Goal: Task Accomplishment & Management: Manage account settings

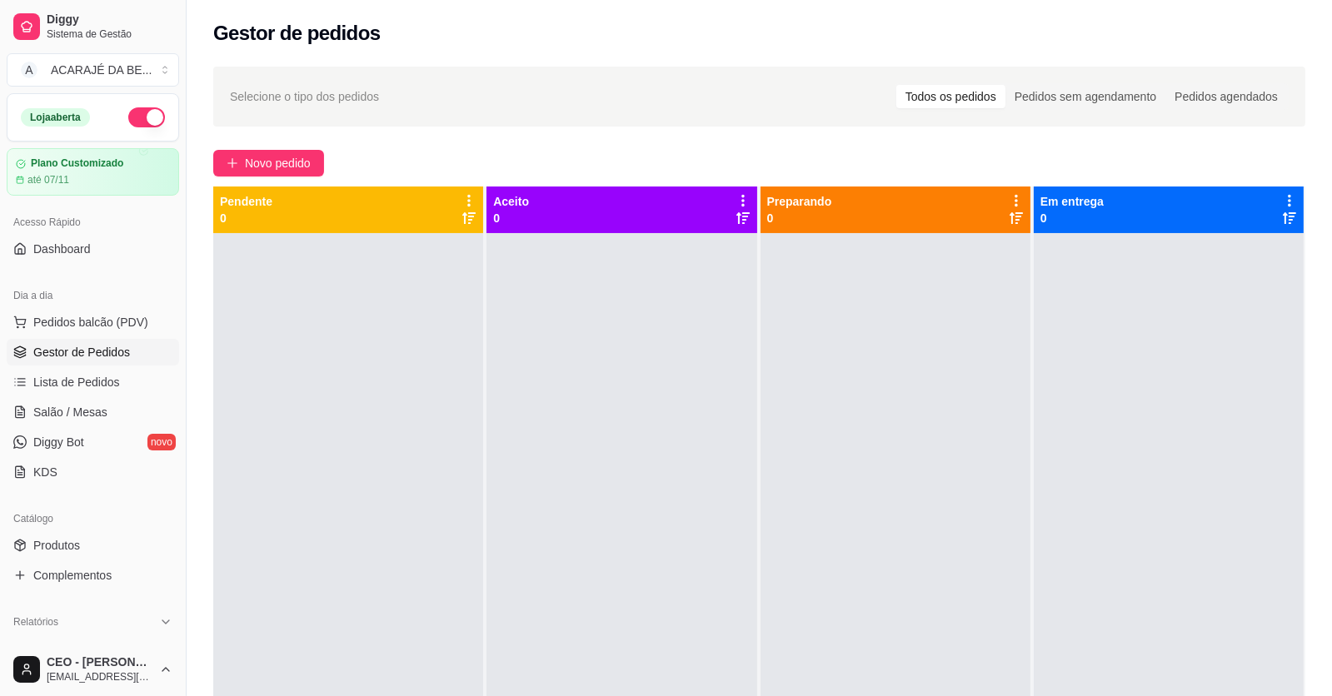
click at [299, 166] on span "Novo pedido" at bounding box center [278, 163] width 66 height 18
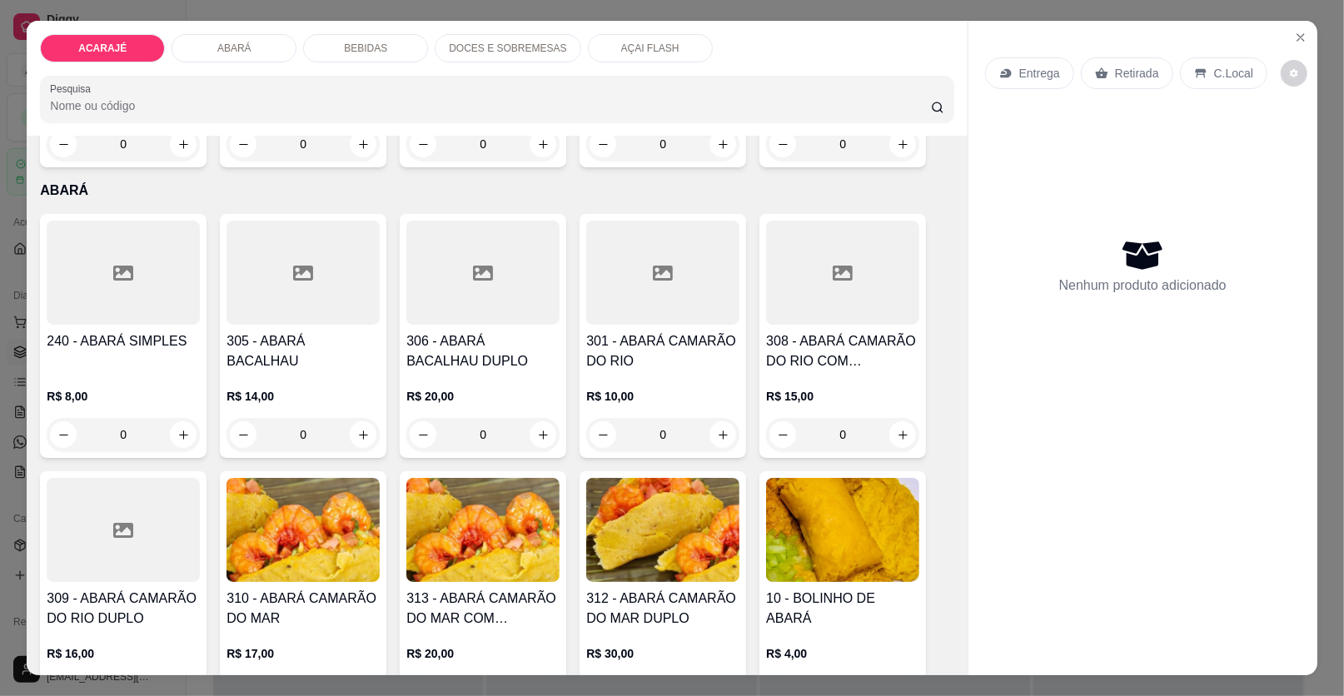
scroll to position [582, 0]
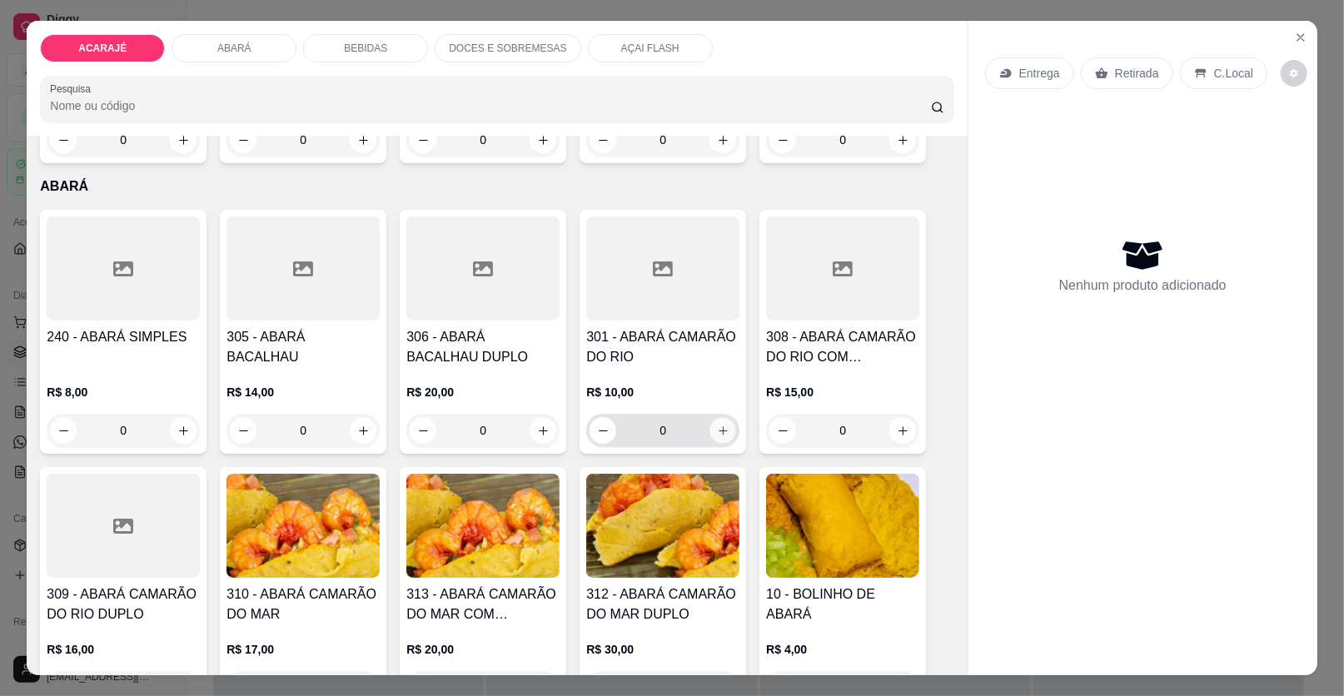
click at [718, 425] on icon "increase-product-quantity" at bounding box center [723, 431] width 12 height 12
type input "1"
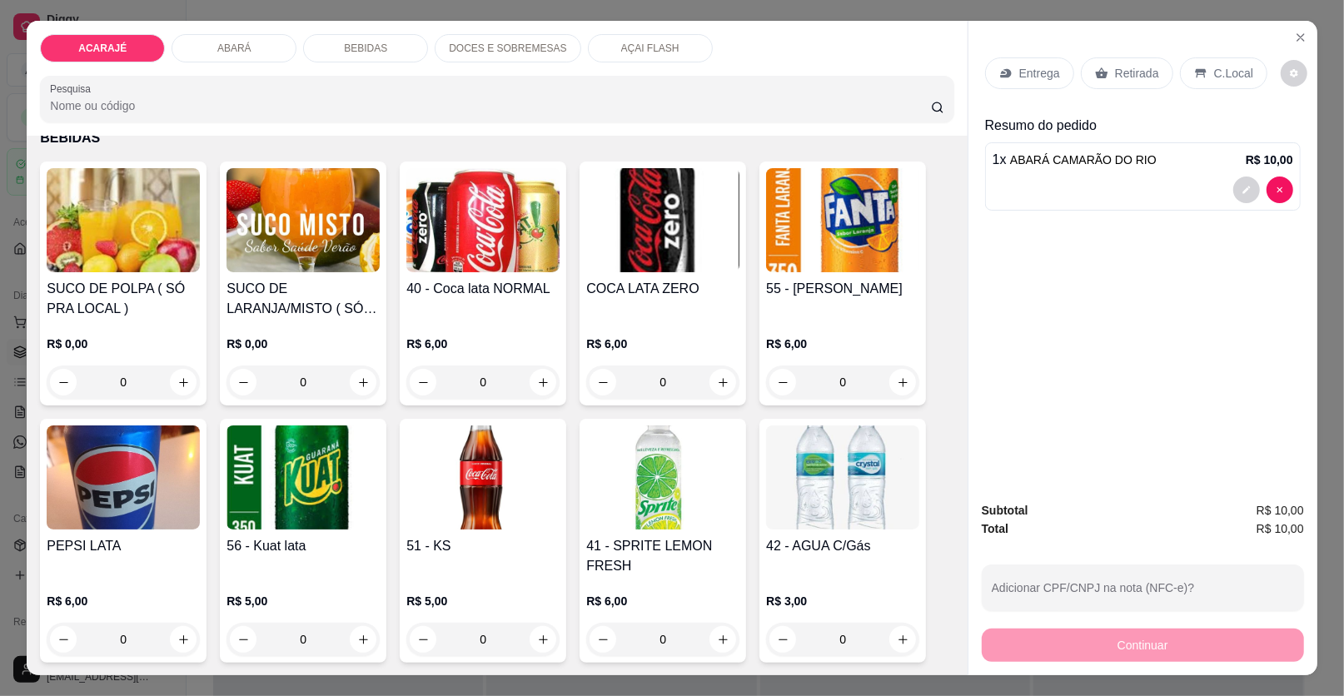
scroll to position [999, 0]
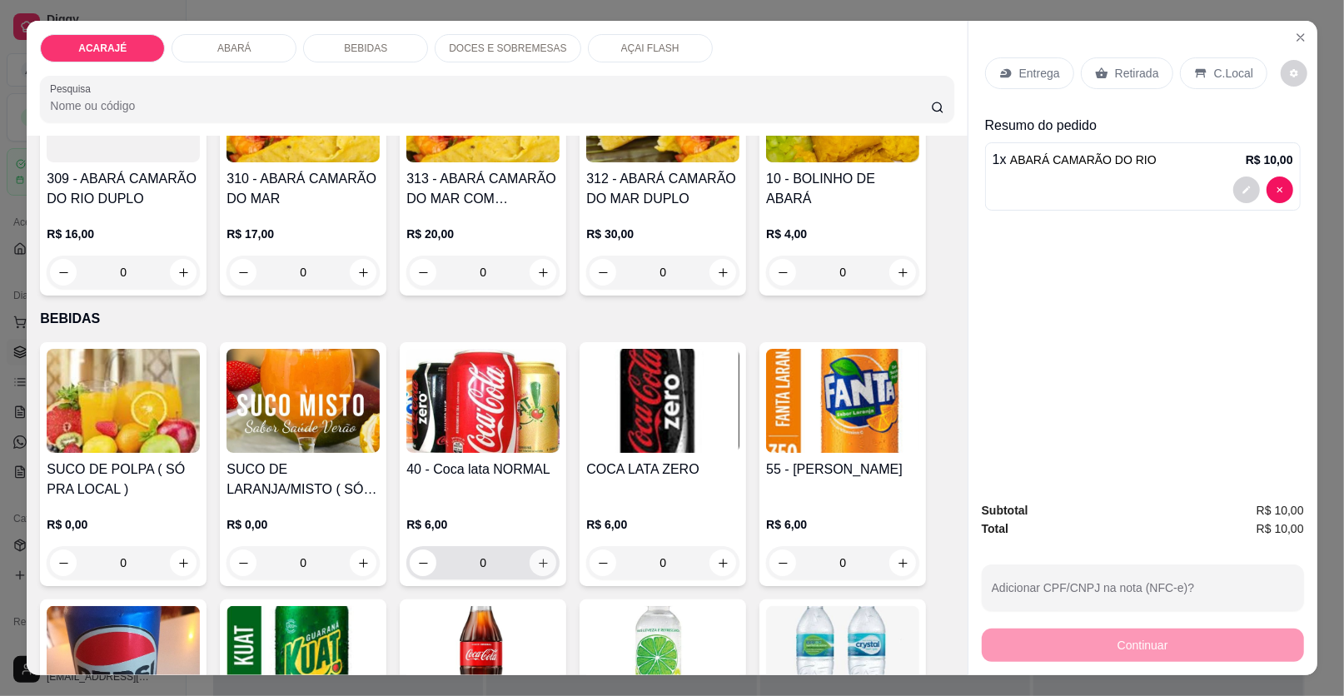
click at [536, 570] on button "increase-product-quantity" at bounding box center [543, 563] width 27 height 27
type input "1"
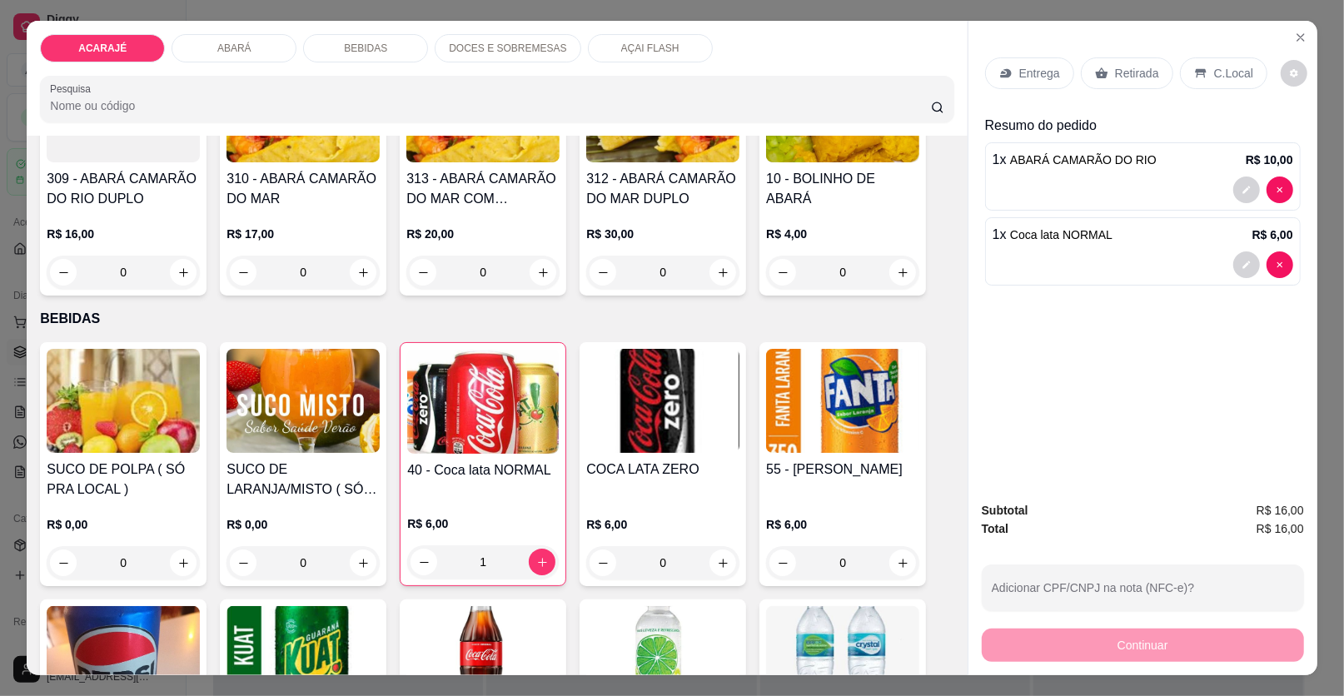
click at [1019, 70] on p "Entrega" at bounding box center [1039, 73] width 41 height 17
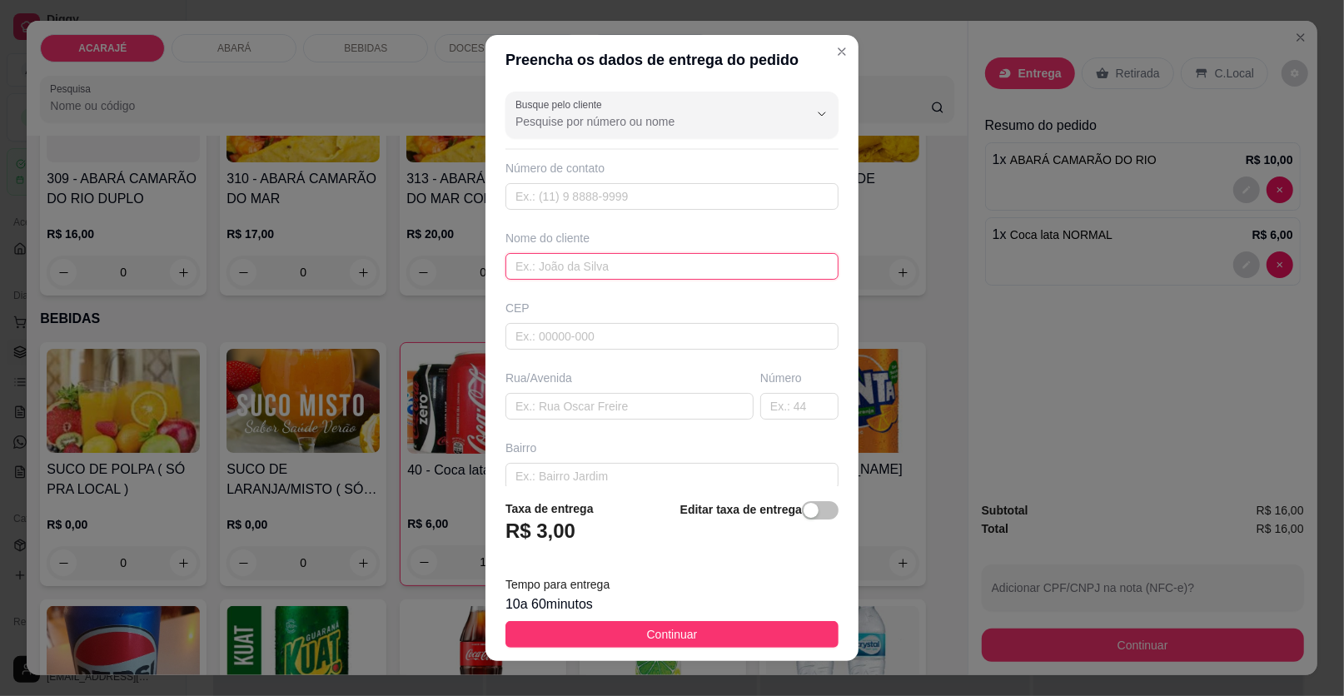
click at [640, 267] on input "text" at bounding box center [672, 266] width 333 height 27
type input "riquelme"
click at [568, 403] on input "text" at bounding box center [630, 406] width 248 height 27
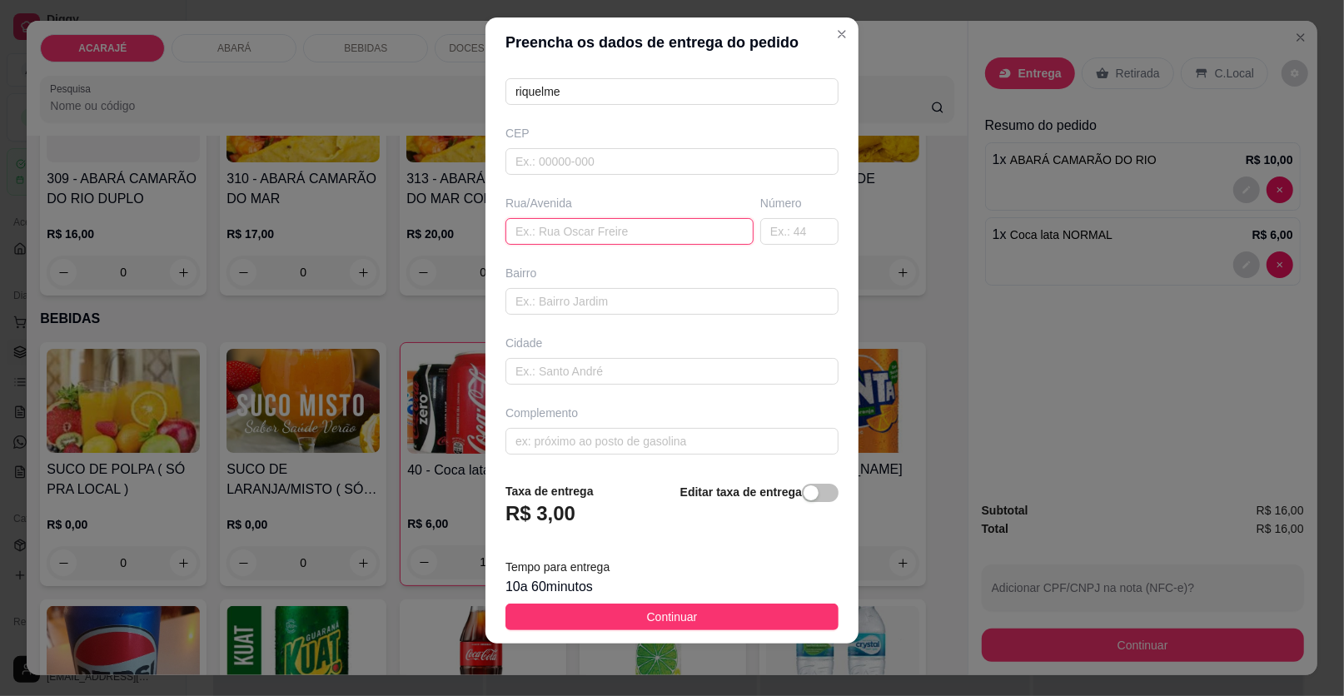
scroll to position [0, 0]
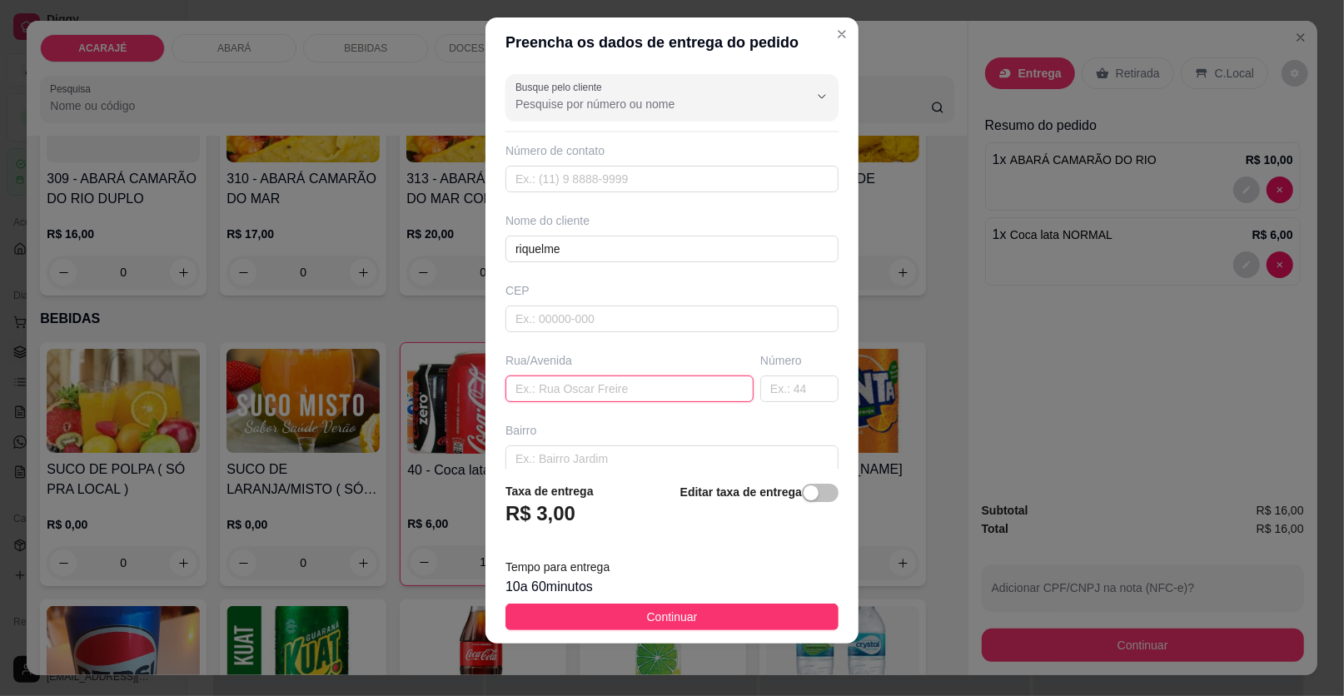
click at [593, 386] on input "text" at bounding box center [630, 389] width 248 height 27
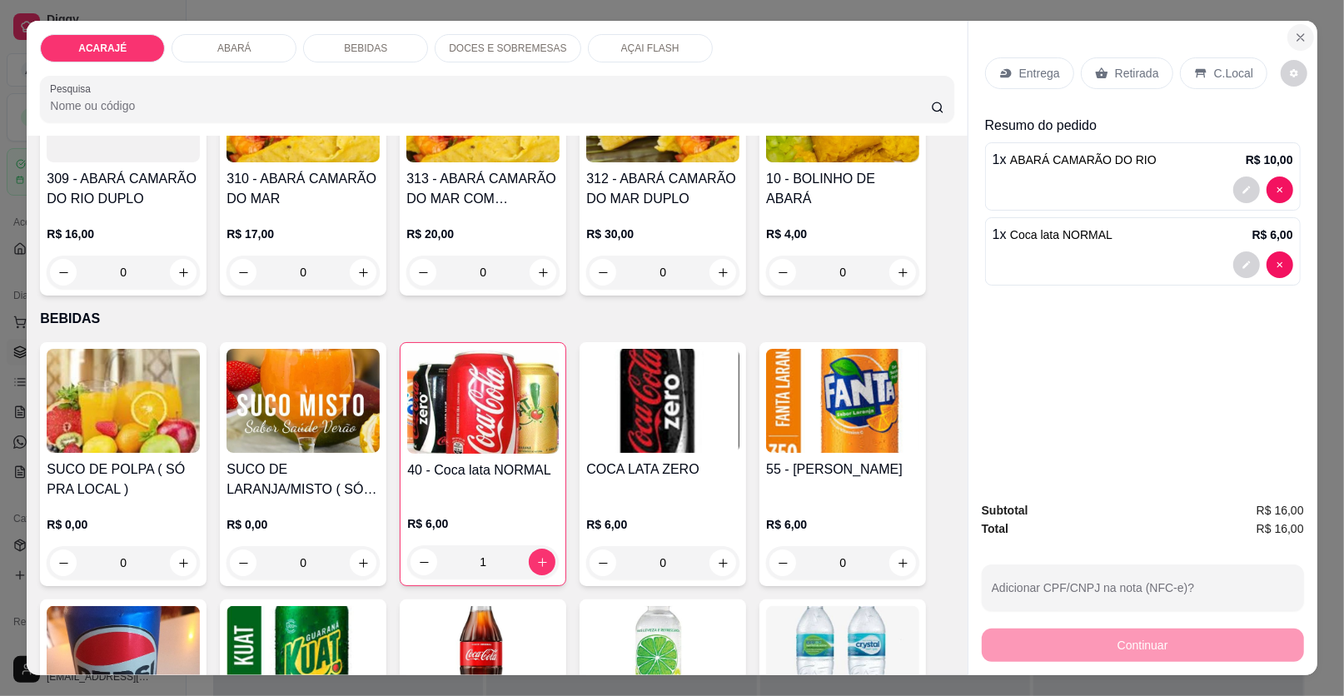
click at [1288, 27] on button "Close" at bounding box center [1301, 37] width 27 height 27
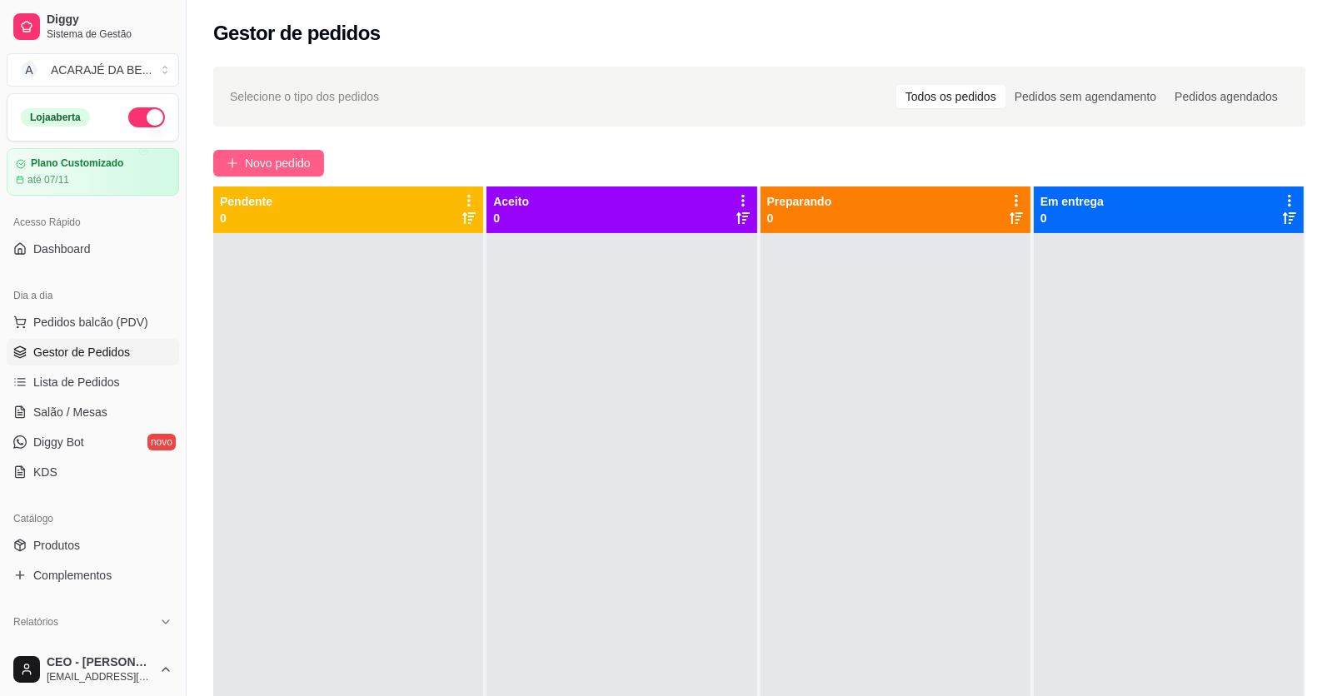
click at [298, 162] on span "Novo pedido" at bounding box center [278, 163] width 66 height 18
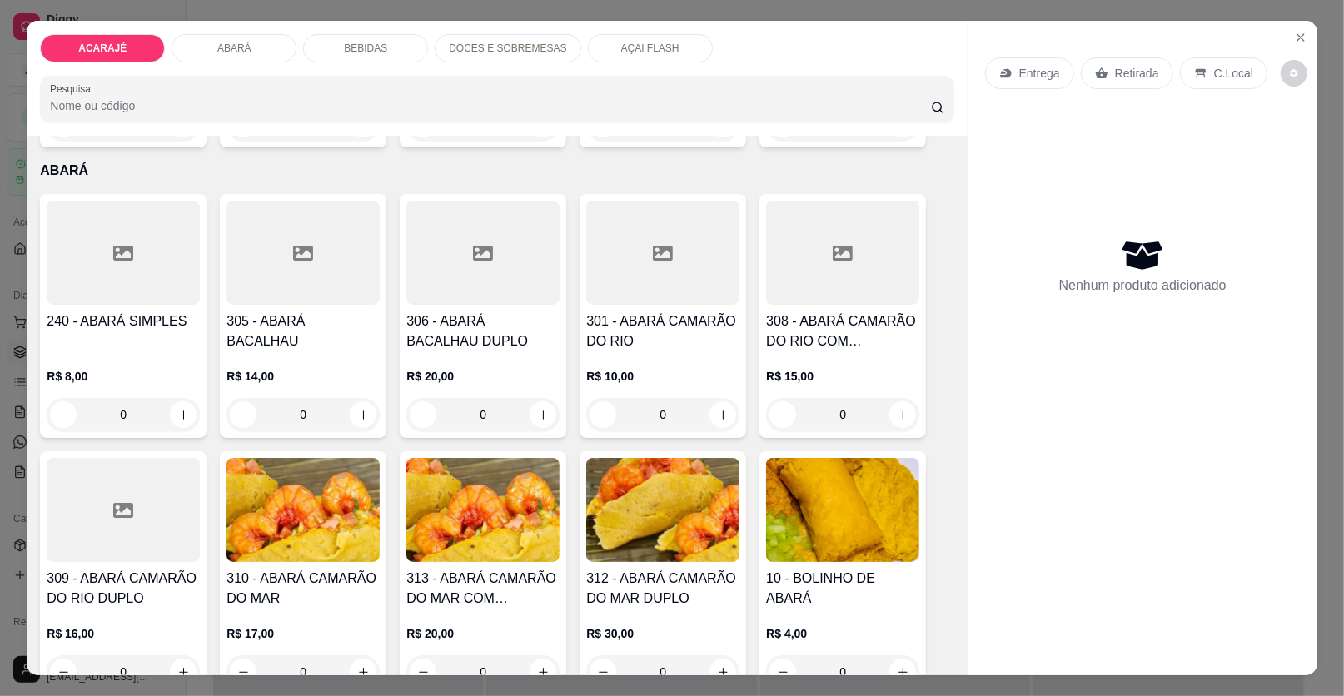
scroll to position [665, 0]
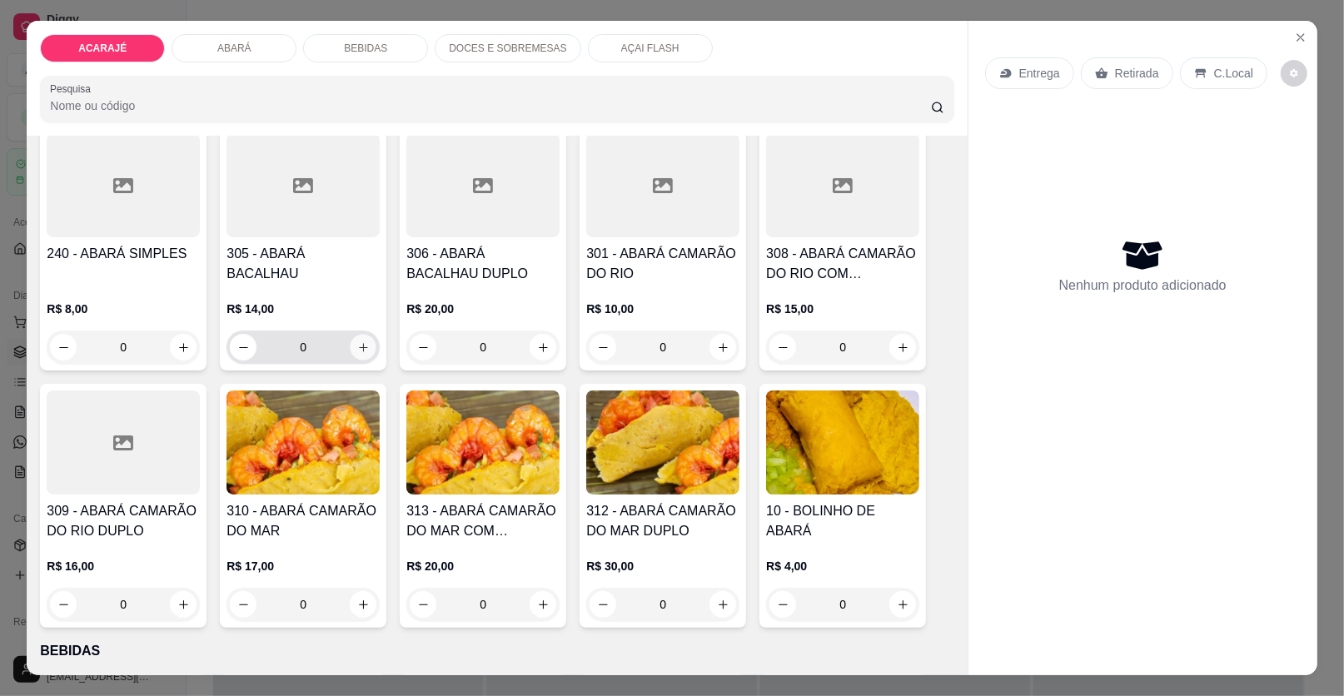
click at [358, 346] on icon "increase-product-quantity" at bounding box center [363, 347] width 12 height 12
type input "1"
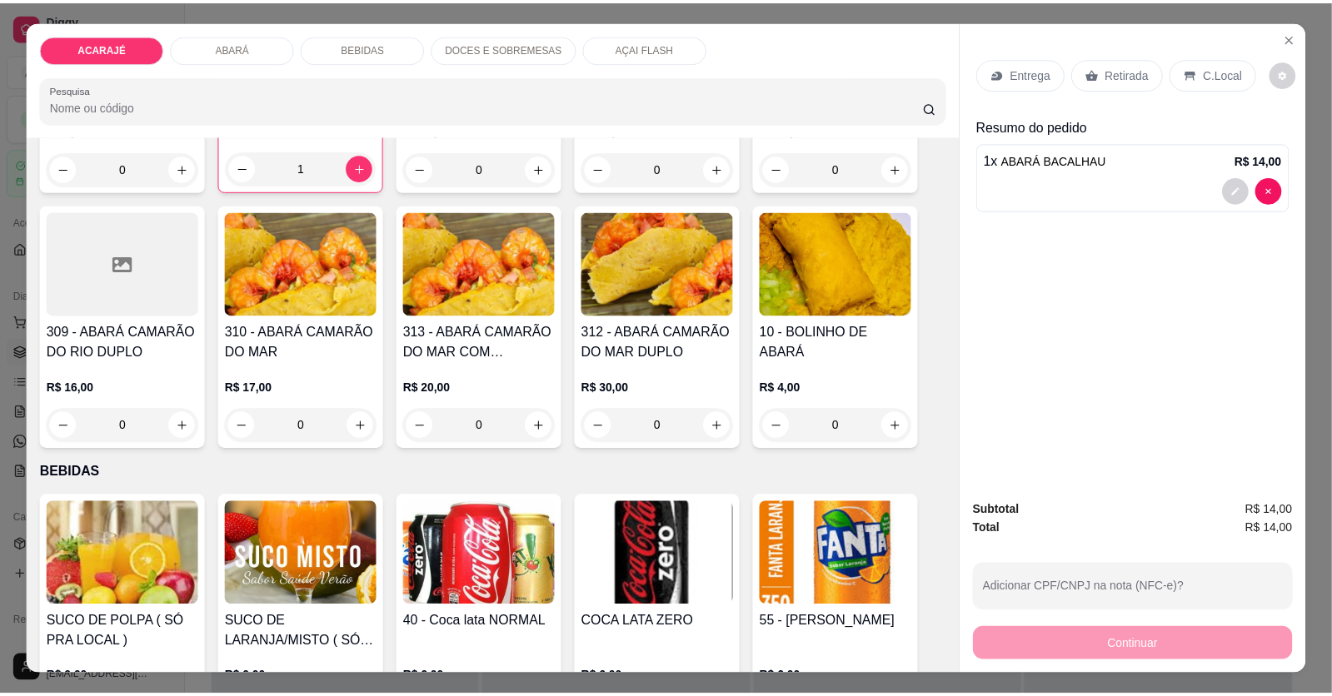
scroll to position [916, 0]
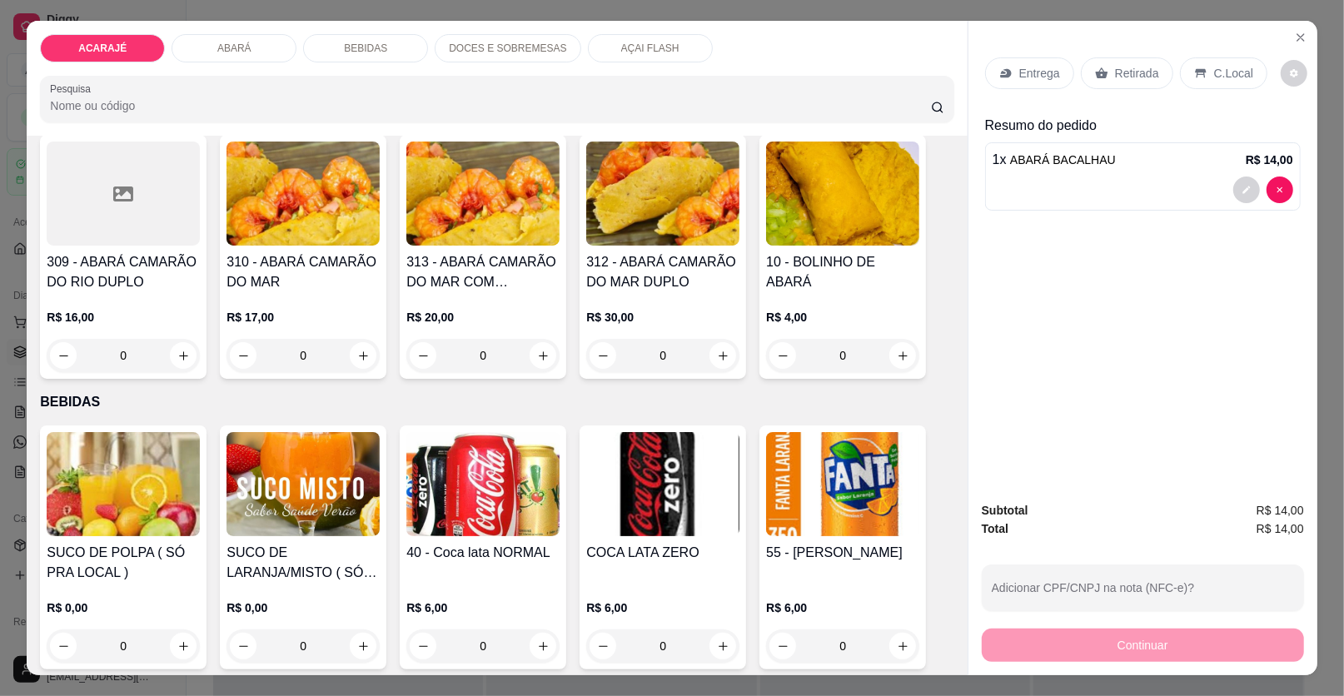
click at [1115, 65] on p "Retirada" at bounding box center [1137, 73] width 44 height 17
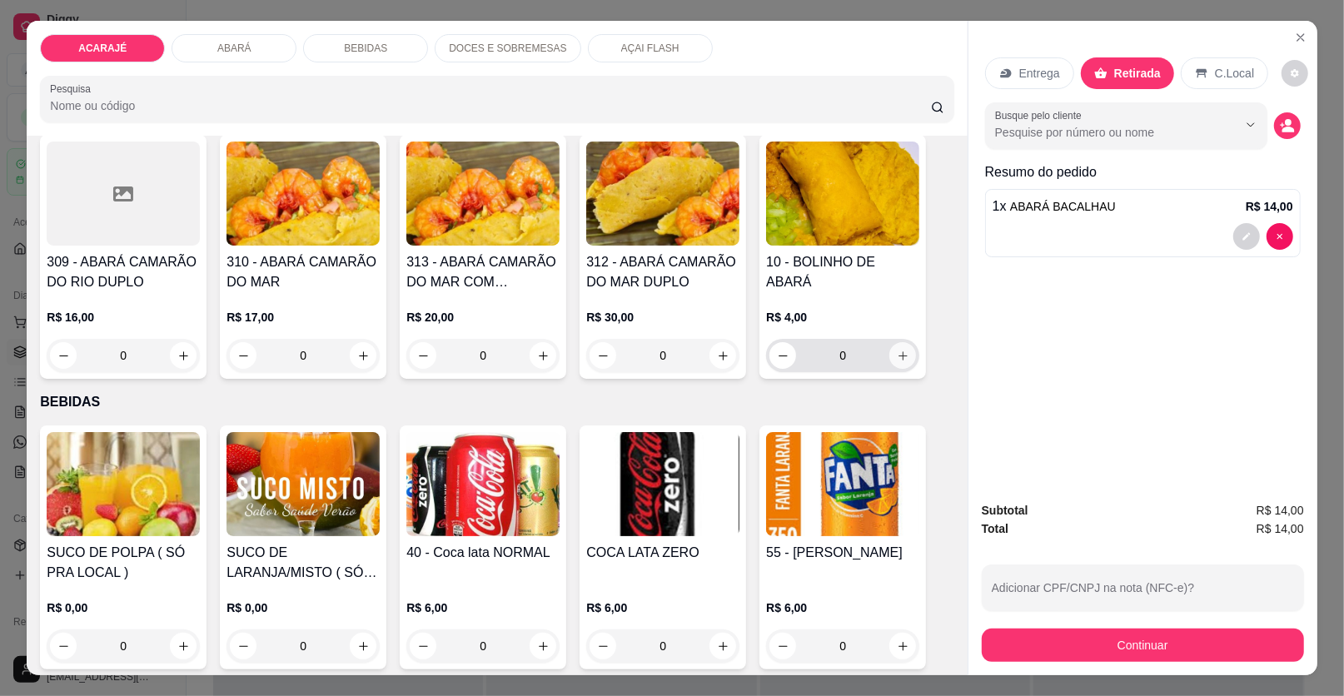
click at [897, 354] on icon "increase-product-quantity" at bounding box center [903, 356] width 12 height 12
type input "1"
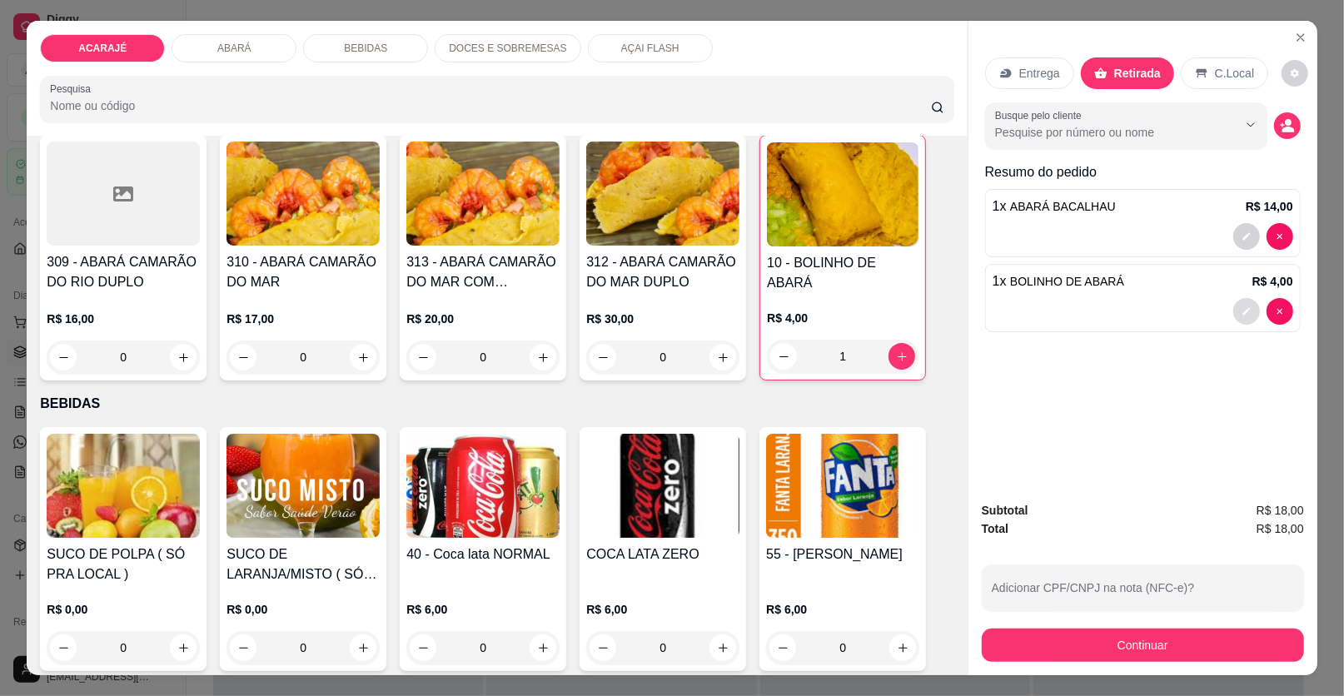
click at [1243, 306] on icon "decrease-product-quantity" at bounding box center [1247, 311] width 10 height 10
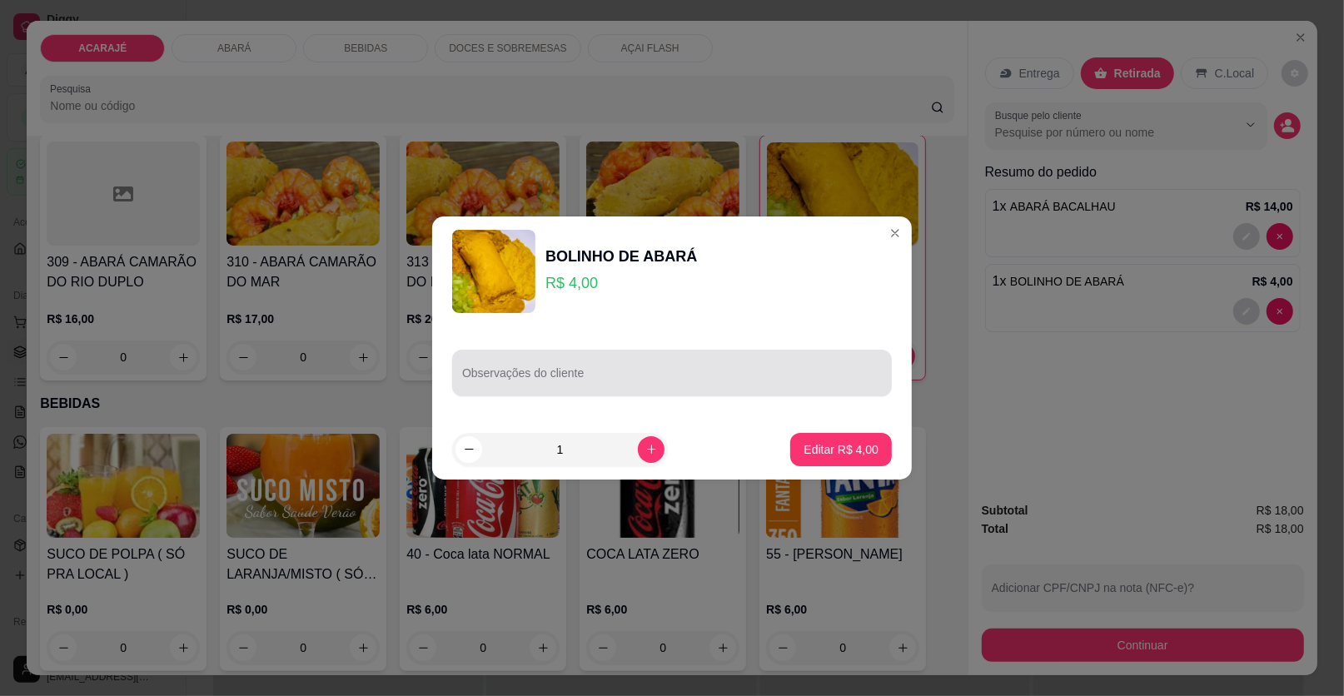
click at [591, 390] on div "Observações do cliente" at bounding box center [672, 373] width 440 height 47
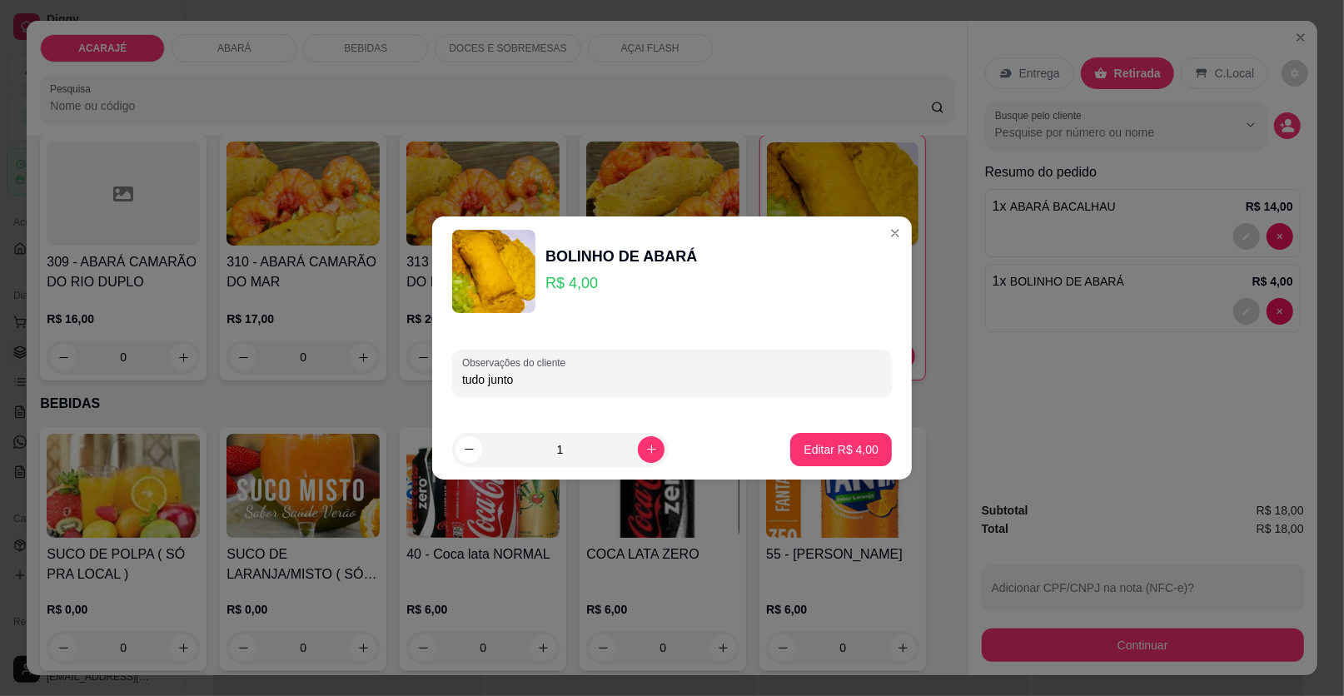
type input "tudo junto"
click at [841, 443] on p "Editar R$ 4,00" at bounding box center [841, 449] width 72 height 16
type input "0"
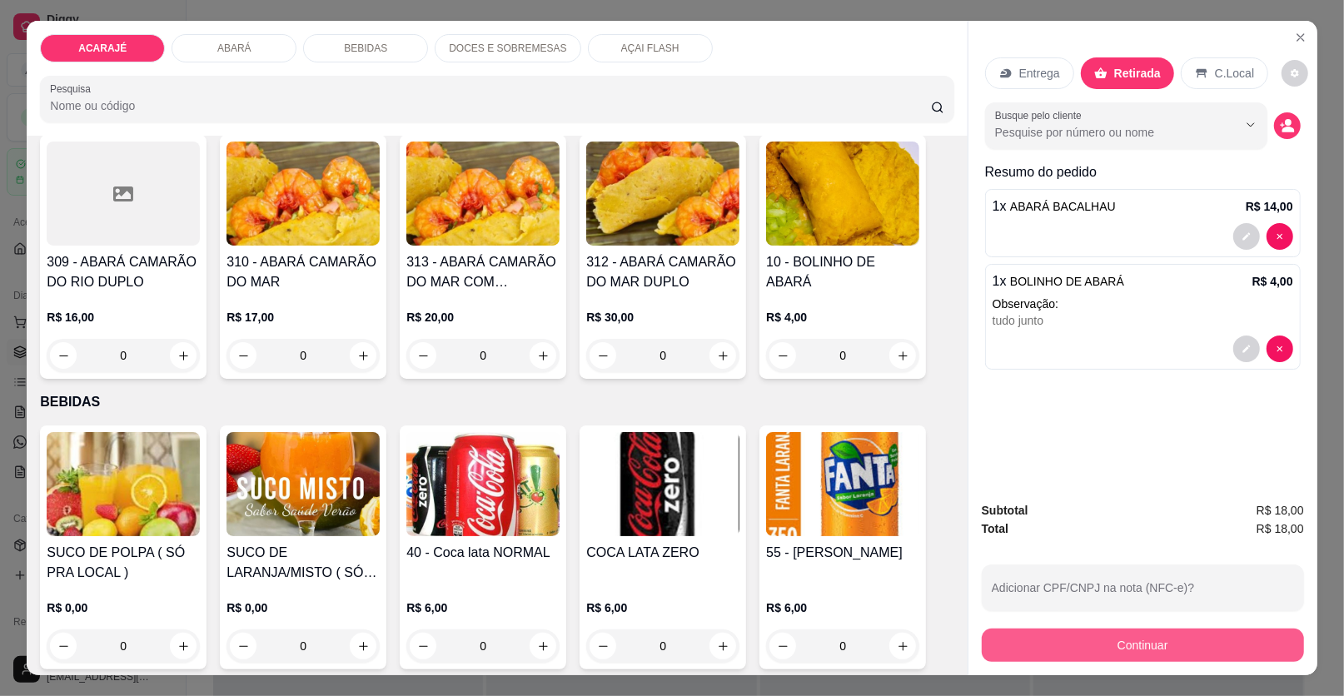
click at [1157, 646] on button "Continuar" at bounding box center [1143, 645] width 322 height 33
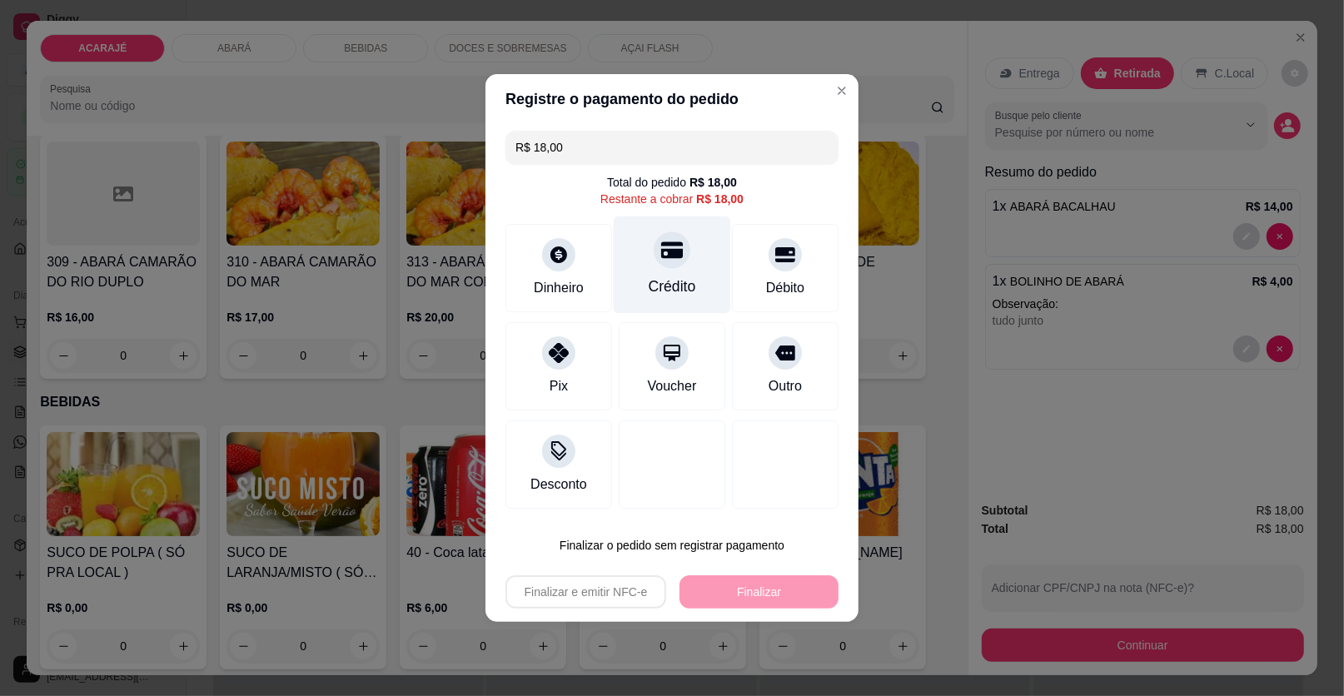
click at [646, 272] on div "Crédito" at bounding box center [672, 265] width 117 height 97
type input "R$ 0,00"
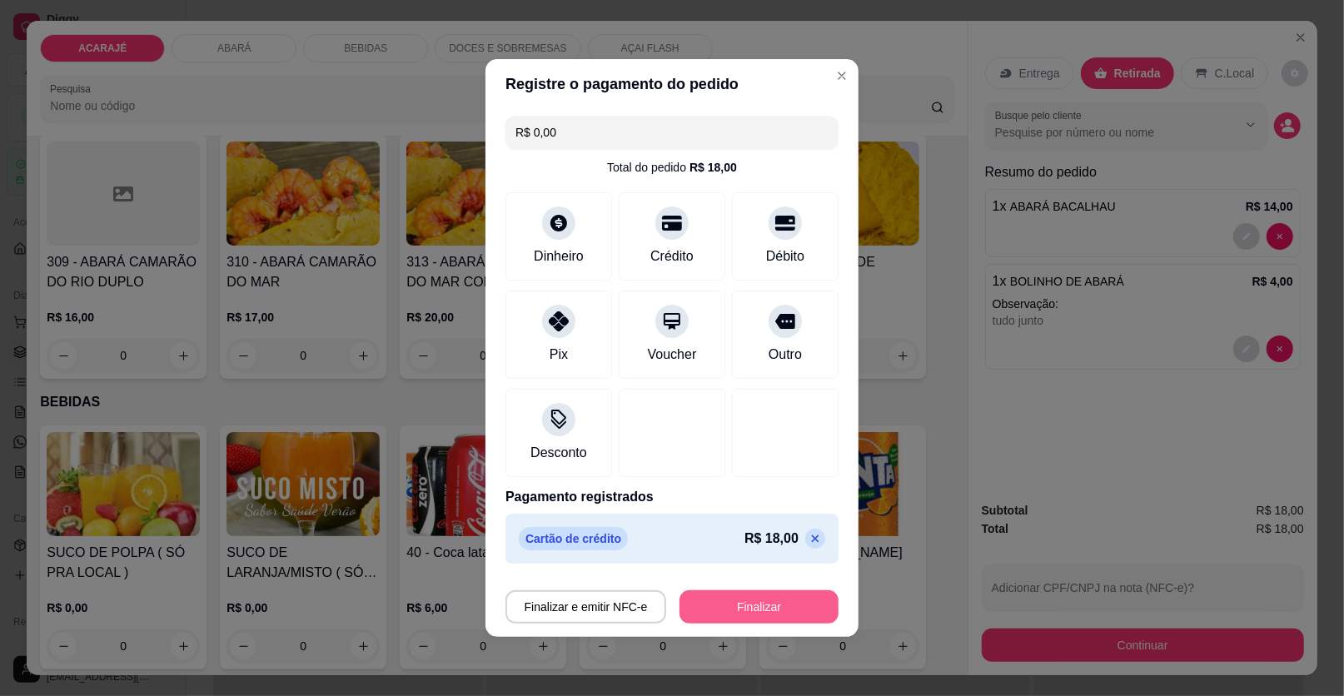
click at [740, 612] on button "Finalizar" at bounding box center [759, 607] width 159 height 33
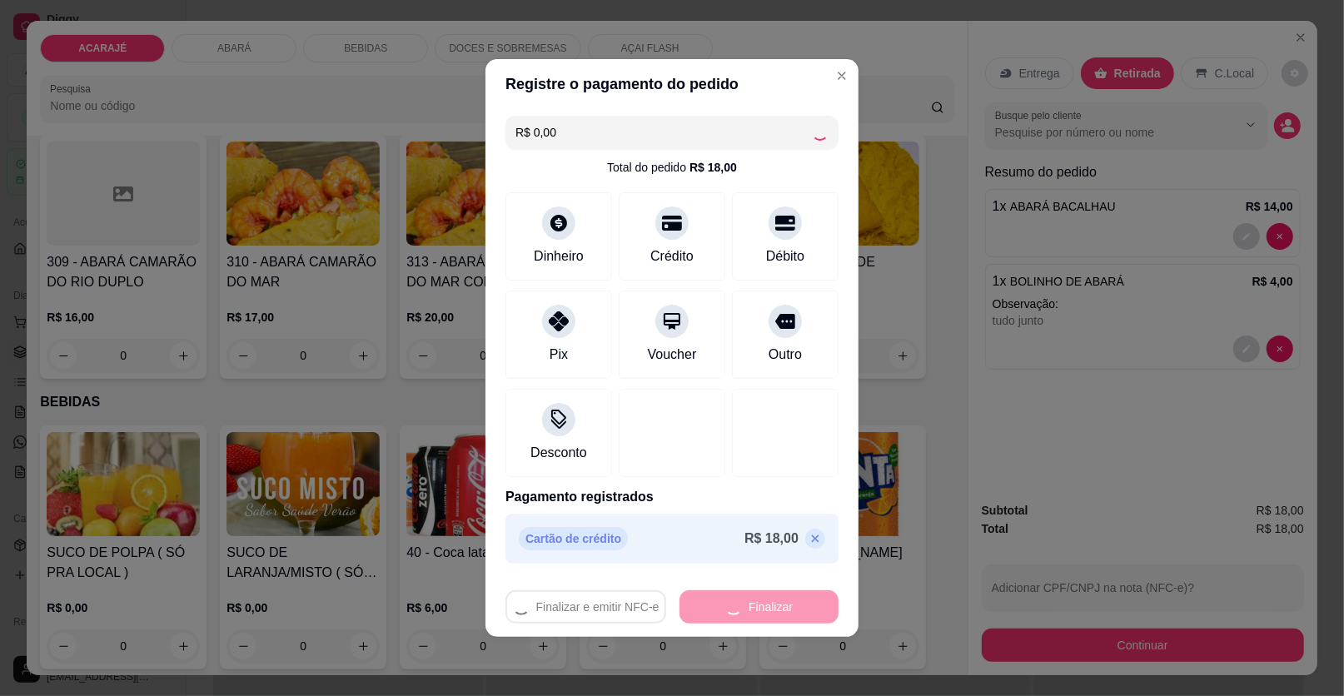
type input "0"
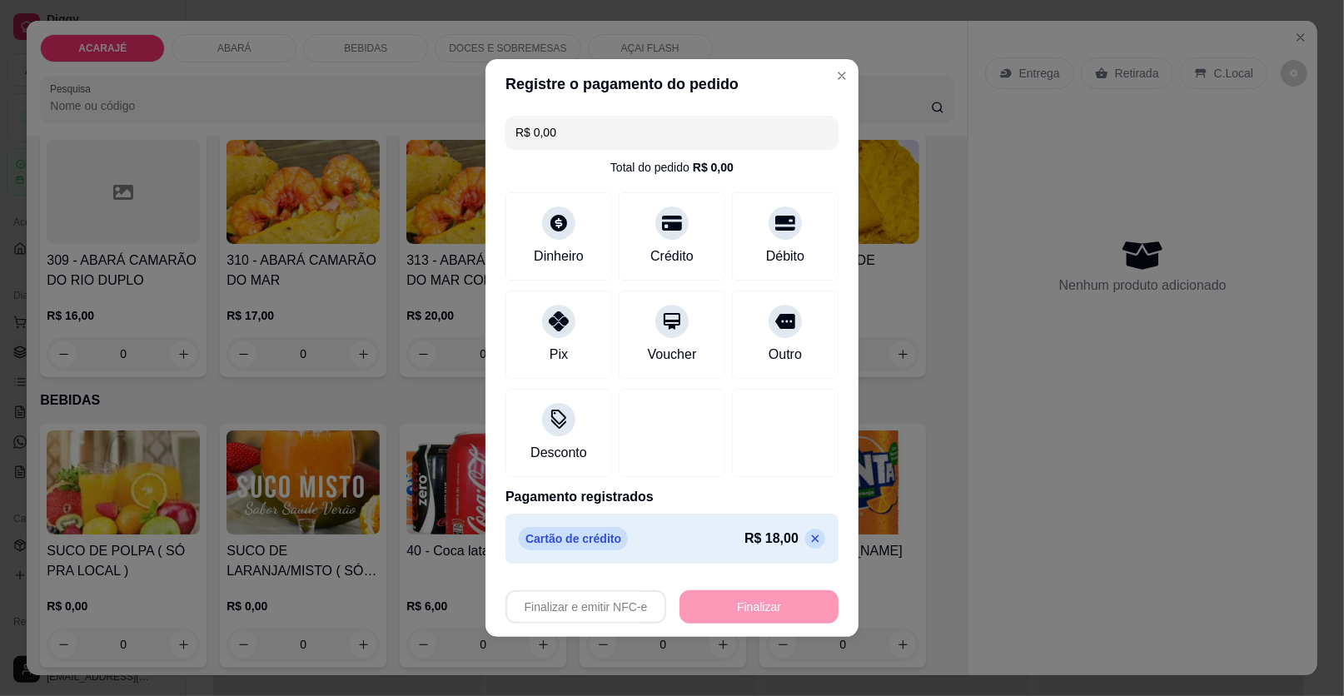
type input "-R$ 18,00"
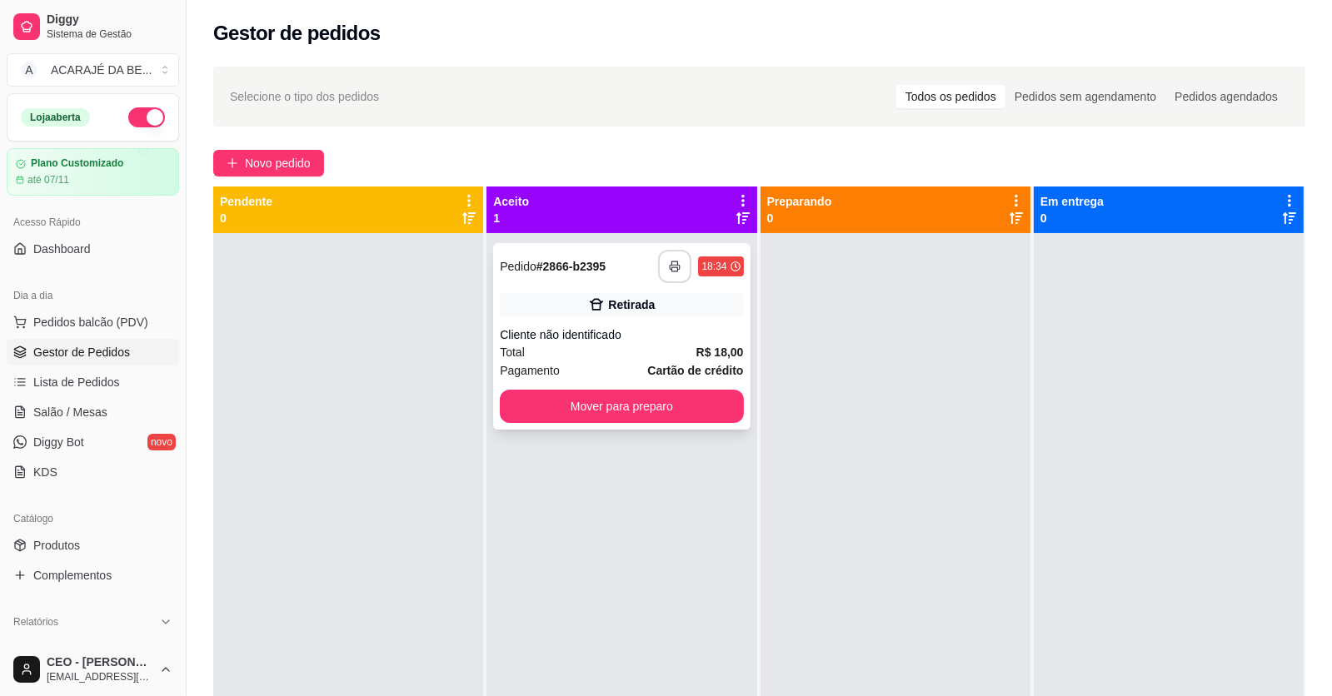
click at [665, 257] on button "button" at bounding box center [674, 266] width 33 height 33
click at [663, 357] on div "Total R$ 18,00" at bounding box center [621, 352] width 243 height 18
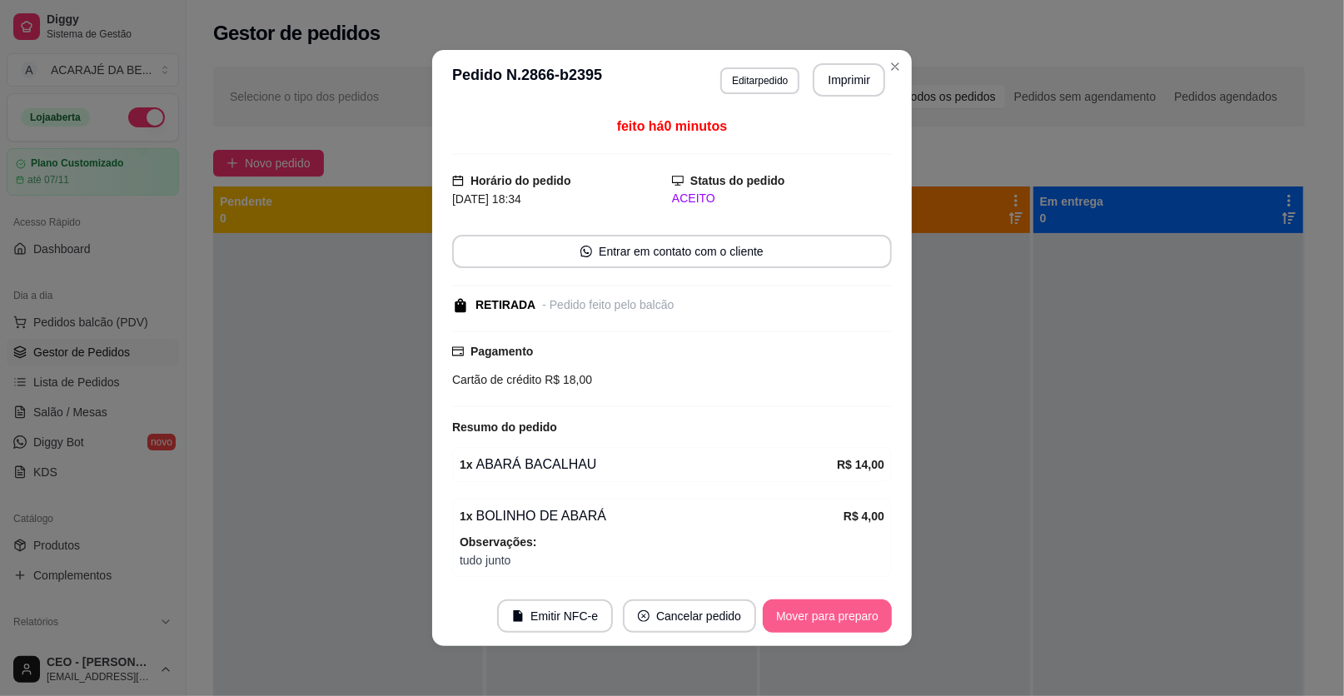
click at [823, 608] on button "Mover para preparo" at bounding box center [827, 616] width 129 height 33
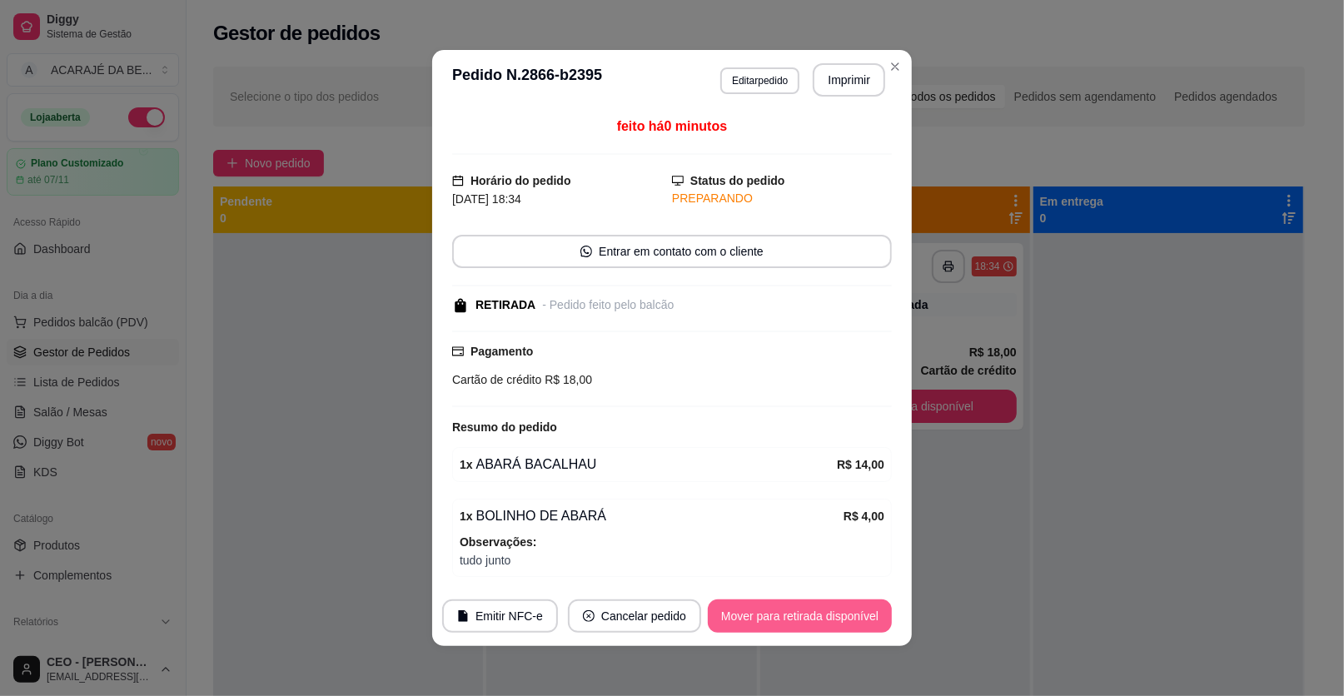
click at [824, 608] on button "Mover para retirada disponível" at bounding box center [800, 616] width 184 height 33
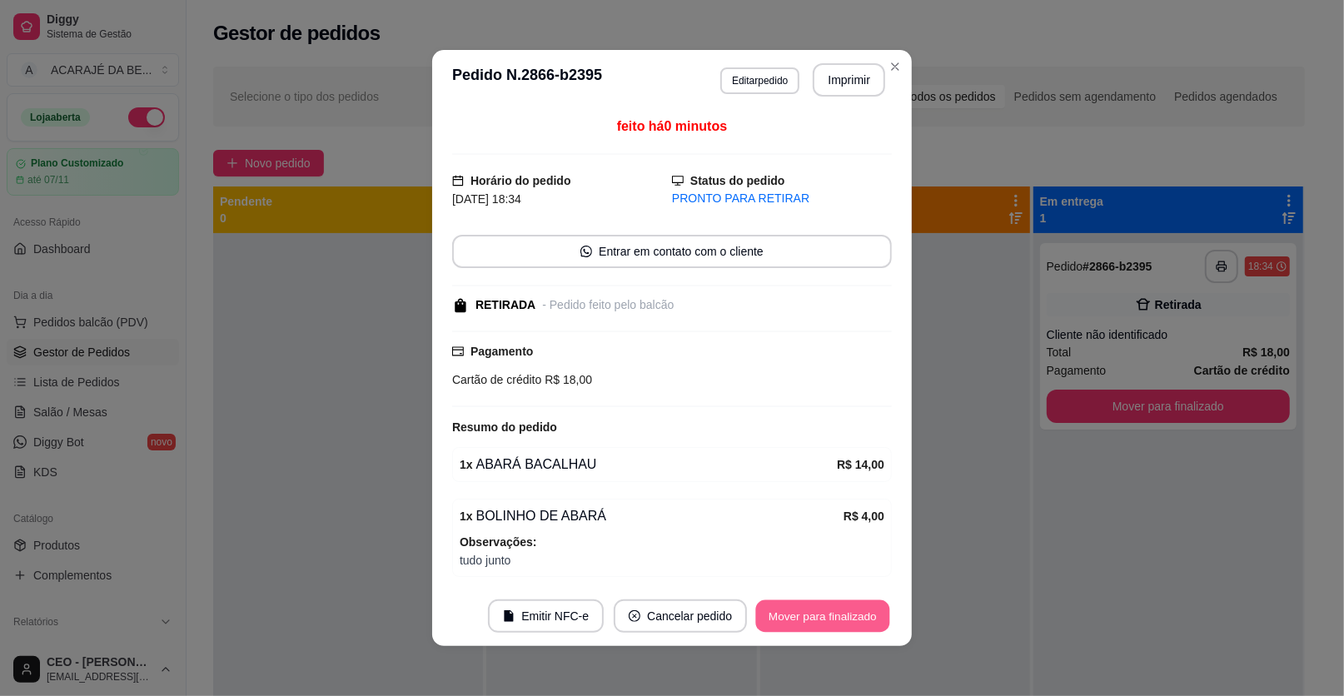
click at [824, 608] on button "Mover para finalizado" at bounding box center [823, 617] width 134 height 32
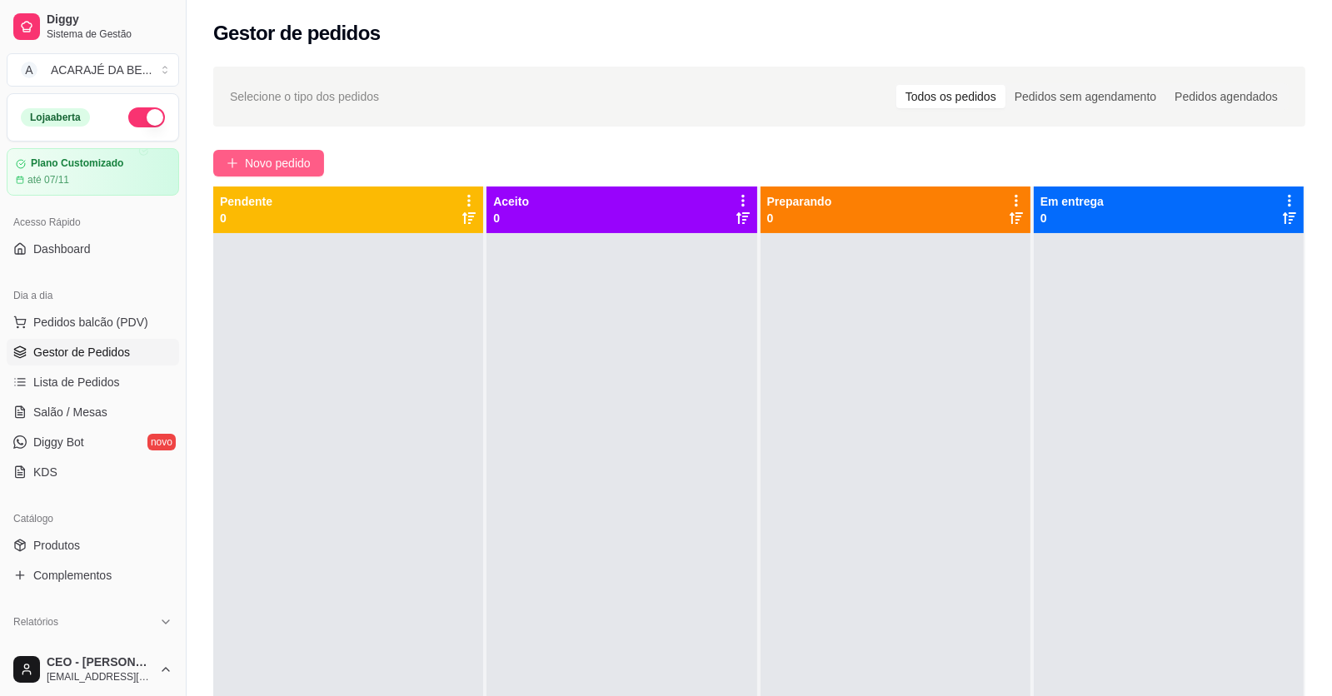
click at [264, 157] on span "Novo pedido" at bounding box center [278, 163] width 66 height 18
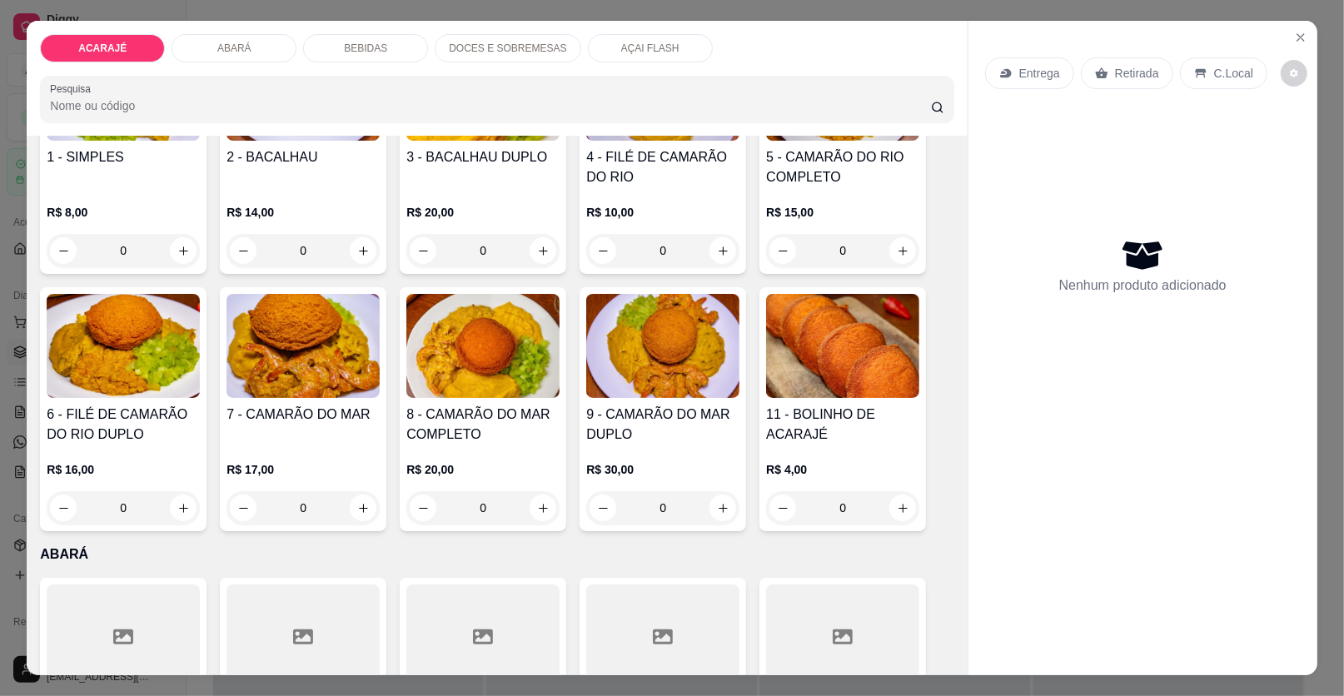
scroll to position [416, 0]
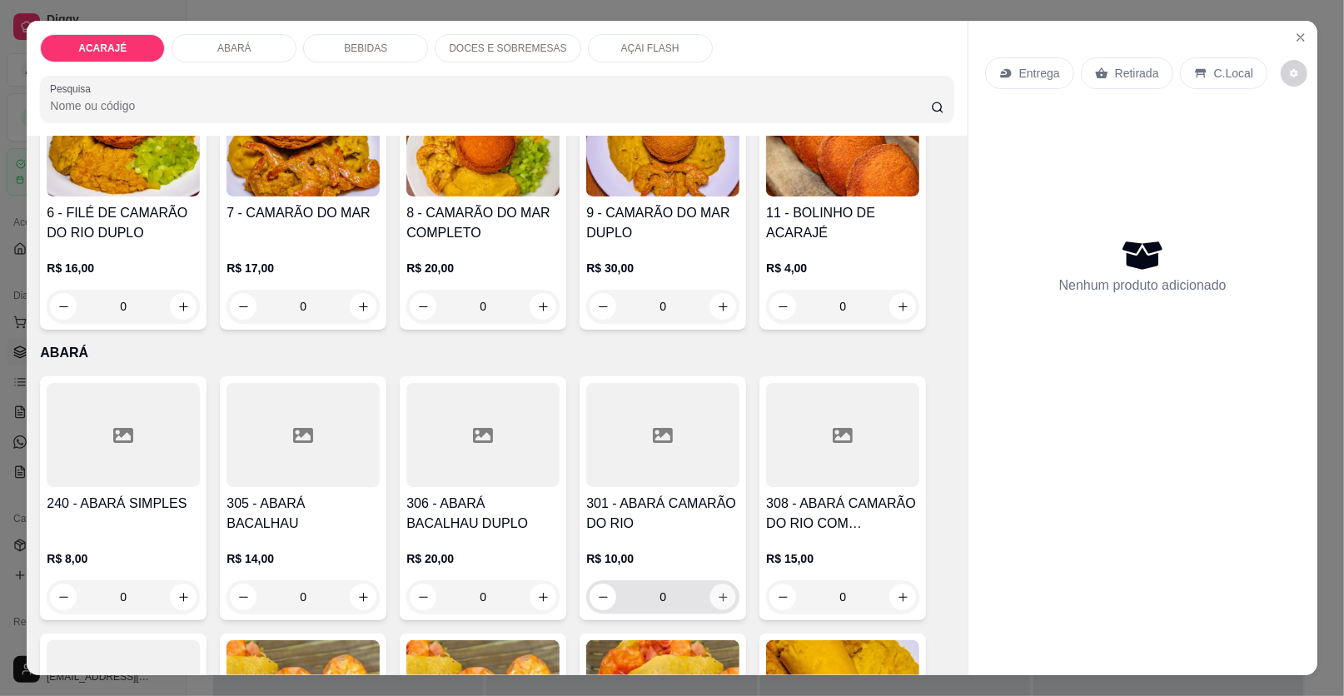
click at [718, 591] on icon "increase-product-quantity" at bounding box center [723, 597] width 12 height 12
type input "1"
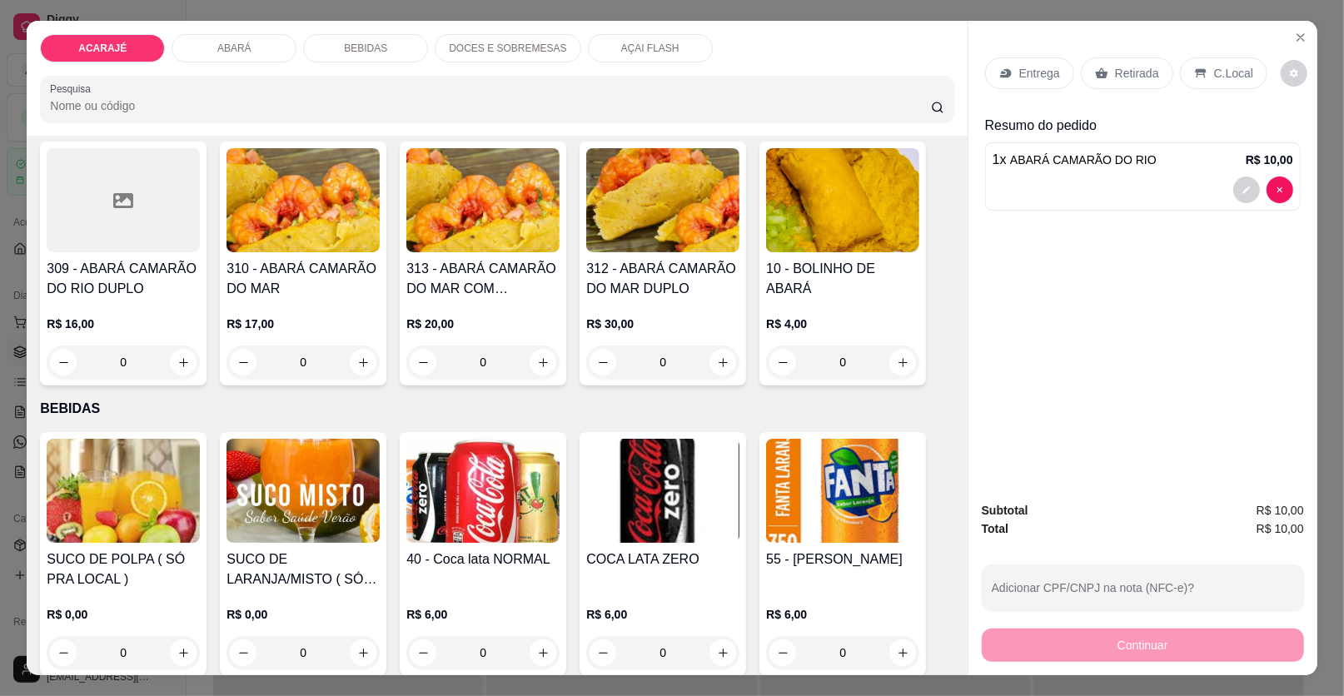
scroll to position [916, 0]
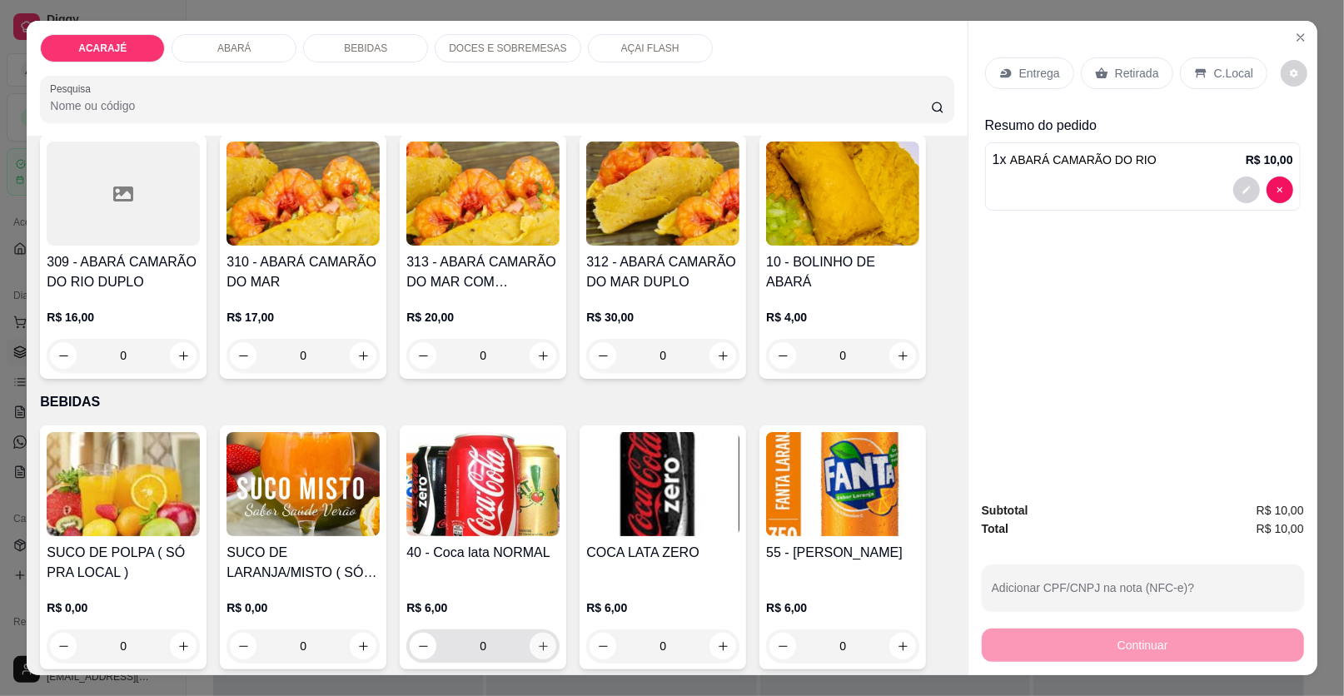
click at [535, 638] on button "increase-product-quantity" at bounding box center [543, 646] width 27 height 27
type input "1"
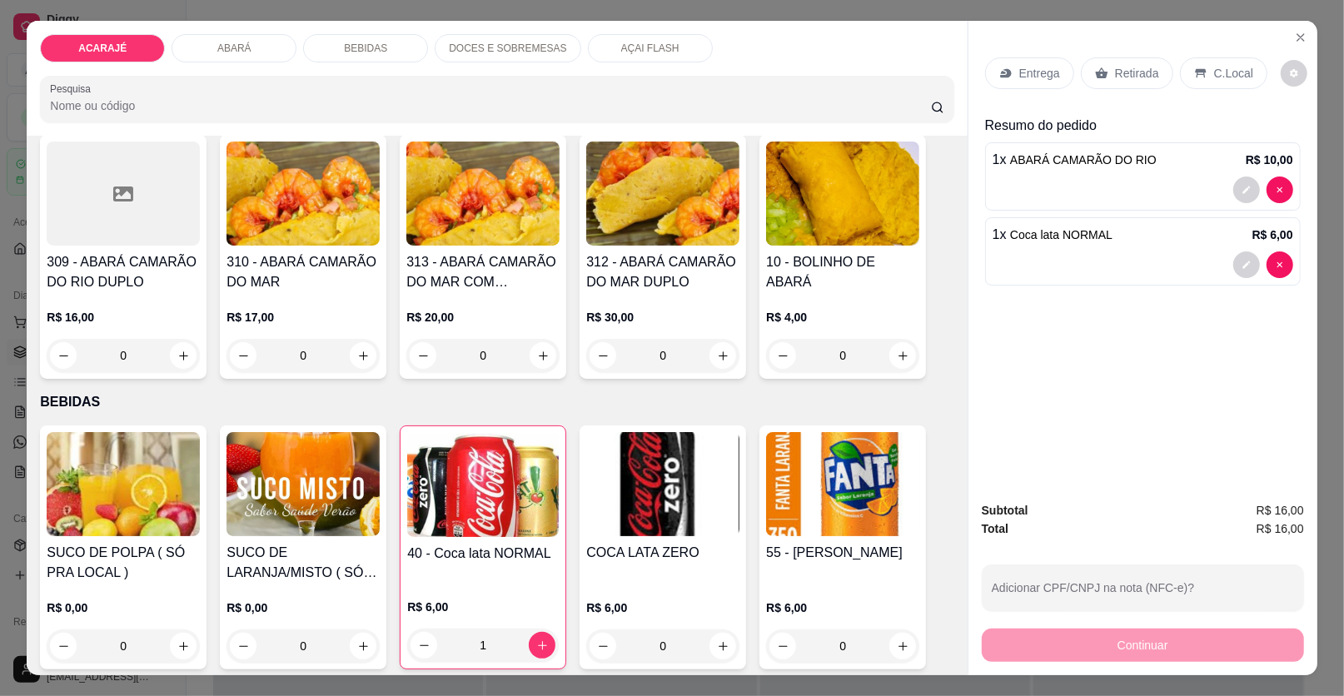
click at [1032, 76] on p "Entrega" at bounding box center [1039, 73] width 41 height 17
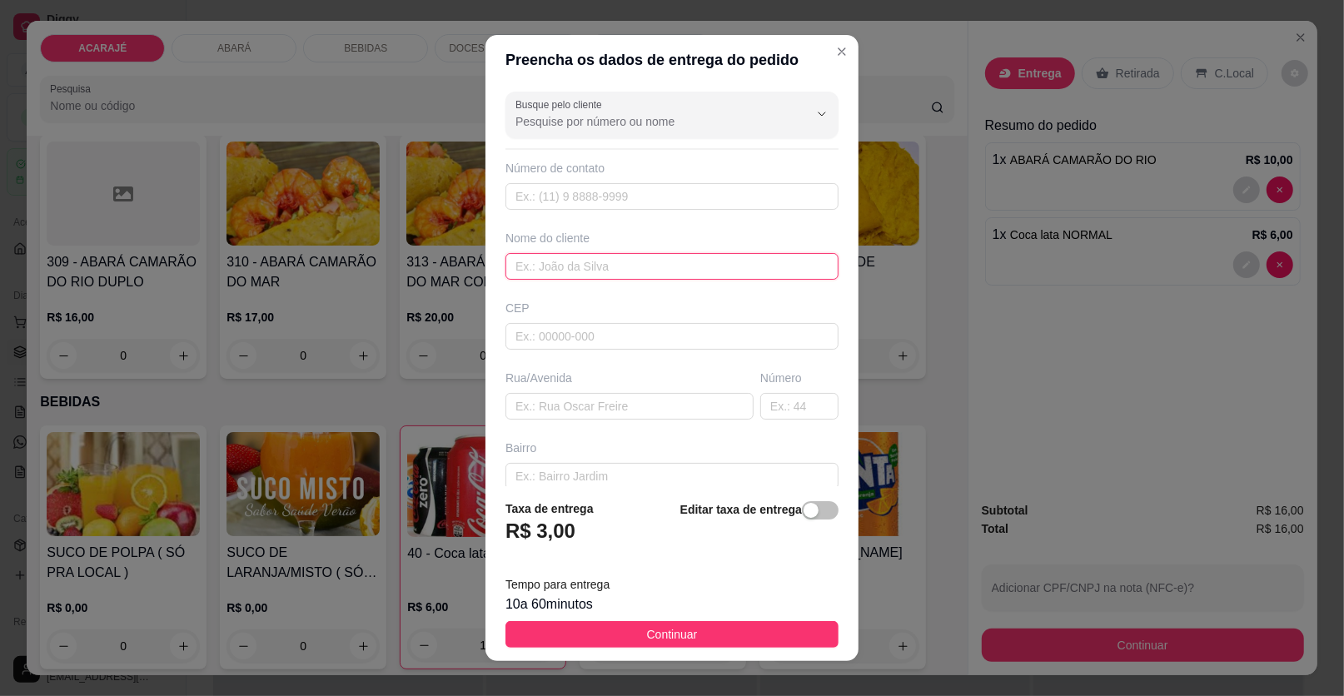
click at [638, 262] on input "text" at bounding box center [672, 266] width 333 height 27
type input "riquelme"
click at [630, 405] on input "text" at bounding box center [630, 406] width 248 height 27
paste input "[PERSON_NAME]:[PERSON_NAME]: Riquelme"
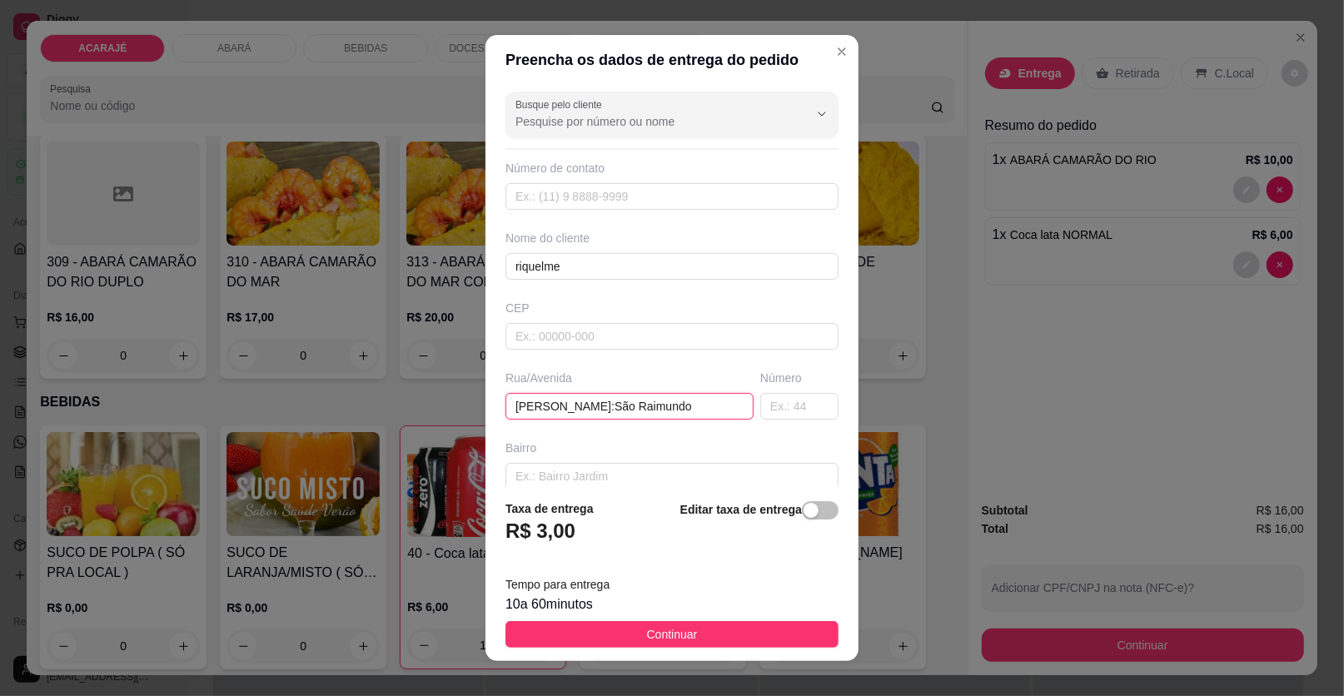
click at [640, 405] on input "[PERSON_NAME]:São Raimundo" at bounding box center [630, 406] width 248 height 27
type input "[PERSON_NAME] bairro [GEOGRAPHIC_DATA]"
click at [789, 397] on input "text" at bounding box center [799, 406] width 78 height 27
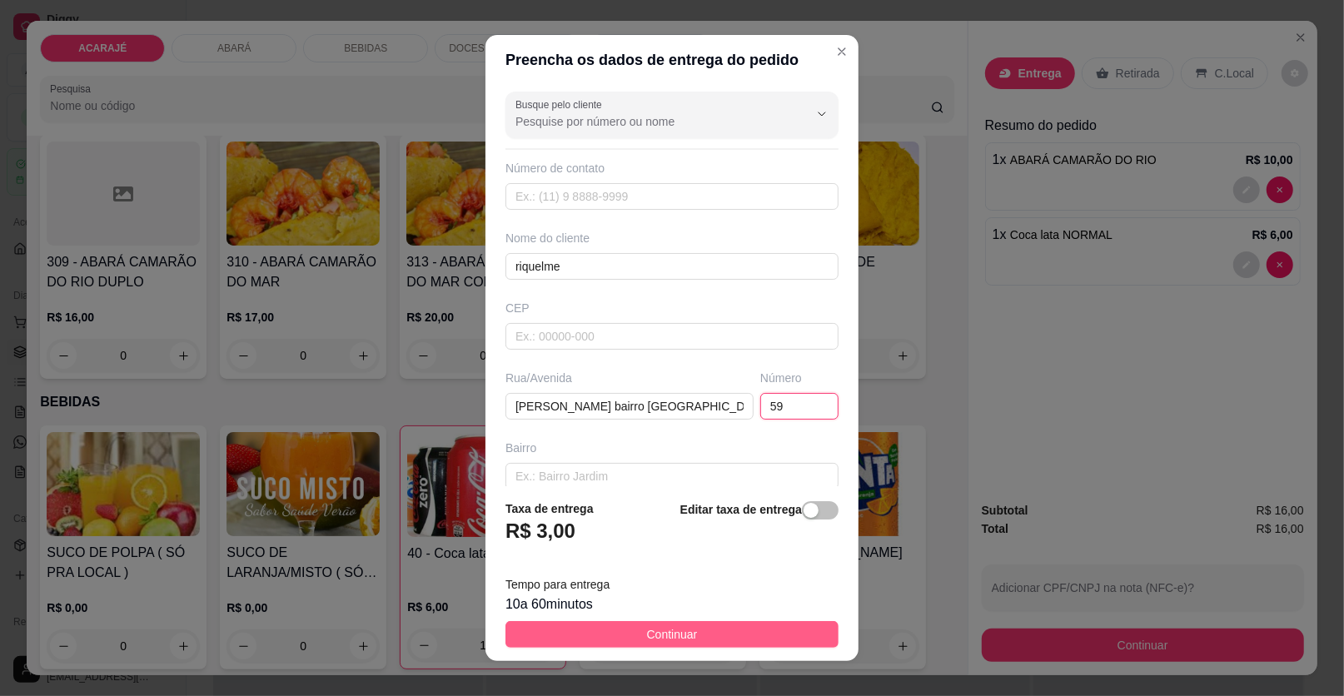
type input "59"
click at [724, 628] on button "Continuar" at bounding box center [672, 634] width 333 height 27
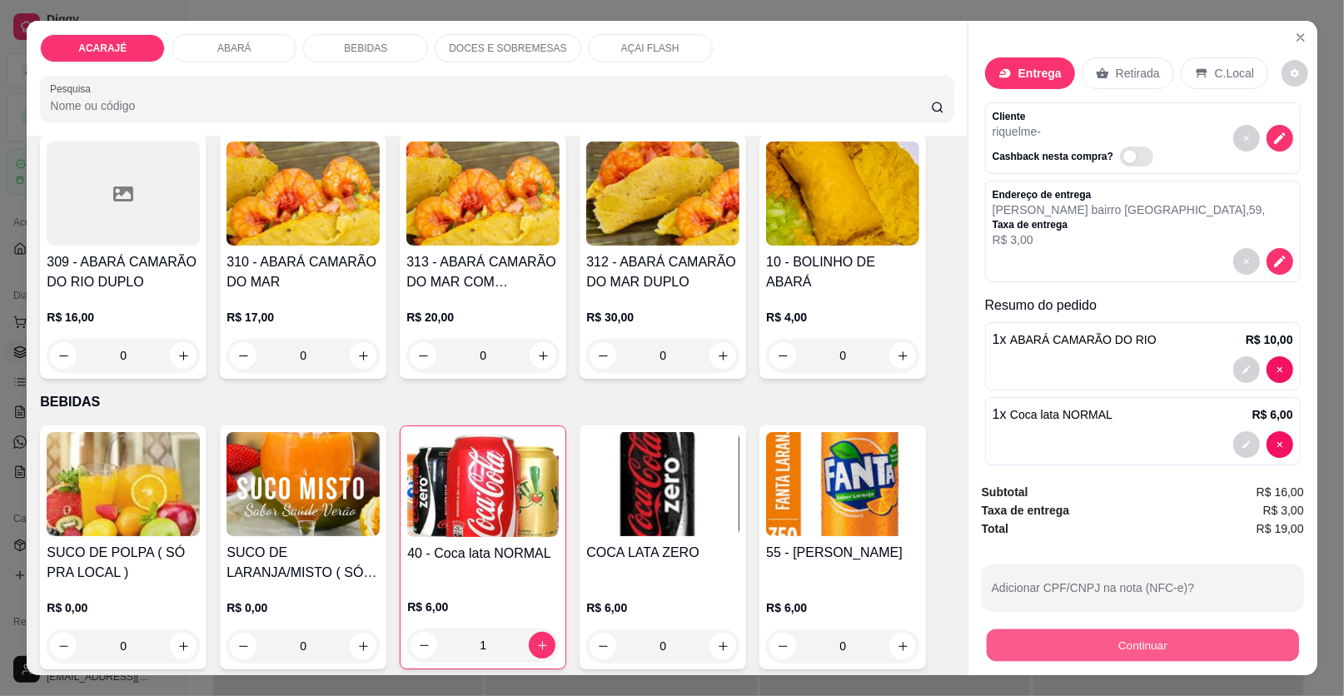
click at [1196, 659] on button "Continuar" at bounding box center [1143, 646] width 312 height 32
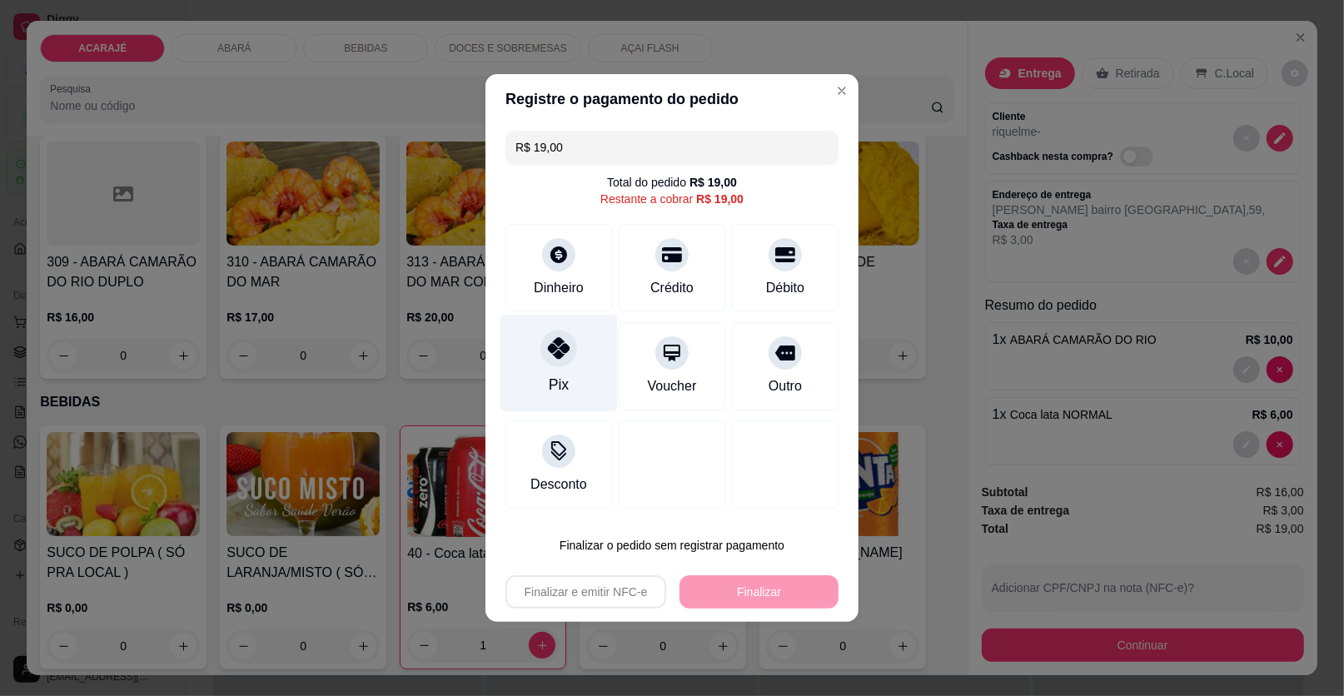
click at [524, 359] on div "Pix" at bounding box center [559, 363] width 117 height 97
type input "R$ 0,00"
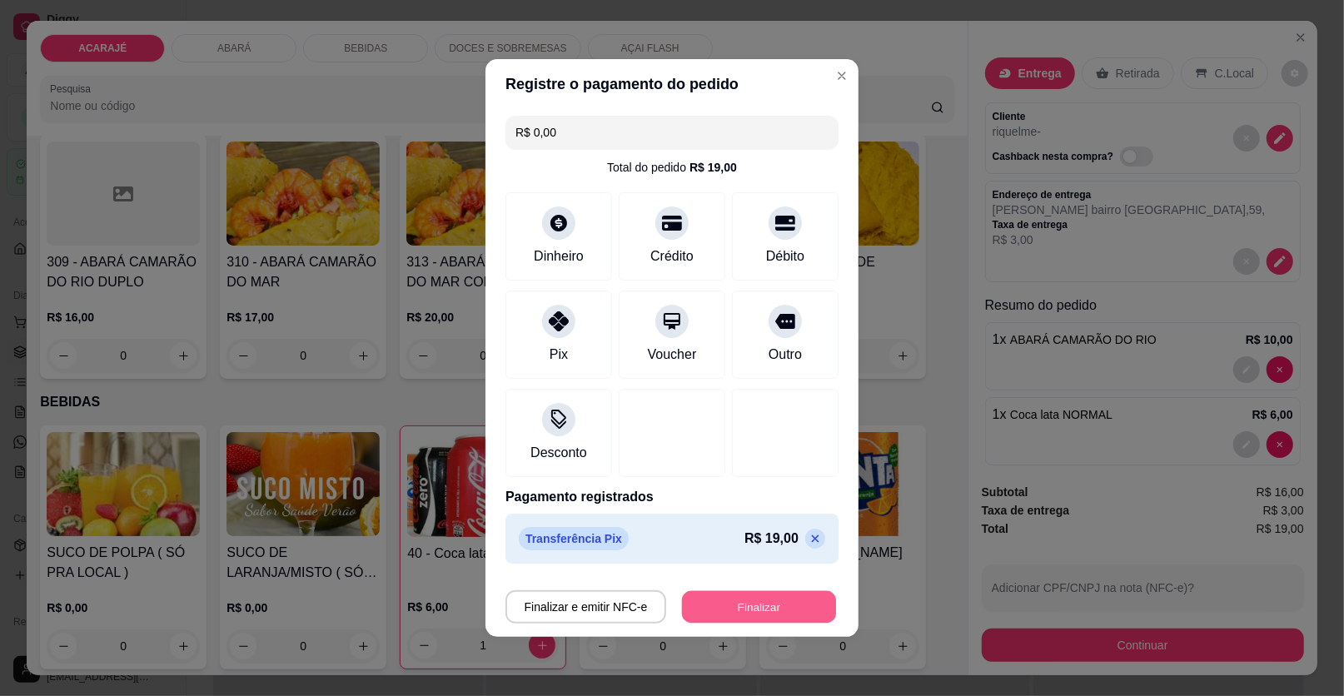
click at [748, 609] on button "Finalizar" at bounding box center [759, 607] width 154 height 32
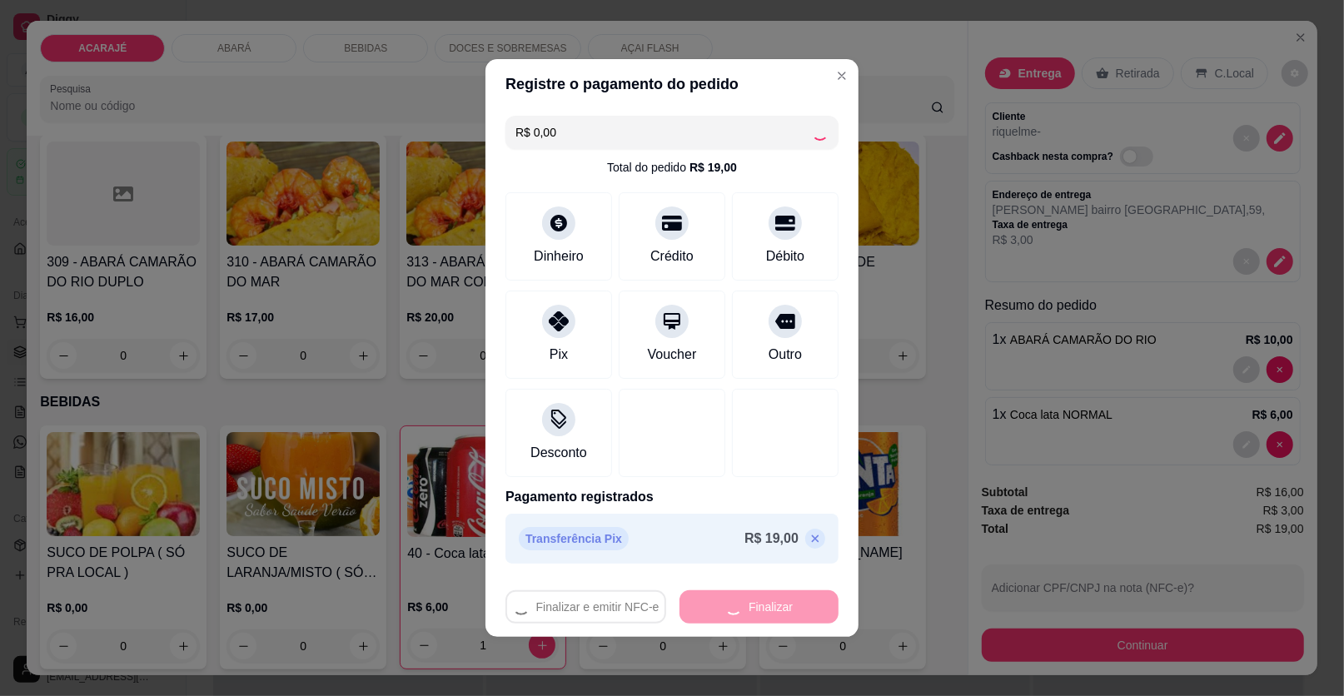
type input "0"
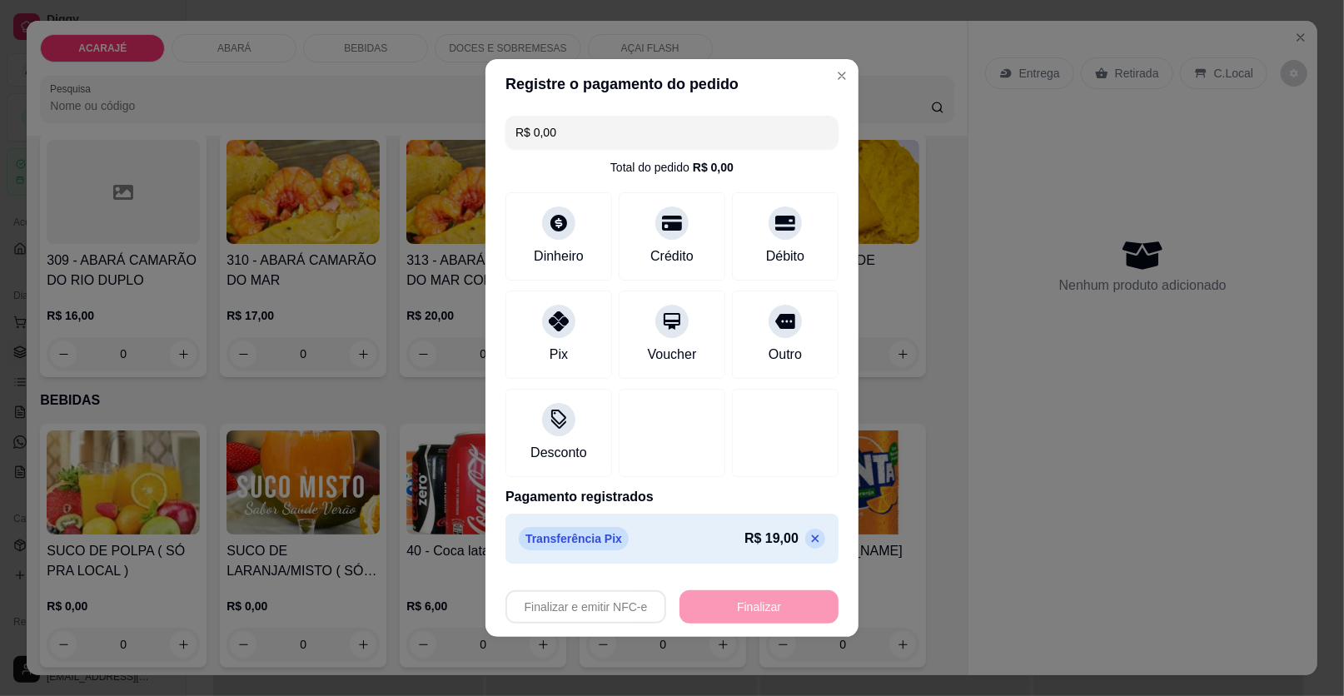
type input "-R$ 19,00"
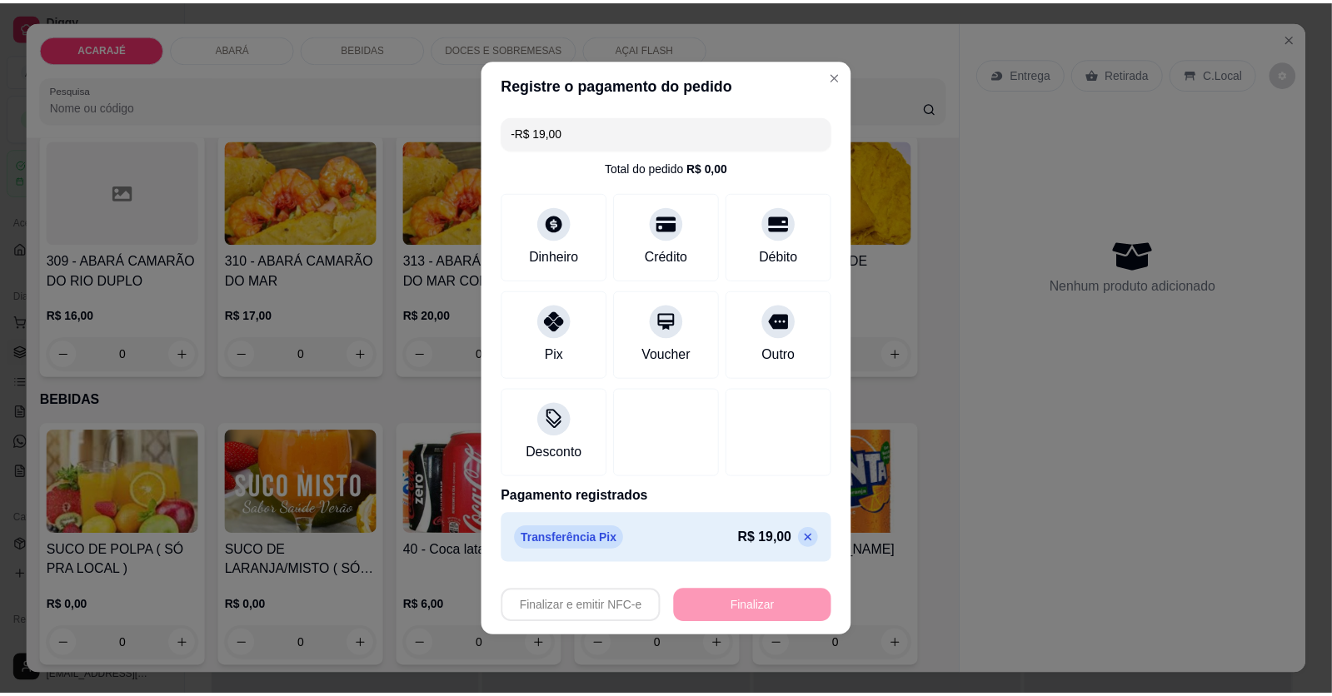
scroll to position [915, 0]
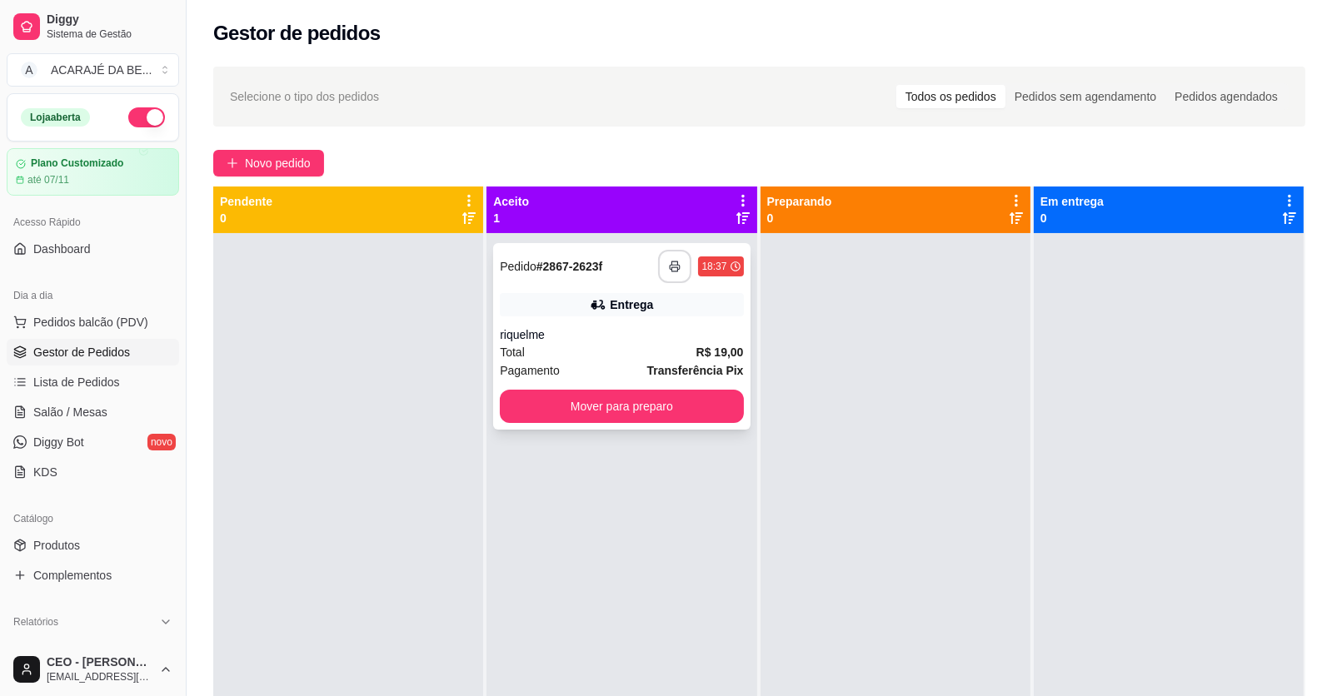
click at [669, 263] on icon "button" at bounding box center [675, 267] width 12 height 12
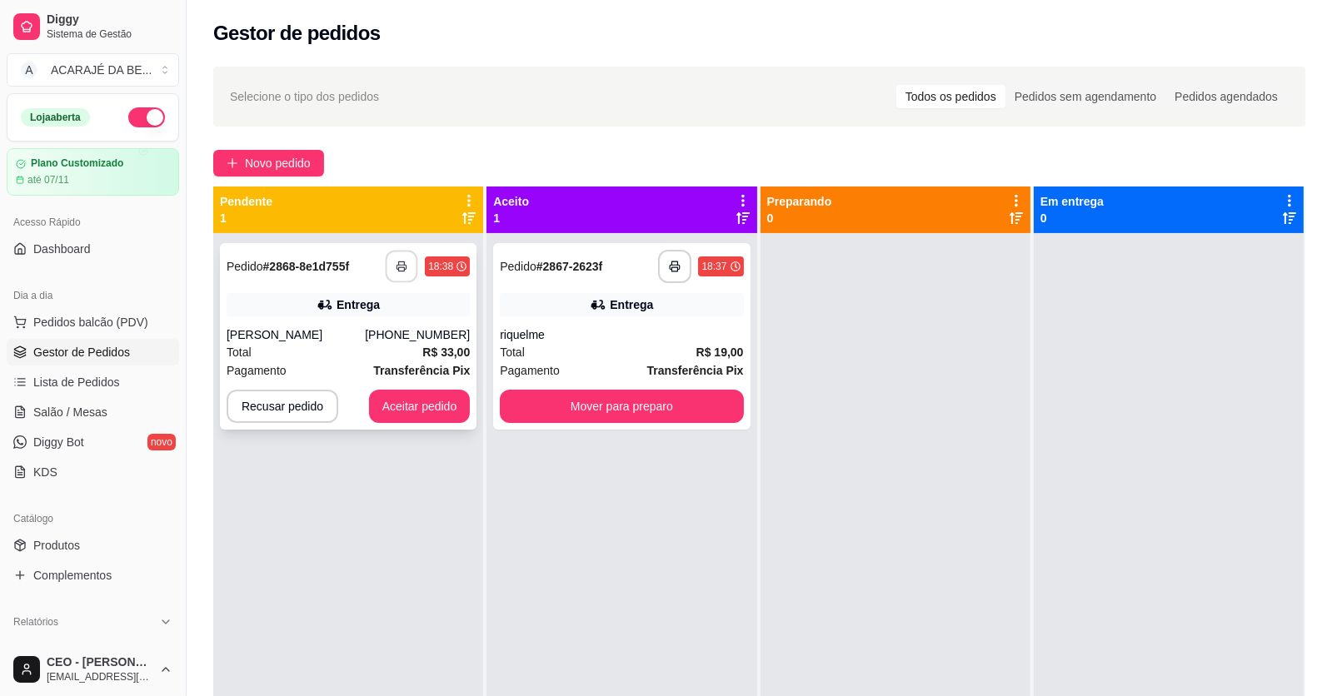
click at [396, 262] on icon "button" at bounding box center [402, 267] width 12 height 12
click at [304, 353] on div "Total R$ 33,00" at bounding box center [348, 352] width 243 height 18
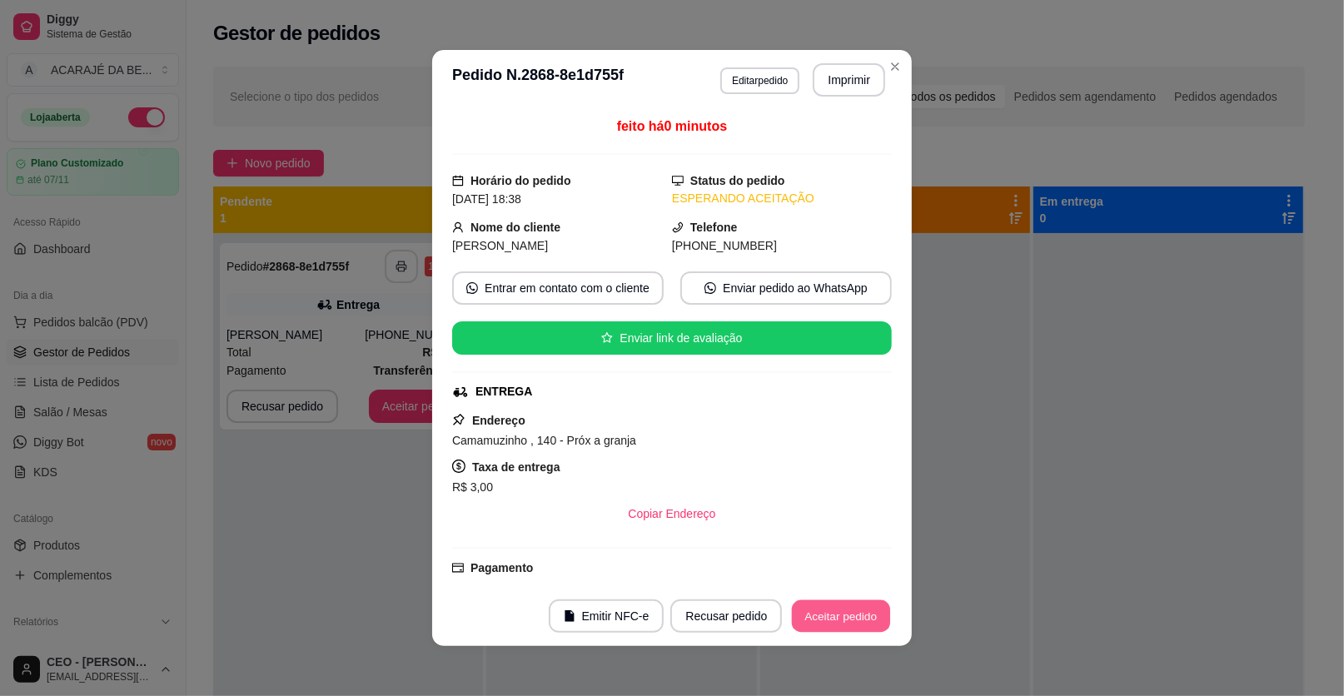
click at [811, 604] on button "Aceitar pedido" at bounding box center [841, 617] width 98 height 32
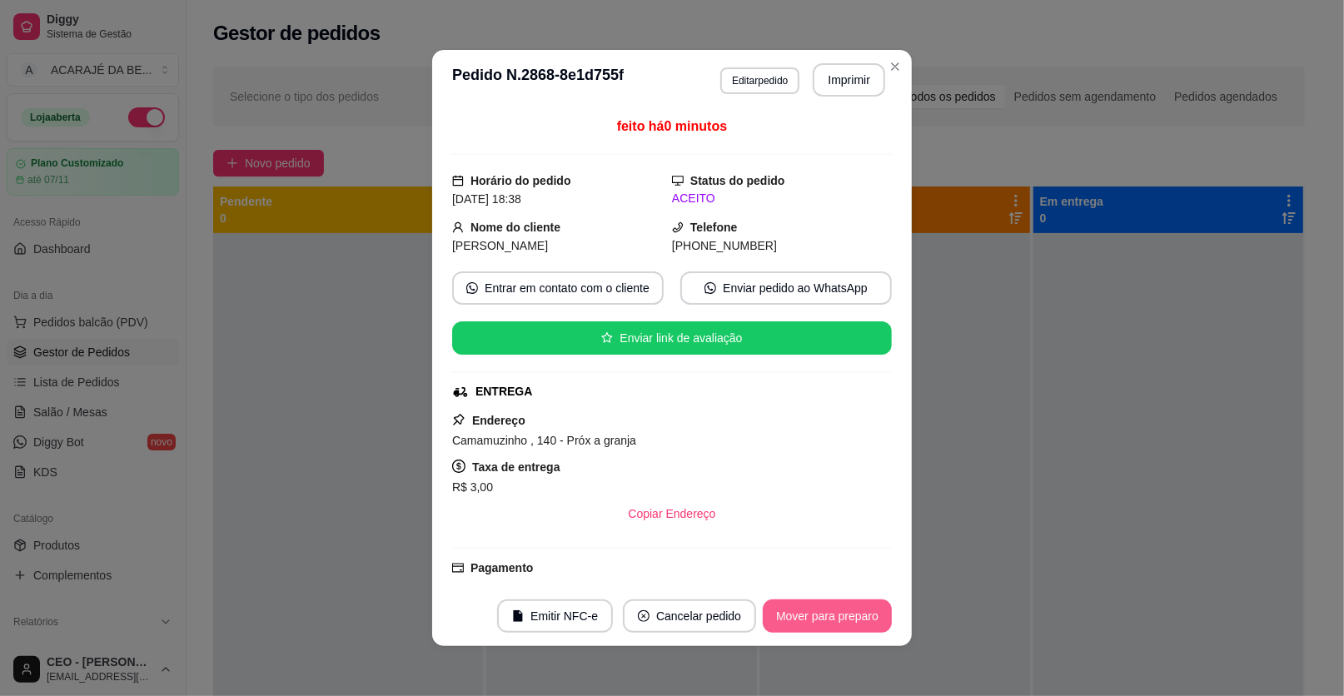
click at [837, 611] on button "Mover para preparo" at bounding box center [827, 616] width 129 height 33
click at [832, 611] on div "Mover para preparo" at bounding box center [816, 616] width 152 height 33
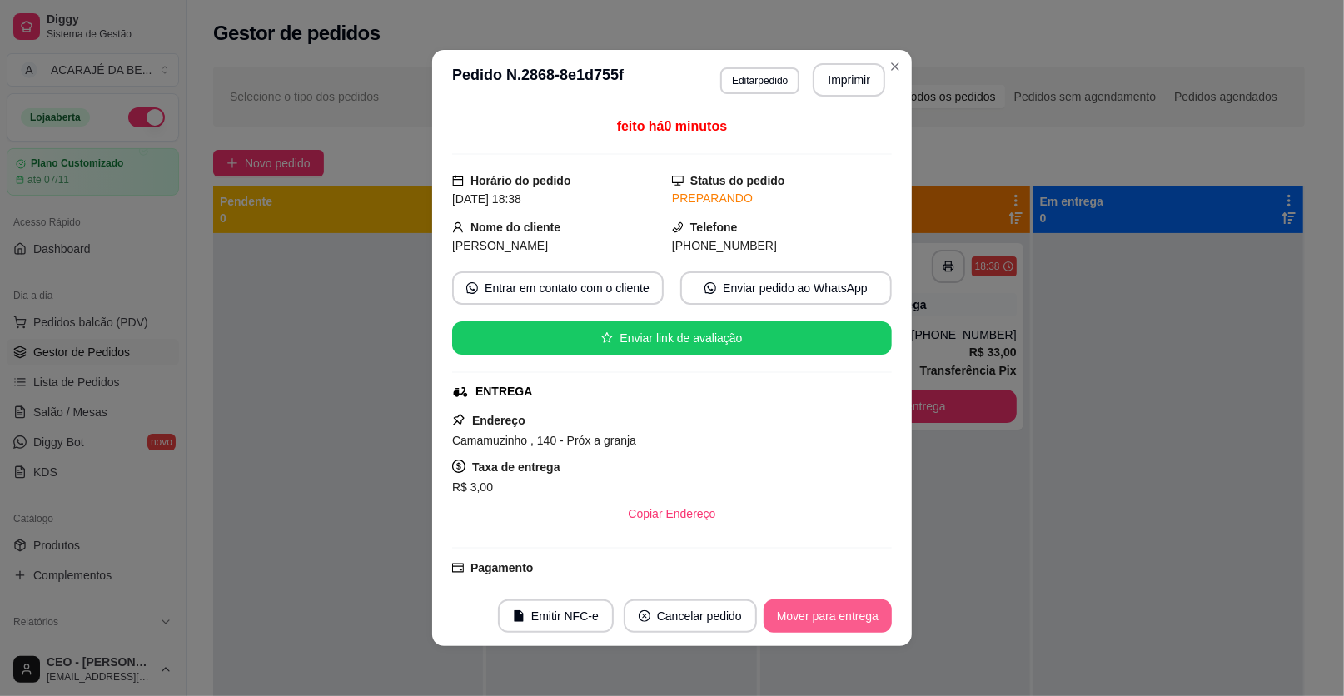
click at [832, 606] on button "Mover para entrega" at bounding box center [828, 616] width 128 height 33
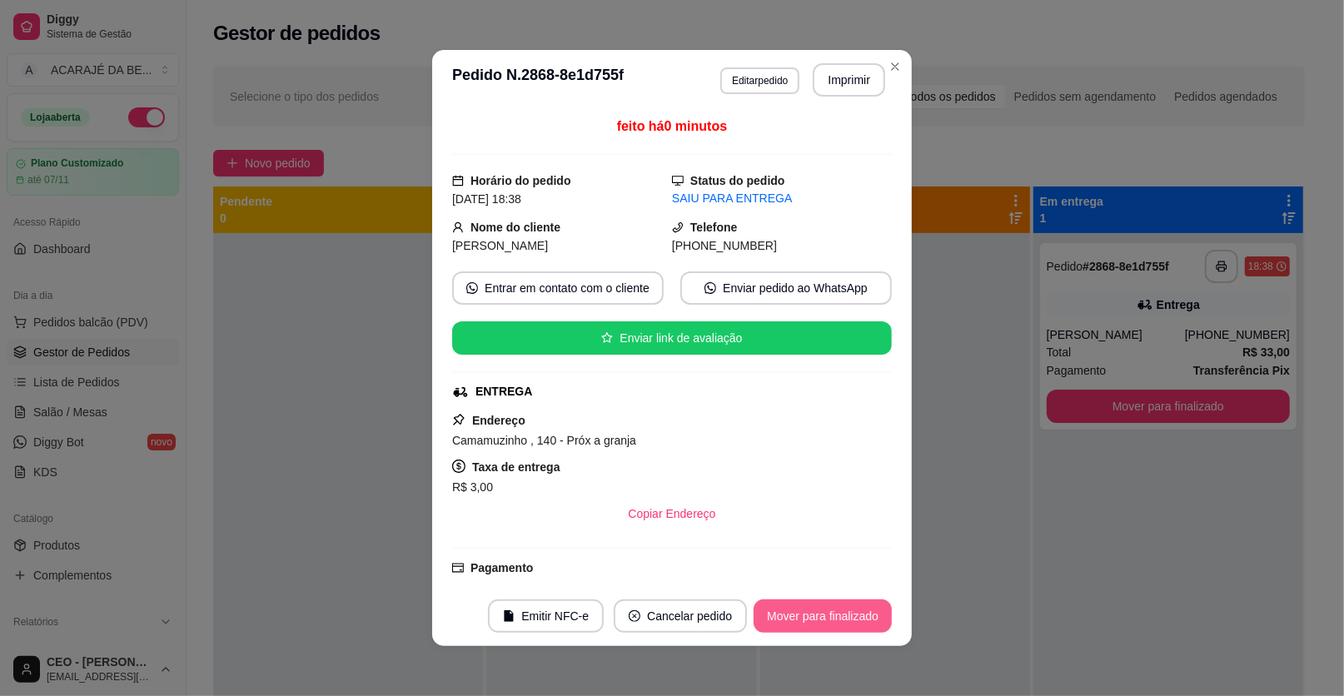
click at [823, 612] on button "Mover para finalizado" at bounding box center [823, 616] width 138 height 33
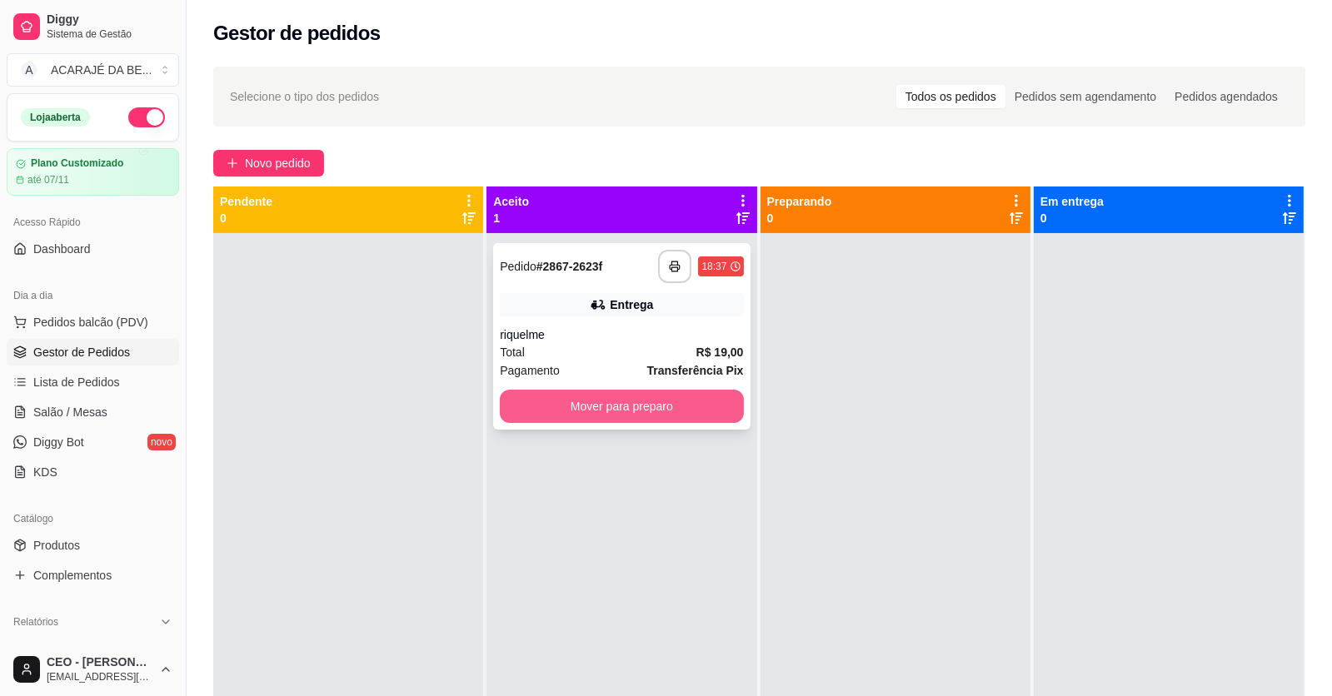
click at [663, 402] on button "Mover para preparo" at bounding box center [621, 406] width 243 height 33
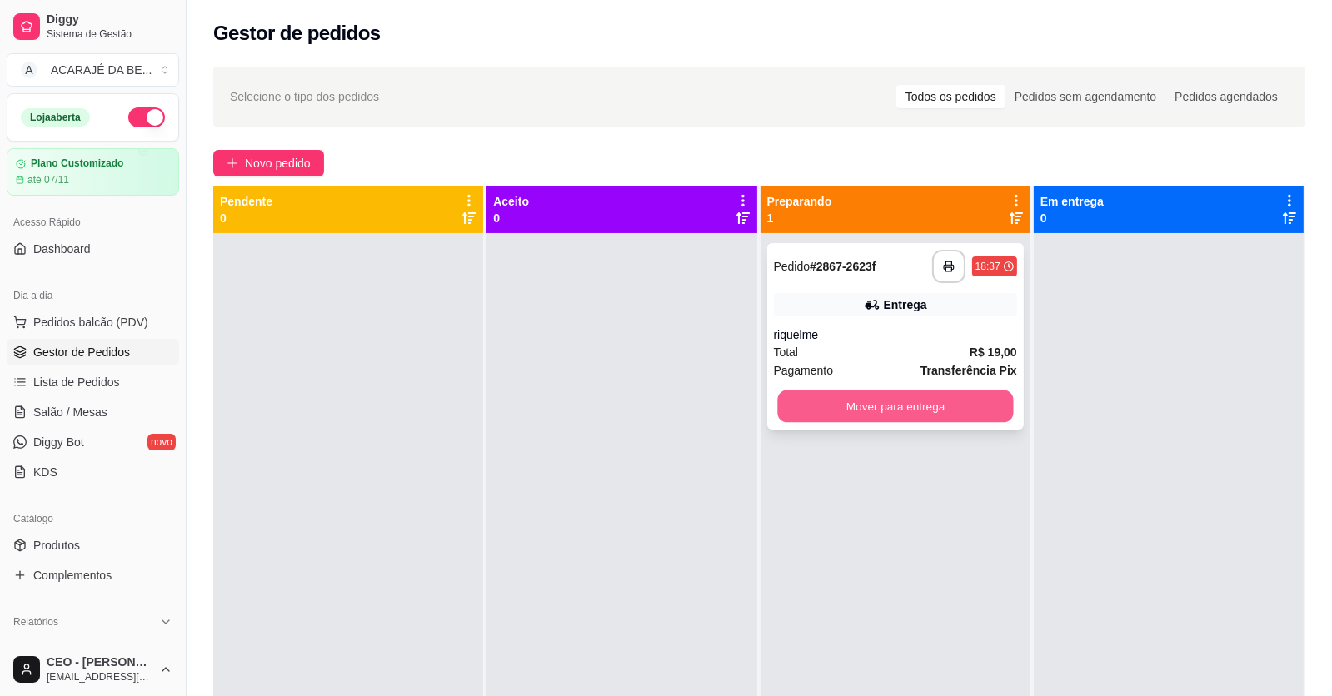
click at [789, 401] on button "Mover para entrega" at bounding box center [895, 407] width 236 height 32
click at [789, 401] on div "Mover para entrega" at bounding box center [895, 406] width 243 height 33
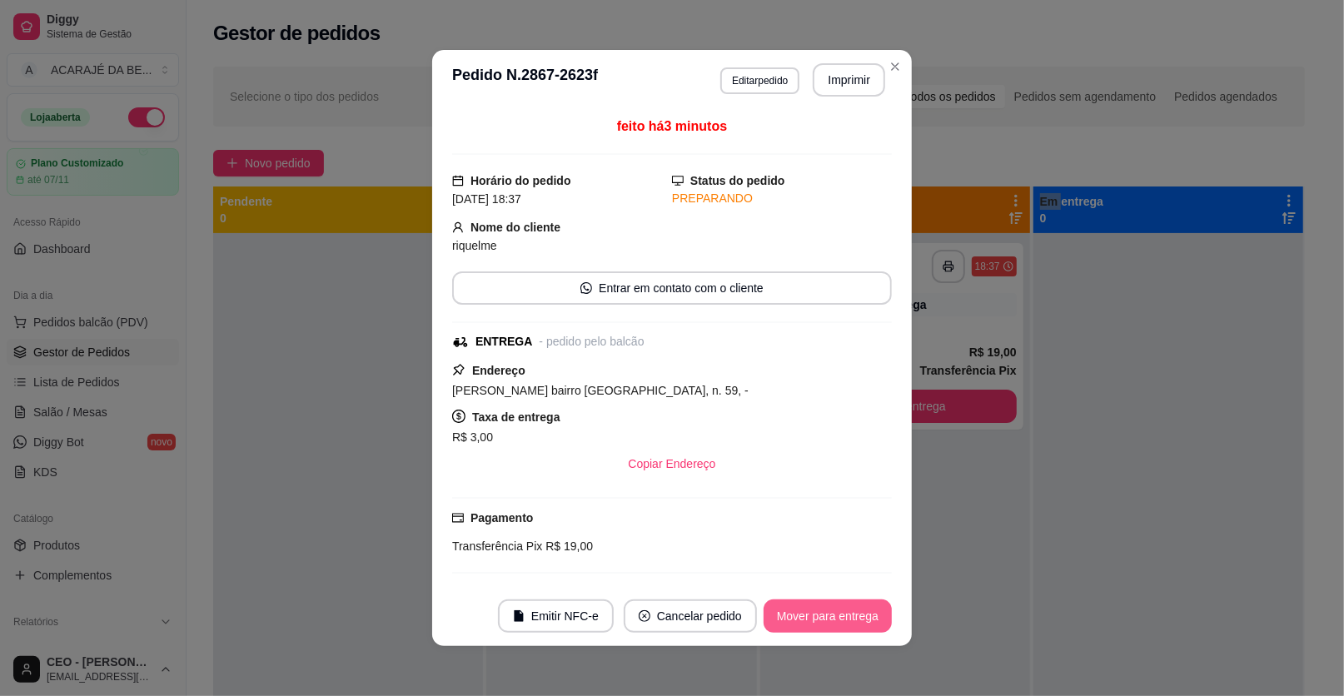
click at [814, 615] on button "Mover para entrega" at bounding box center [828, 616] width 128 height 33
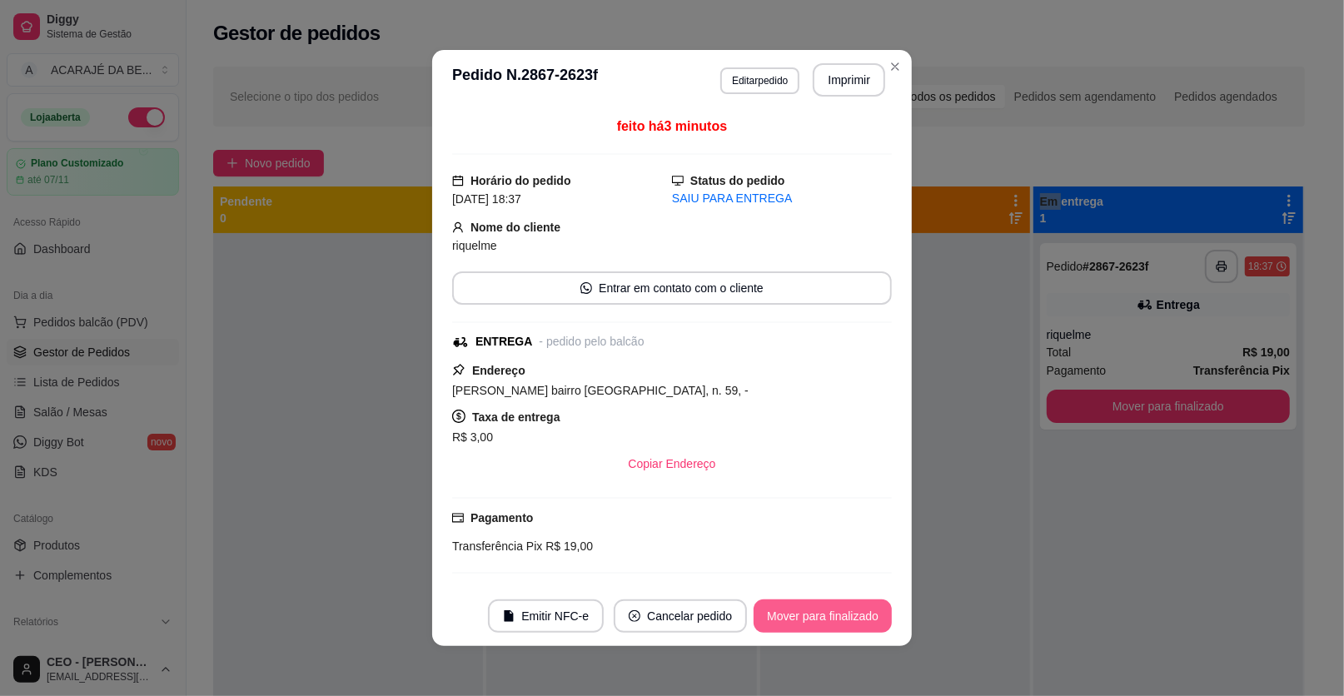
click at [813, 614] on button "Mover para finalizado" at bounding box center [823, 616] width 138 height 33
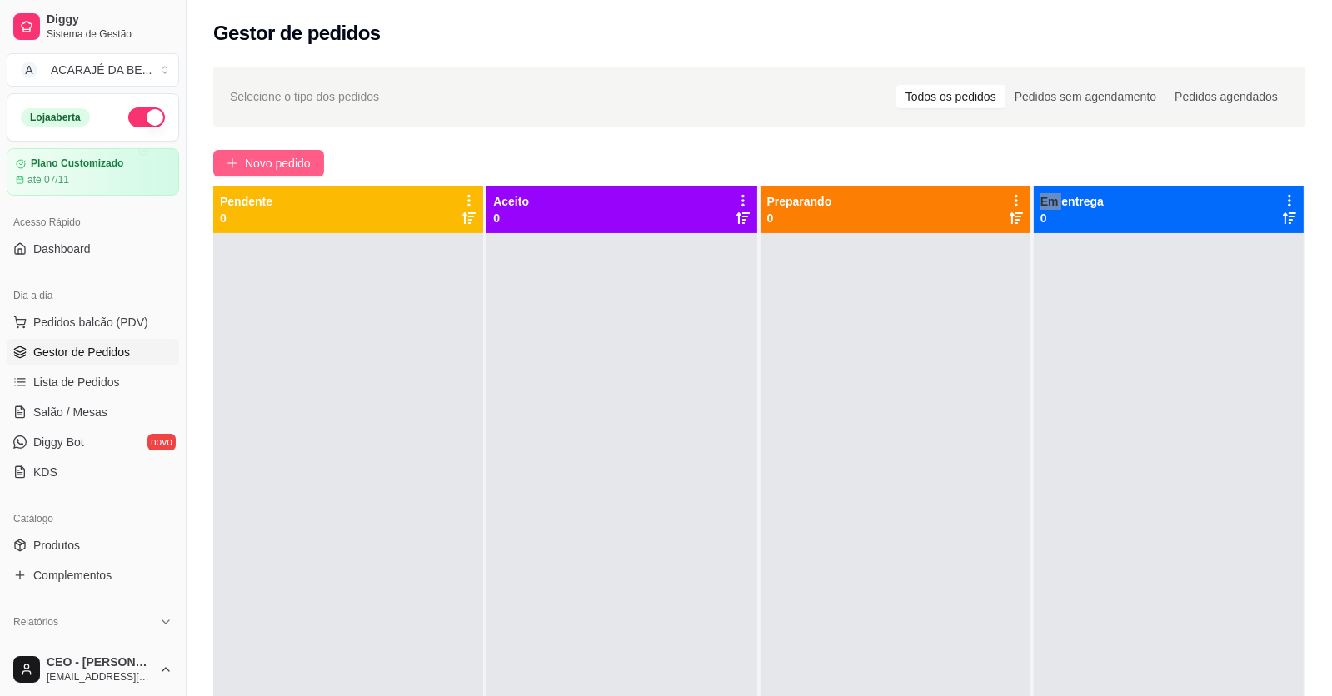
click at [267, 150] on button "Novo pedido" at bounding box center [268, 163] width 111 height 27
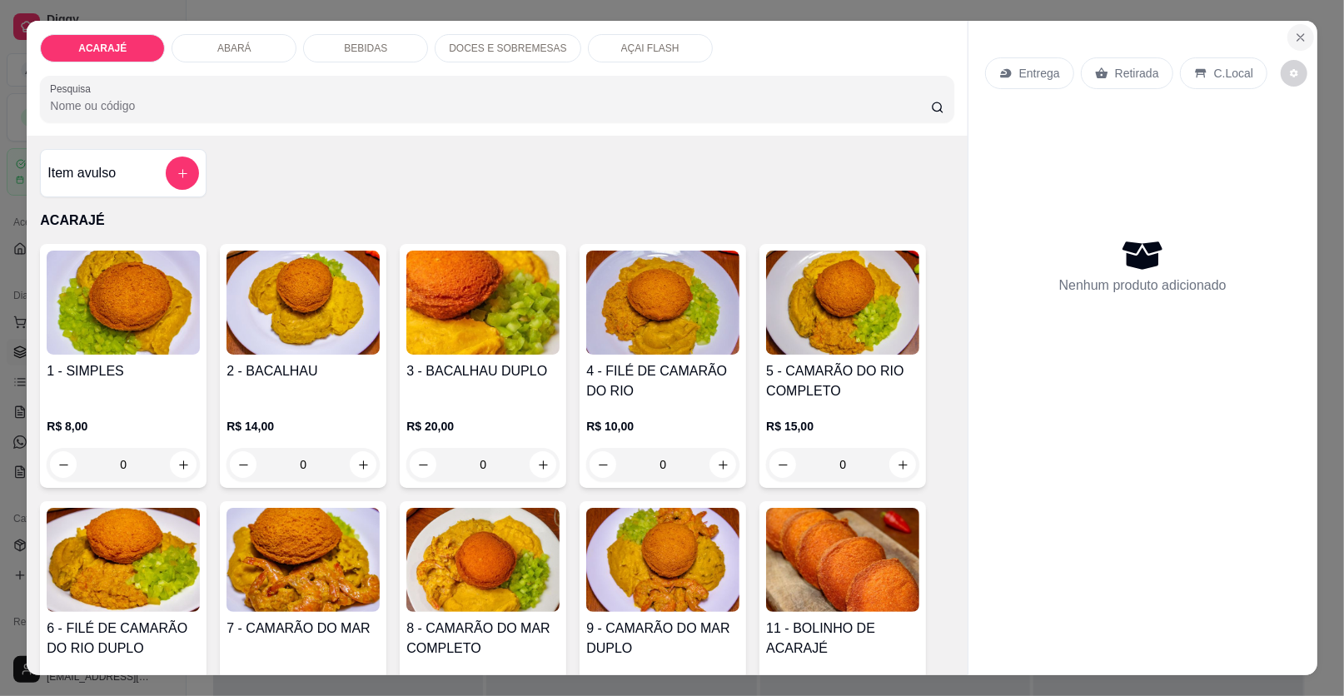
click at [1298, 35] on icon "Close" at bounding box center [1301, 37] width 7 height 7
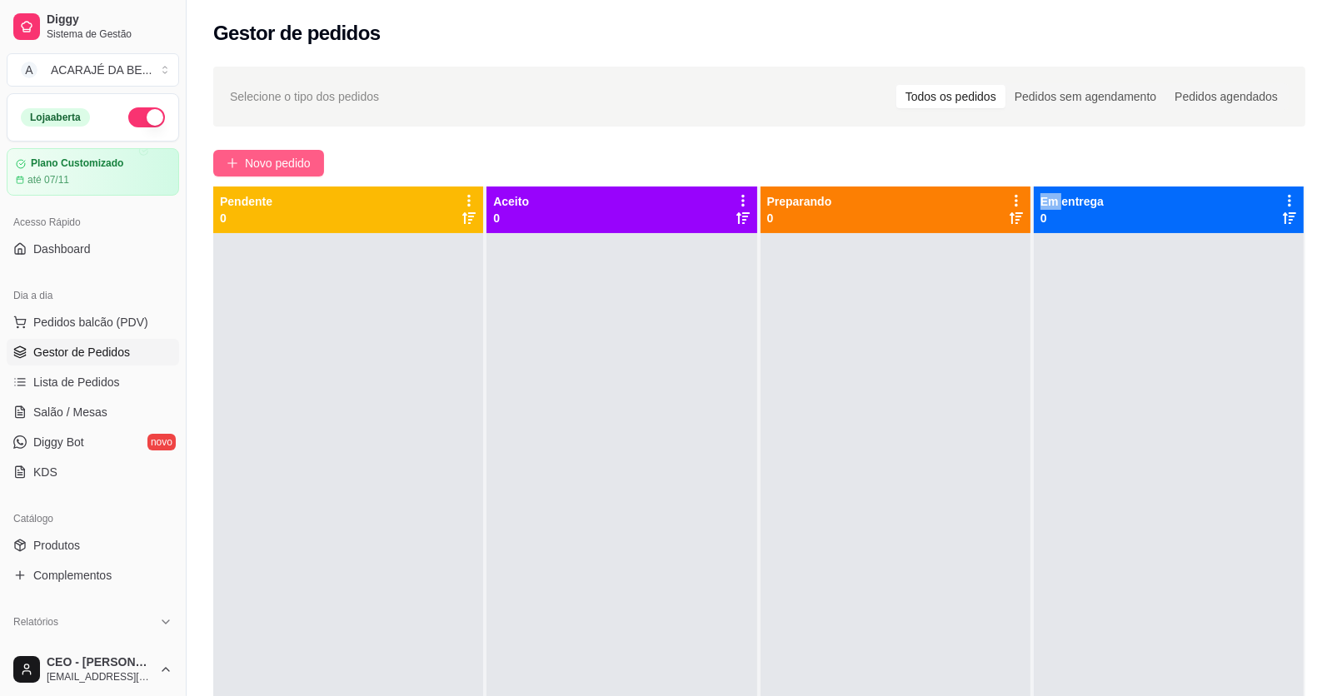
click at [241, 162] on button "Novo pedido" at bounding box center [268, 163] width 111 height 27
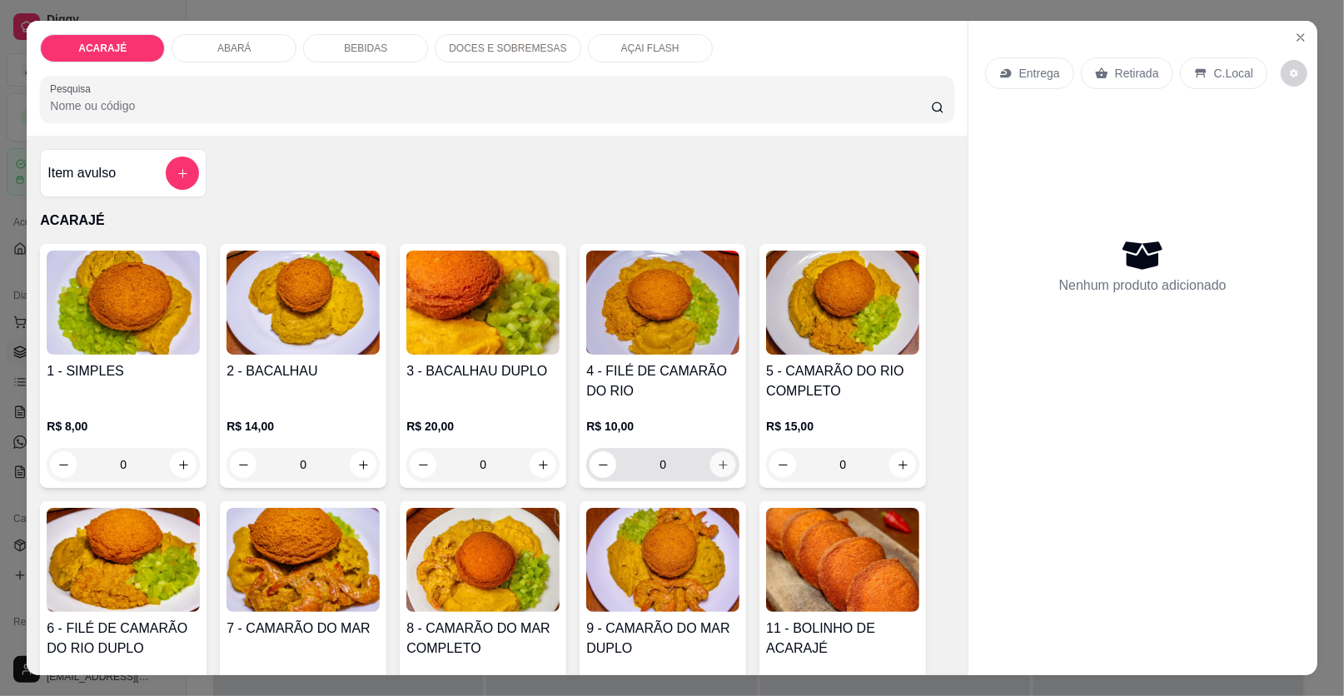
click at [717, 461] on icon "increase-product-quantity" at bounding box center [723, 465] width 12 height 12
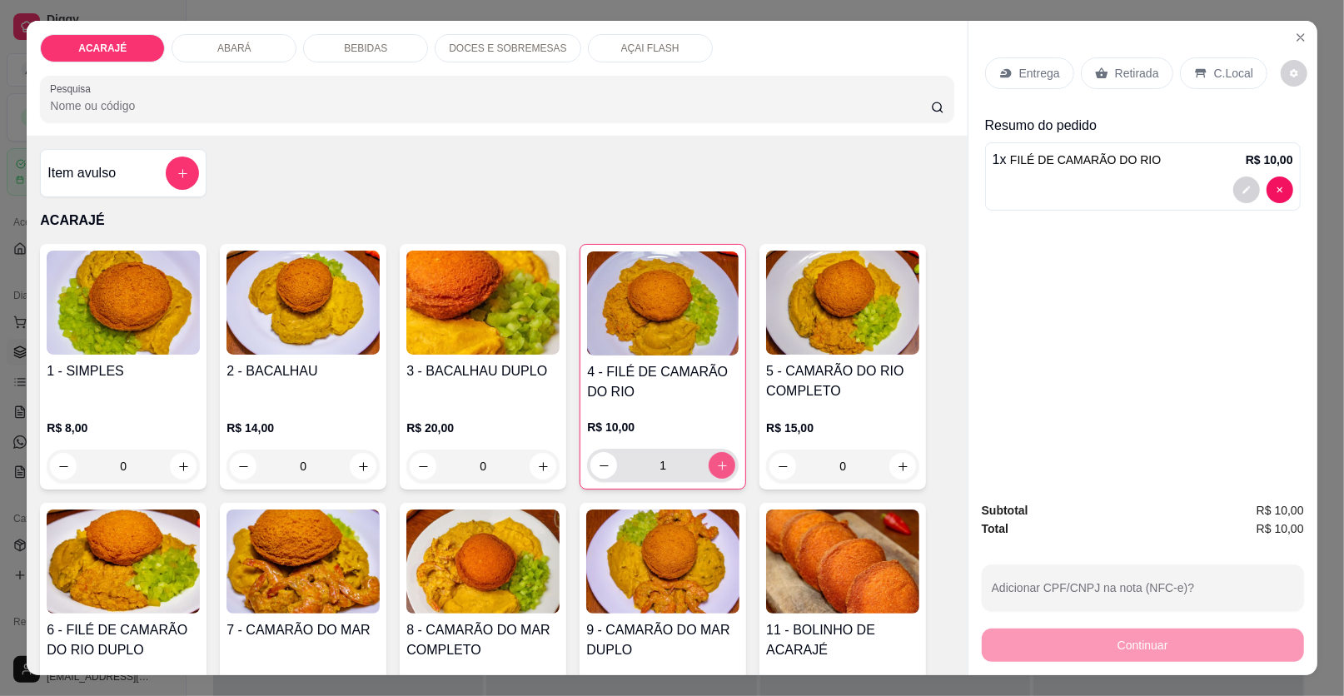
click at [716, 463] on icon "increase-product-quantity" at bounding box center [722, 466] width 12 height 12
type input "2"
click at [1024, 68] on p "Entrega" at bounding box center [1039, 73] width 41 height 17
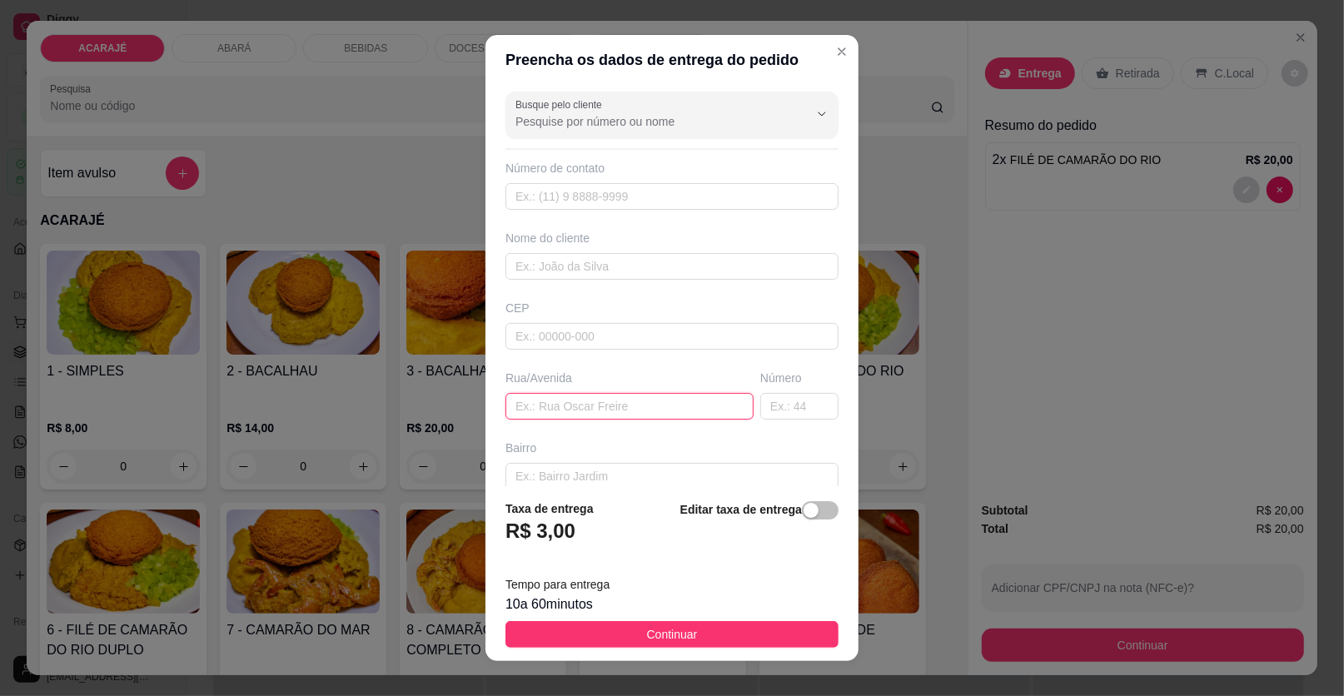
drag, startPoint x: 581, startPoint y: 401, endPoint x: 591, endPoint y: 403, distance: 9.5
click at [583, 401] on input "text" at bounding box center [630, 406] width 248 height 27
click at [587, 251] on div "Nome do cliente" at bounding box center [672, 255] width 340 height 50
click at [547, 267] on input "text" at bounding box center [672, 266] width 333 height 27
type input "silvana"
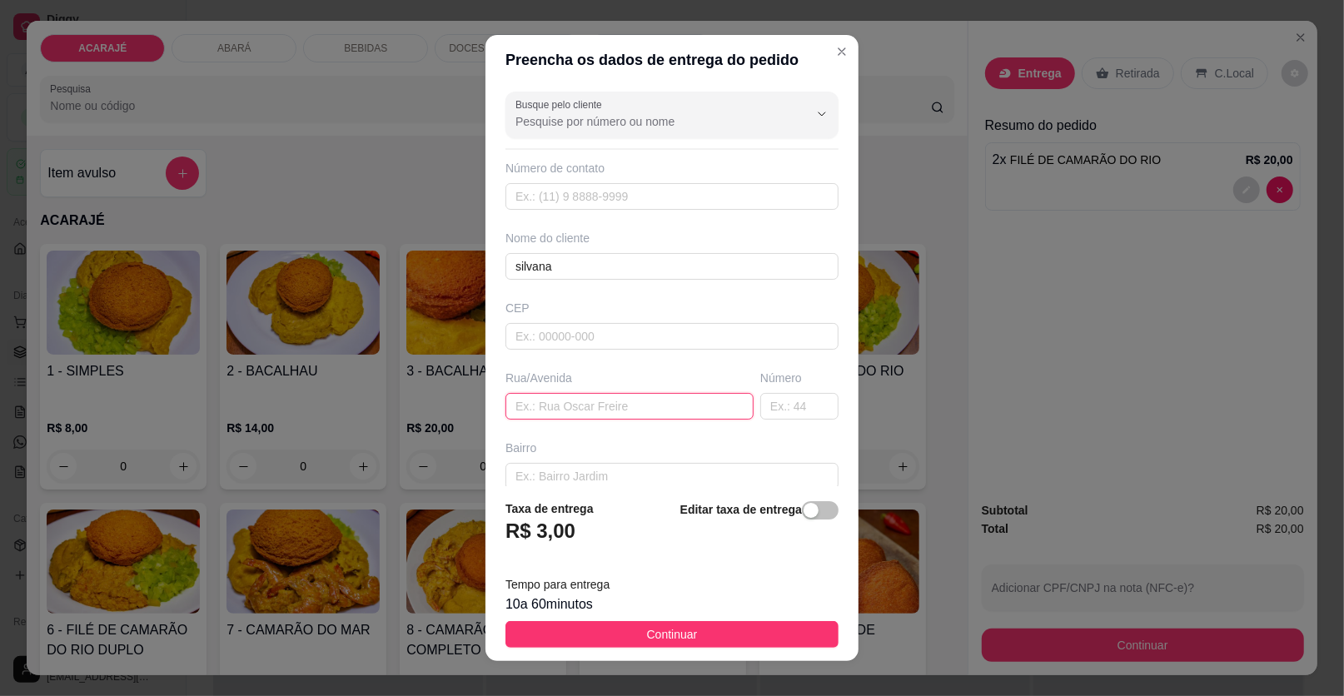
click at [564, 399] on input "text" at bounding box center [630, 406] width 248 height 27
click at [588, 405] on input "text" at bounding box center [630, 406] width 248 height 27
type input "bairro reliquia,[GEOGRAPHIC_DATA]"
drag, startPoint x: 773, startPoint y: 407, endPoint x: 755, endPoint y: 415, distance: 19.0
click at [772, 407] on input "text" at bounding box center [799, 406] width 78 height 27
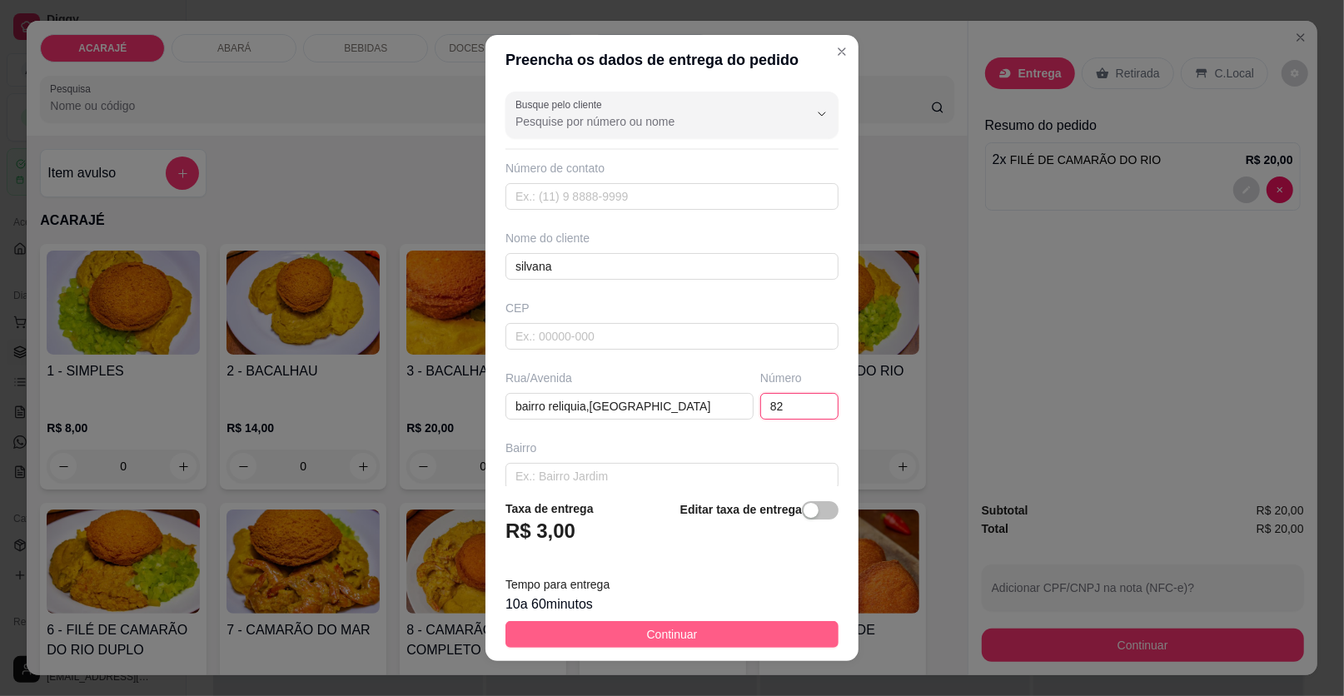
type input "82"
click at [701, 631] on button "Continuar" at bounding box center [672, 634] width 333 height 27
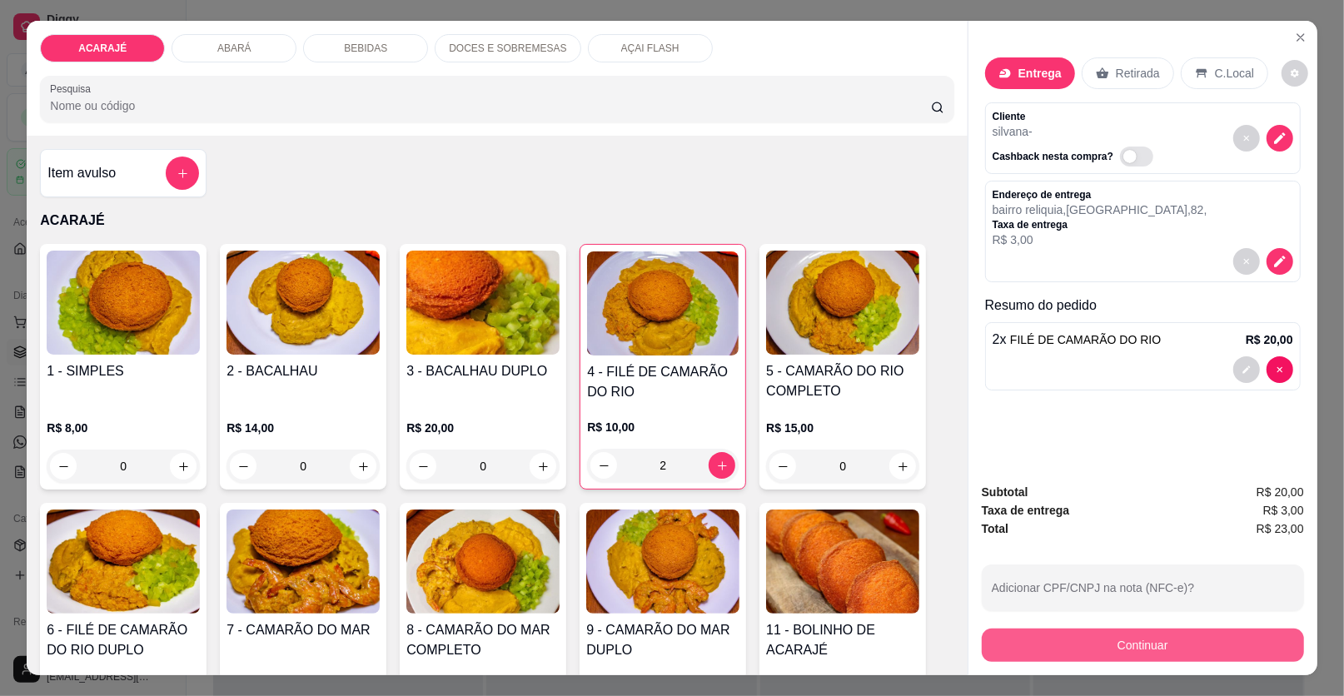
click at [1084, 644] on button "Continuar" at bounding box center [1143, 645] width 322 height 33
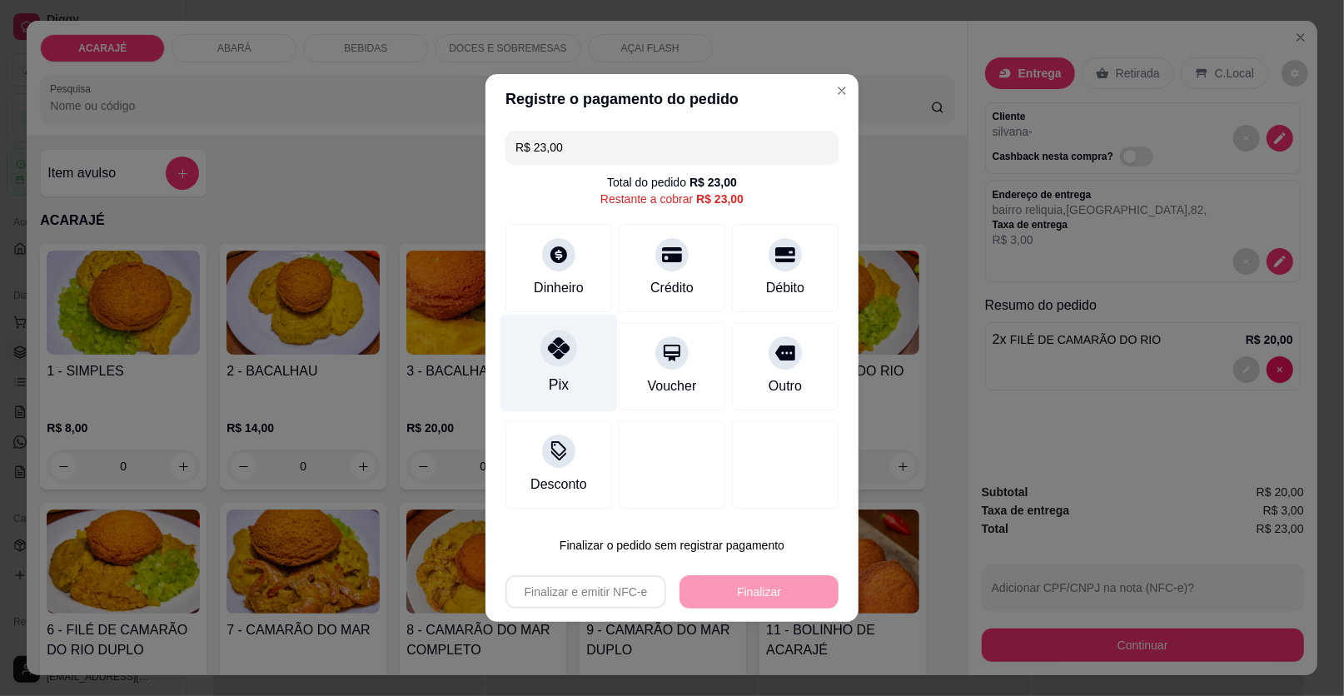
click at [544, 361] on div at bounding box center [559, 348] width 37 height 37
type input "R$ 0,00"
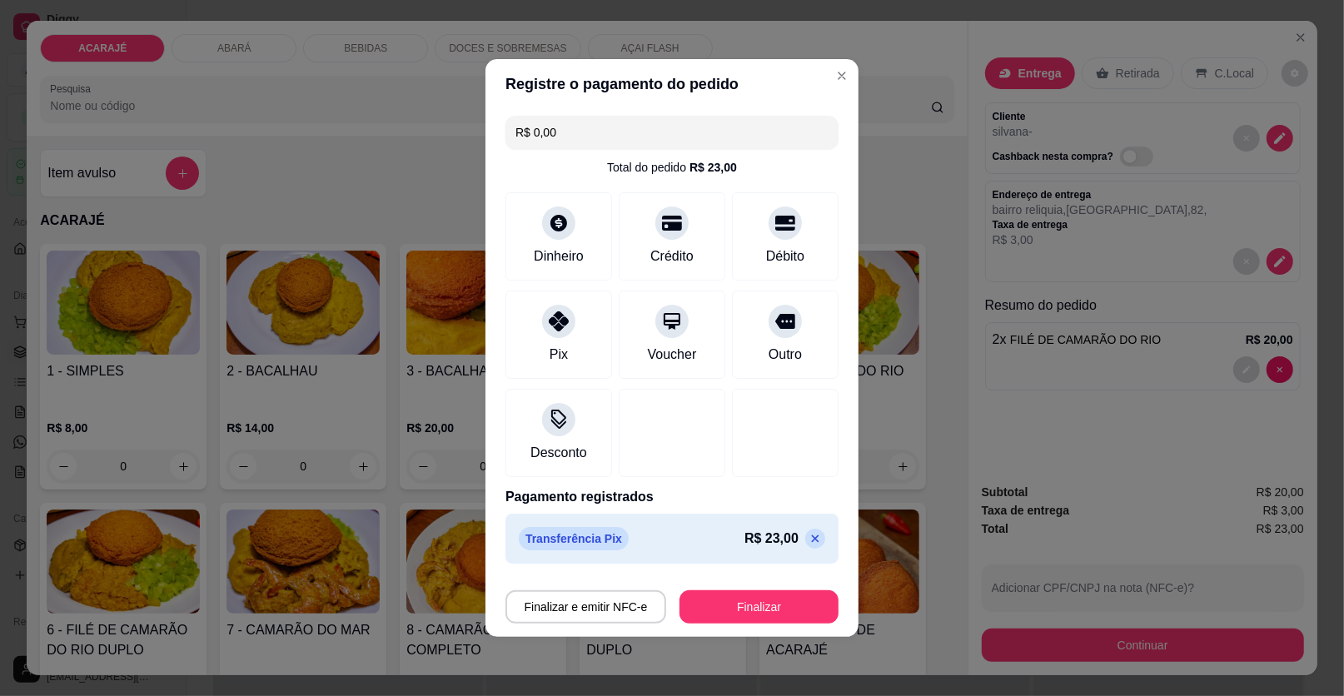
click at [756, 588] on div "Finalizar e emitir NFC-e Finalizar" at bounding box center [672, 604] width 333 height 40
click at [757, 600] on button "Finalizar" at bounding box center [759, 607] width 154 height 32
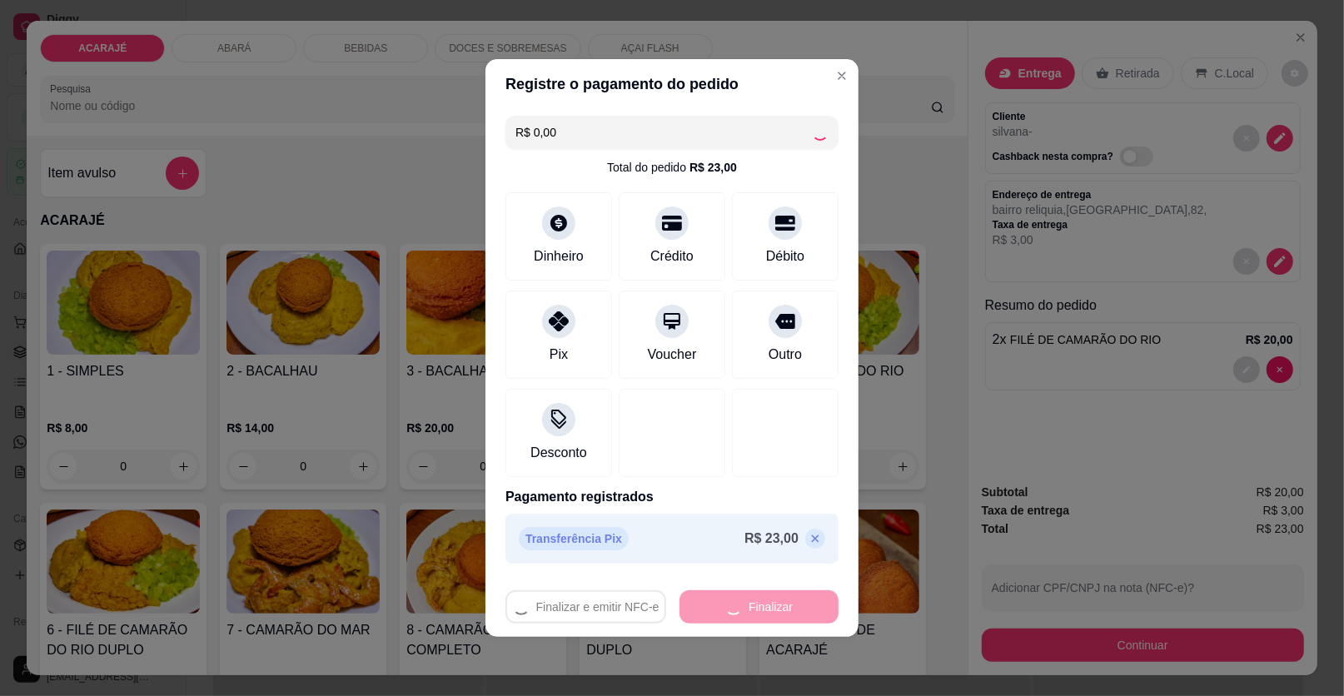
type input "0"
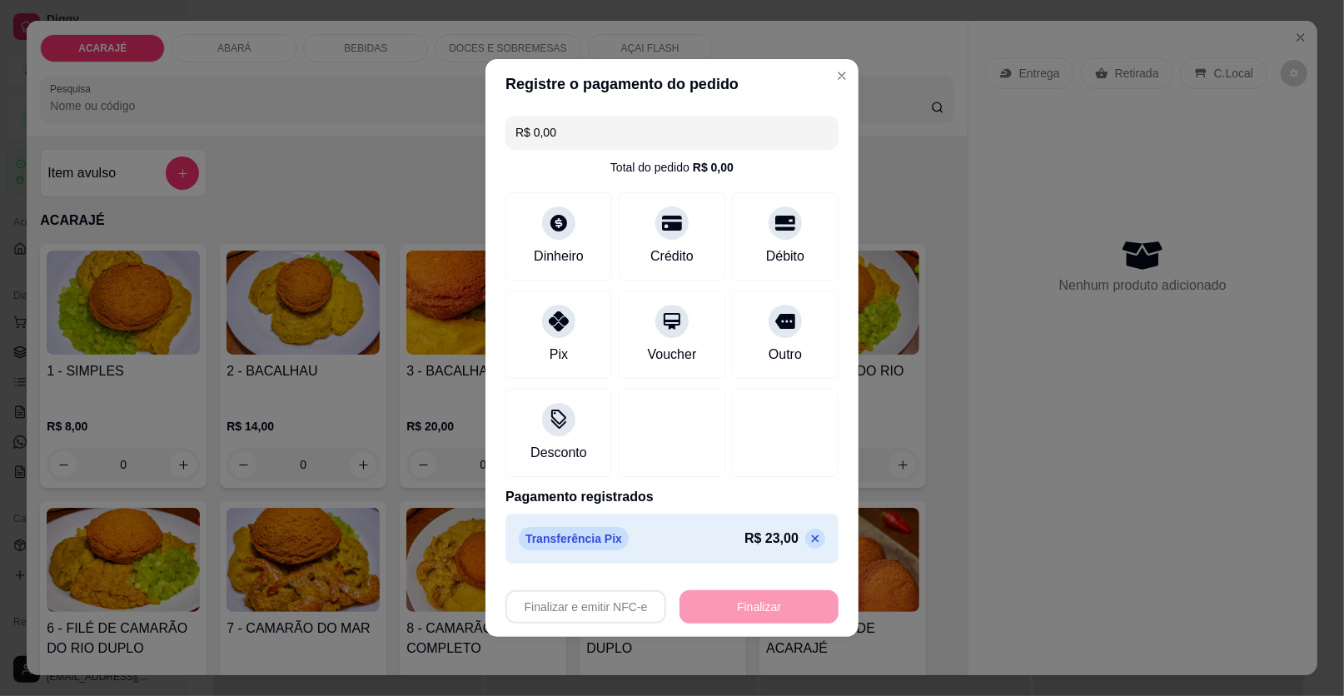
type input "-R$ 23,00"
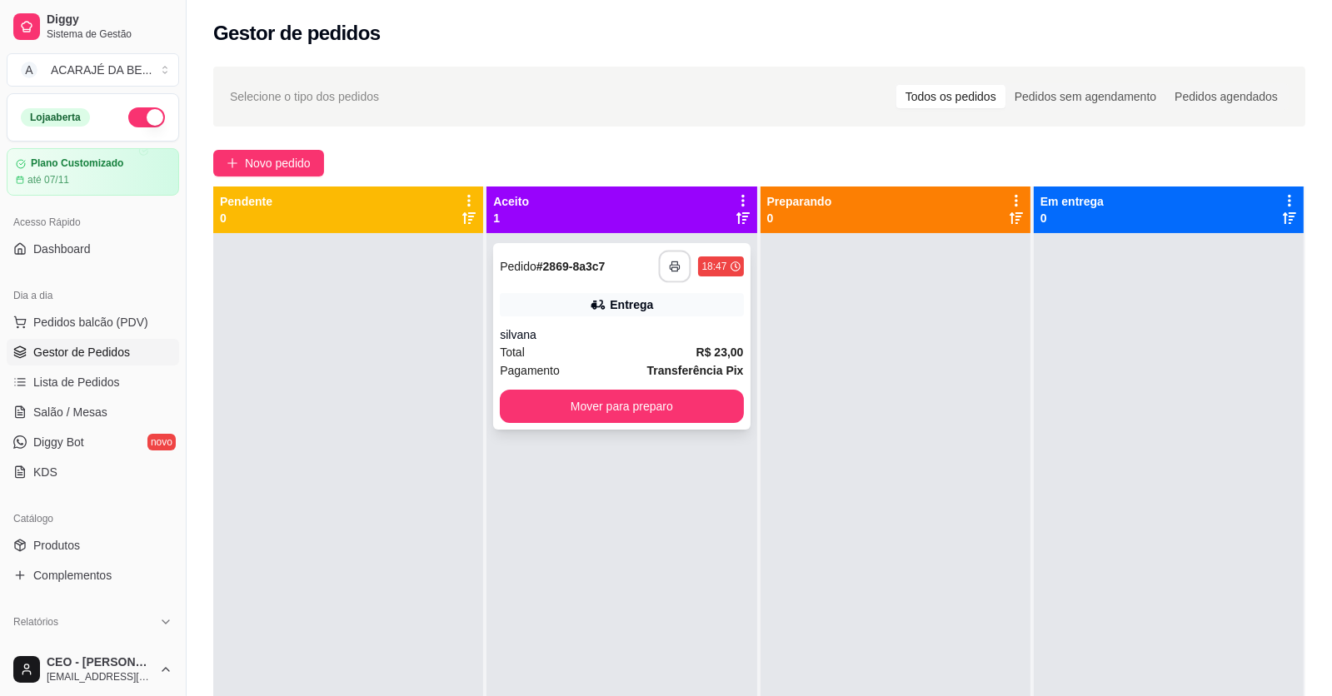
click at [675, 270] on icon "button" at bounding box center [676, 267] width 12 height 12
click at [672, 394] on button "Mover para preparo" at bounding box center [621, 406] width 243 height 33
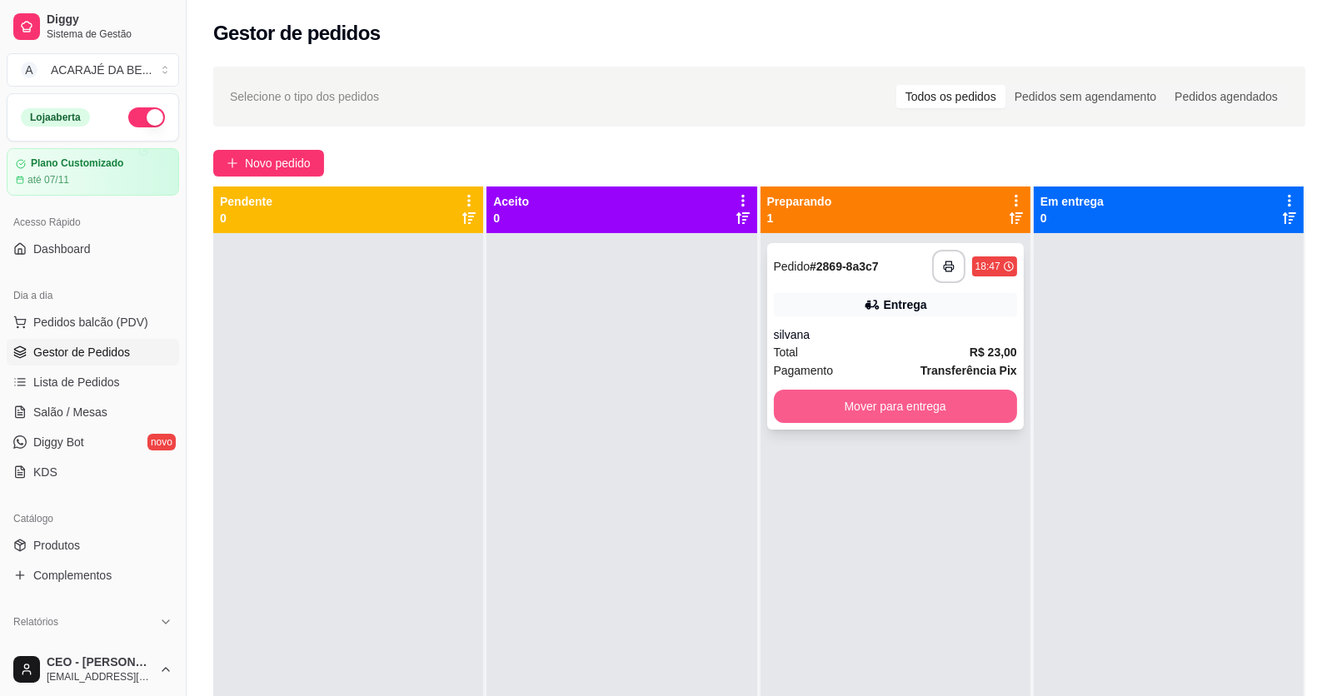
click at [799, 405] on button "Mover para entrega" at bounding box center [895, 406] width 243 height 33
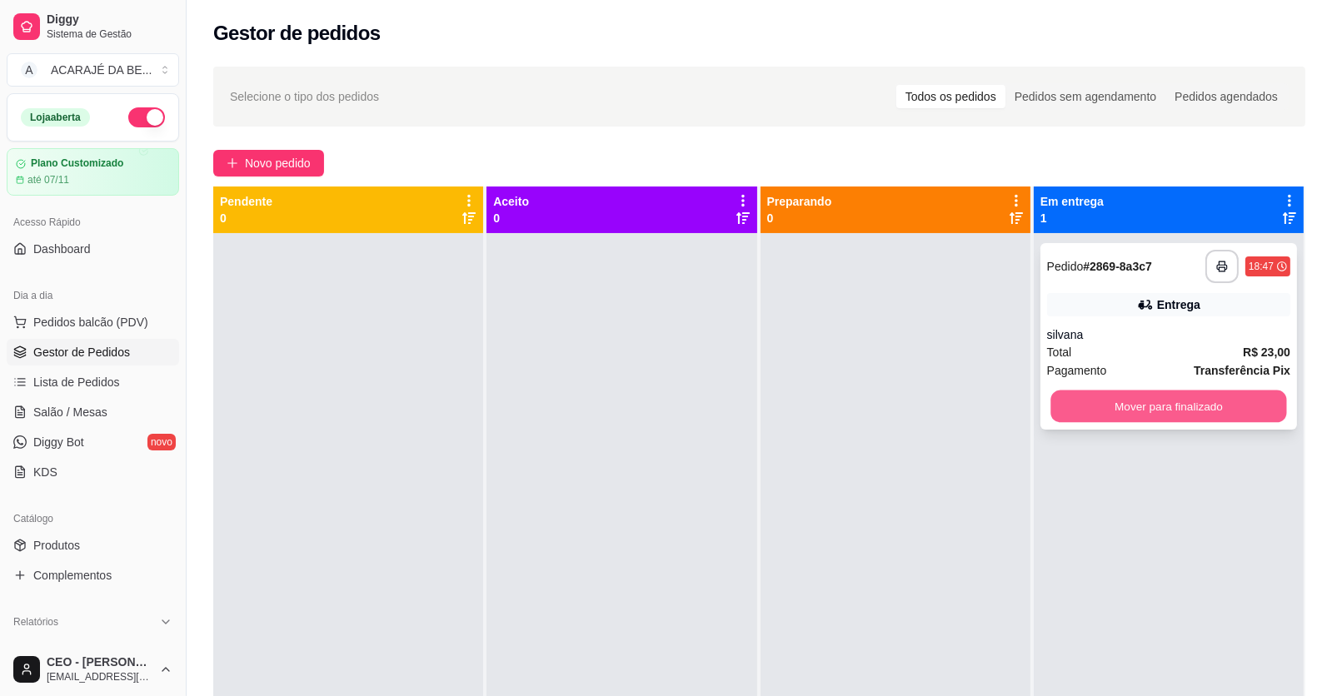
click at [1050, 403] on button "Mover para finalizado" at bounding box center [1168, 407] width 236 height 32
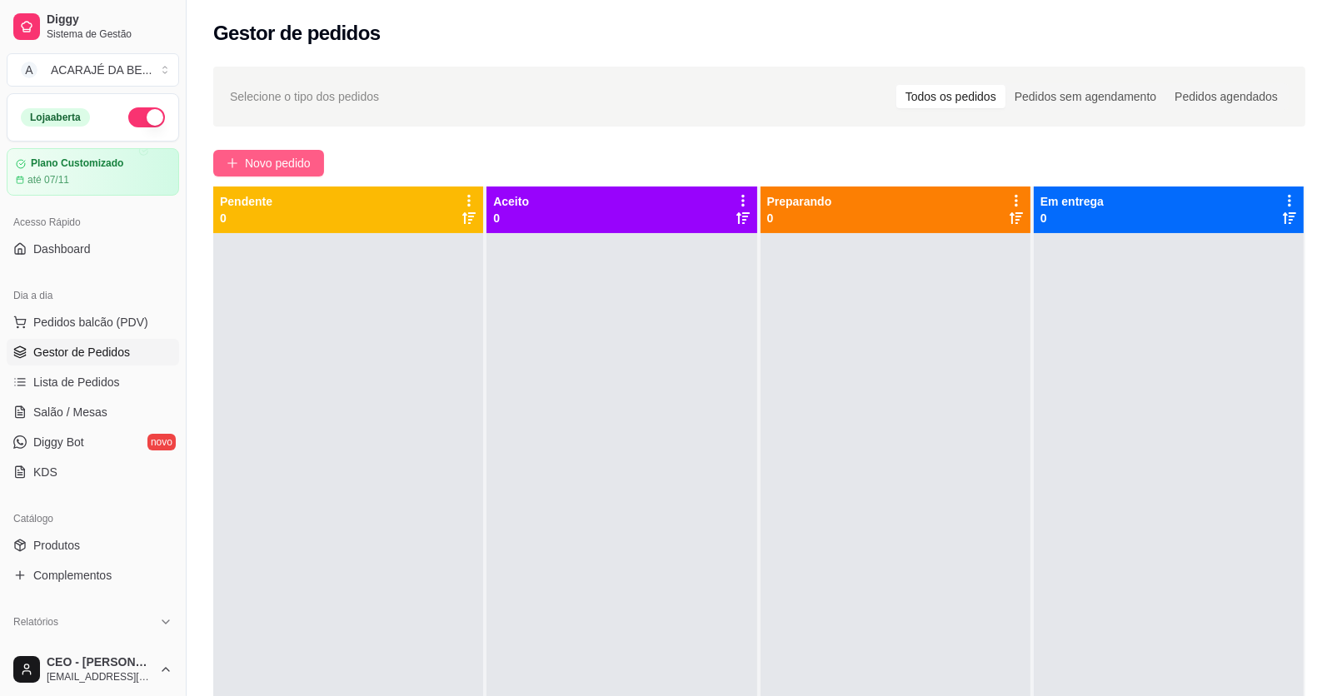
click at [278, 161] on span "Novo pedido" at bounding box center [278, 163] width 66 height 18
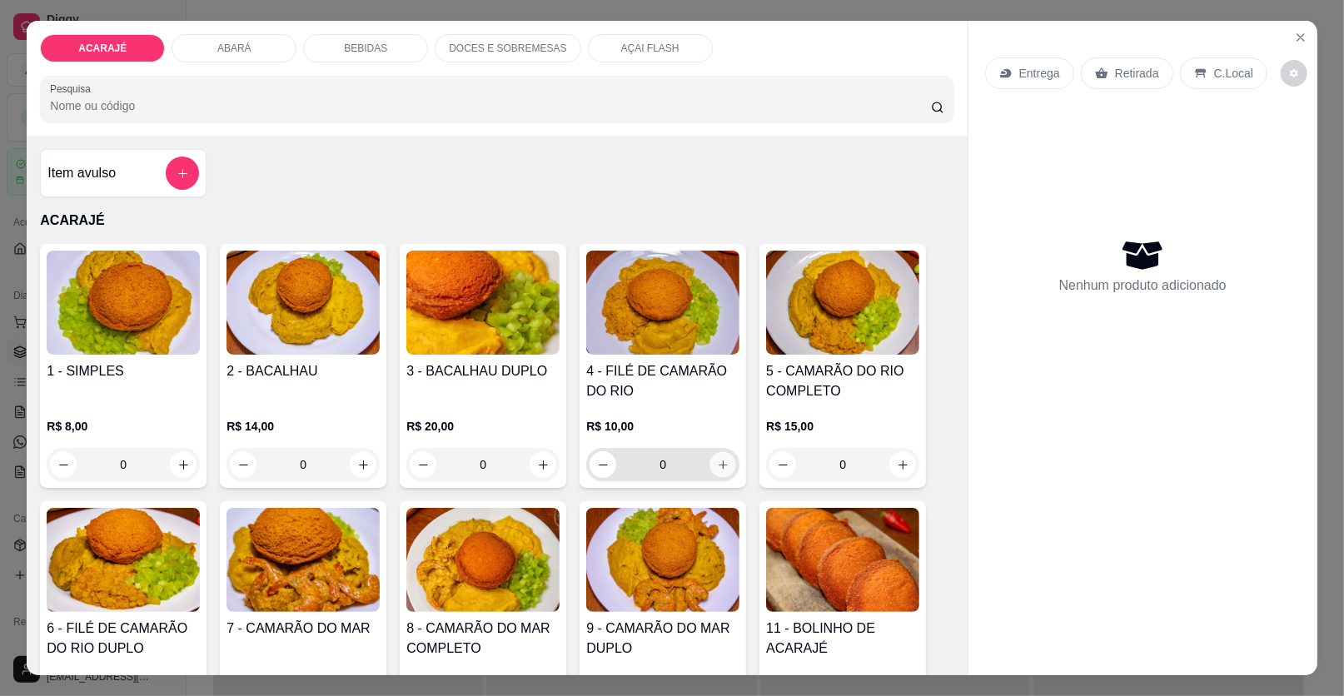
click at [710, 464] on button "increase-product-quantity" at bounding box center [723, 465] width 26 height 26
type input "1"
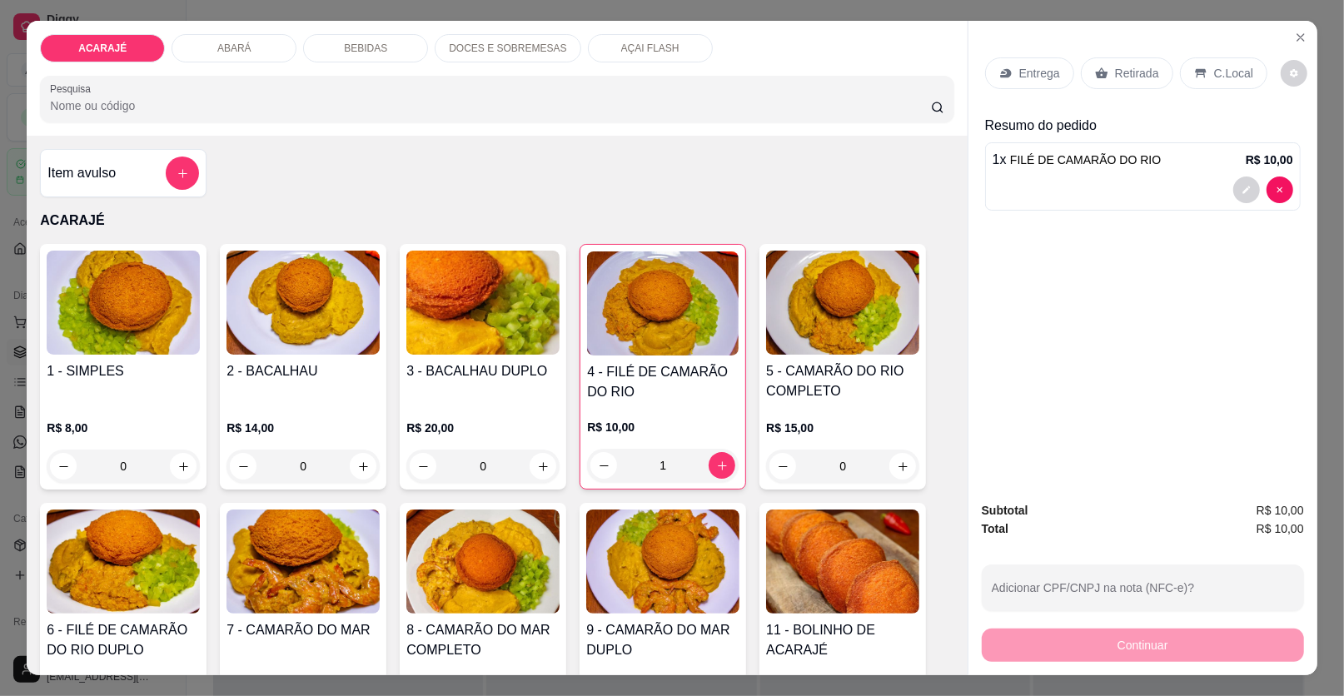
click at [1034, 69] on p "Entrega" at bounding box center [1039, 73] width 41 height 17
click at [1126, 70] on p "Retirada" at bounding box center [1137, 73] width 44 height 17
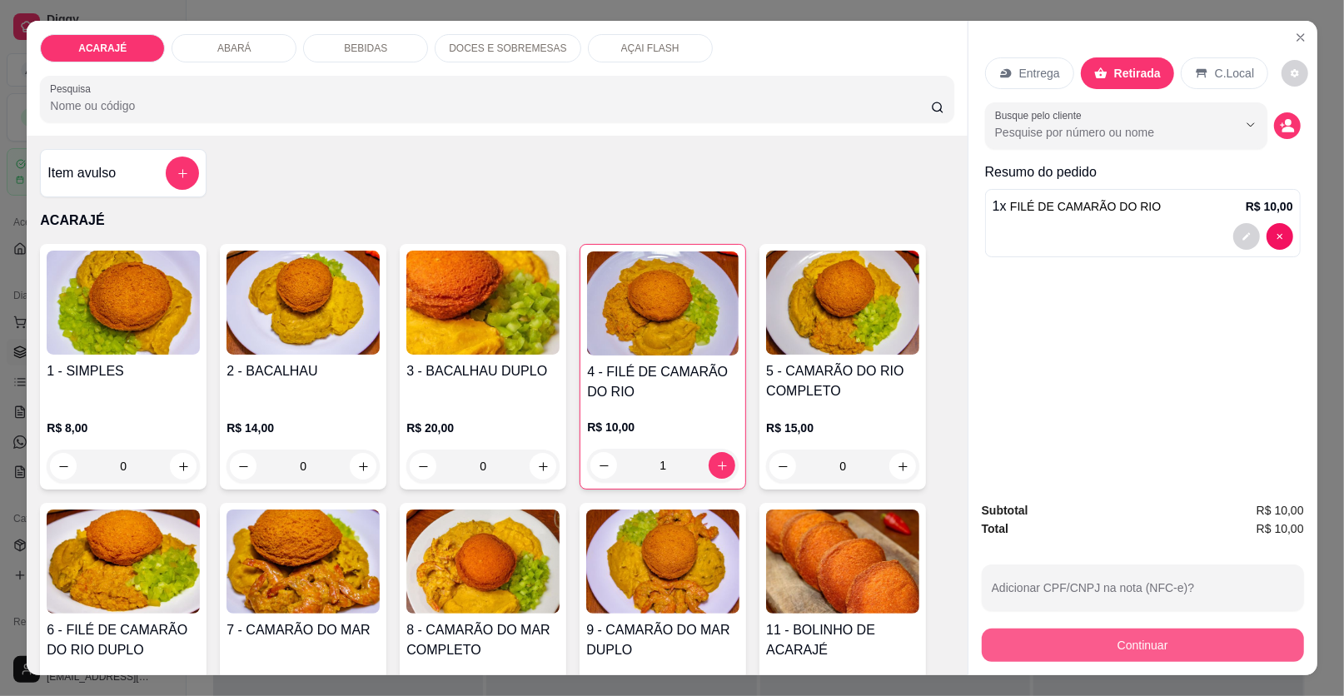
click at [1099, 640] on button "Continuar" at bounding box center [1143, 645] width 322 height 33
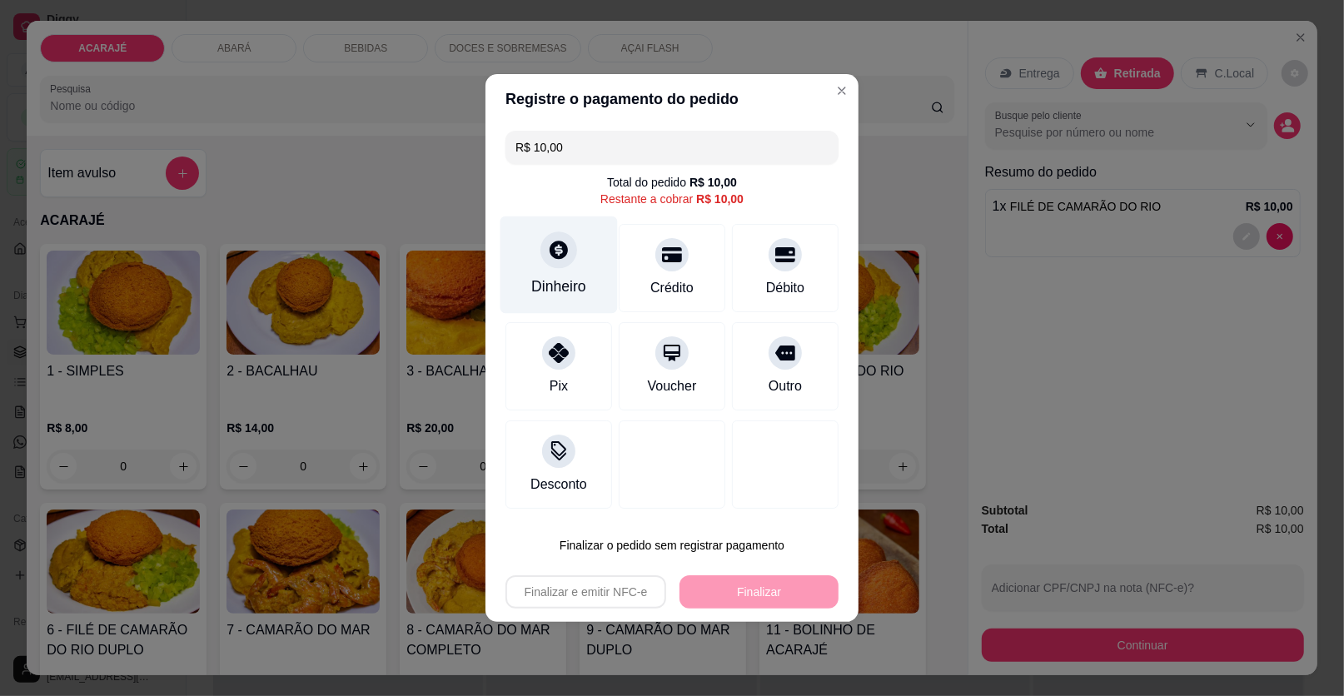
click at [574, 267] on div "Dinheiro" at bounding box center [559, 265] width 117 height 97
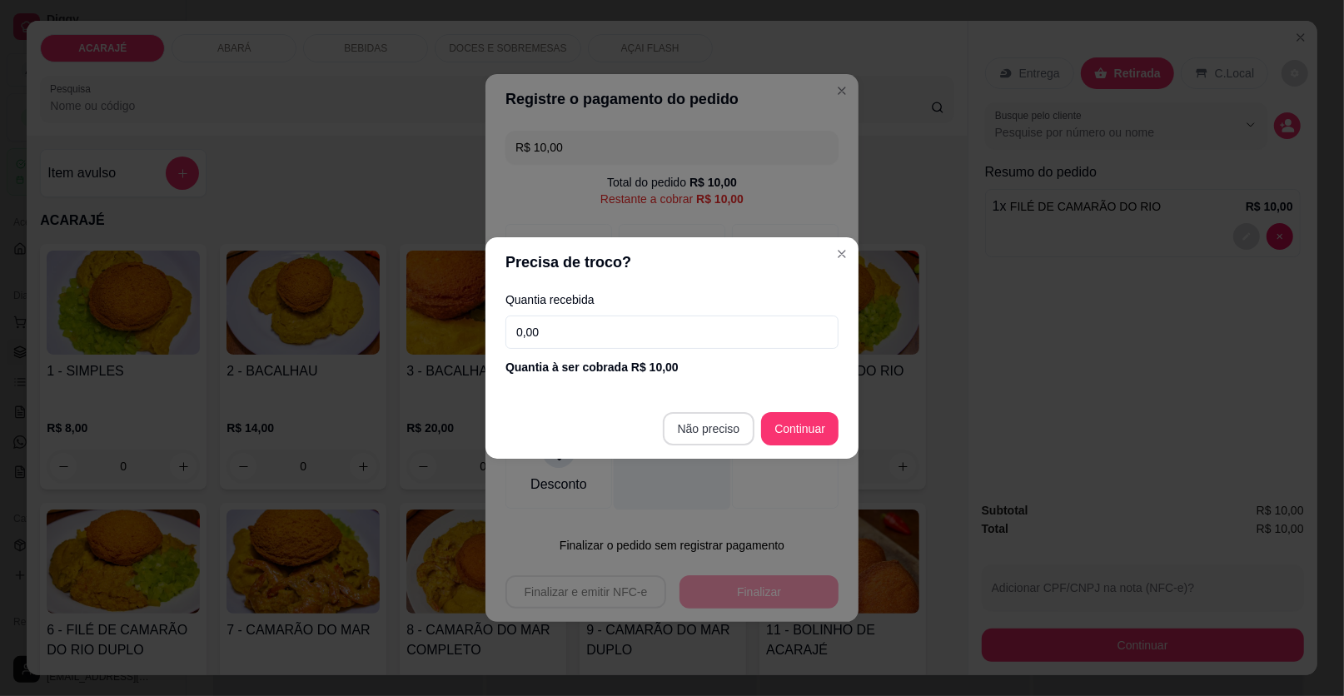
type input "R$ 0,00"
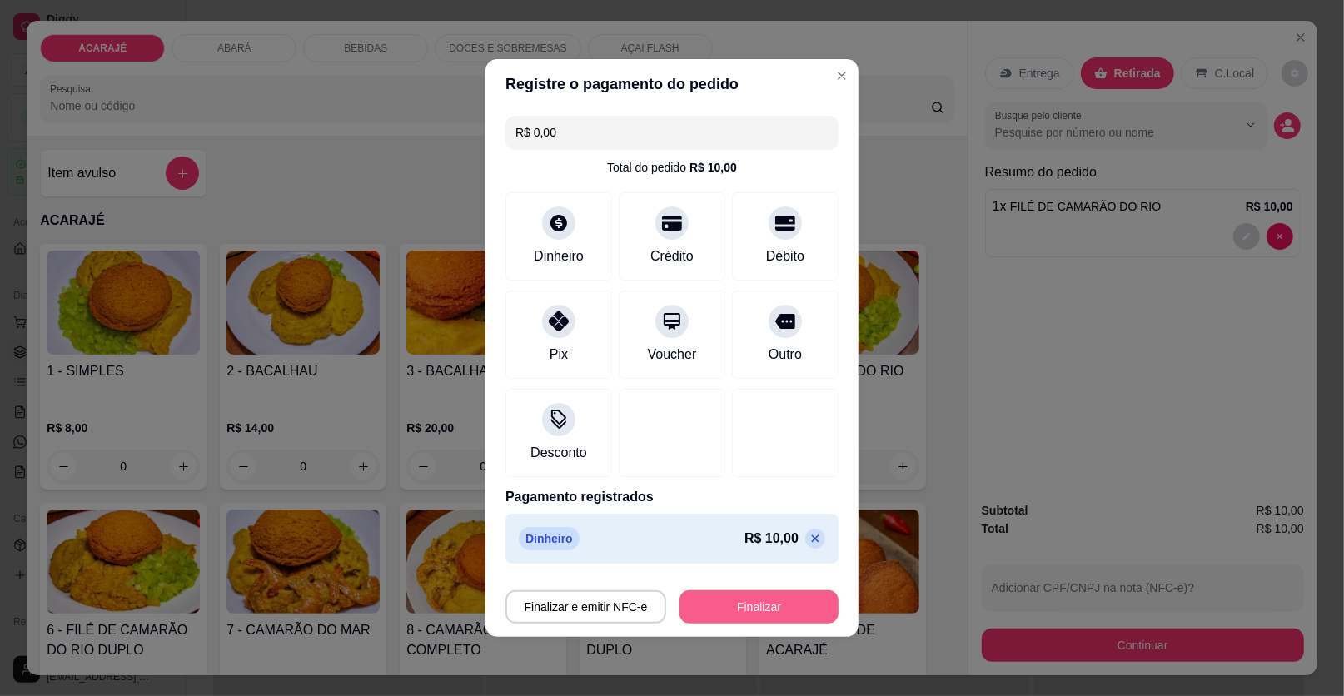
click at [767, 598] on button "Finalizar" at bounding box center [759, 607] width 159 height 33
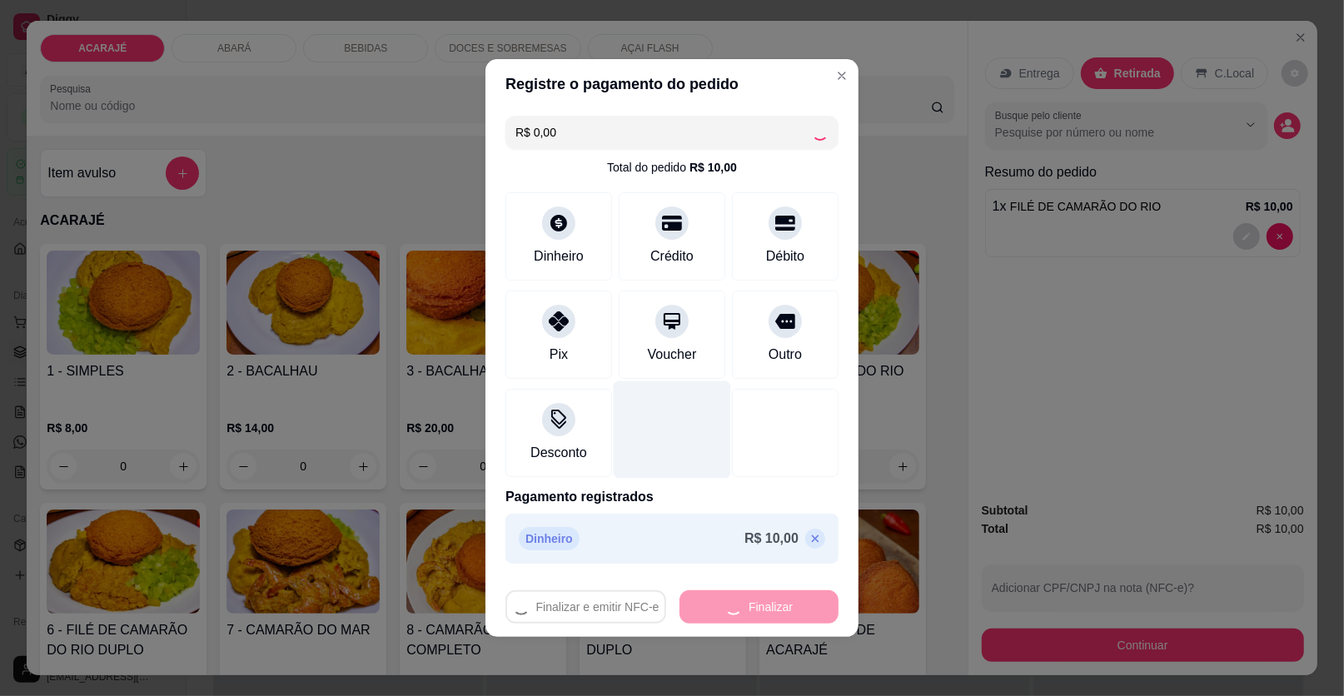
type input "0"
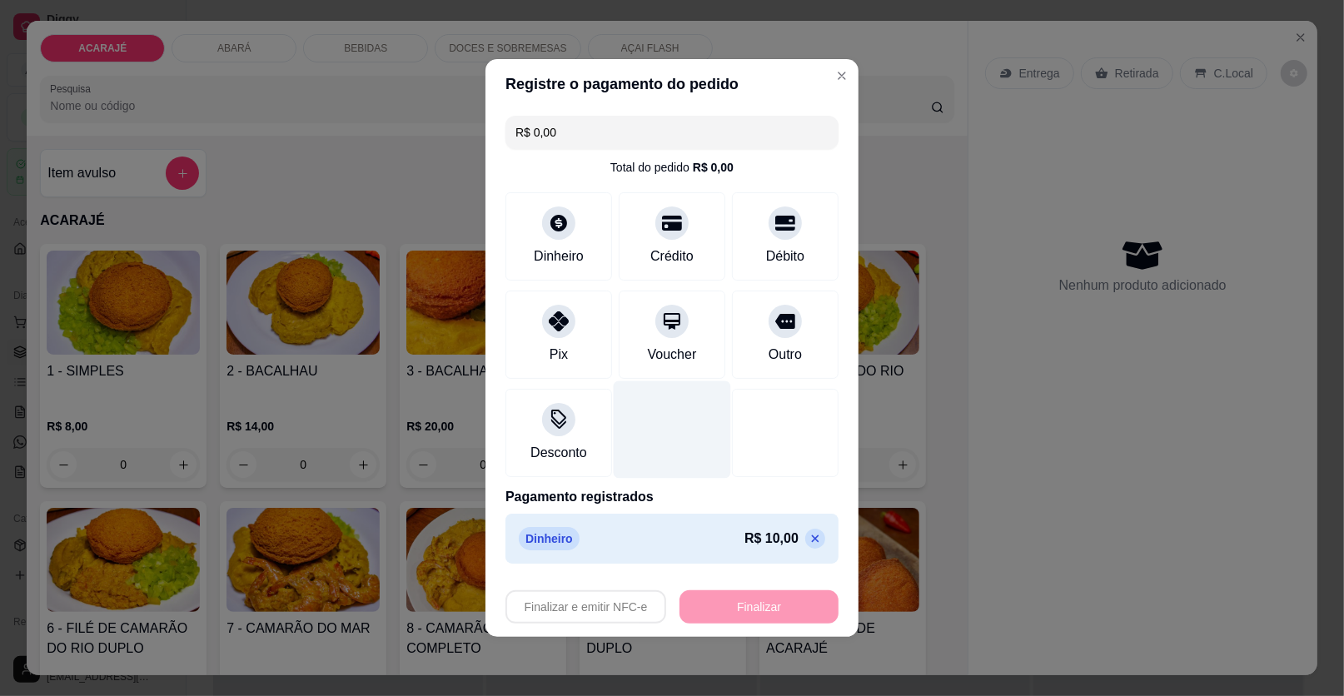
type input "-R$ 10,00"
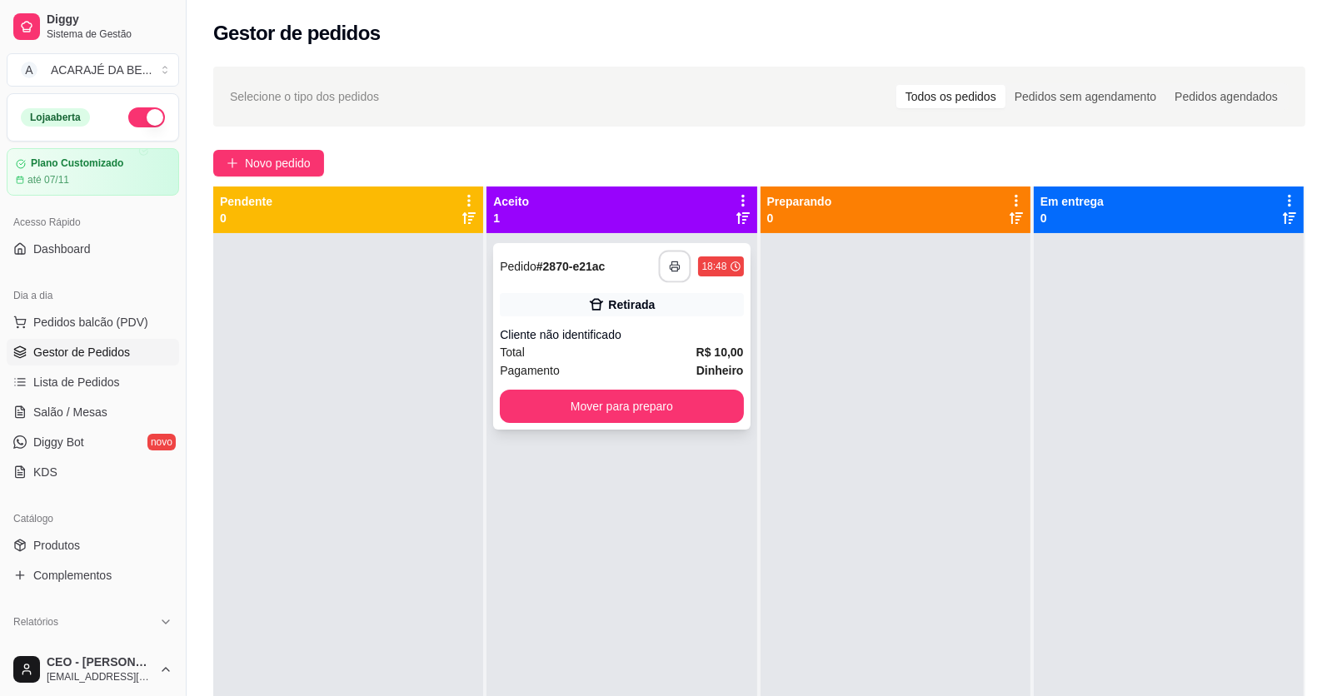
click at [675, 252] on button "button" at bounding box center [675, 267] width 32 height 32
click at [254, 150] on button "Novo pedido" at bounding box center [268, 163] width 111 height 27
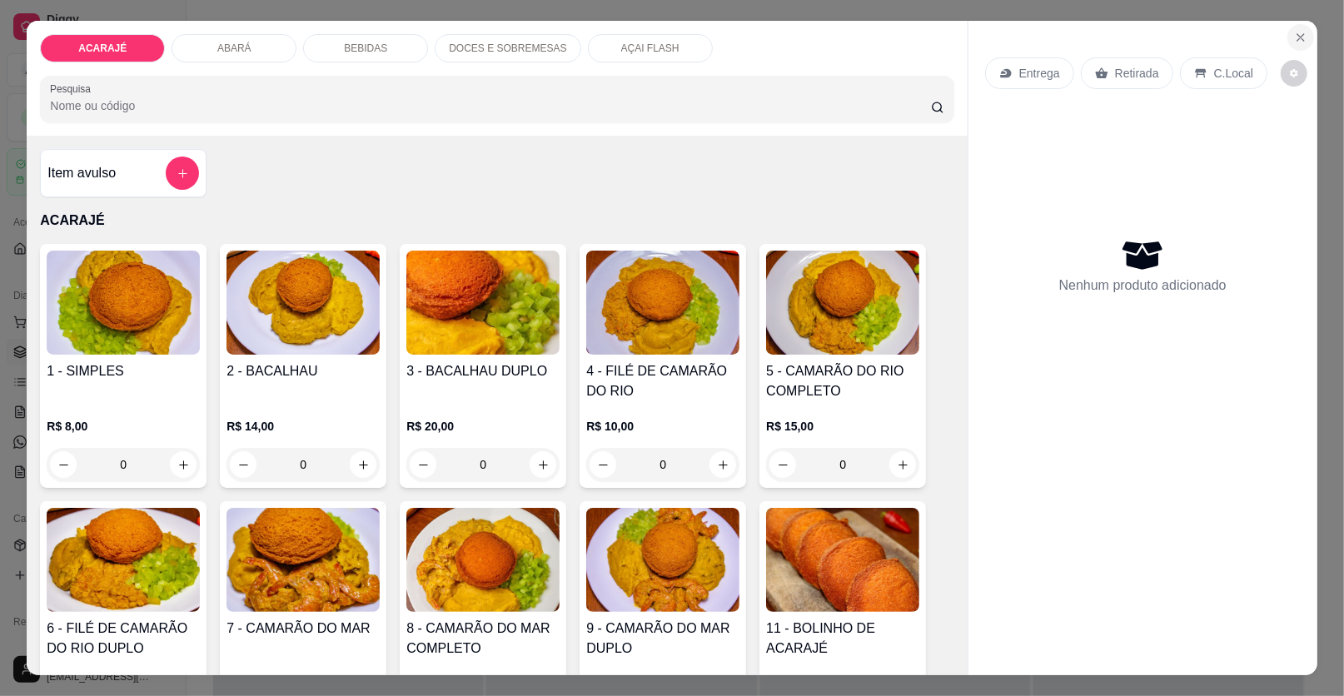
click at [1294, 31] on icon "Close" at bounding box center [1300, 37] width 13 height 13
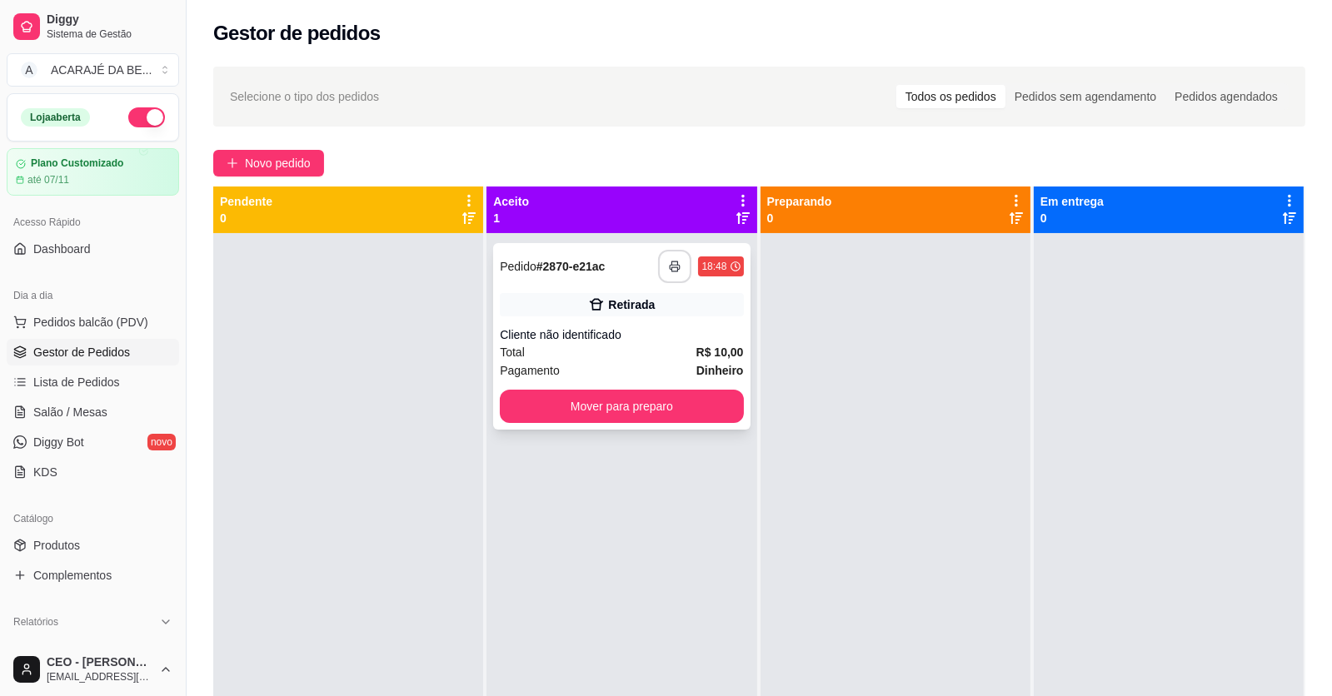
click at [713, 336] on div "Cliente não identificado" at bounding box center [621, 334] width 243 height 17
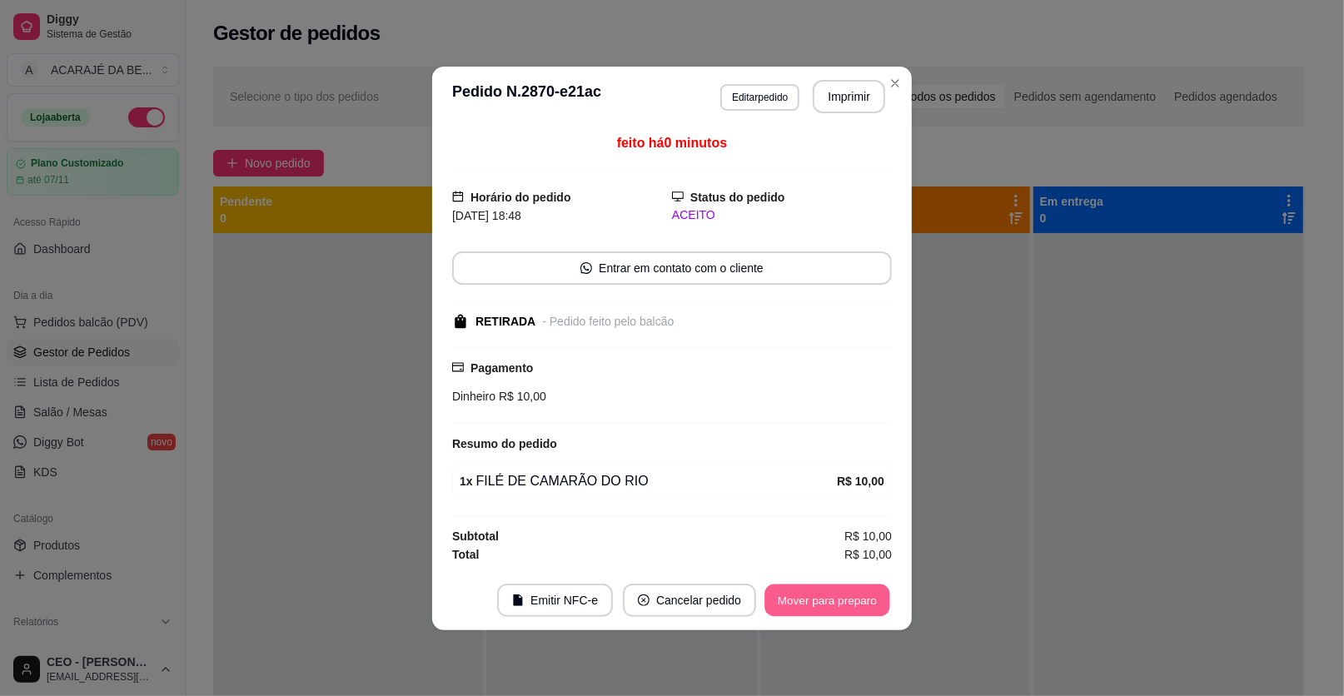
click at [845, 591] on button "Mover para preparo" at bounding box center [827, 600] width 125 height 32
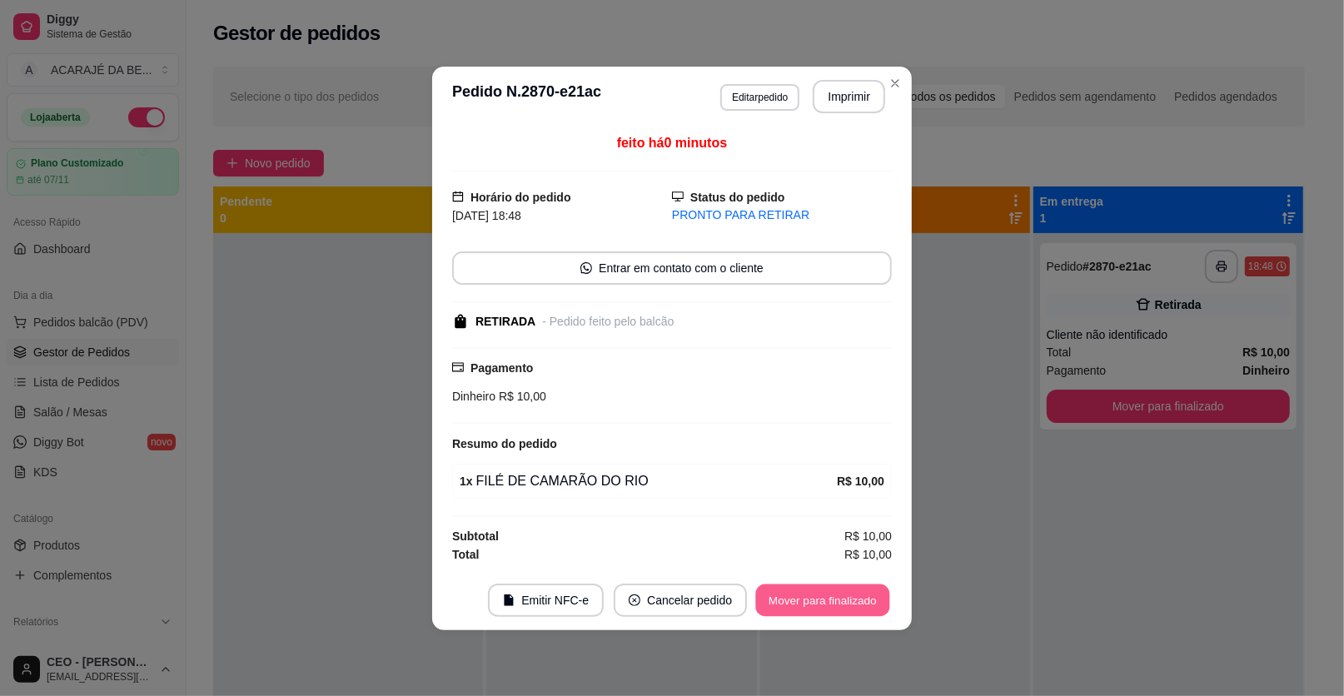
click at [860, 594] on button "Mover para finalizado" at bounding box center [823, 600] width 134 height 32
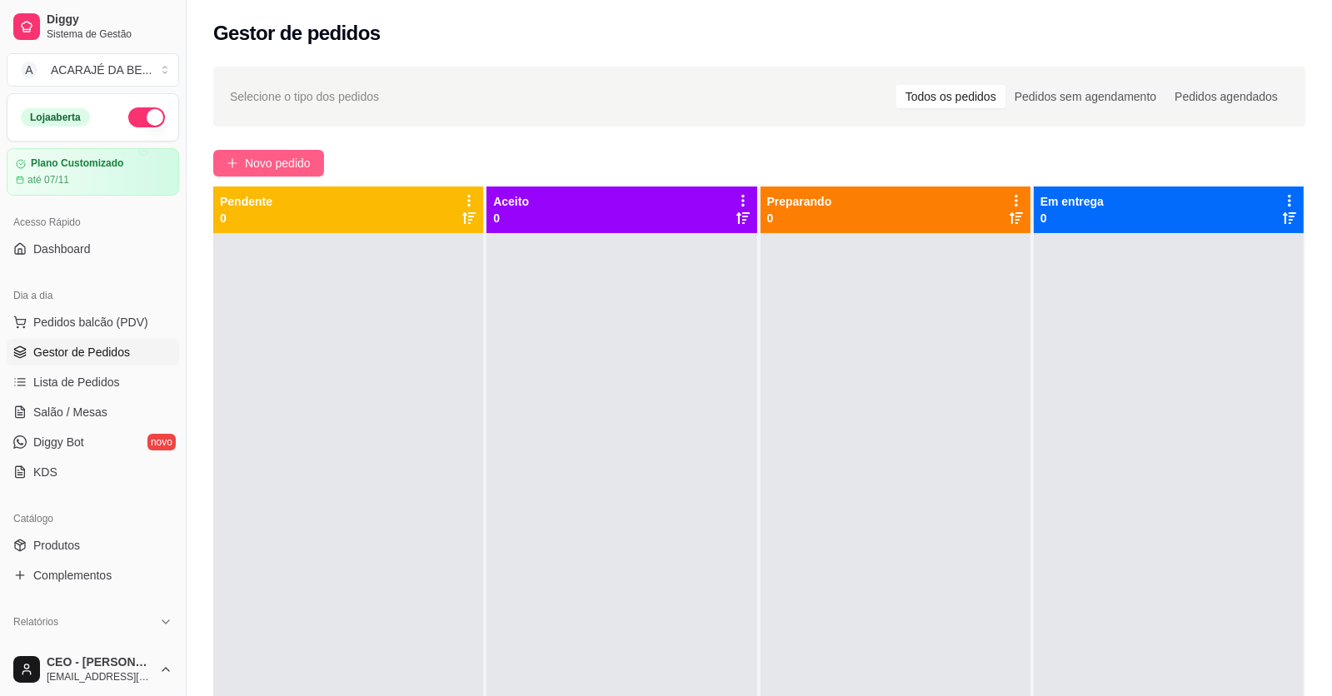
click at [304, 157] on span "Novo pedido" at bounding box center [278, 163] width 66 height 18
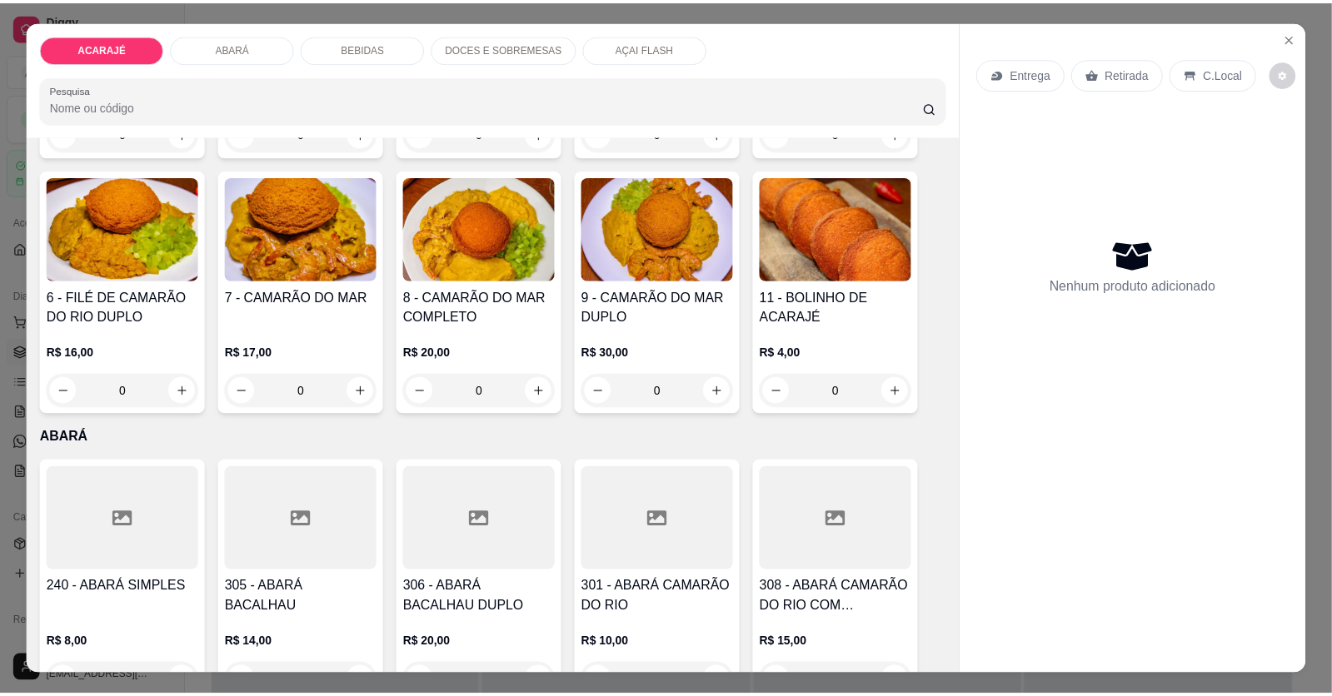
scroll to position [250, 0]
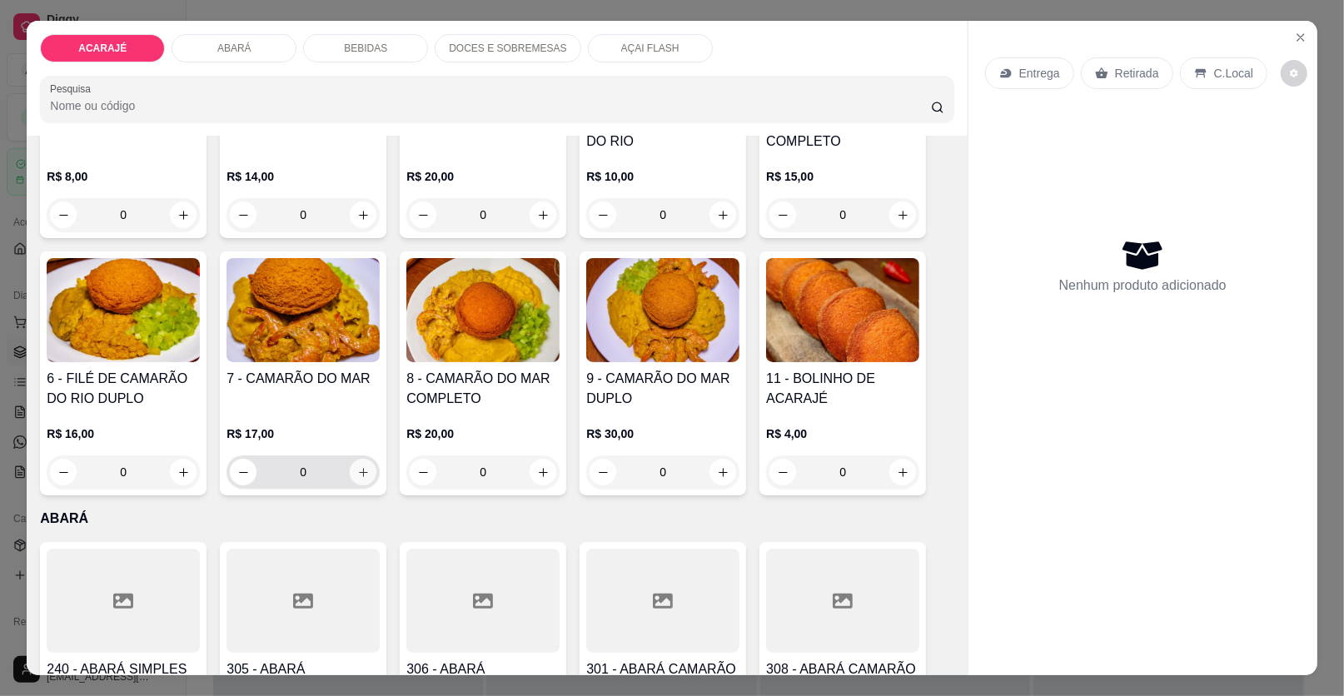
click at [361, 469] on icon "increase-product-quantity" at bounding box center [363, 472] width 12 height 12
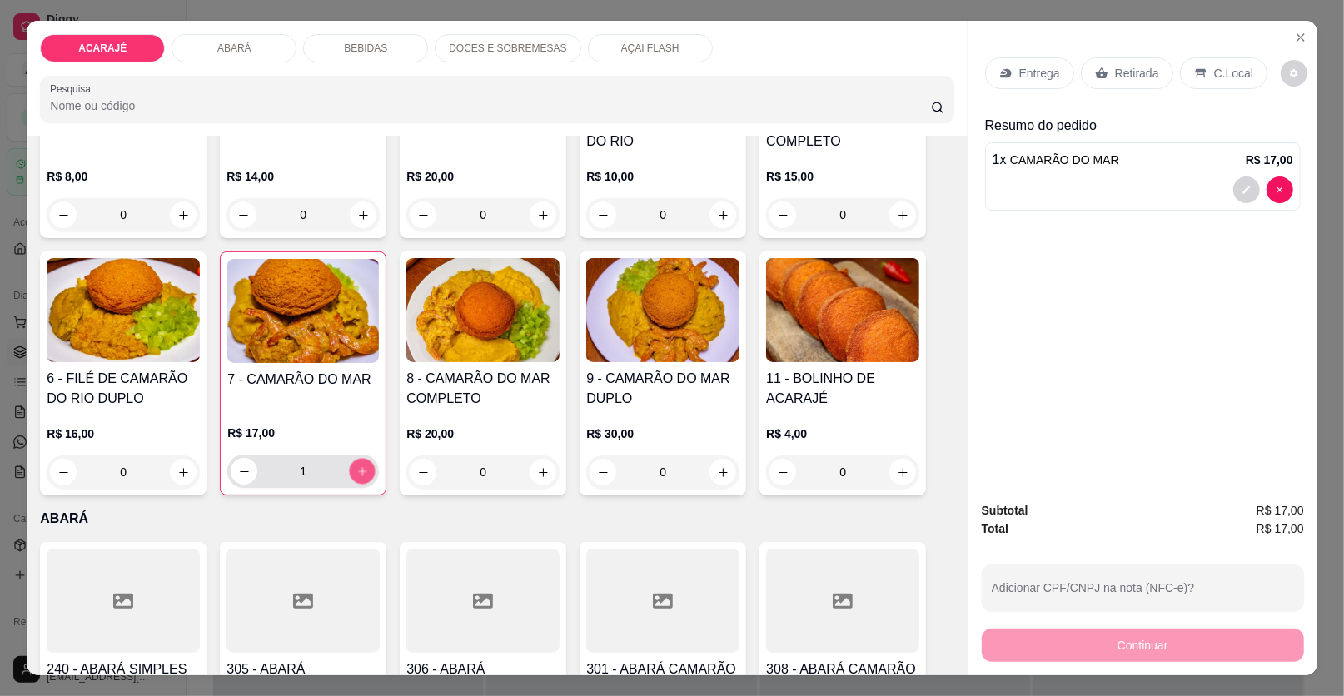
click at [361, 469] on icon "increase-product-quantity" at bounding box center [362, 472] width 12 height 12
type input "2"
click at [1115, 70] on p "Retirada" at bounding box center [1137, 73] width 44 height 17
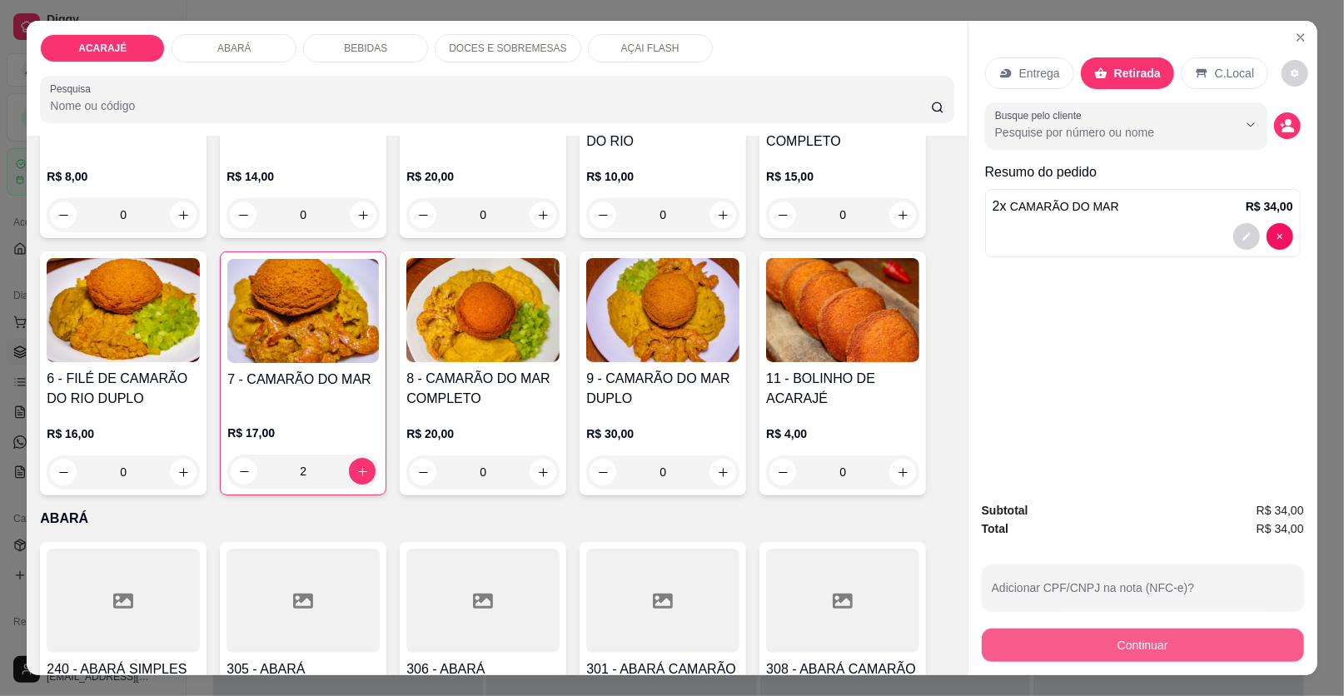
click at [1084, 652] on button "Continuar" at bounding box center [1143, 645] width 322 height 33
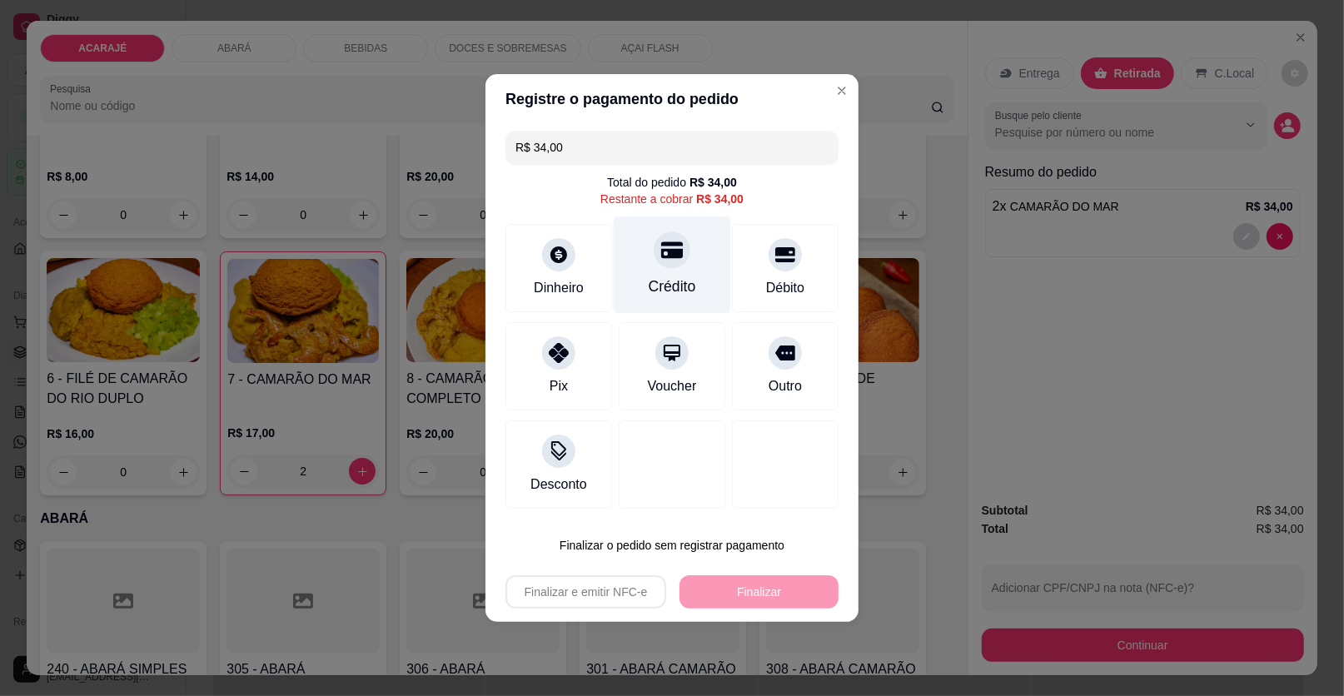
click at [688, 269] on div "Crédito" at bounding box center [672, 265] width 117 height 97
type input "R$ 0,00"
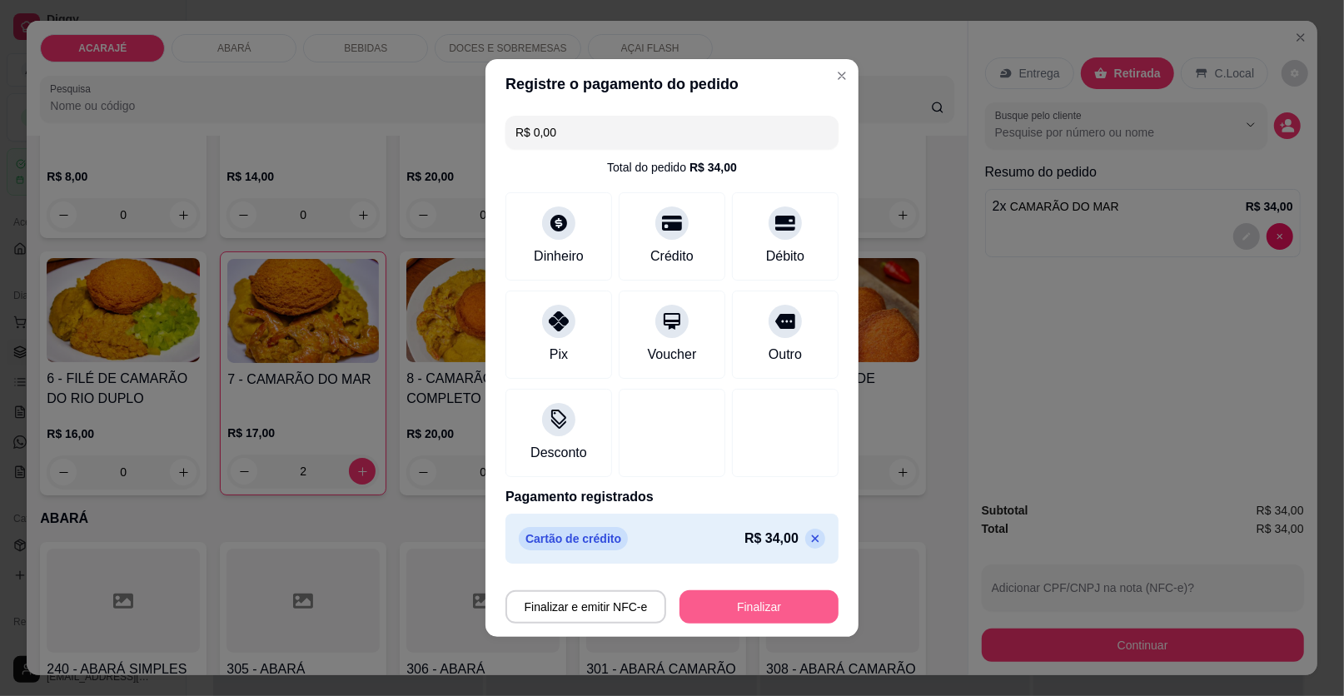
click at [752, 615] on button "Finalizar" at bounding box center [759, 607] width 159 height 33
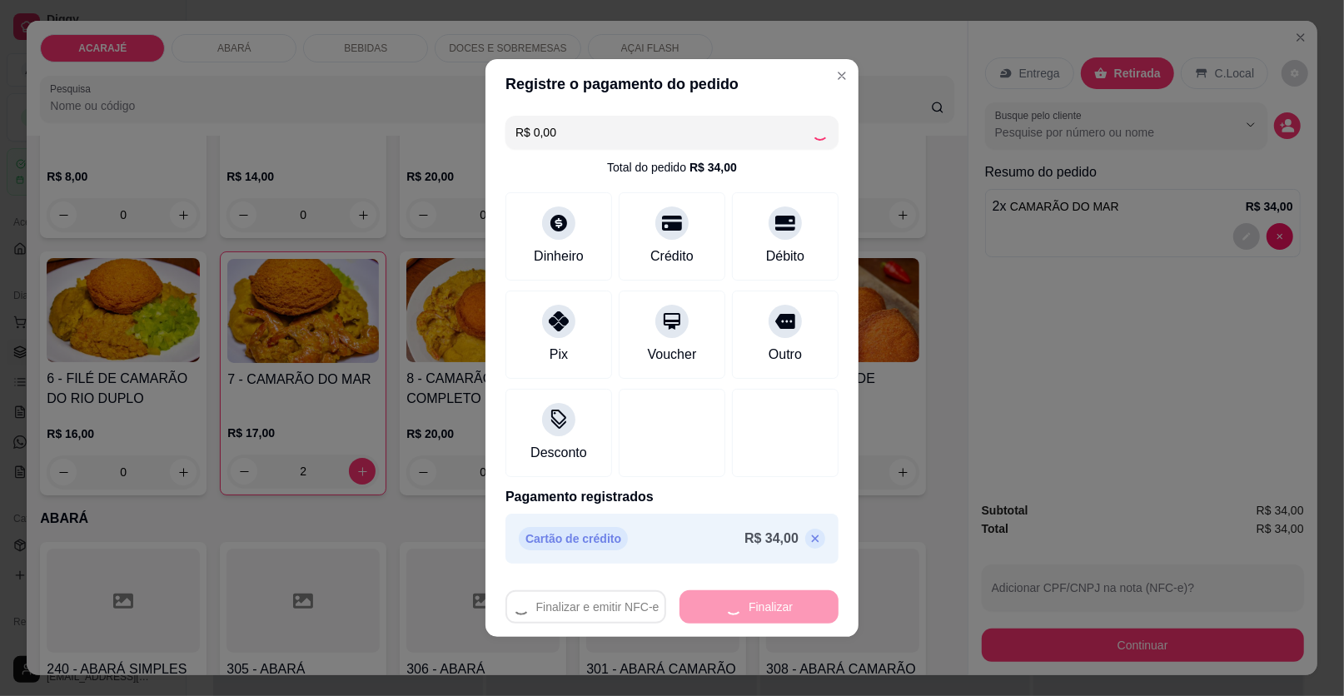
type input "0"
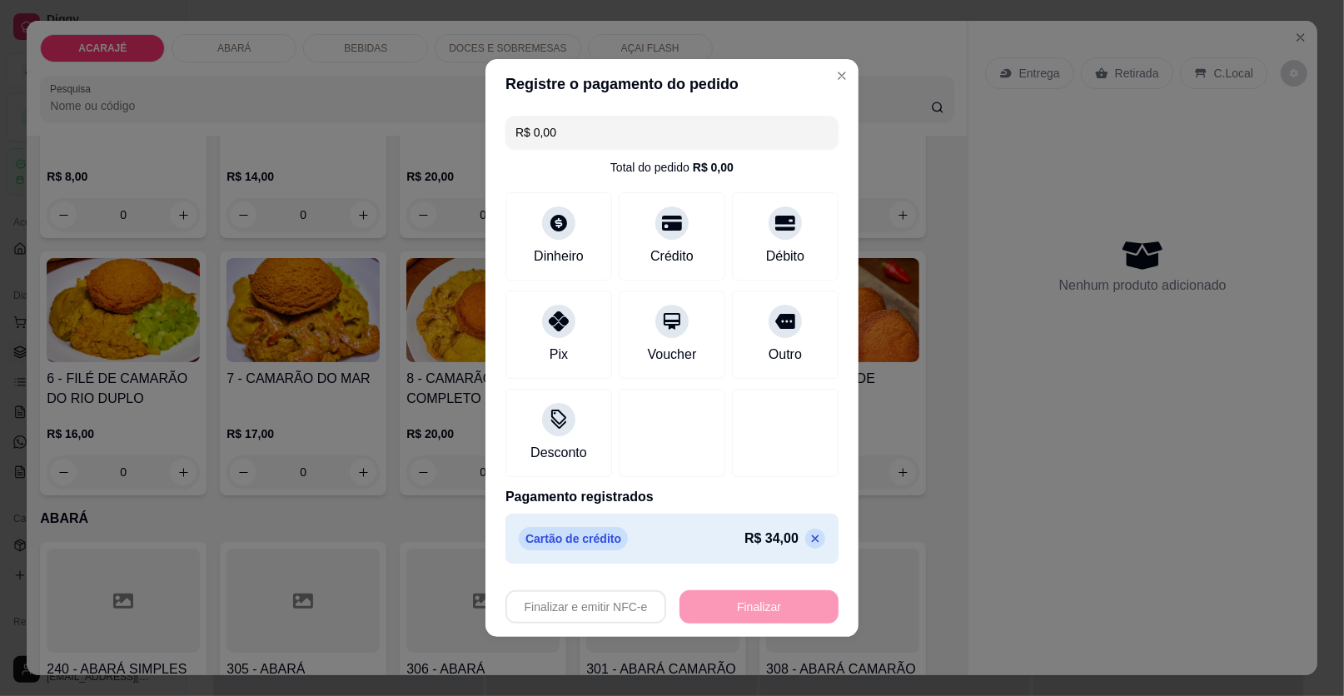
type input "-R$ 34,00"
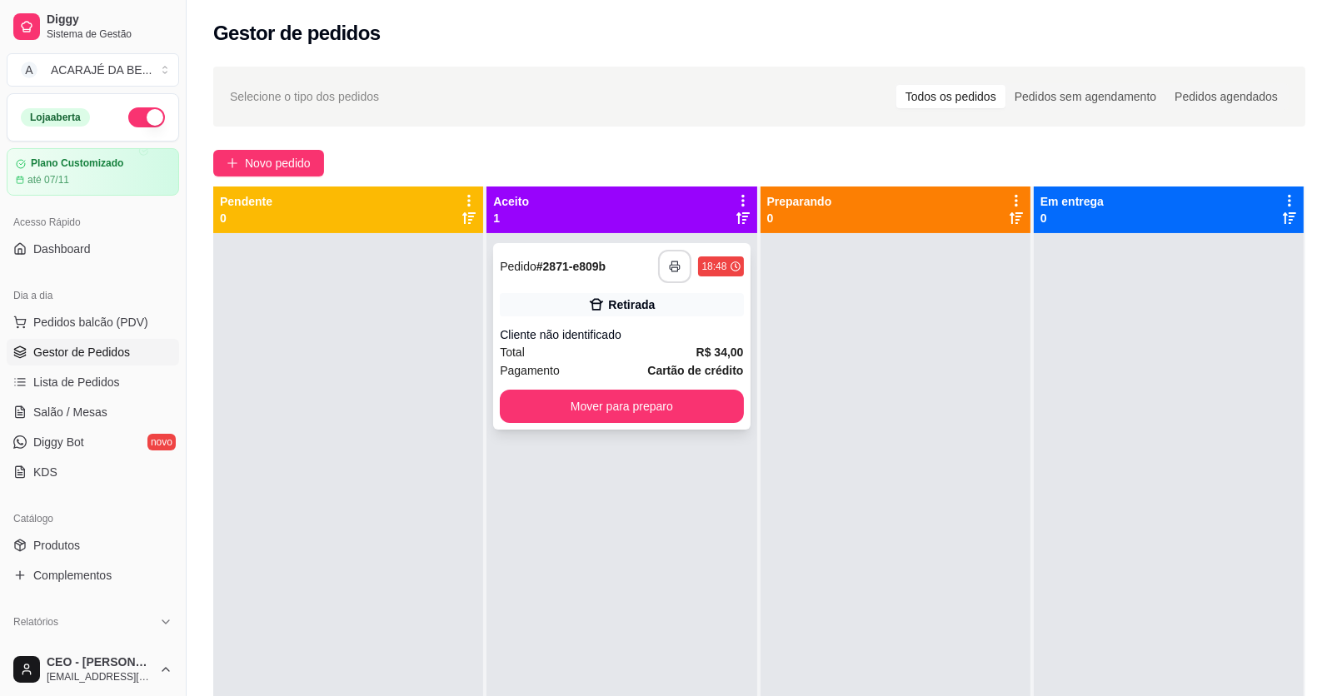
click at [672, 269] on icon "button" at bounding box center [675, 267] width 12 height 12
click at [675, 365] on strong "Cartão de crédito" at bounding box center [695, 370] width 96 height 13
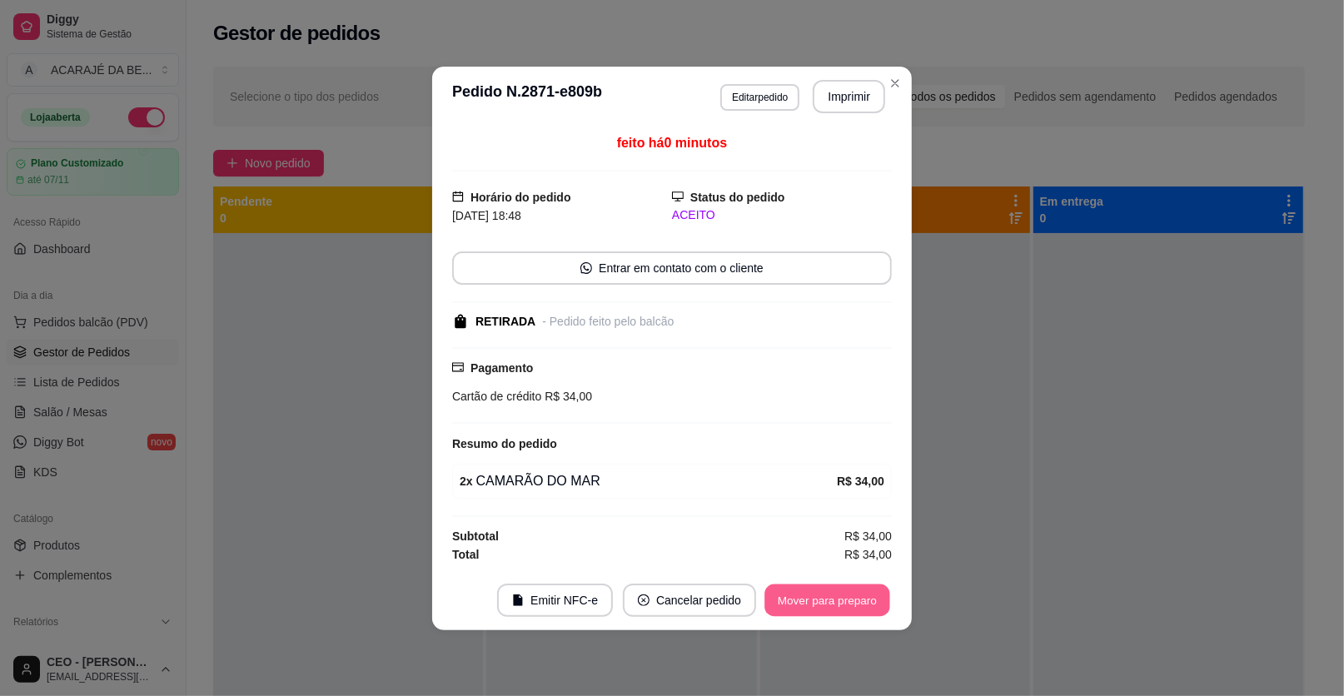
click at [832, 591] on button "Mover para preparo" at bounding box center [827, 600] width 125 height 32
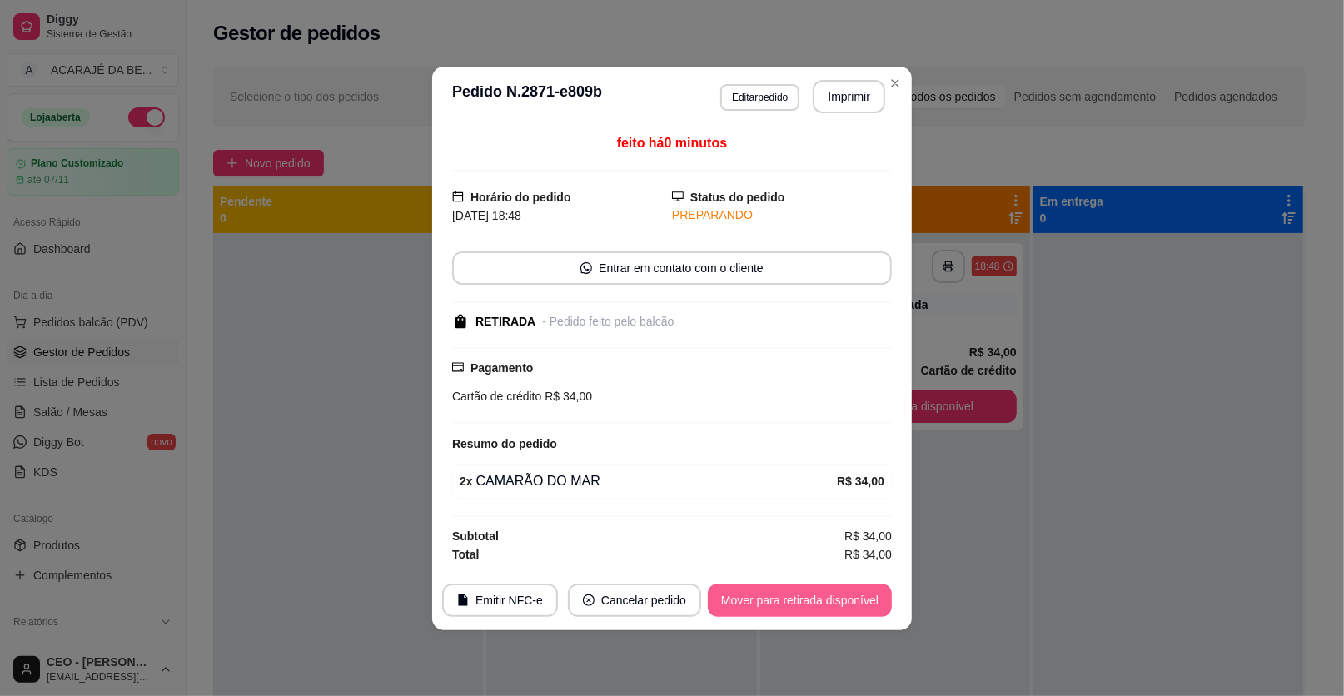
click at [837, 596] on button "Mover para retirada disponível" at bounding box center [800, 600] width 184 height 33
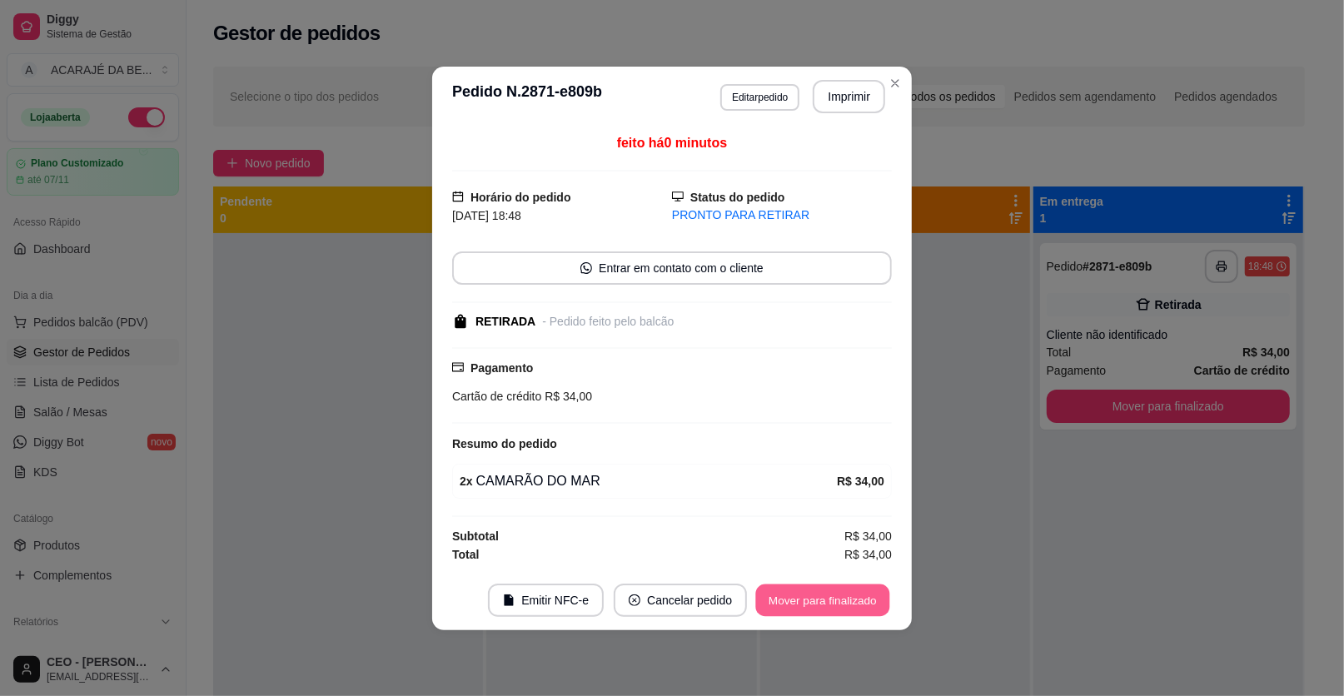
click at [846, 596] on button "Mover para finalizado" at bounding box center [823, 600] width 134 height 32
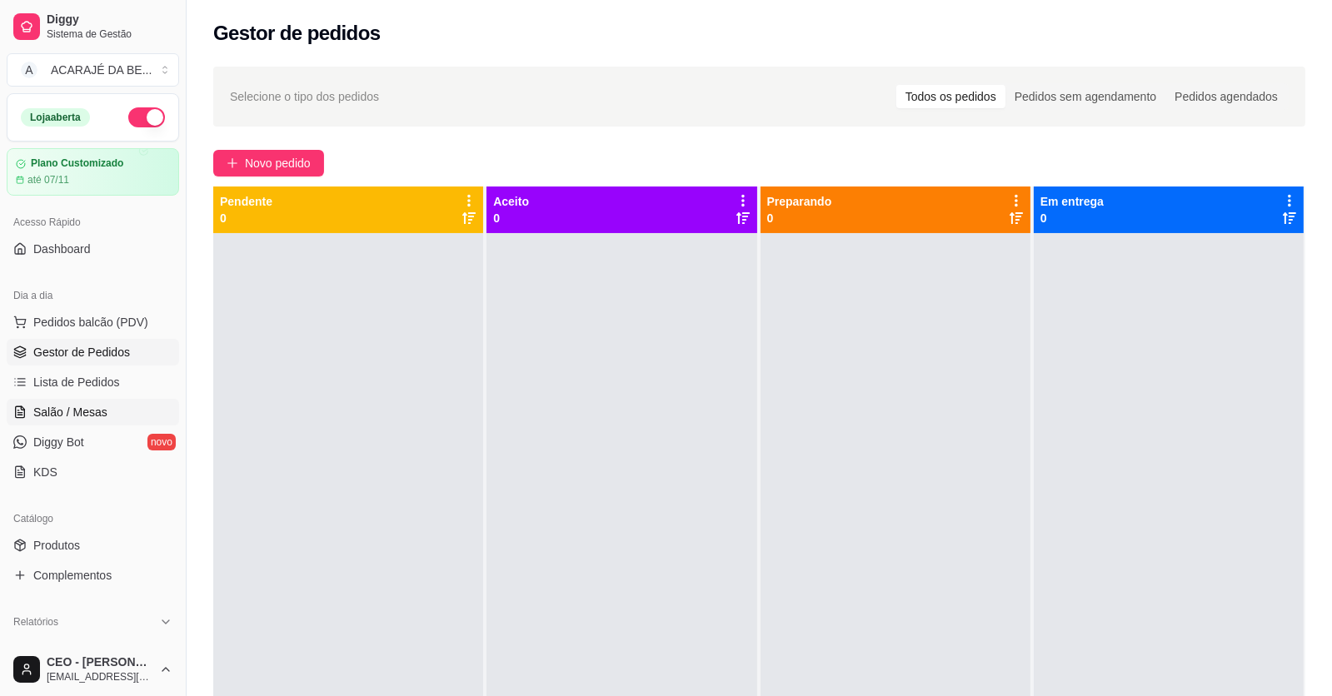
click at [92, 407] on span "Salão / Mesas" at bounding box center [70, 412] width 74 height 17
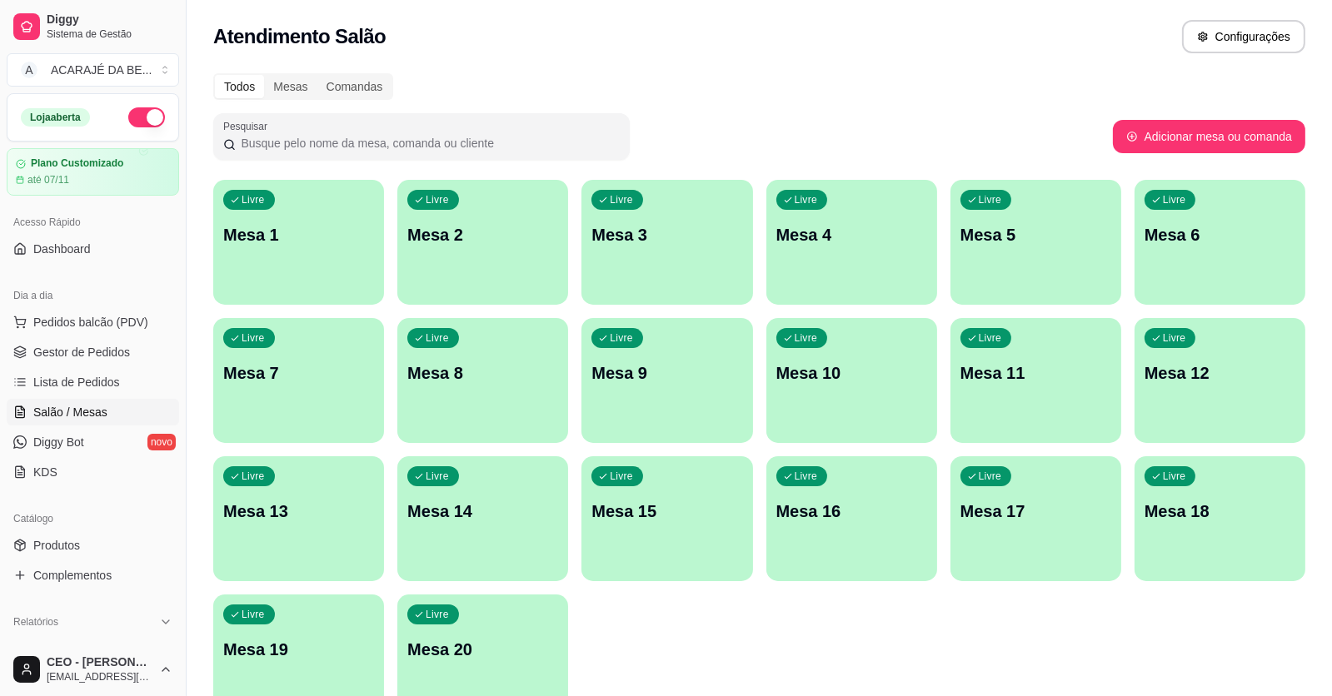
click at [639, 396] on div "Livre Mesa 9" at bounding box center [666, 370] width 171 height 105
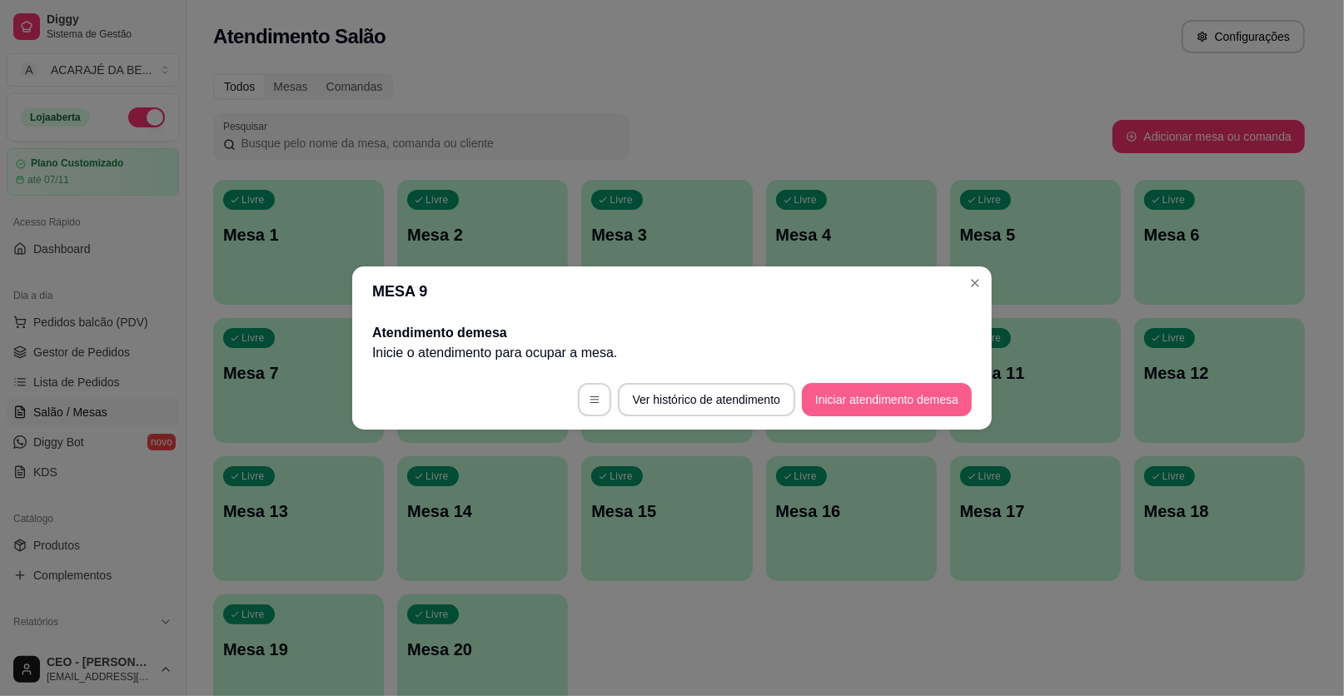
click at [854, 406] on button "Iniciar atendimento de mesa" at bounding box center [887, 399] width 170 height 33
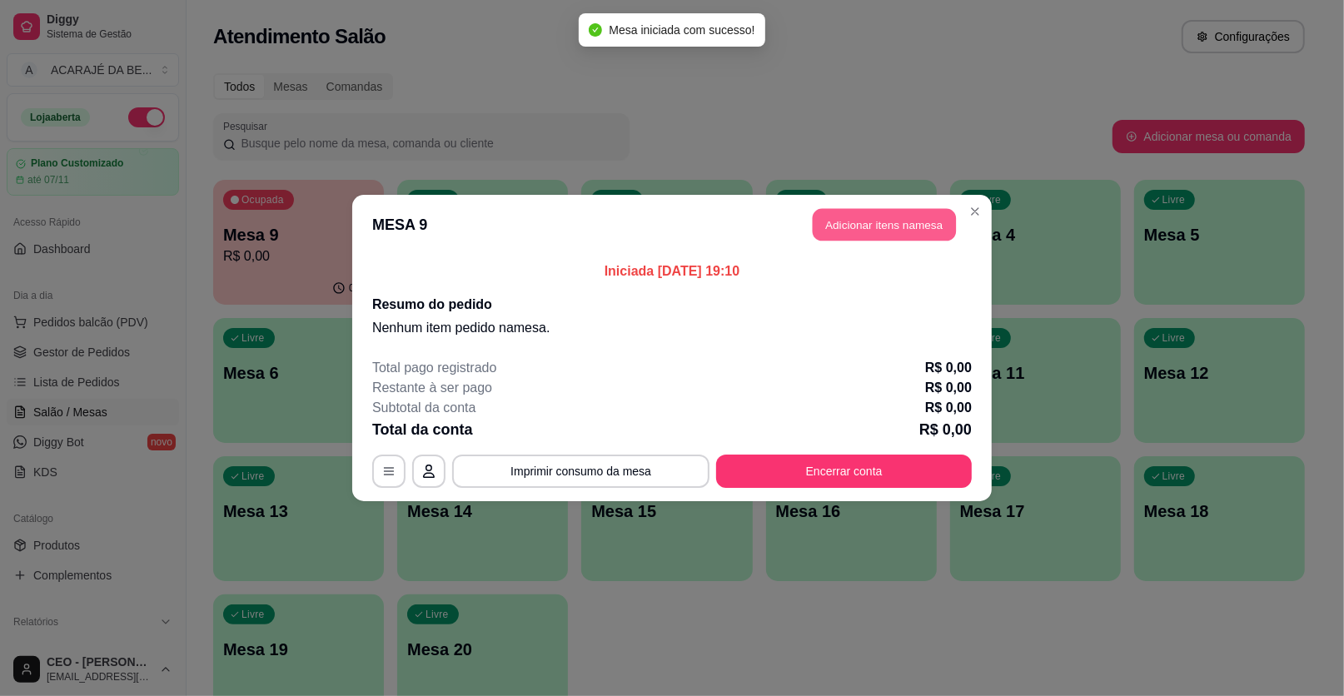
click at [860, 213] on button "Adicionar itens na mesa" at bounding box center [884, 225] width 143 height 32
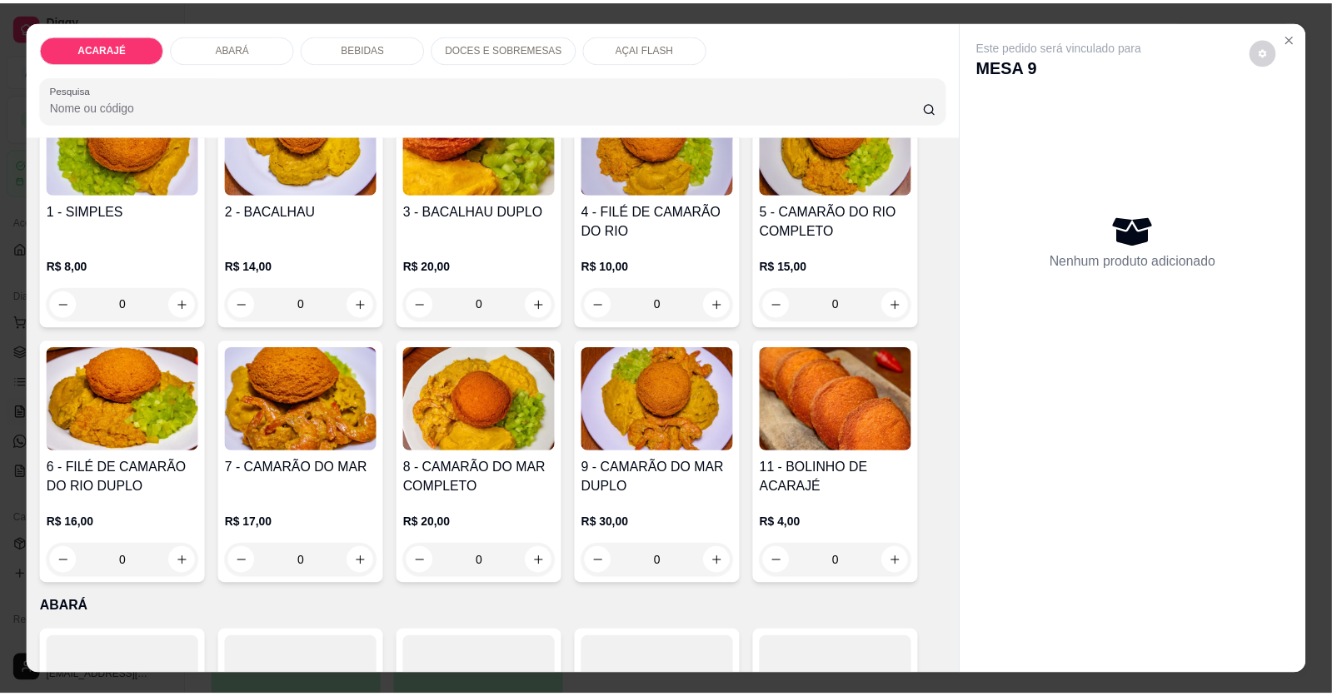
scroll to position [250, 0]
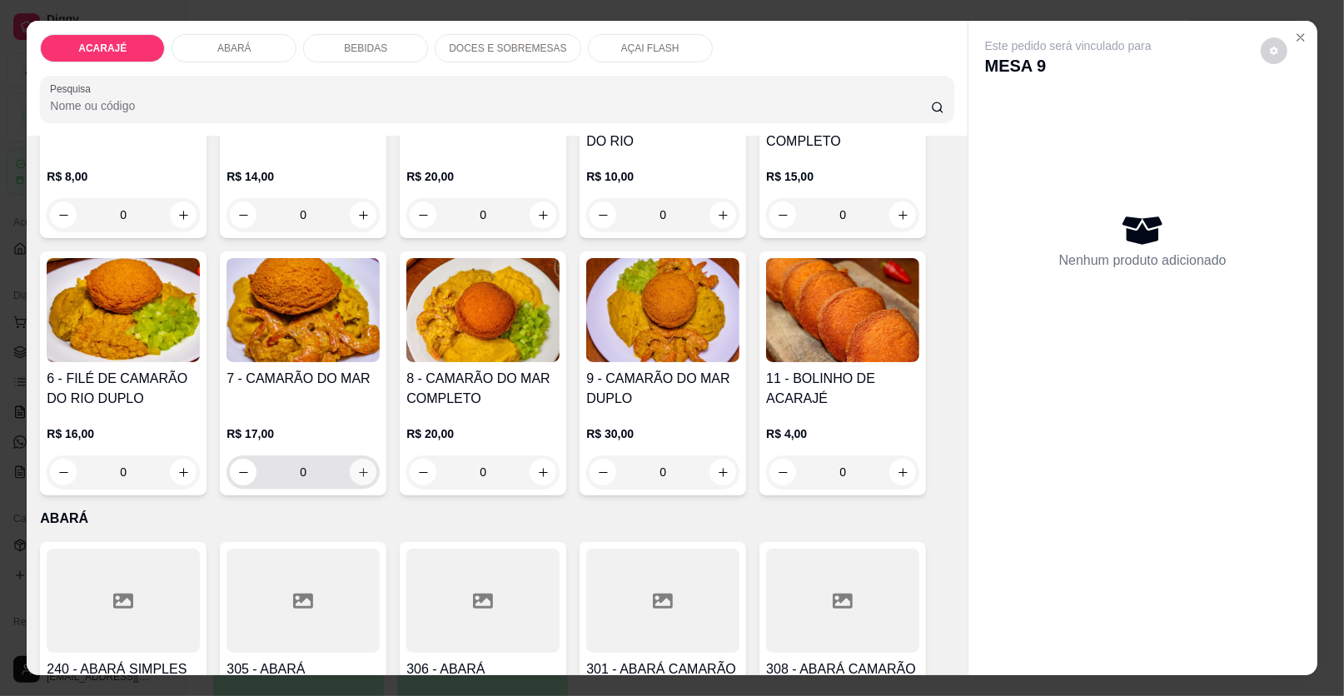
click at [366, 472] on button "increase-product-quantity" at bounding box center [363, 472] width 27 height 27
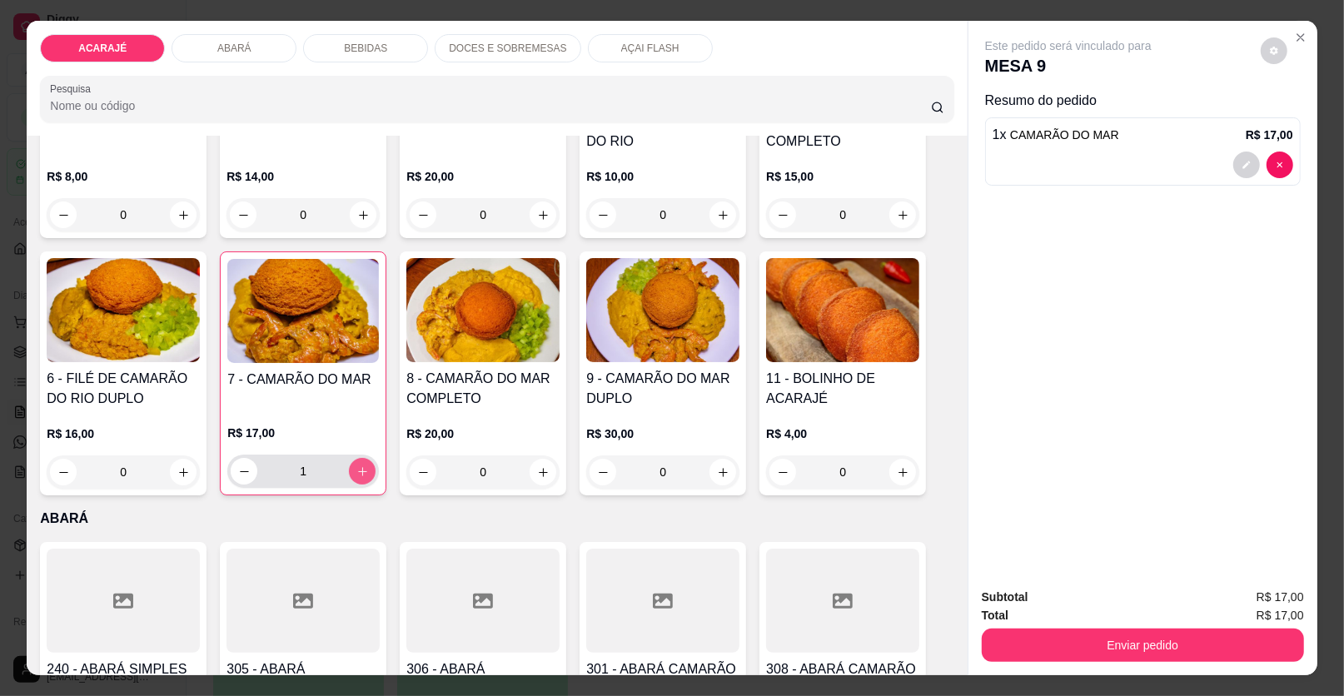
click at [367, 468] on button "increase-product-quantity" at bounding box center [362, 471] width 27 height 27
type input "2"
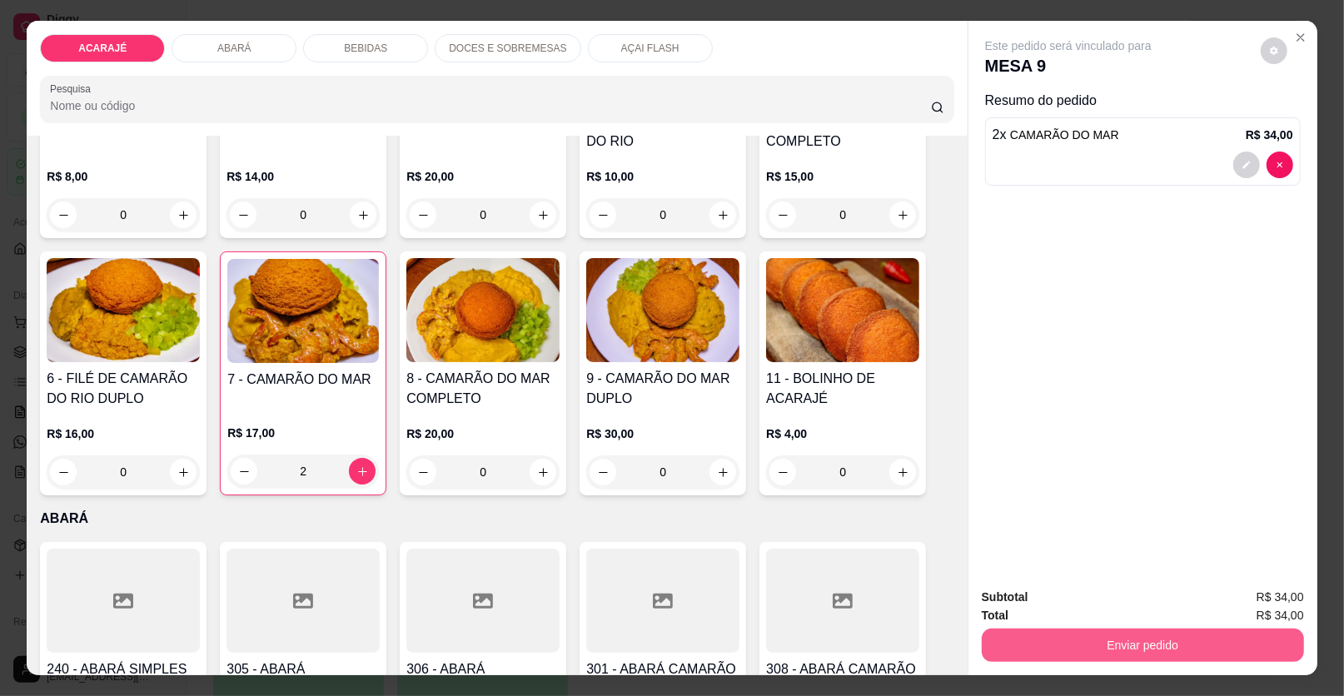
click at [1118, 646] on button "Enviar pedido" at bounding box center [1143, 645] width 322 height 33
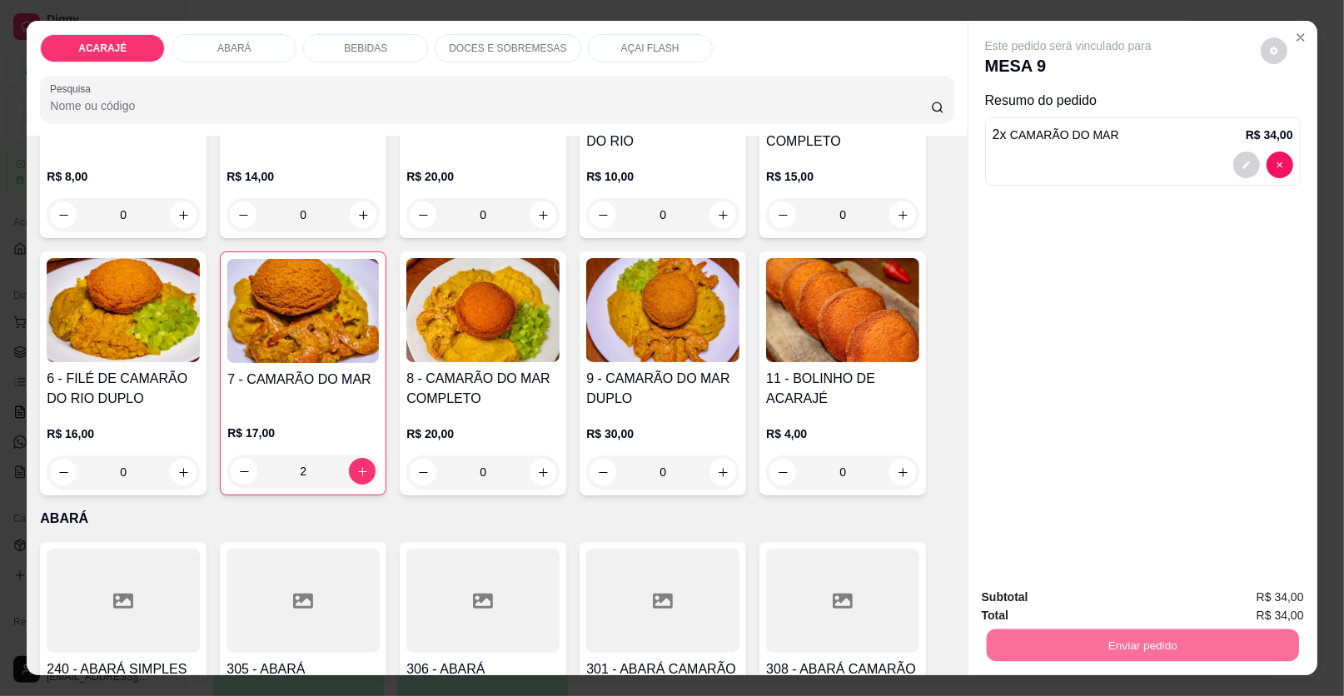
click at [1246, 604] on button "Enviar pedido" at bounding box center [1261, 604] width 92 height 31
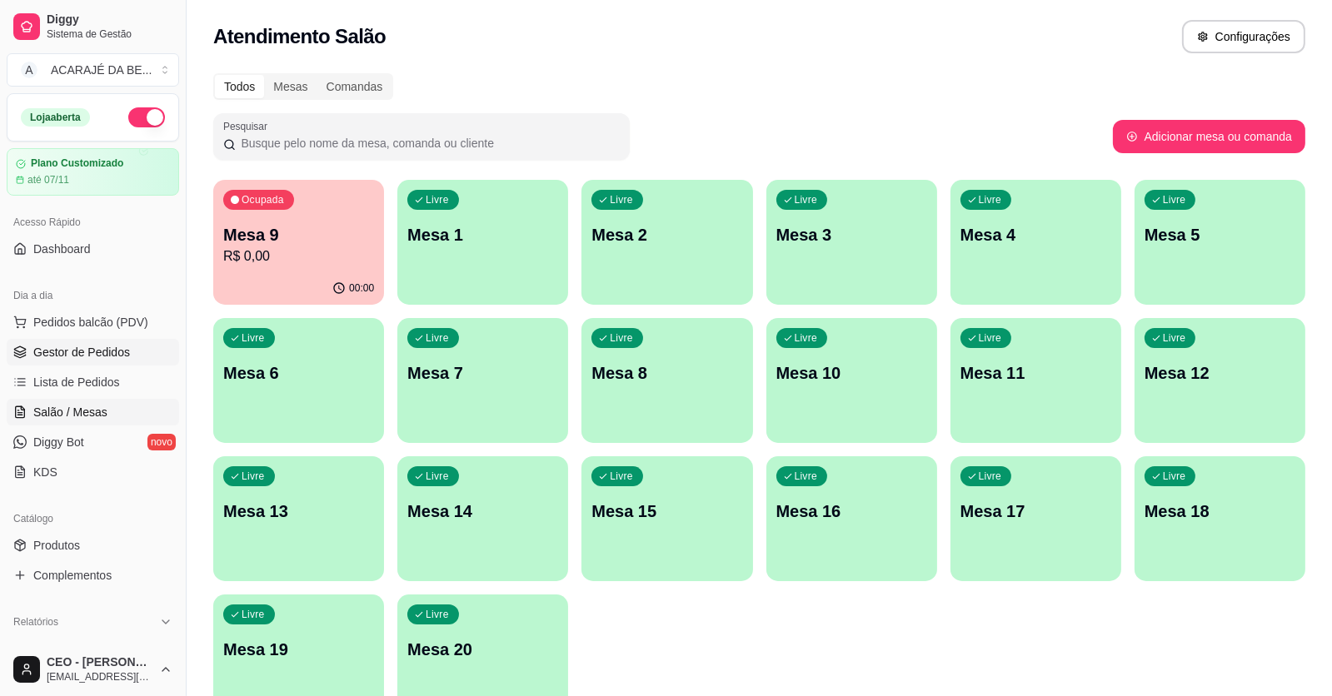
click at [102, 358] on span "Gestor de Pedidos" at bounding box center [81, 352] width 97 height 17
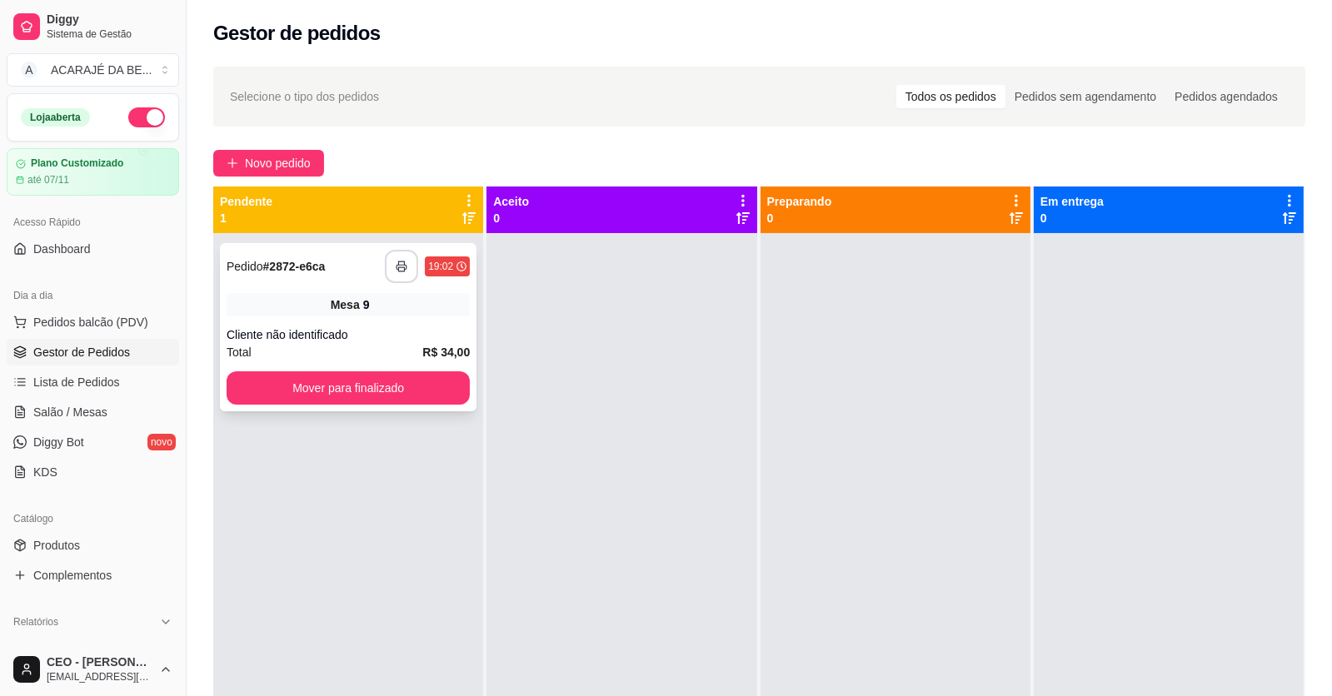
click at [403, 277] on button "button" at bounding box center [401, 266] width 33 height 33
click at [364, 315] on div "Mesa 9" at bounding box center [348, 304] width 243 height 23
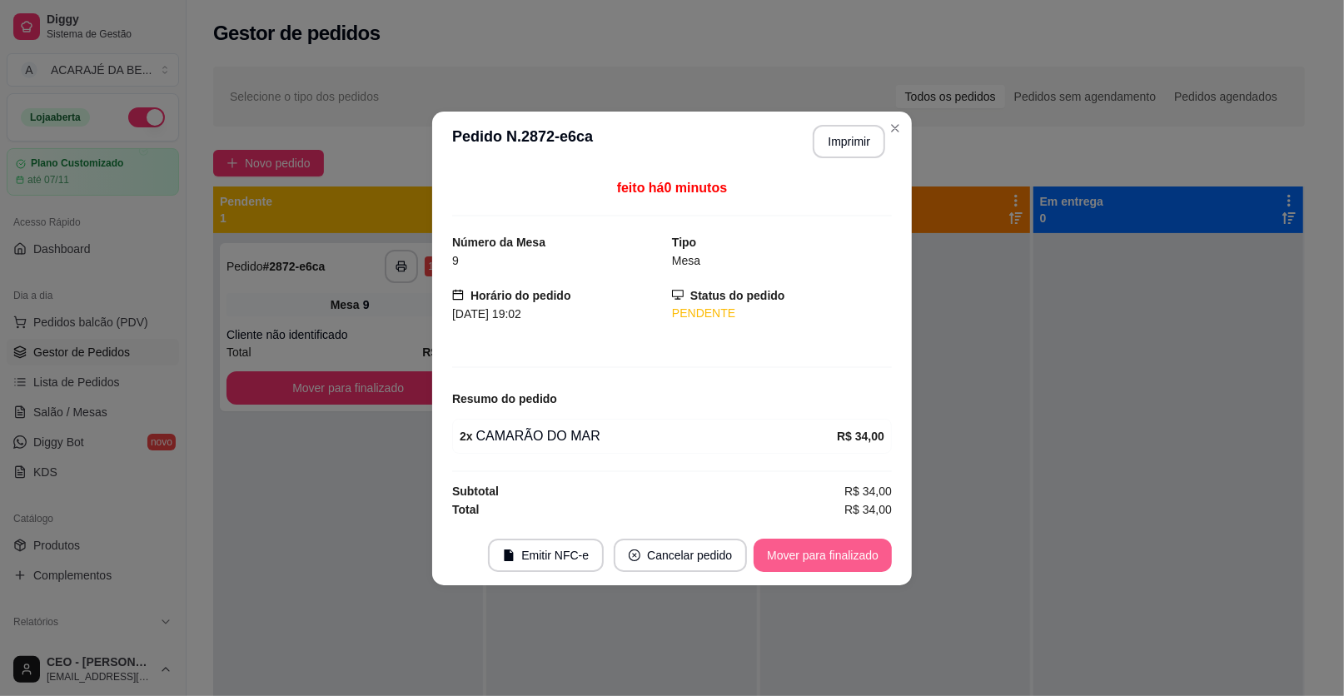
click at [803, 558] on button "Mover para finalizado" at bounding box center [823, 555] width 138 height 33
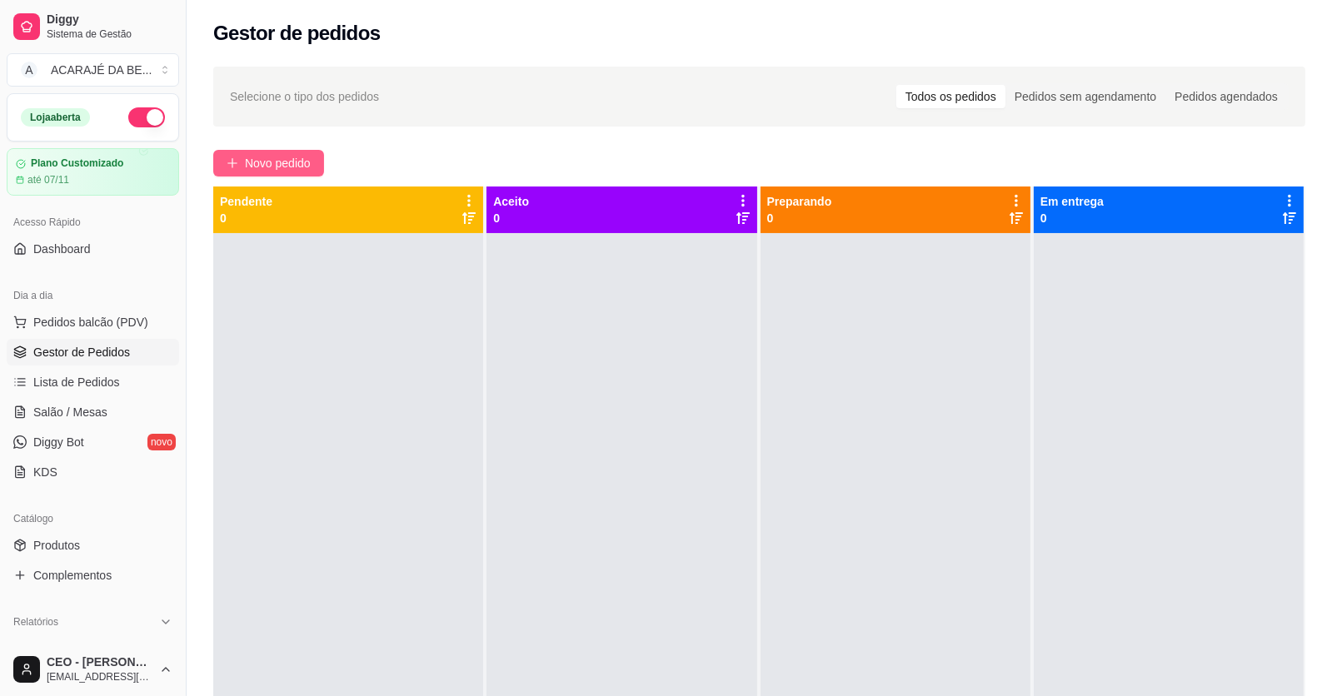
click at [244, 150] on button "Novo pedido" at bounding box center [268, 163] width 111 height 27
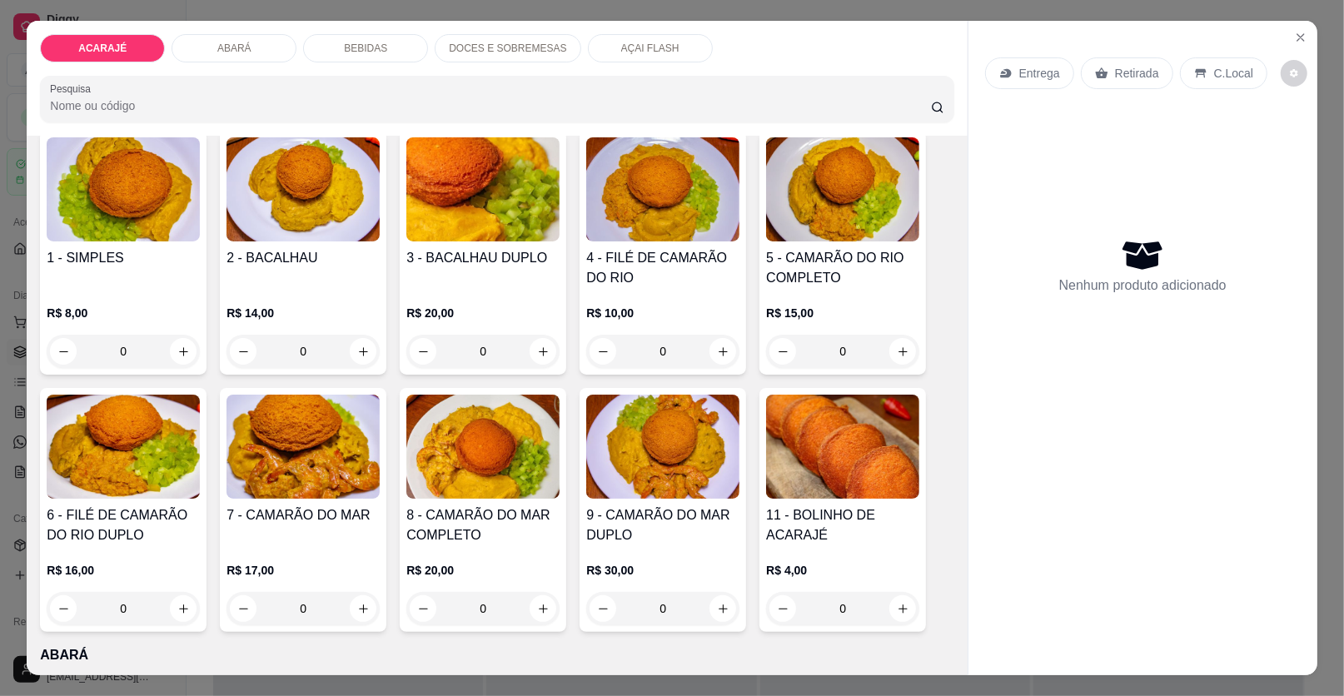
scroll to position [166, 0]
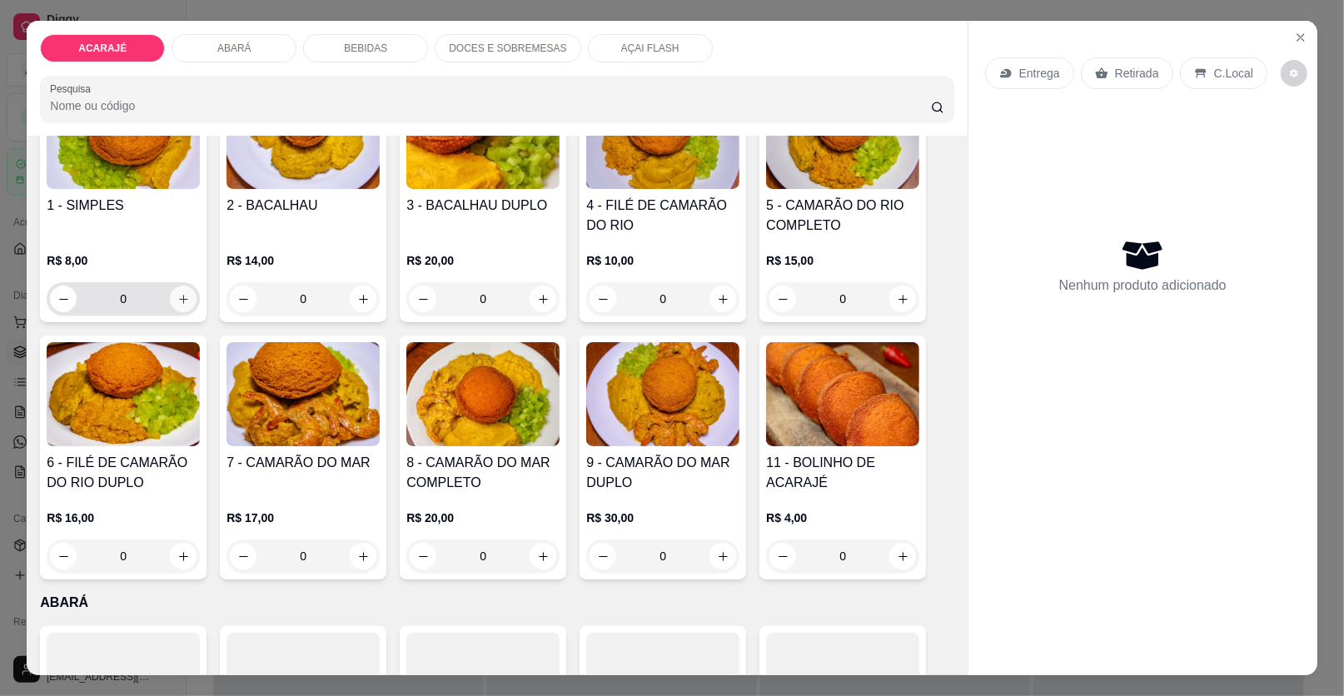
click at [181, 293] on icon "increase-product-quantity" at bounding box center [183, 299] width 12 height 12
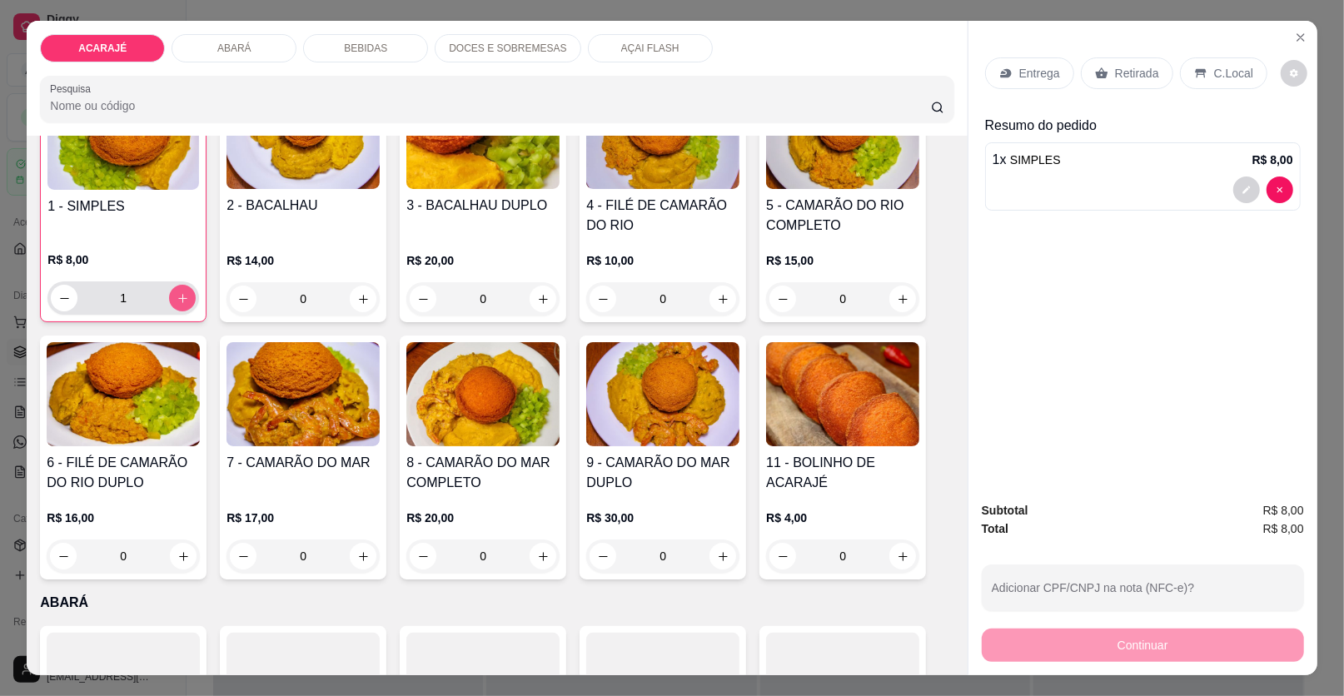
scroll to position [167, 0]
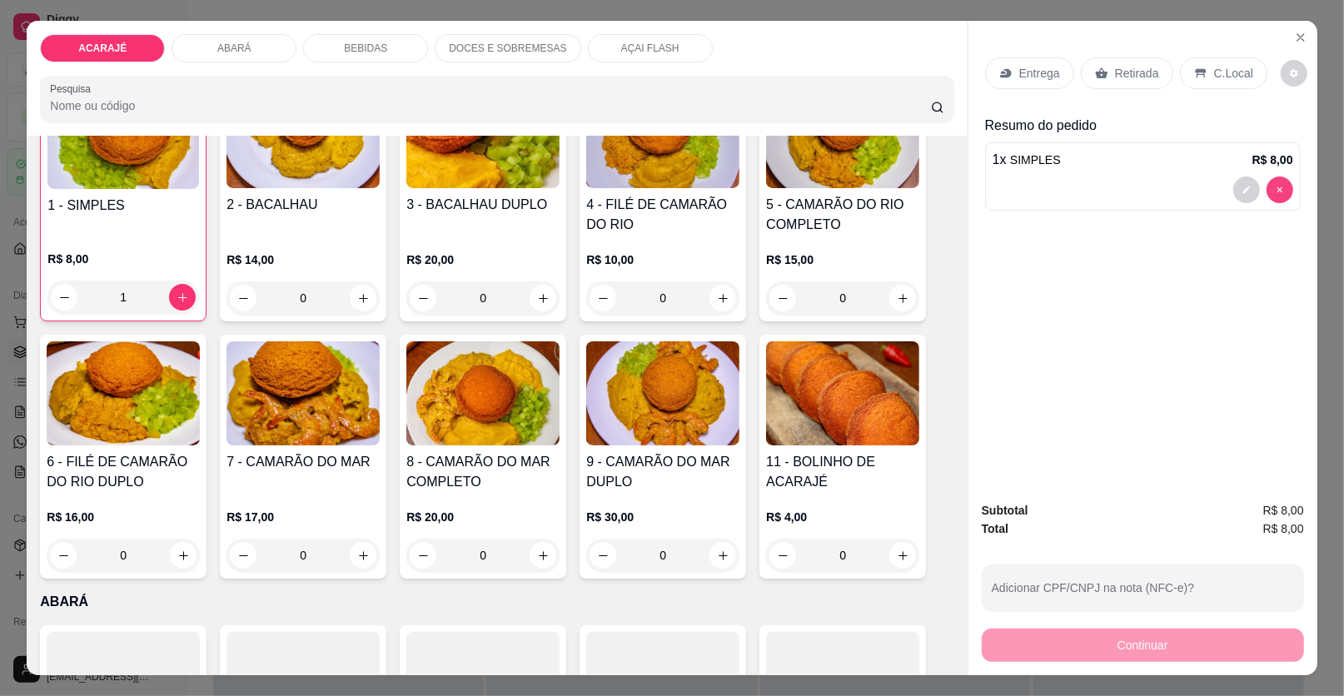
type input "0"
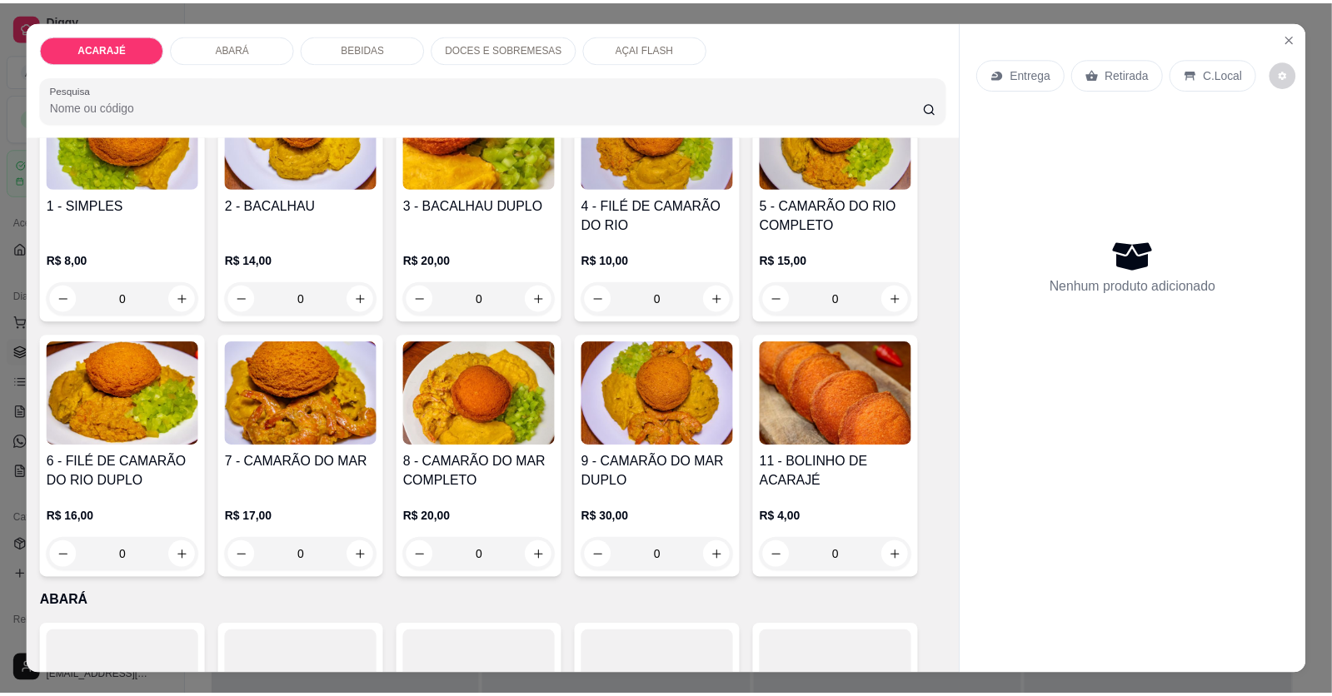
scroll to position [166, 0]
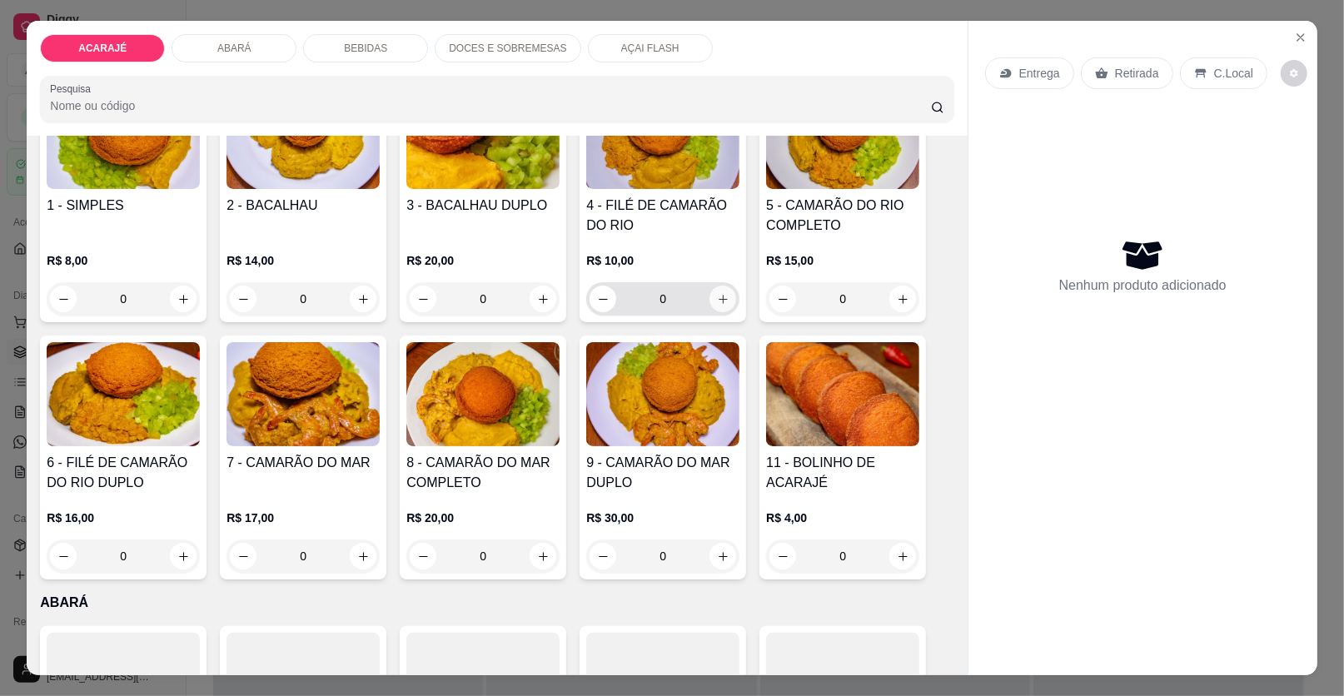
click at [717, 294] on icon "increase-product-quantity" at bounding box center [723, 299] width 12 height 12
type input "1"
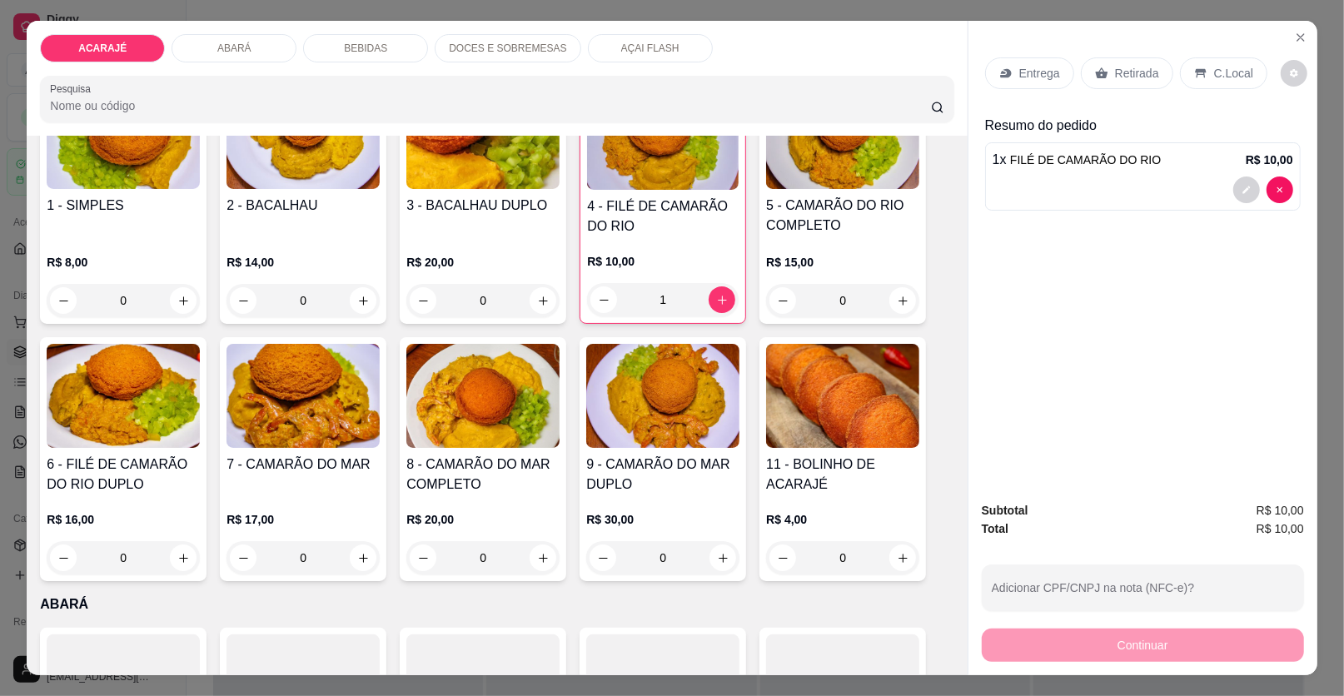
click at [1100, 73] on div "Retirada" at bounding box center [1127, 73] width 92 height 32
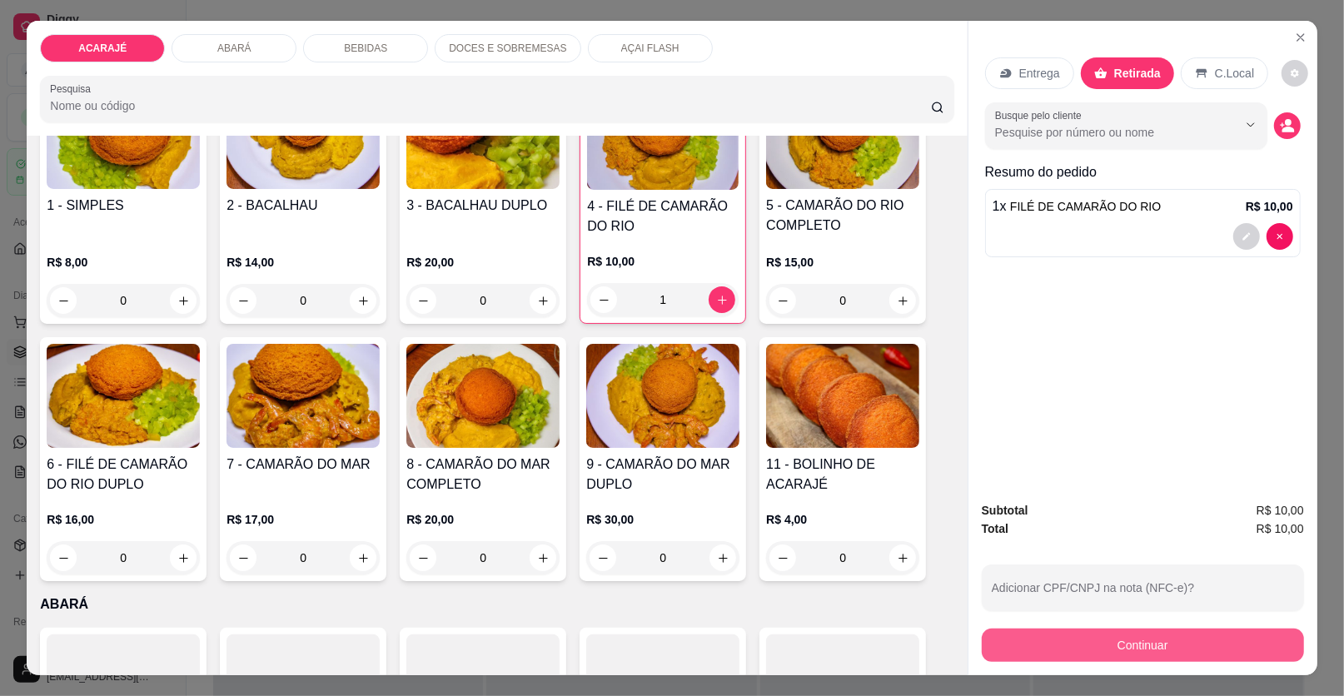
click at [1132, 643] on button "Continuar" at bounding box center [1143, 645] width 322 height 33
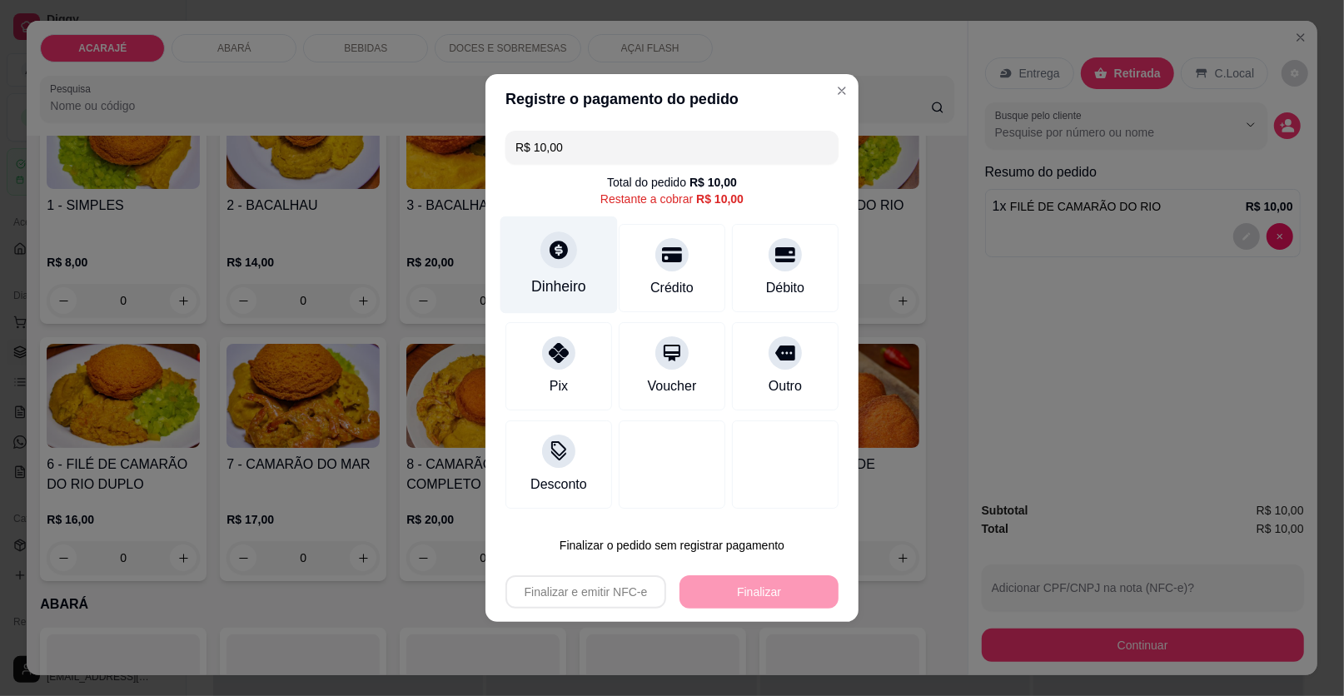
click at [566, 275] on div "Dinheiro" at bounding box center [559, 265] width 117 height 97
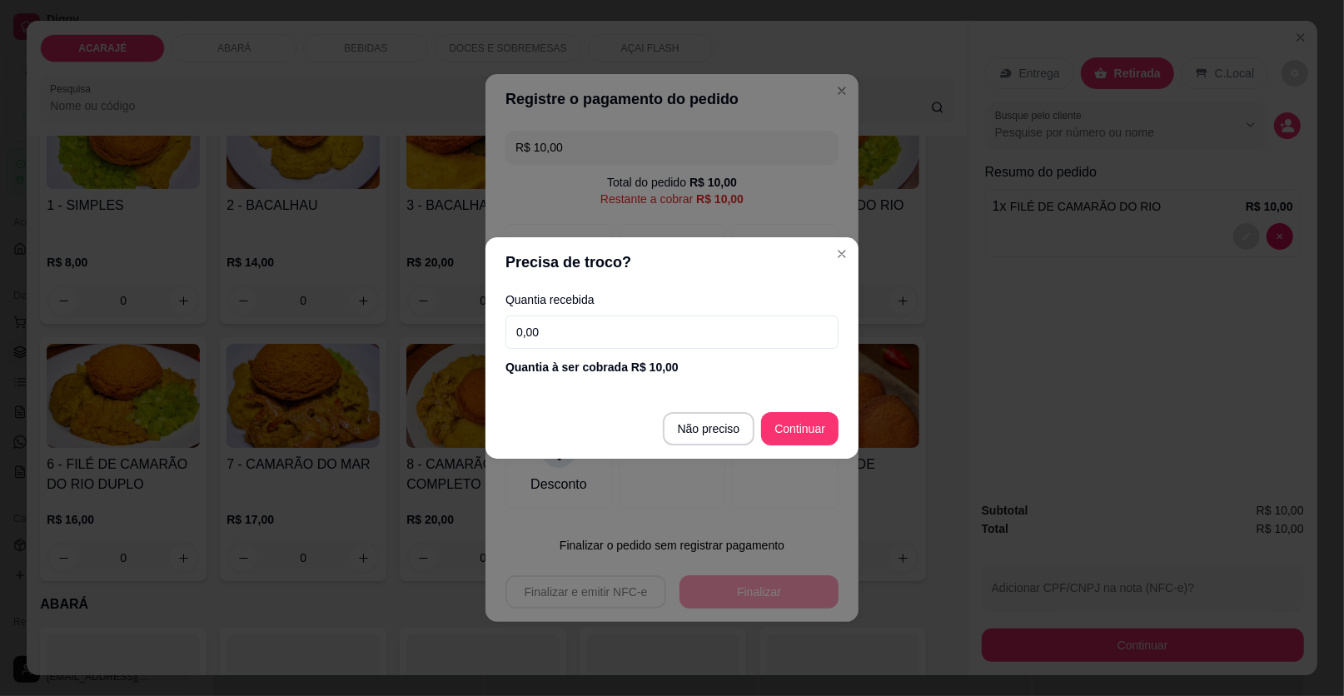
click at [605, 330] on input "0,00" at bounding box center [672, 332] width 333 height 33
type input "20,00"
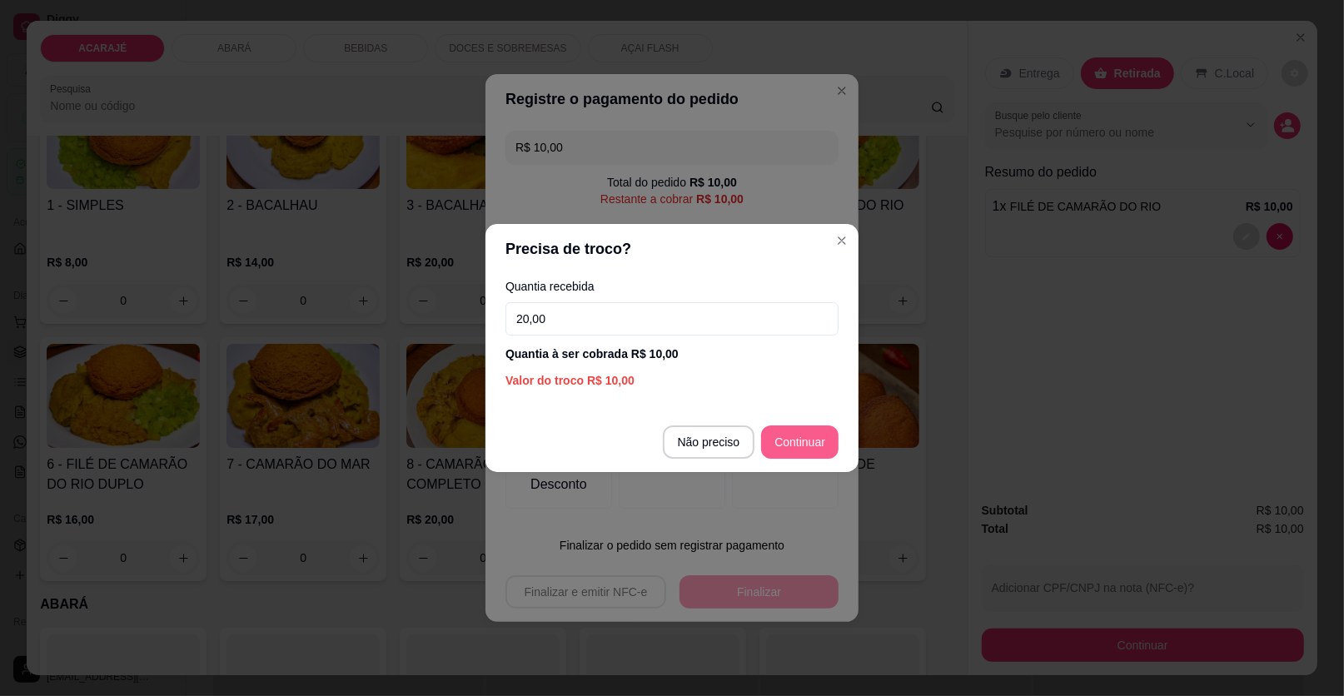
type input "R$ 0,00"
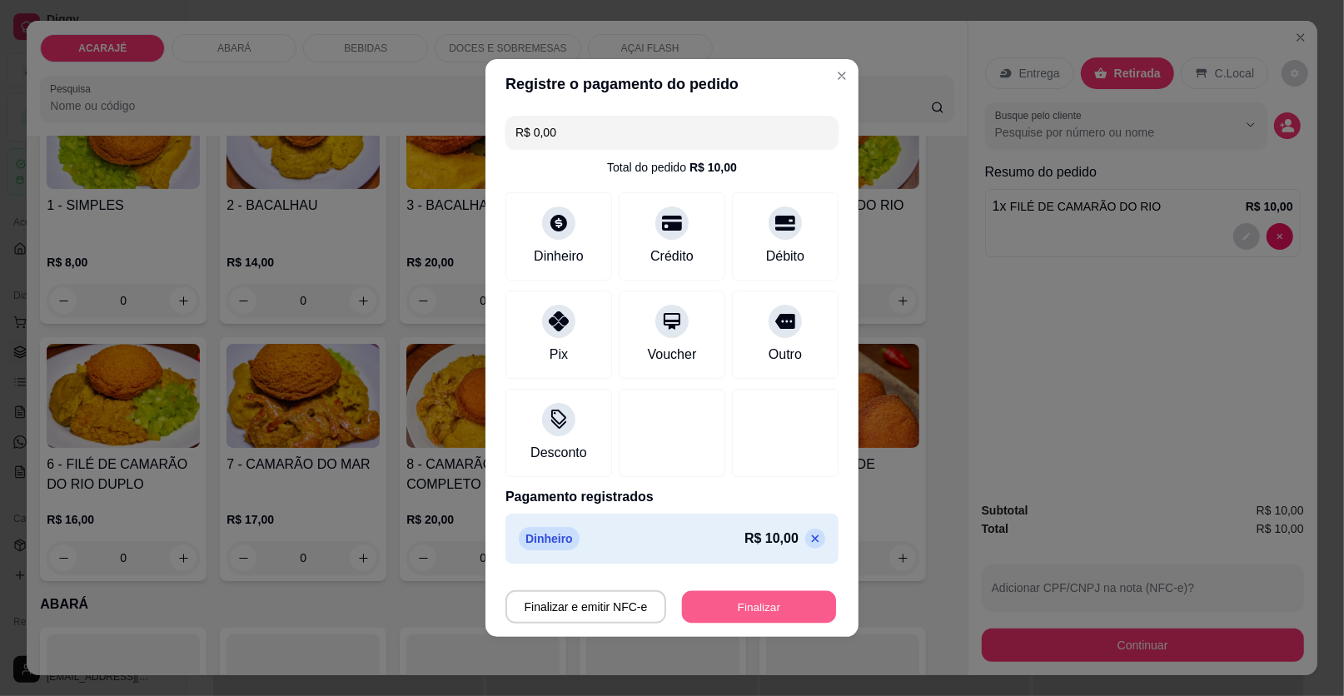
click at [781, 612] on button "Finalizar" at bounding box center [759, 607] width 154 height 32
type input "0"
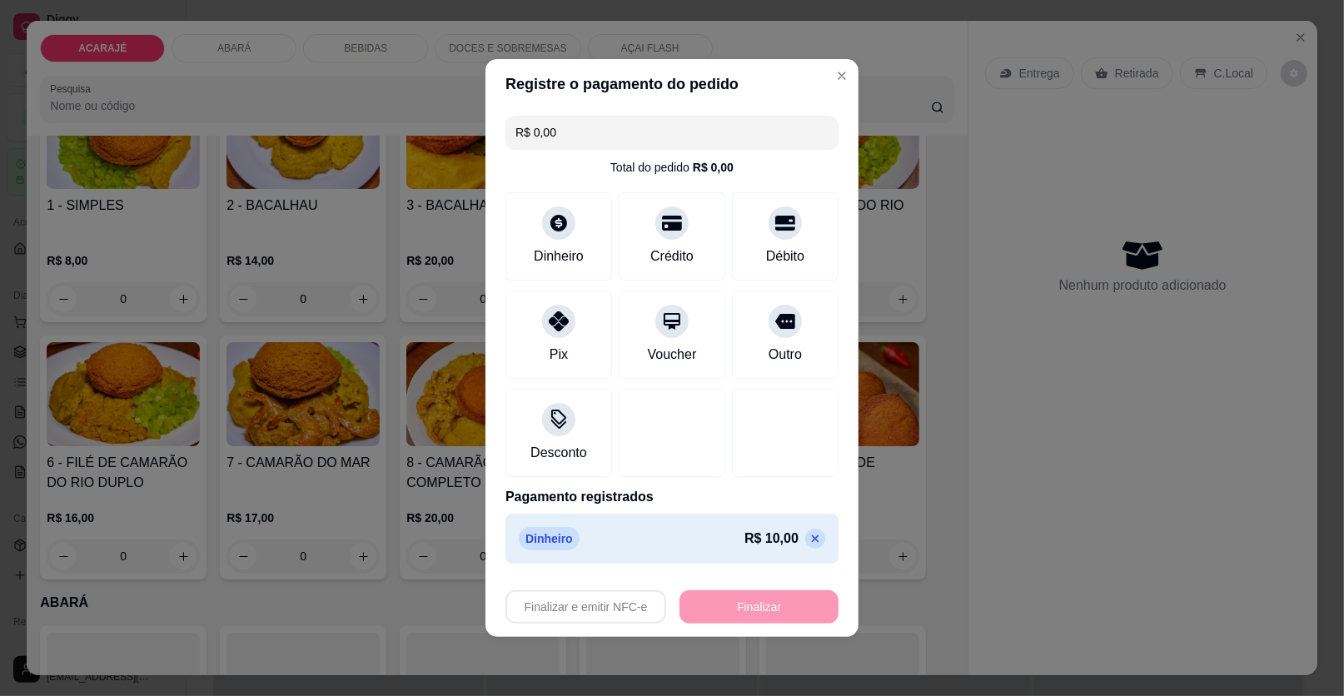
type input "-R$ 10,00"
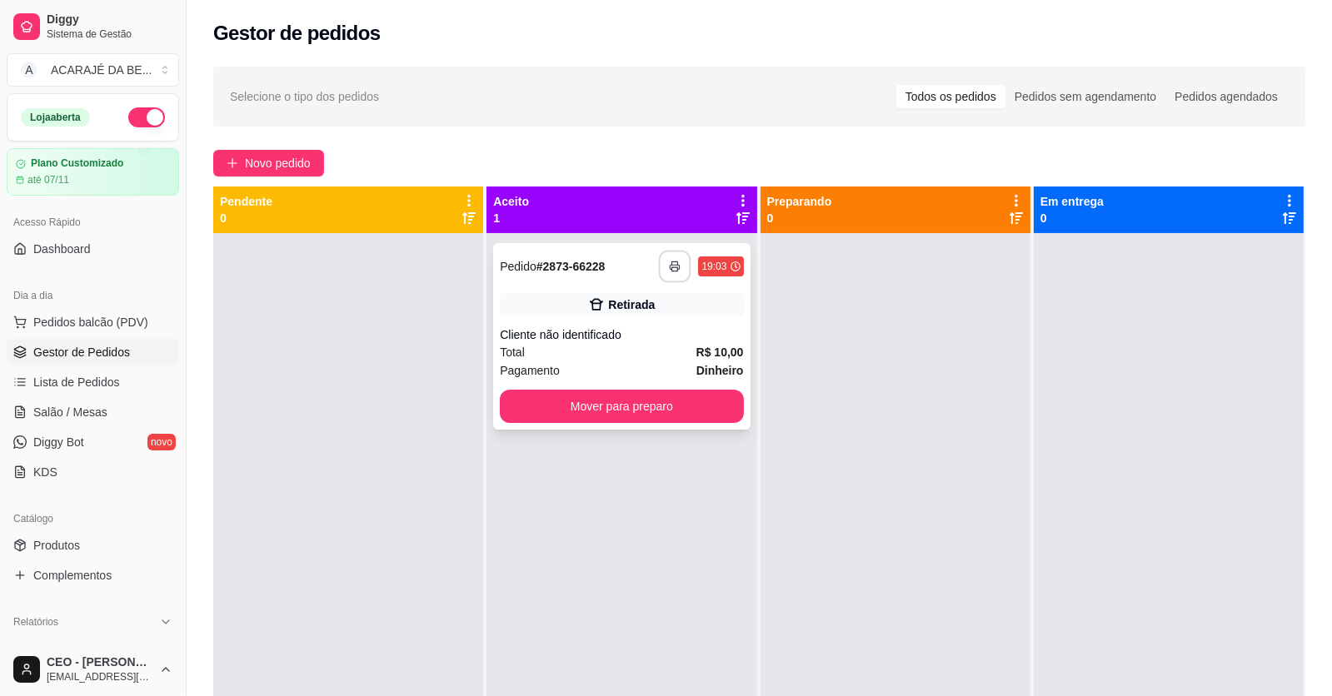
click at [677, 271] on button "button" at bounding box center [675, 267] width 32 height 32
click at [648, 404] on button "Mover para preparo" at bounding box center [621, 406] width 243 height 33
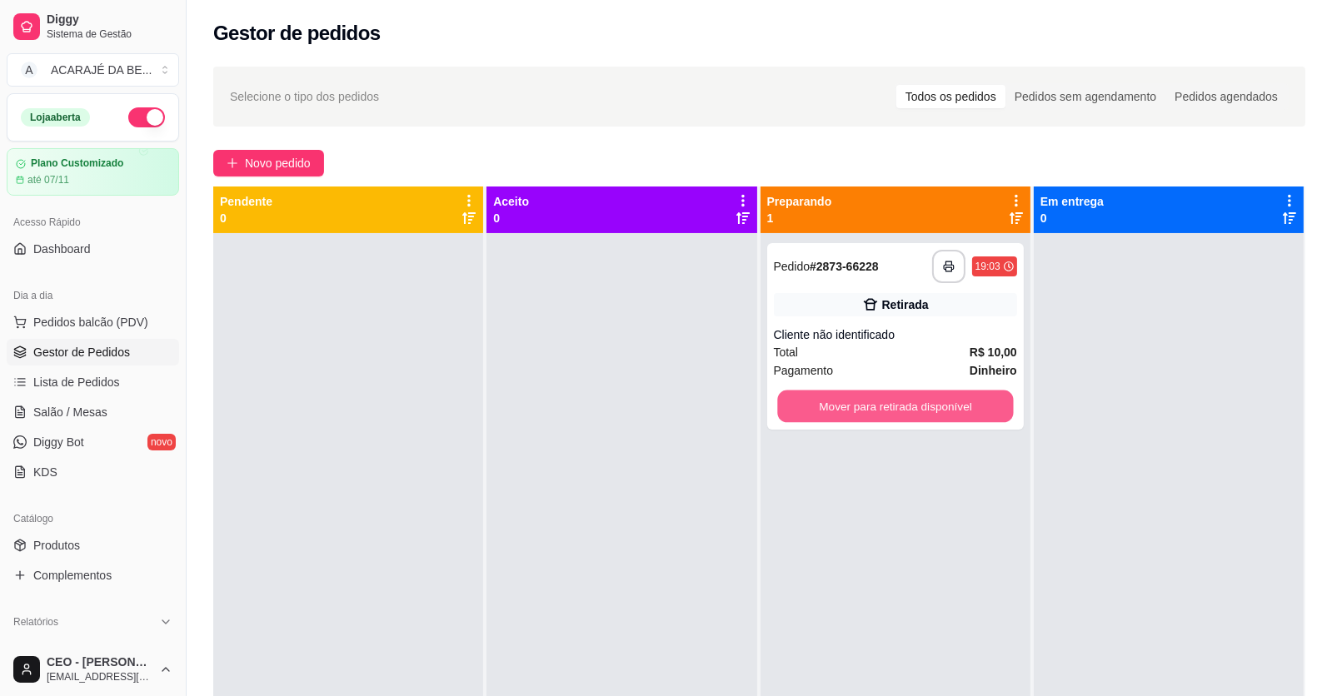
click at [785, 404] on button "Mover para retirada disponível" at bounding box center [895, 407] width 236 height 32
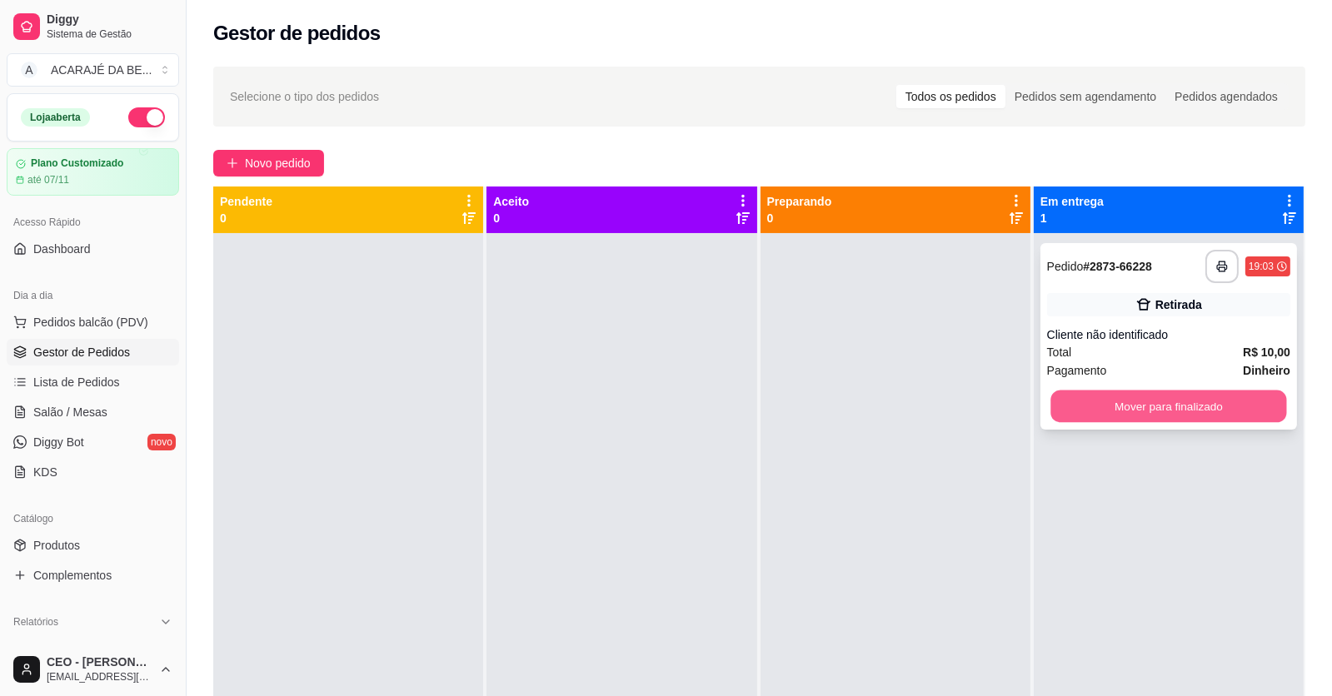
click at [1085, 394] on button "Mover para finalizado" at bounding box center [1168, 407] width 236 height 32
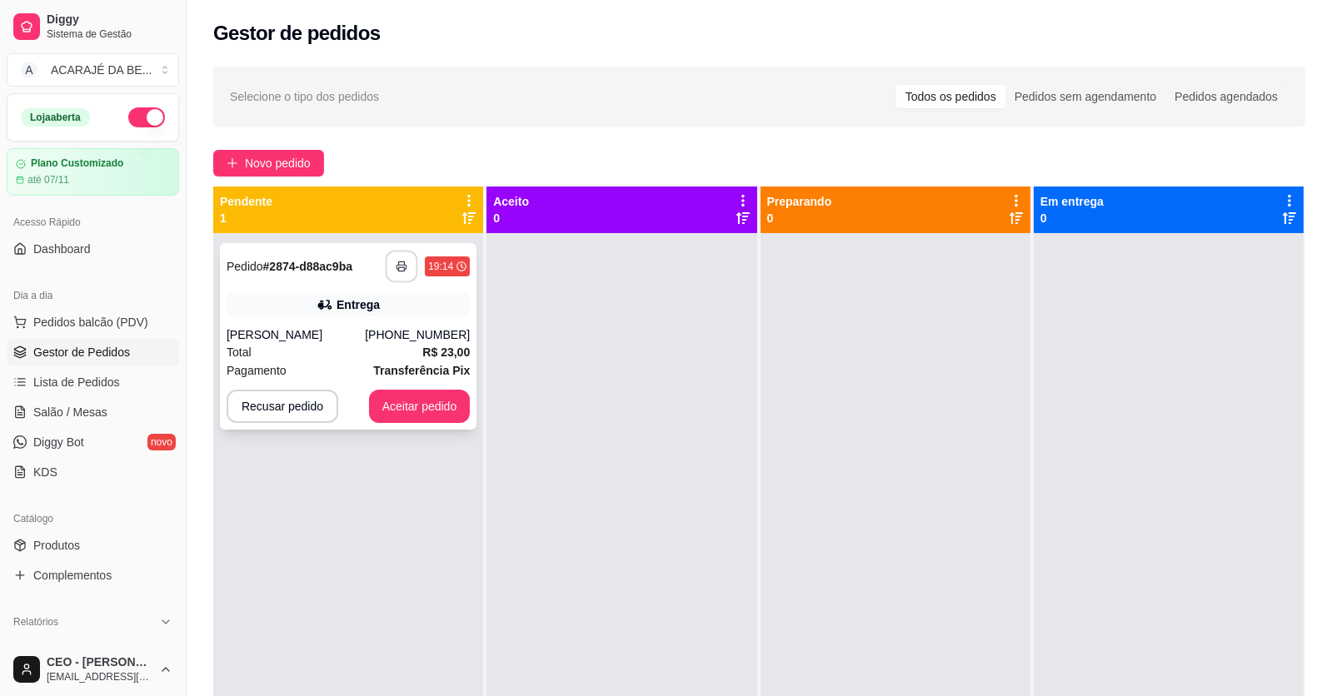
click at [403, 262] on icon "button" at bounding box center [402, 267] width 12 height 12
click at [439, 352] on strong "R$ 23,00" at bounding box center [445, 352] width 47 height 13
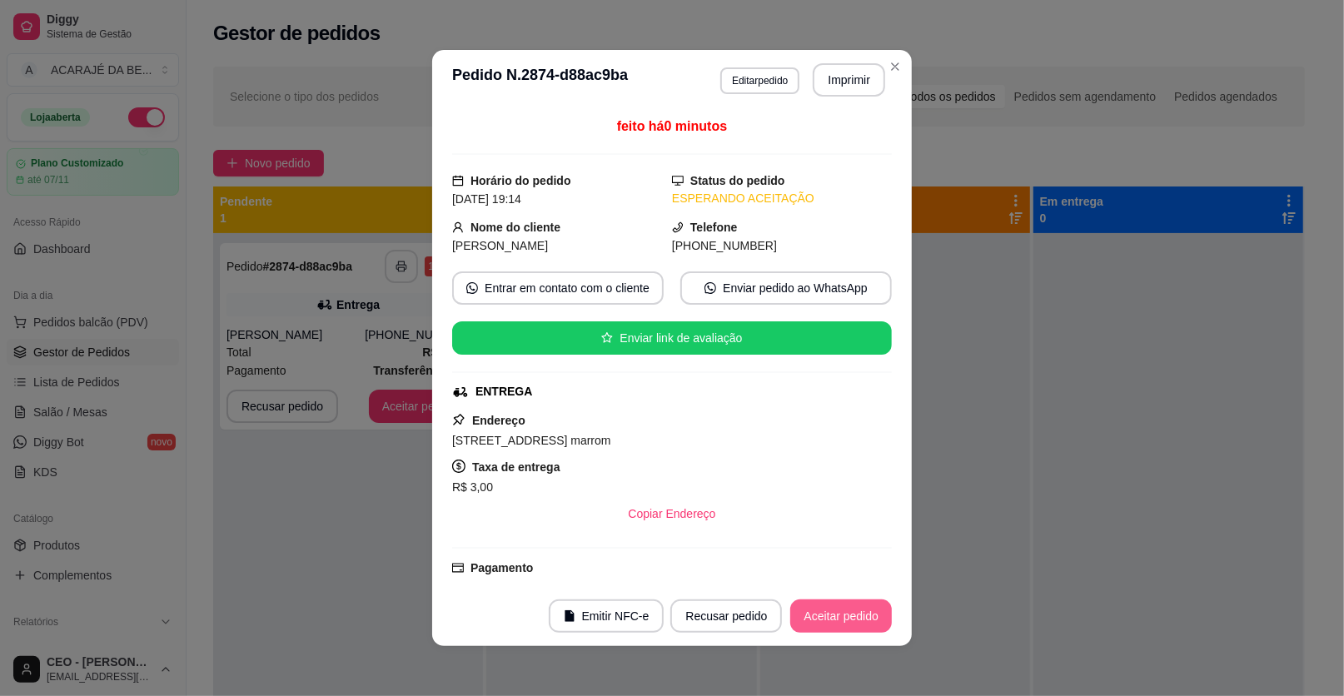
click at [828, 610] on button "Aceitar pedido" at bounding box center [841, 616] width 102 height 33
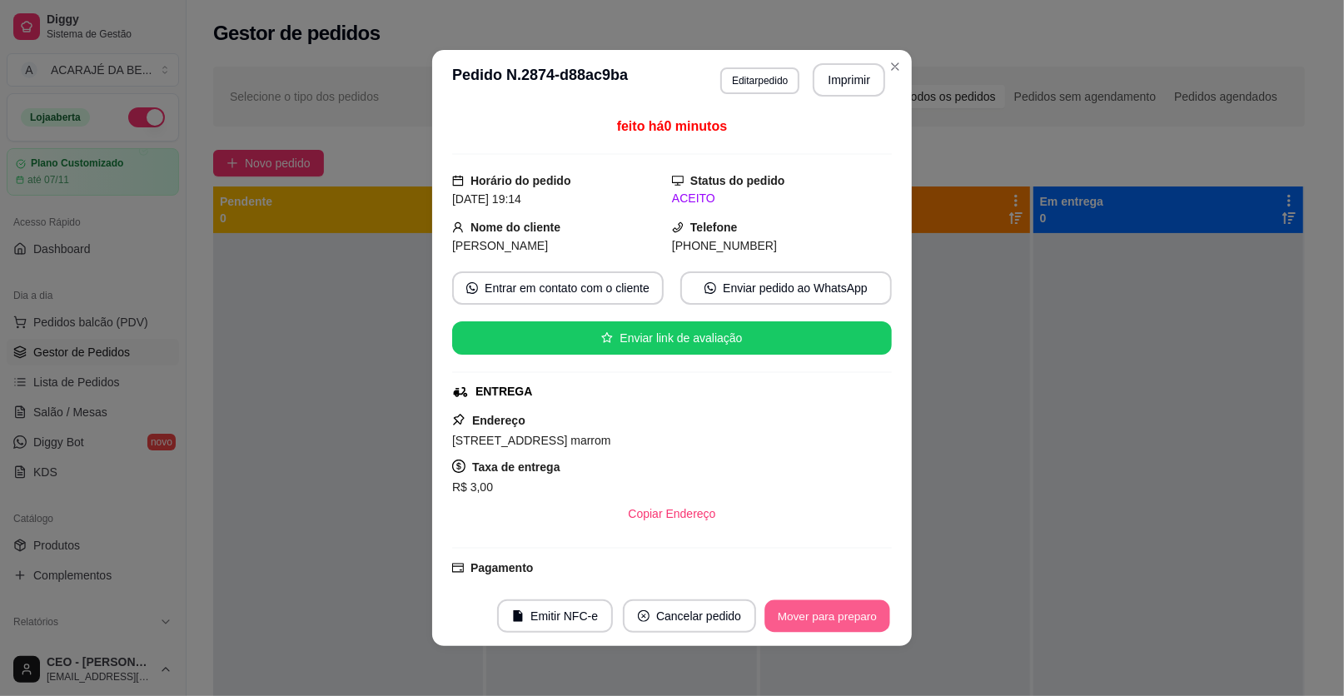
click at [832, 610] on button "Mover para preparo" at bounding box center [827, 617] width 125 height 32
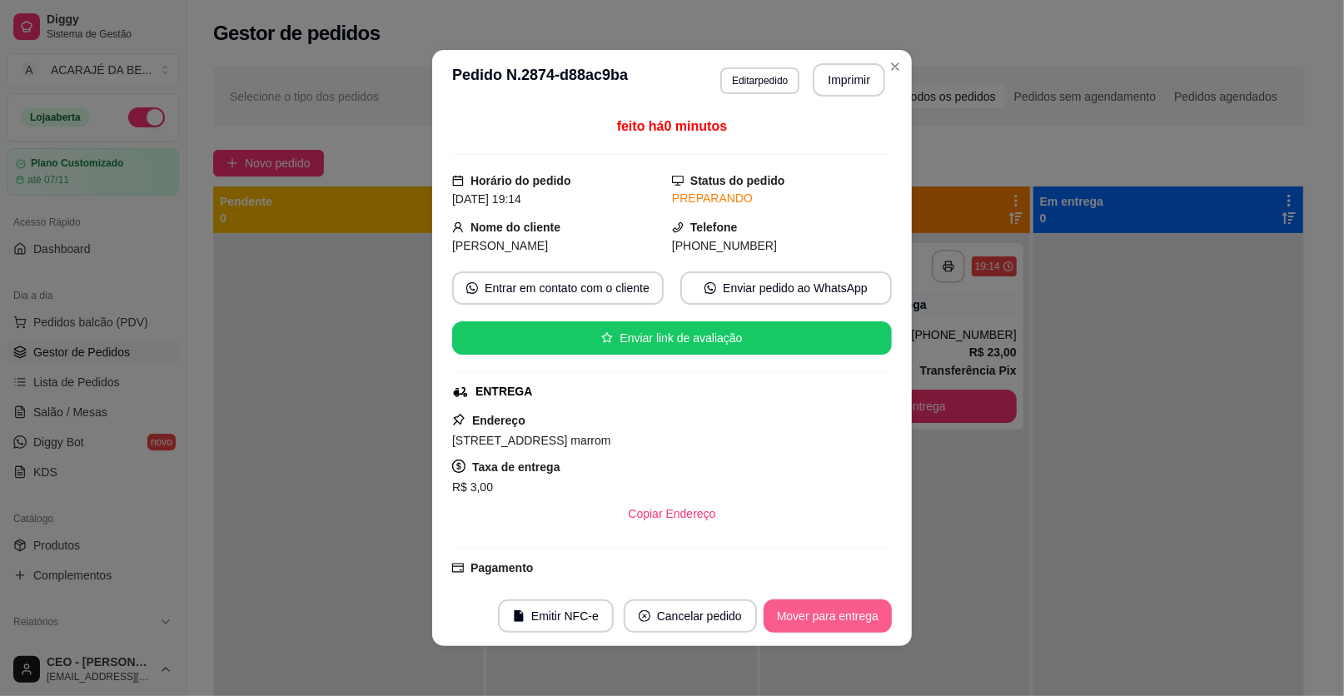
click at [832, 613] on button "Mover para entrega" at bounding box center [828, 616] width 128 height 33
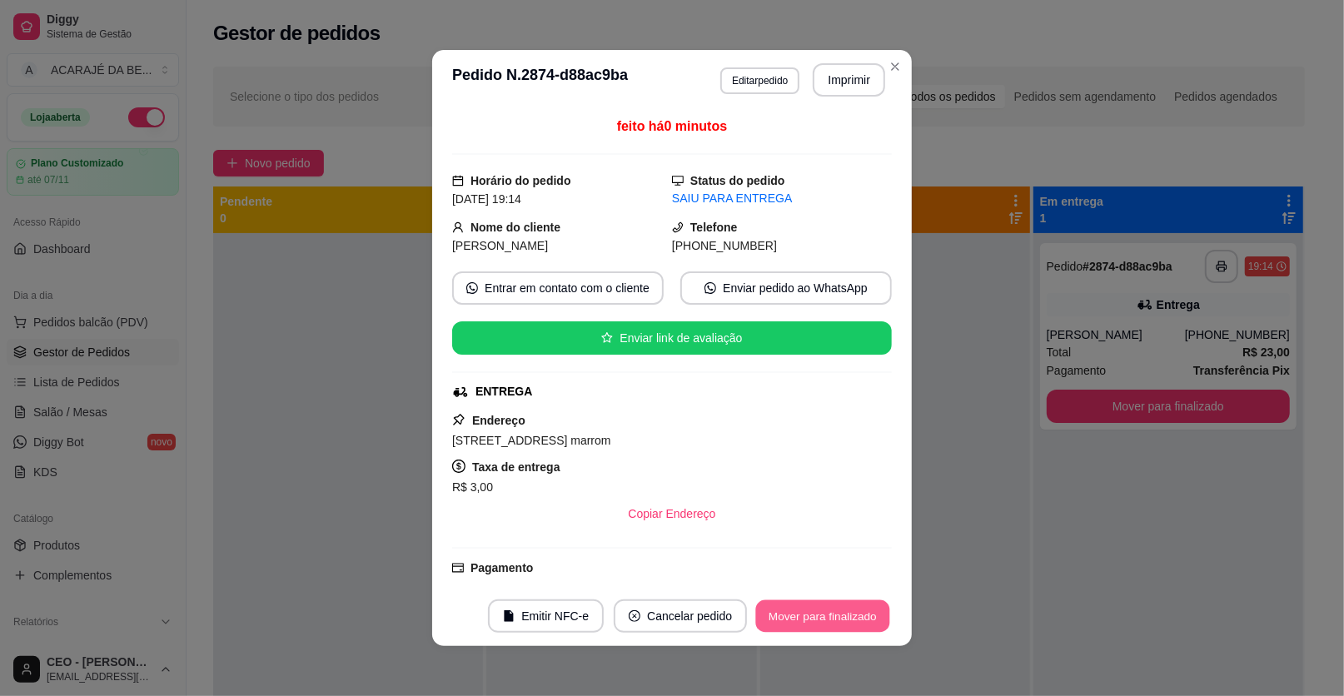
click at [834, 615] on button "Mover para finalizado" at bounding box center [823, 617] width 134 height 32
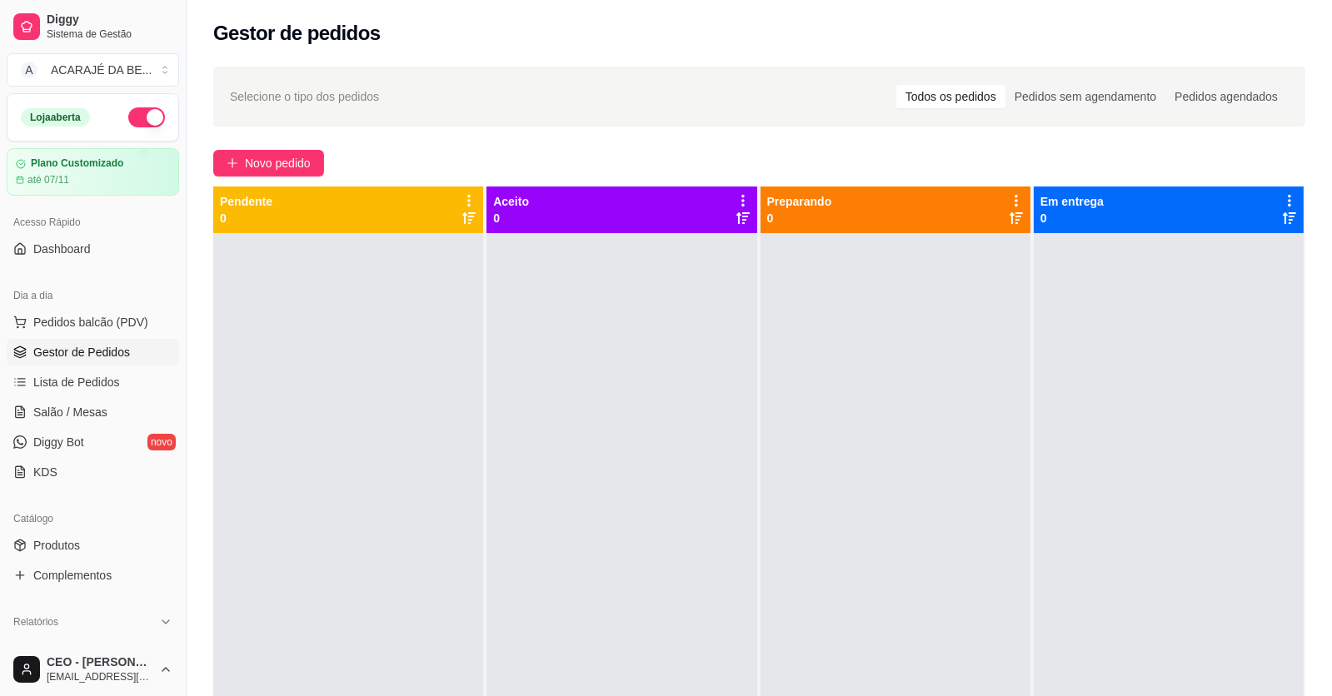
click at [701, 126] on div "Selecione o tipo dos pedidos Todos os pedidos Pedidos sem agendamento Pedidos a…" at bounding box center [759, 97] width 1092 height 60
click at [82, 413] on span "Salão / Mesas" at bounding box center [70, 412] width 74 height 17
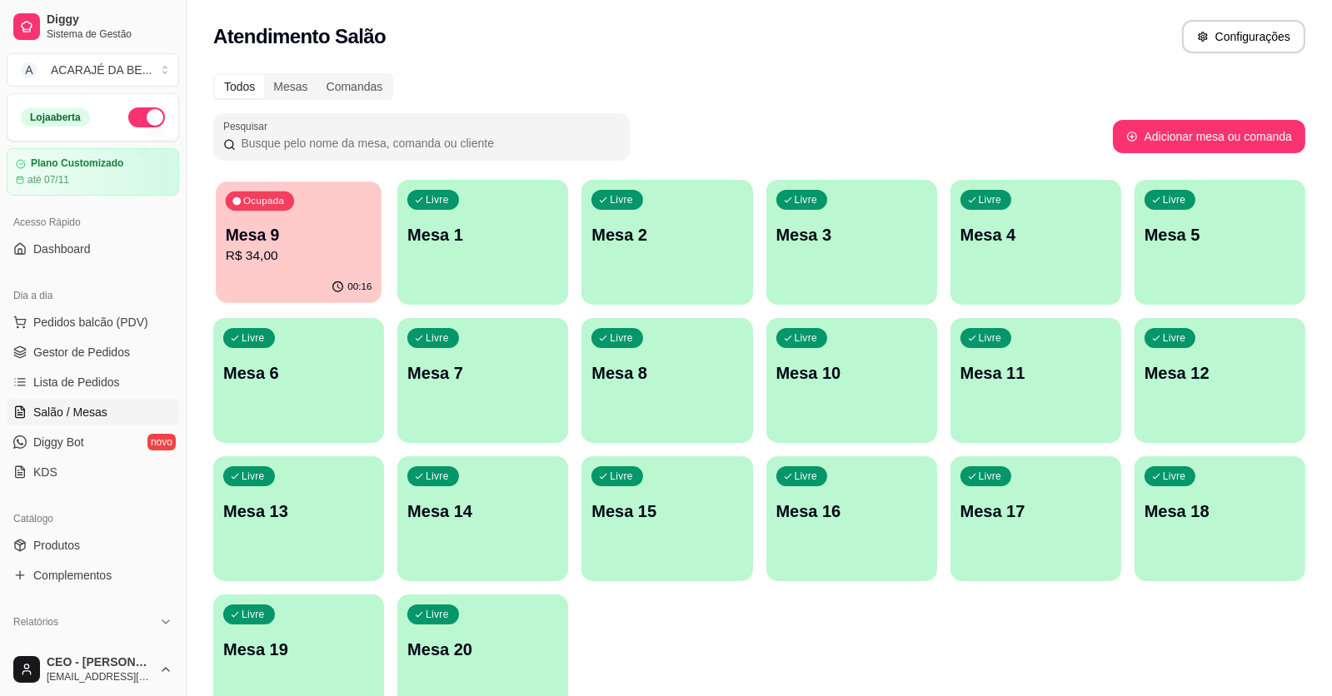
click at [280, 248] on p "R$ 34,00" at bounding box center [299, 256] width 147 height 19
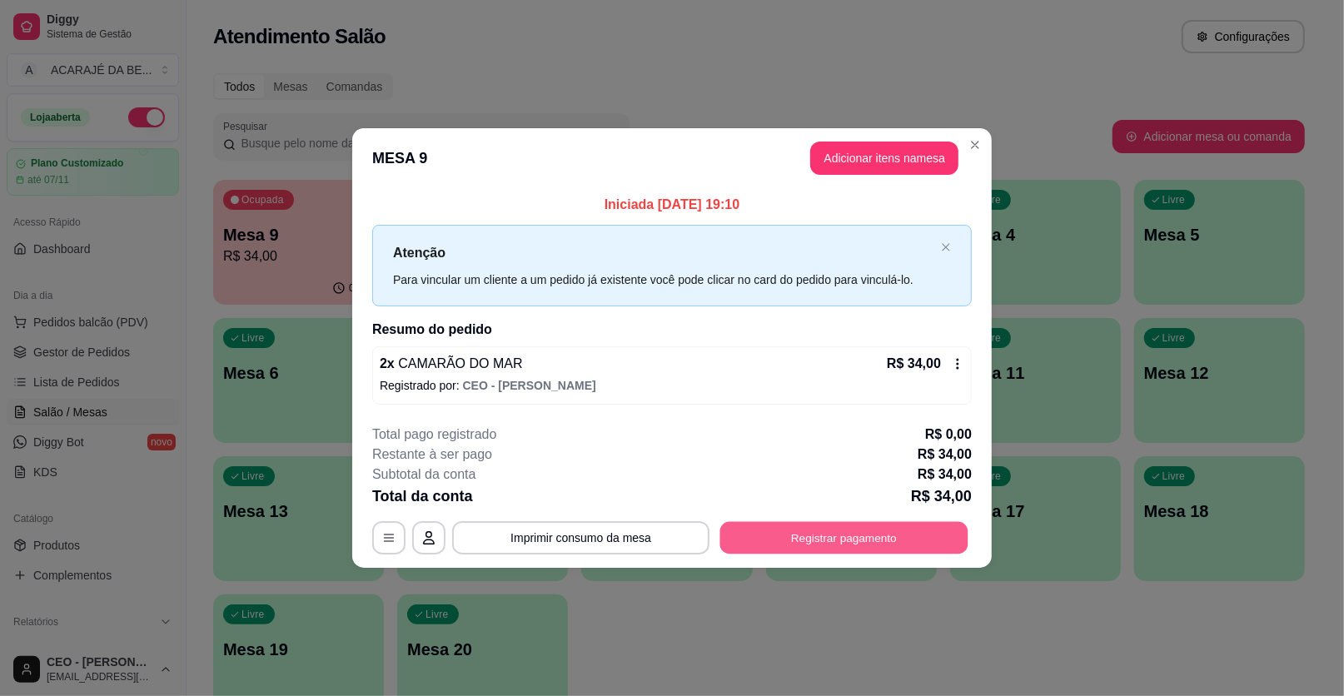
click at [870, 545] on button "Registrar pagamento" at bounding box center [844, 537] width 248 height 32
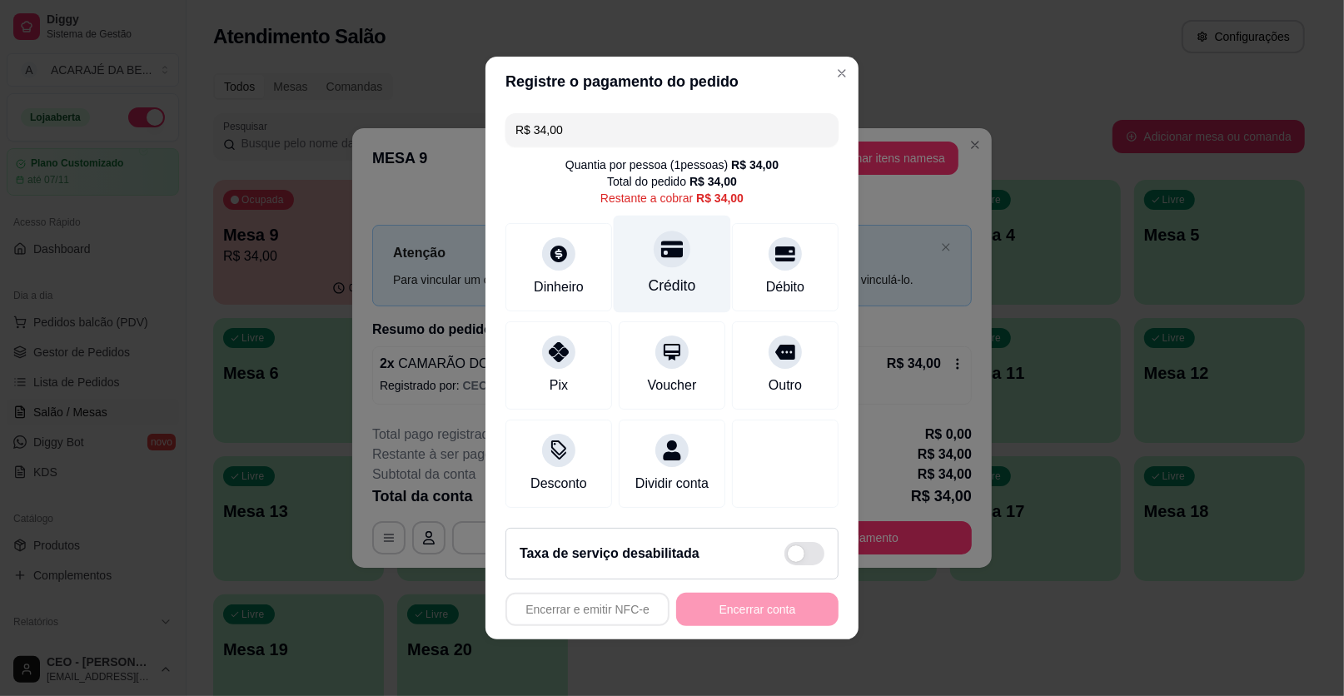
click at [680, 258] on div at bounding box center [672, 249] width 37 height 37
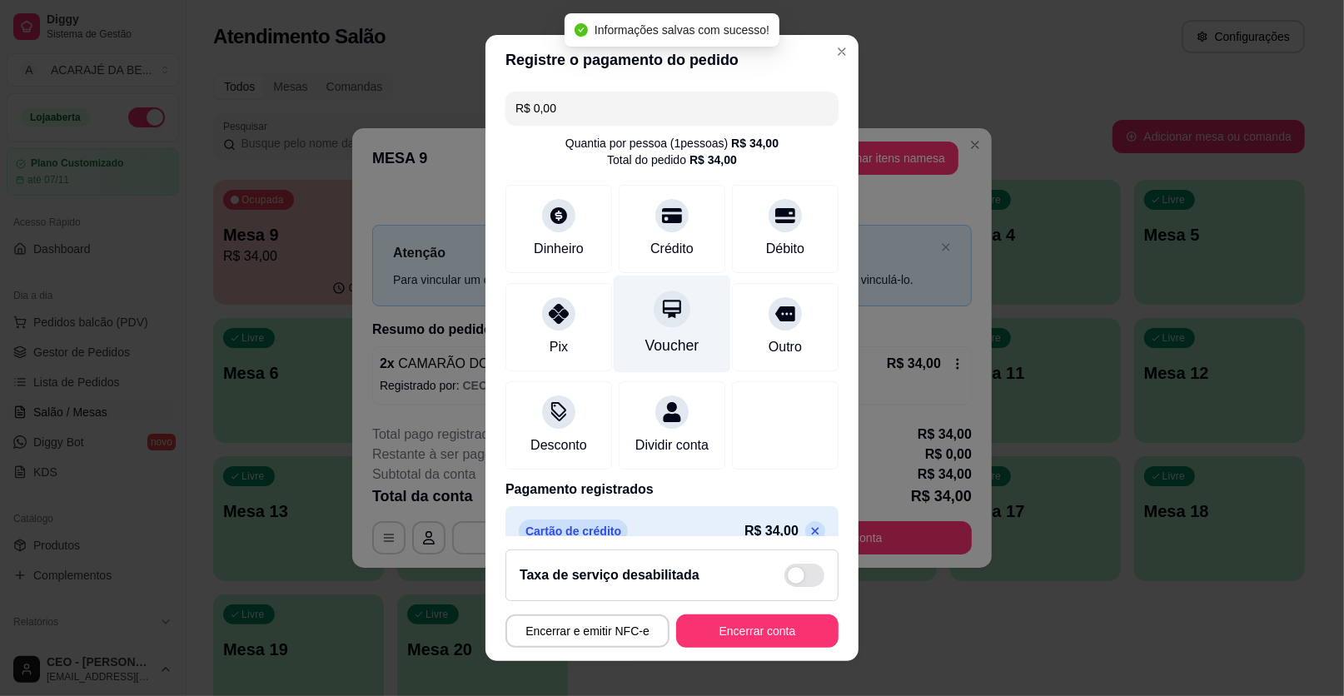
type input "R$ 0,00"
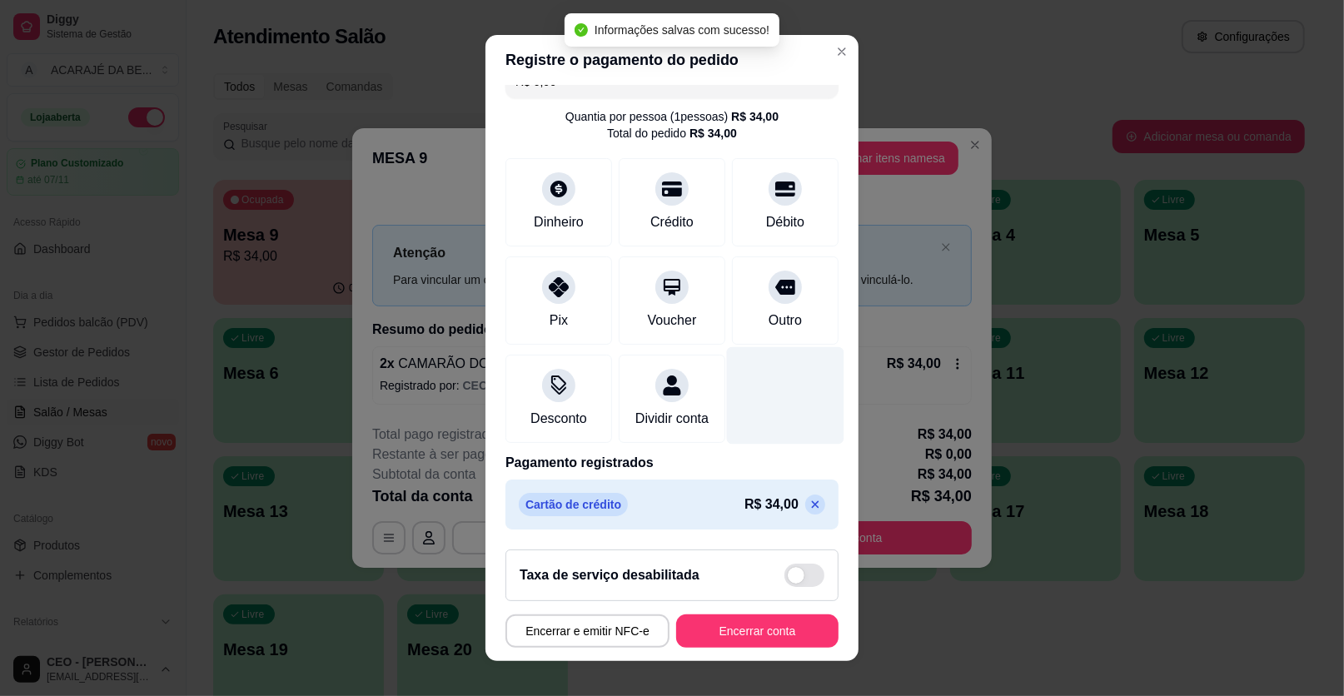
scroll to position [44, 0]
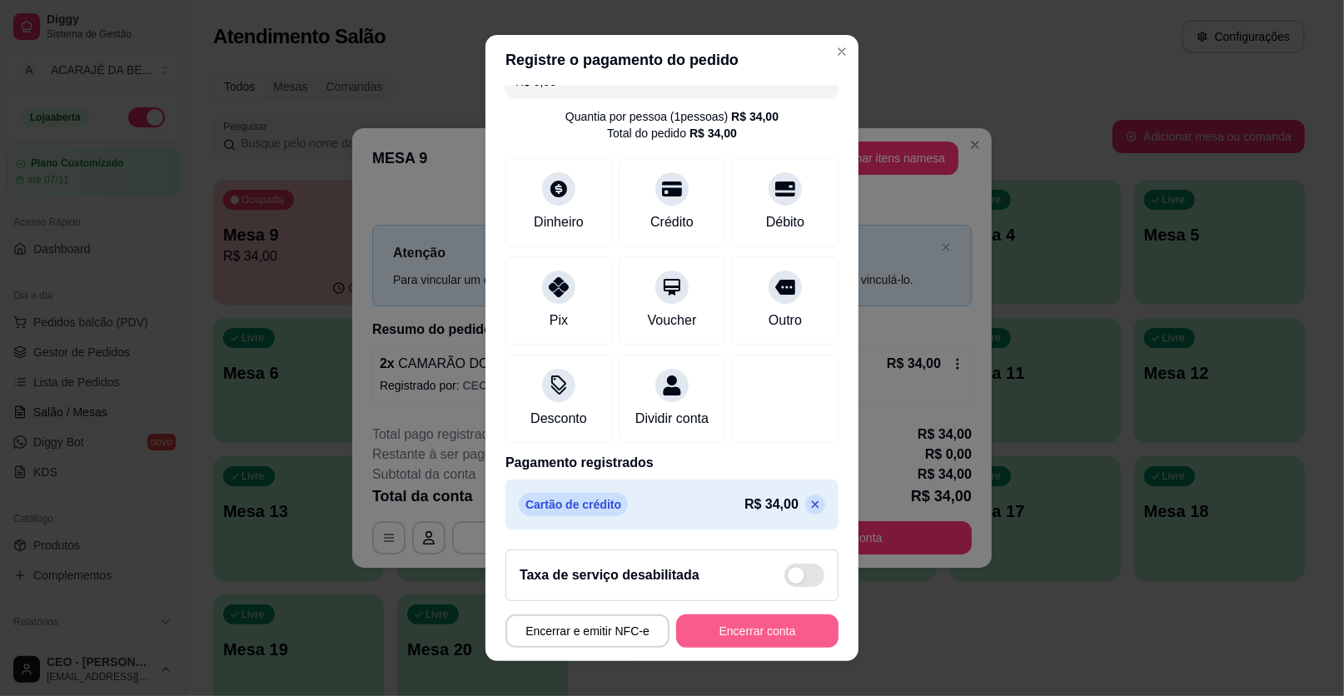
click at [748, 628] on button "Encerrar conta" at bounding box center [757, 631] width 162 height 33
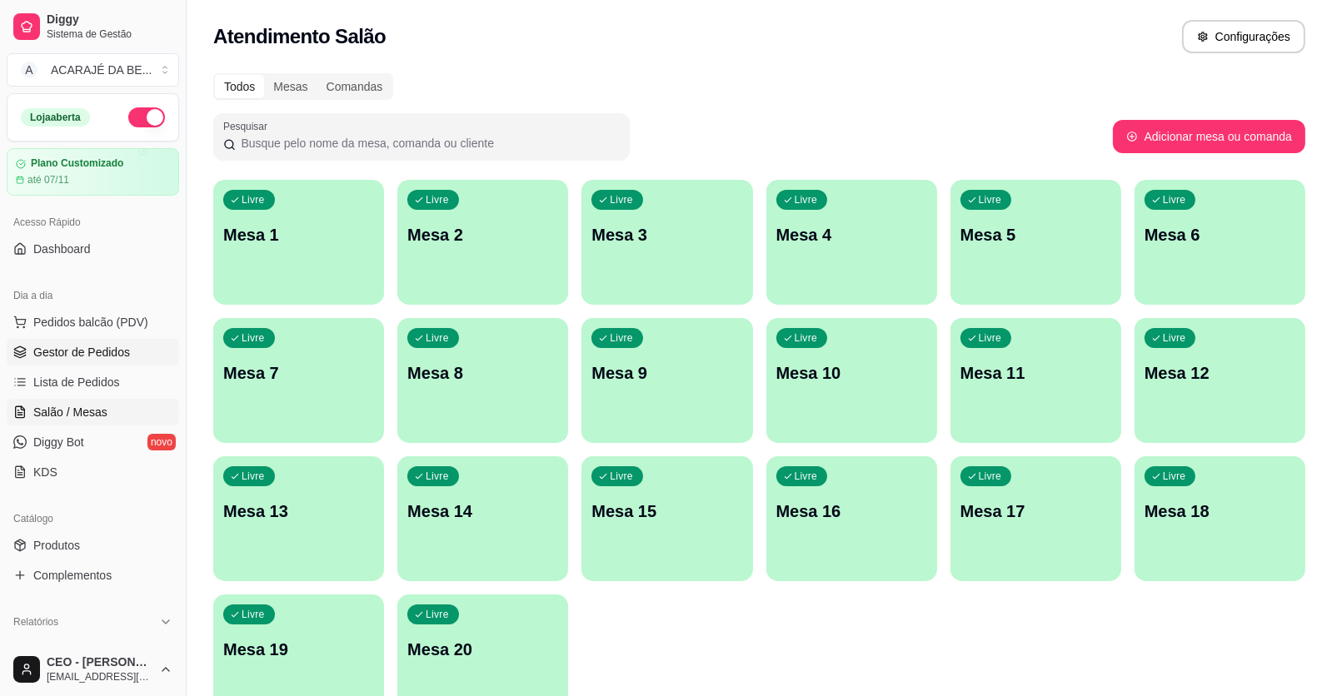
click at [86, 346] on span "Gestor de Pedidos" at bounding box center [81, 352] width 97 height 17
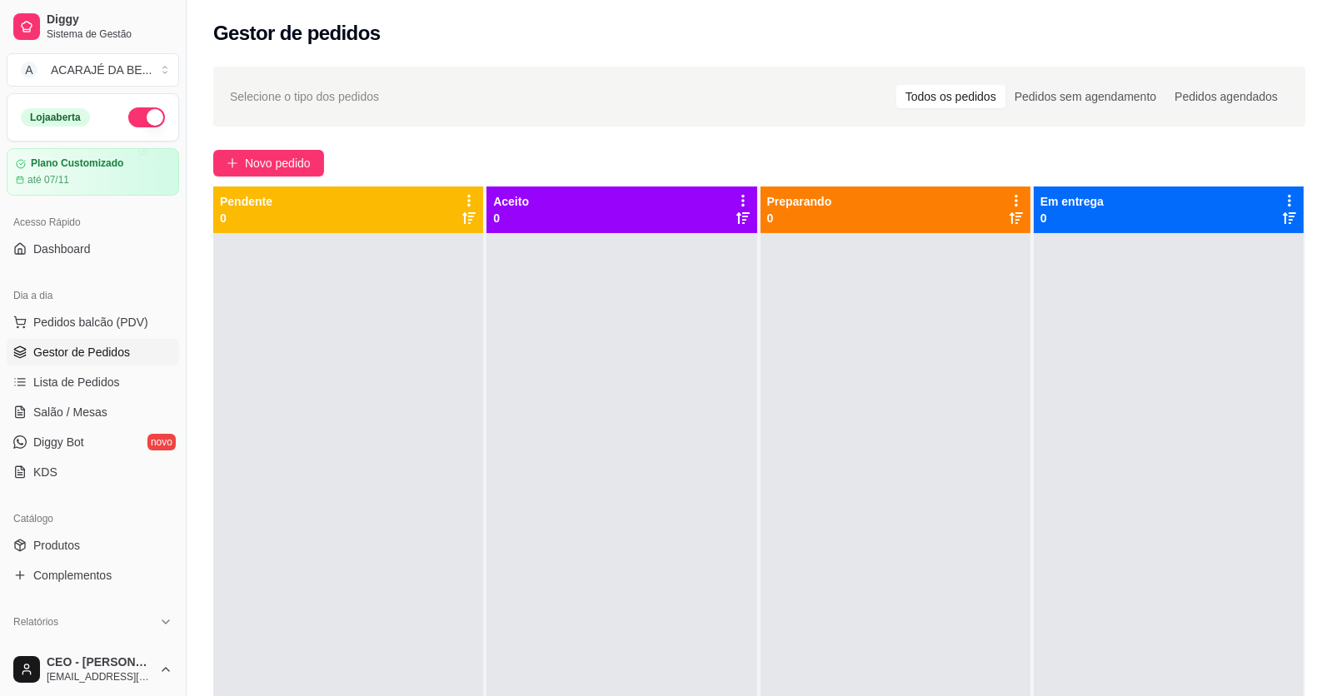
click at [282, 147] on div "Selecione o tipo dos pedidos Todos os pedidos Pedidos sem agendamento Pedidos a…" at bounding box center [759, 480] width 1145 height 846
click at [285, 155] on span "Novo pedido" at bounding box center [278, 163] width 66 height 18
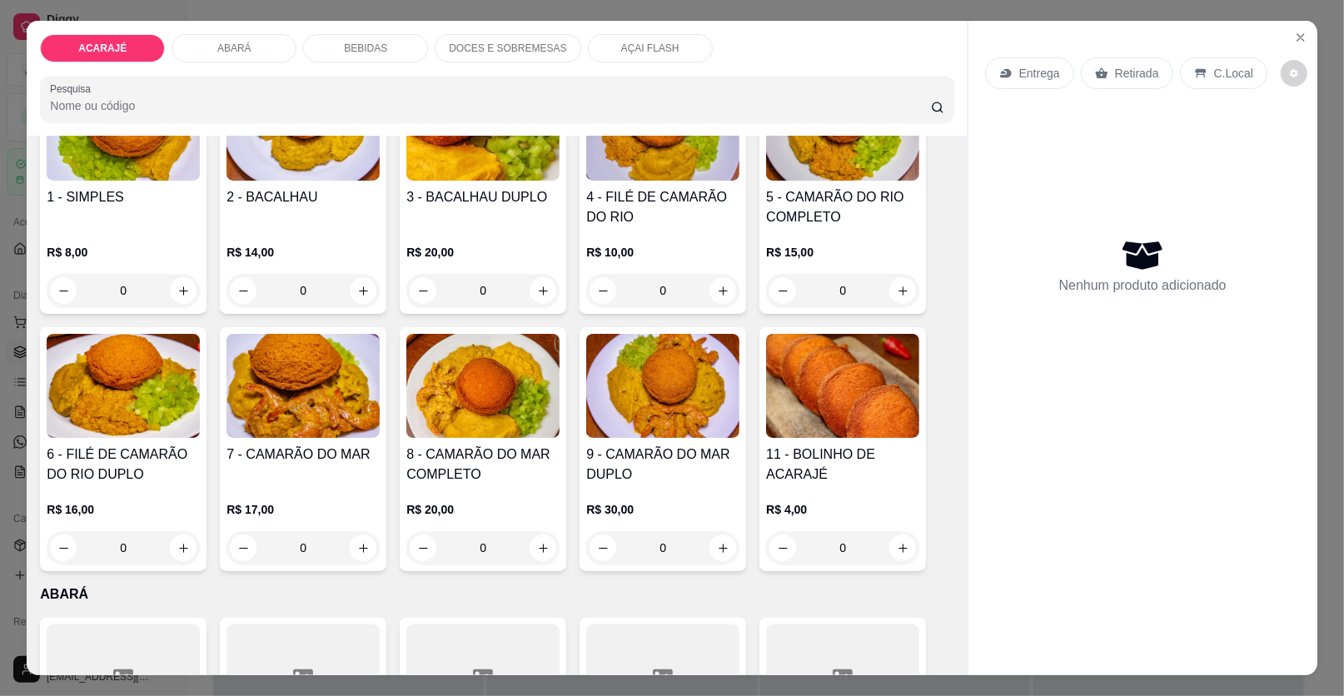
scroll to position [166, 0]
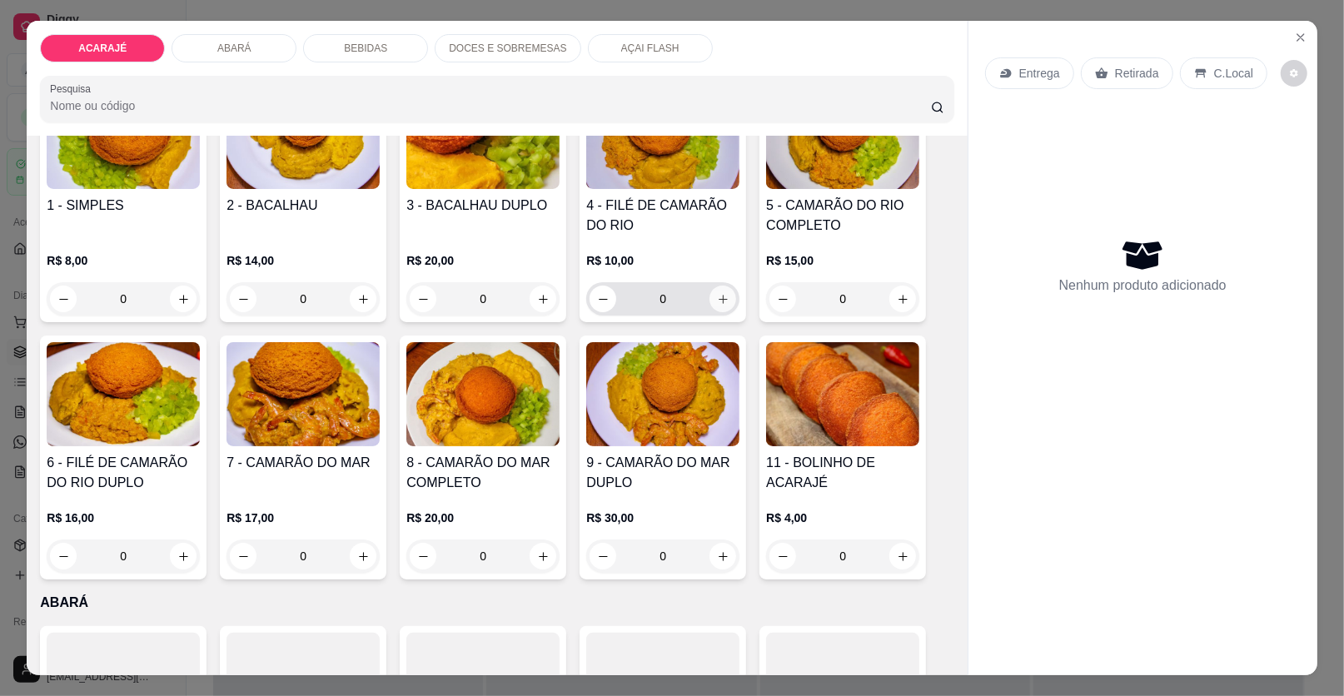
click at [717, 299] on icon "increase-product-quantity" at bounding box center [723, 299] width 12 height 12
type input "1"
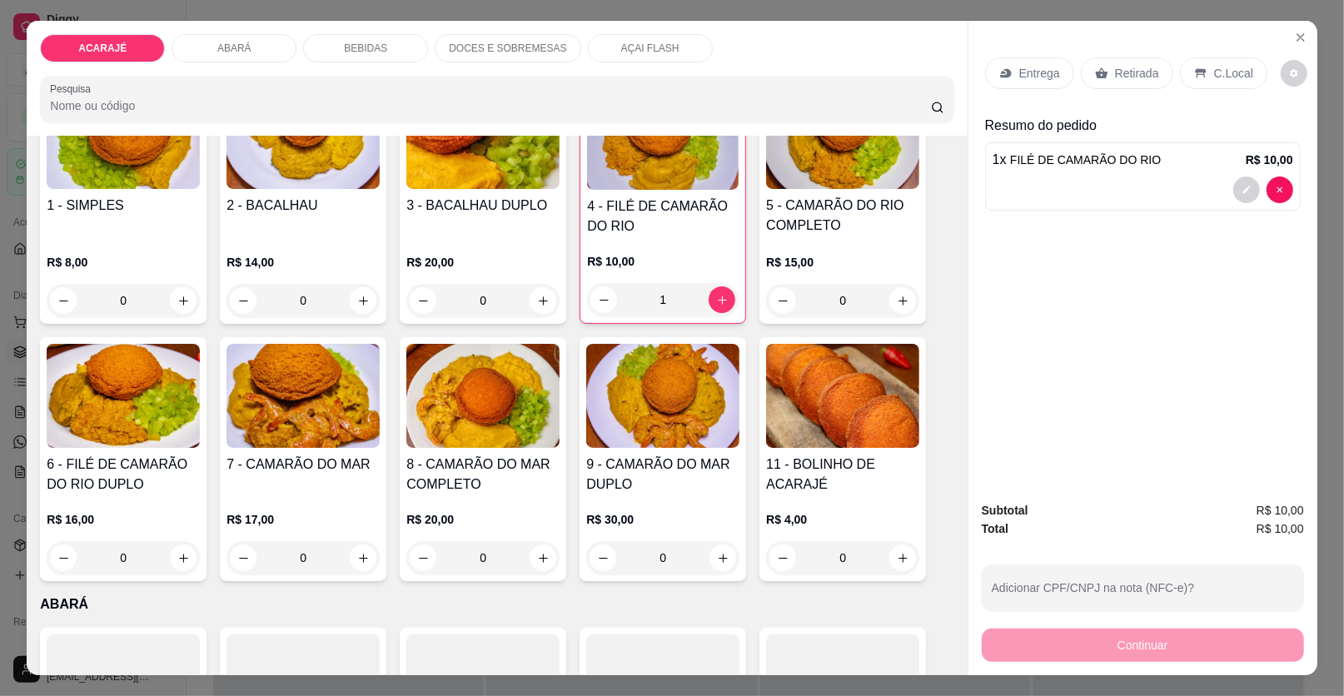
click at [630, 165] on img at bounding box center [663, 138] width 152 height 104
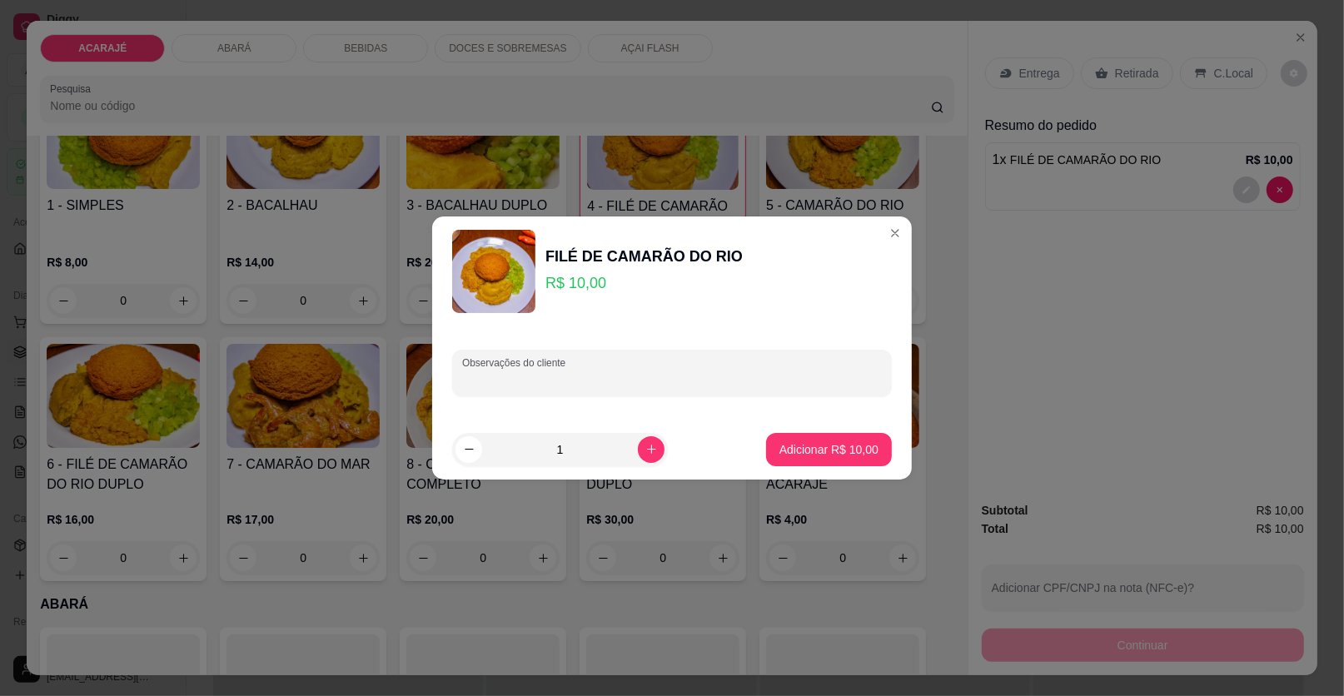
click at [584, 372] on input "Observações do cliente" at bounding box center [672, 379] width 420 height 17
type input "sem camarão mais vatapa"
click at [781, 450] on p "Adicionar R$ 10,00" at bounding box center [829, 449] width 97 height 16
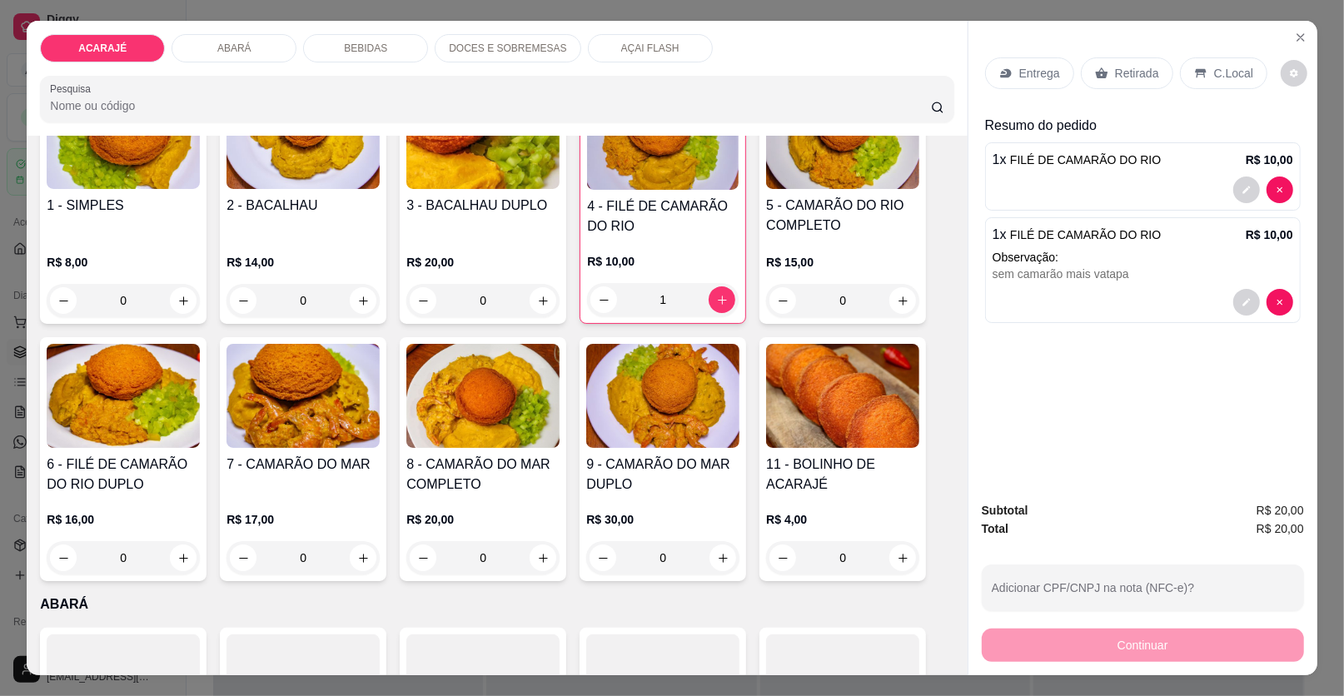
click at [1004, 68] on icon at bounding box center [1005, 73] width 13 height 13
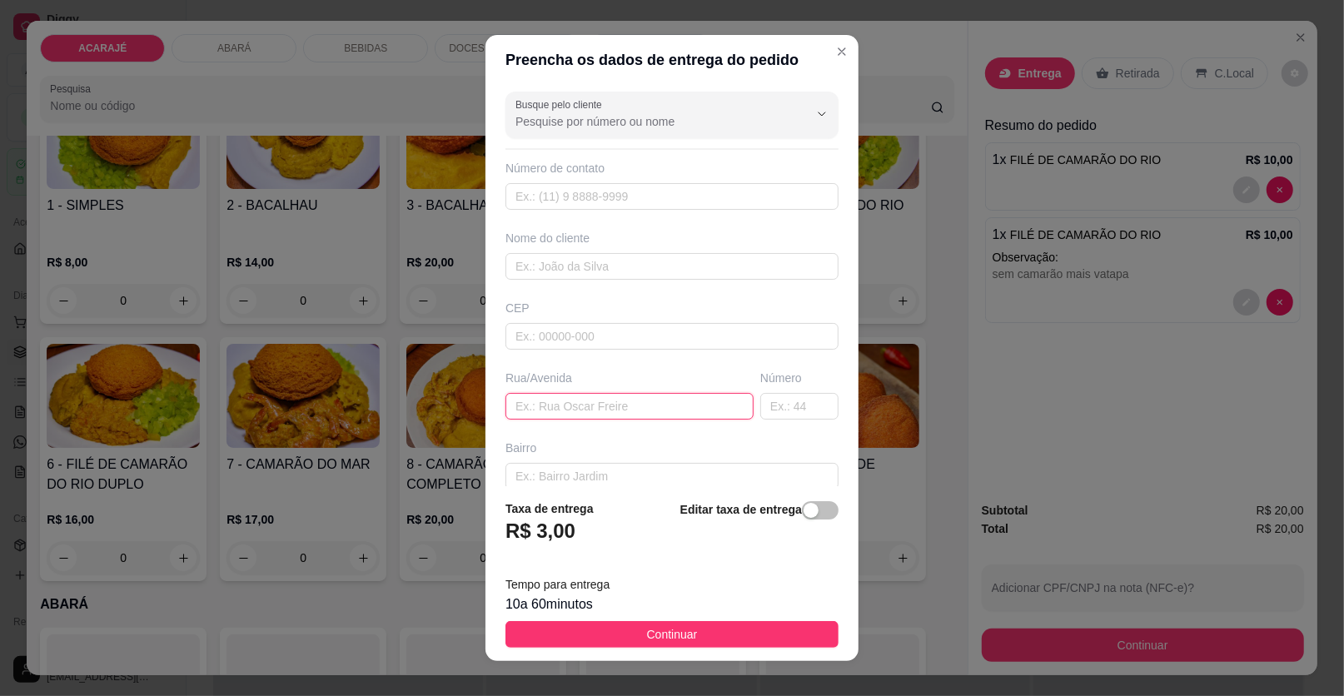
click at [646, 407] on input "text" at bounding box center [630, 406] width 248 height 27
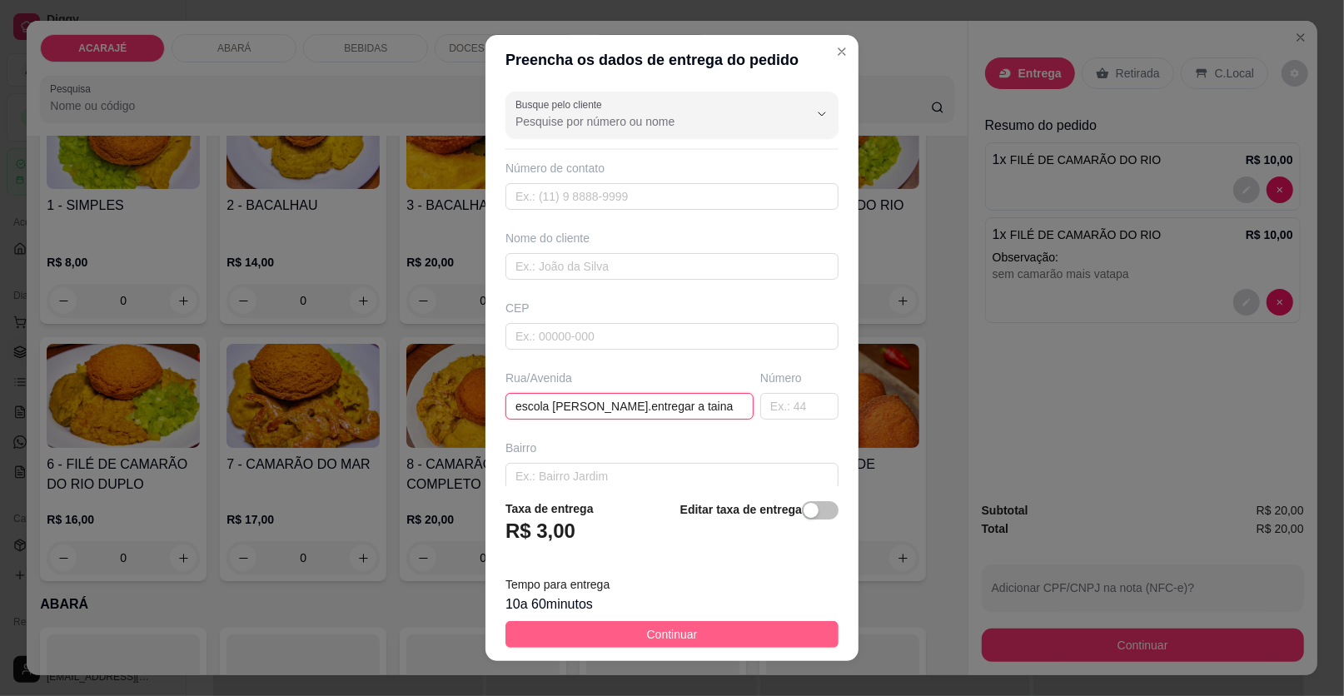
type input "escola [PERSON_NAME].entregar a taina"
click at [675, 634] on span "Continuar" at bounding box center [672, 634] width 51 height 18
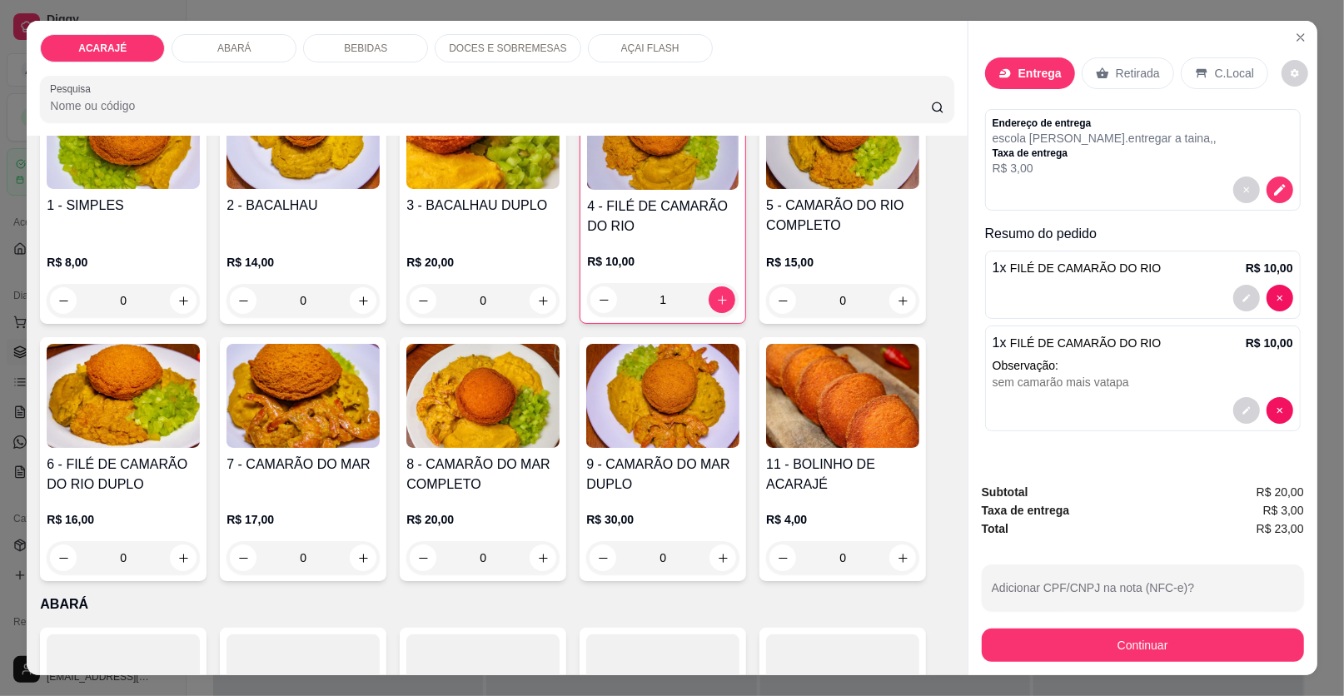
click at [1025, 73] on p "Entrega" at bounding box center [1040, 73] width 43 height 17
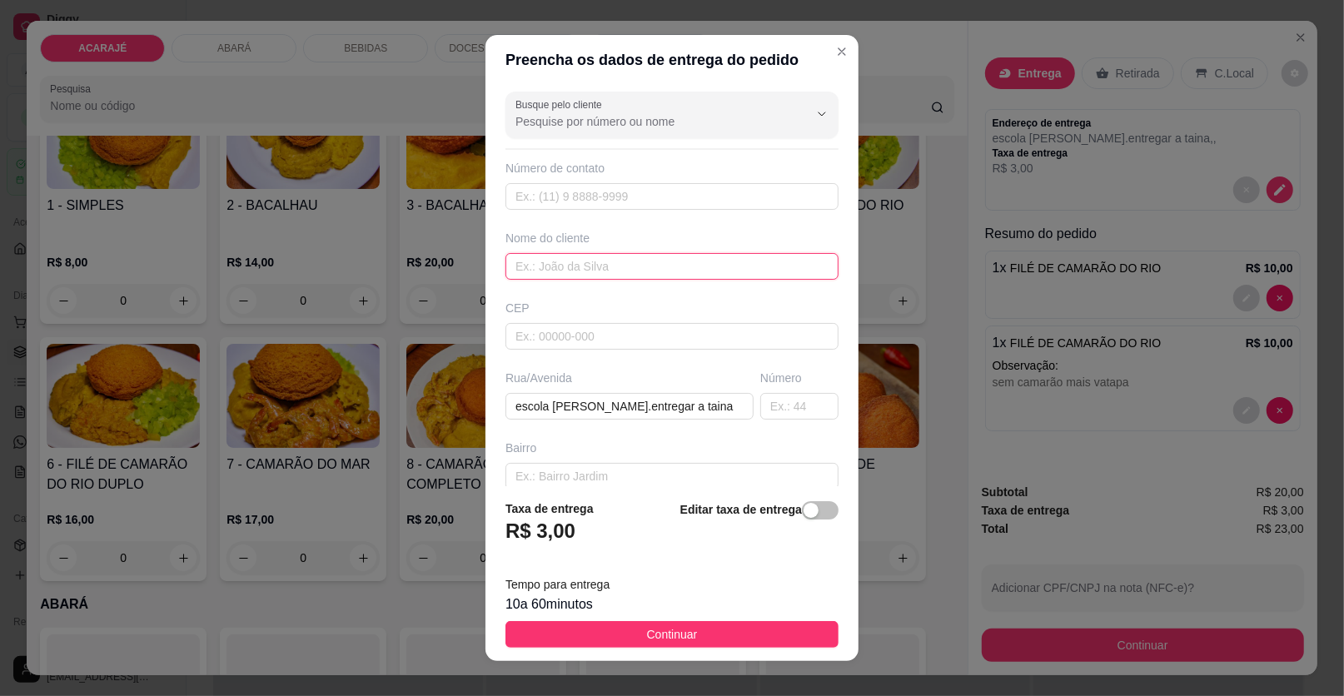
click at [553, 255] on input "text" at bounding box center [672, 266] width 333 height 27
type input "taina"
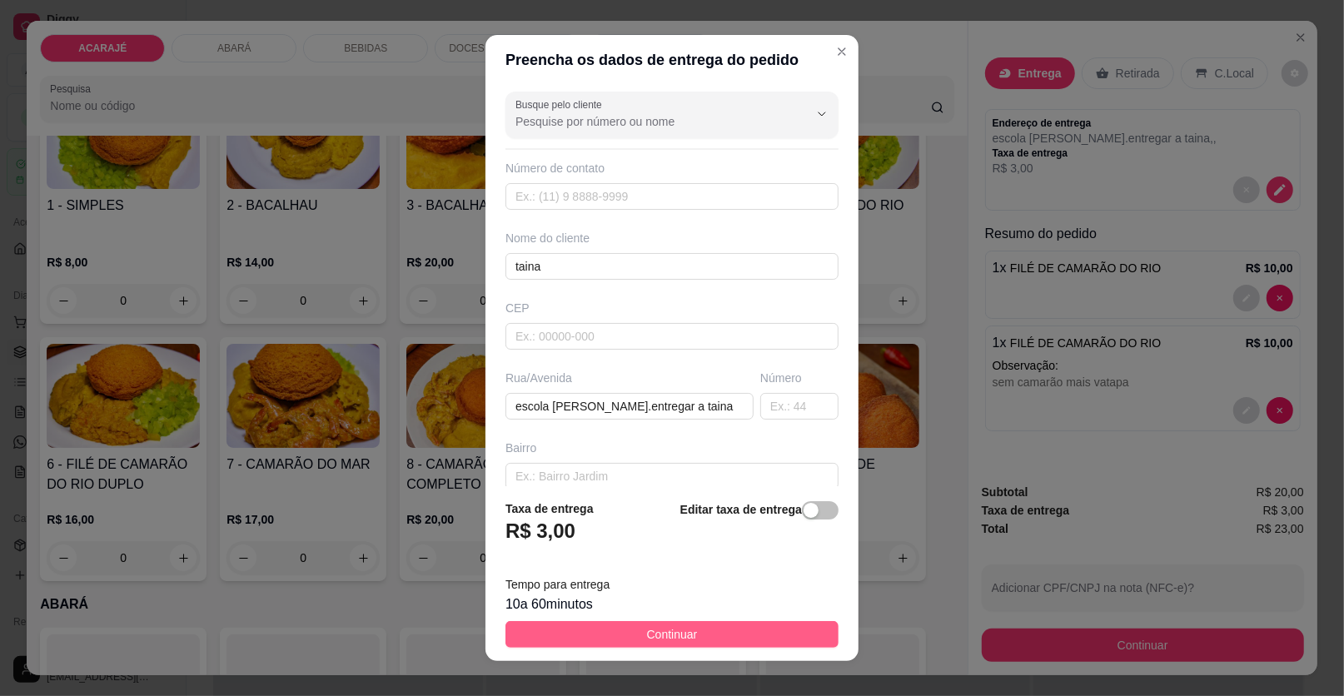
click at [768, 644] on button "Continuar" at bounding box center [672, 634] width 333 height 27
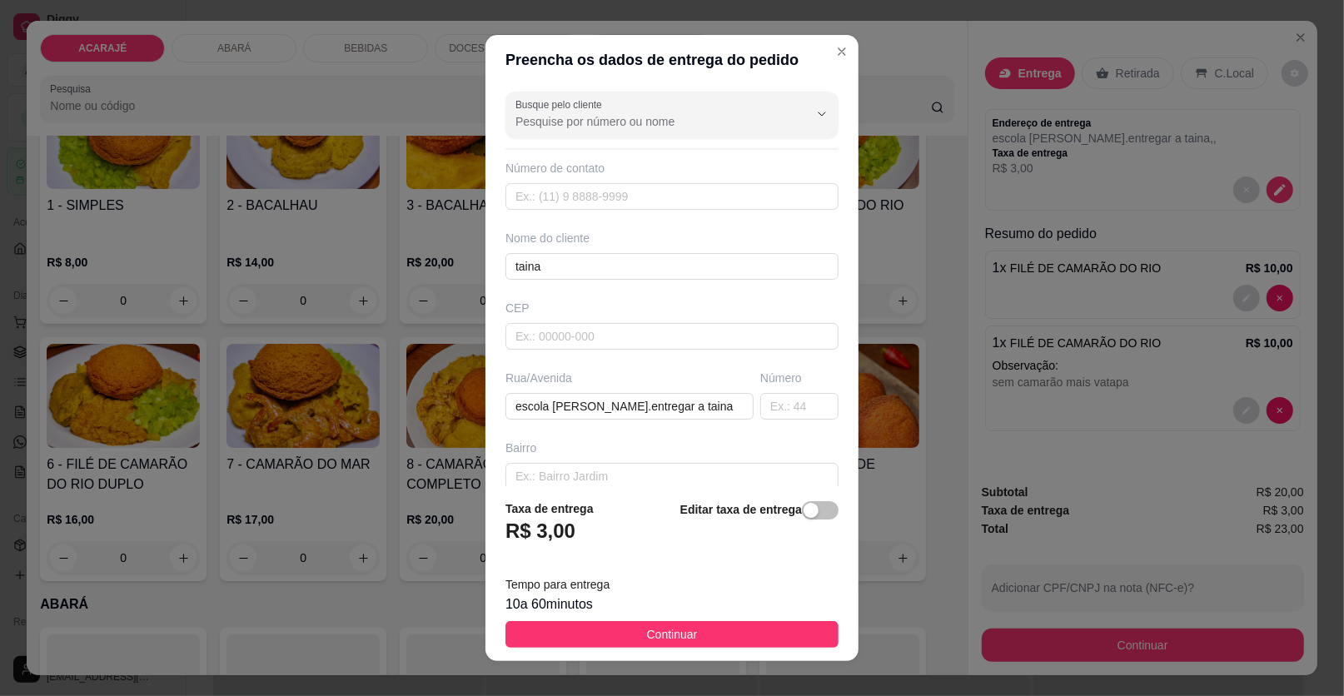
click at [768, 644] on div at bounding box center [842, 687] width 153 height 104
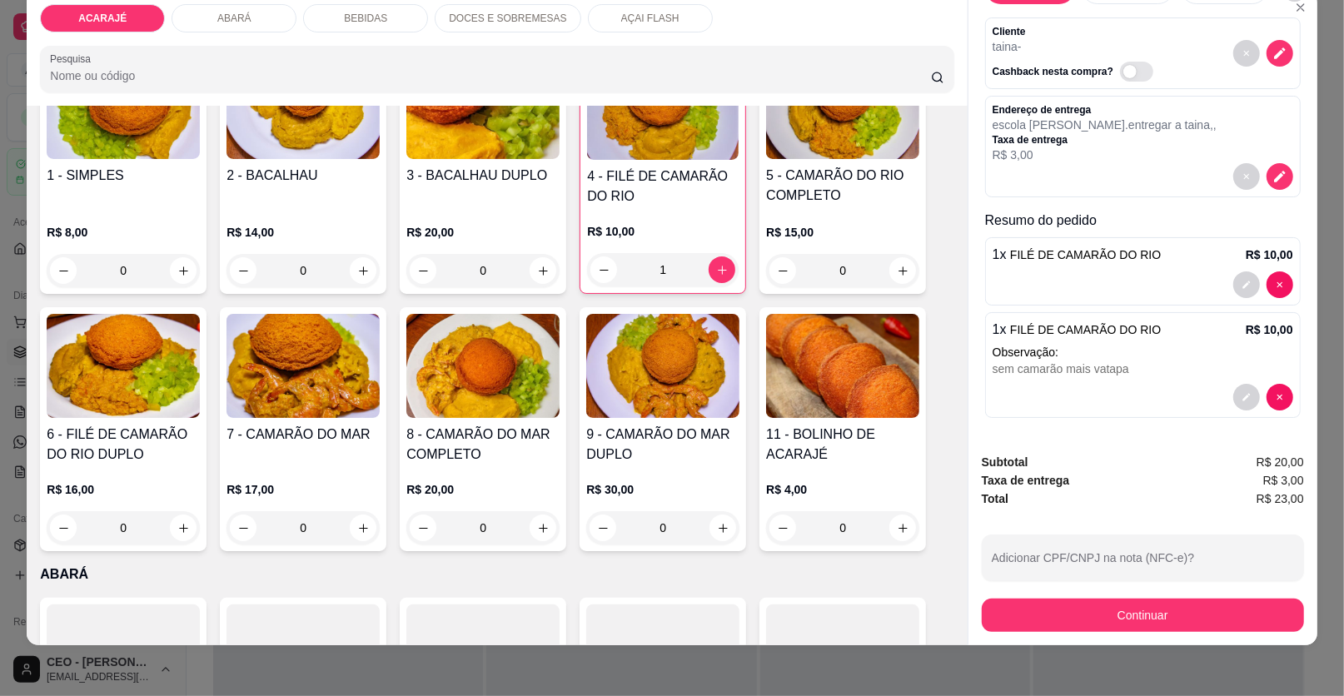
scroll to position [32, 0]
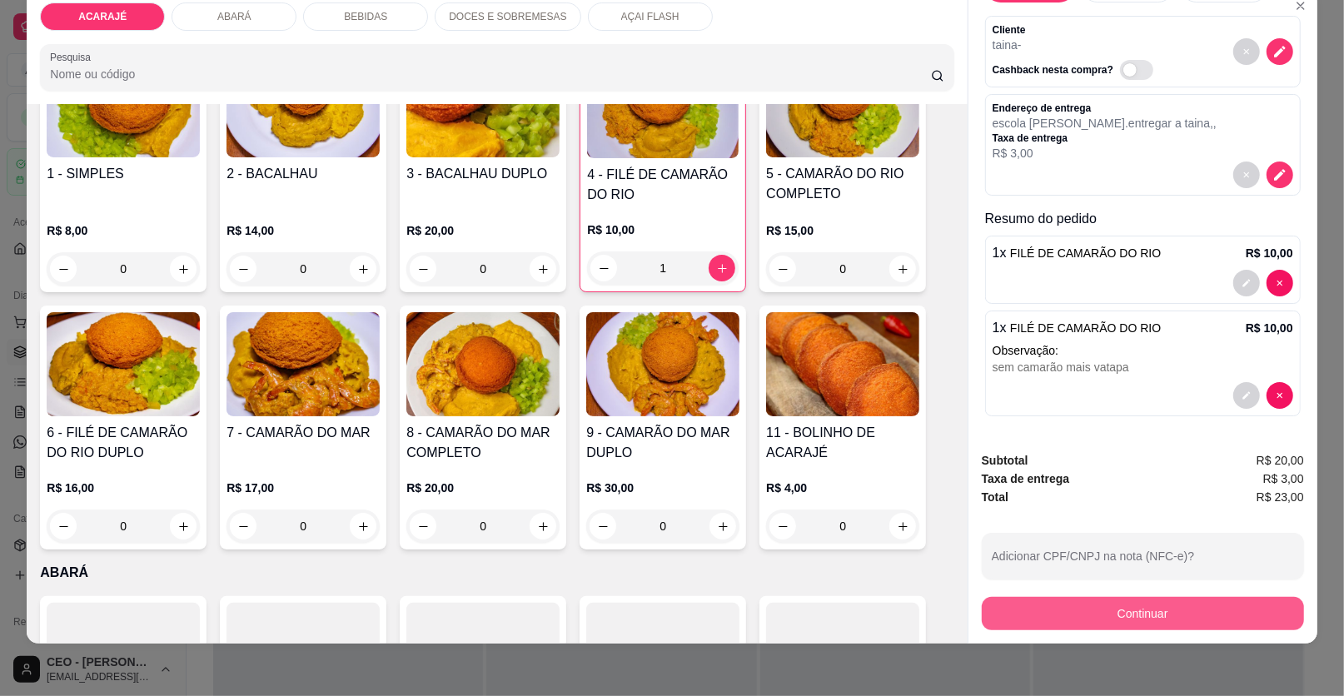
click at [1168, 611] on button "Continuar" at bounding box center [1143, 613] width 322 height 33
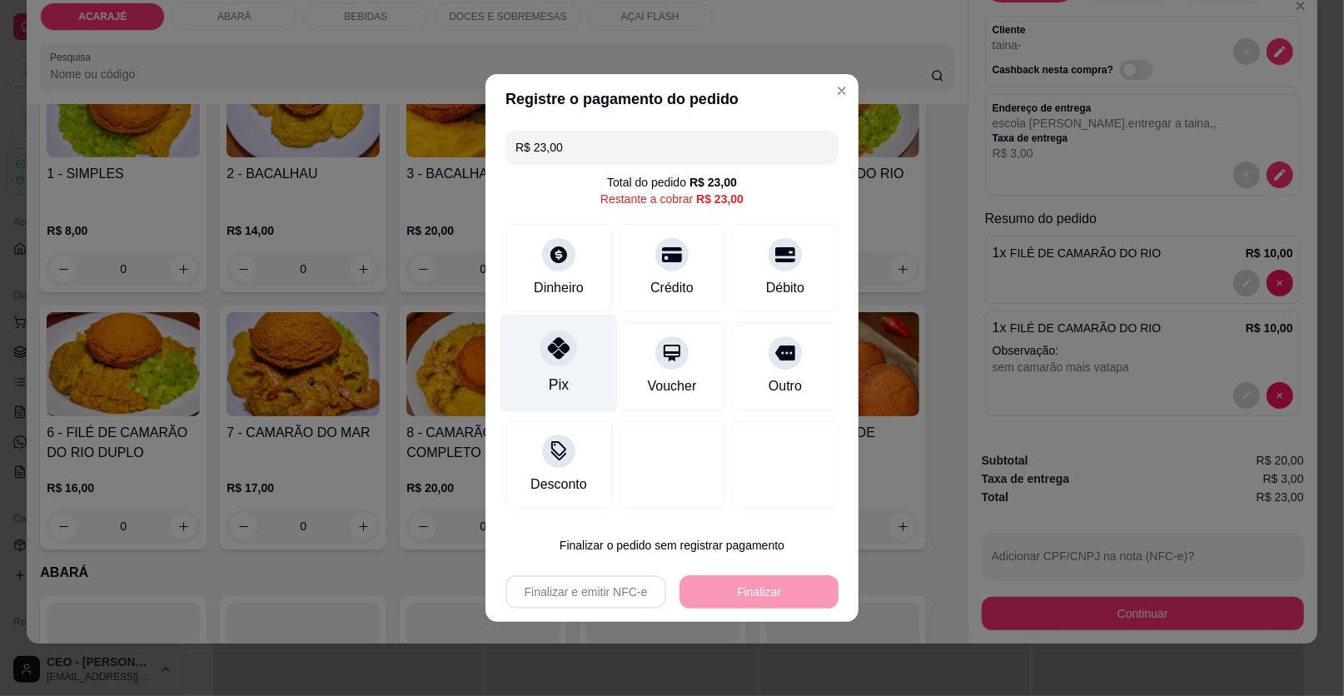
click at [561, 362] on div at bounding box center [559, 348] width 37 height 37
type input "R$ 0,00"
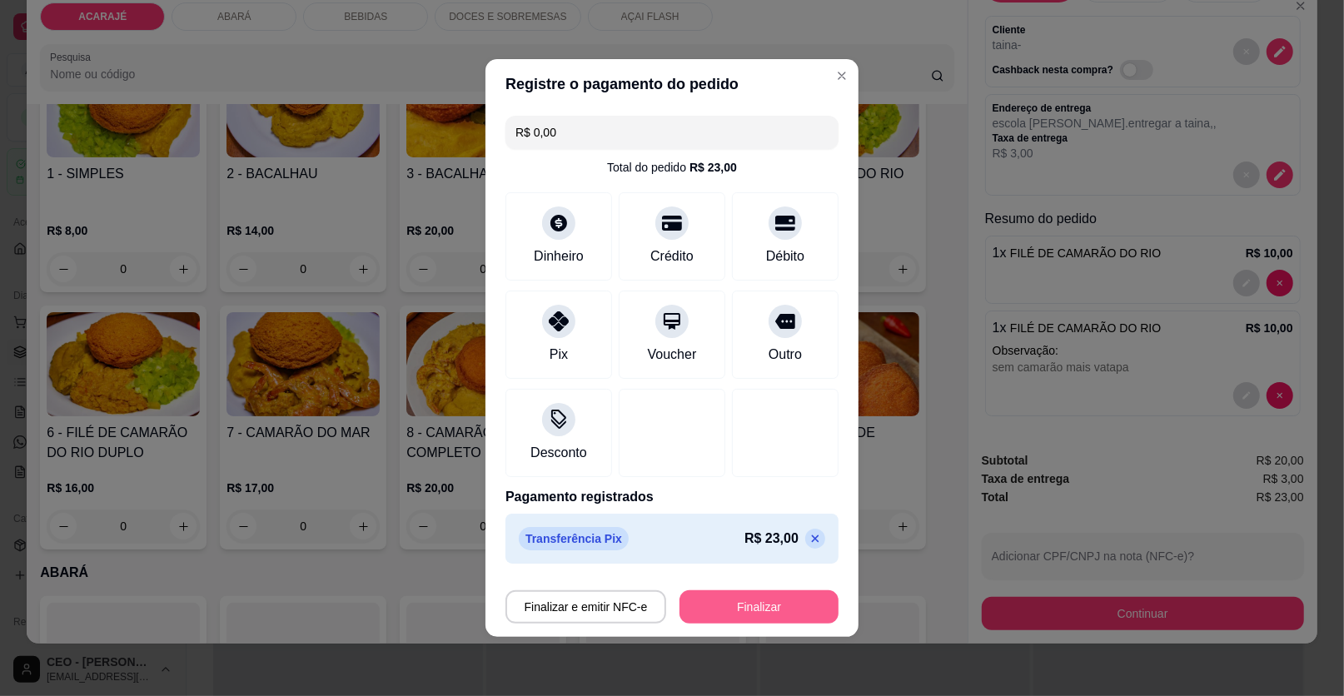
click at [755, 602] on button "Finalizar" at bounding box center [759, 607] width 159 height 33
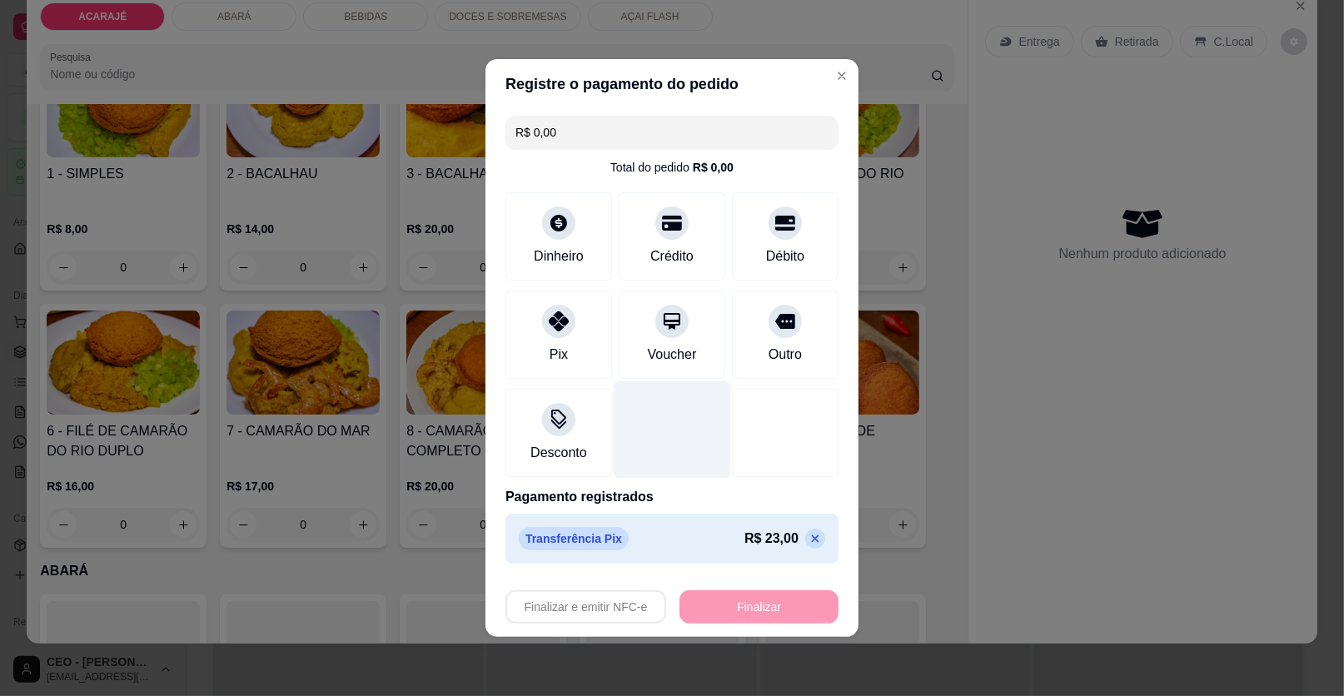
type input "0"
type input "-R$ 23,00"
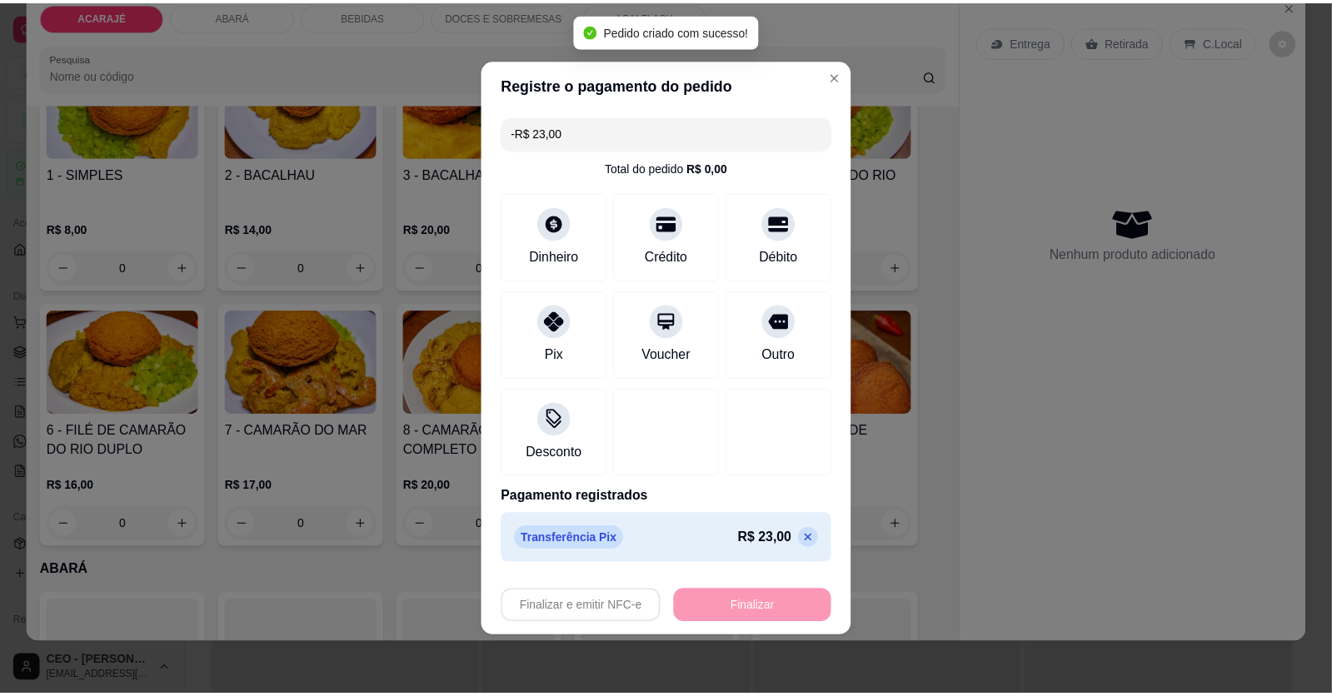
scroll to position [0, 0]
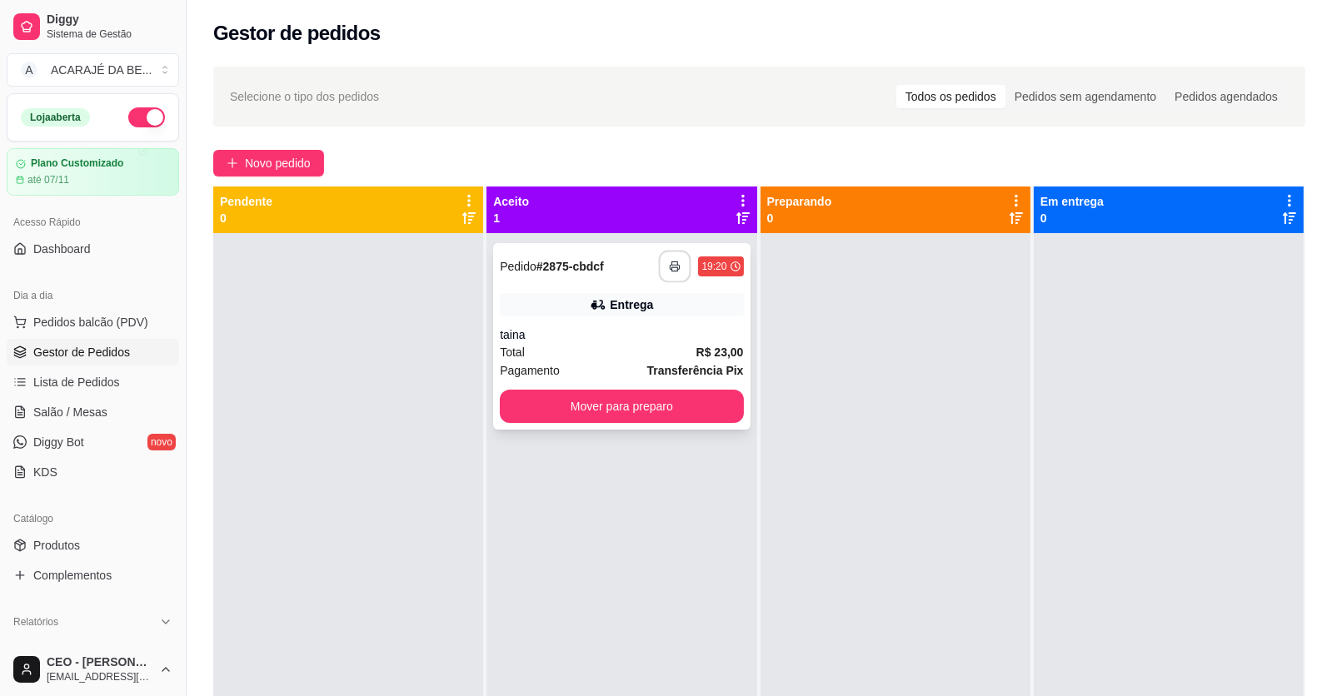
click at [659, 269] on button "button" at bounding box center [675, 267] width 32 height 32
click at [735, 401] on button "Mover para preparo" at bounding box center [621, 406] width 243 height 33
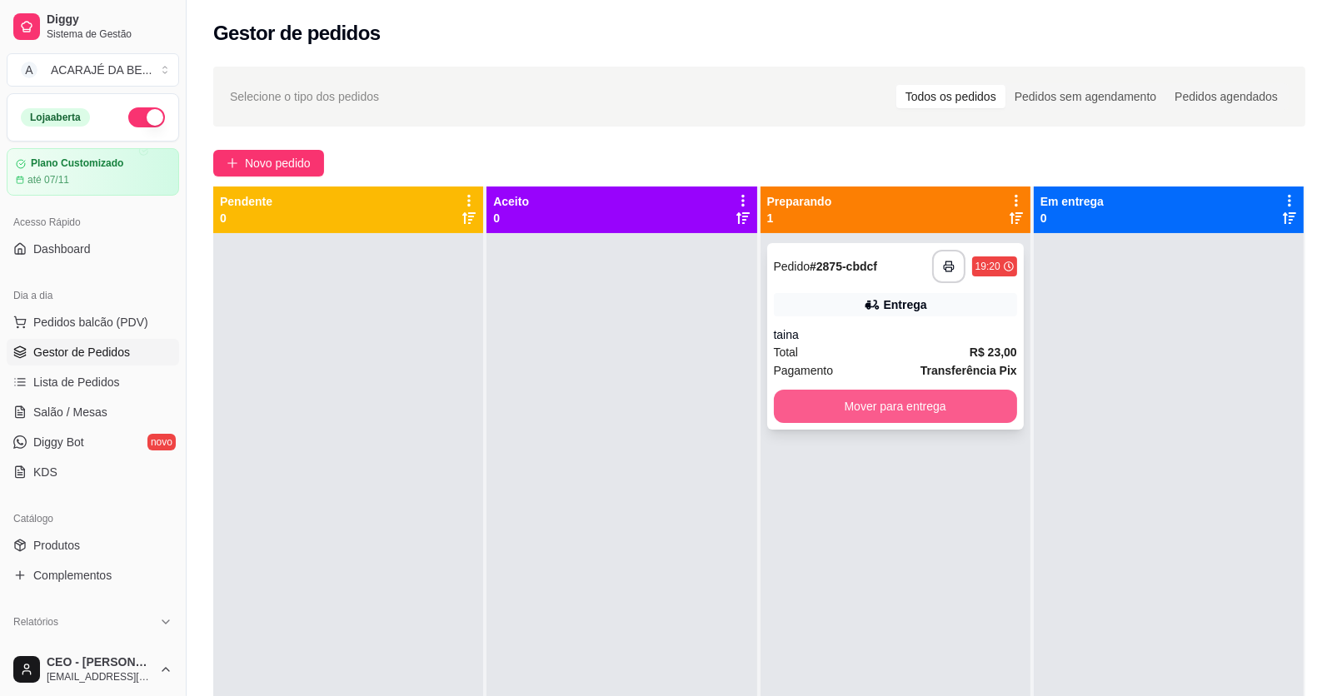
click at [801, 396] on button "Mover para entrega" at bounding box center [895, 406] width 243 height 33
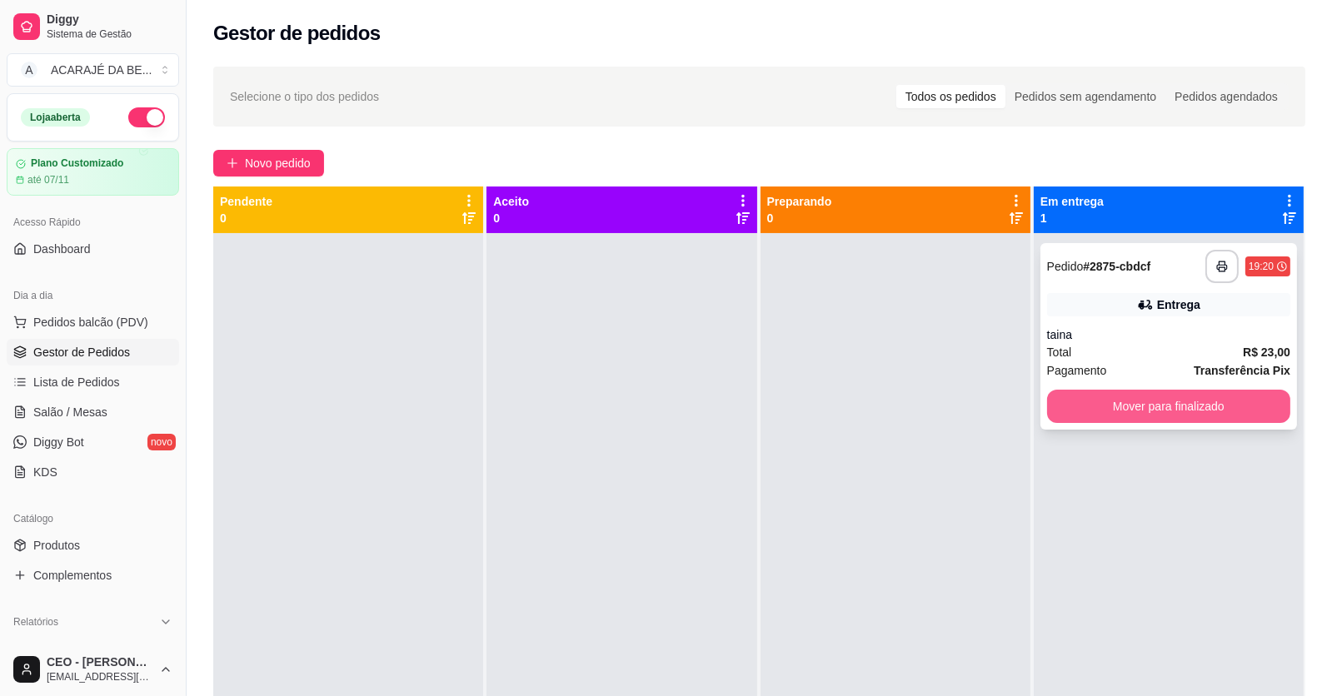
click at [1072, 401] on button "Mover para finalizado" at bounding box center [1168, 406] width 243 height 33
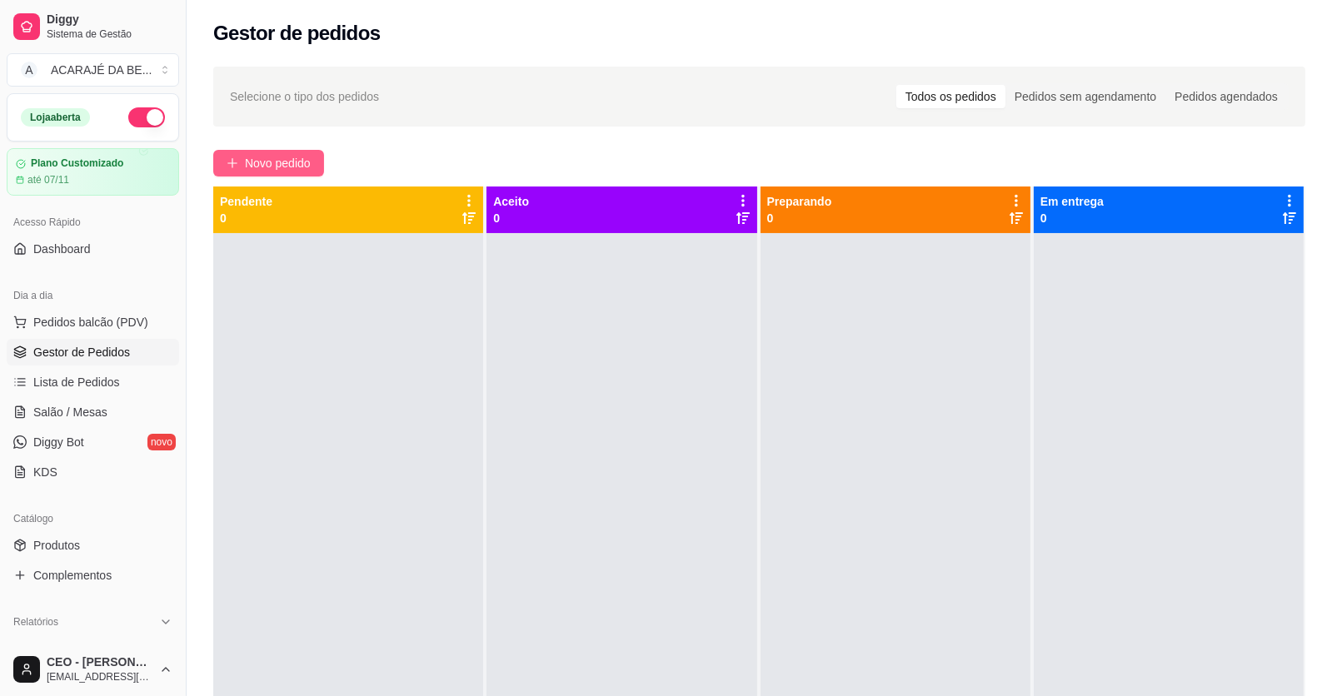
click at [272, 155] on button "Novo pedido" at bounding box center [268, 163] width 111 height 27
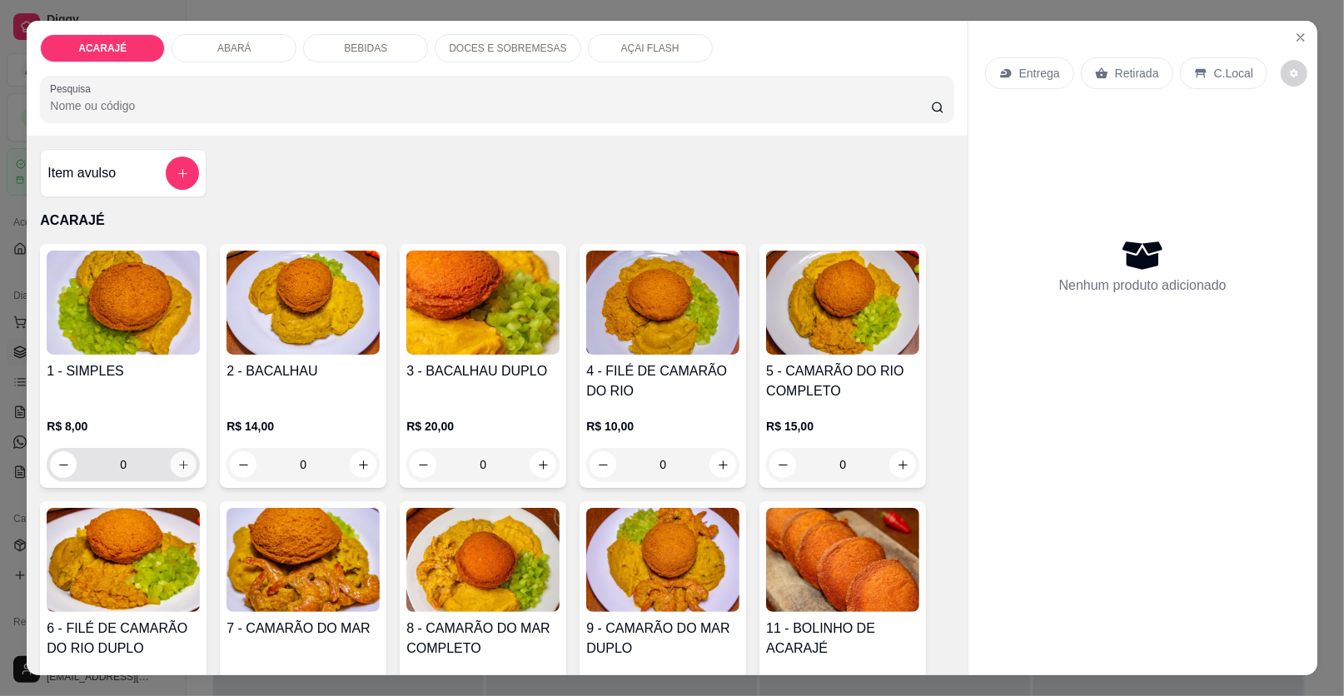
click at [177, 465] on icon "increase-product-quantity" at bounding box center [183, 465] width 12 height 12
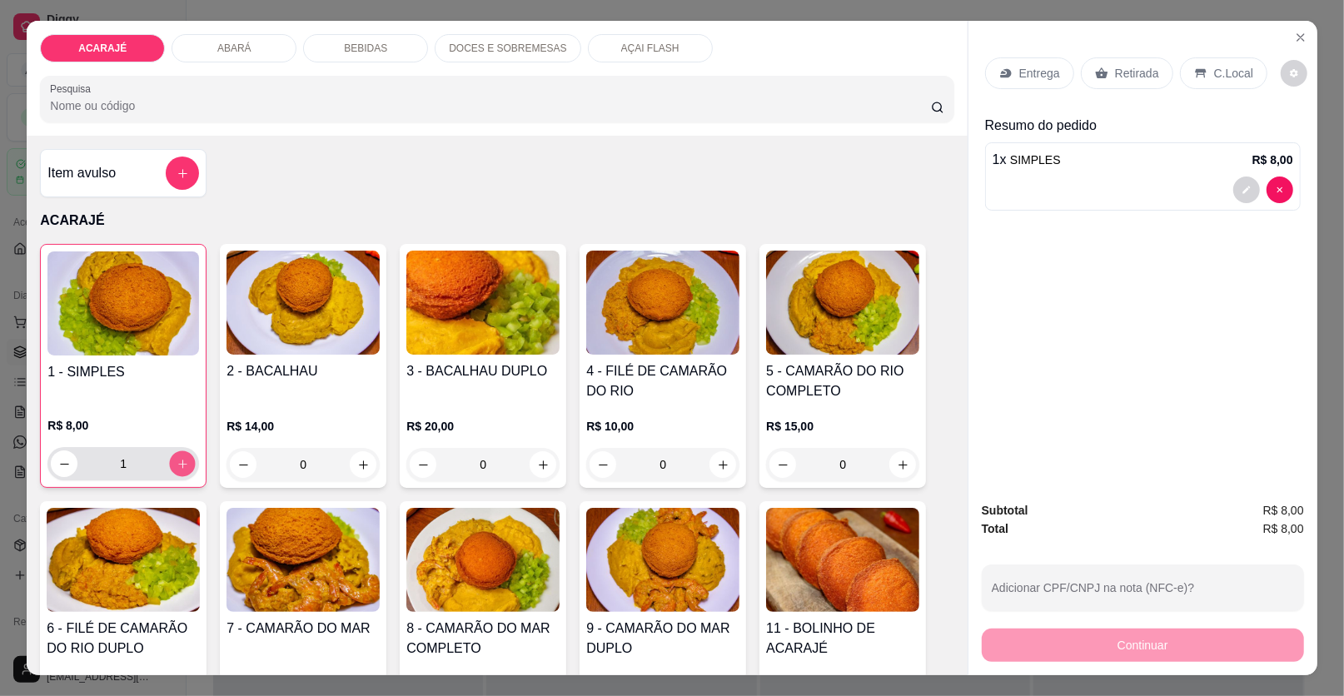
click at [179, 467] on icon "increase-product-quantity" at bounding box center [183, 464] width 12 height 12
type input "2"
click at [1044, 67] on p "Entrega" at bounding box center [1039, 73] width 41 height 17
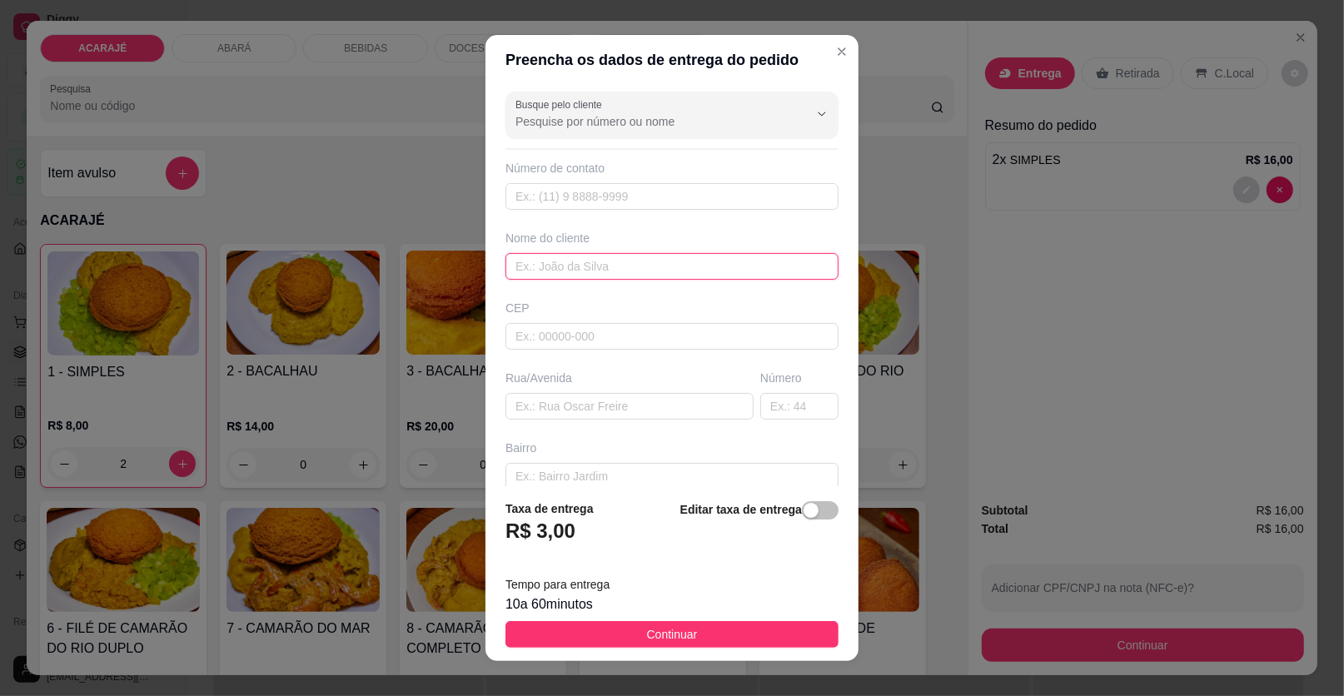
click at [558, 266] on input "text" at bounding box center [672, 266] width 333 height 27
type input "drk"
click at [576, 402] on input "text" at bounding box center [630, 406] width 248 height 27
type input "[GEOGRAPHIC_DATA],perto do sitio do kekel [GEOGRAPHIC_DATA]"
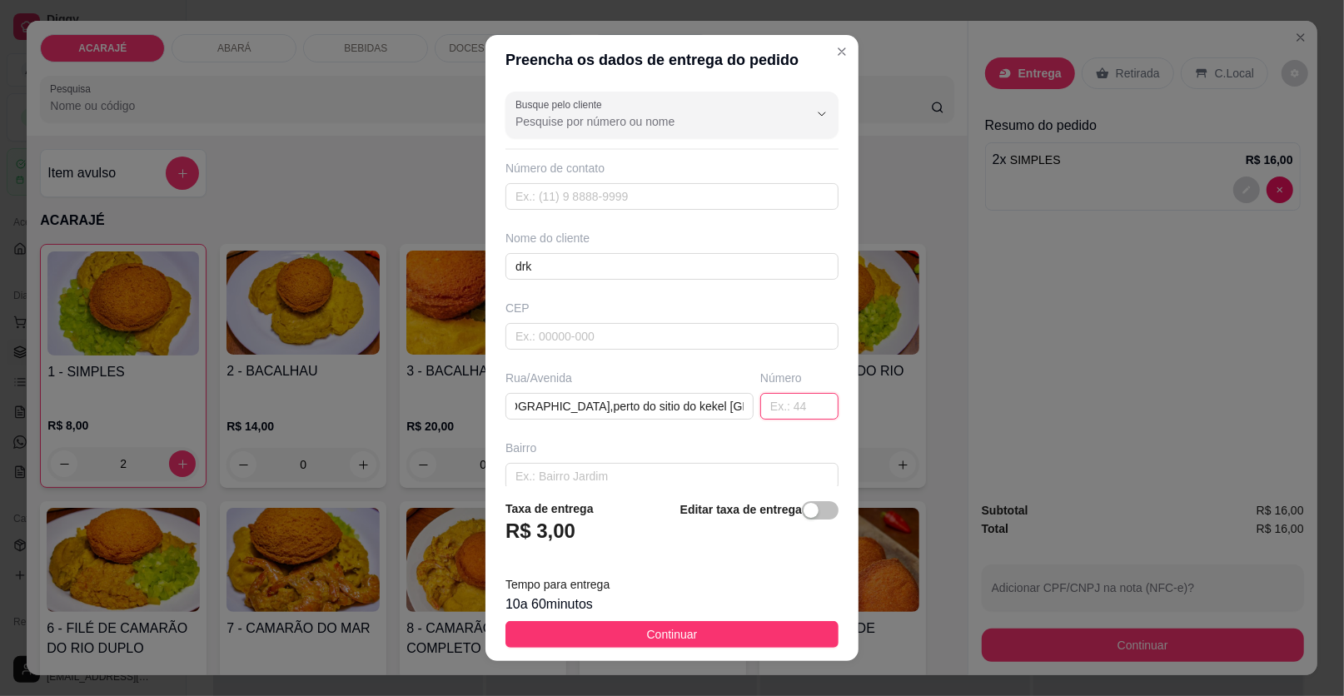
click at [760, 402] on input "text" at bounding box center [799, 406] width 78 height 27
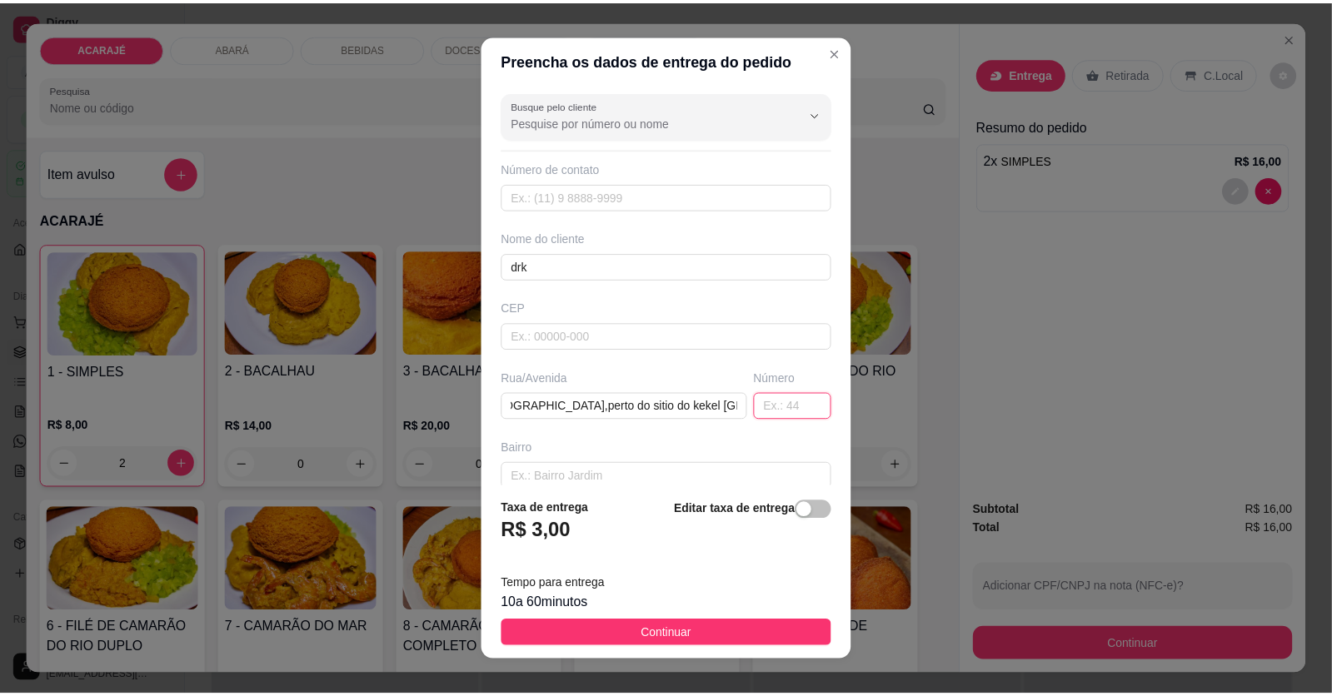
scroll to position [0, 0]
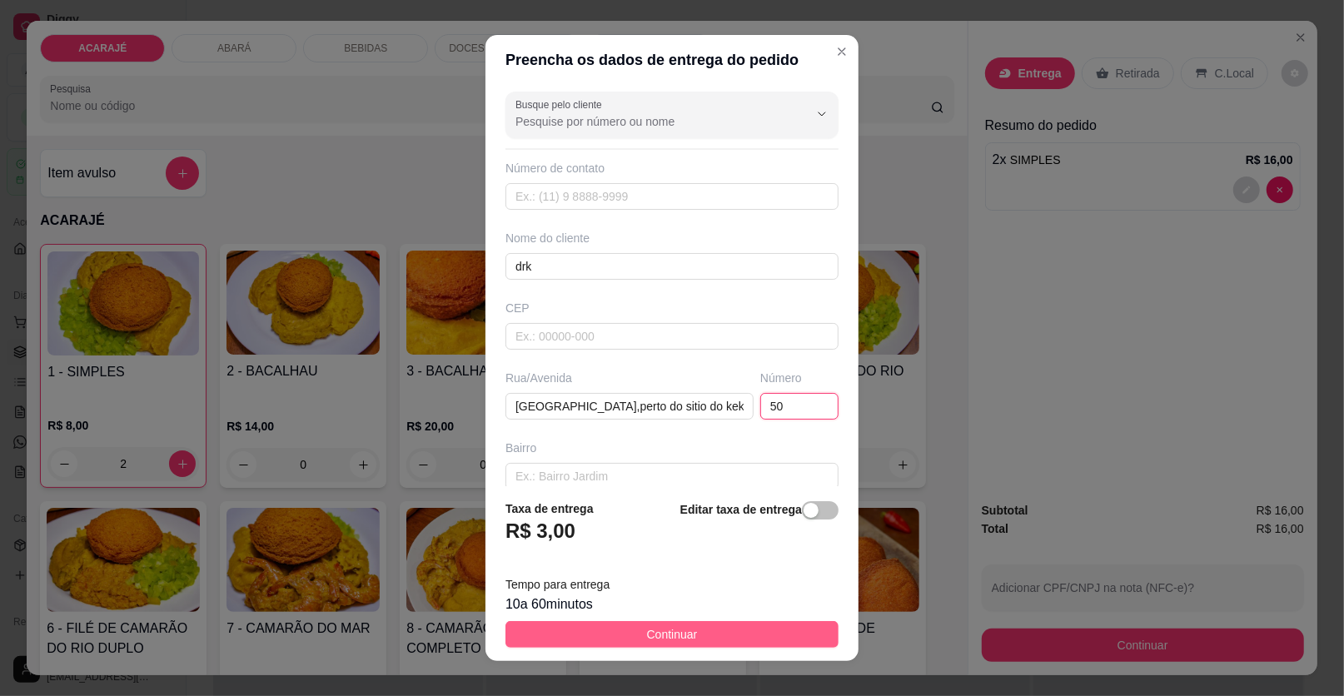
type input "50"
click at [683, 624] on button "Continuar" at bounding box center [672, 634] width 333 height 27
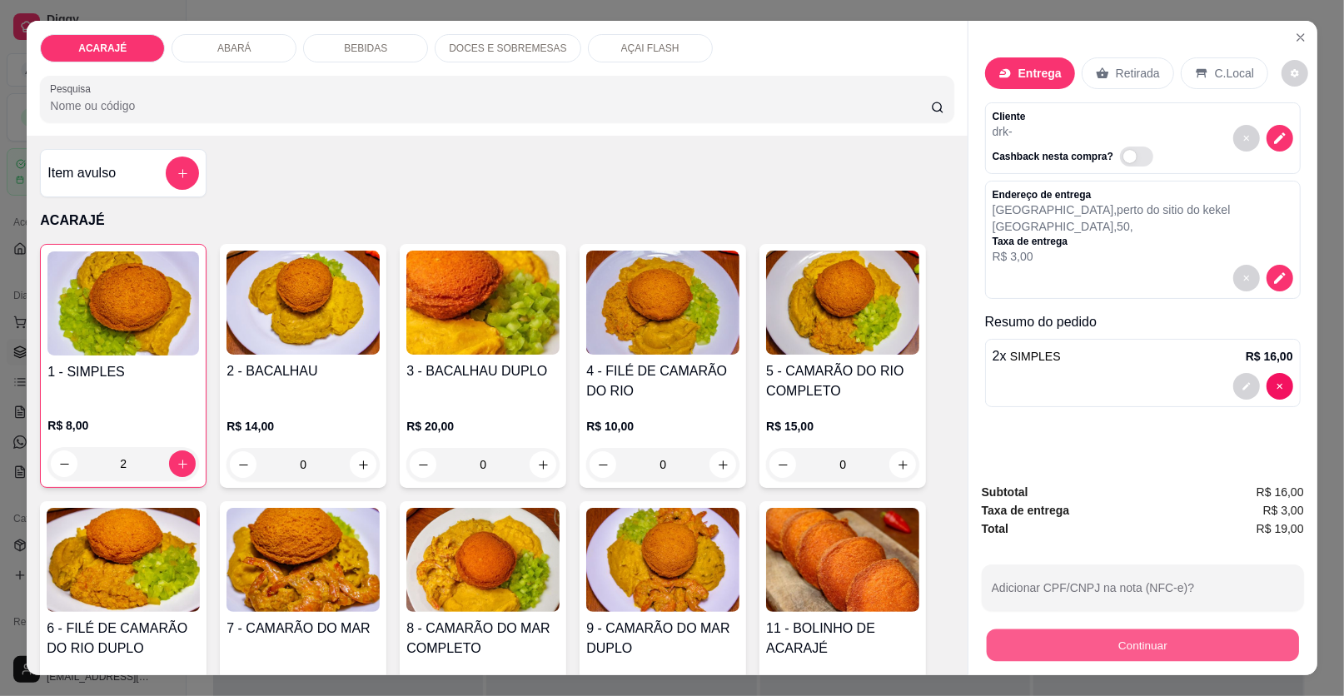
click at [1154, 630] on button "Continuar" at bounding box center [1143, 646] width 312 height 32
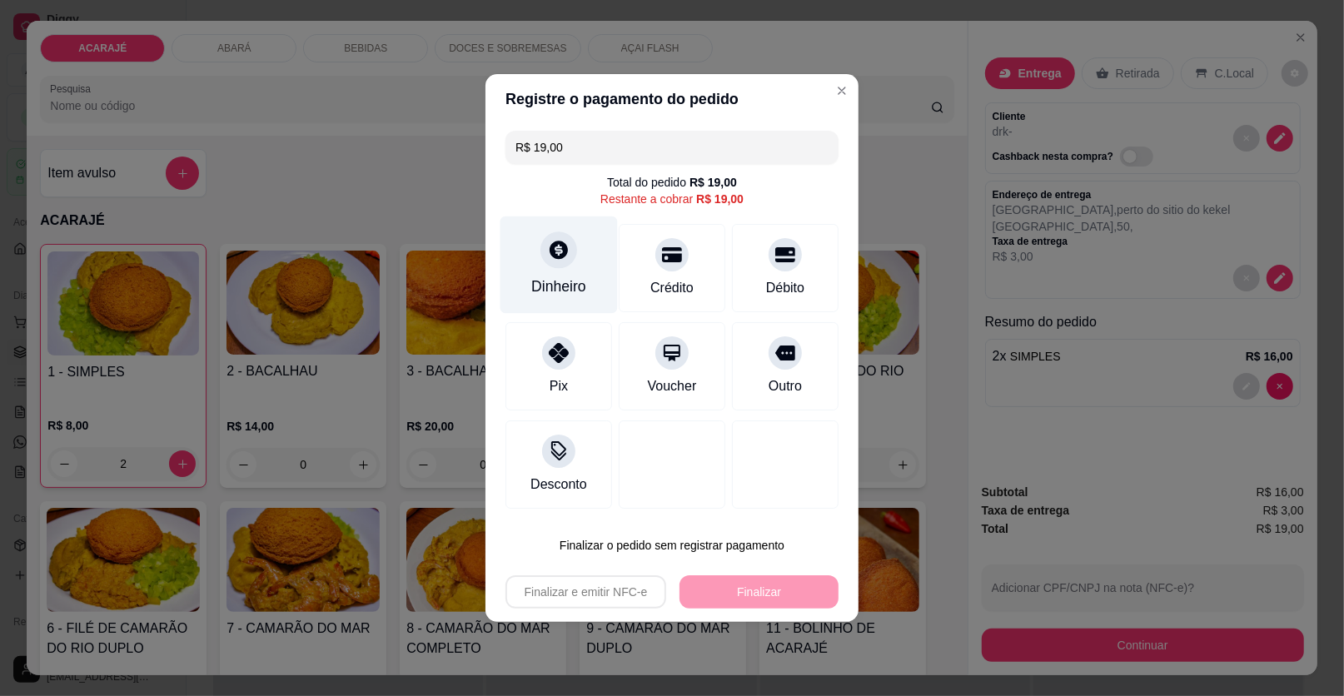
click at [569, 262] on div at bounding box center [559, 250] width 37 height 37
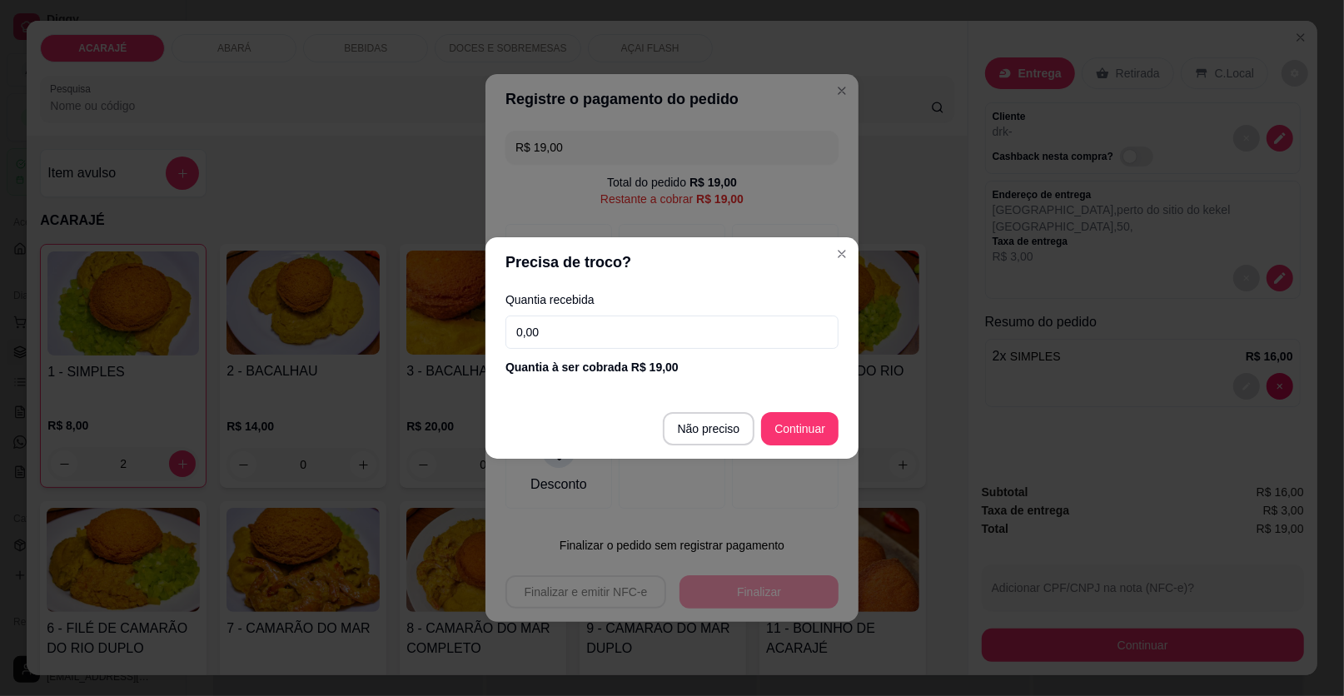
click at [613, 321] on input "0,00" at bounding box center [672, 332] width 333 height 33
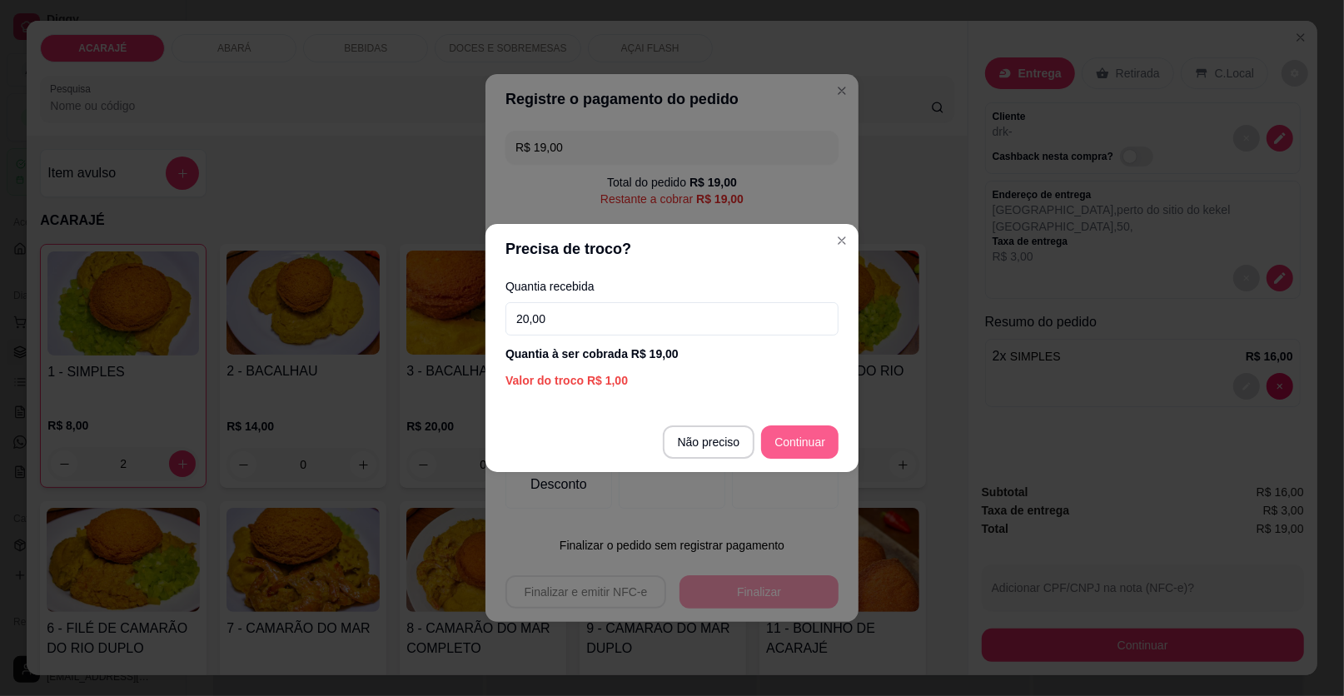
type input "20,00"
type input "R$ 0,00"
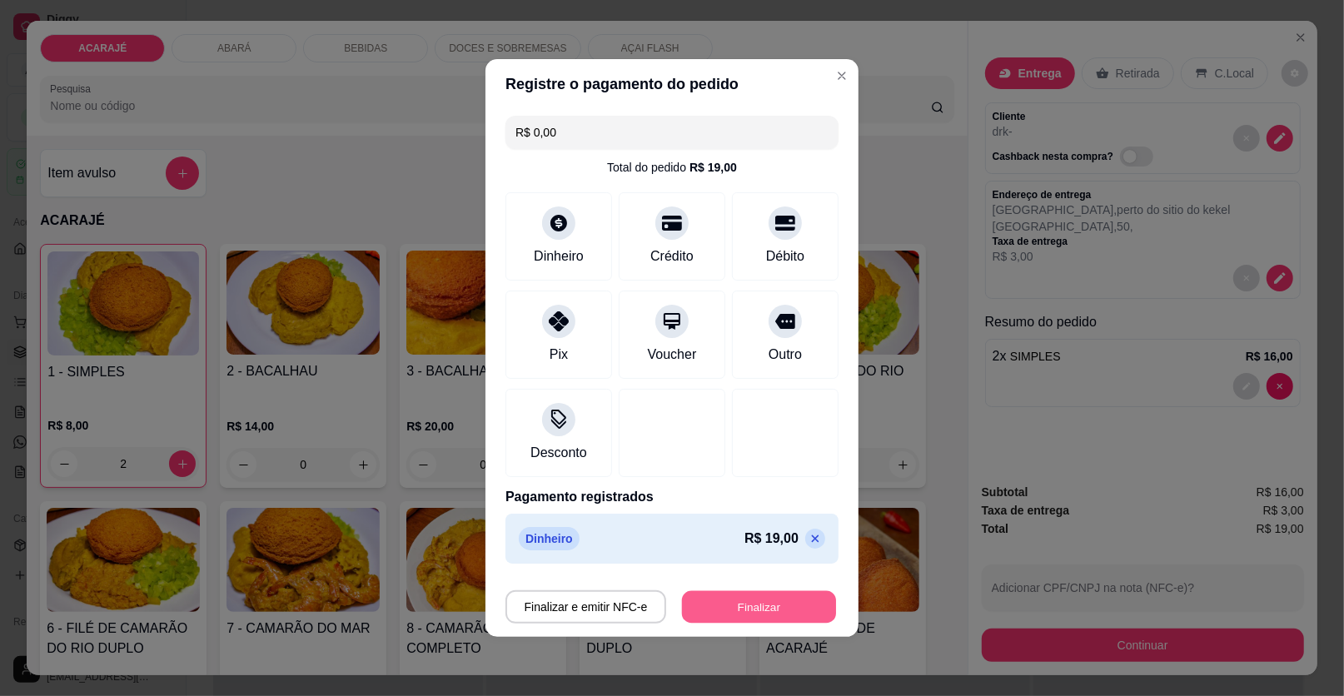
click at [772, 608] on button "Finalizar" at bounding box center [759, 607] width 154 height 32
type input "0"
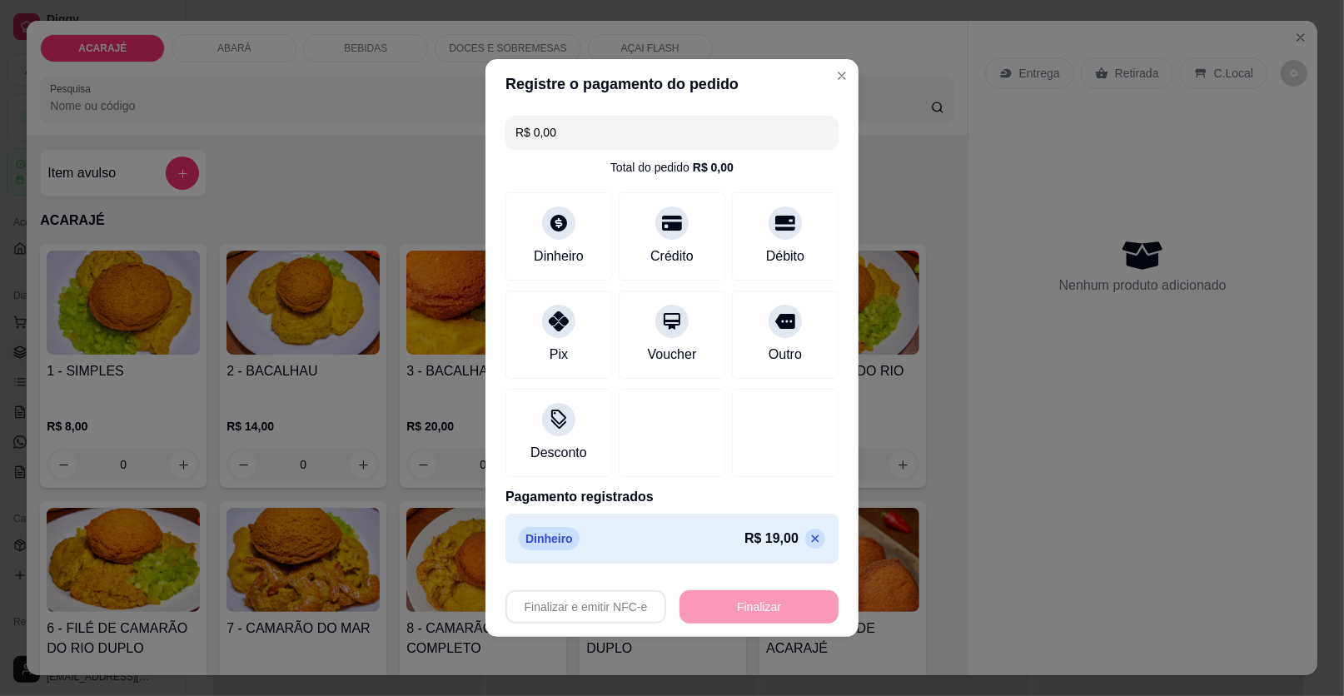
type input "-R$ 19,00"
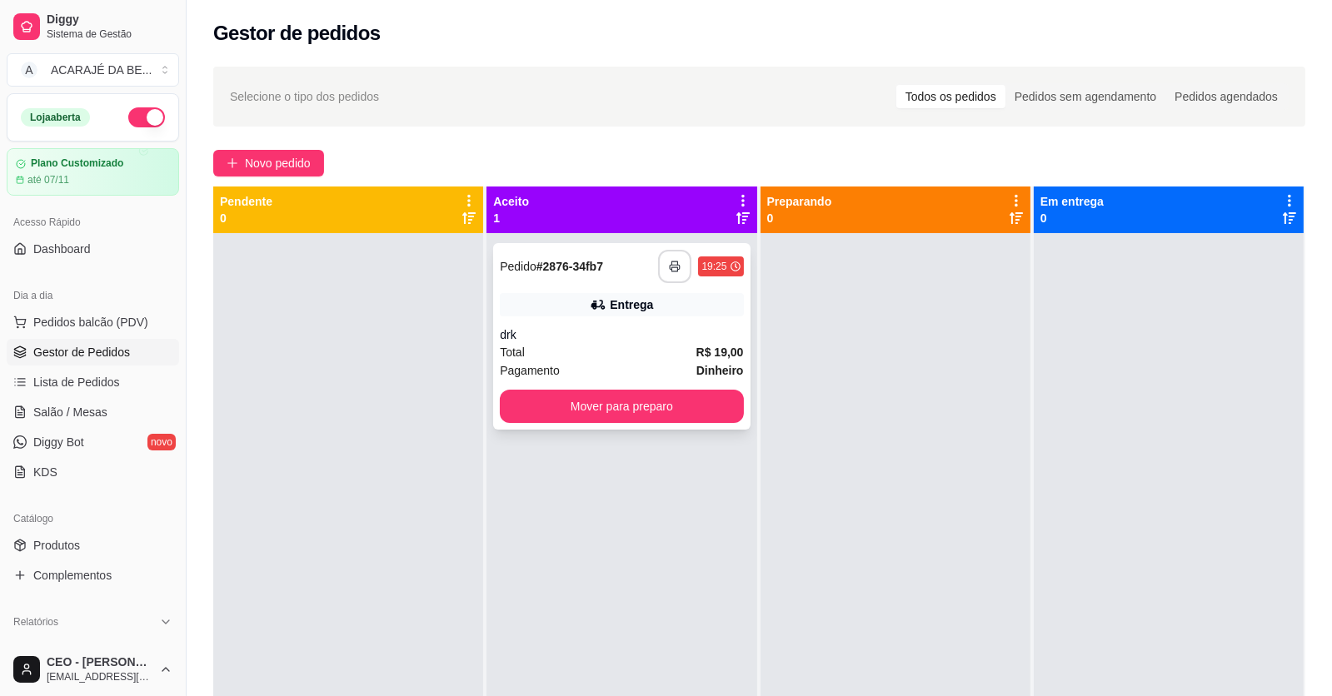
click at [670, 274] on button "button" at bounding box center [674, 266] width 33 height 33
click at [672, 402] on button "Mover para preparo" at bounding box center [621, 406] width 243 height 33
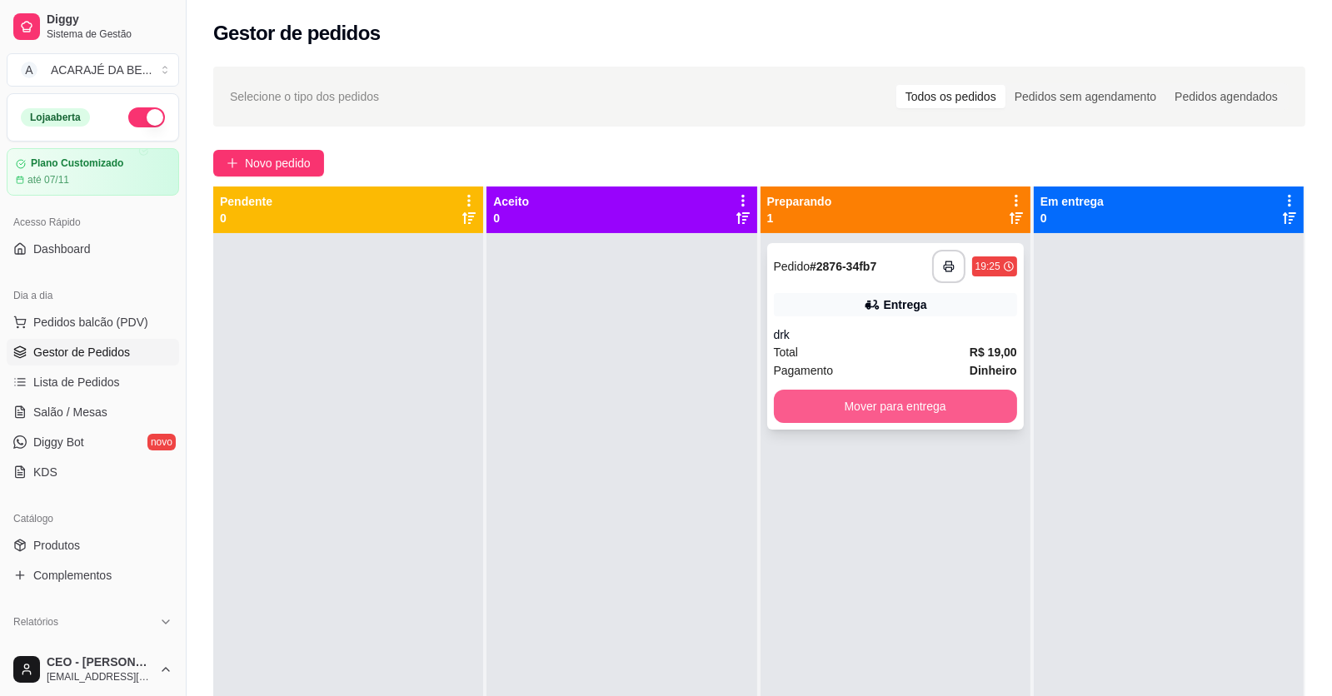
click at [831, 391] on button "Mover para entrega" at bounding box center [895, 406] width 243 height 33
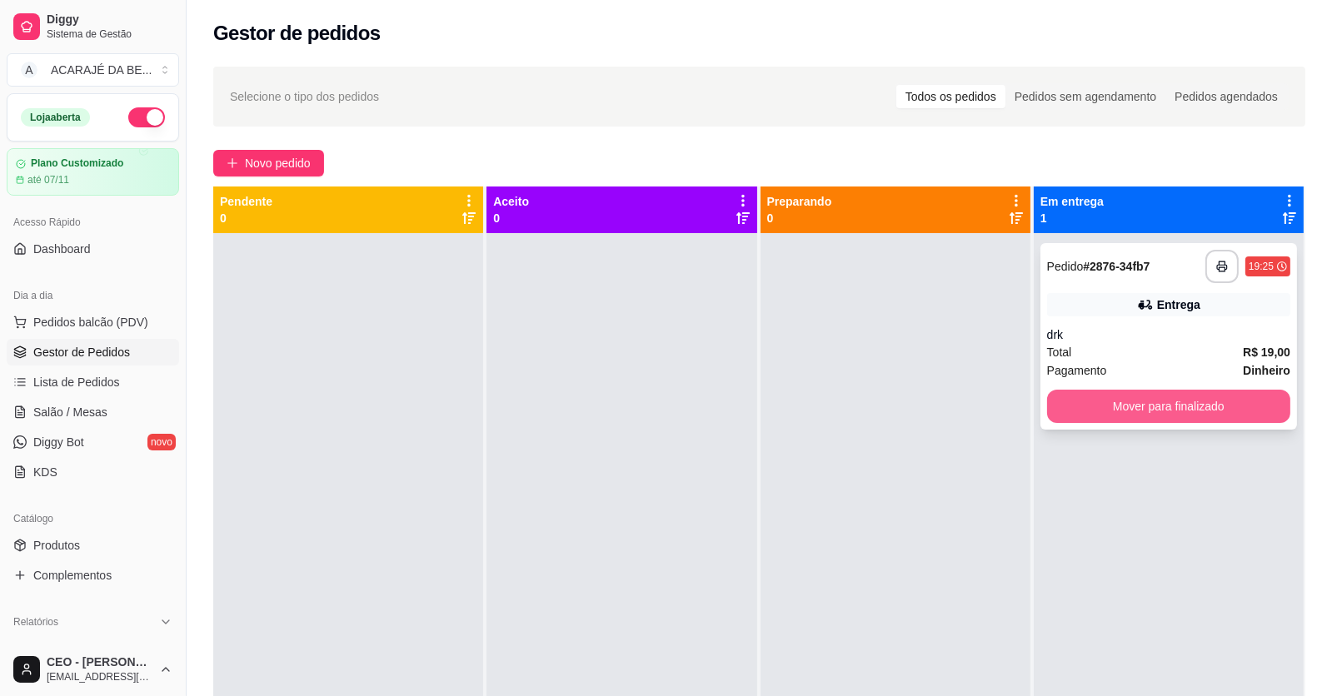
click at [1059, 395] on button "Mover para finalizado" at bounding box center [1168, 406] width 243 height 33
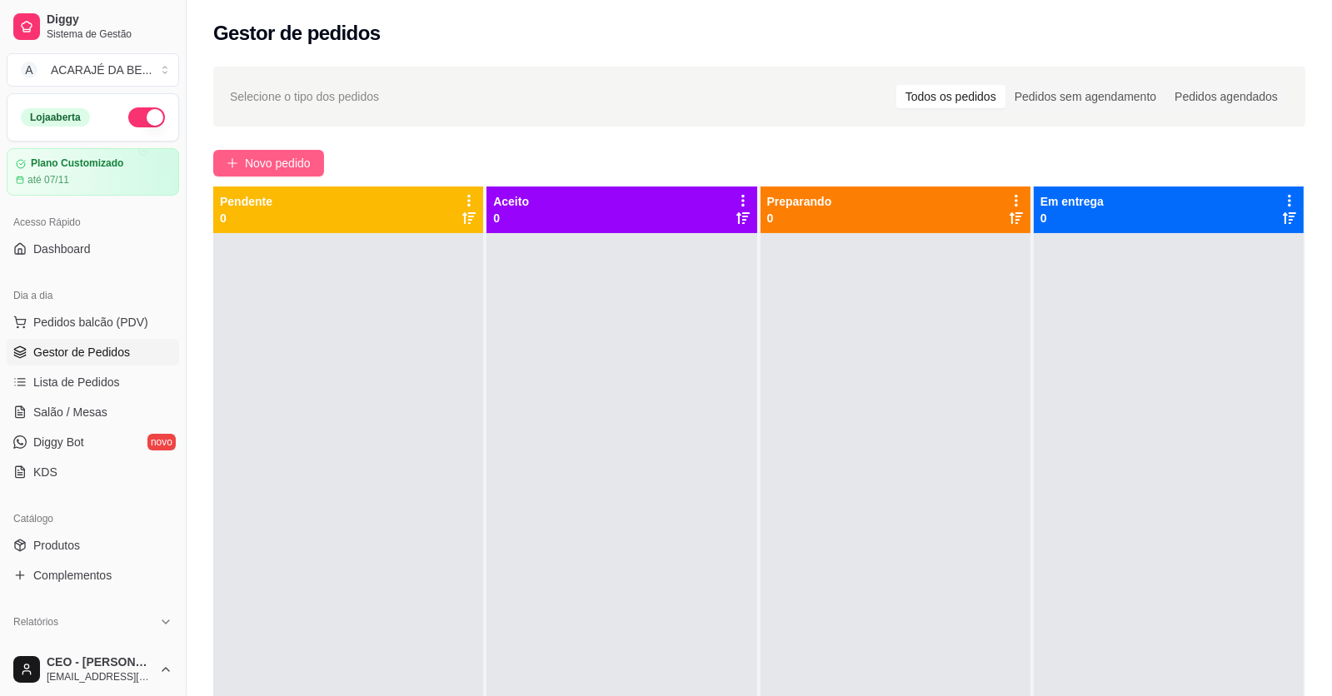
click at [277, 165] on span "Novo pedido" at bounding box center [278, 163] width 66 height 18
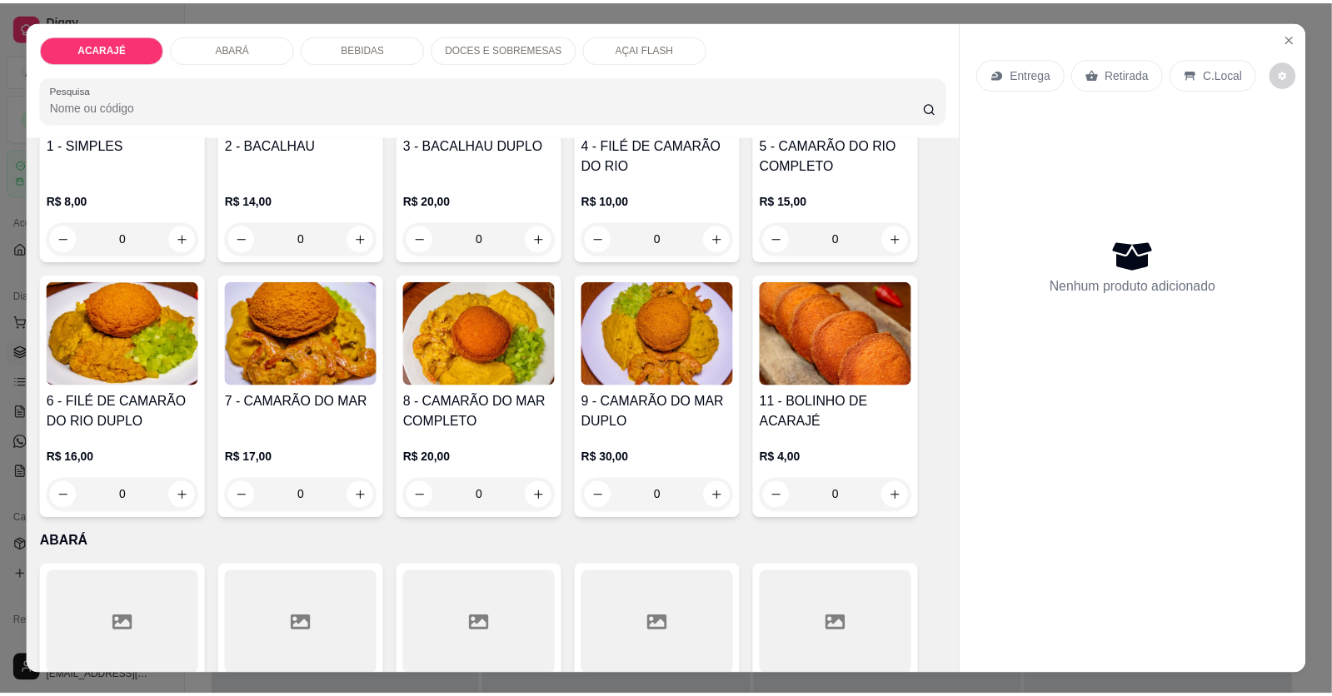
scroll to position [250, 0]
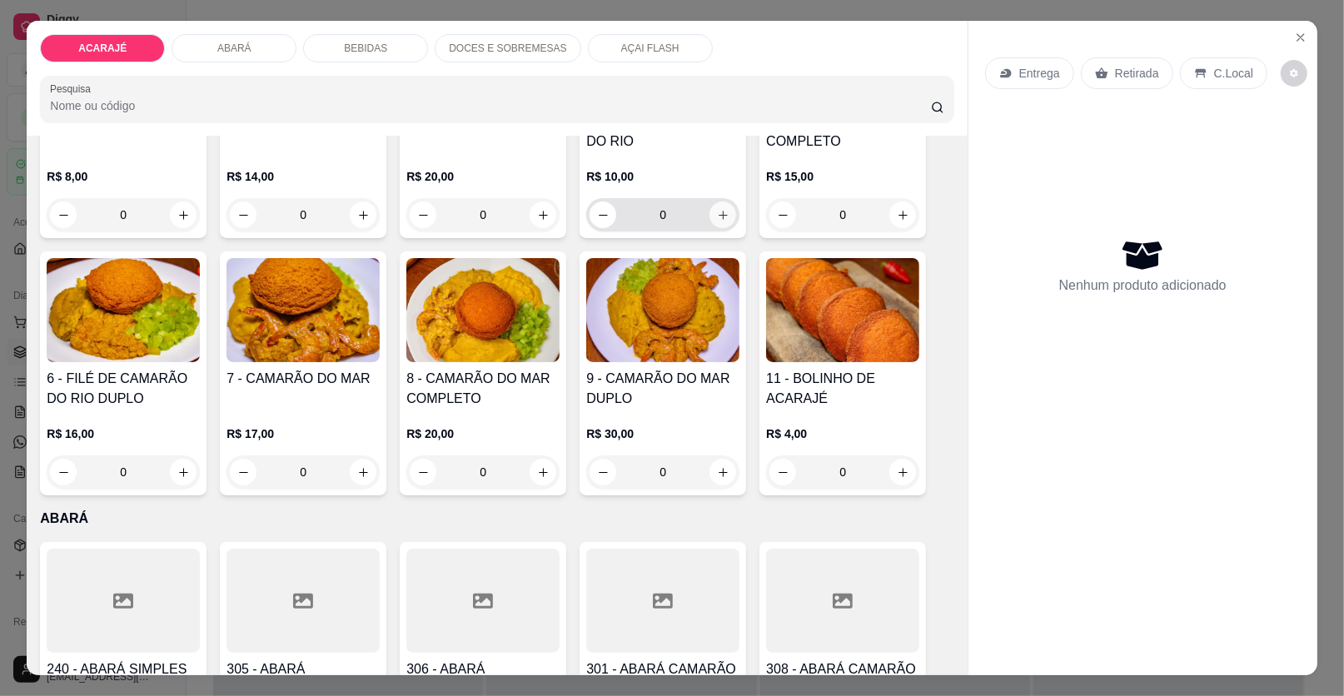
click at [726, 210] on button "increase-product-quantity" at bounding box center [723, 215] width 27 height 27
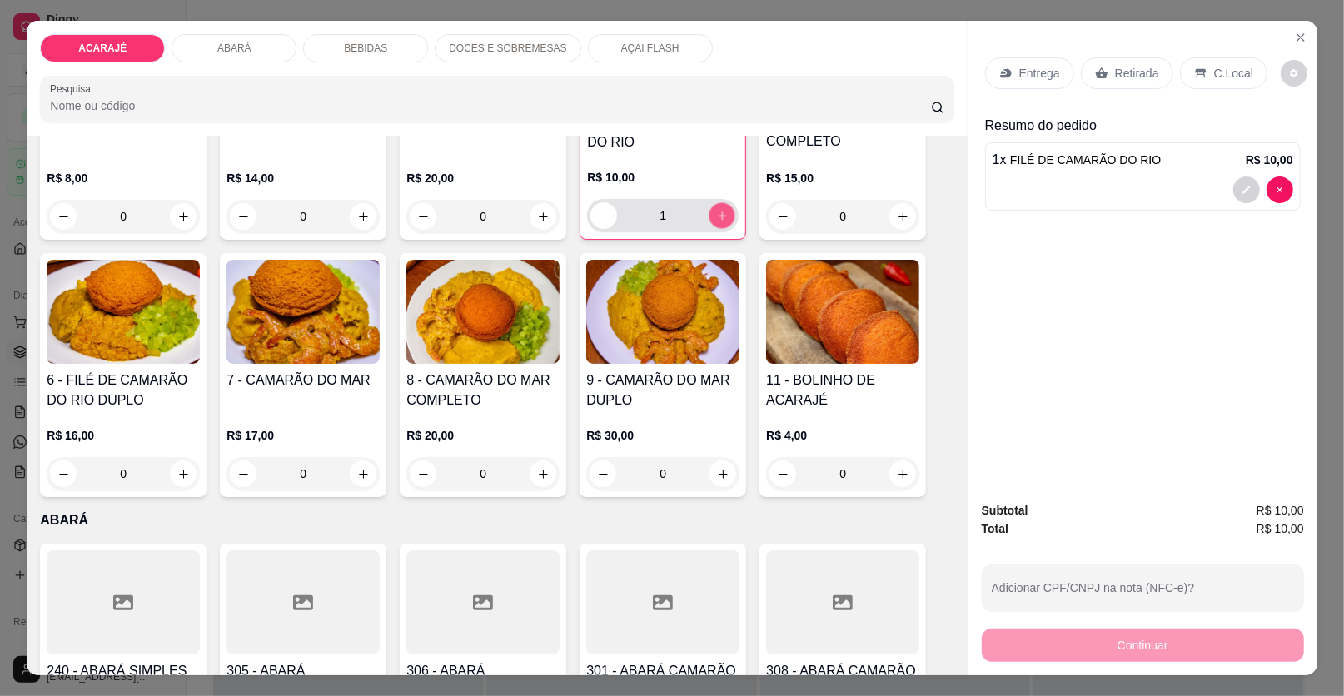
click at [726, 210] on button "increase-product-quantity" at bounding box center [723, 216] width 26 height 26
type input "2"
click at [1119, 71] on p "Retirada" at bounding box center [1137, 73] width 44 height 17
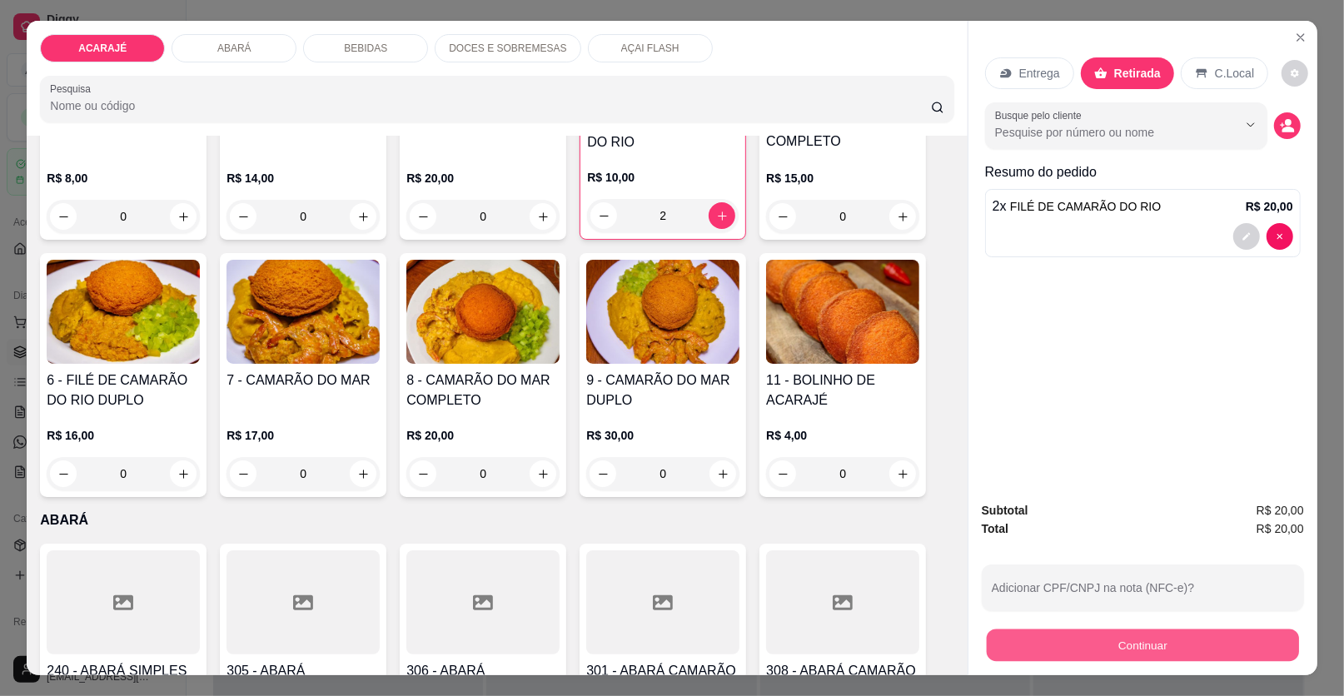
click at [1113, 640] on button "Continuar" at bounding box center [1143, 646] width 312 height 32
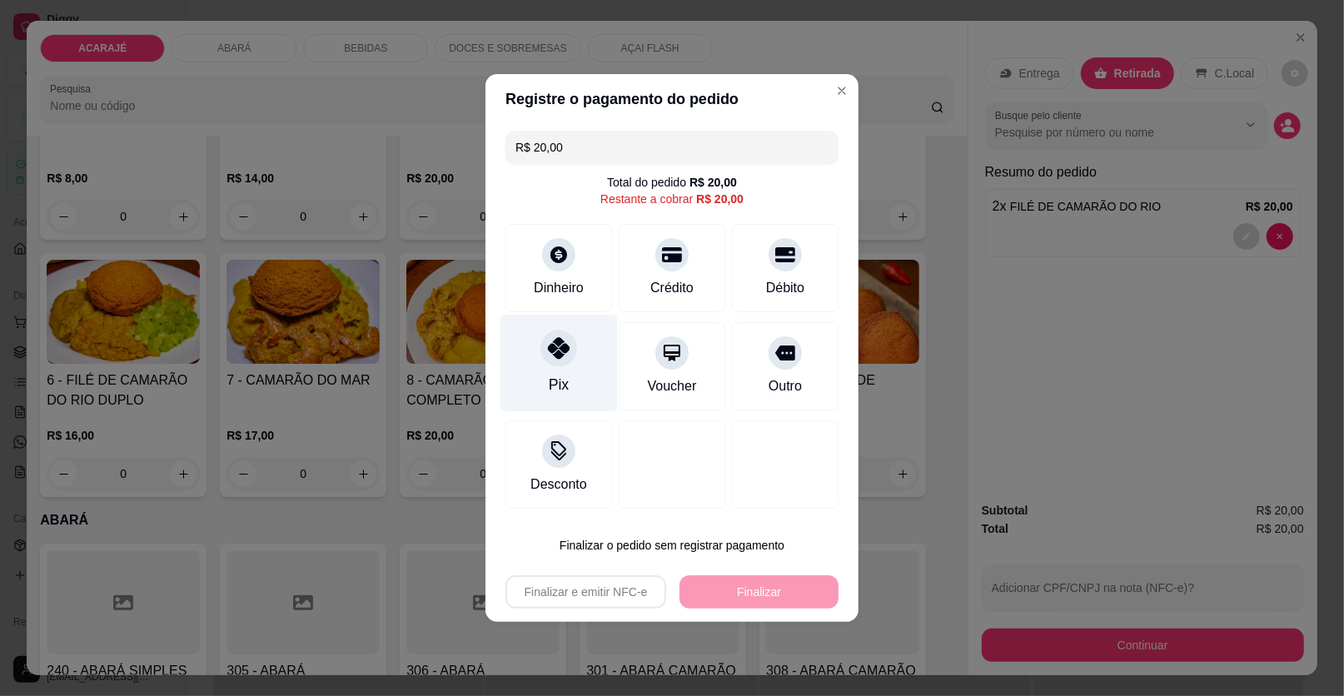
click at [565, 371] on div "Pix" at bounding box center [559, 363] width 117 height 97
type input "R$ 0,00"
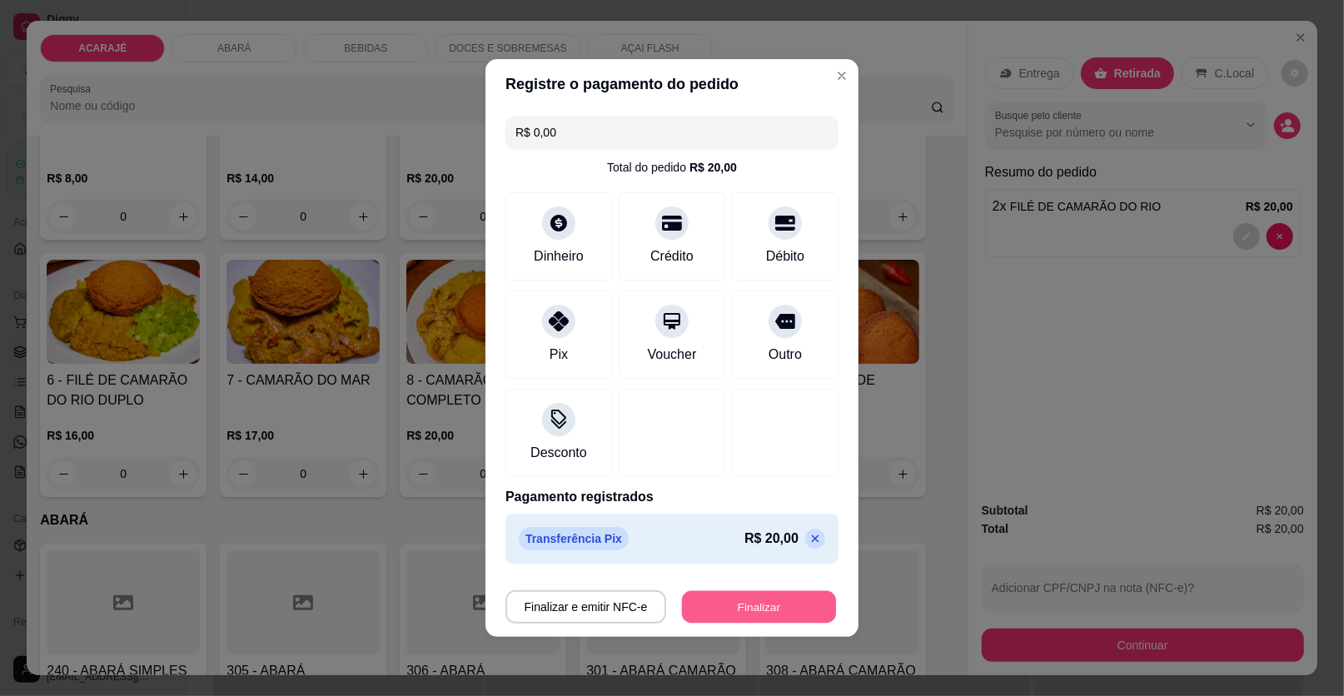
click at [721, 601] on button "Finalizar" at bounding box center [759, 607] width 154 height 32
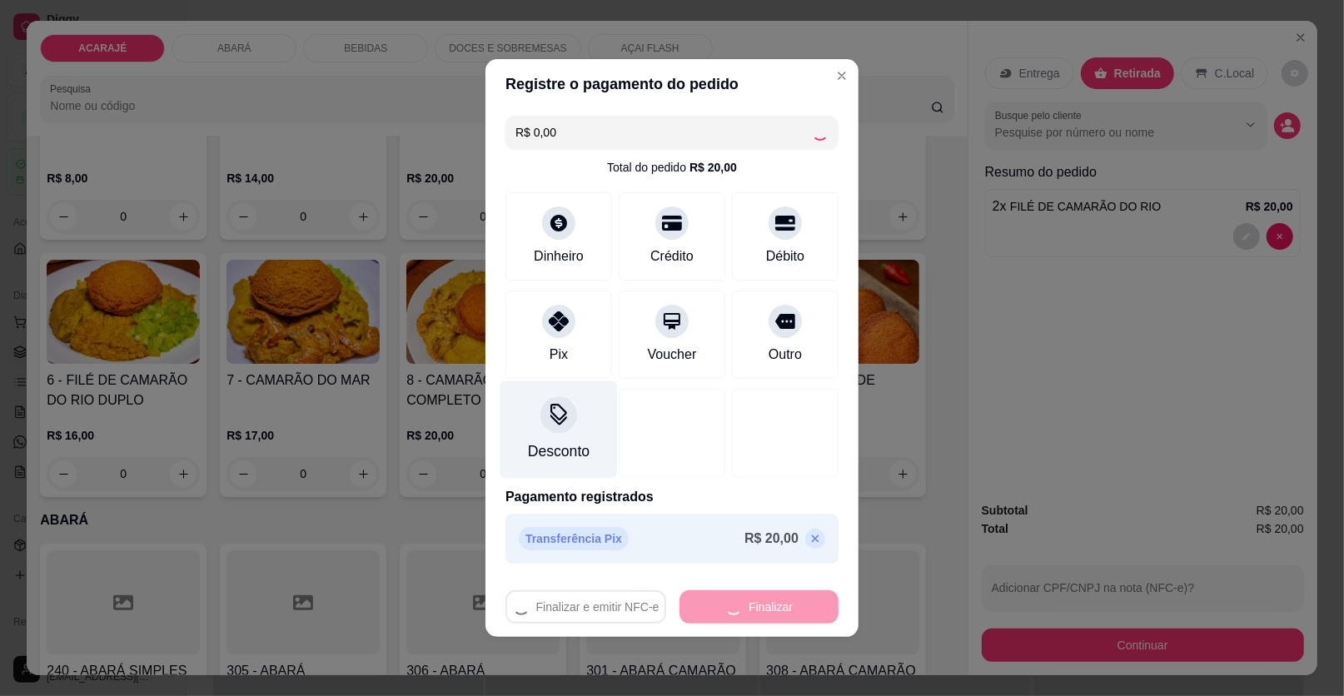
type input "0"
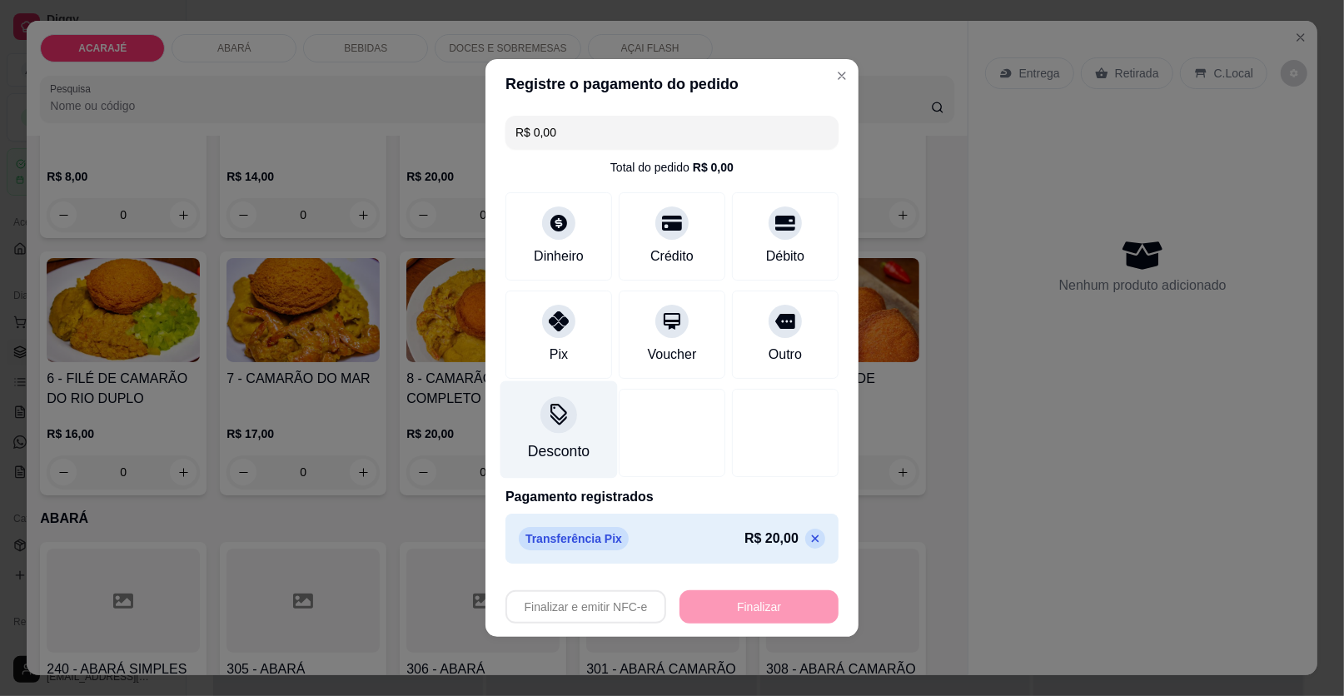
type input "-R$ 20,00"
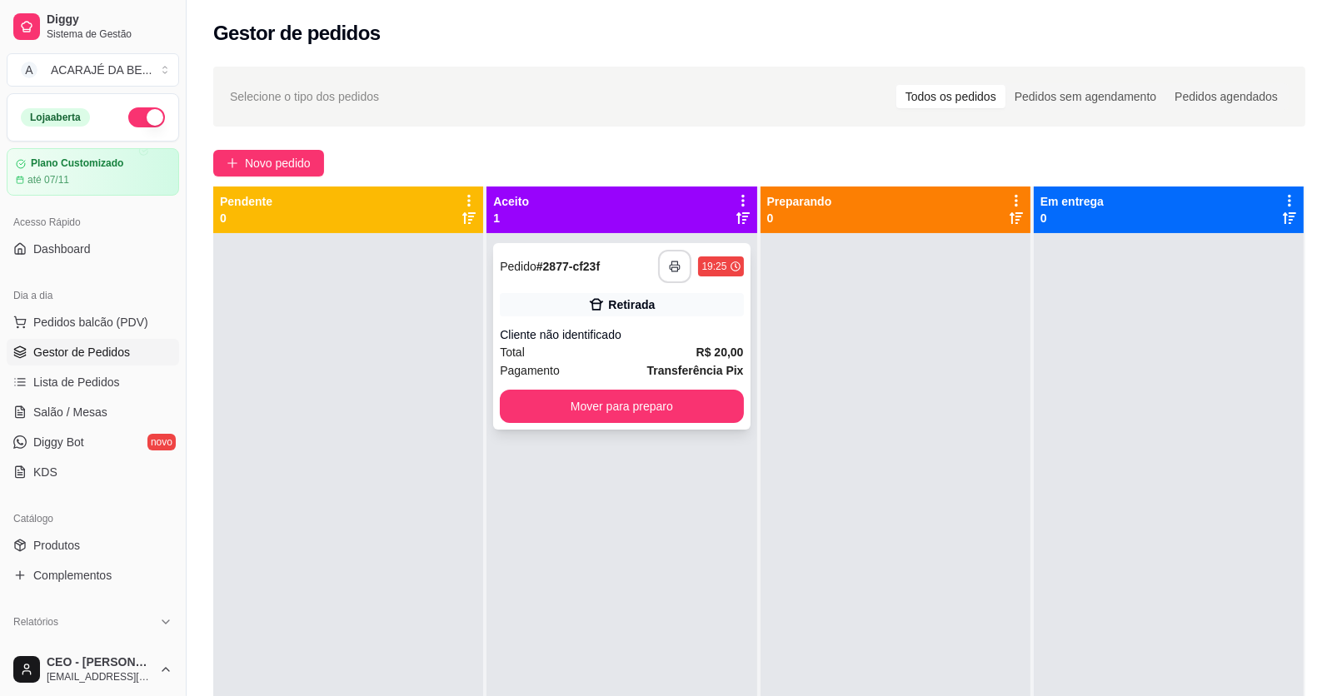
click at [665, 257] on button "button" at bounding box center [674, 266] width 33 height 33
click at [676, 409] on button "Mover para preparo" at bounding box center [622, 407] width 236 height 32
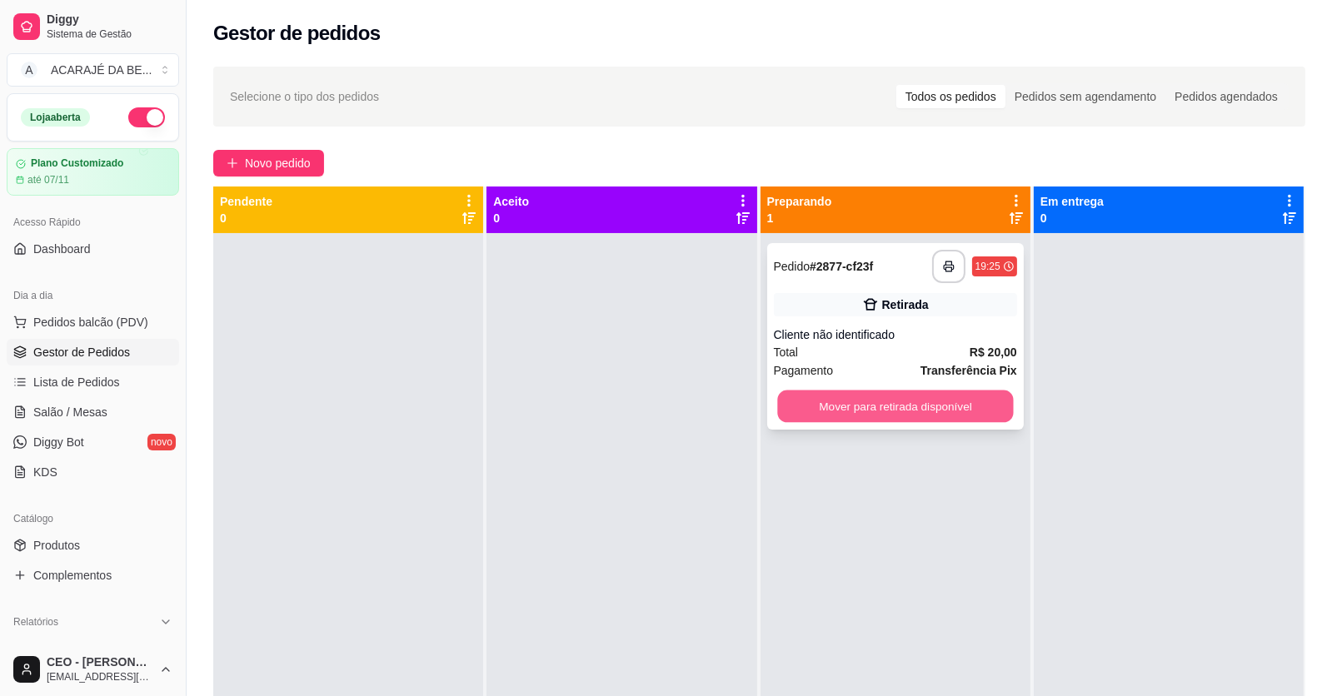
click at [812, 403] on button "Mover para retirada disponível" at bounding box center [895, 407] width 236 height 32
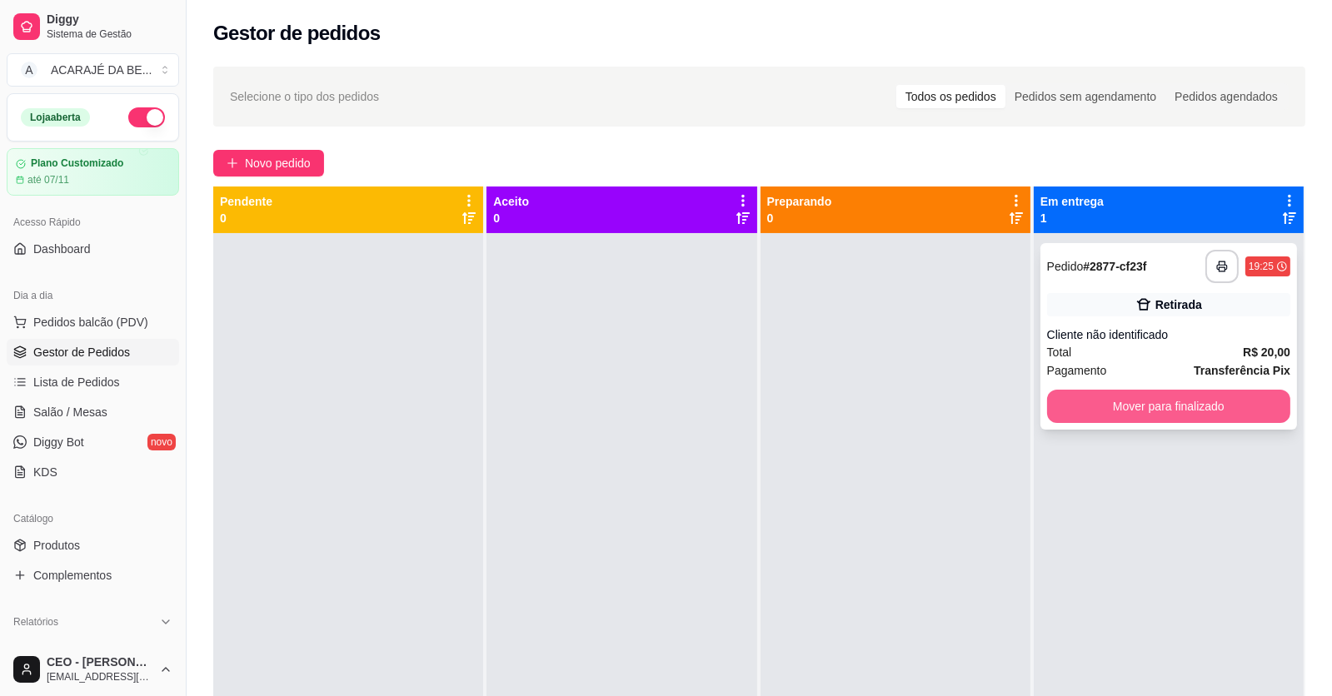
click at [1089, 406] on button "Mover para finalizado" at bounding box center [1168, 406] width 243 height 33
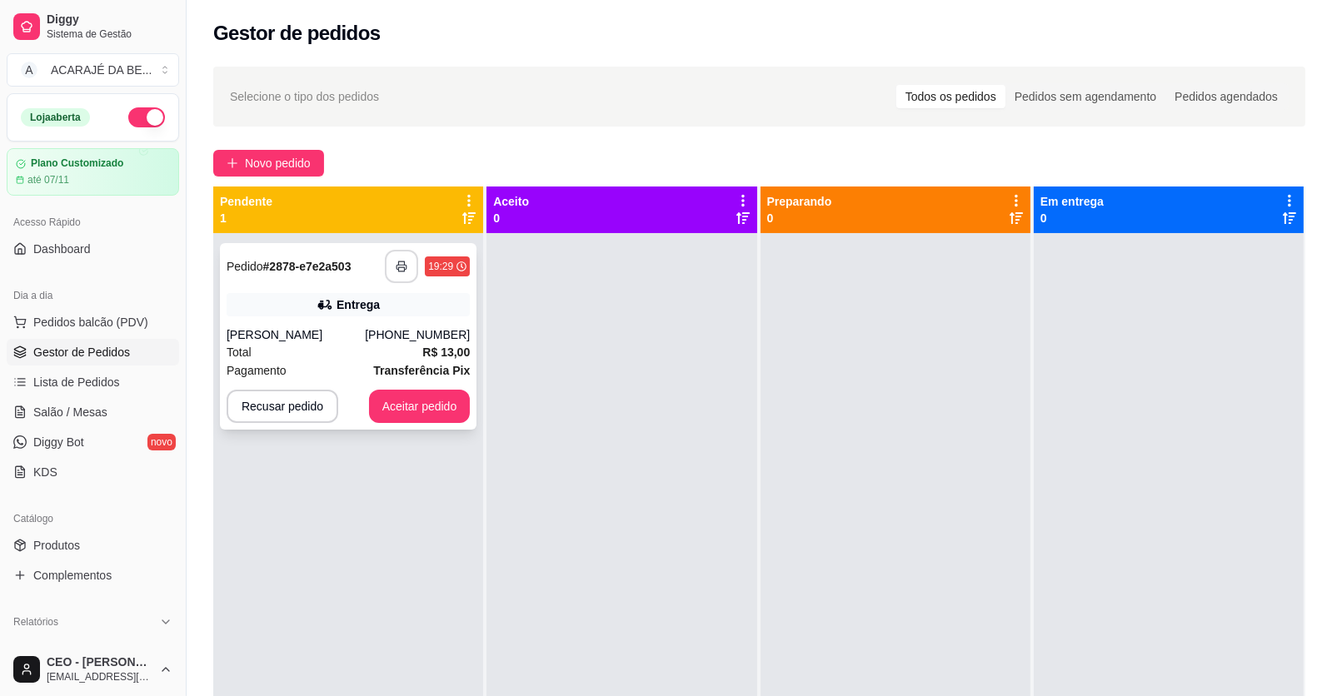
click at [403, 266] on icon "button" at bounding box center [402, 267] width 12 height 12
click at [438, 402] on button "Aceitar pedido" at bounding box center [420, 407] width 98 height 32
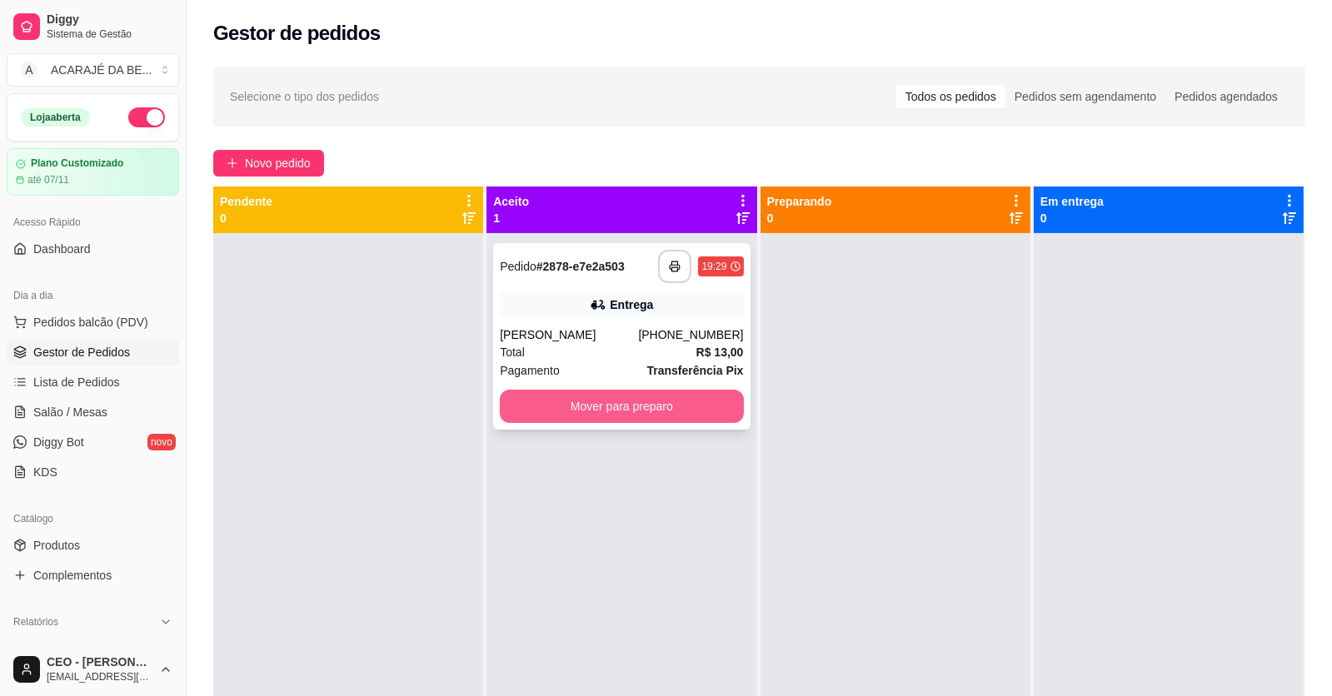
click at [556, 399] on button "Mover para preparo" at bounding box center [621, 406] width 243 height 33
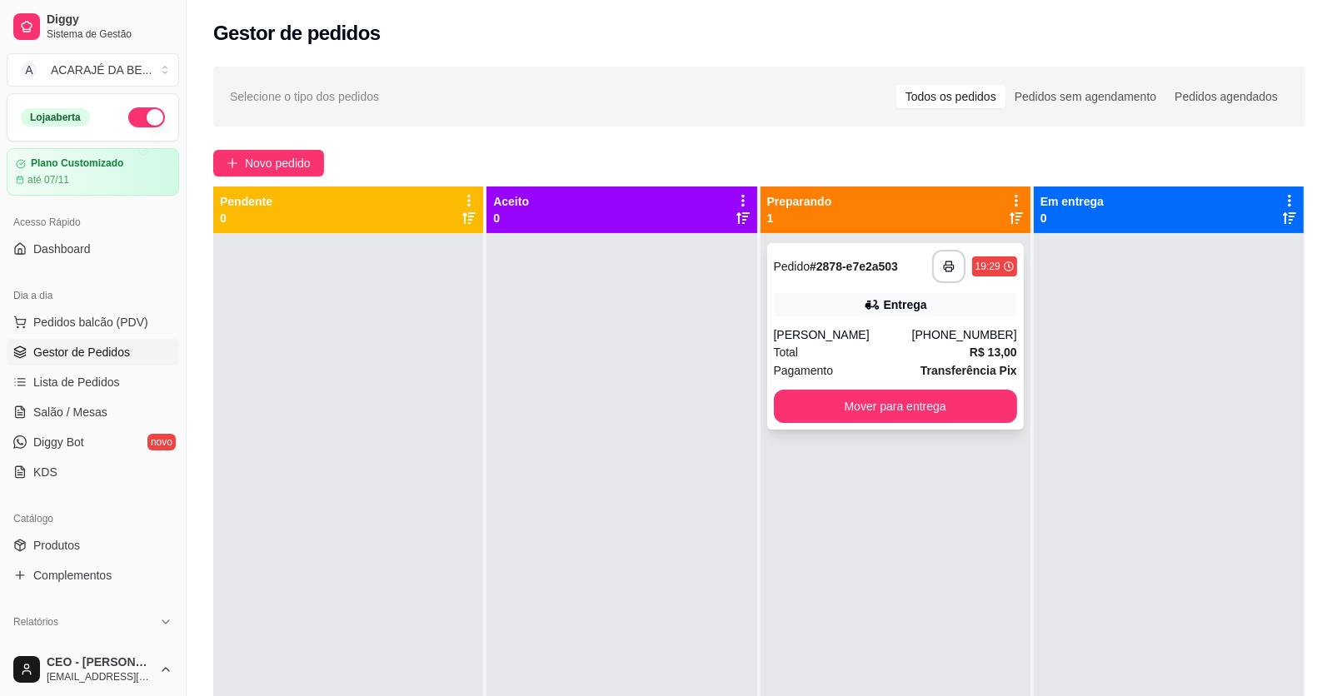
click at [847, 350] on div "Total R$ 13,00" at bounding box center [895, 352] width 243 height 18
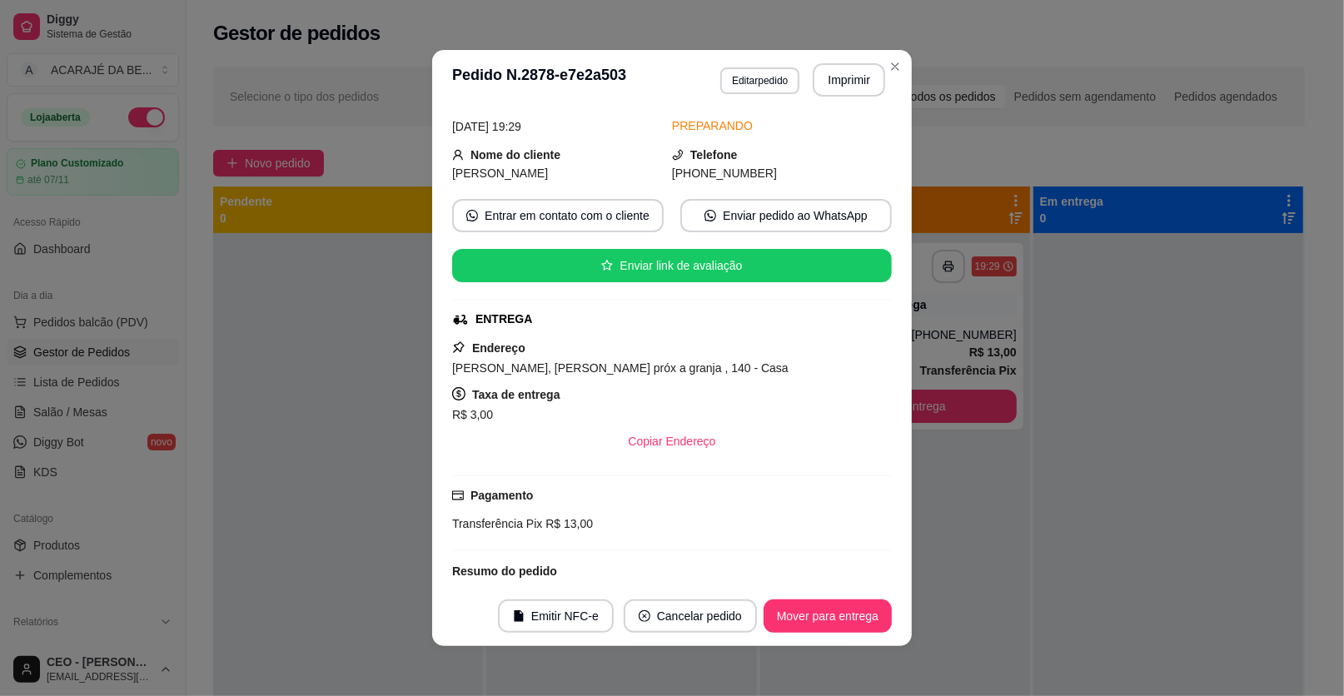
scroll to position [182, 0]
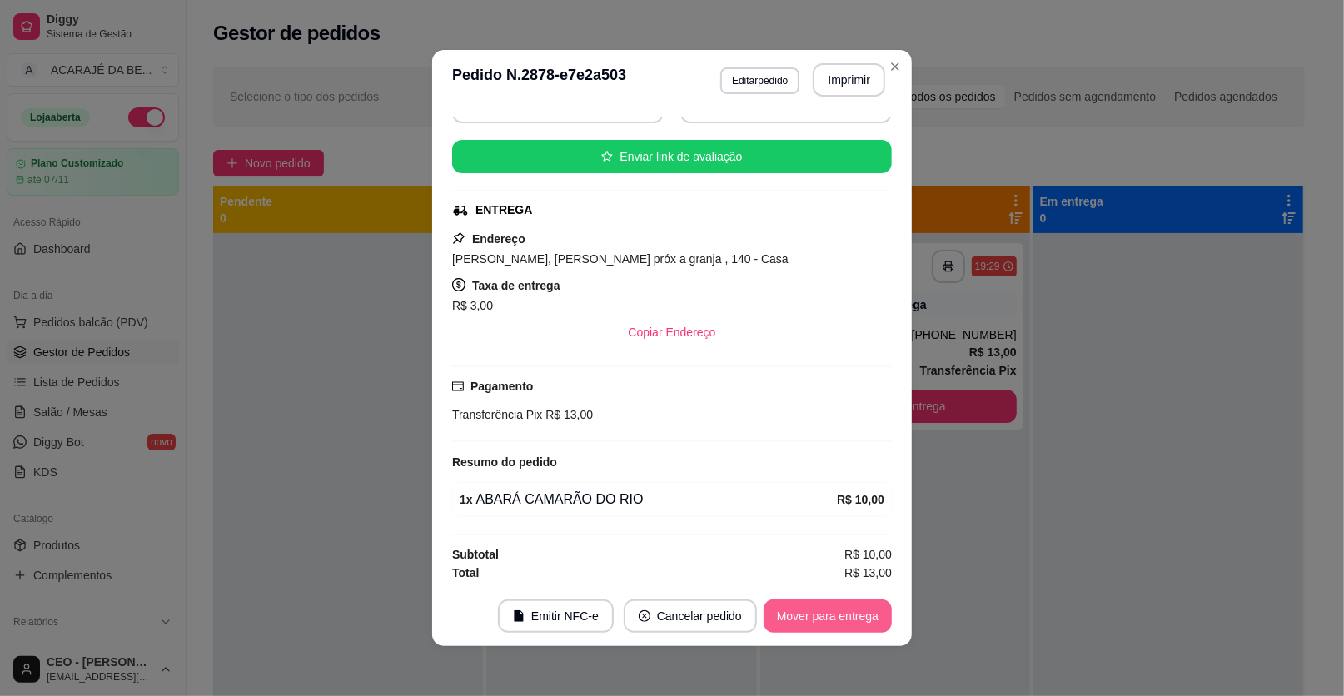
click at [818, 621] on button "Mover para entrega" at bounding box center [828, 616] width 128 height 33
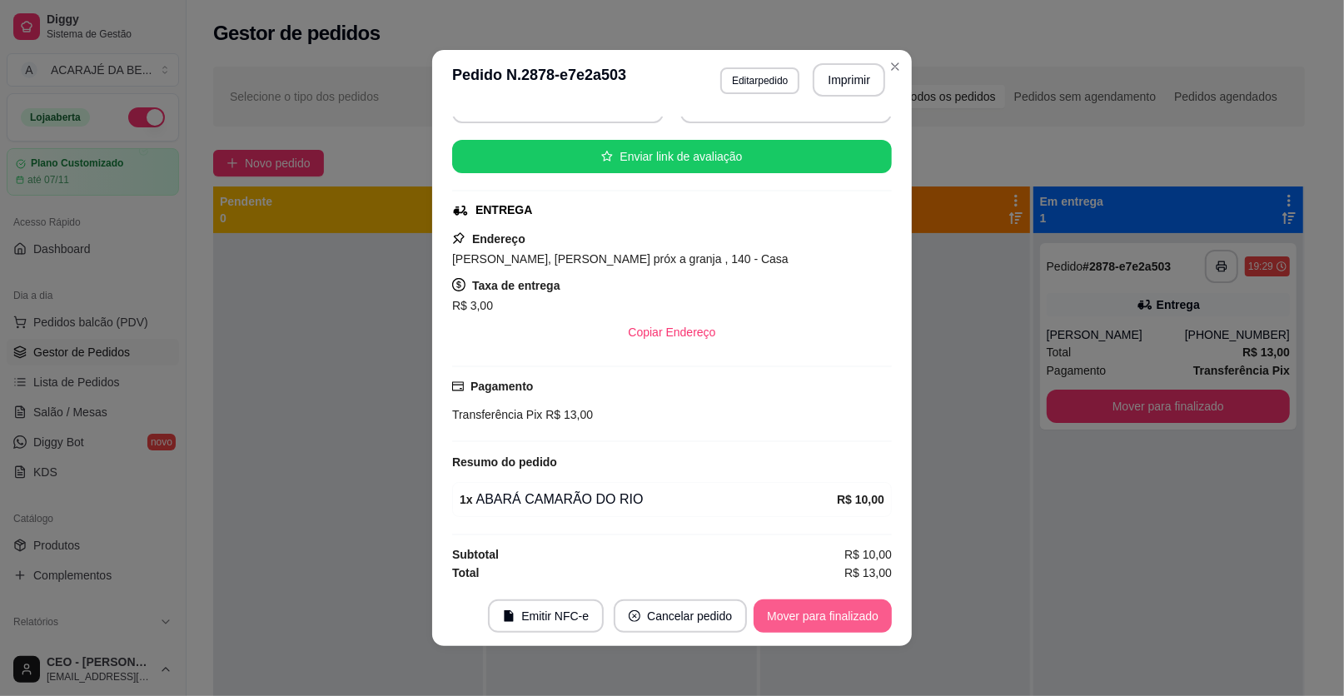
click at [839, 610] on button "Mover para finalizado" at bounding box center [823, 616] width 138 height 33
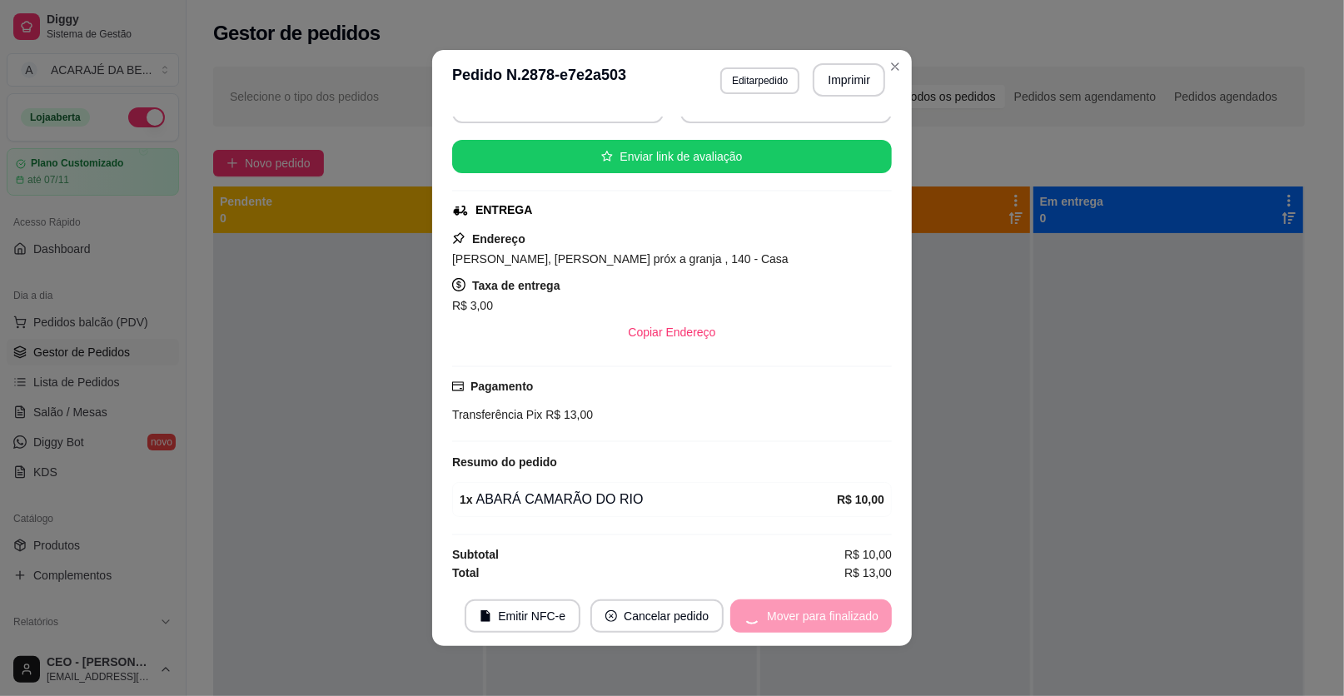
scroll to position [144, 0]
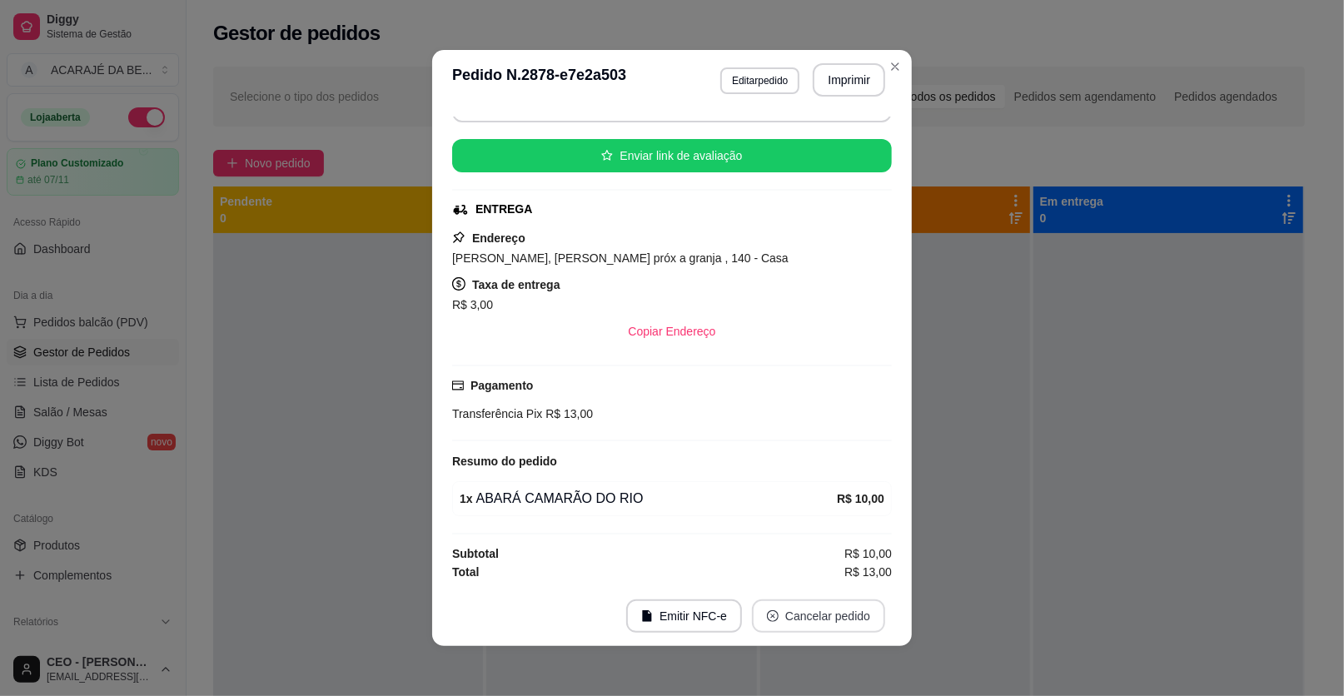
click at [845, 610] on button "Cancelar pedido" at bounding box center [818, 616] width 133 height 33
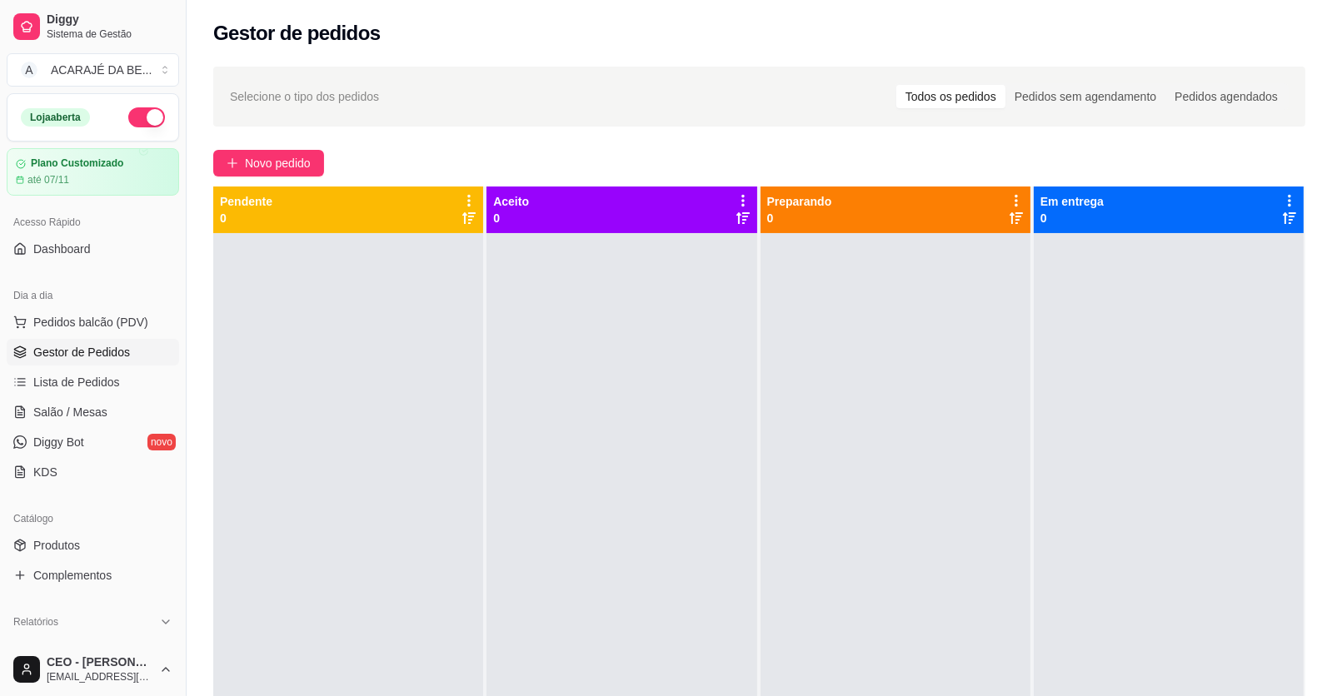
click at [1034, 377] on div at bounding box center [1169, 581] width 270 height 696
click at [127, 416] on link "Salão / Mesas" at bounding box center [93, 412] width 172 height 27
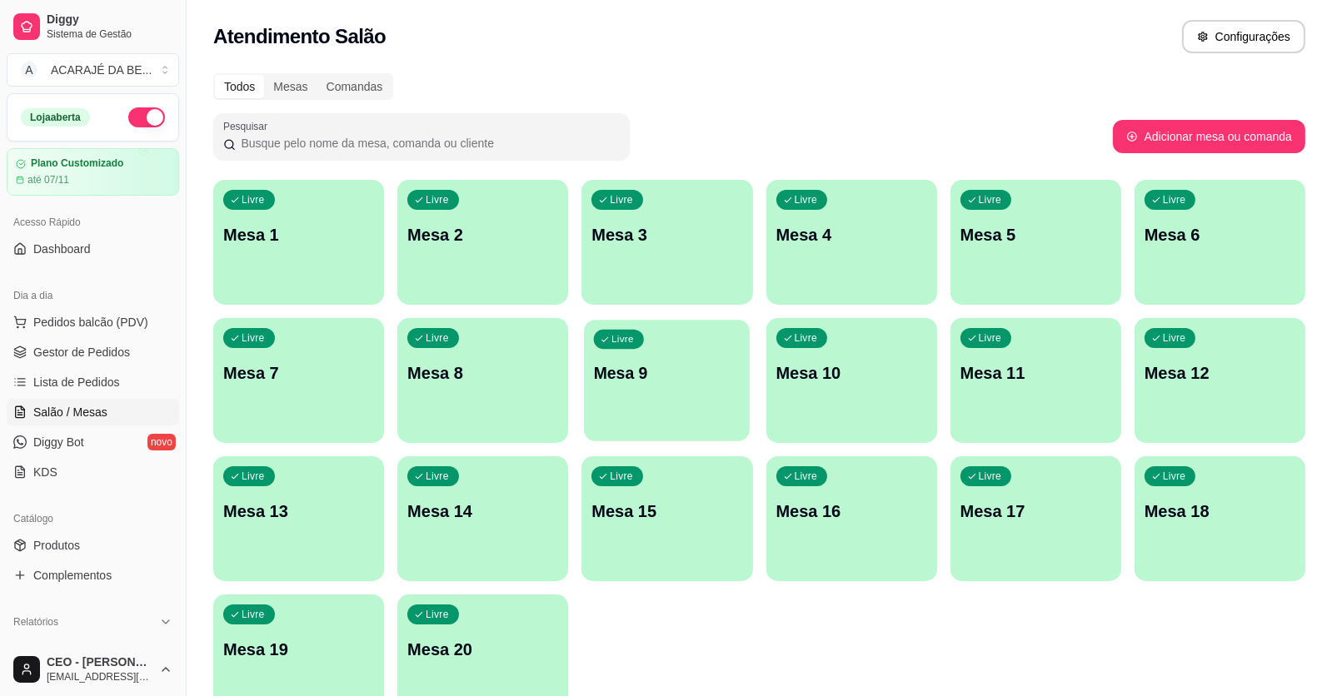
click at [638, 362] on p "Mesa 9" at bounding box center [667, 373] width 147 height 22
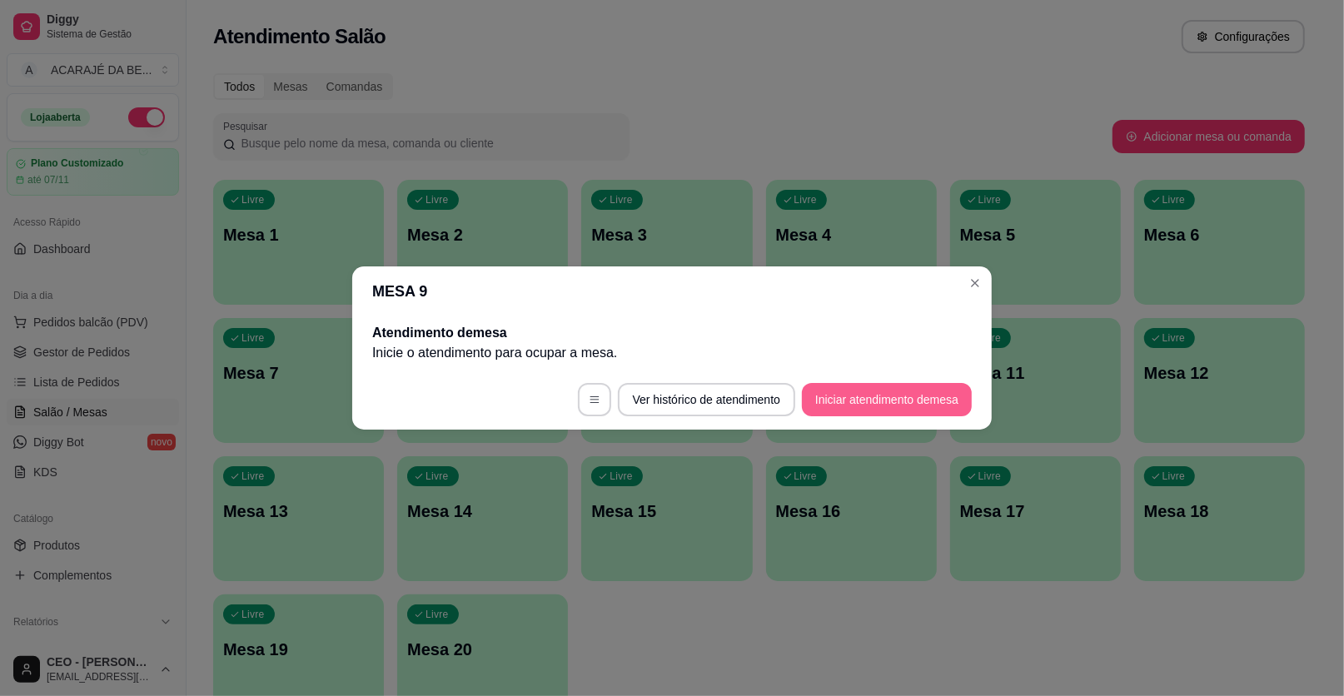
click at [905, 400] on button "Iniciar atendimento de mesa" at bounding box center [887, 399] width 170 height 33
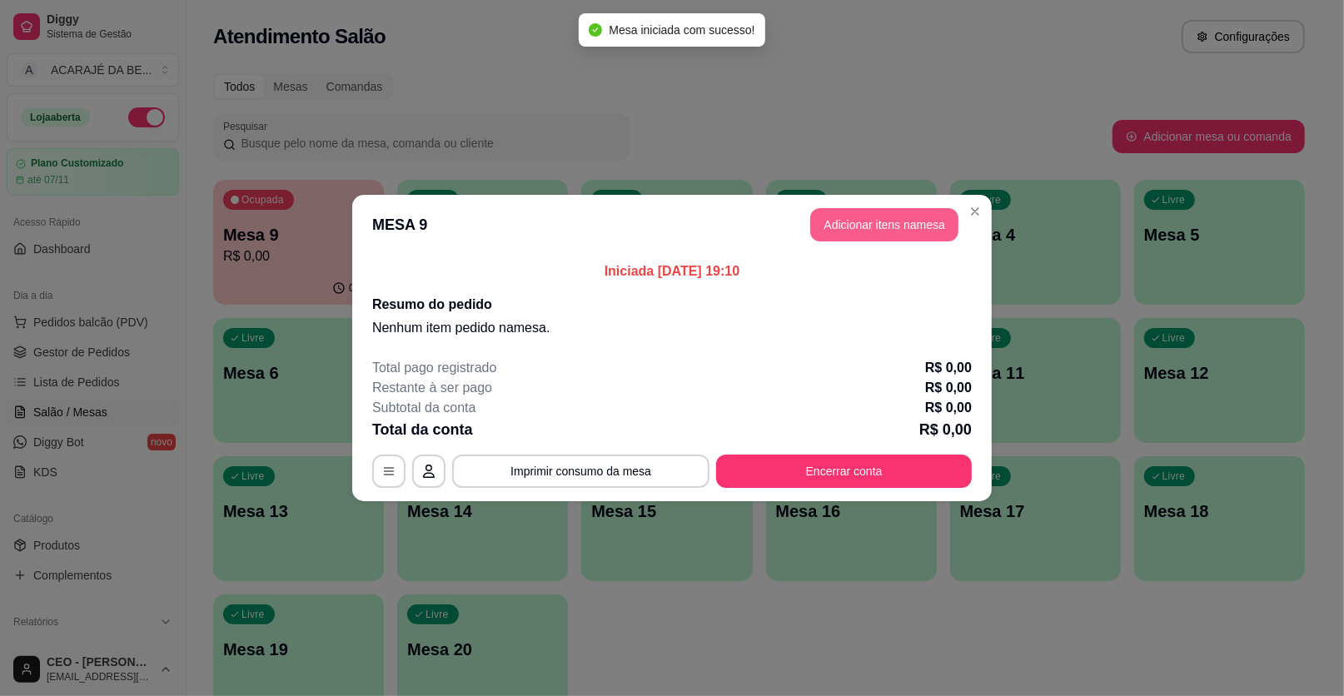
click at [895, 229] on button "Adicionar itens na mesa" at bounding box center [884, 224] width 148 height 33
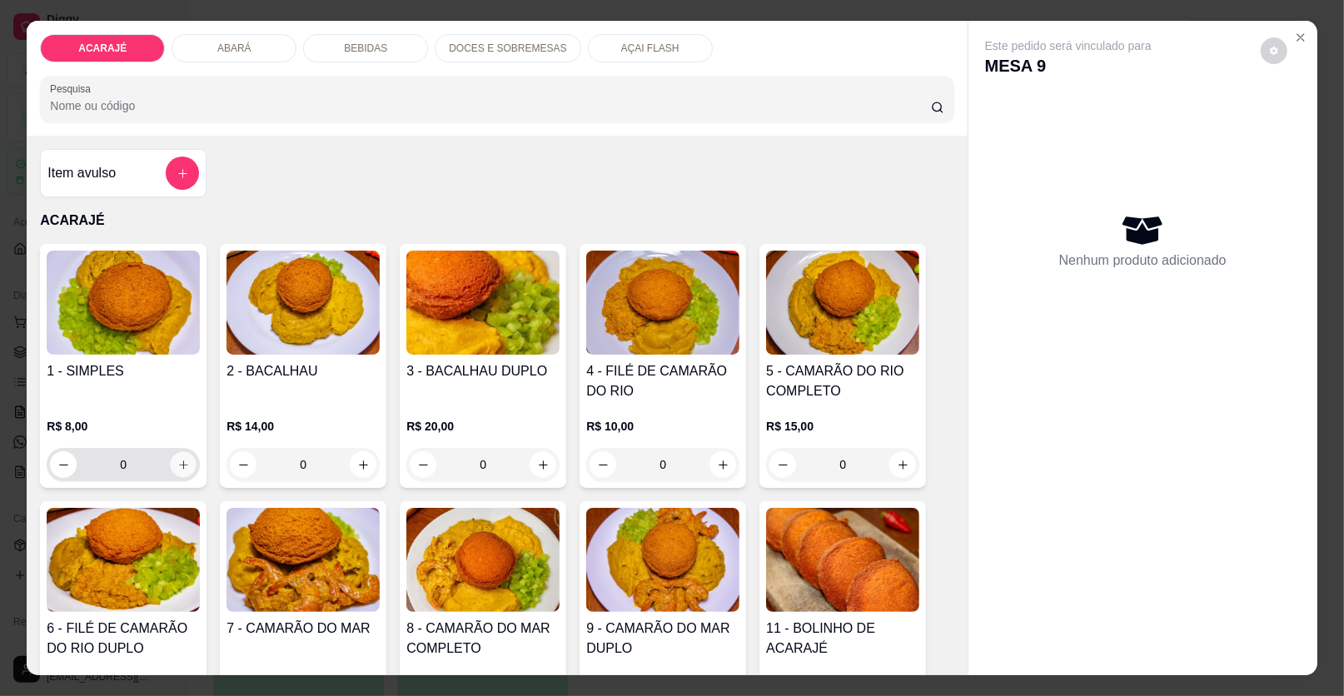
click at [174, 452] on button "increase-product-quantity" at bounding box center [184, 465] width 26 height 26
type input "1"
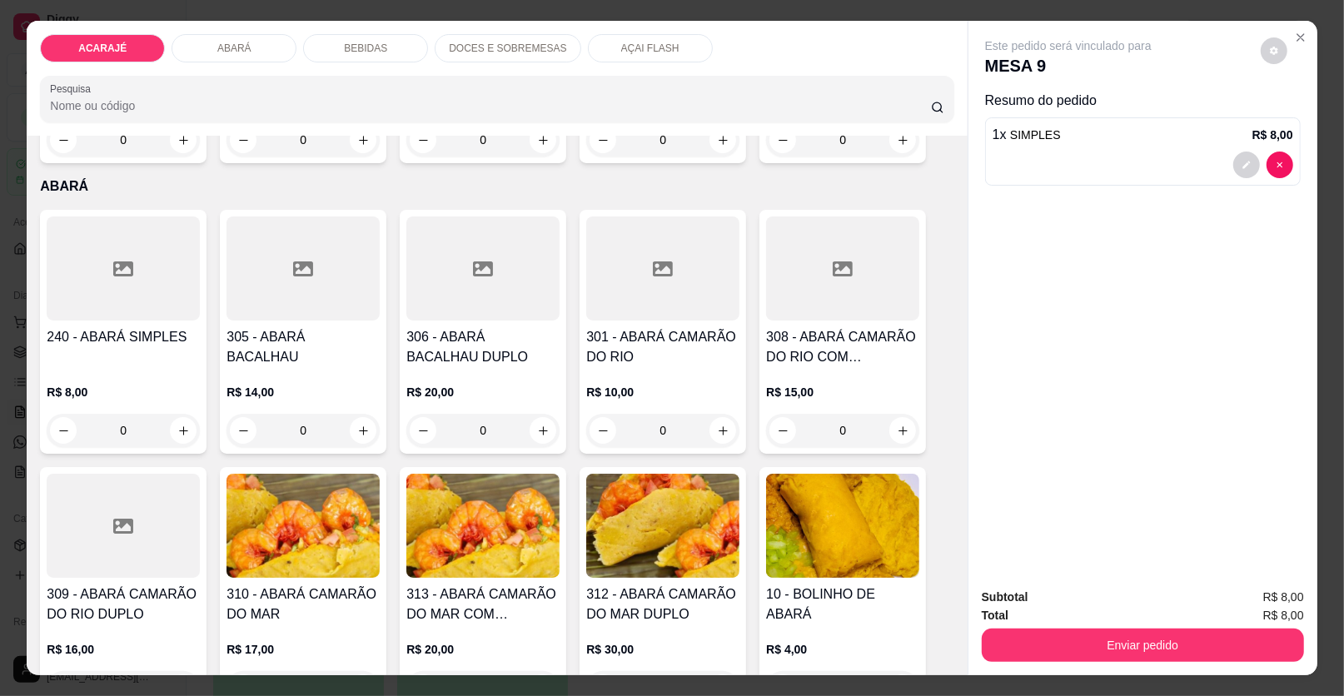
scroll to position [832, 0]
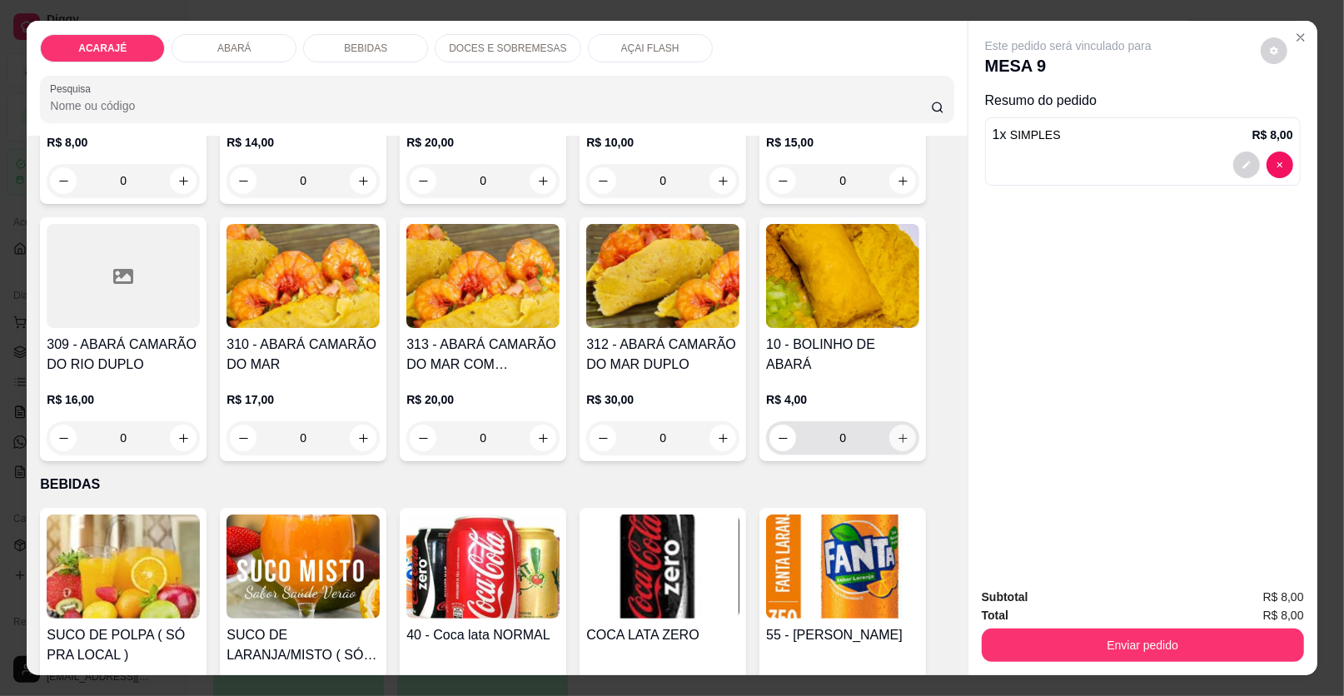
click at [898, 434] on icon "increase-product-quantity" at bounding box center [903, 438] width 12 height 12
type input "1"
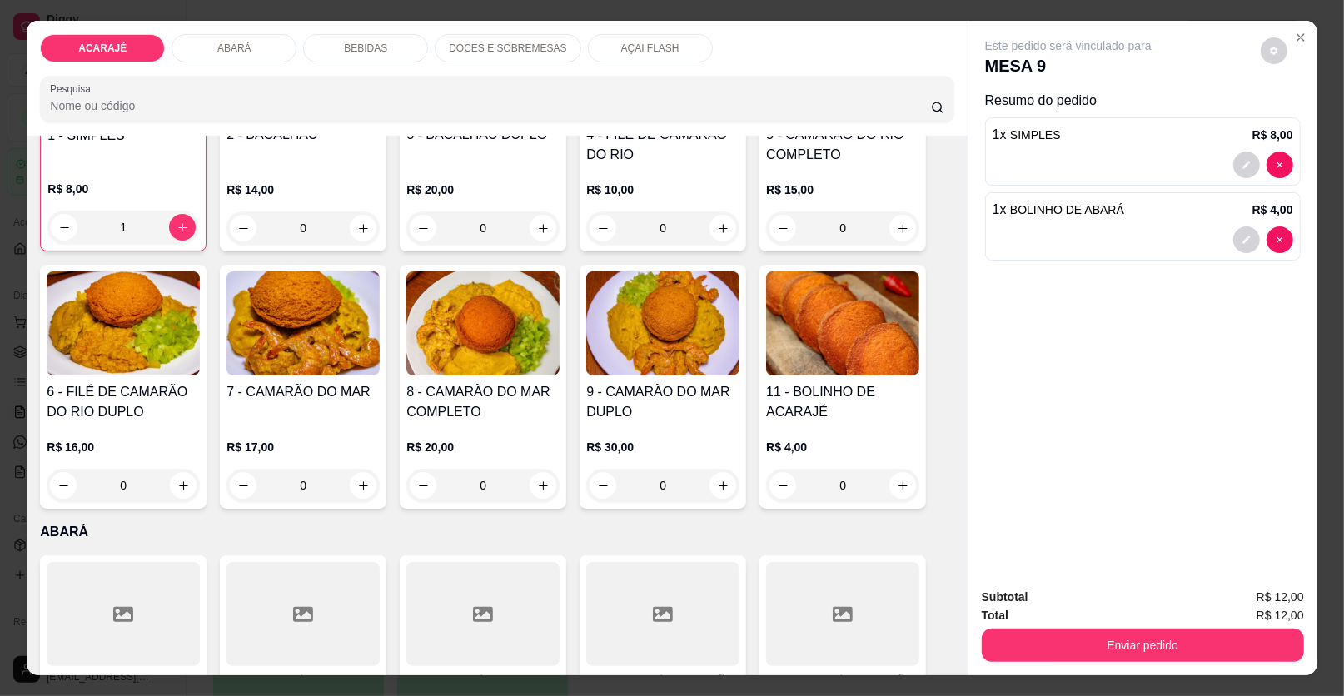
scroll to position [82, 0]
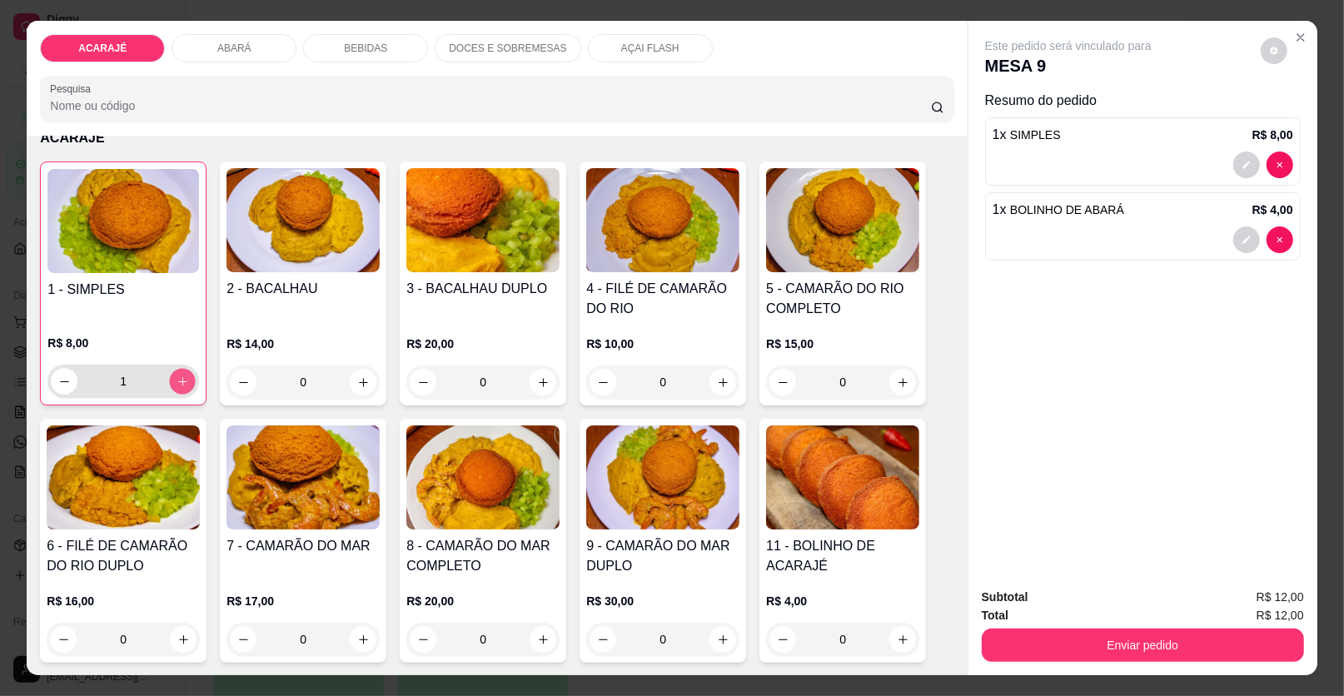
click at [179, 382] on icon "increase-product-quantity" at bounding box center [183, 382] width 12 height 12
type input "2"
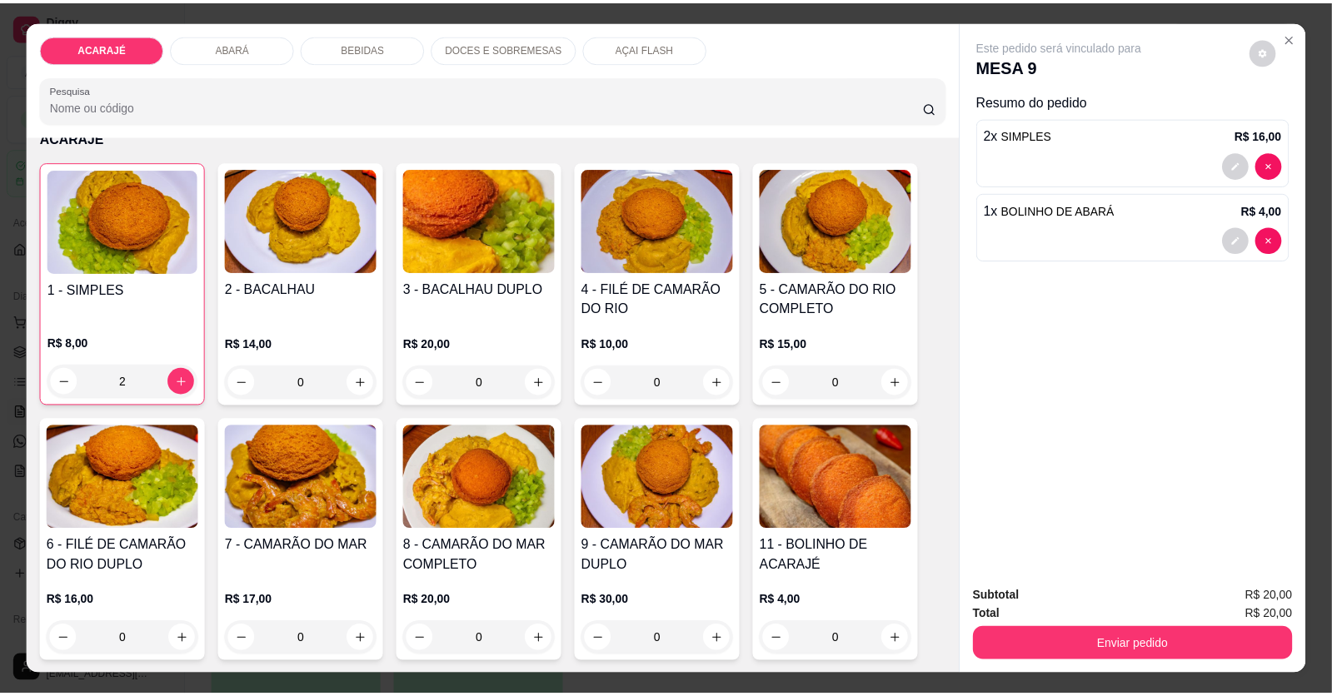
scroll to position [332, 0]
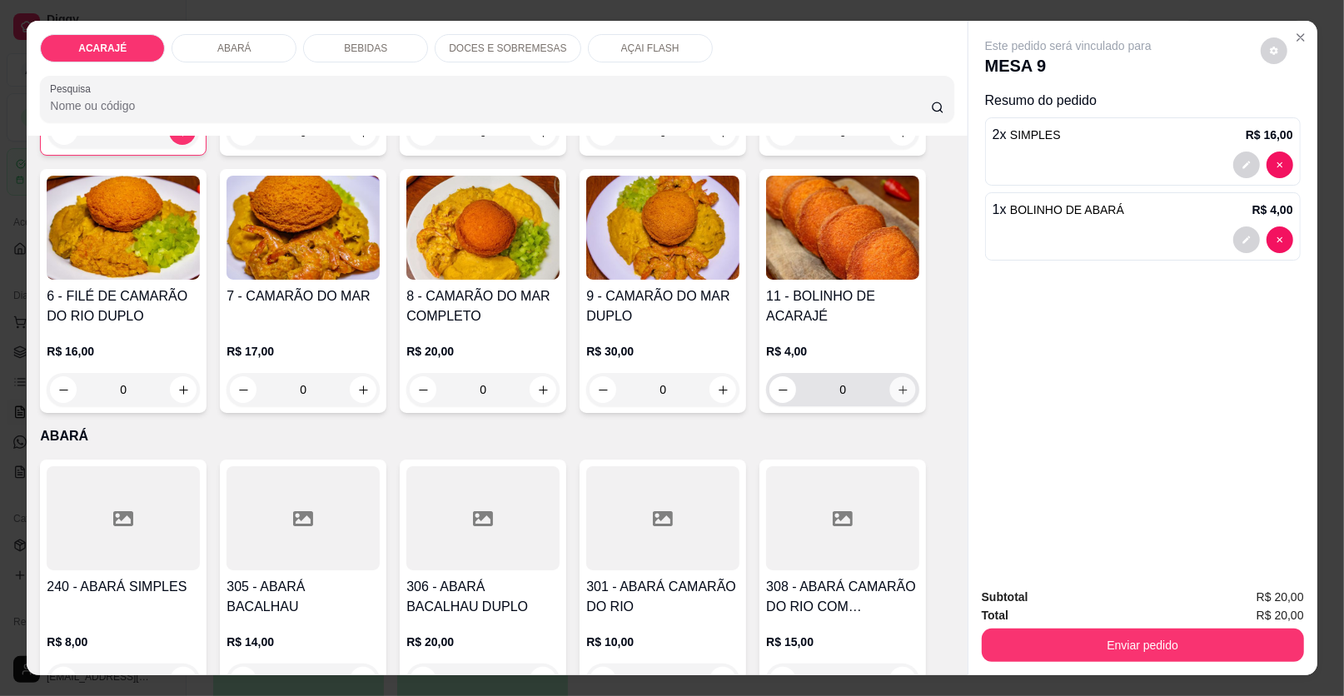
click at [897, 386] on icon "increase-product-quantity" at bounding box center [903, 390] width 12 height 12
type input "1"
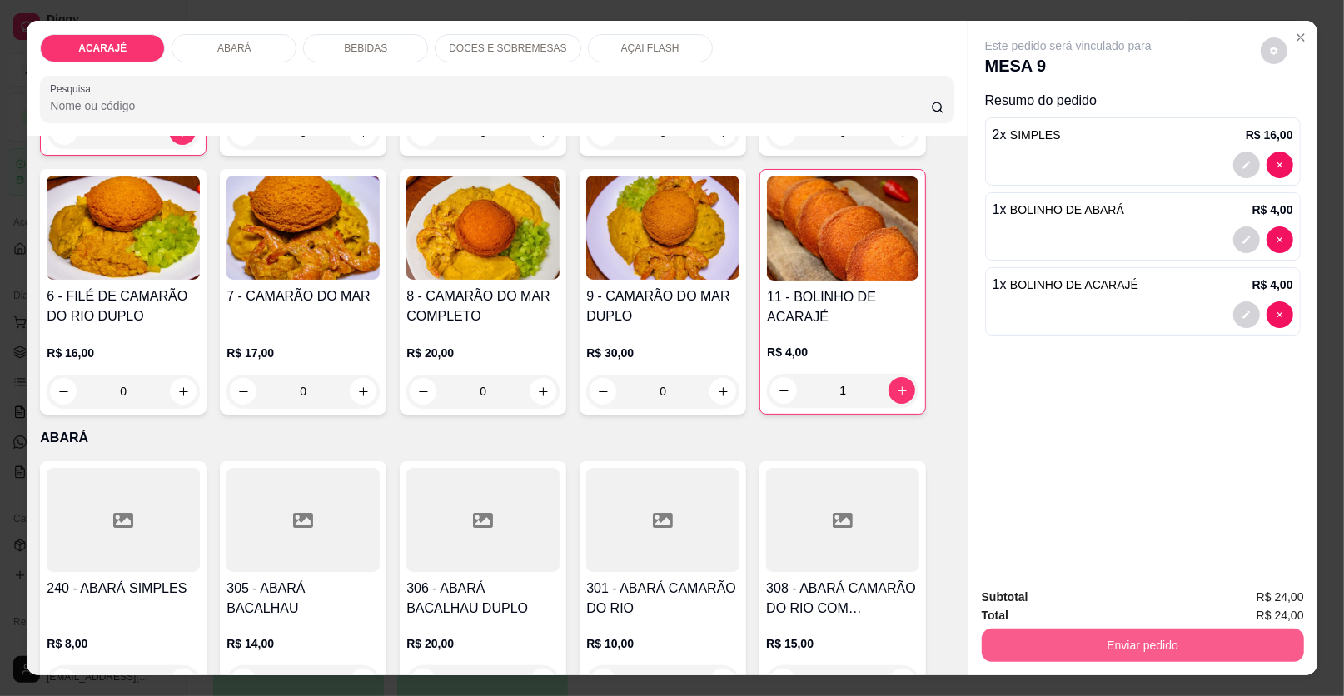
click at [1076, 640] on button "Enviar pedido" at bounding box center [1143, 645] width 322 height 33
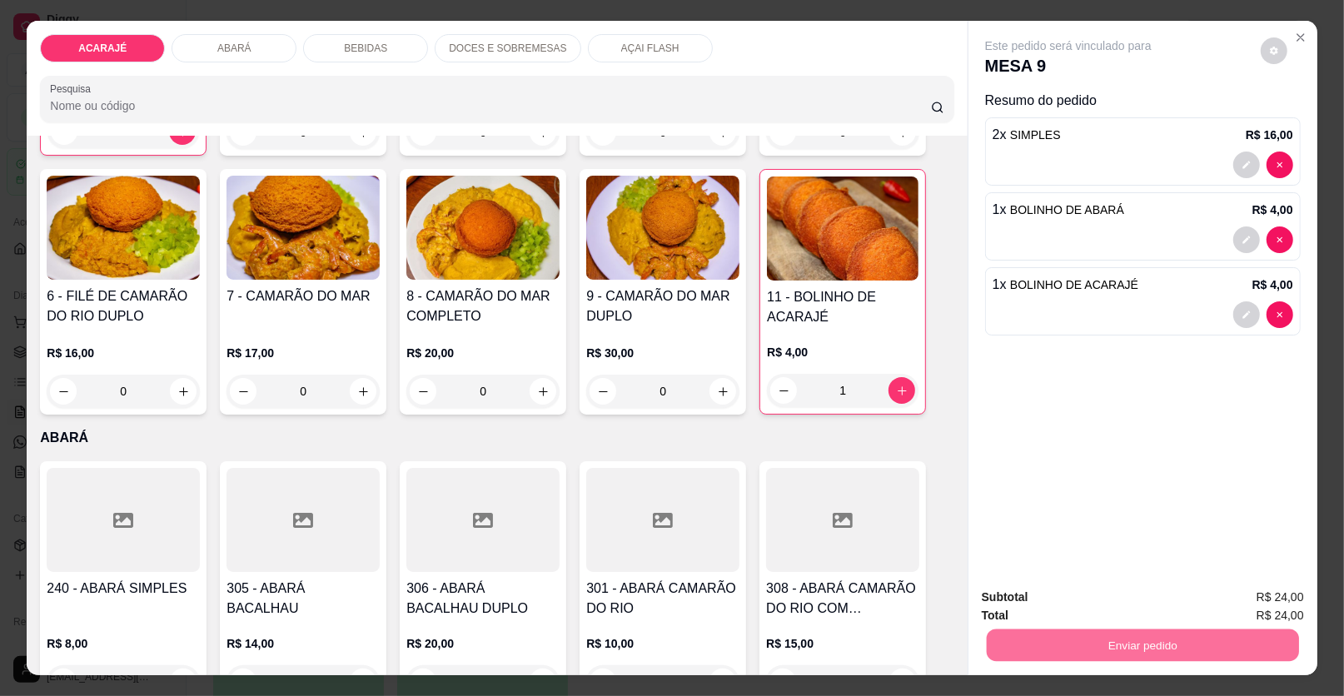
click at [1258, 590] on button "Enviar pedido" at bounding box center [1261, 605] width 94 height 32
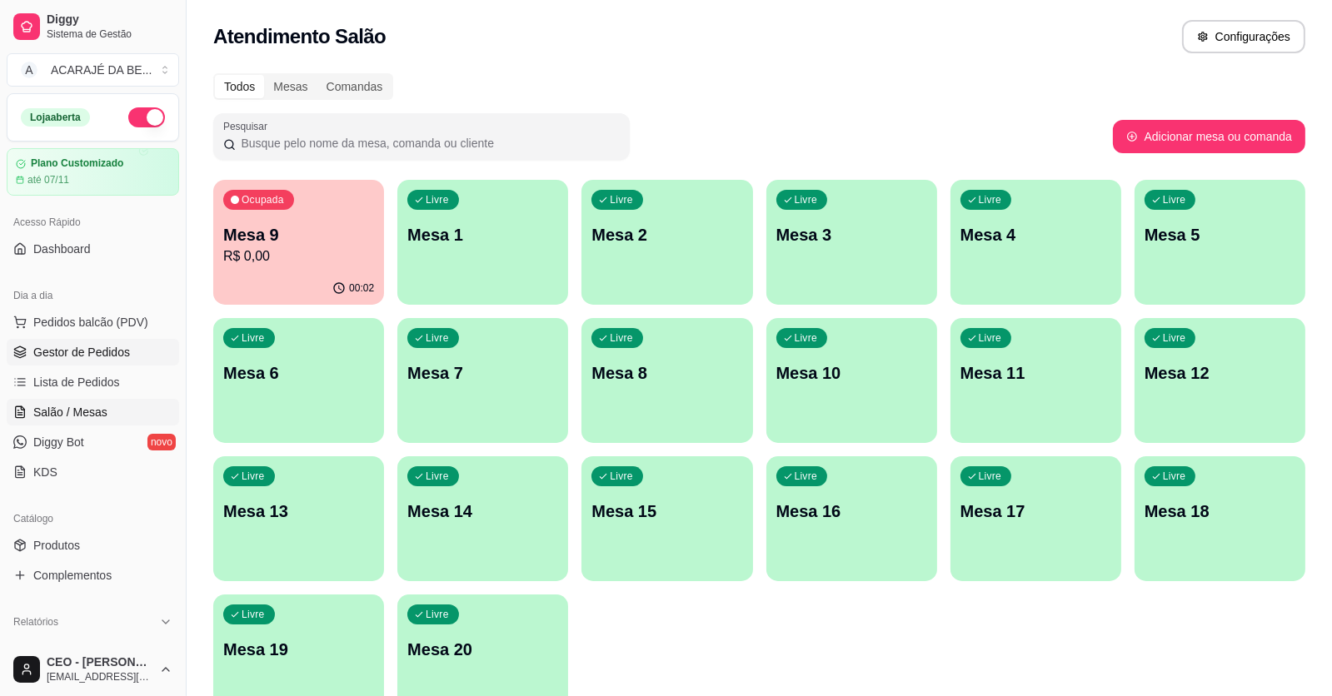
click at [110, 355] on span "Gestor de Pedidos" at bounding box center [81, 352] width 97 height 17
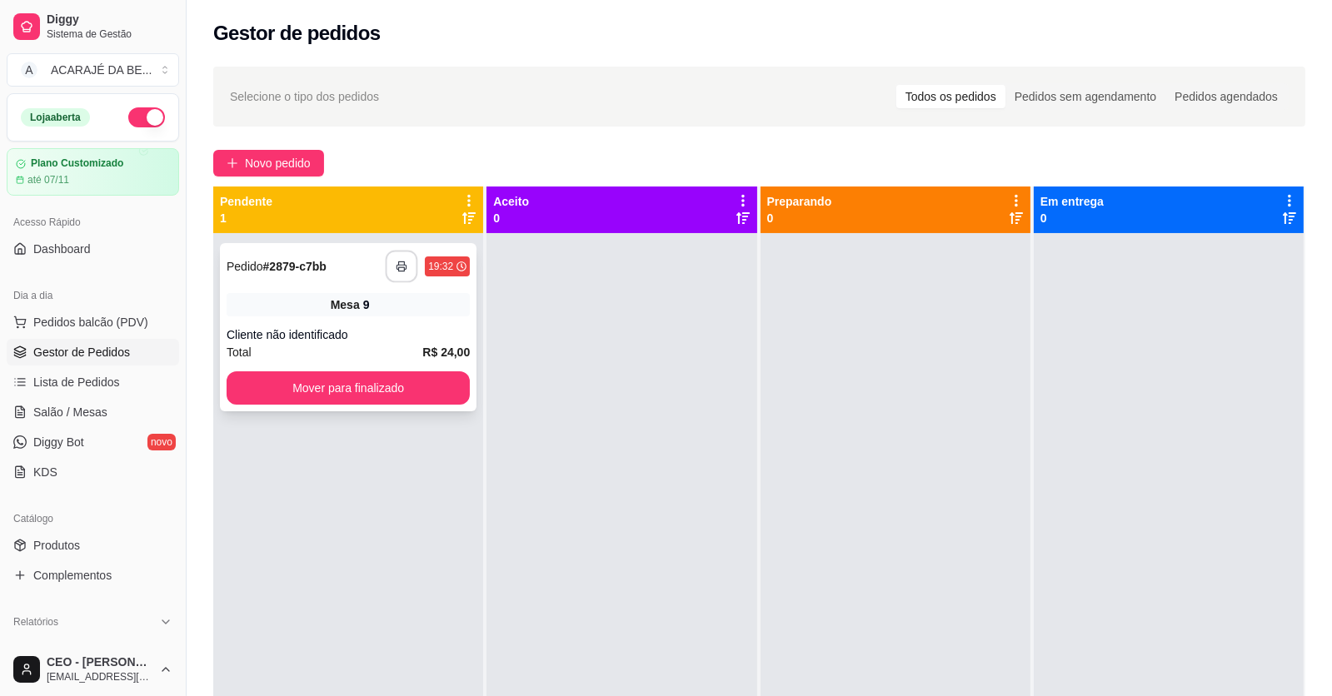
click at [411, 257] on button "button" at bounding box center [402, 267] width 32 height 32
click at [464, 332] on div "Cliente não identificado" at bounding box center [348, 334] width 243 height 17
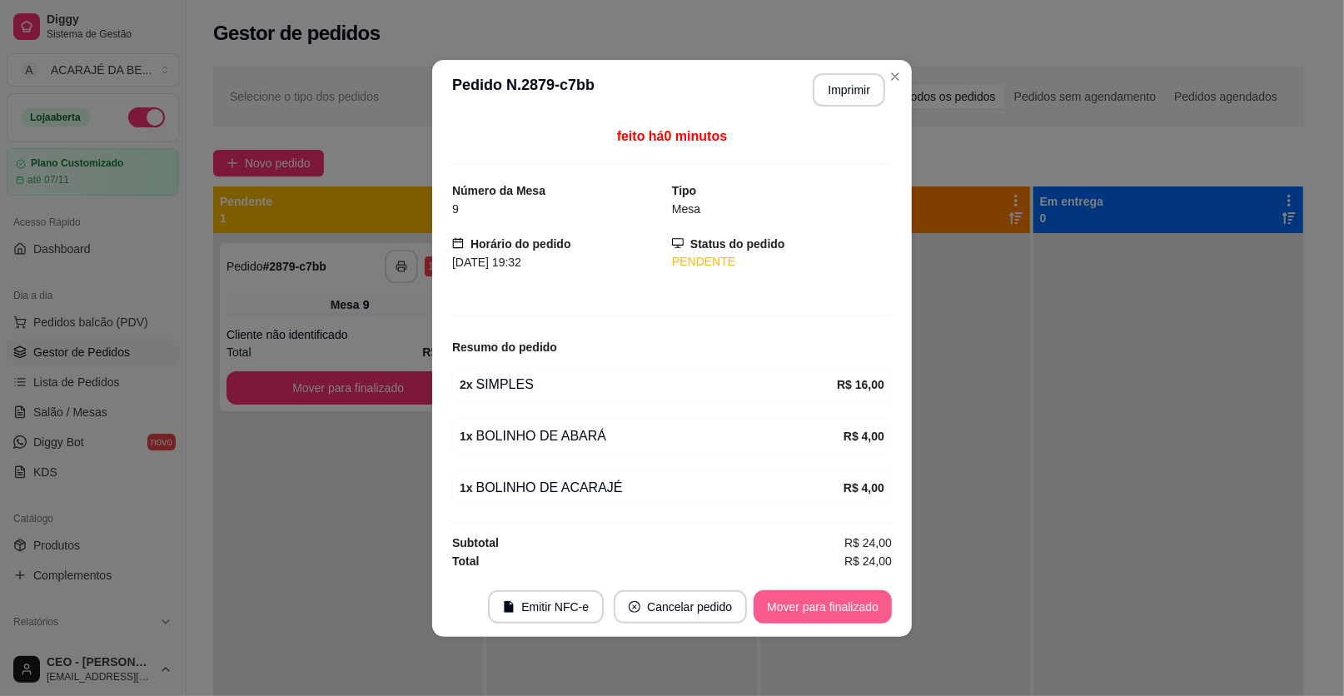
click at [817, 606] on button "Mover para finalizado" at bounding box center [823, 607] width 138 height 33
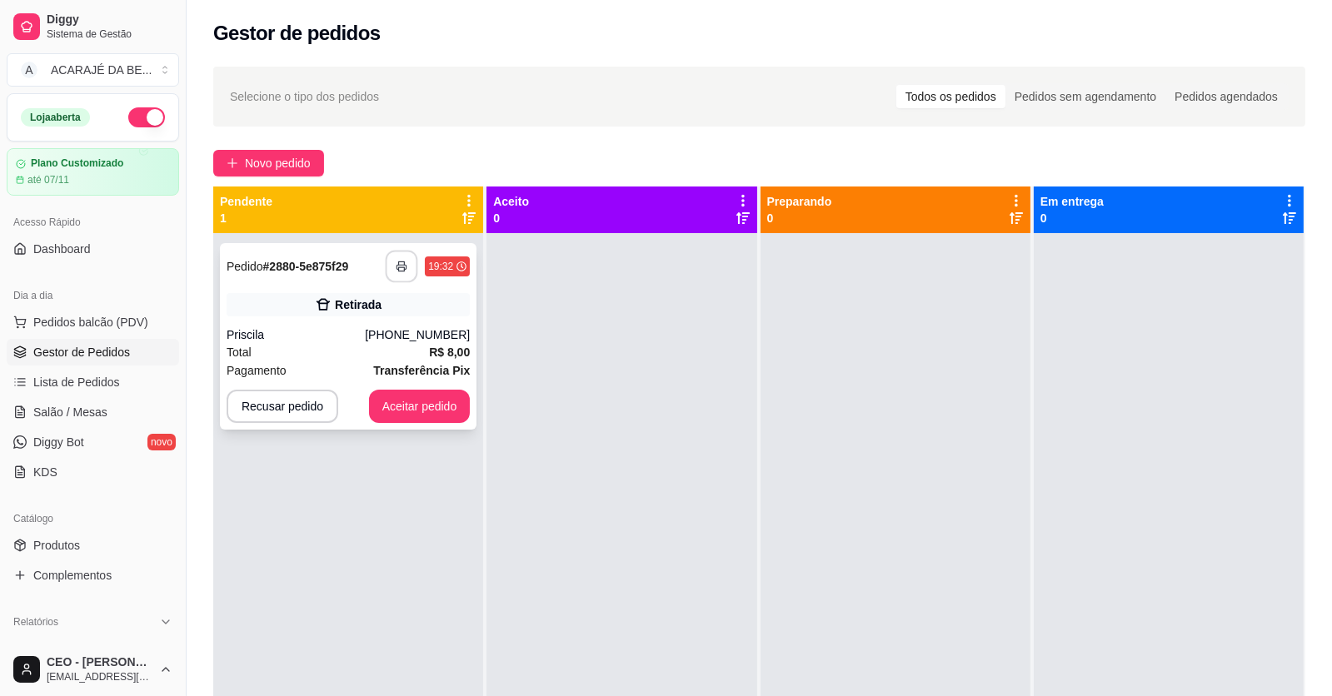
click at [411, 253] on button "button" at bounding box center [402, 267] width 32 height 32
drag, startPoint x: 406, startPoint y: 364, endPoint x: 416, endPoint y: 360, distance: 10.1
click at [416, 360] on div "**********" at bounding box center [348, 336] width 257 height 187
click at [411, 334] on div "[PHONE_NUMBER]" at bounding box center [417, 334] width 105 height 17
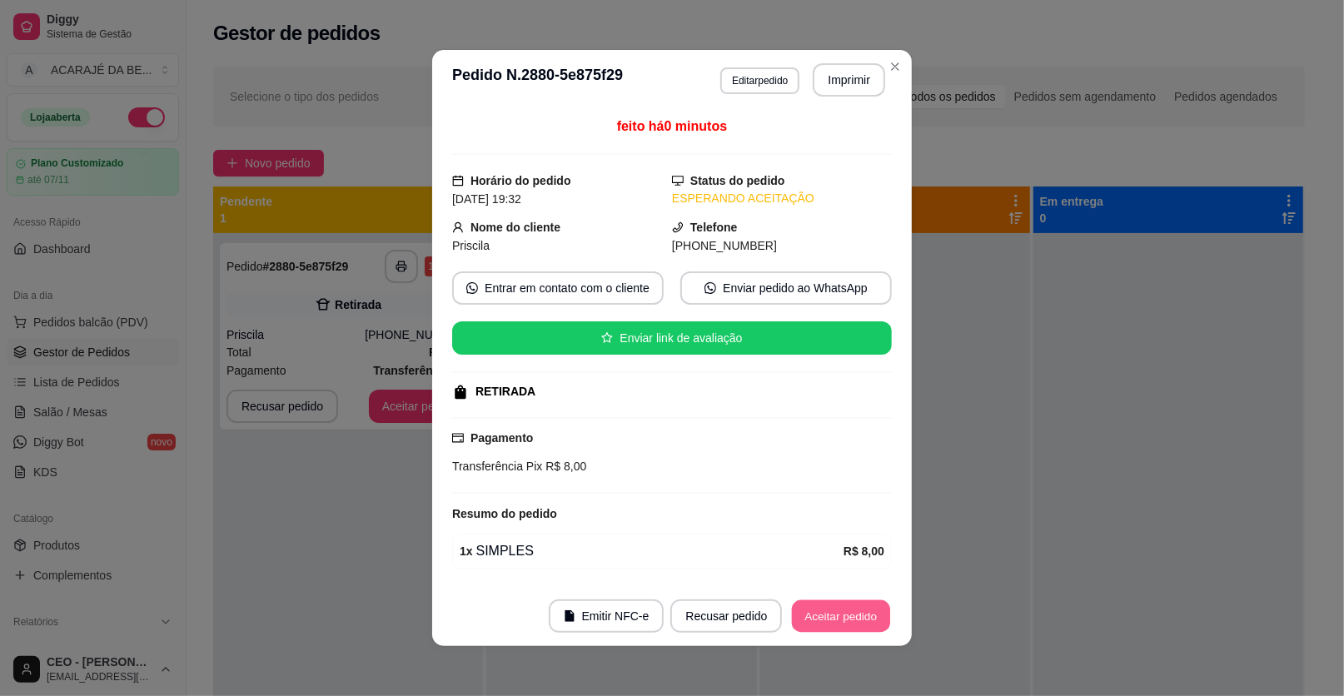
click at [828, 612] on button "Aceitar pedido" at bounding box center [841, 617] width 98 height 32
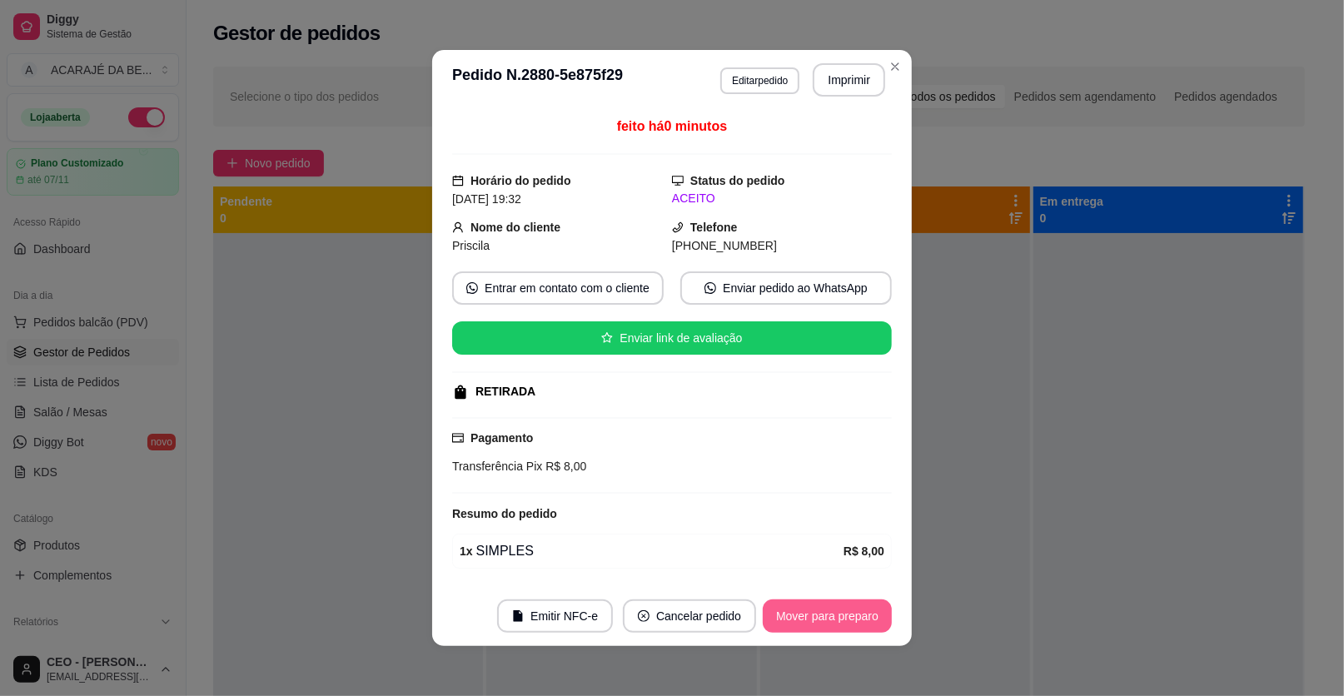
click at [828, 612] on button "Mover para preparo" at bounding box center [827, 616] width 129 height 33
click at [828, 612] on div "Mover para preparo" at bounding box center [827, 616] width 129 height 33
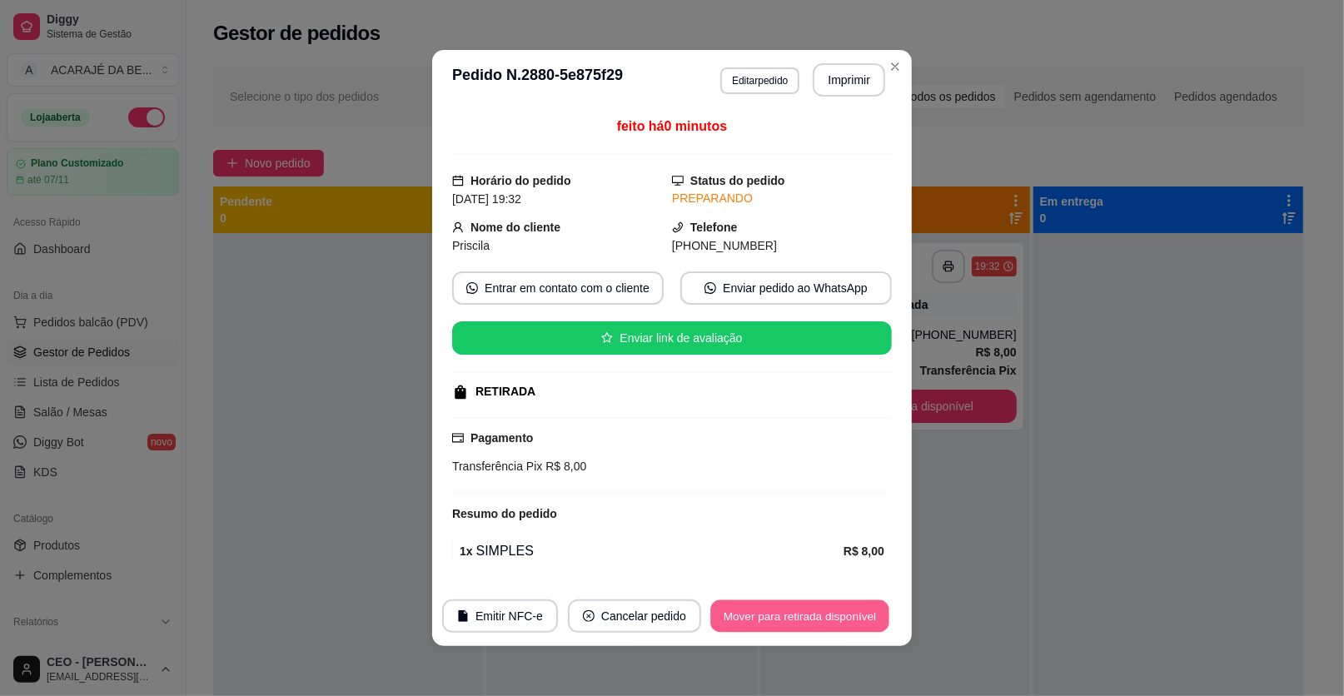
click at [829, 611] on button "Mover para retirada disponível" at bounding box center [799, 617] width 178 height 32
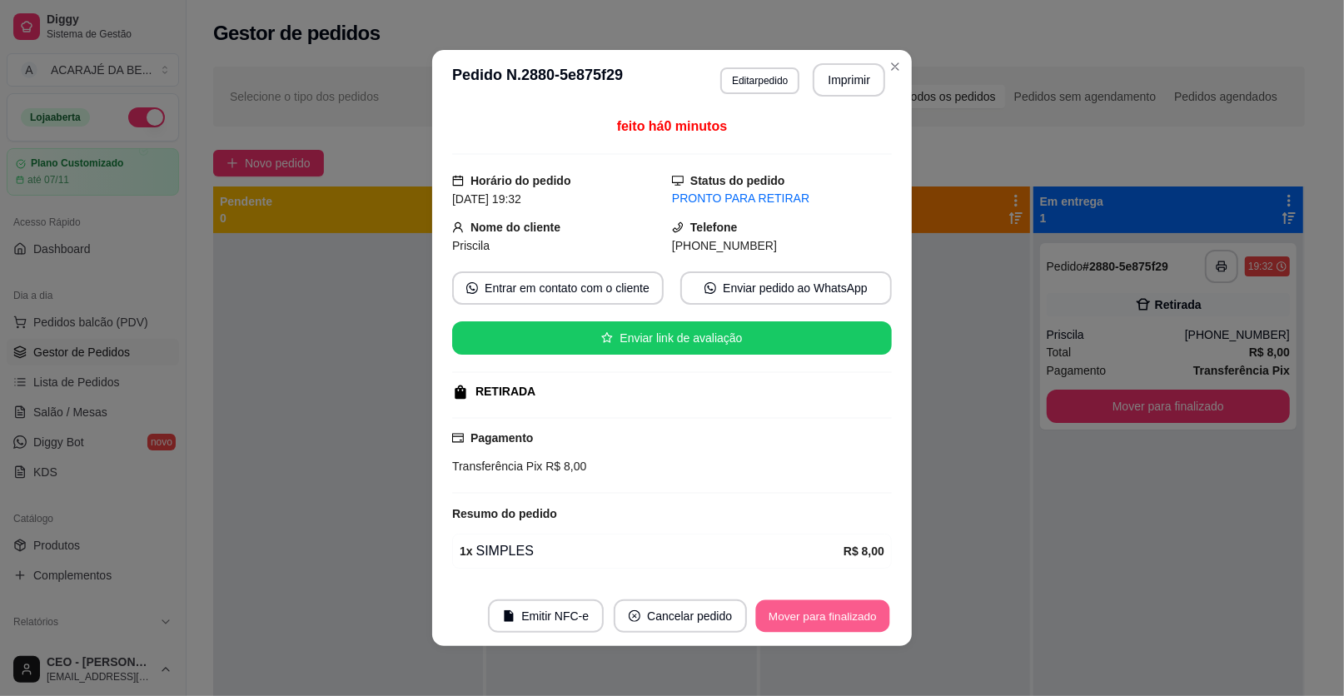
click at [830, 611] on button "Mover para finalizado" at bounding box center [823, 617] width 134 height 32
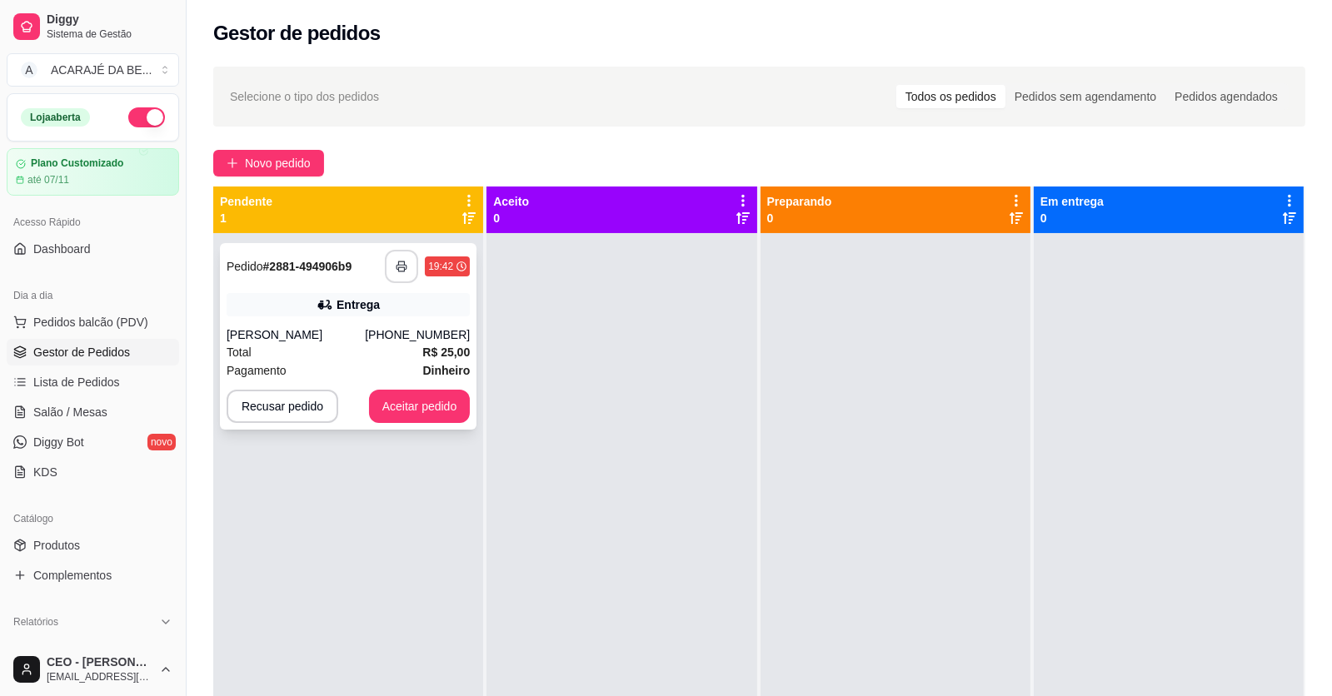
click at [411, 265] on button "button" at bounding box center [401, 266] width 33 height 33
click at [384, 364] on div "Pagamento Dinheiro" at bounding box center [348, 370] width 243 height 18
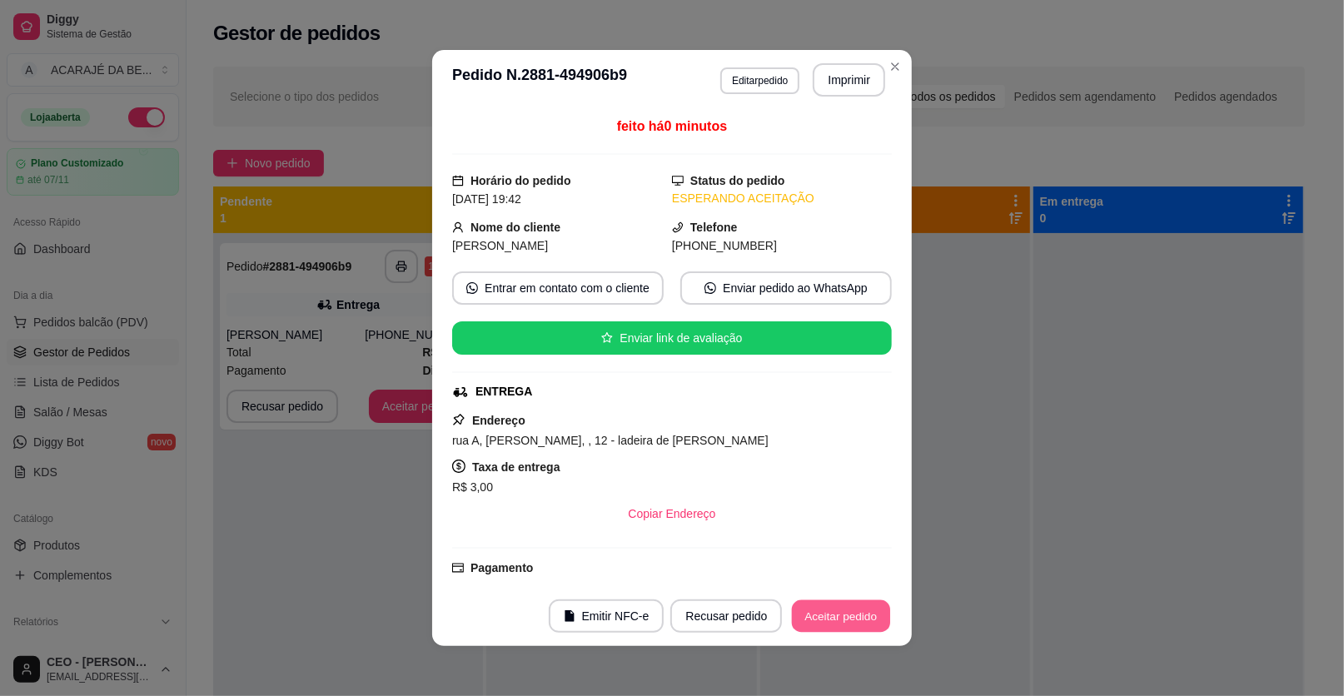
click at [830, 624] on button "Aceitar pedido" at bounding box center [841, 617] width 98 height 32
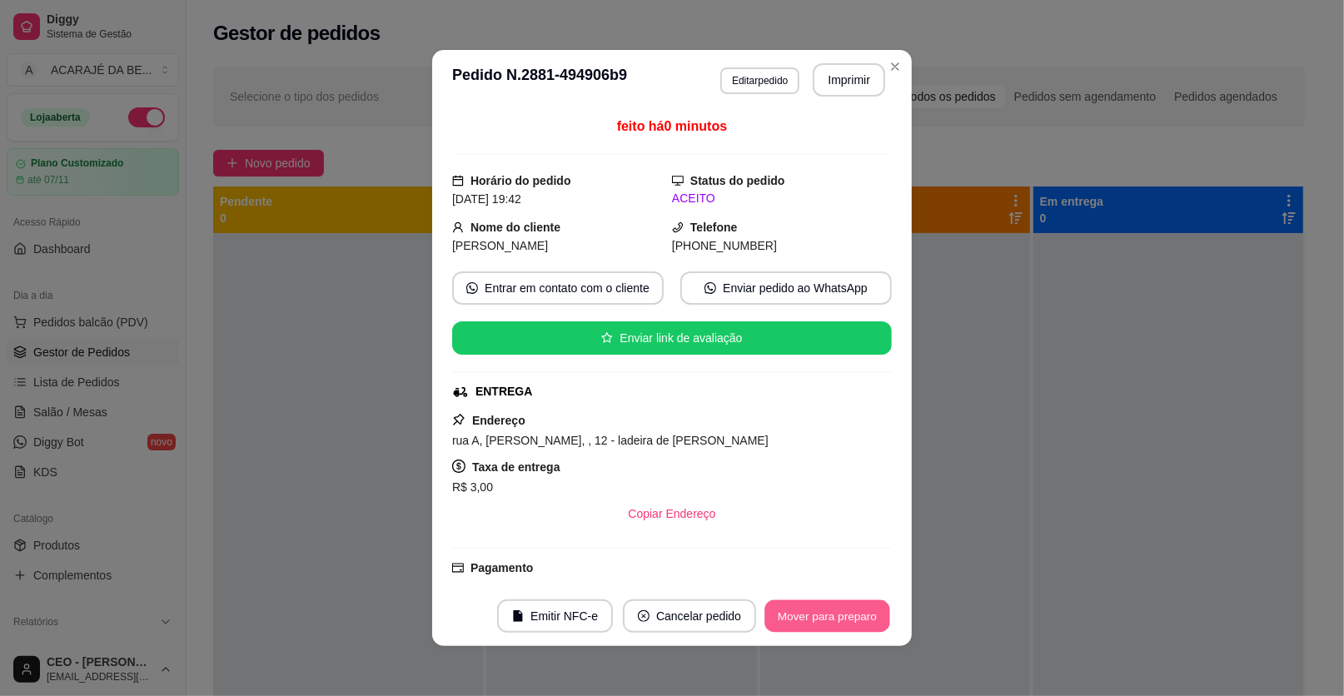
click at [828, 617] on button "Mover para preparo" at bounding box center [827, 617] width 125 height 32
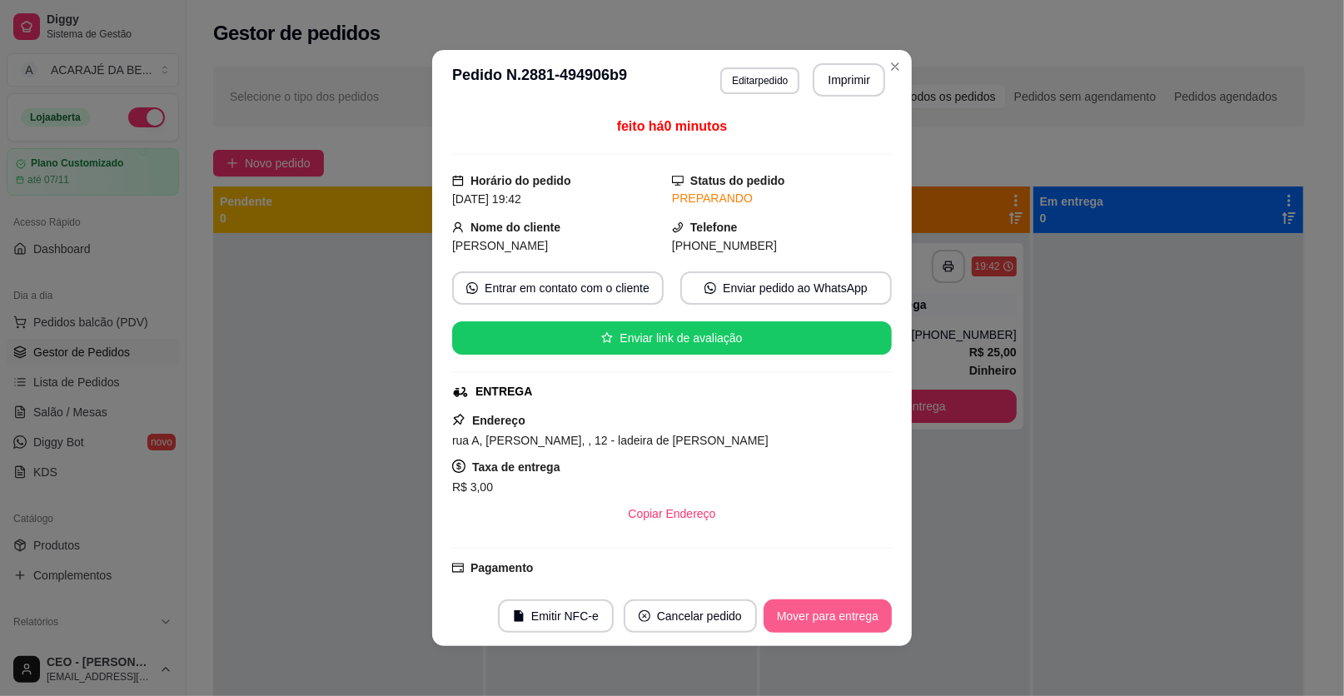
click at [827, 617] on button "Mover para entrega" at bounding box center [828, 616] width 128 height 33
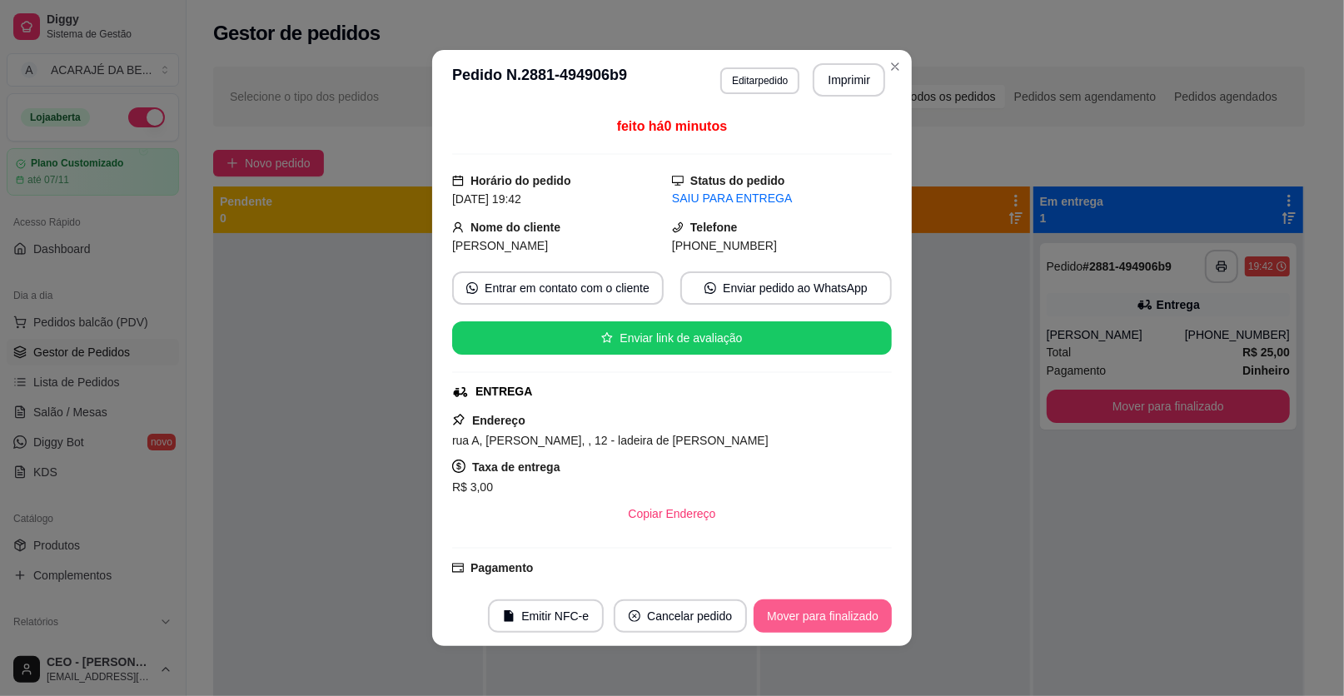
click at [827, 617] on button "Mover para finalizado" at bounding box center [823, 616] width 138 height 33
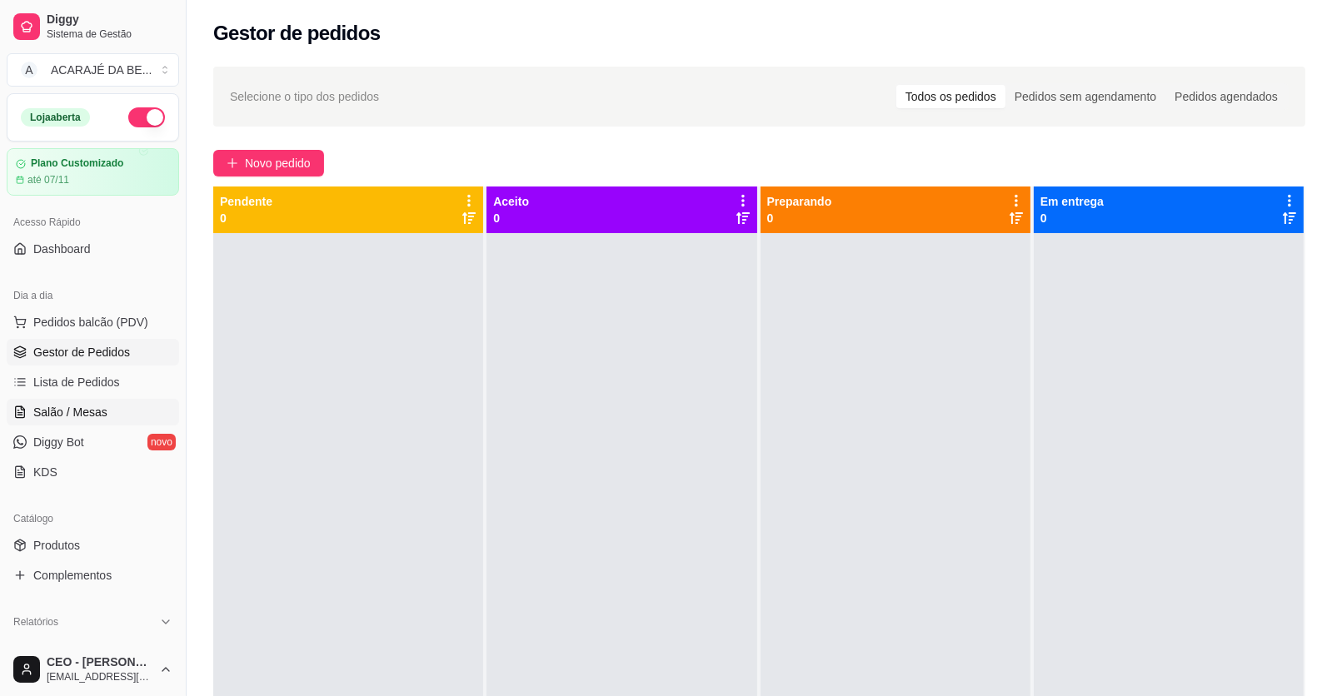
click at [123, 396] on ul "Pedidos balcão (PDV) Gestor de Pedidos Lista de Pedidos Salão / Mesas Diggy Bot…" at bounding box center [93, 397] width 172 height 177
click at [131, 405] on link "Salão / Mesas" at bounding box center [93, 412] width 172 height 27
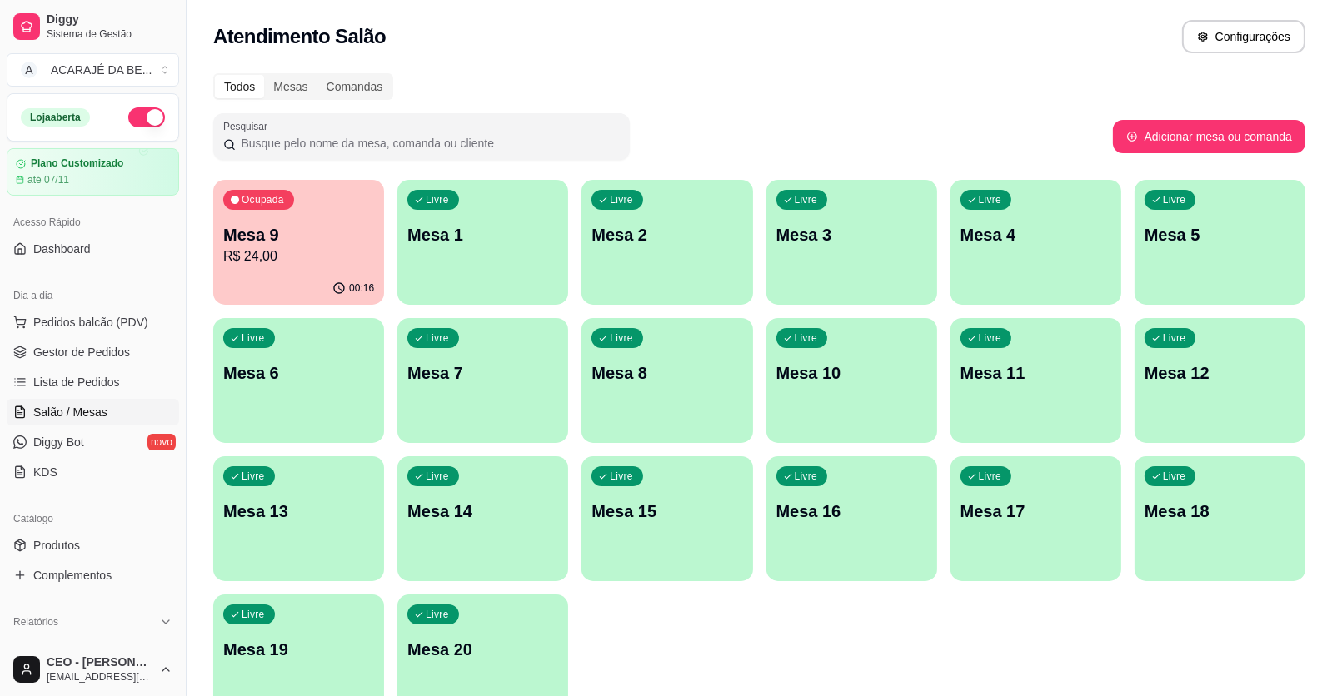
click at [345, 232] on p "Mesa 9" at bounding box center [298, 234] width 151 height 23
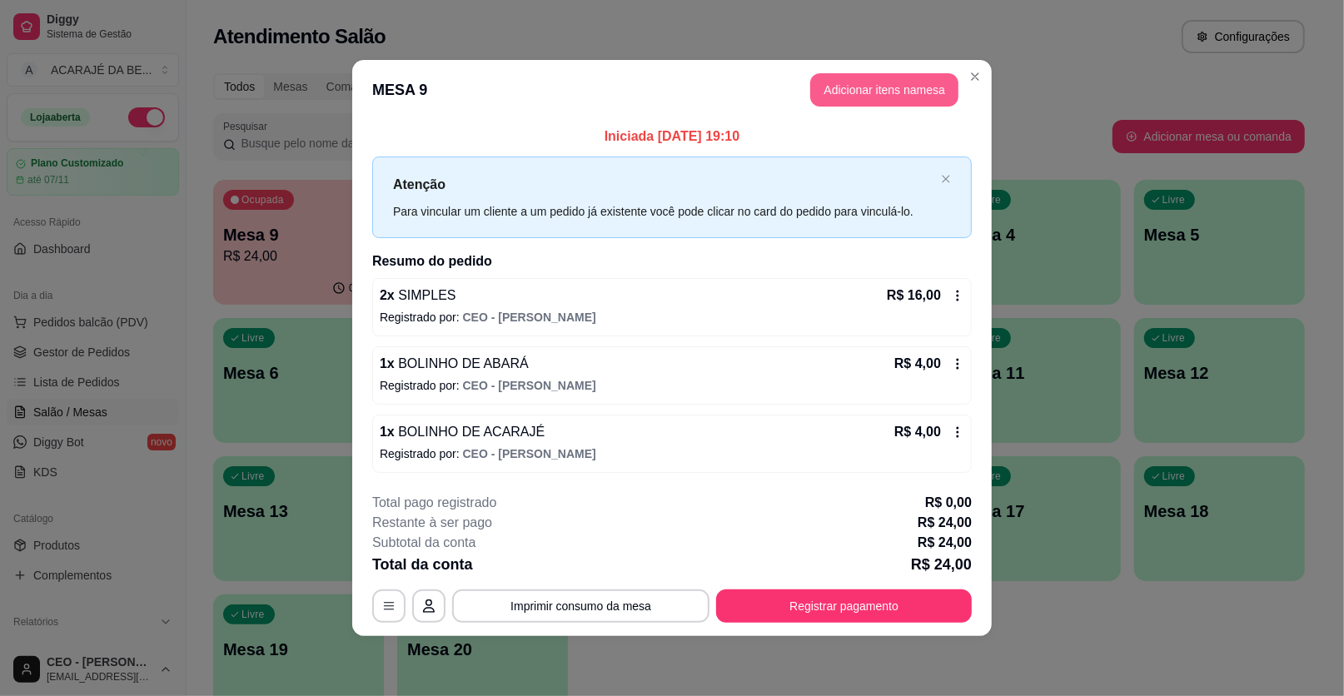
click at [910, 92] on button "Adicionar itens na mesa" at bounding box center [884, 89] width 148 height 33
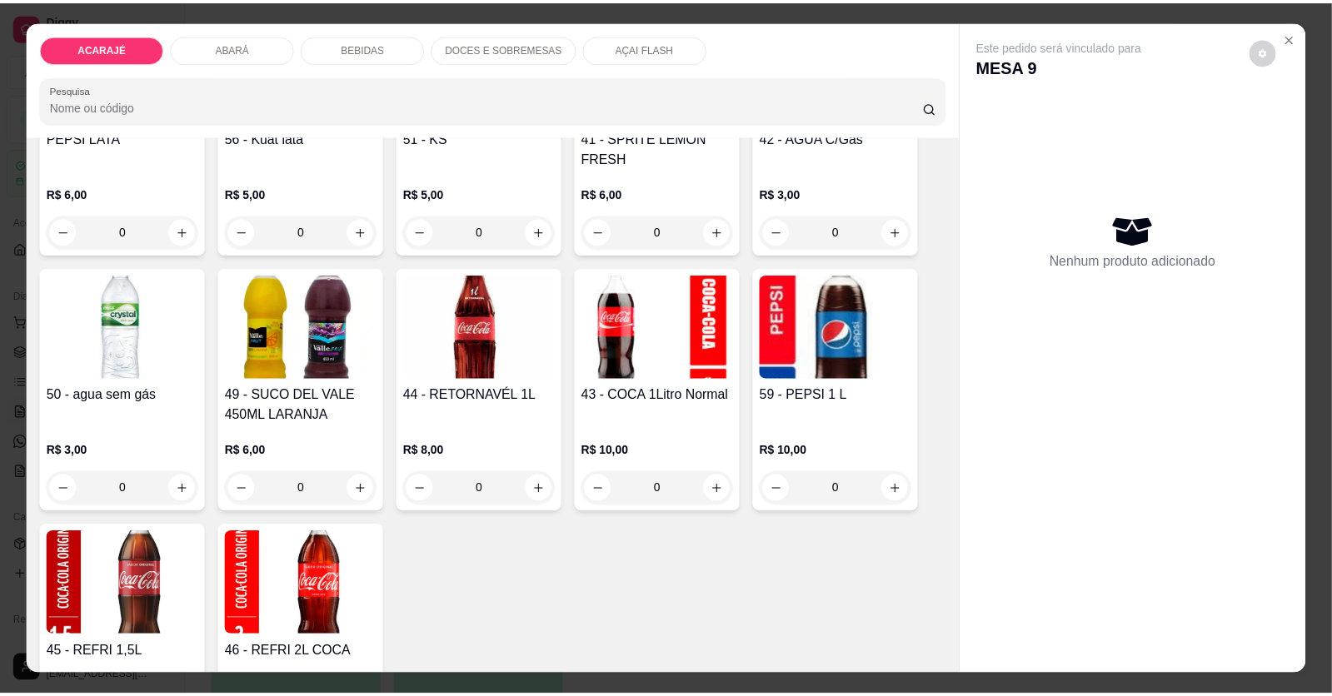
scroll to position [1749, 0]
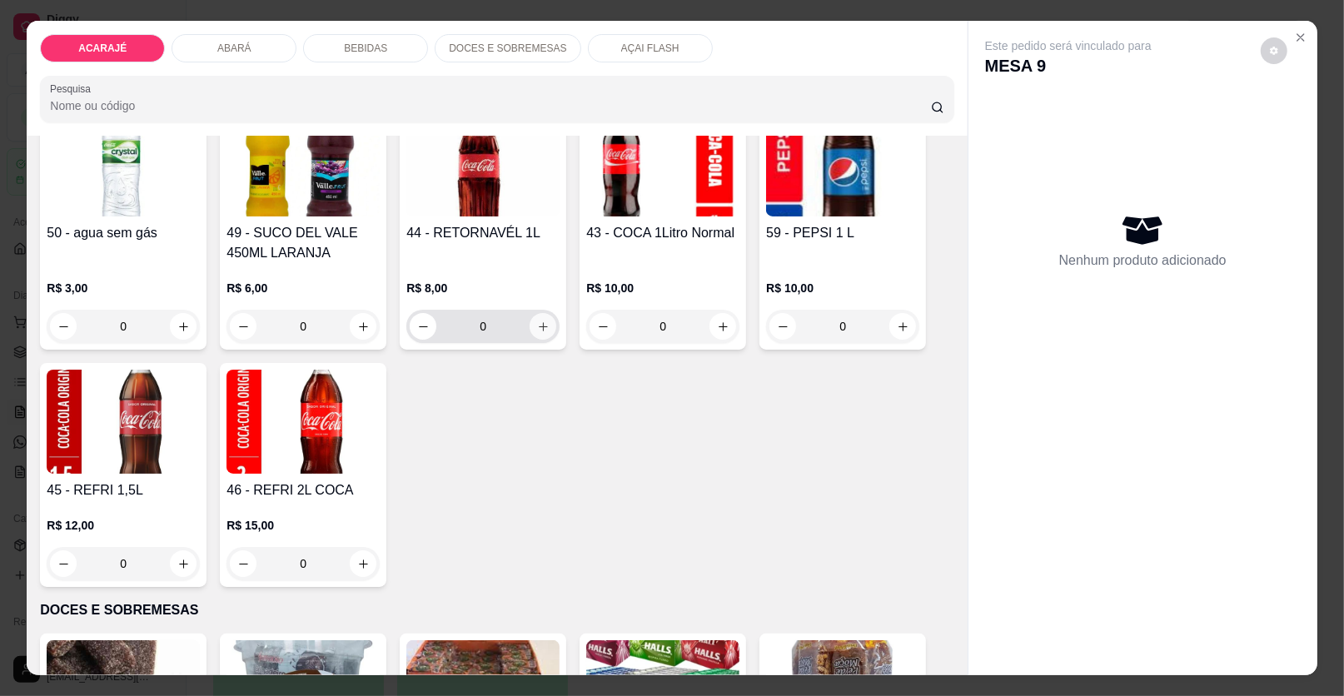
click at [546, 321] on button "increase-product-quantity" at bounding box center [543, 326] width 27 height 27
type input "1"
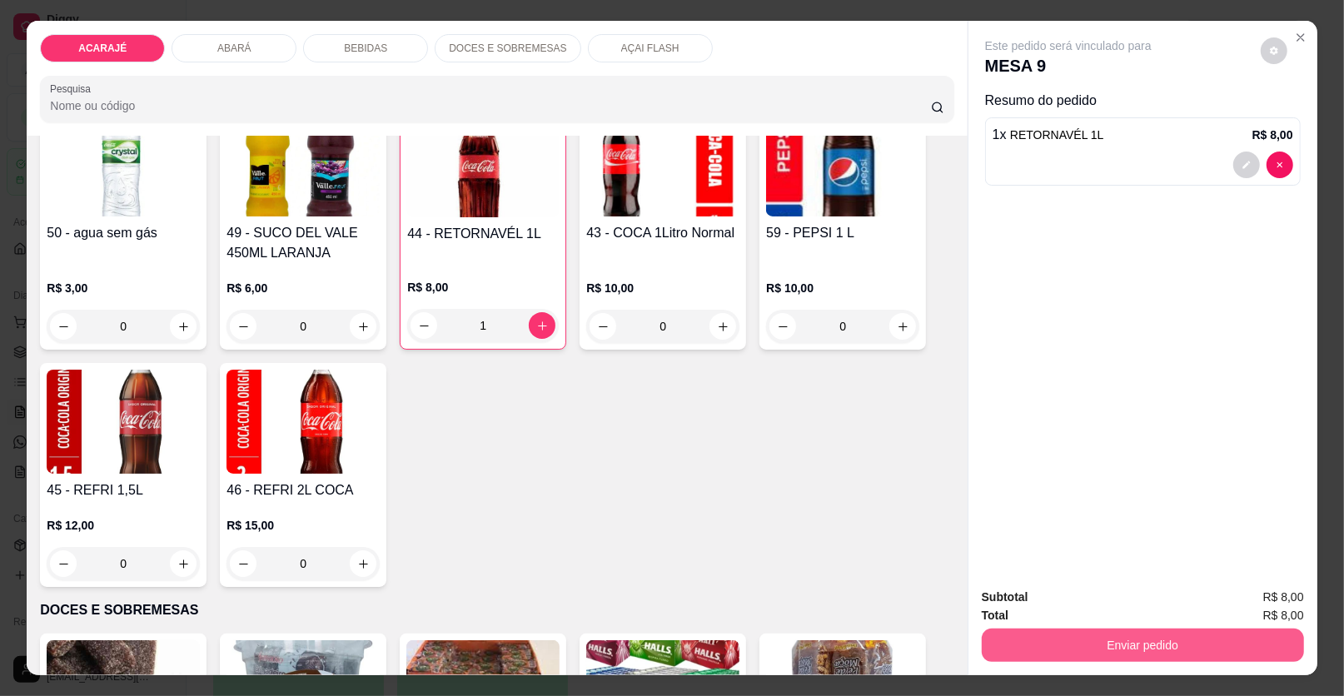
click at [1029, 639] on button "Enviar pedido" at bounding box center [1143, 645] width 322 height 33
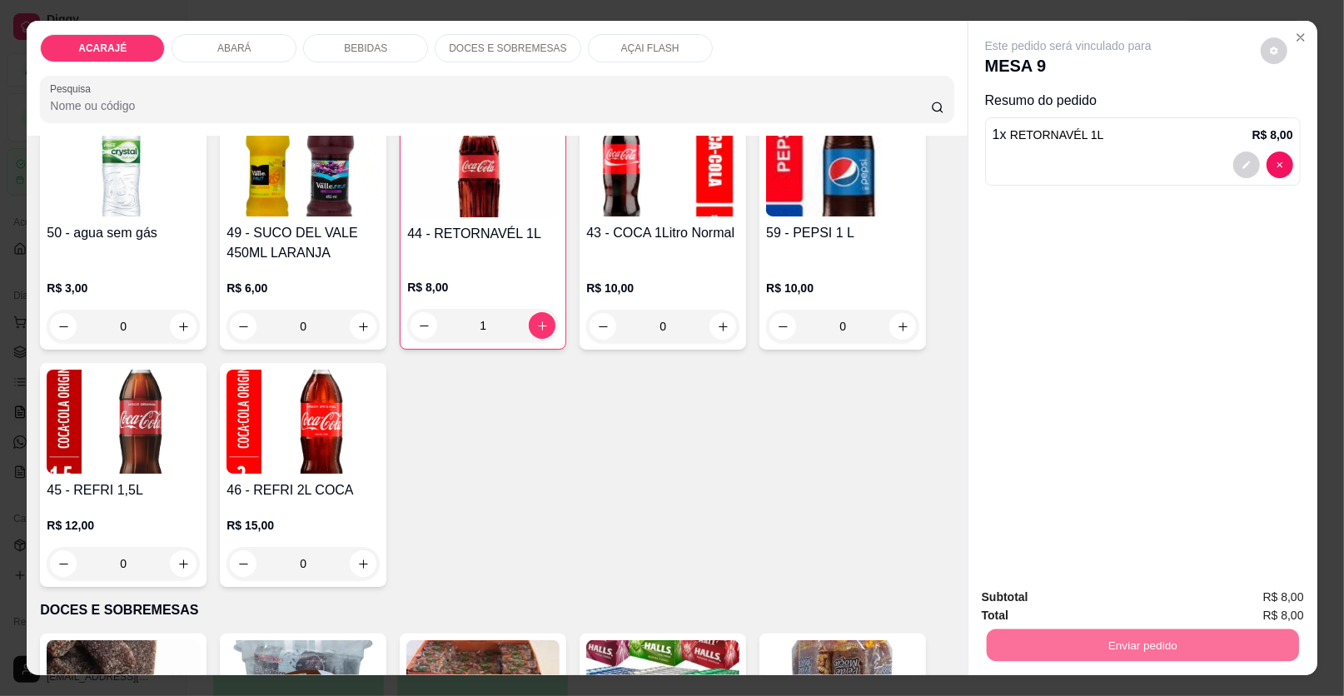
click at [1254, 609] on button "Enviar pedido" at bounding box center [1261, 605] width 94 height 32
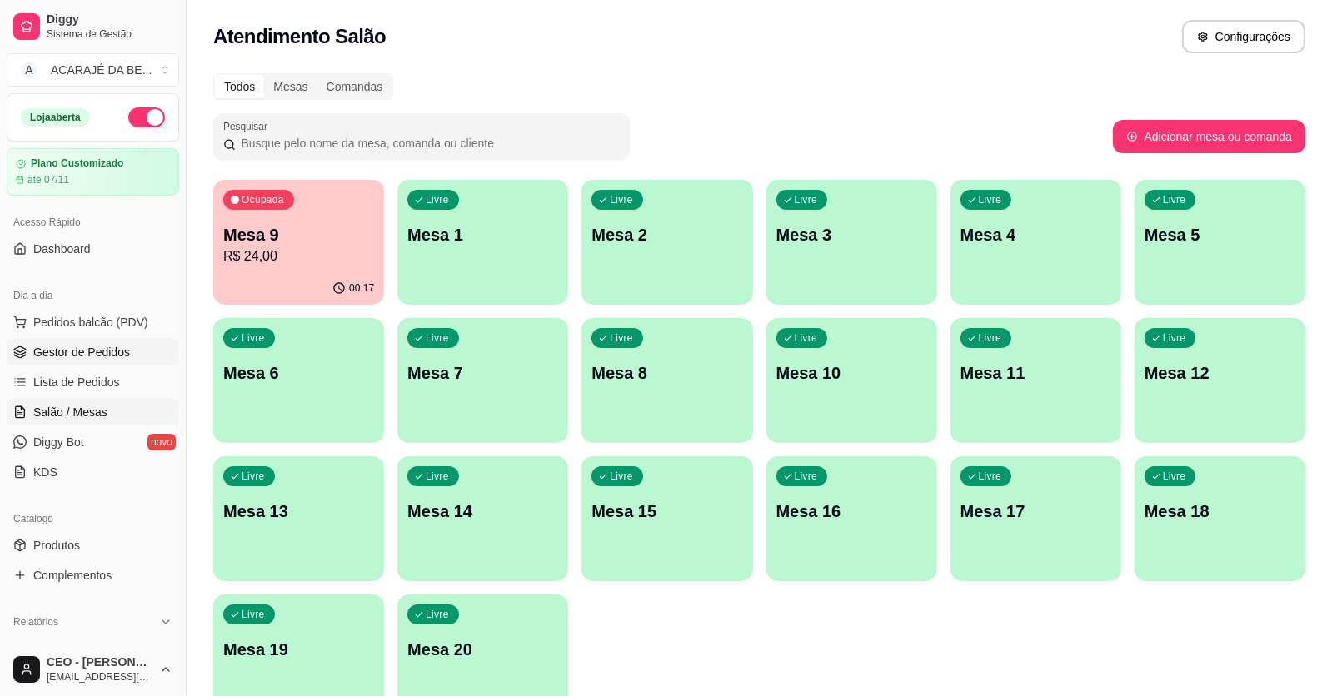
click at [88, 340] on link "Gestor de Pedidos" at bounding box center [93, 352] width 172 height 27
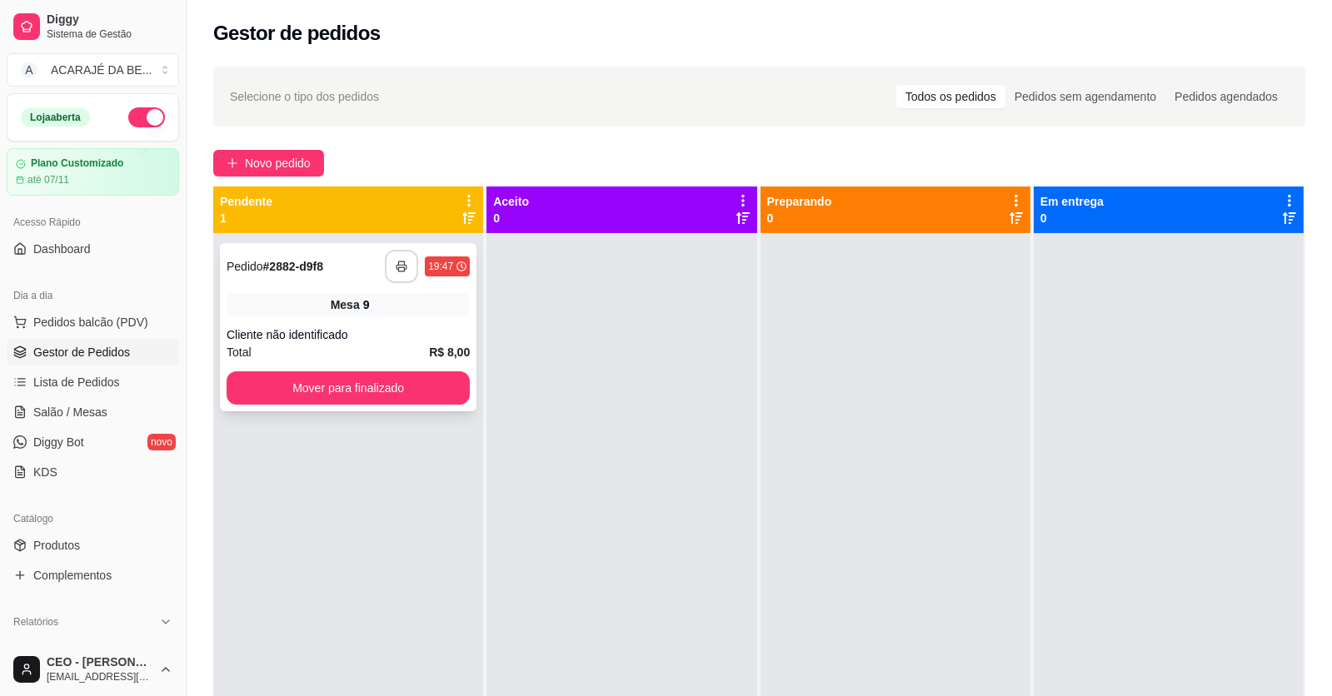
click at [393, 256] on button "button" at bounding box center [401, 266] width 33 height 33
click at [425, 304] on div "Mesa 9" at bounding box center [348, 304] width 243 height 23
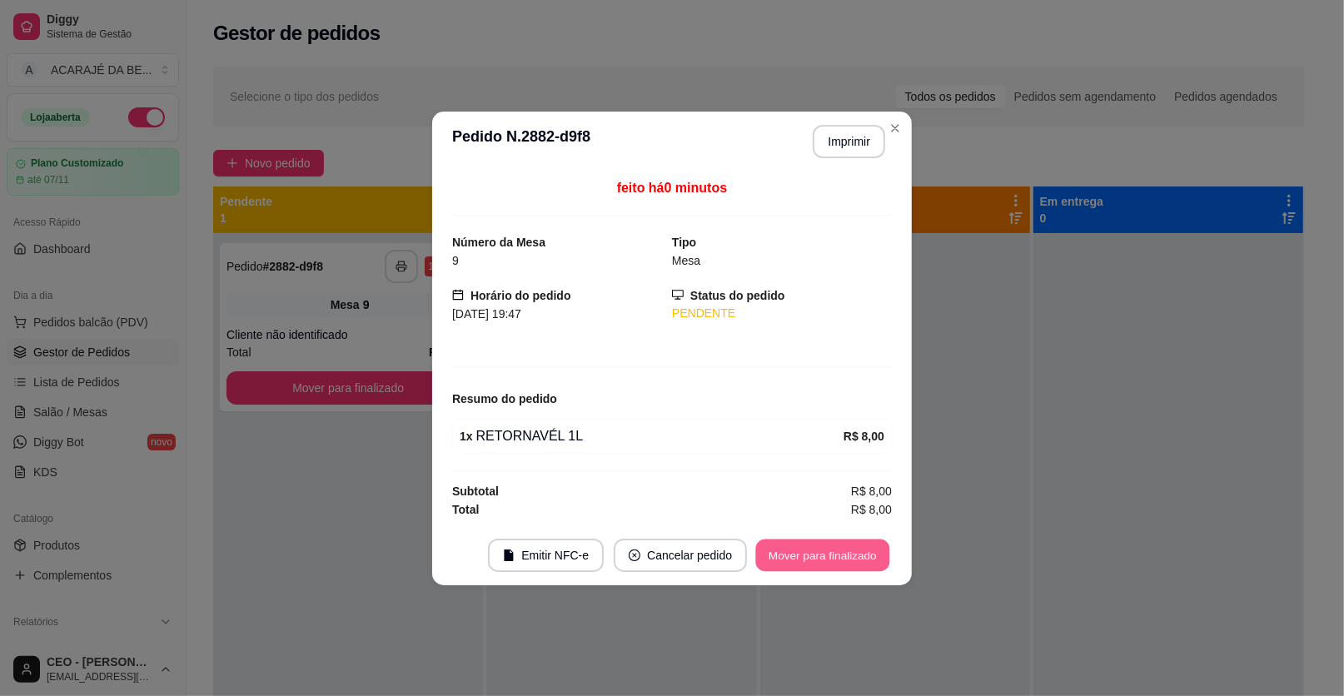
click at [770, 544] on button "Mover para finalizado" at bounding box center [823, 555] width 134 height 32
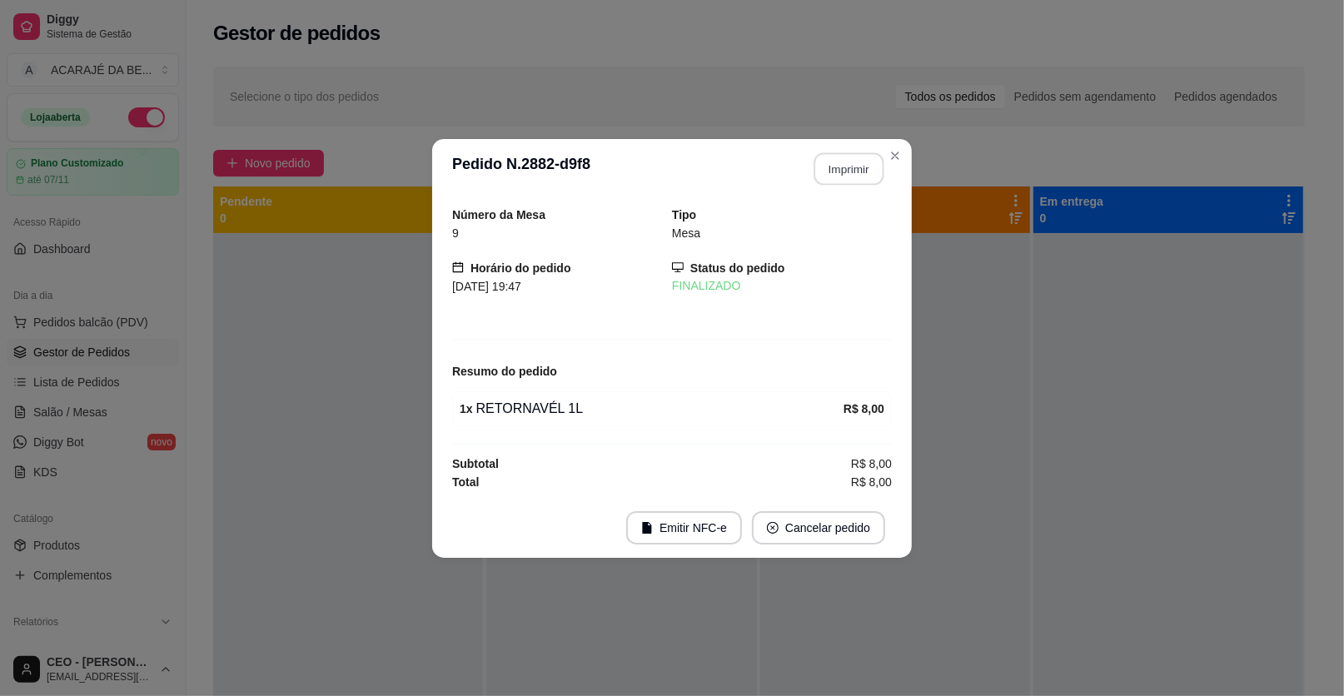
click at [883, 156] on section "**********" at bounding box center [672, 348] width 480 height 419
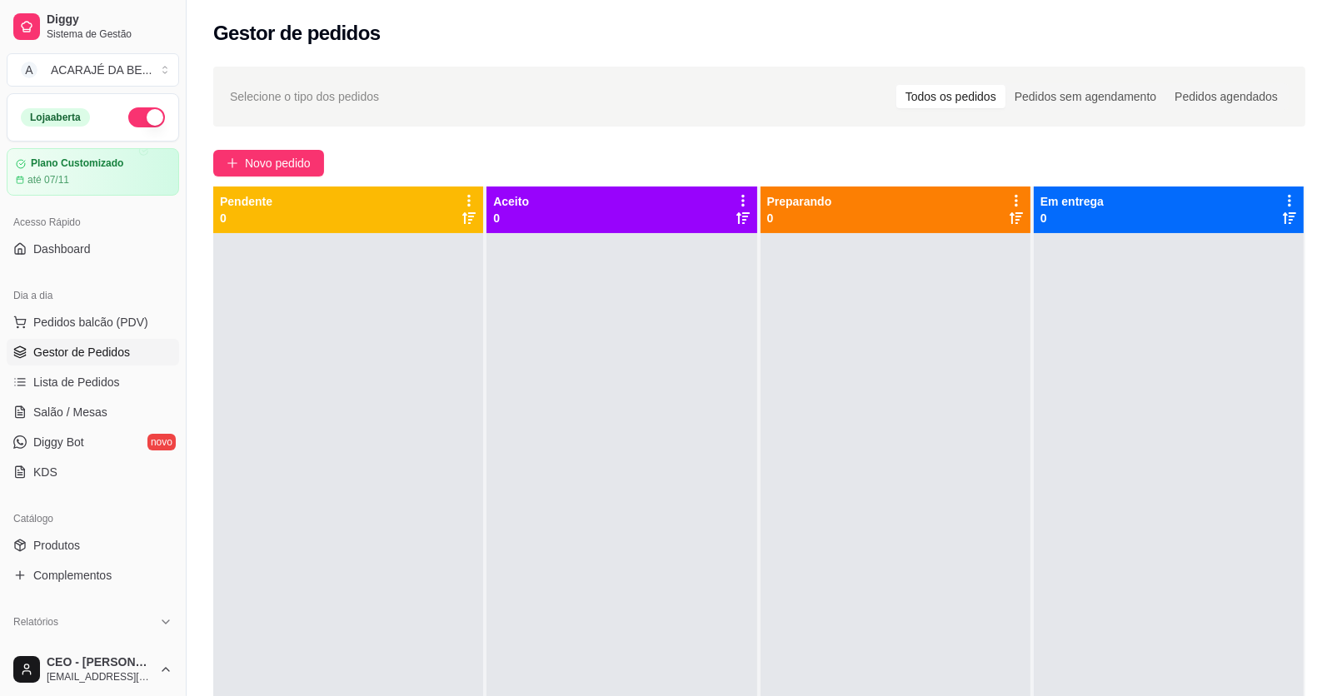
click at [292, 143] on div "Selecione o tipo dos pedidos Todos os pedidos Pedidos sem agendamento Pedidos a…" at bounding box center [759, 480] width 1145 height 846
click at [292, 157] on span "Novo pedido" at bounding box center [278, 163] width 66 height 18
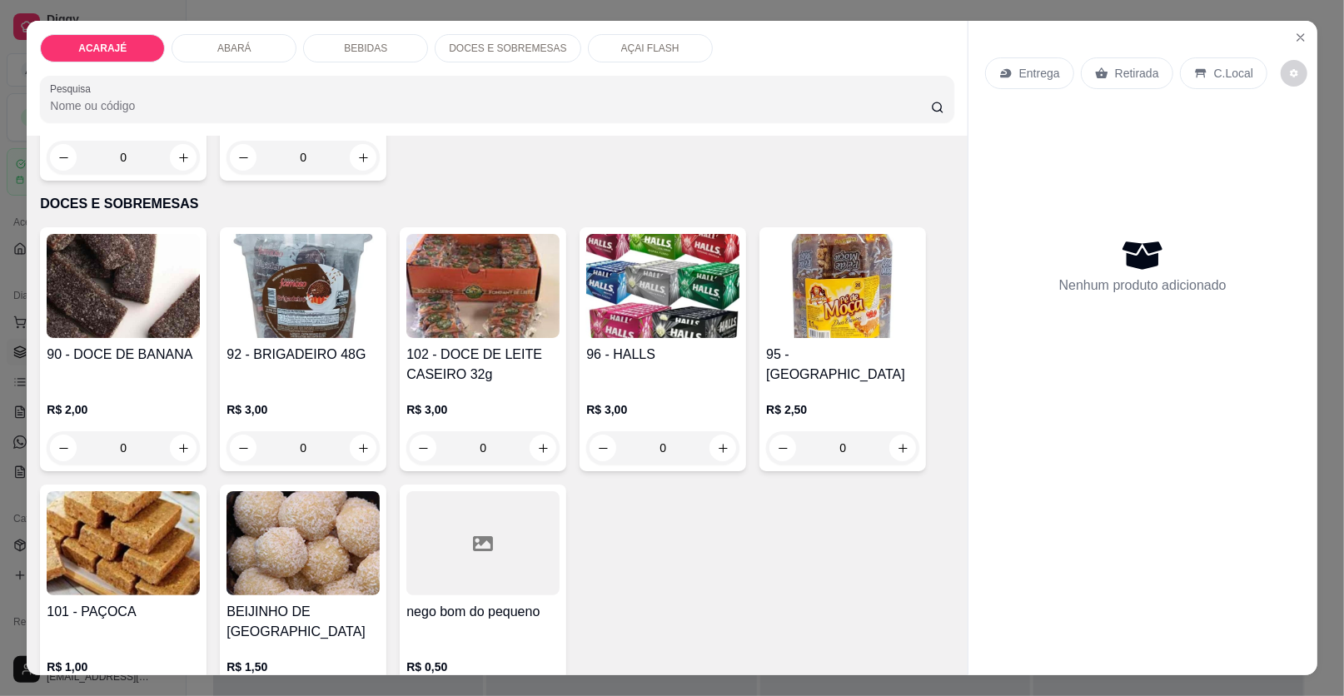
scroll to position [1999, 0]
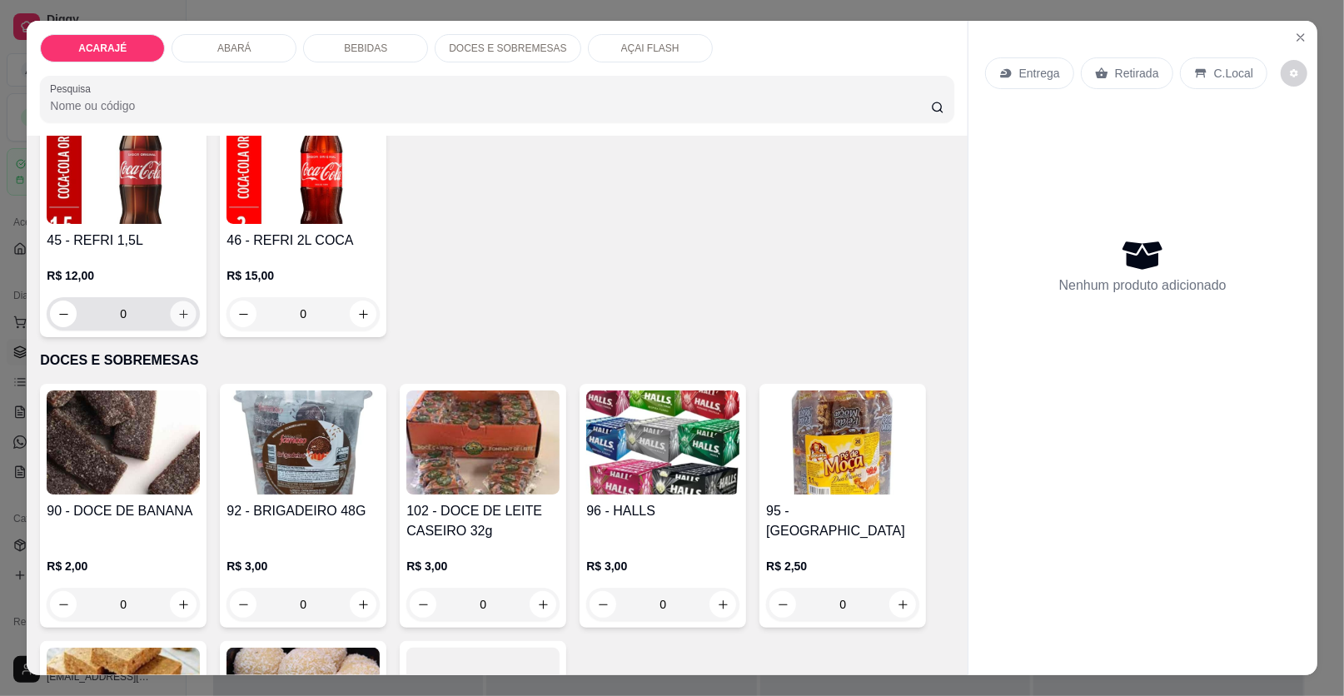
click at [179, 318] on icon "increase-product-quantity" at bounding box center [183, 314] width 12 height 12
type input "1"
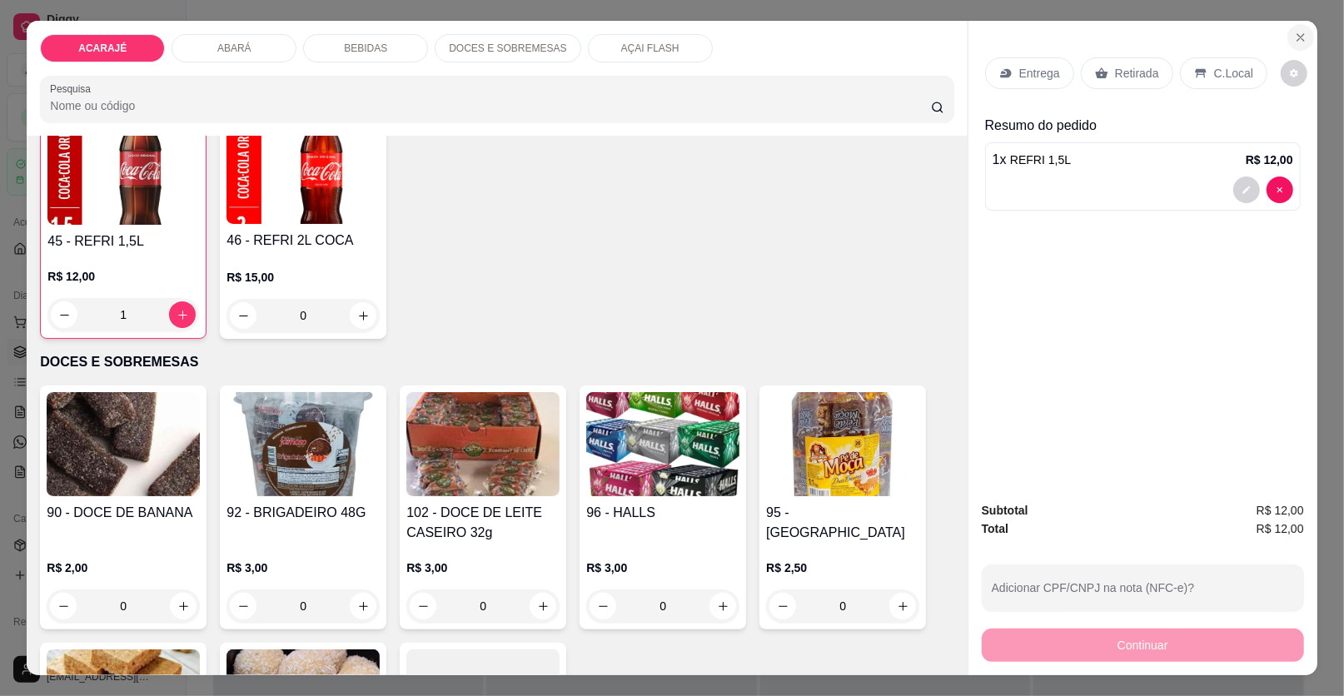
click at [1294, 33] on icon "Close" at bounding box center [1300, 37] width 13 height 13
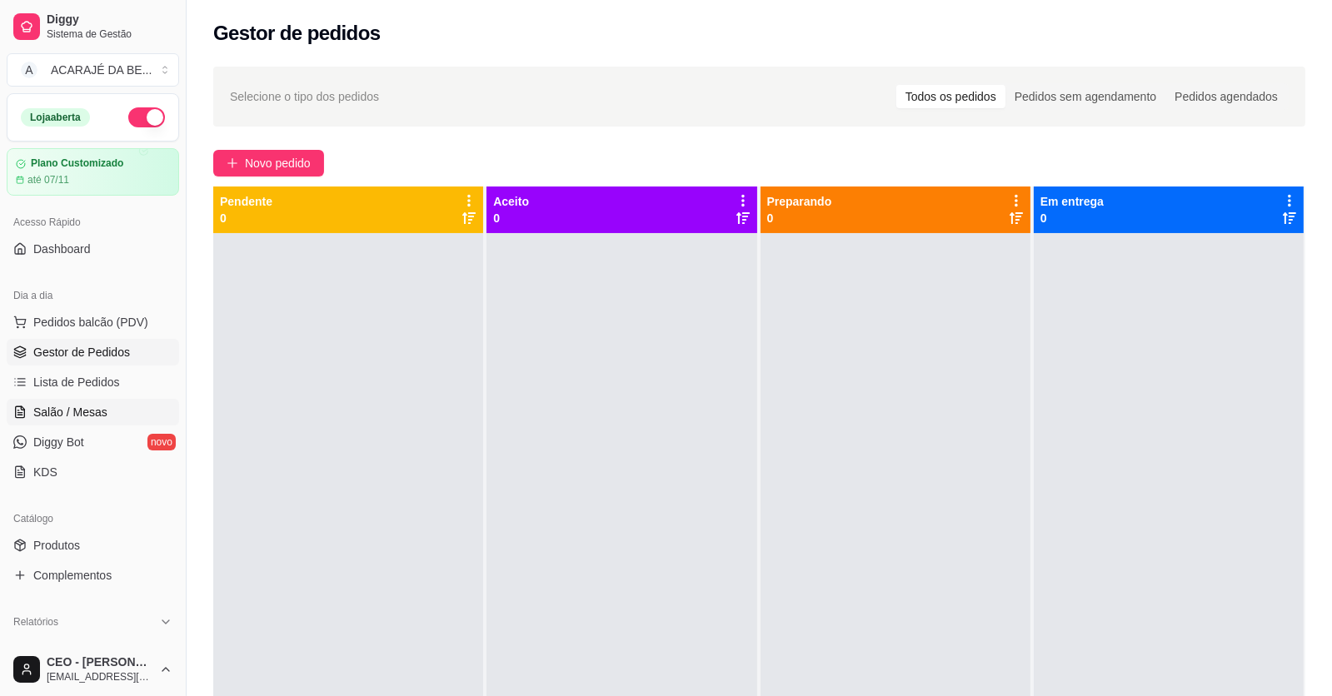
click at [148, 418] on link "Salão / Mesas" at bounding box center [93, 412] width 172 height 27
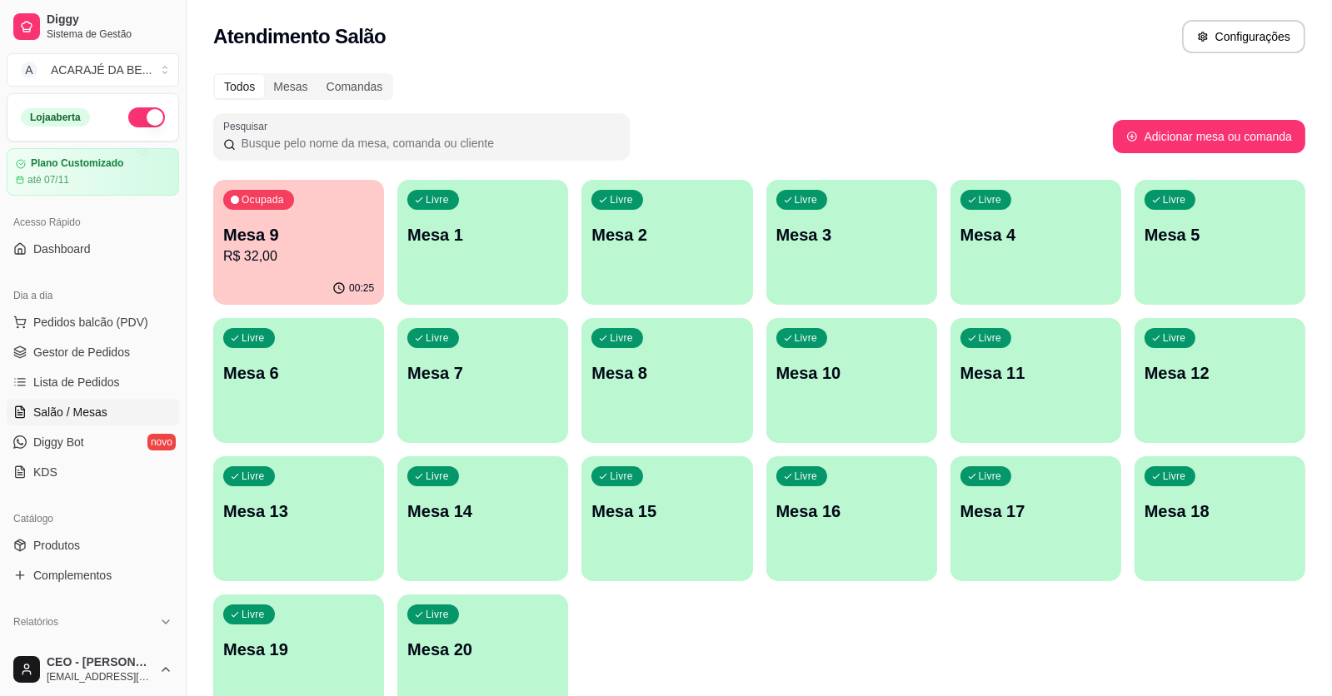
click at [292, 267] on div "Ocupada Mesa 9 R$ 32,00" at bounding box center [298, 226] width 171 height 92
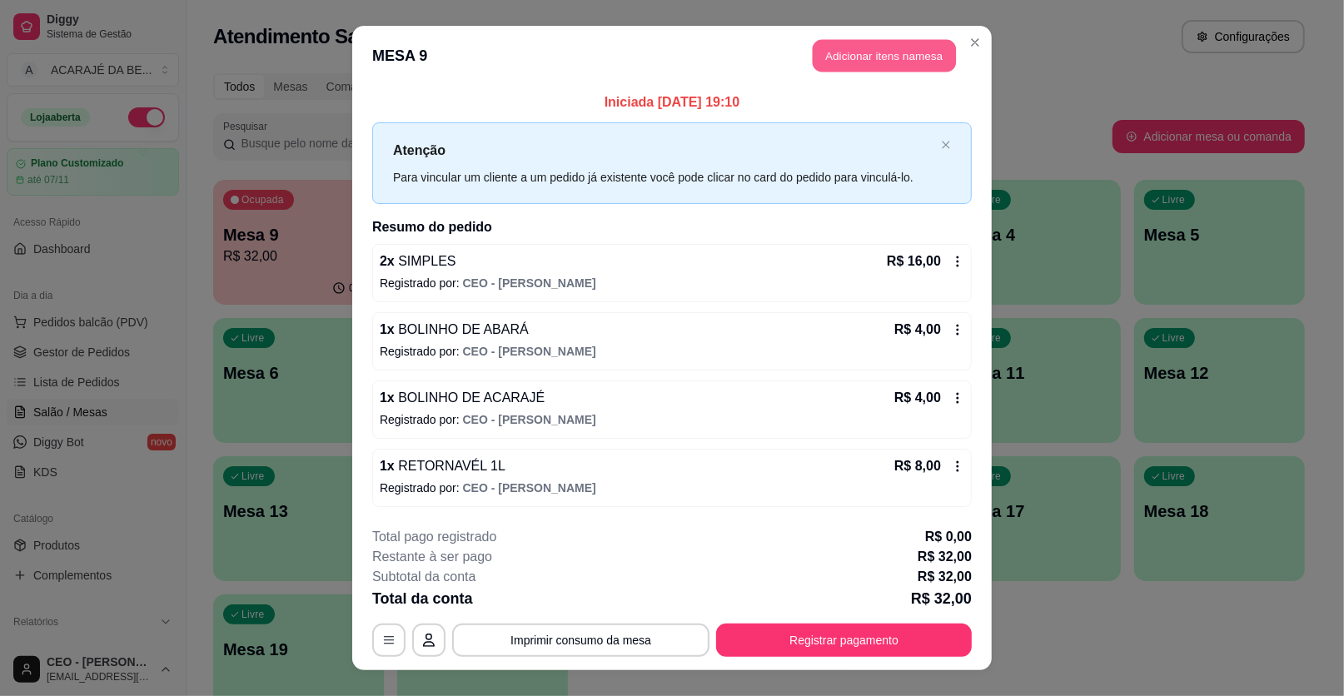
click at [868, 43] on button "Adicionar itens na mesa" at bounding box center [884, 56] width 143 height 32
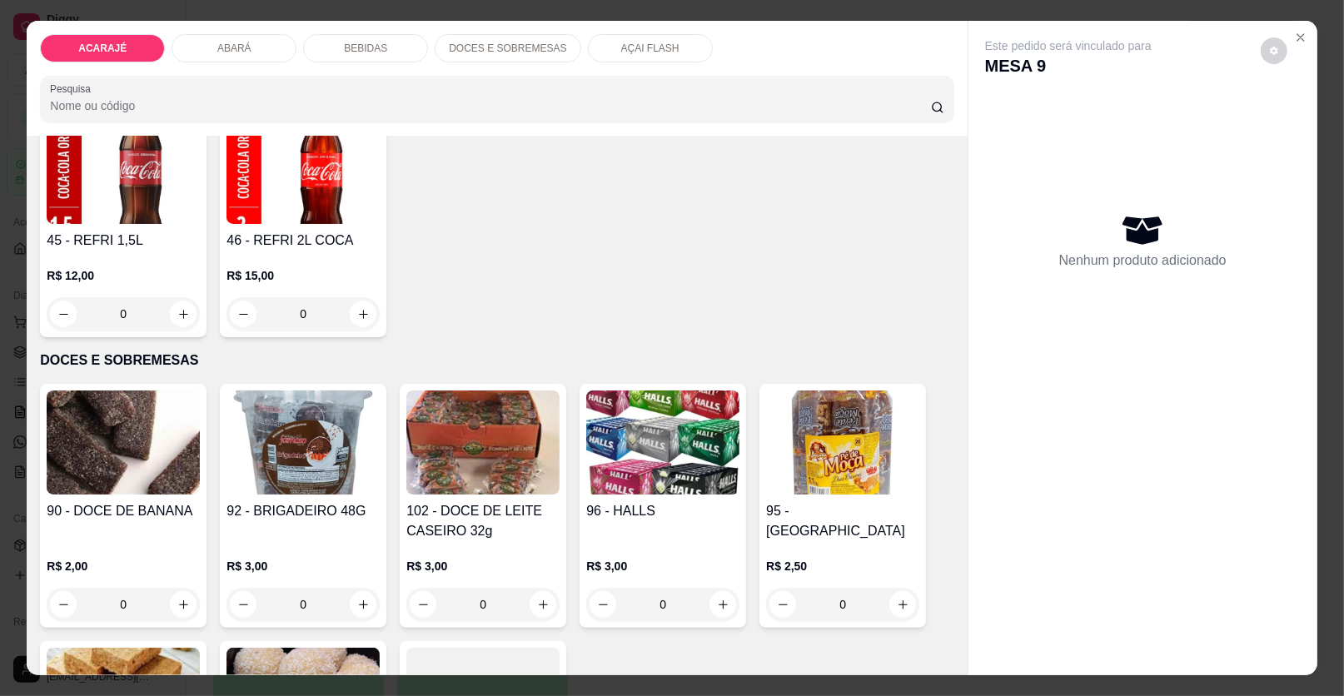
scroll to position [2165, 0]
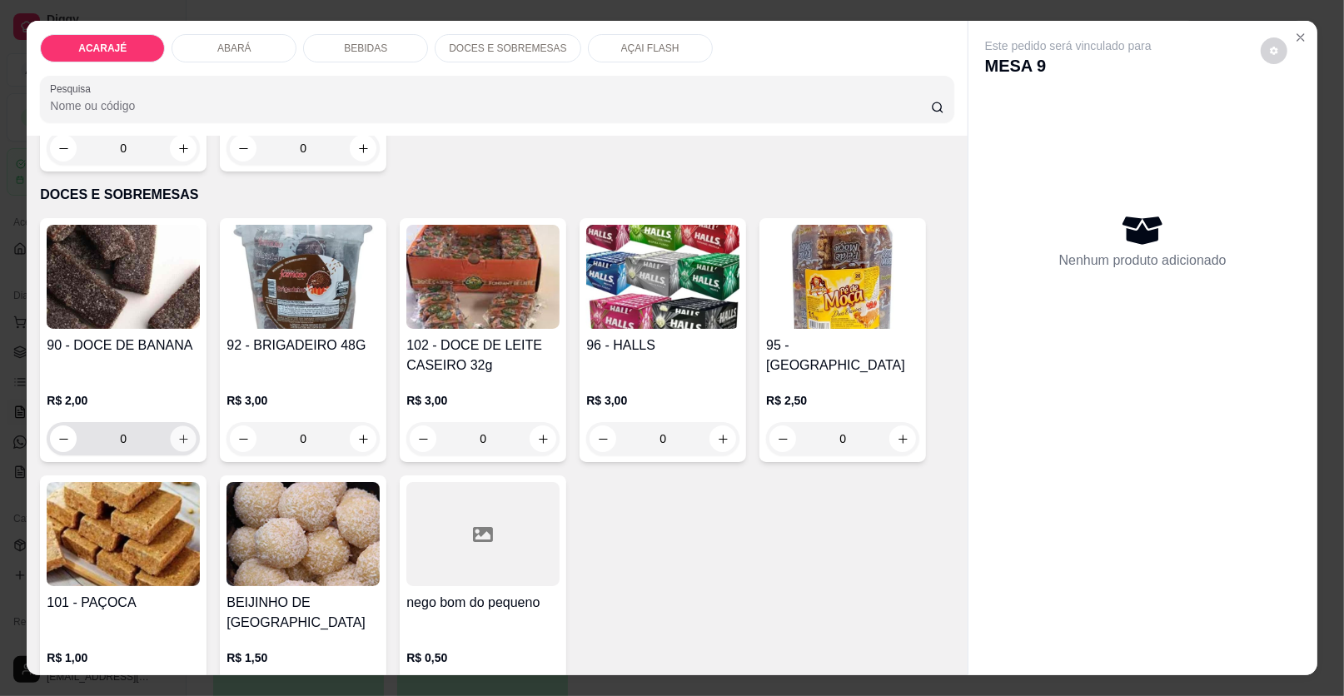
click at [171, 437] on button "increase-product-quantity" at bounding box center [184, 439] width 26 height 26
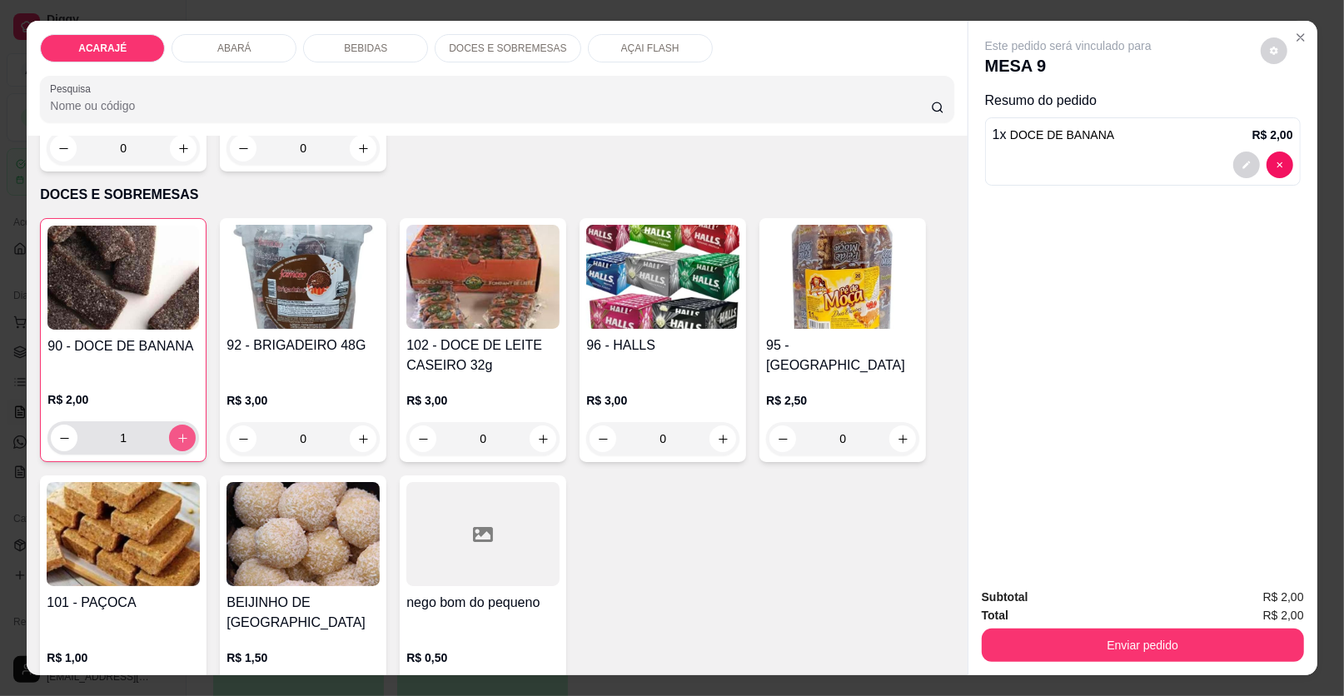
click at [177, 437] on icon "increase-product-quantity" at bounding box center [183, 438] width 12 height 12
click at [177, 436] on icon "increase-product-quantity" at bounding box center [183, 438] width 12 height 12
type input "3"
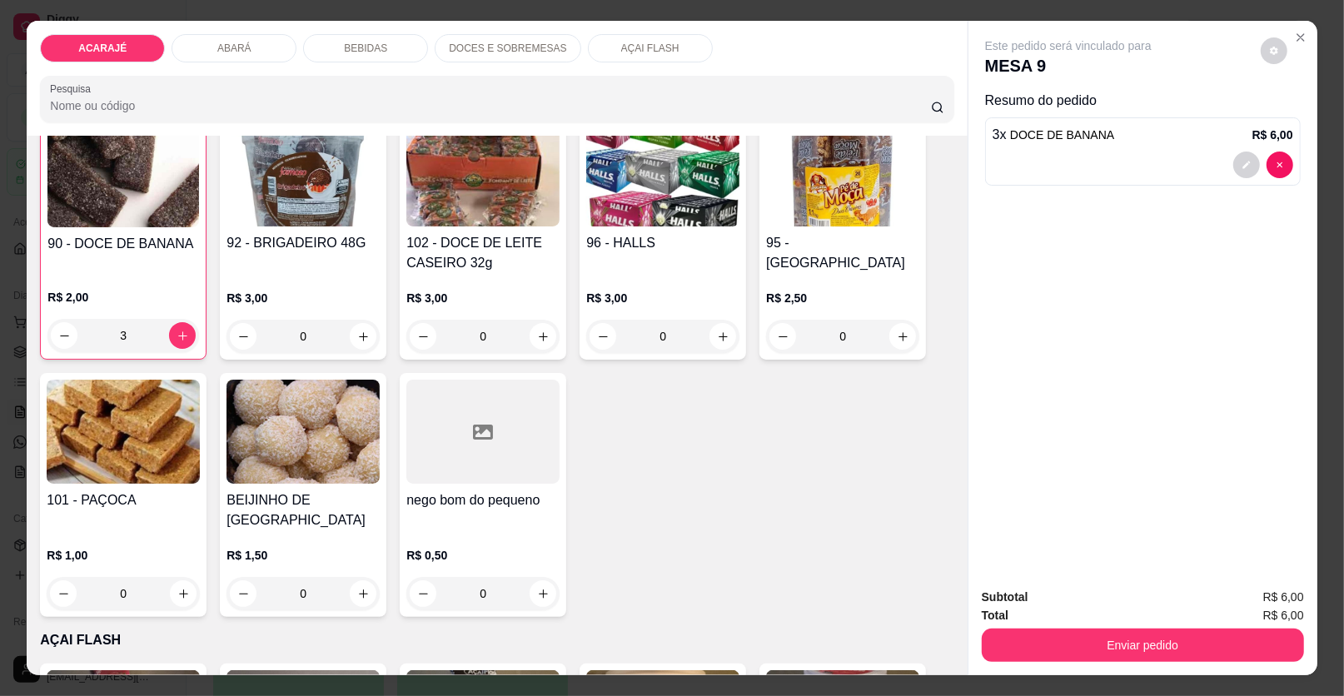
scroll to position [2248, 0]
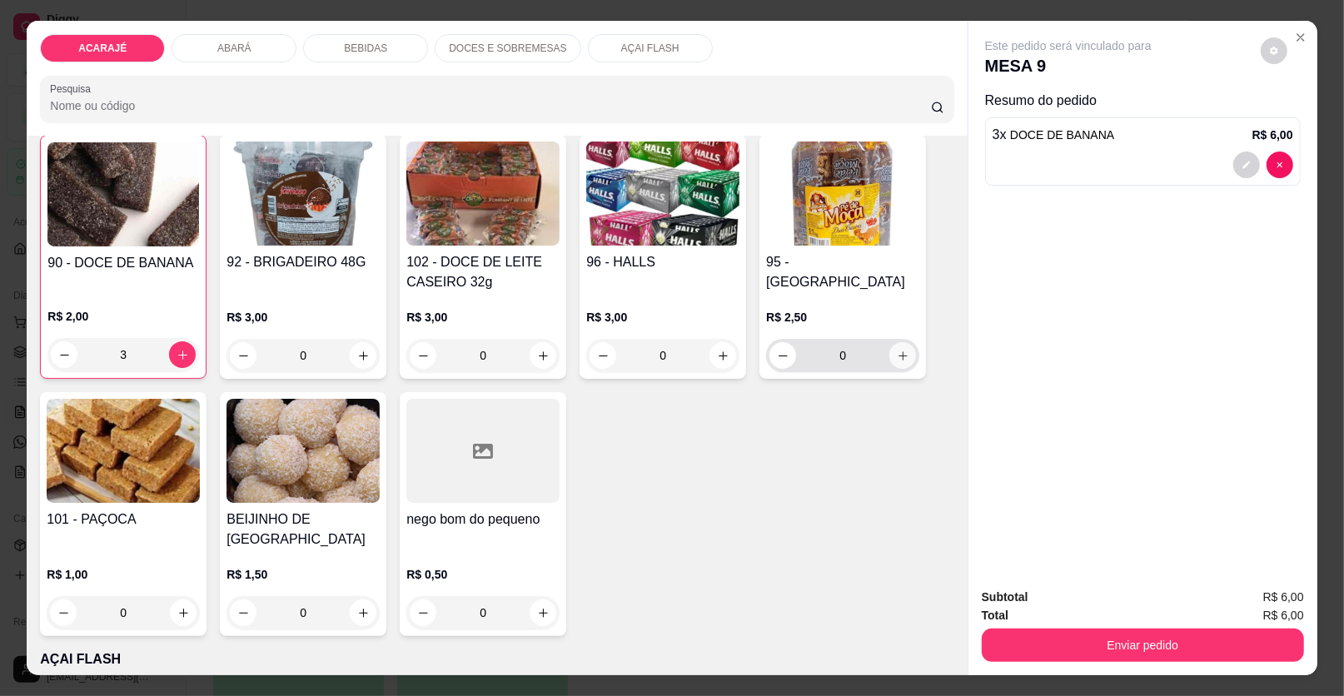
click at [890, 354] on button "increase-product-quantity" at bounding box center [903, 355] width 27 height 27
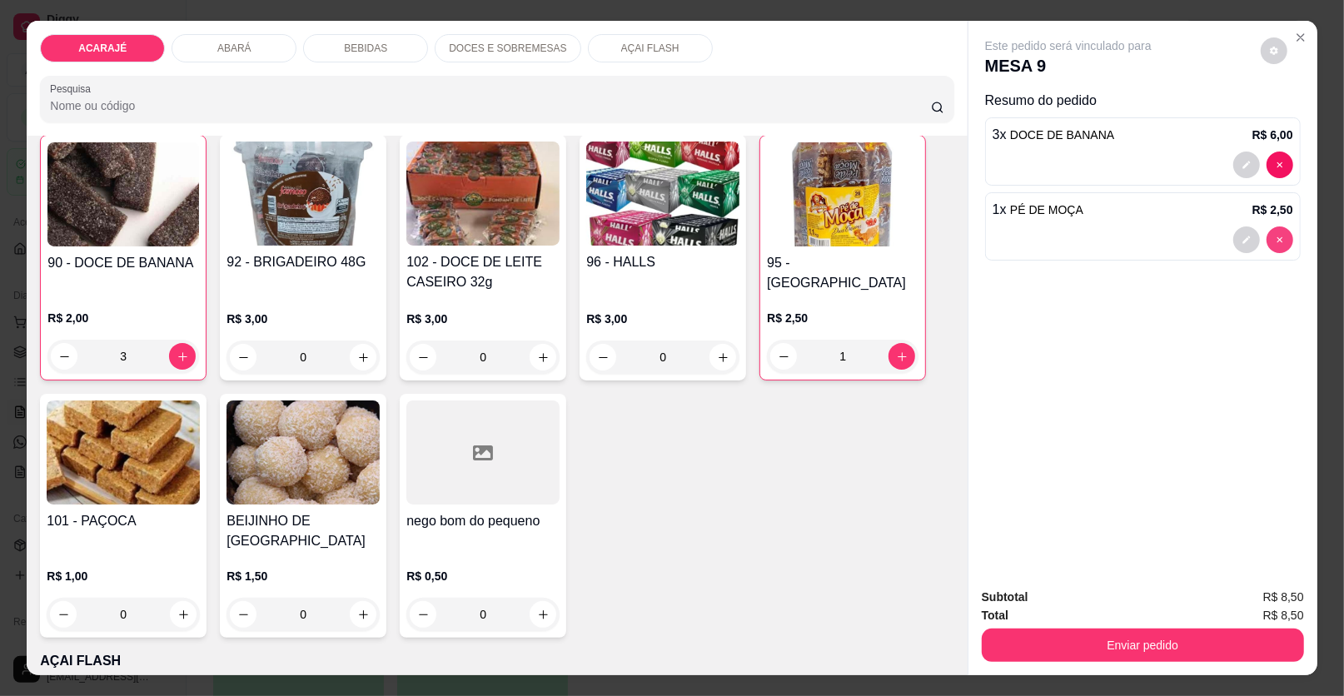
type input "0"
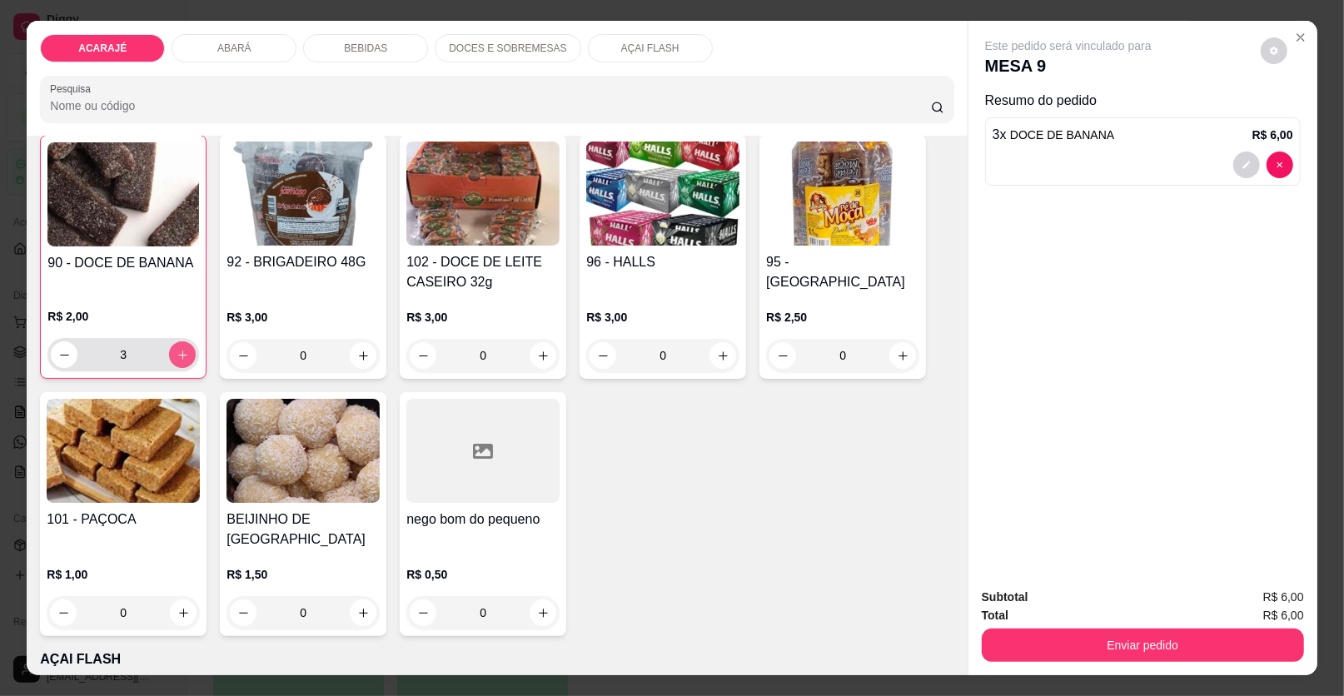
click at [182, 352] on button "increase-product-quantity" at bounding box center [182, 354] width 27 height 27
type input "4"
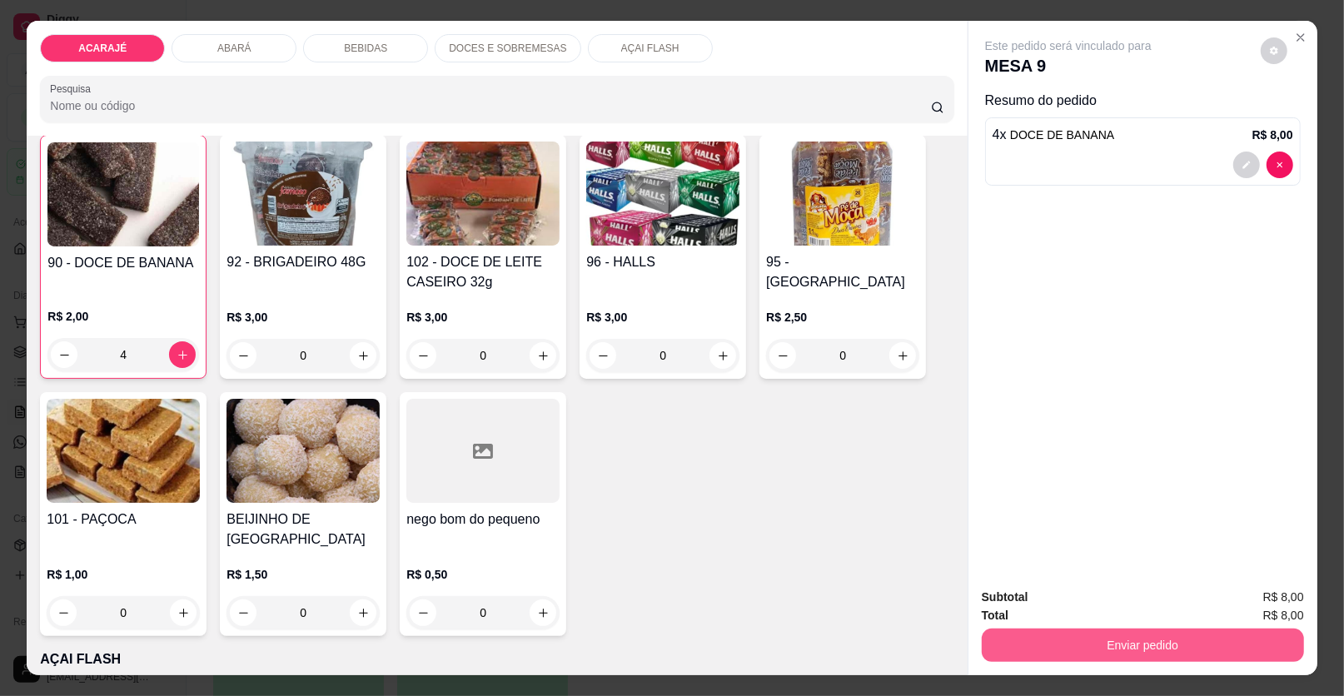
click at [1000, 632] on button "Enviar pedido" at bounding box center [1143, 645] width 322 height 33
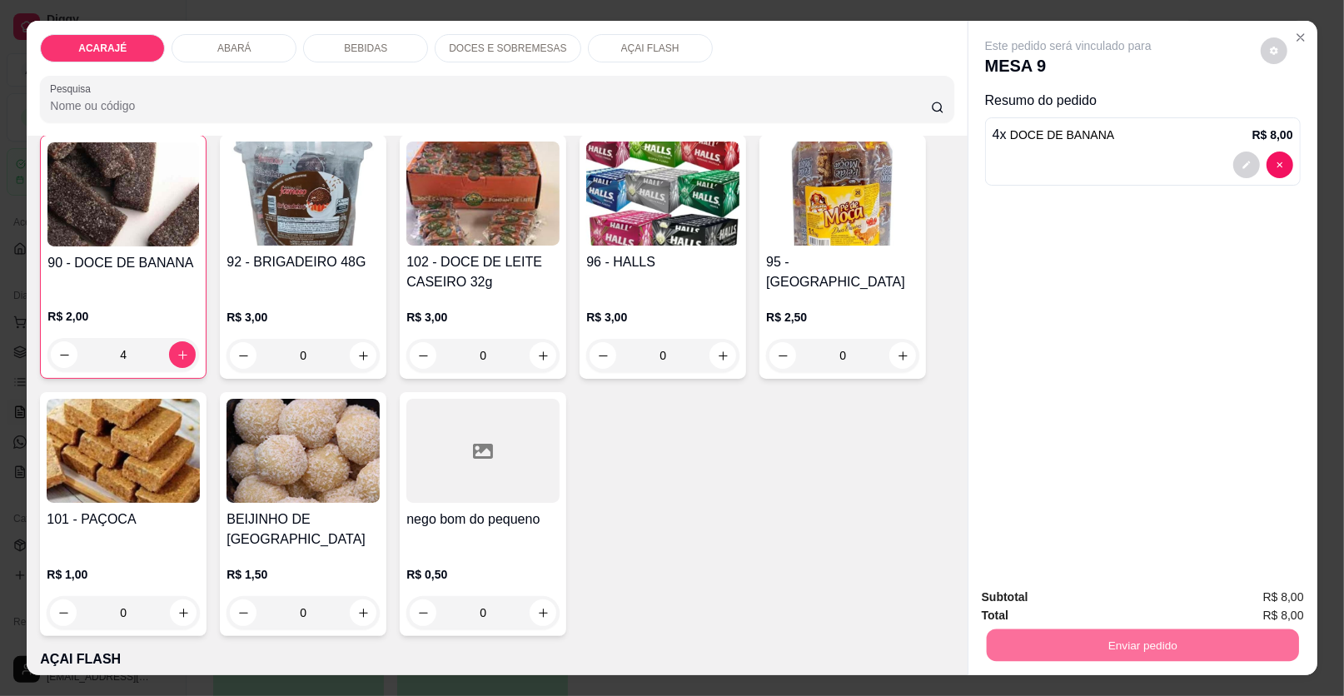
click at [1224, 601] on button "Enviar pedido" at bounding box center [1261, 605] width 94 height 32
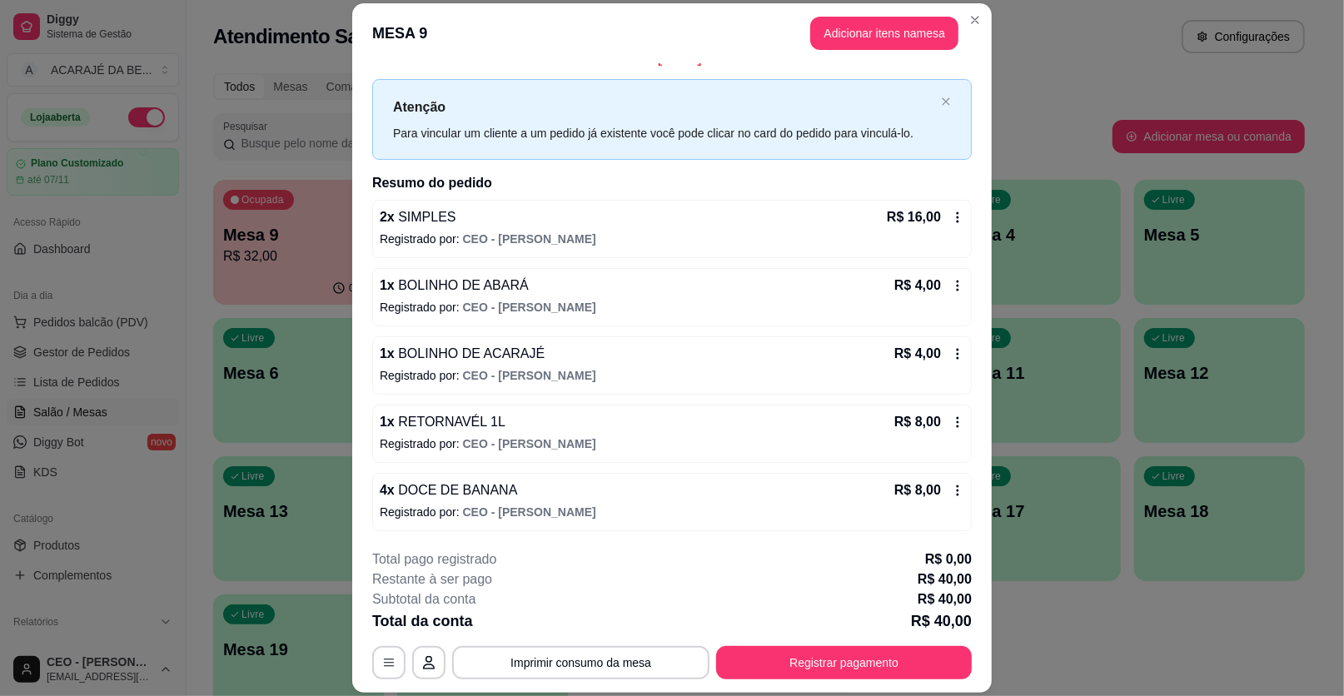
scroll to position [0, 0]
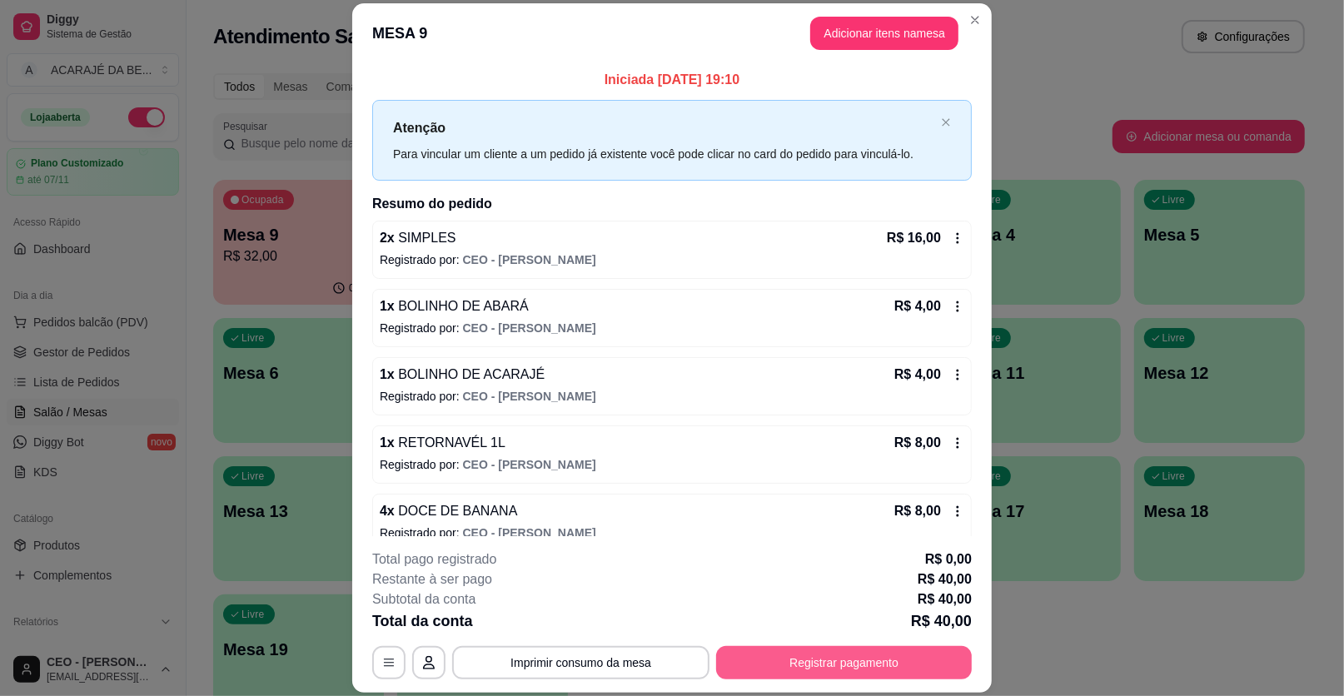
click at [883, 655] on button "Registrar pagamento" at bounding box center [844, 662] width 256 height 33
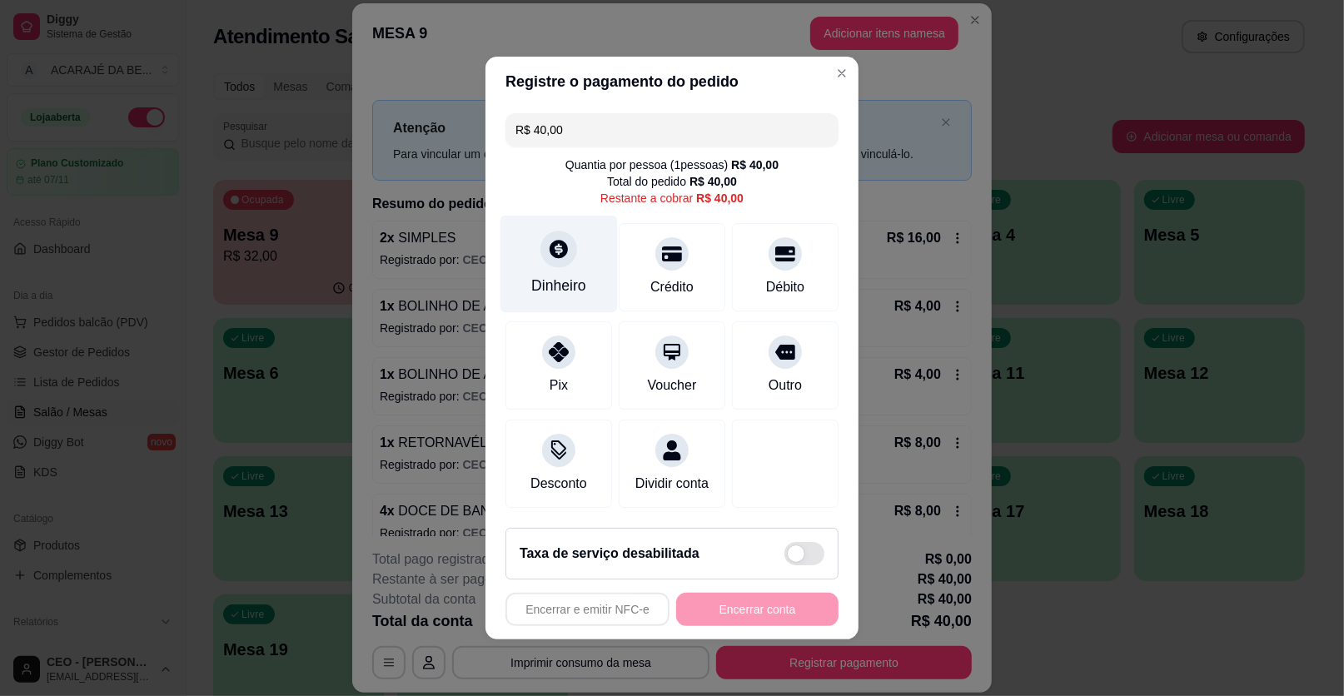
click at [546, 278] on div "Dinheiro" at bounding box center [558, 286] width 55 height 22
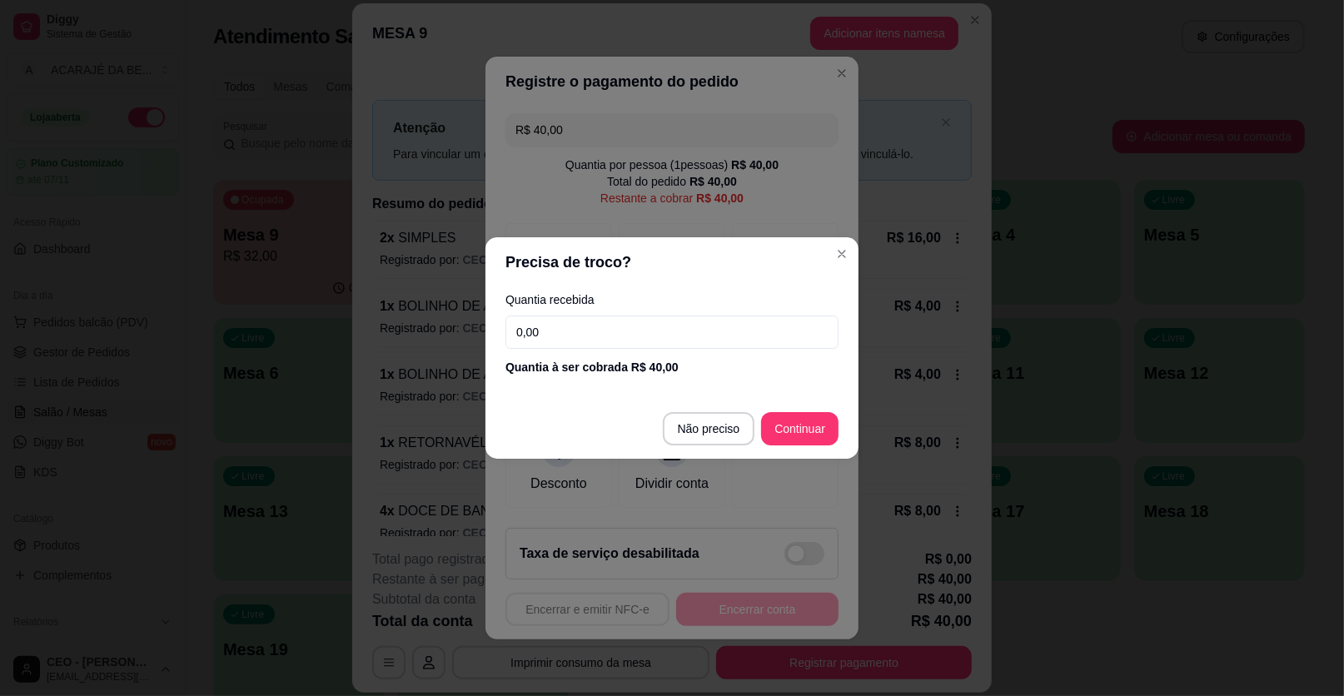
click at [613, 342] on input "0,00" at bounding box center [672, 332] width 333 height 33
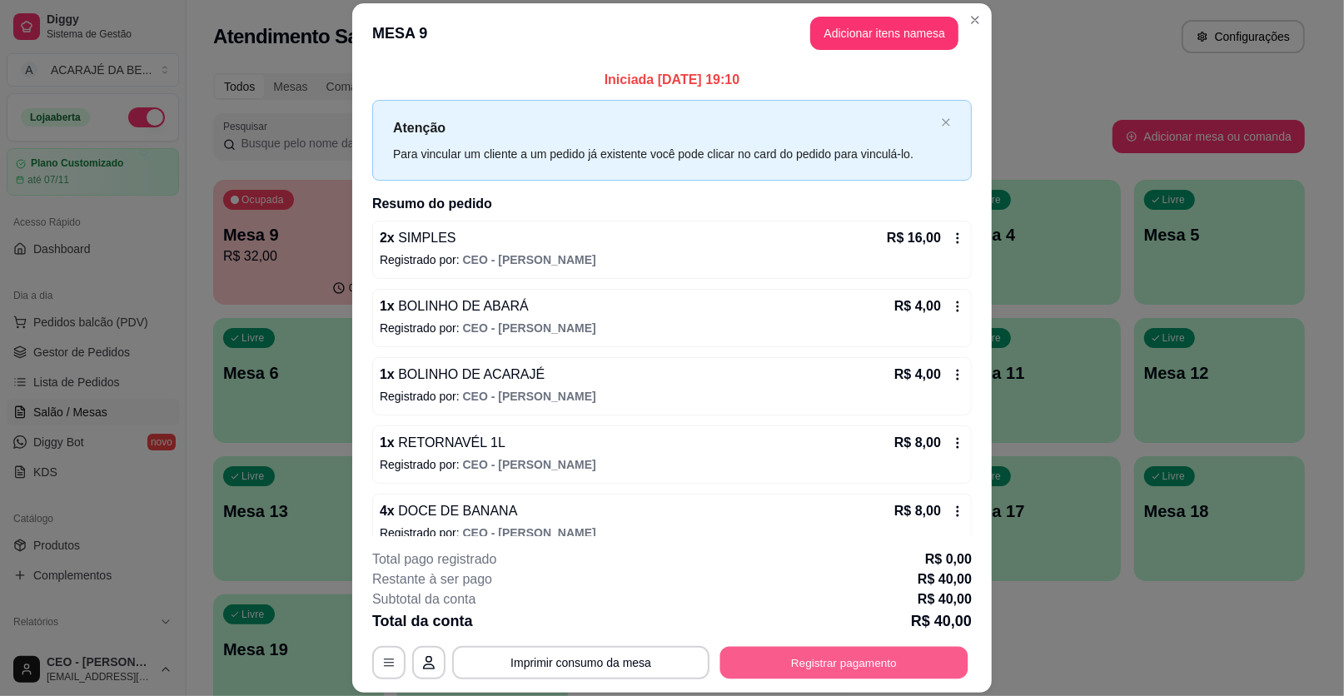
click at [815, 660] on button "Registrar pagamento" at bounding box center [844, 662] width 248 height 32
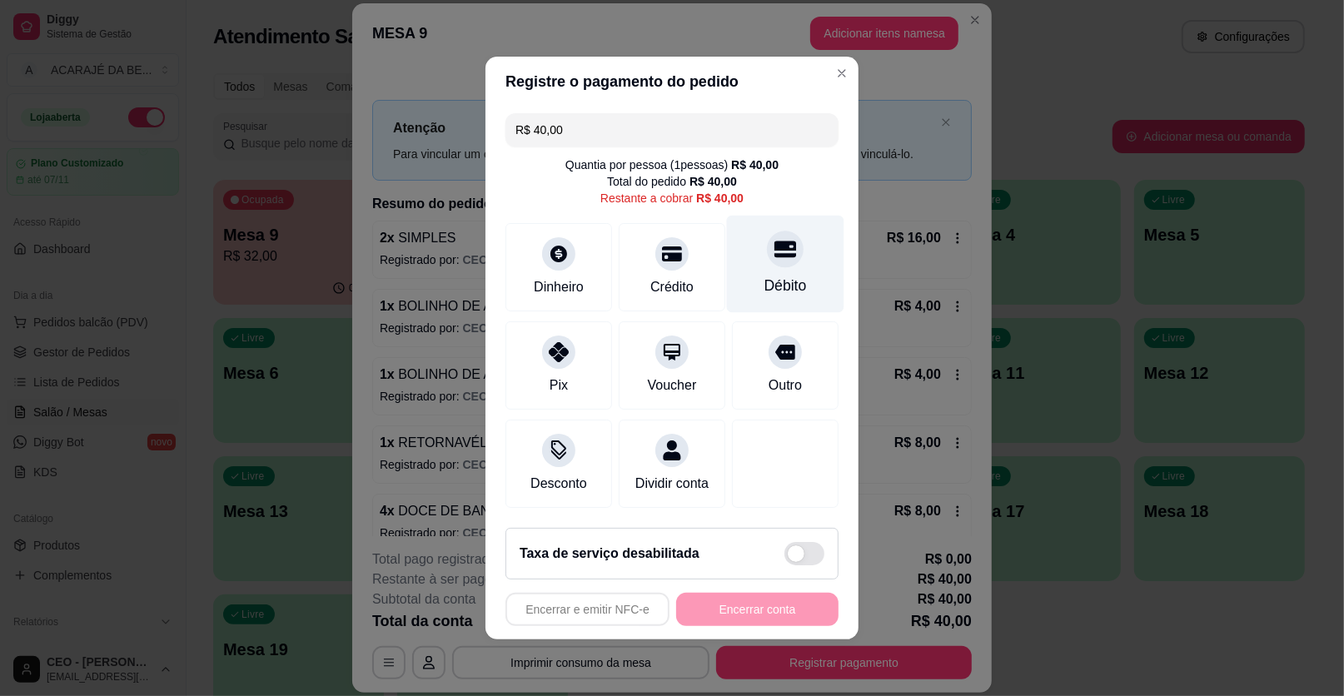
click at [756, 271] on div "Débito" at bounding box center [785, 264] width 117 height 97
type input "R$ 0,00"
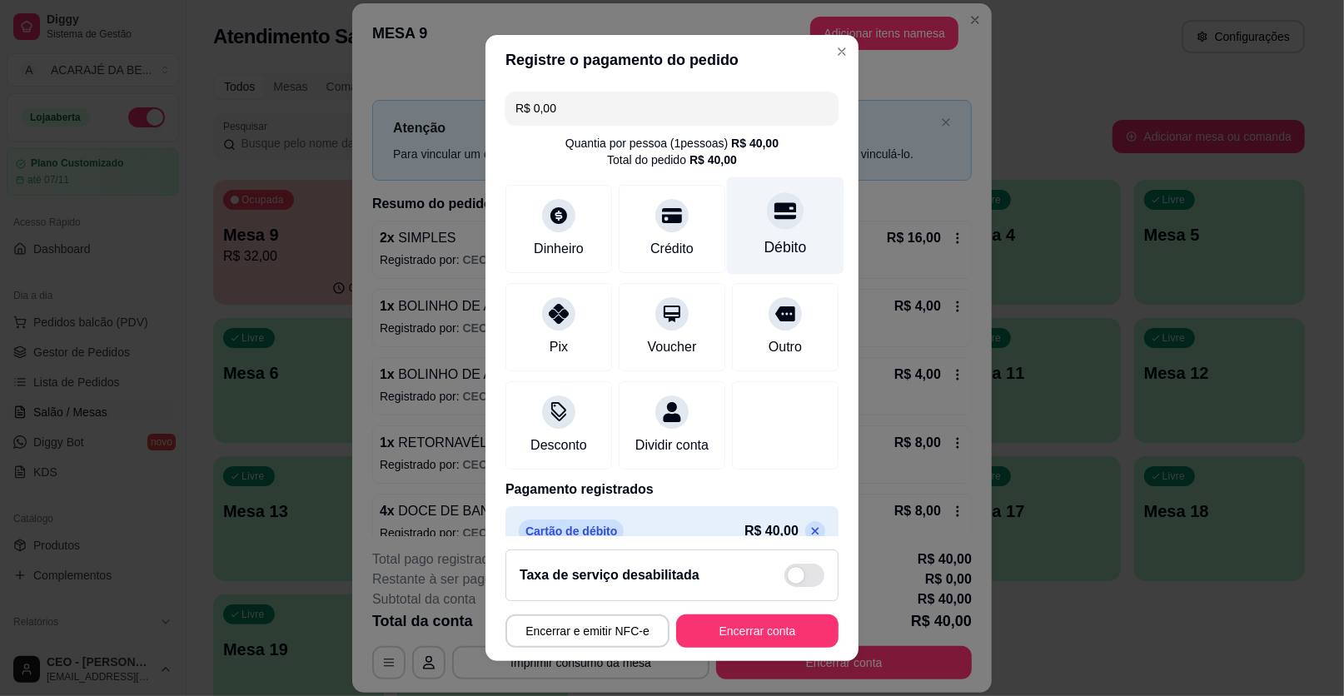
click at [735, 221] on div "Débito" at bounding box center [785, 225] width 117 height 97
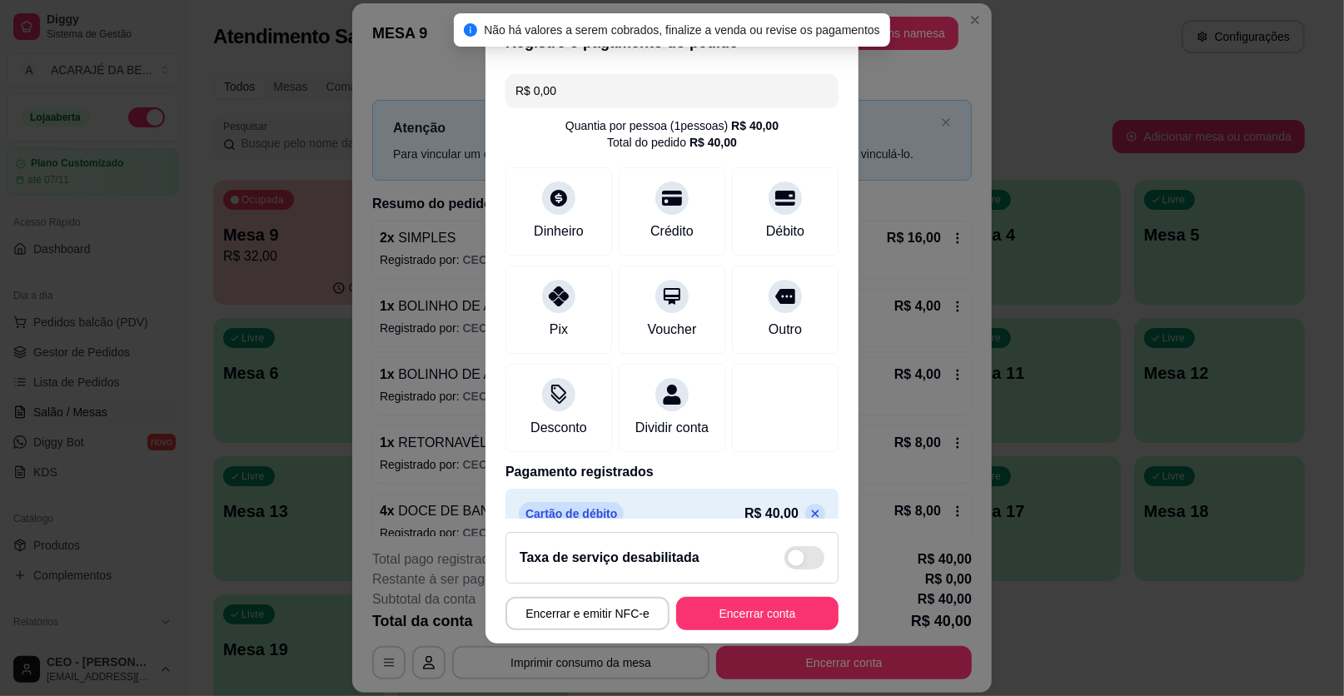
scroll to position [44, 0]
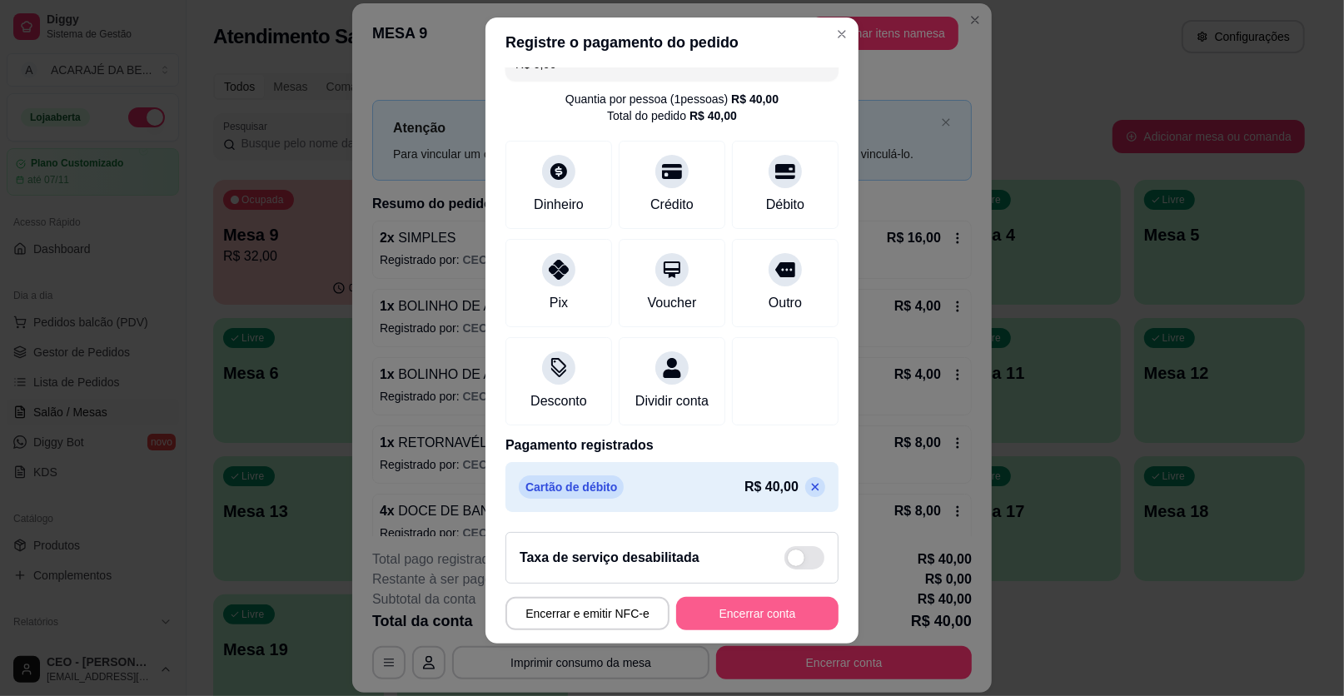
click at [792, 606] on button "Encerrar conta" at bounding box center [757, 613] width 162 height 33
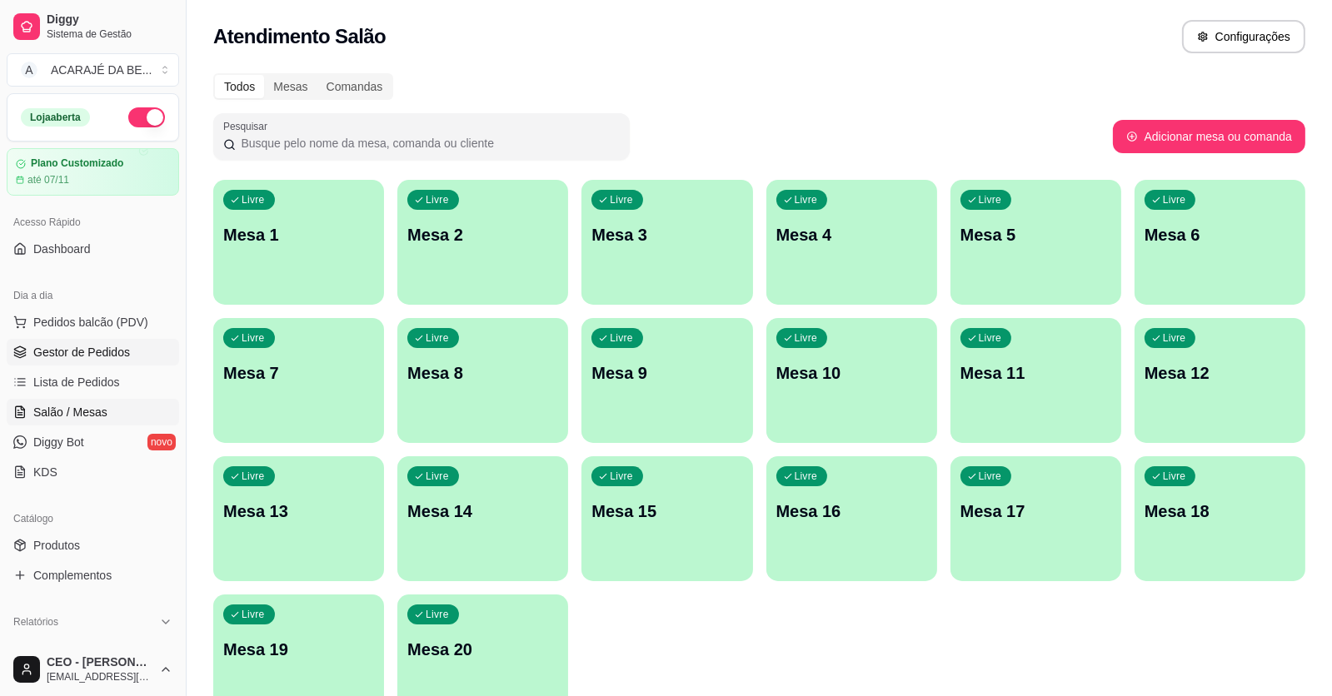
click at [93, 351] on span "Gestor de Pedidos" at bounding box center [81, 352] width 97 height 17
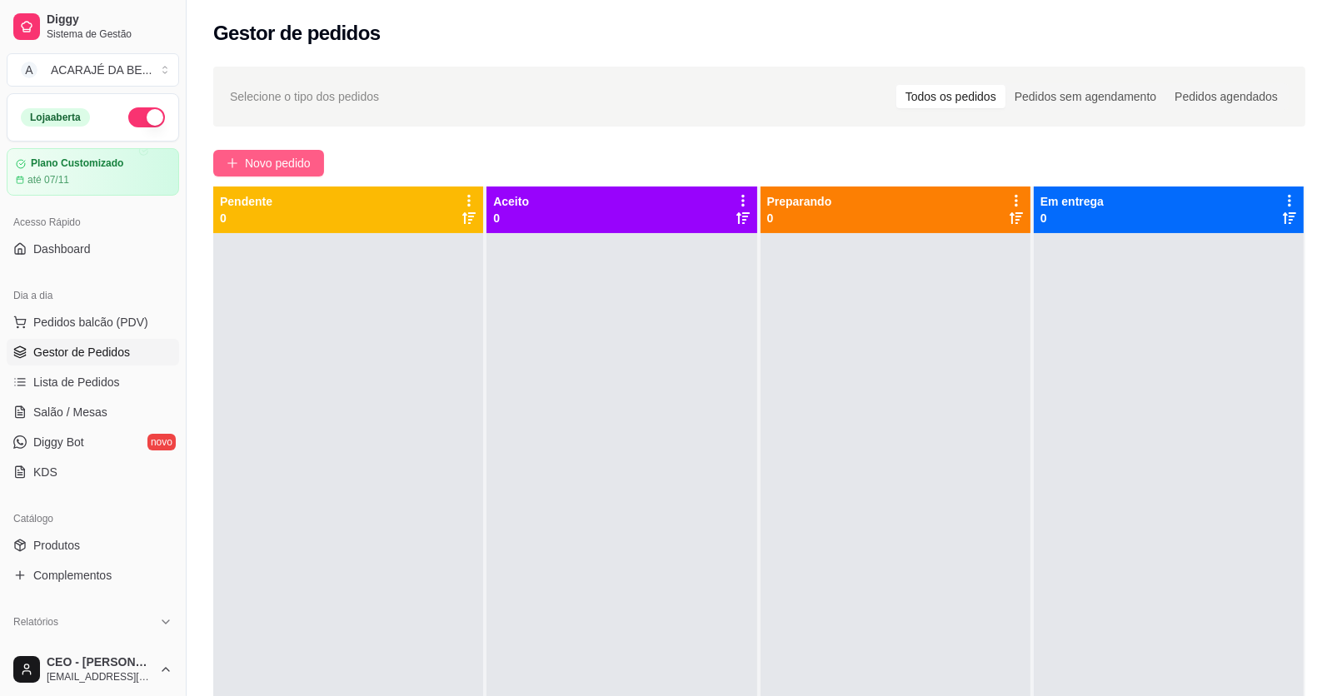
click at [293, 166] on span "Novo pedido" at bounding box center [278, 163] width 66 height 18
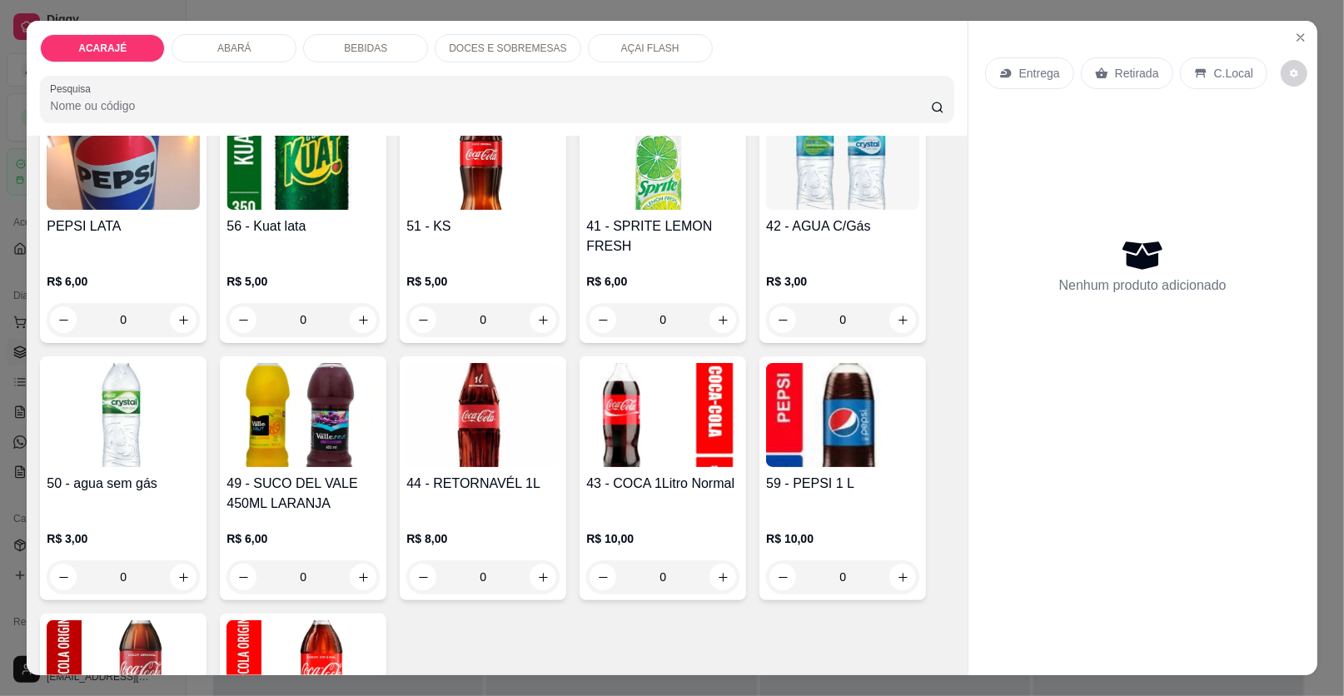
scroll to position [1999, 0]
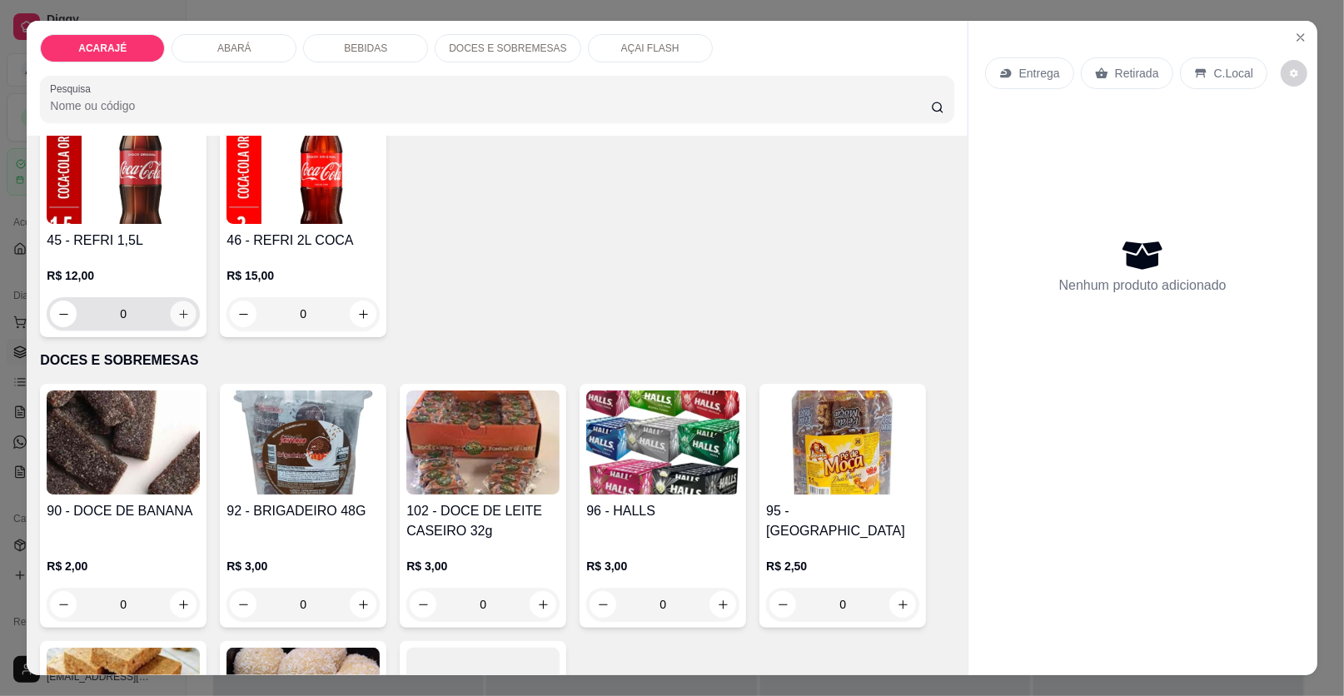
click at [177, 319] on icon "increase-product-quantity" at bounding box center [183, 314] width 12 height 12
type input "1"
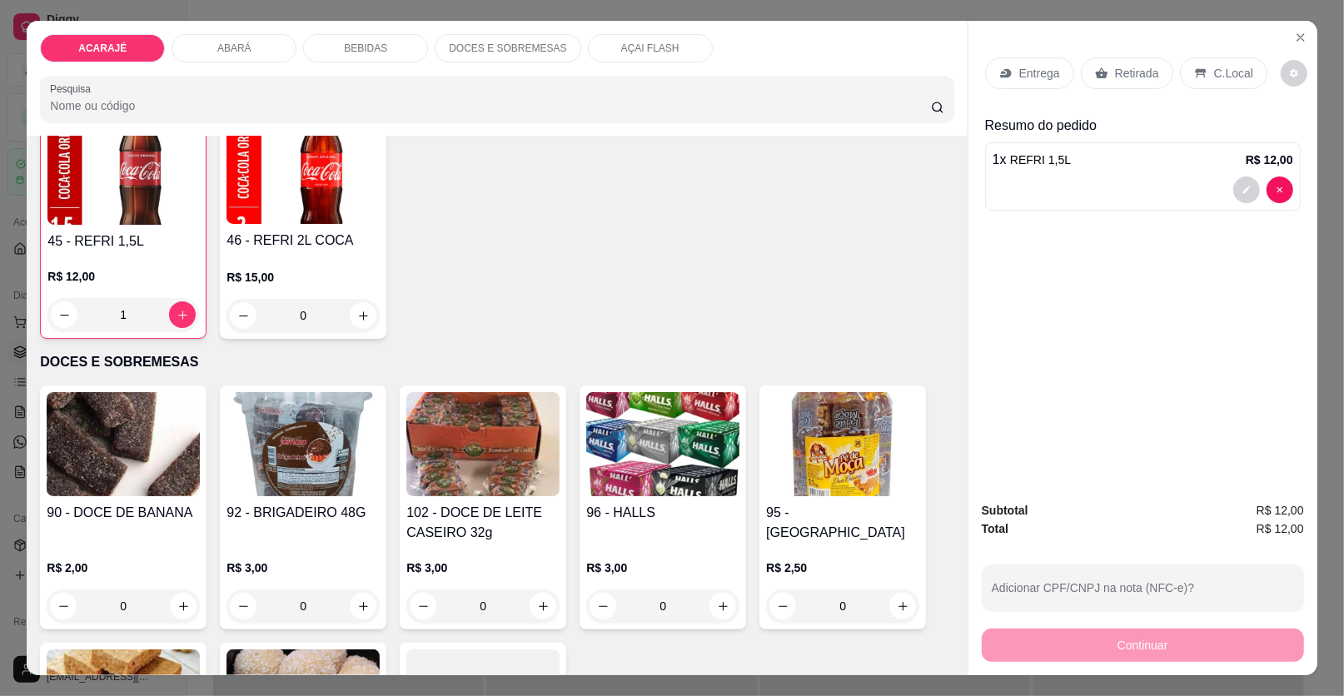
click at [1025, 83] on div "Entrega" at bounding box center [1029, 73] width 89 height 32
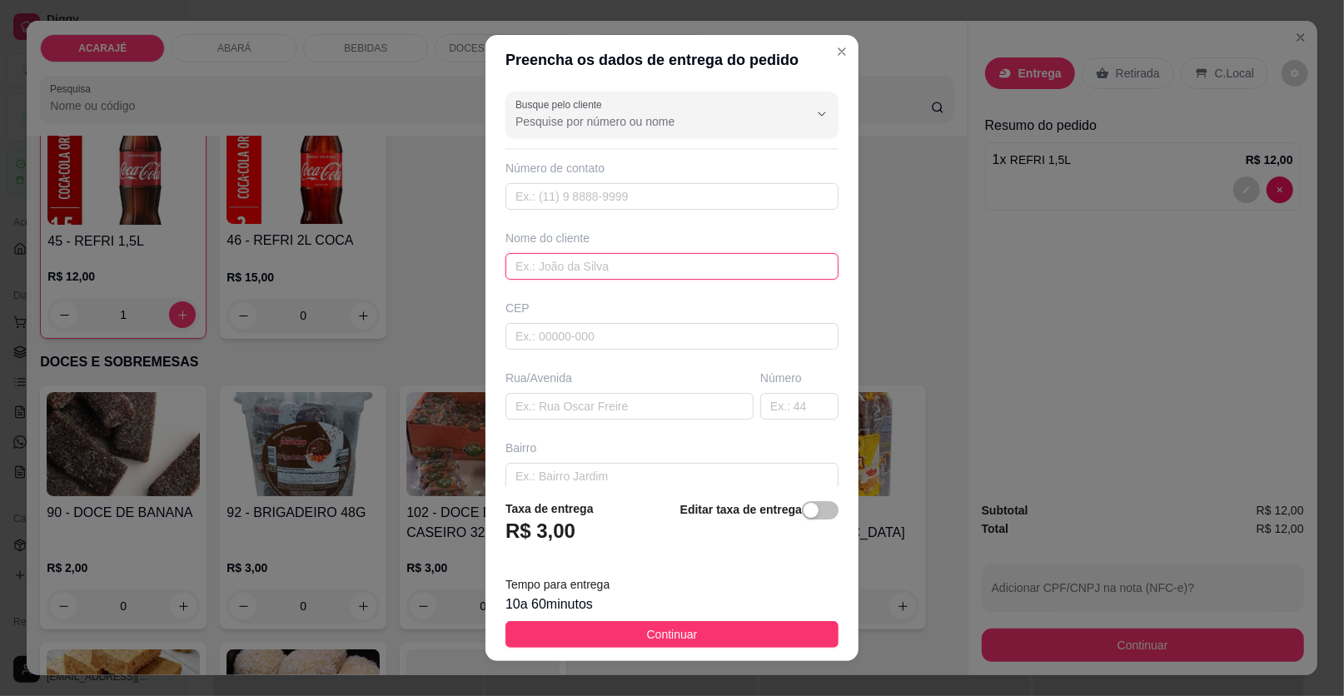
click at [630, 263] on input "text" at bounding box center [672, 266] width 333 height 27
type input "andressa"
click at [676, 402] on input "text" at bounding box center [630, 406] width 248 height 27
paste input "qui na [DATE] Número da casa 138, próximo à [GEOGRAPHIC_DATA][PERSON_NAME]"
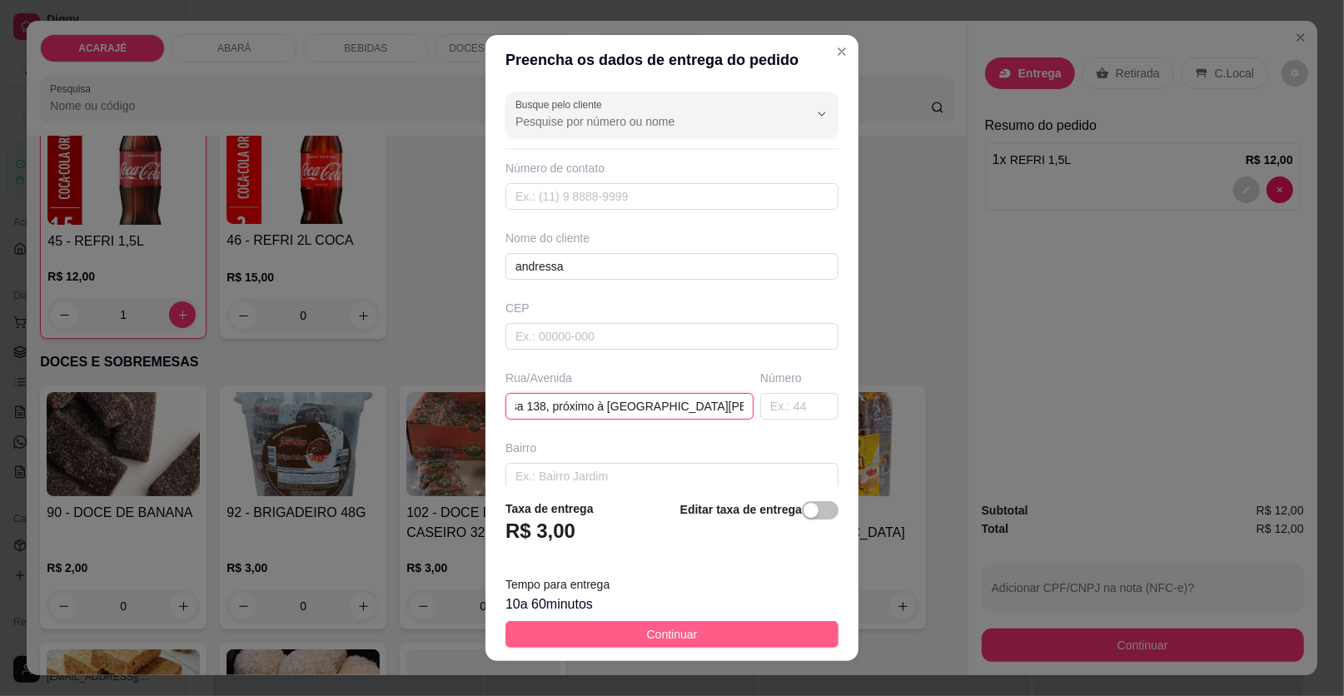
type input "qui na [DATE] Número da casa 138, próximo à [GEOGRAPHIC_DATA][PERSON_NAME]"
click at [623, 633] on button "Continuar" at bounding box center [672, 634] width 333 height 27
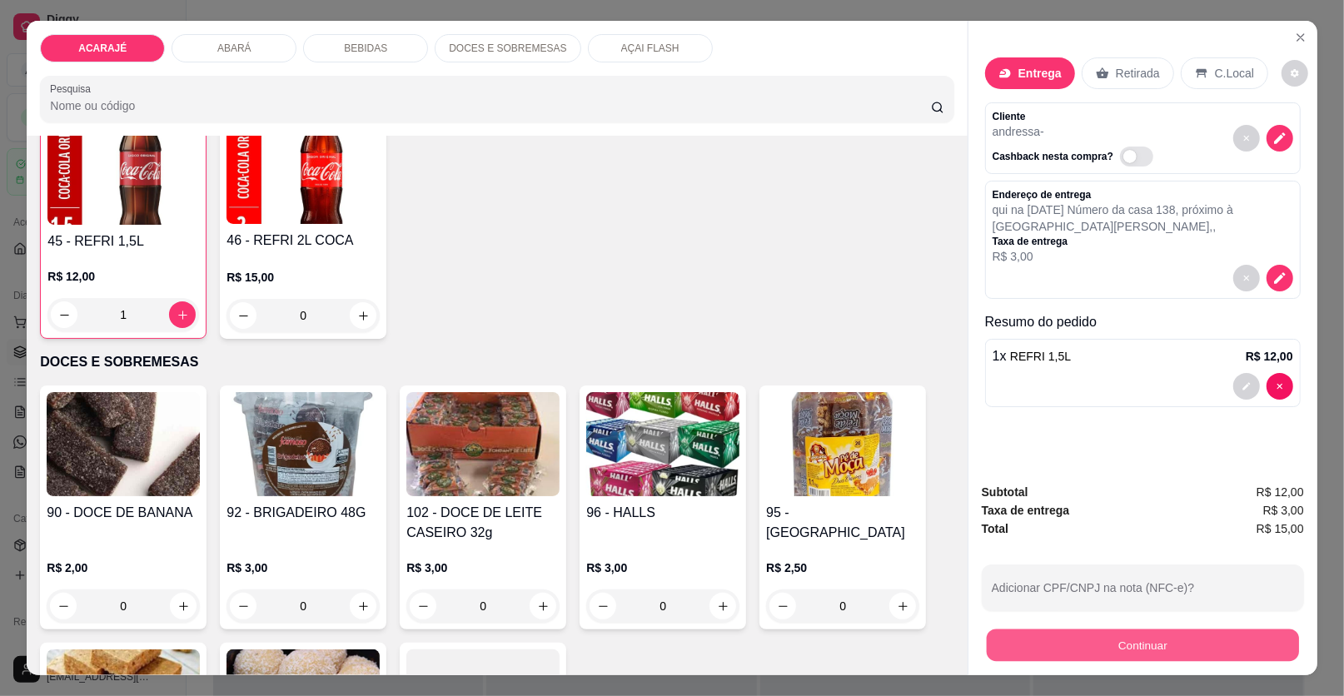
click at [1087, 639] on button "Continuar" at bounding box center [1143, 646] width 312 height 32
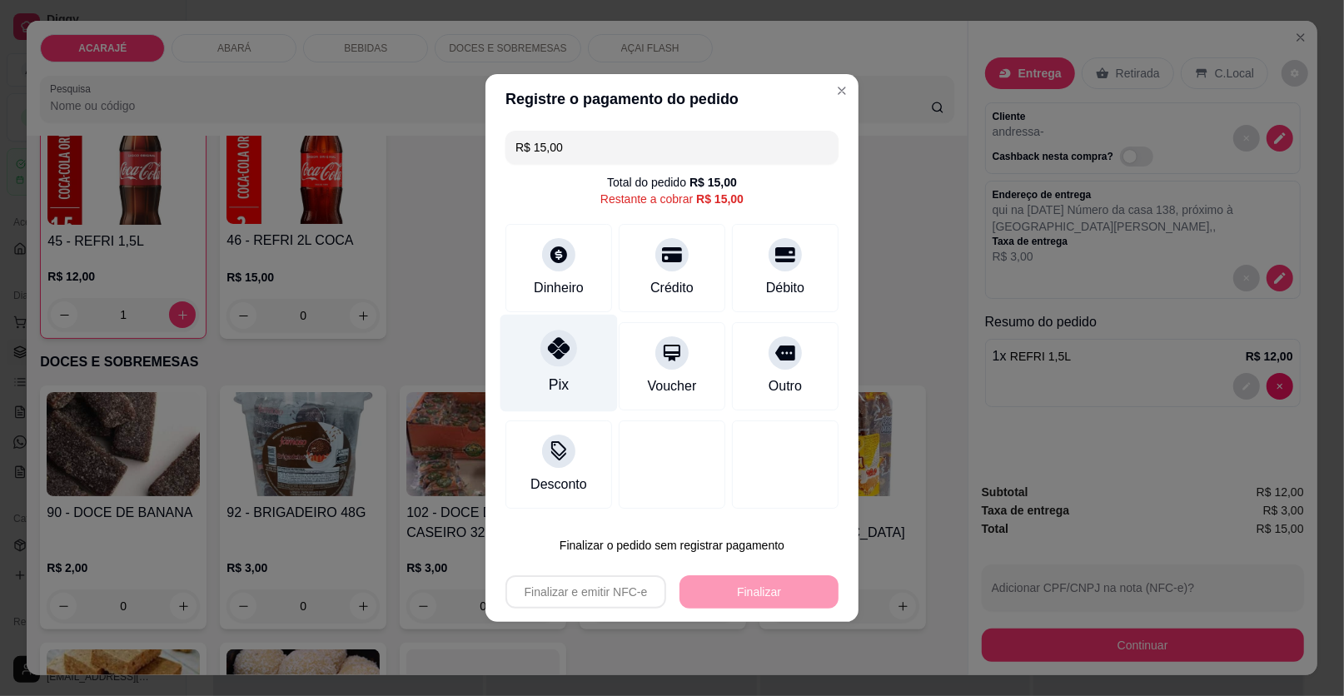
drag, startPoint x: 565, startPoint y: 333, endPoint x: 569, endPoint y: 348, distance: 15.6
click at [565, 334] on div at bounding box center [559, 348] width 37 height 37
type input "R$ 0,00"
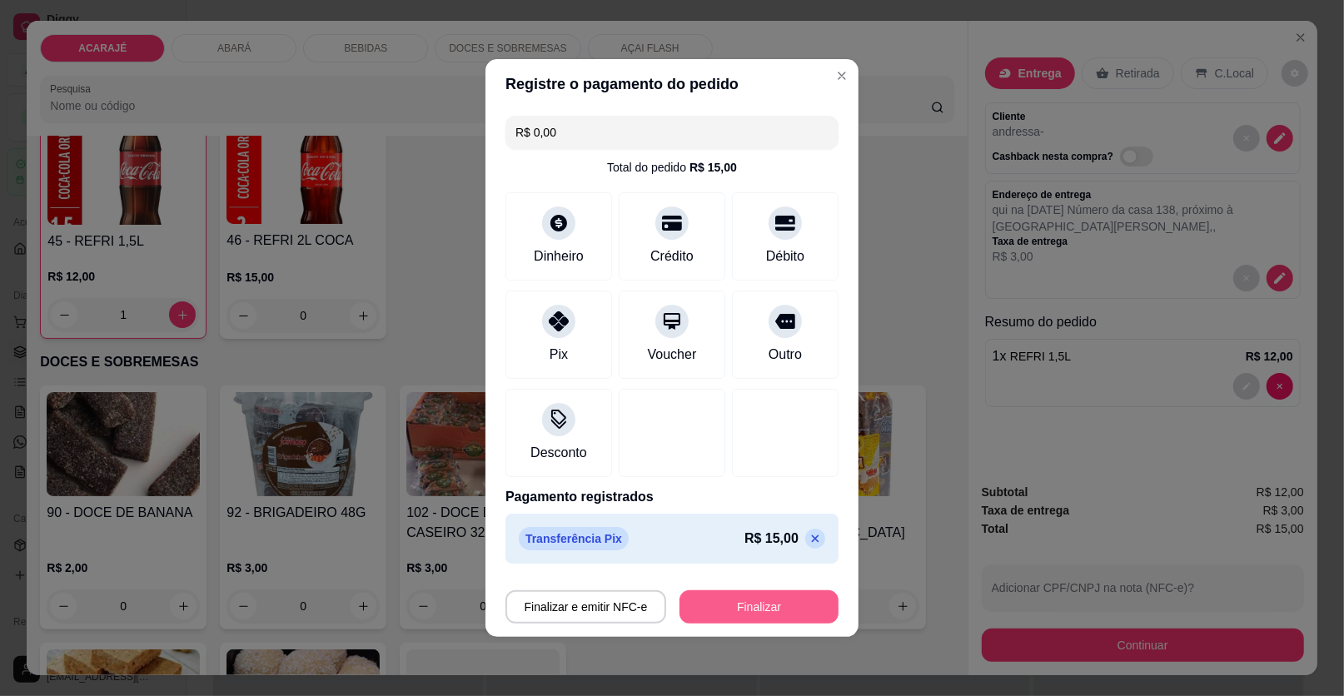
click at [801, 596] on button "Finalizar" at bounding box center [759, 607] width 159 height 33
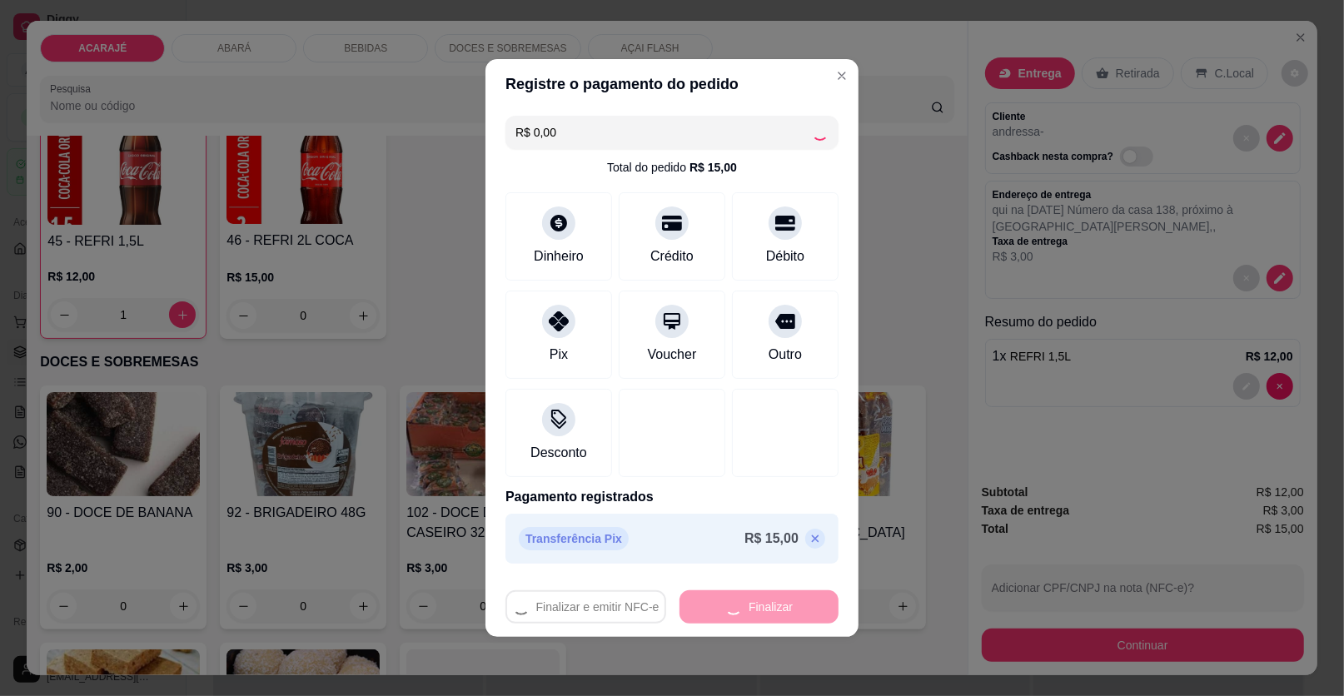
type input "0"
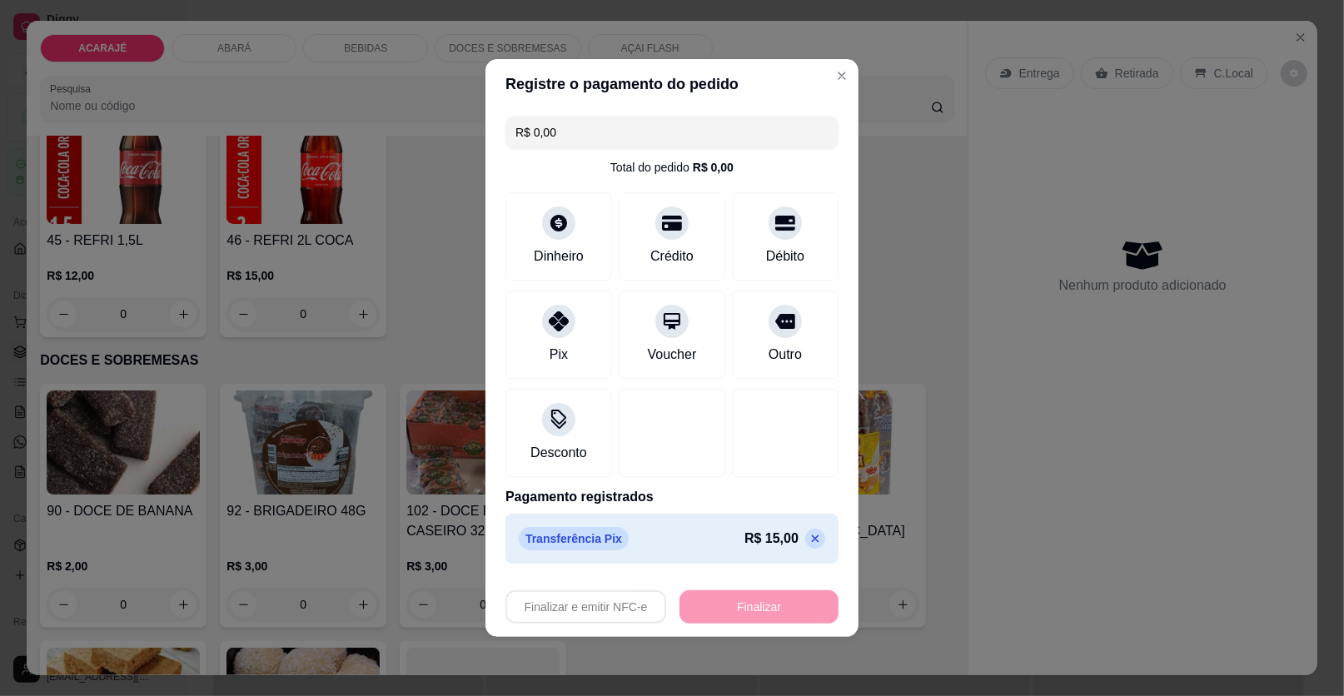
type input "-R$ 15,00"
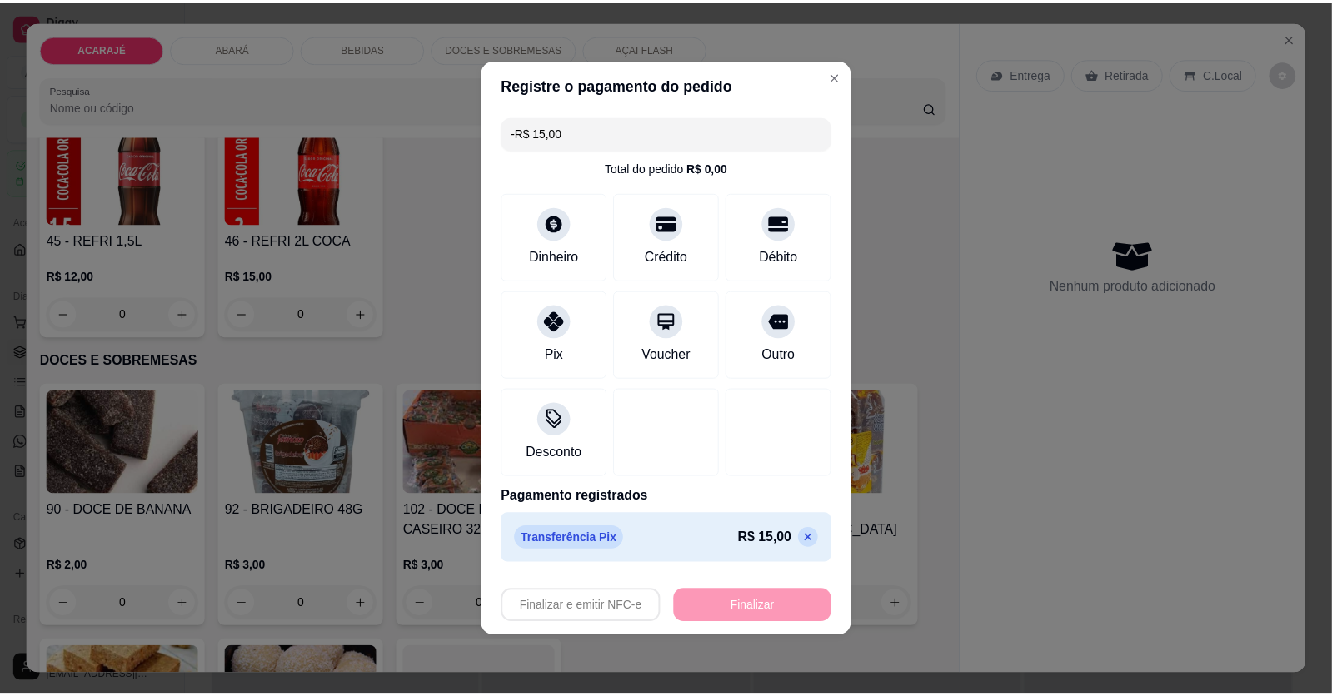
scroll to position [1999, 0]
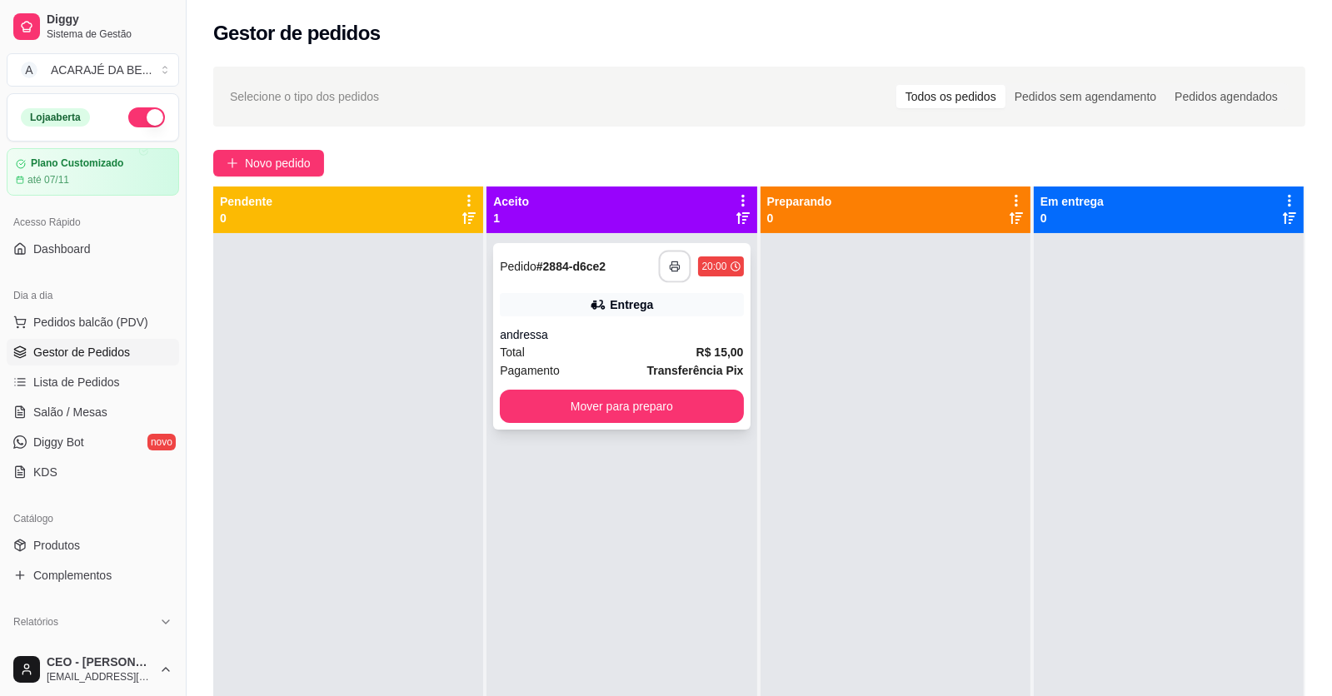
click at [682, 263] on button "button" at bounding box center [675, 267] width 32 height 32
click at [698, 396] on button "Mover para preparo" at bounding box center [622, 407] width 236 height 32
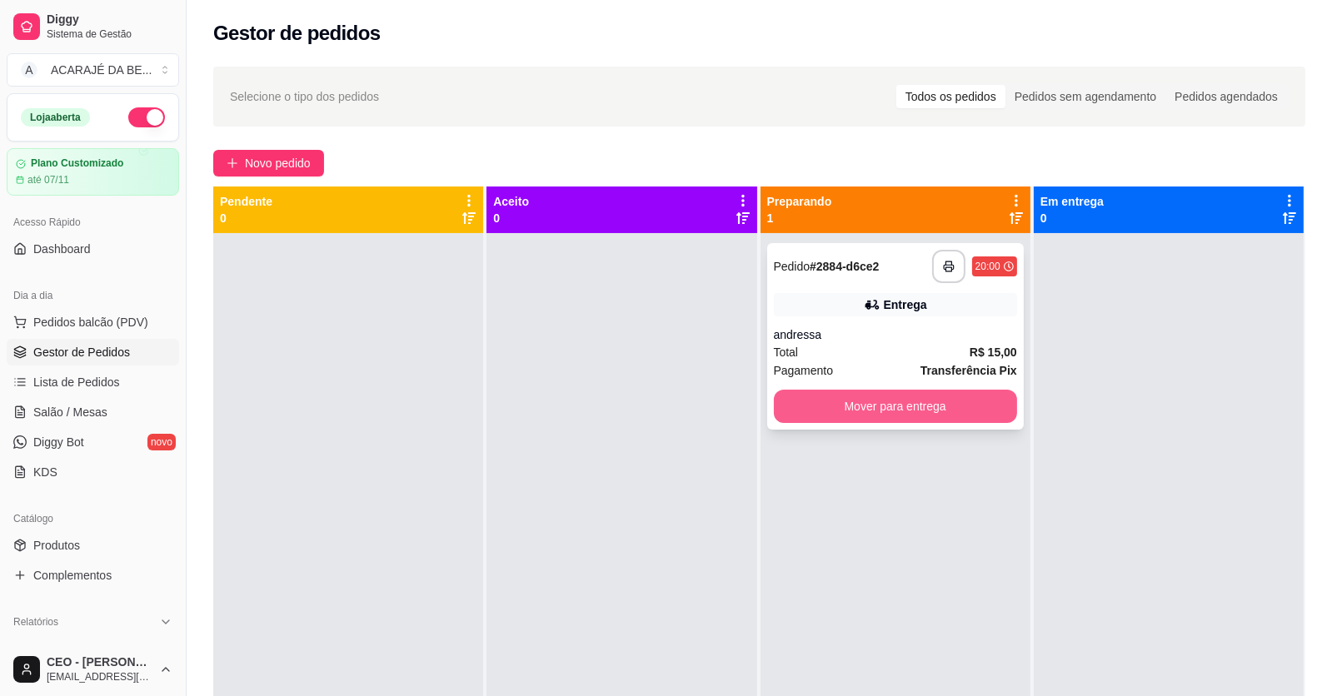
click at [796, 409] on button "Mover para entrega" at bounding box center [895, 406] width 243 height 33
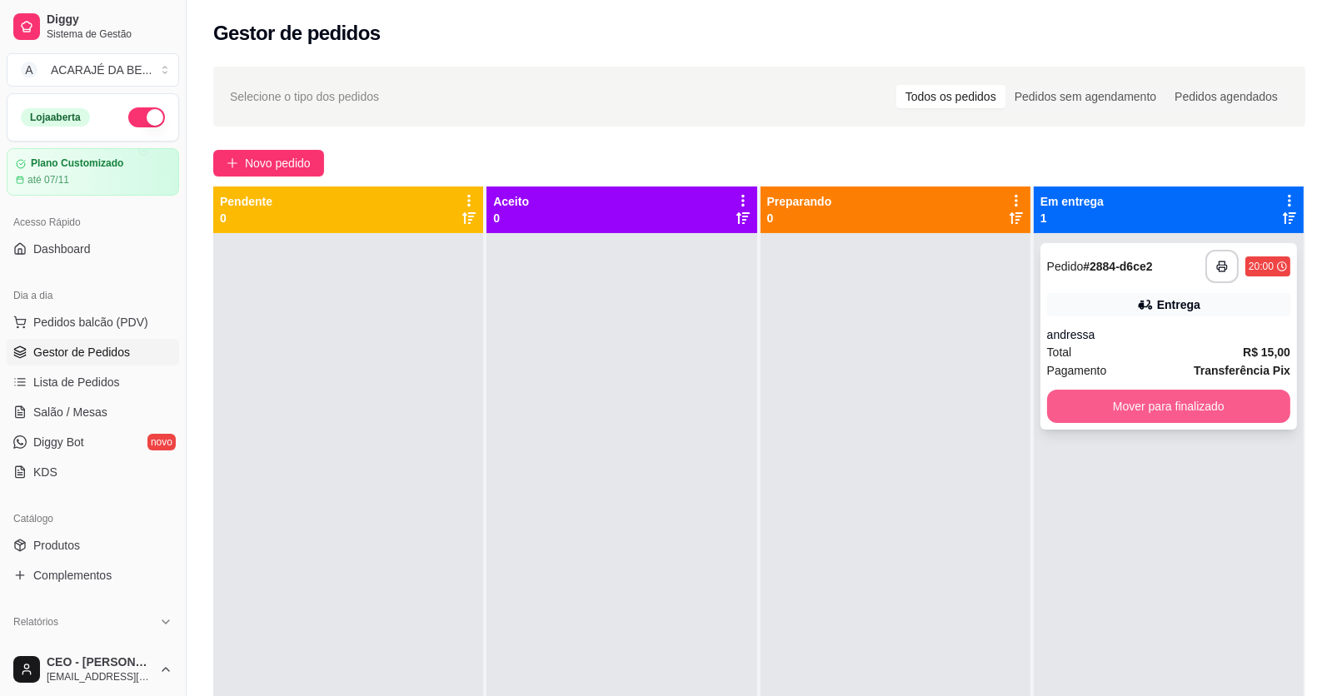
click at [1078, 402] on button "Mover para finalizado" at bounding box center [1168, 406] width 243 height 33
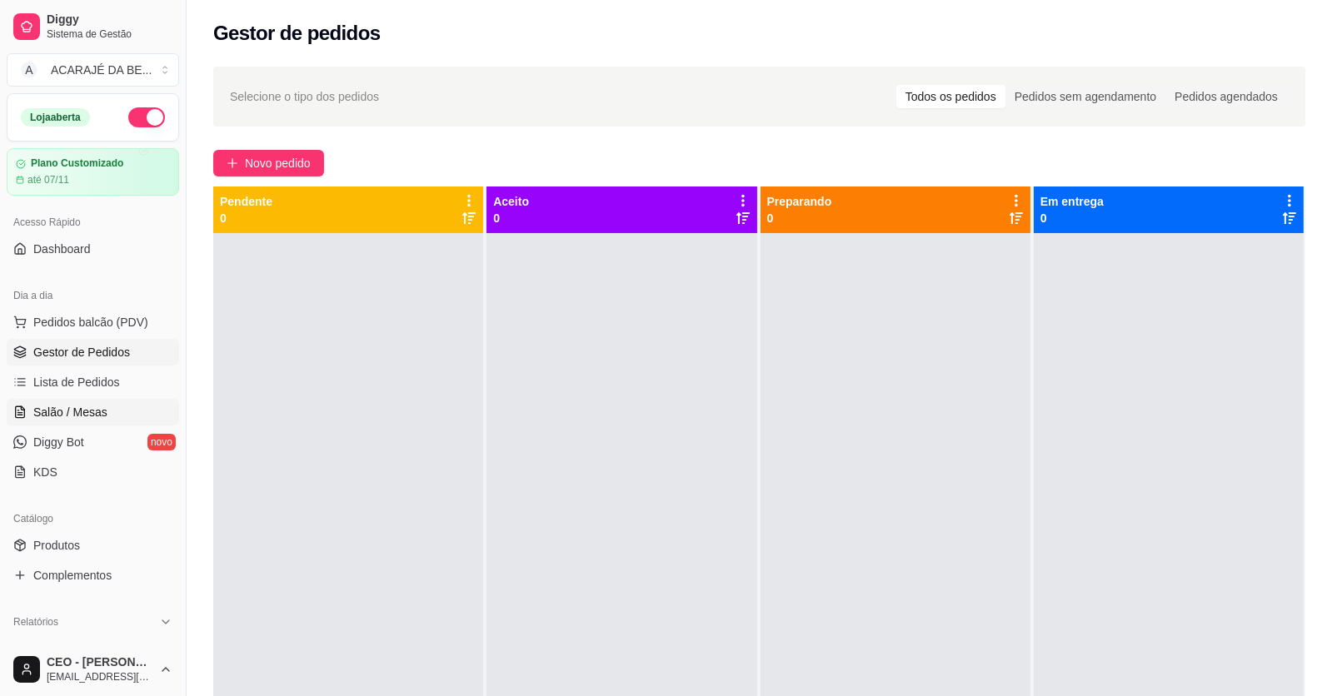
click at [72, 402] on link "Salão / Mesas" at bounding box center [93, 412] width 172 height 27
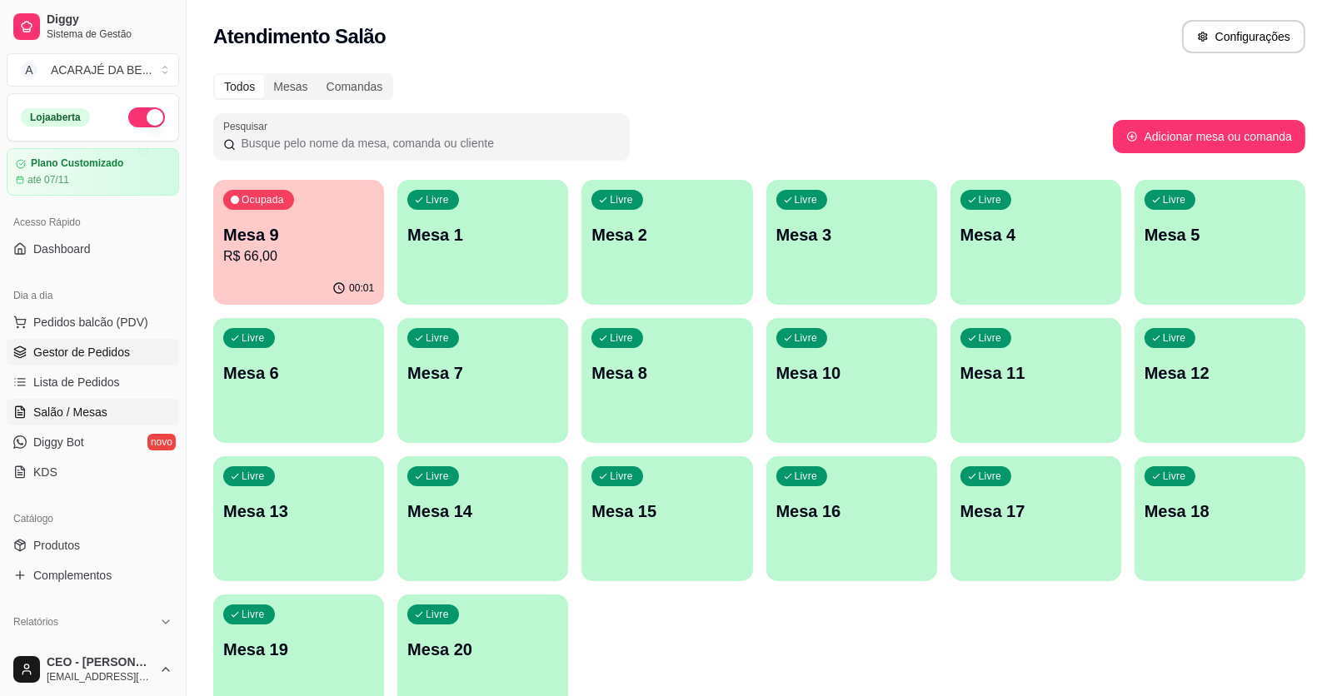
click at [101, 356] on span "Gestor de Pedidos" at bounding box center [81, 352] width 97 height 17
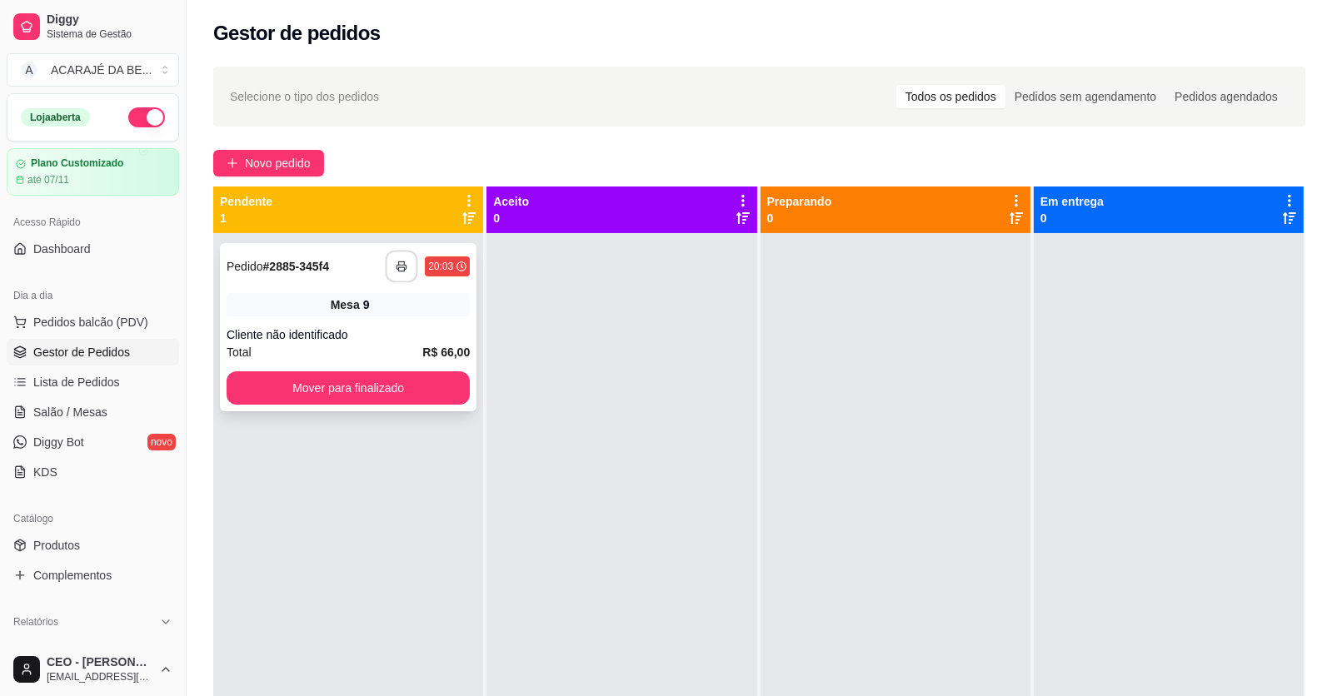
click at [393, 259] on button "button" at bounding box center [402, 267] width 32 height 32
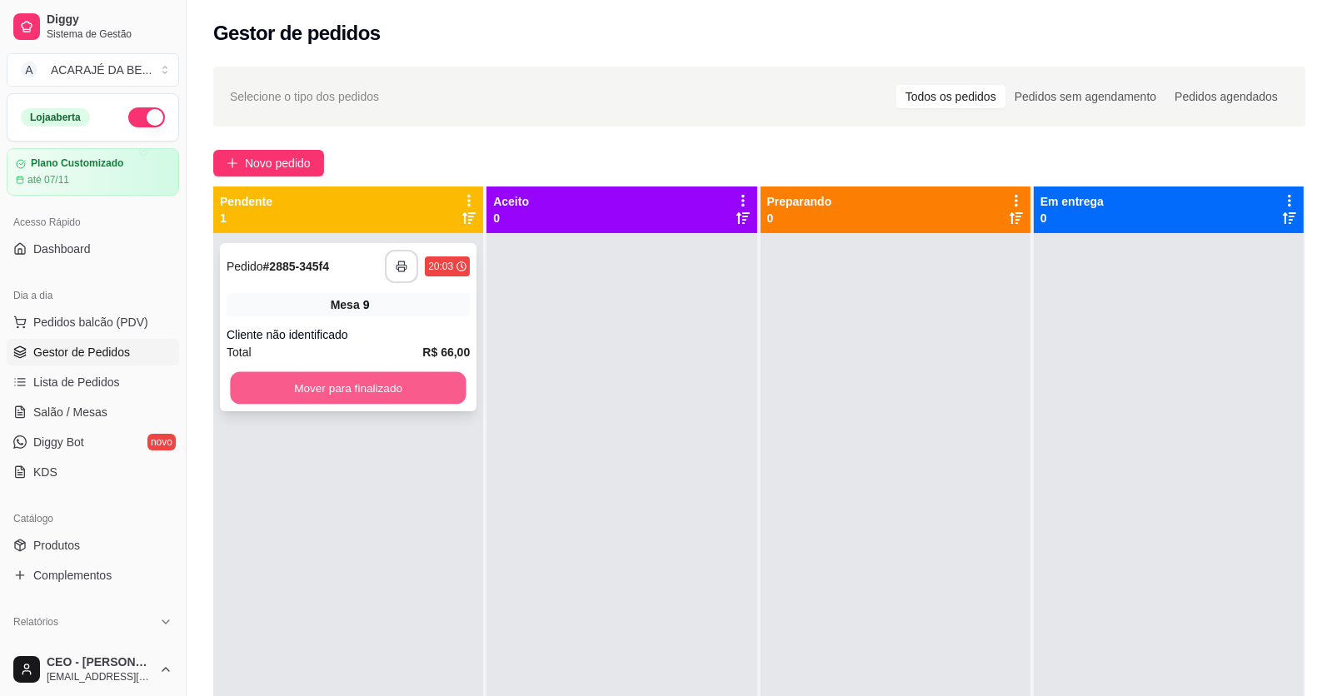
click at [387, 380] on button "Mover para finalizado" at bounding box center [348, 388] width 236 height 32
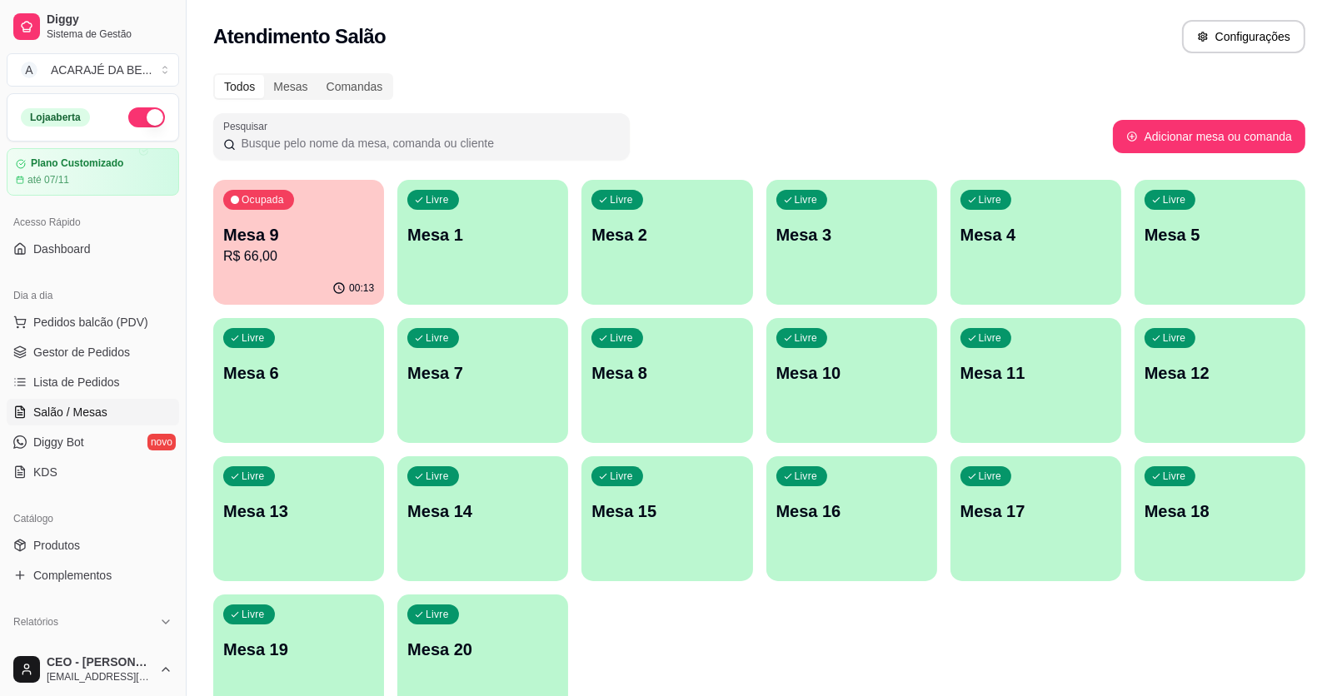
click at [446, 543] on div "Livre Mesa 14" at bounding box center [482, 508] width 171 height 105
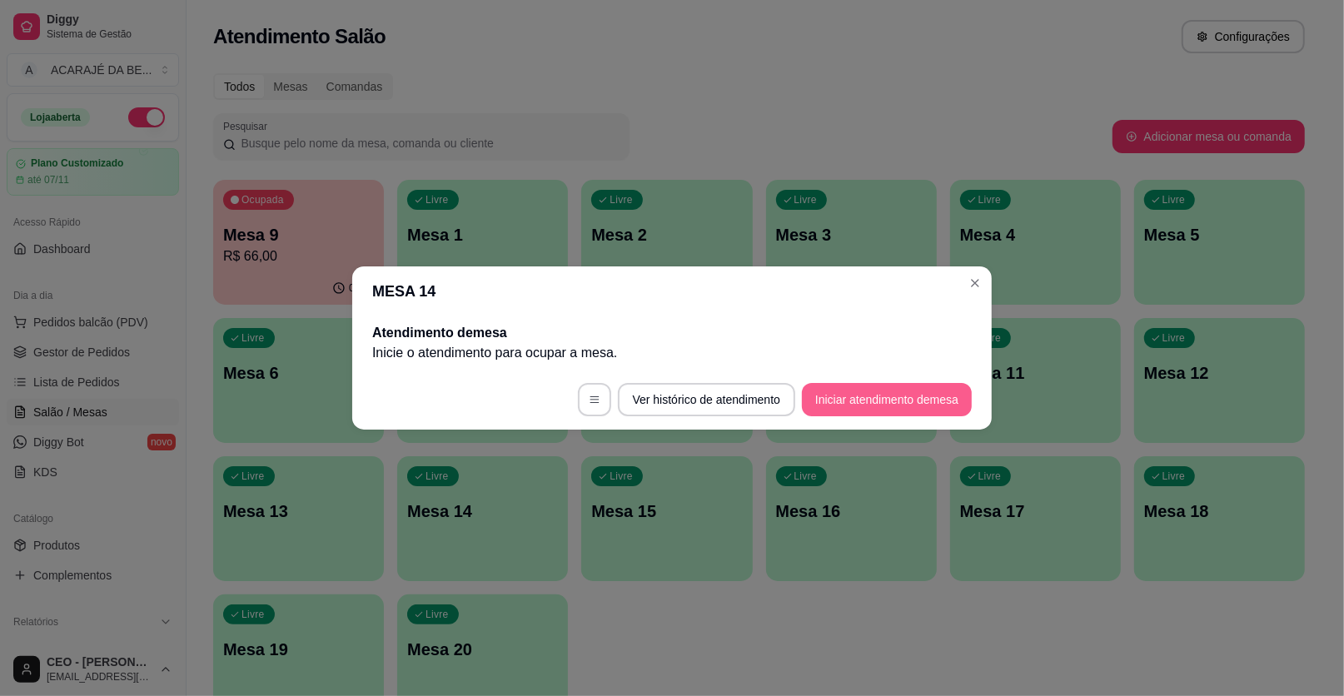
click at [876, 391] on button "Iniciar atendimento de mesa" at bounding box center [887, 399] width 170 height 33
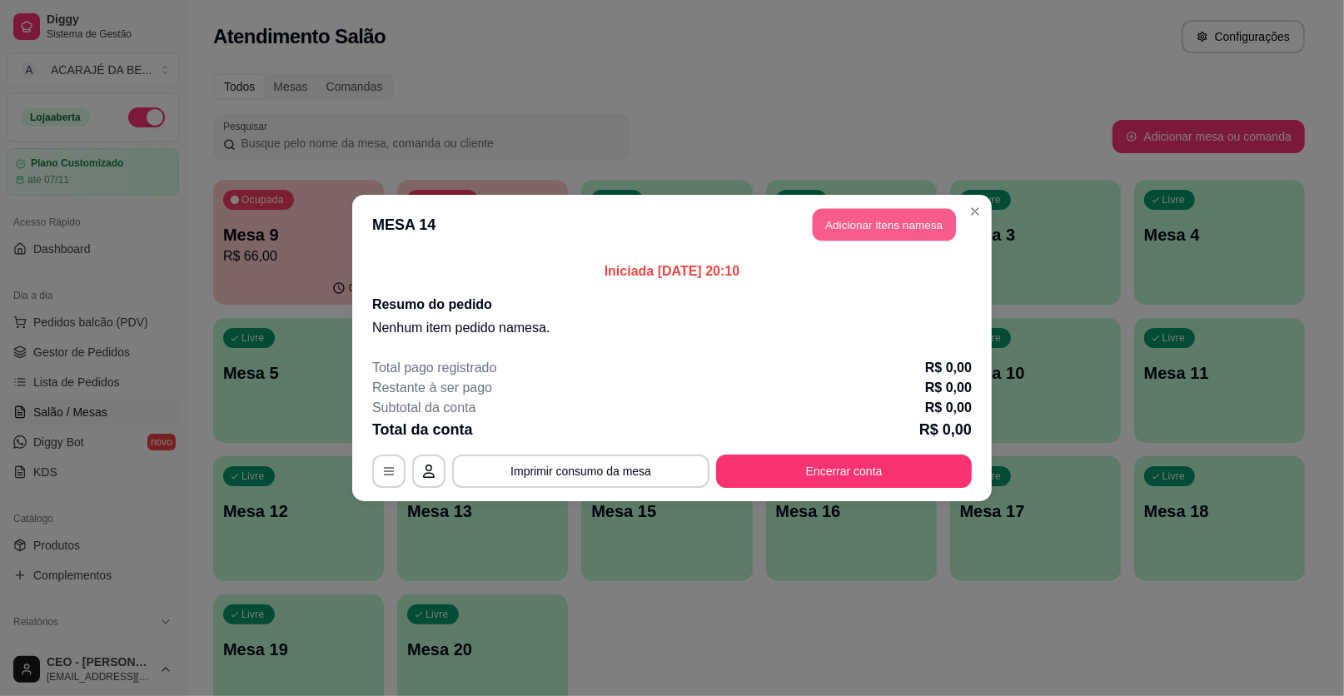
click at [853, 224] on button "Adicionar itens na mesa" at bounding box center [884, 225] width 143 height 32
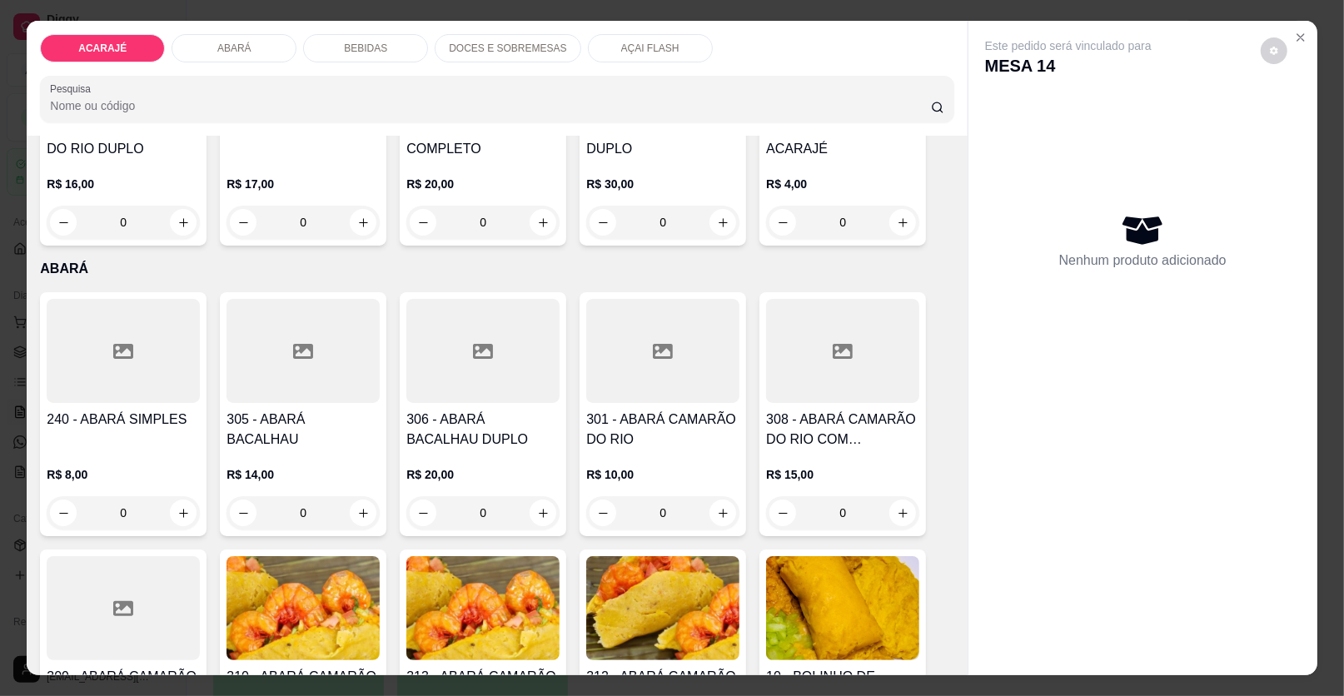
scroll to position [250, 0]
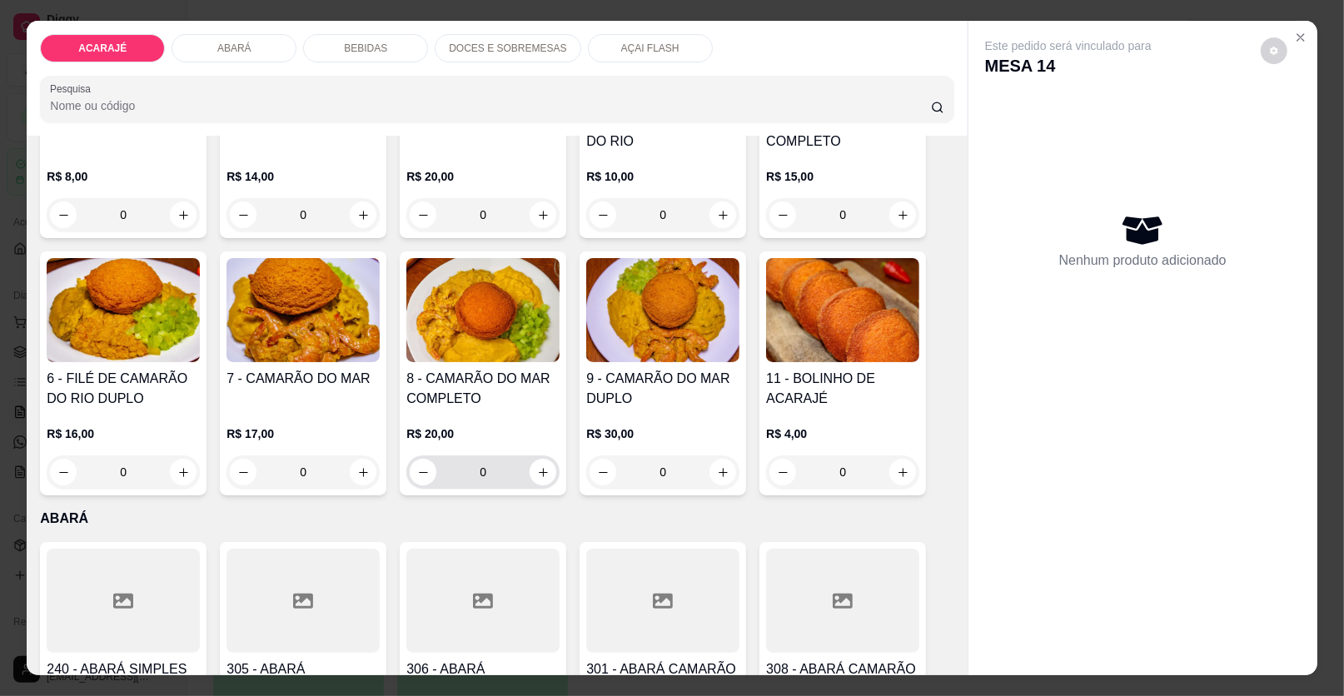
click at [535, 480] on button "increase-product-quantity" at bounding box center [543, 472] width 27 height 27
click at [537, 479] on button "increase-product-quantity" at bounding box center [543, 472] width 27 height 27
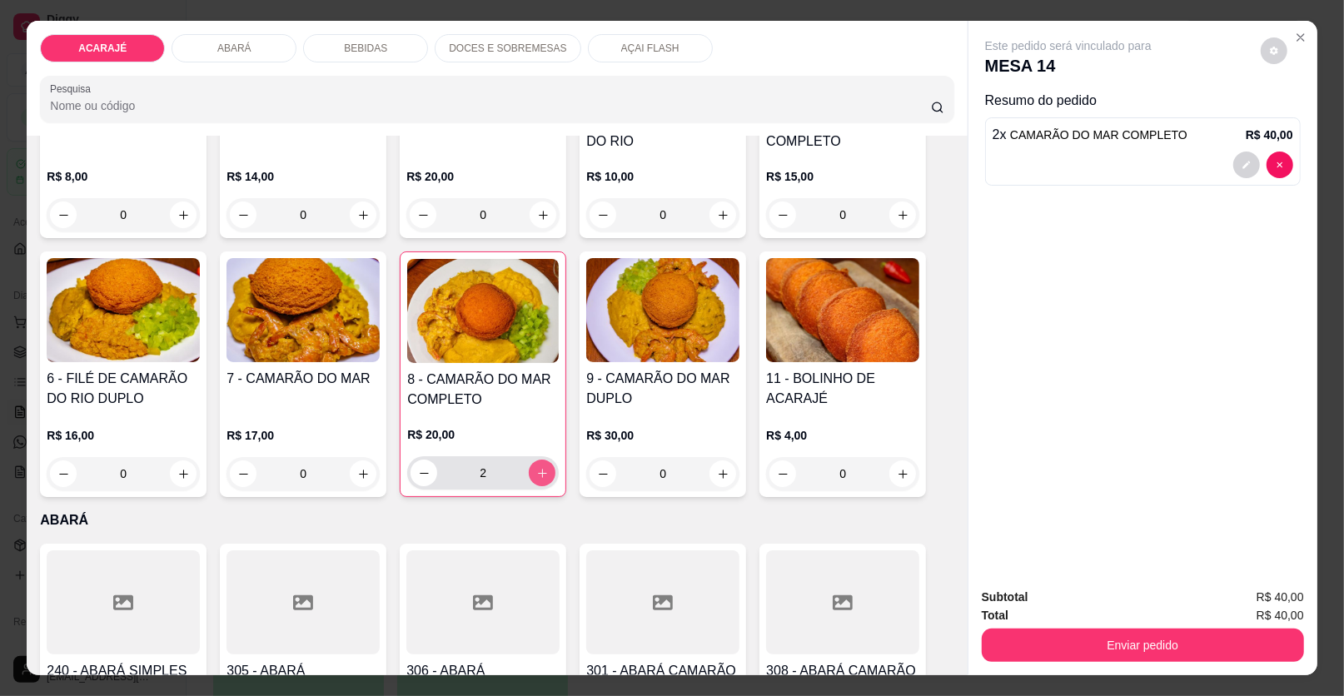
type input "2"
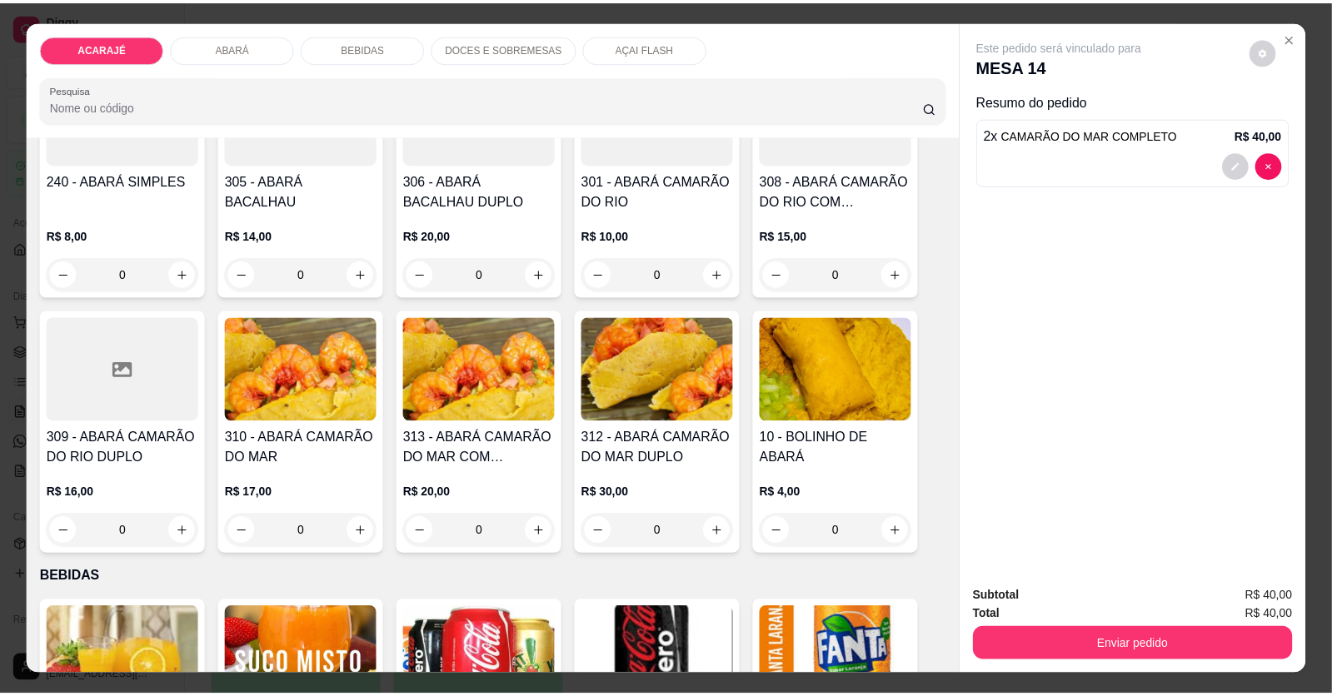
scroll to position [832, 0]
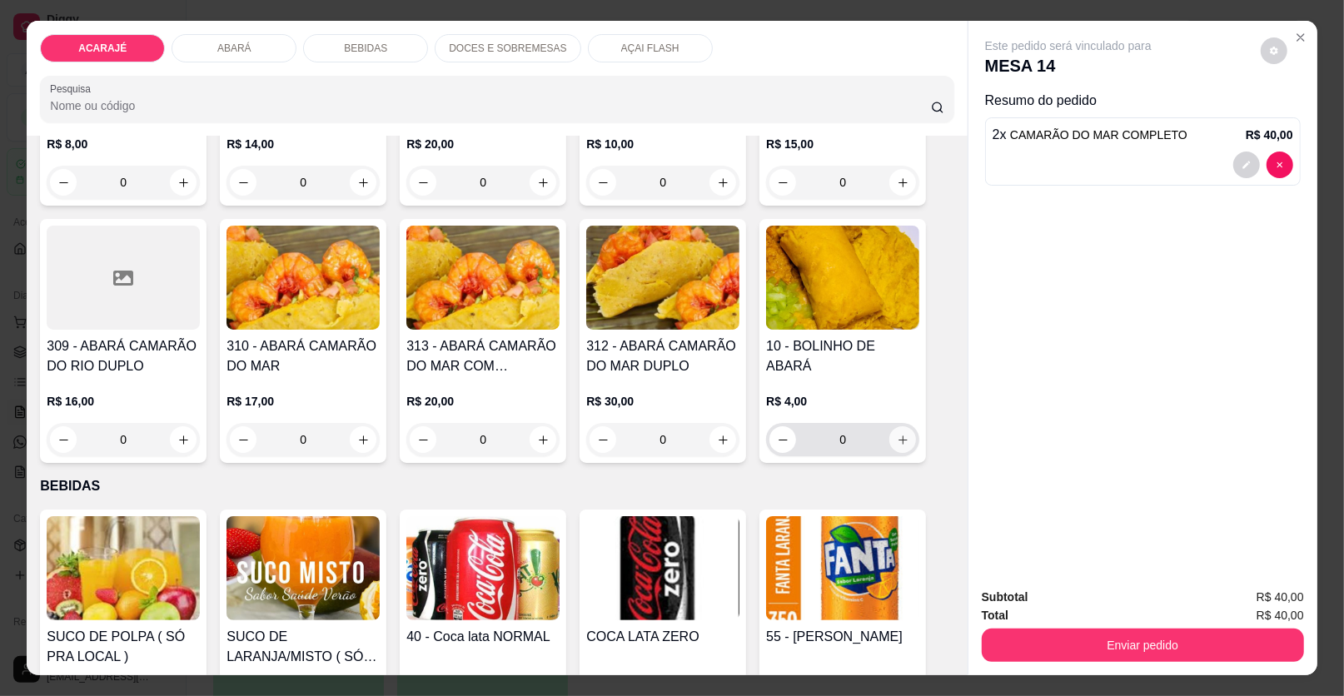
click at [899, 439] on icon "increase-product-quantity" at bounding box center [903, 440] width 12 height 12
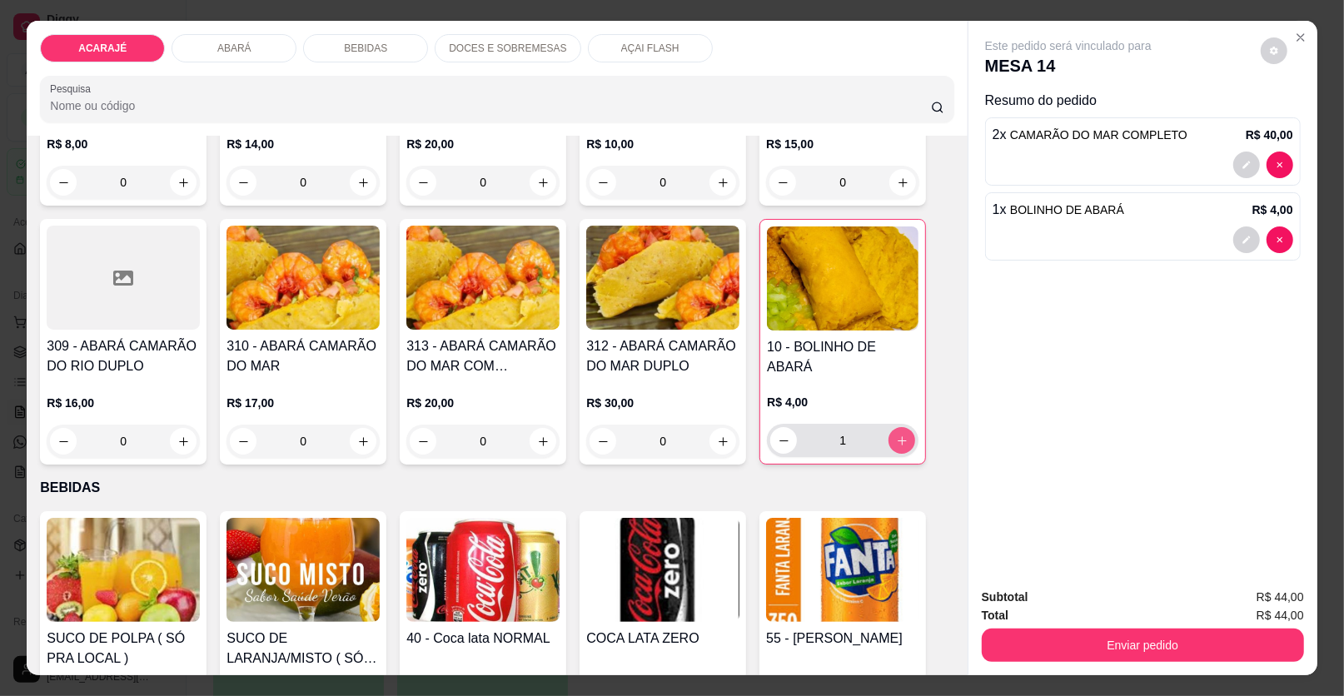
type input "1"
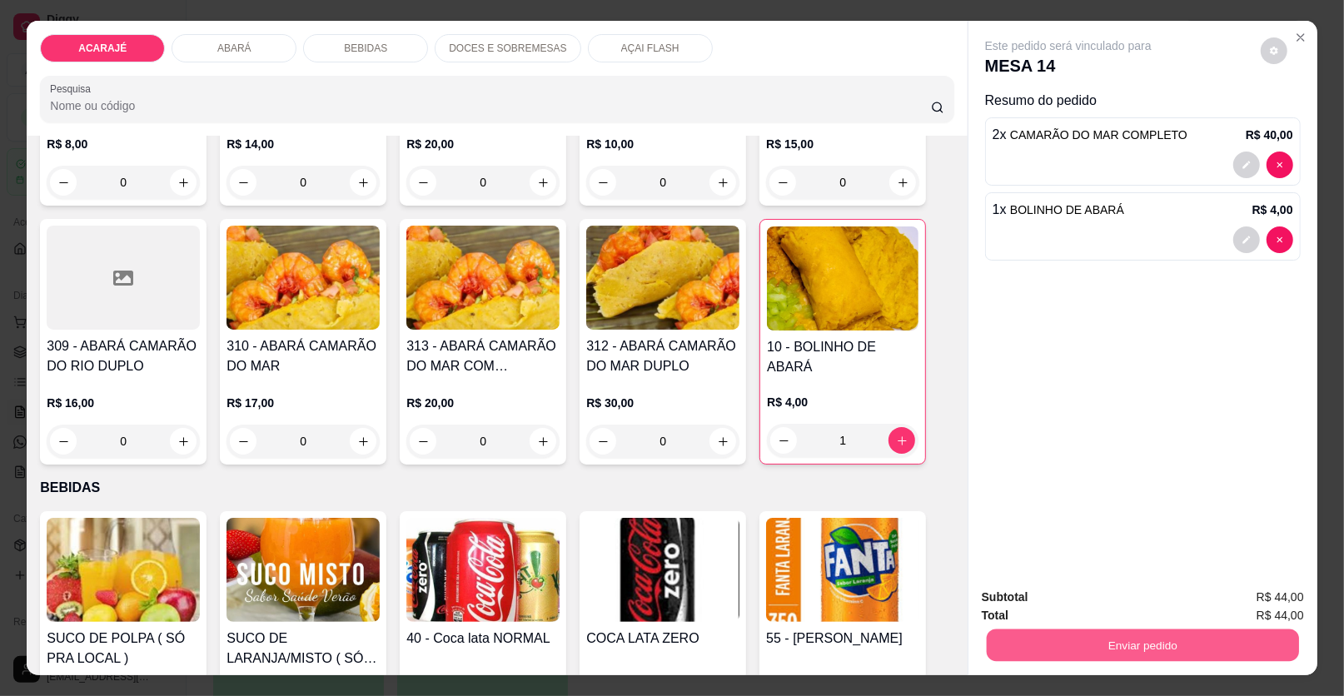
click at [1021, 655] on button "Enviar pedido" at bounding box center [1143, 646] width 312 height 32
click at [1235, 601] on button "Enviar pedido" at bounding box center [1261, 604] width 92 height 31
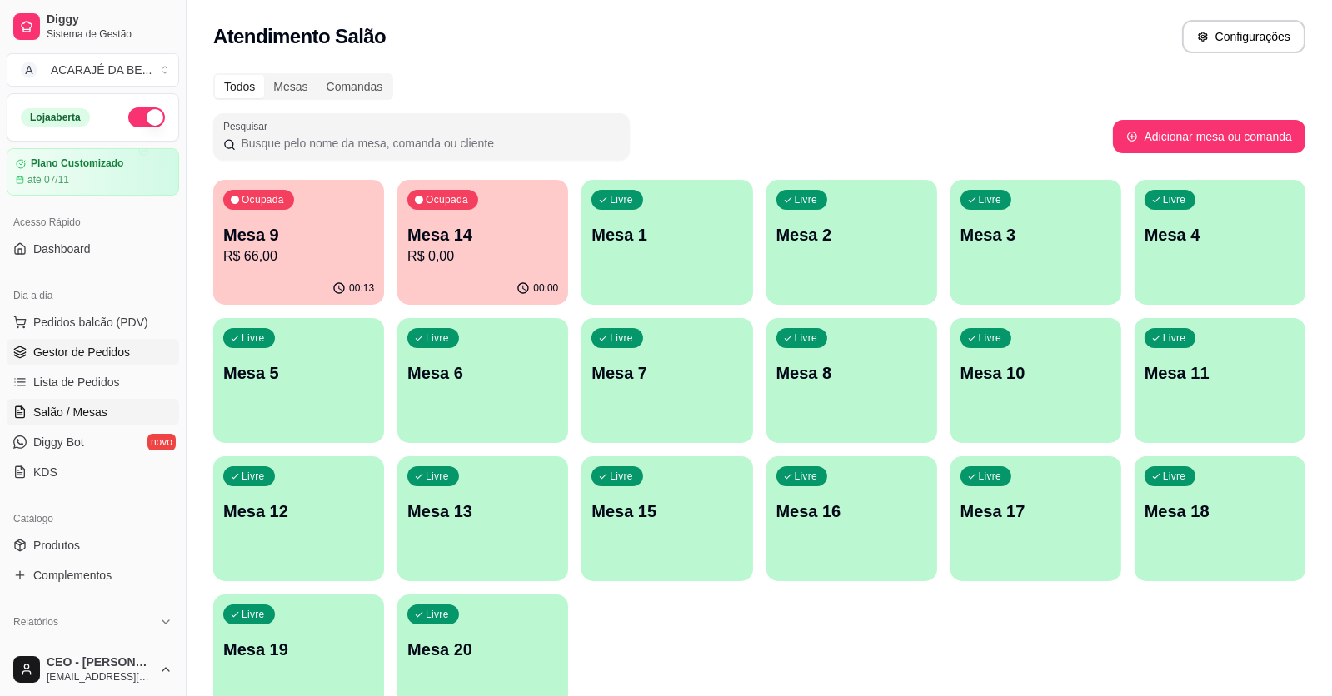
click at [96, 344] on span "Gestor de Pedidos" at bounding box center [81, 352] width 97 height 17
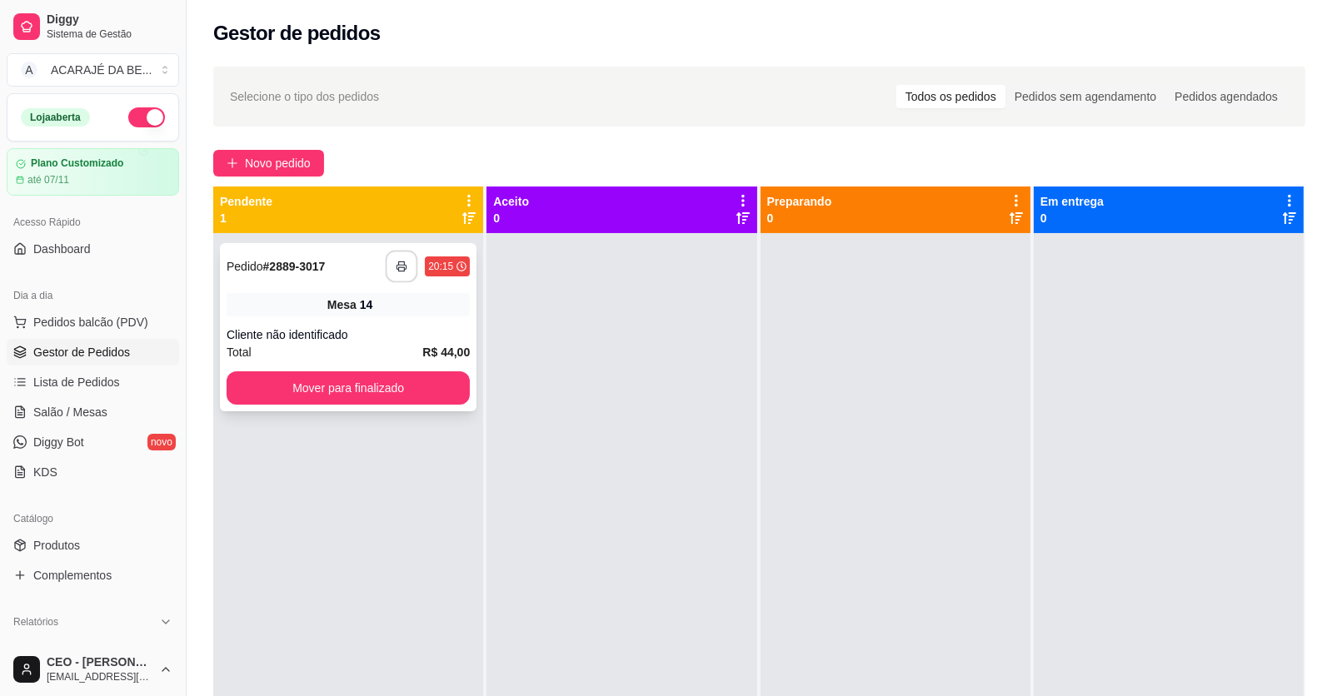
click at [403, 271] on rect "button" at bounding box center [402, 269] width 6 height 4
click at [406, 388] on button "Mover para finalizado" at bounding box center [348, 388] width 236 height 32
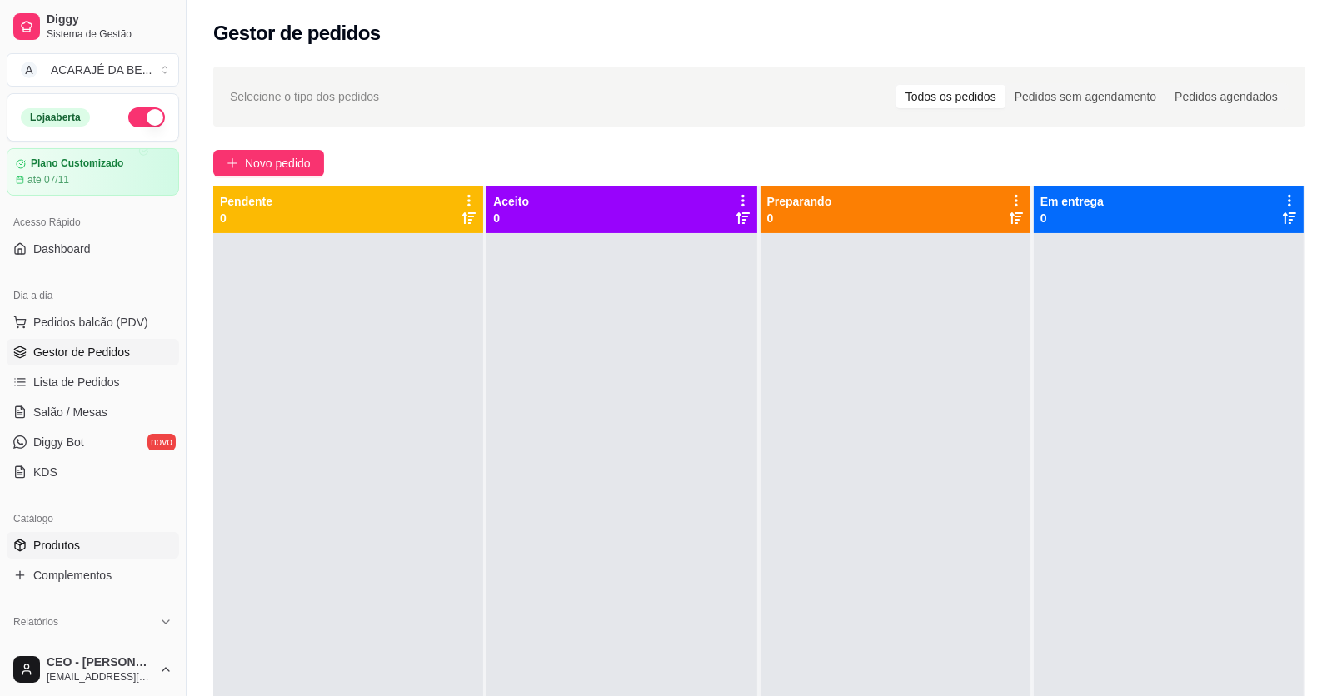
click at [125, 539] on link "Produtos" at bounding box center [93, 545] width 172 height 27
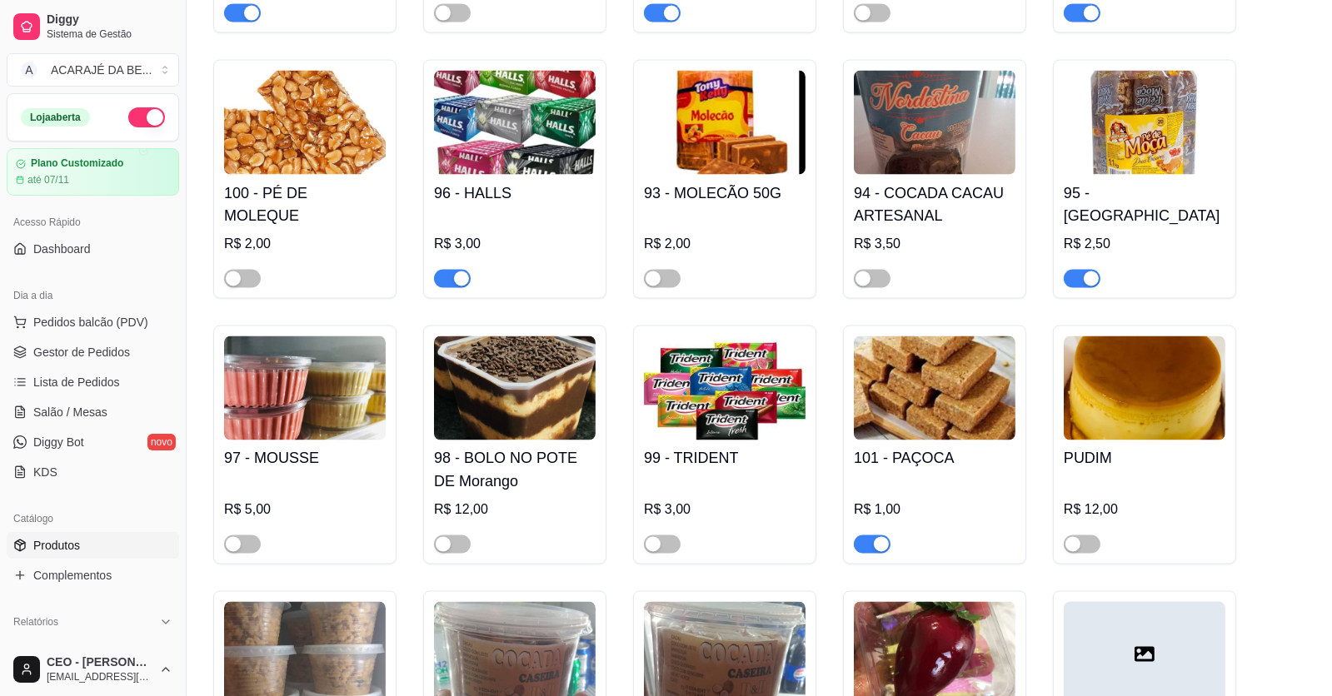
scroll to position [3998, 0]
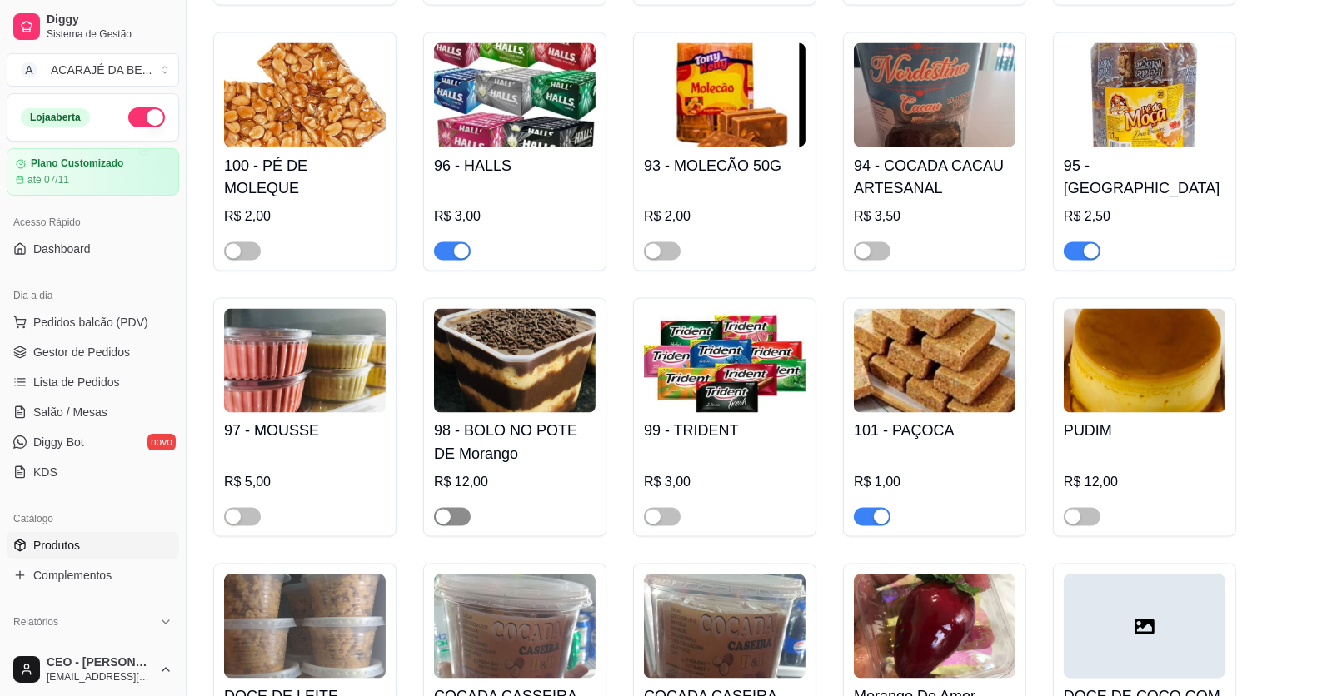
click at [436, 525] on div "button" at bounding box center [443, 517] width 15 height 15
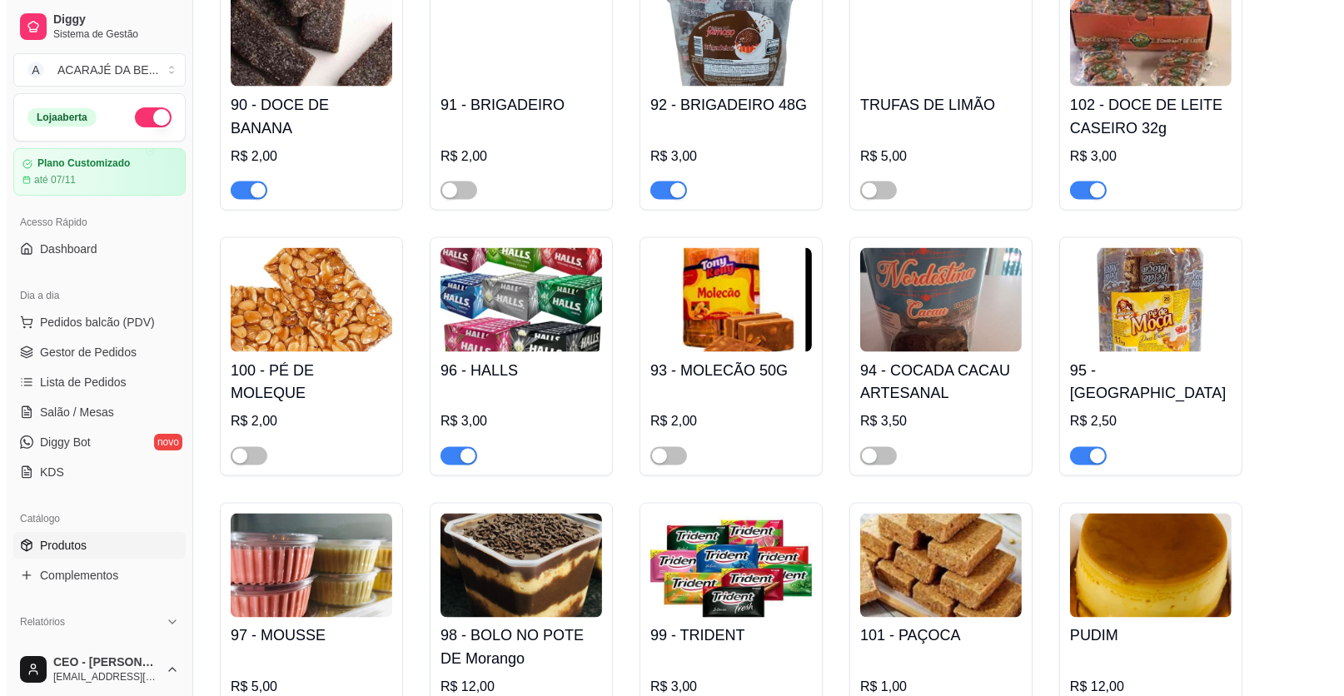
scroll to position [3915, 0]
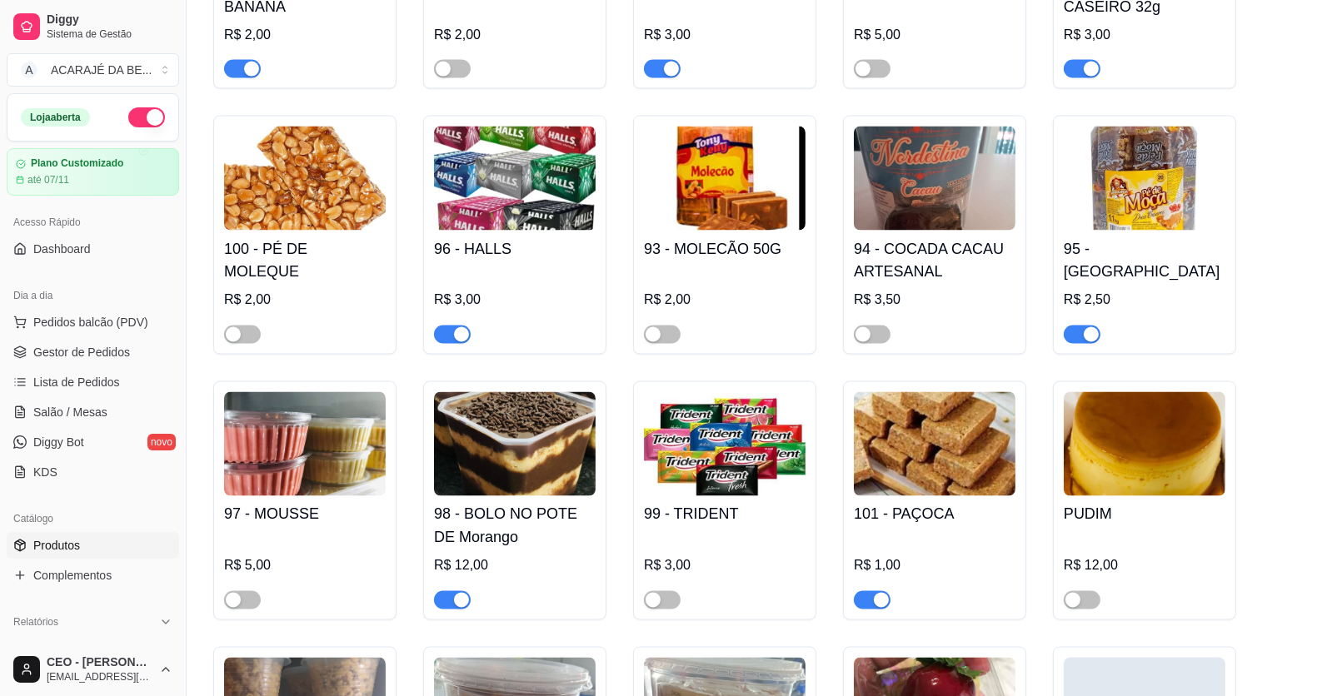
click at [525, 485] on img at bounding box center [515, 444] width 162 height 104
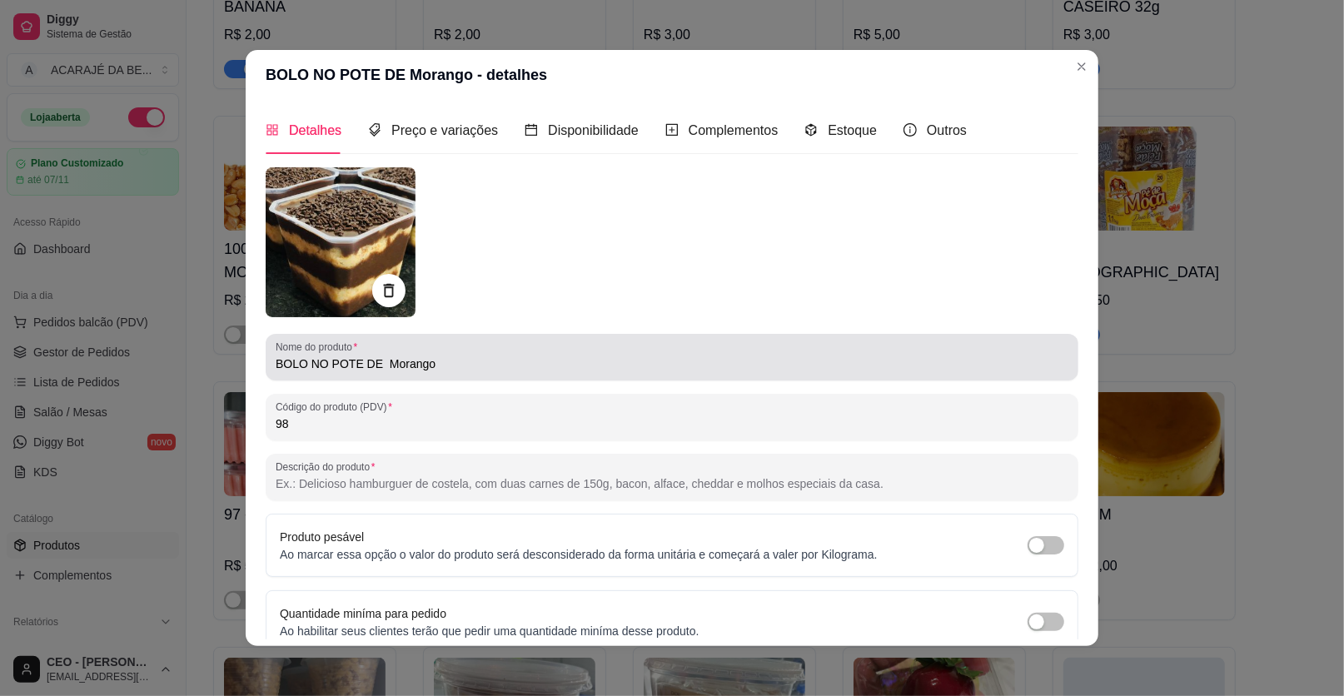
click at [433, 350] on div "BOLO NO POTE DE Morango" at bounding box center [672, 357] width 793 height 33
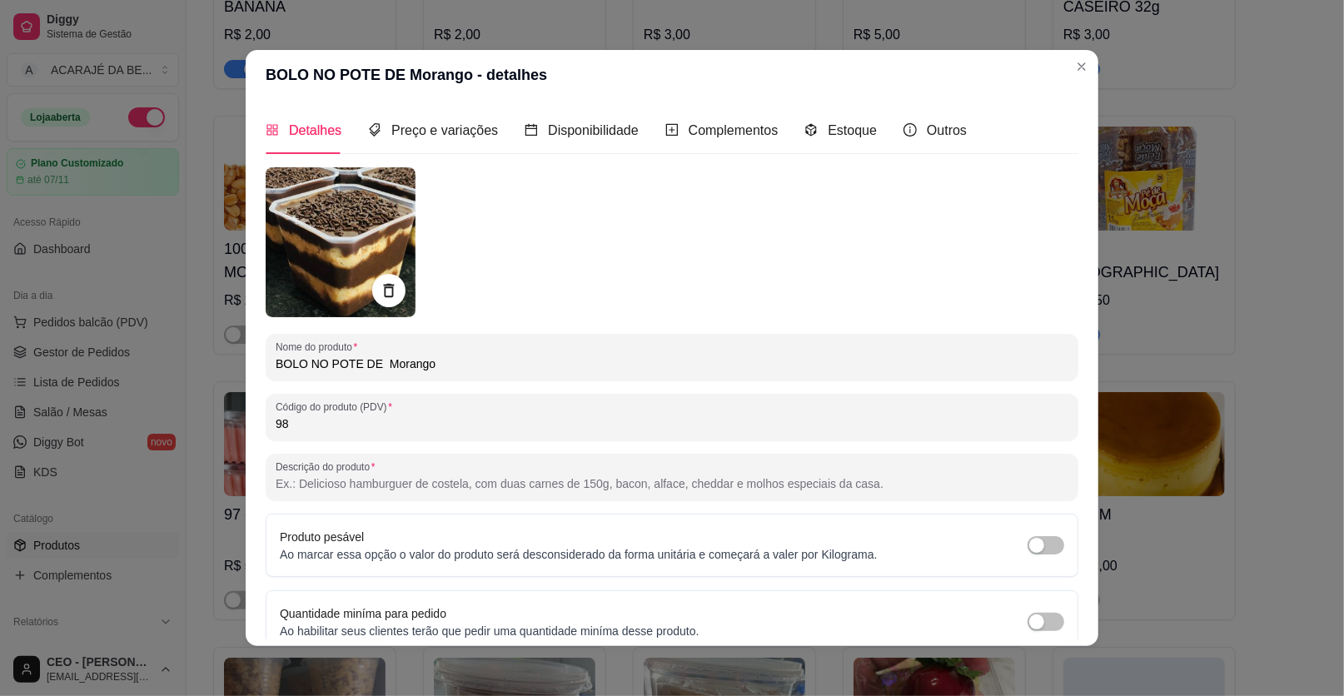
type input "BOLO NO POTE DE Morango"
type input "BOLO NO POTE DE Morang"
type input "BOLO NO POTE DE Moran"
type input "BOLO NO POTE DE Mora"
type input "BOLO NO POTE DE Mor"
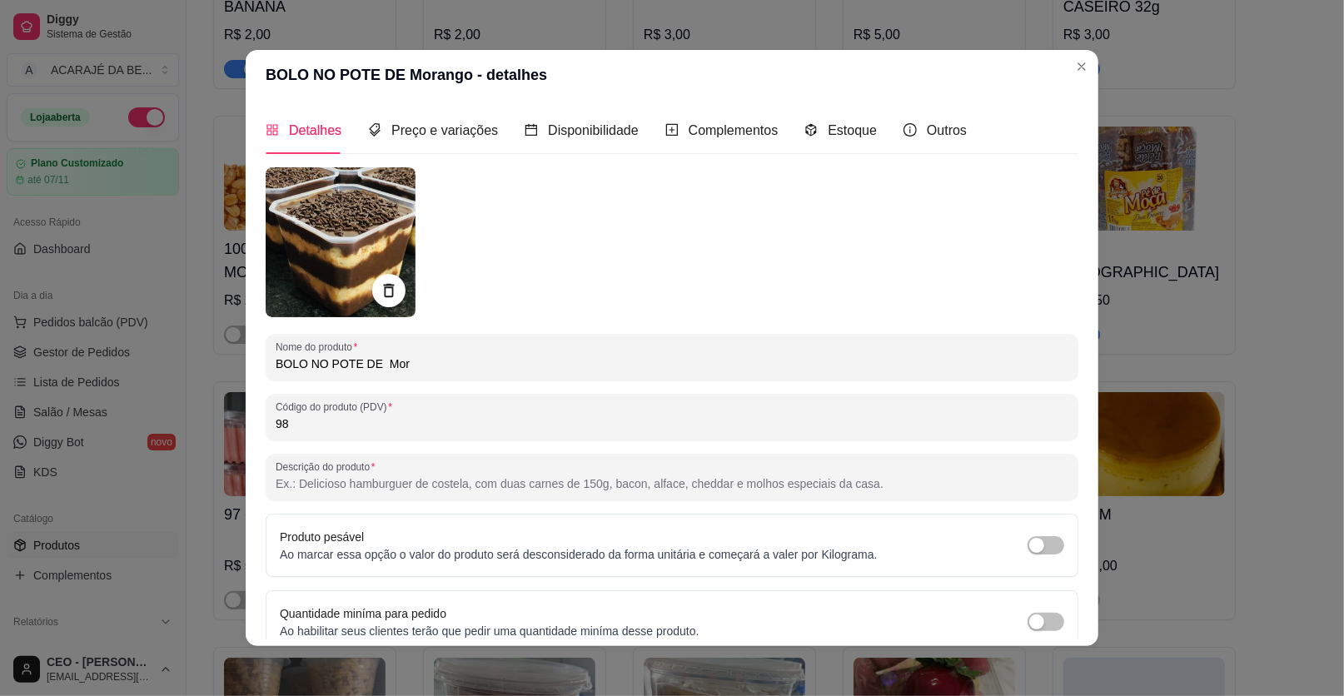
type input "BOLO NO POTE DE Mo"
type input "BOLO NO POTE DE M"
type input "BOLO NO POTE DE"
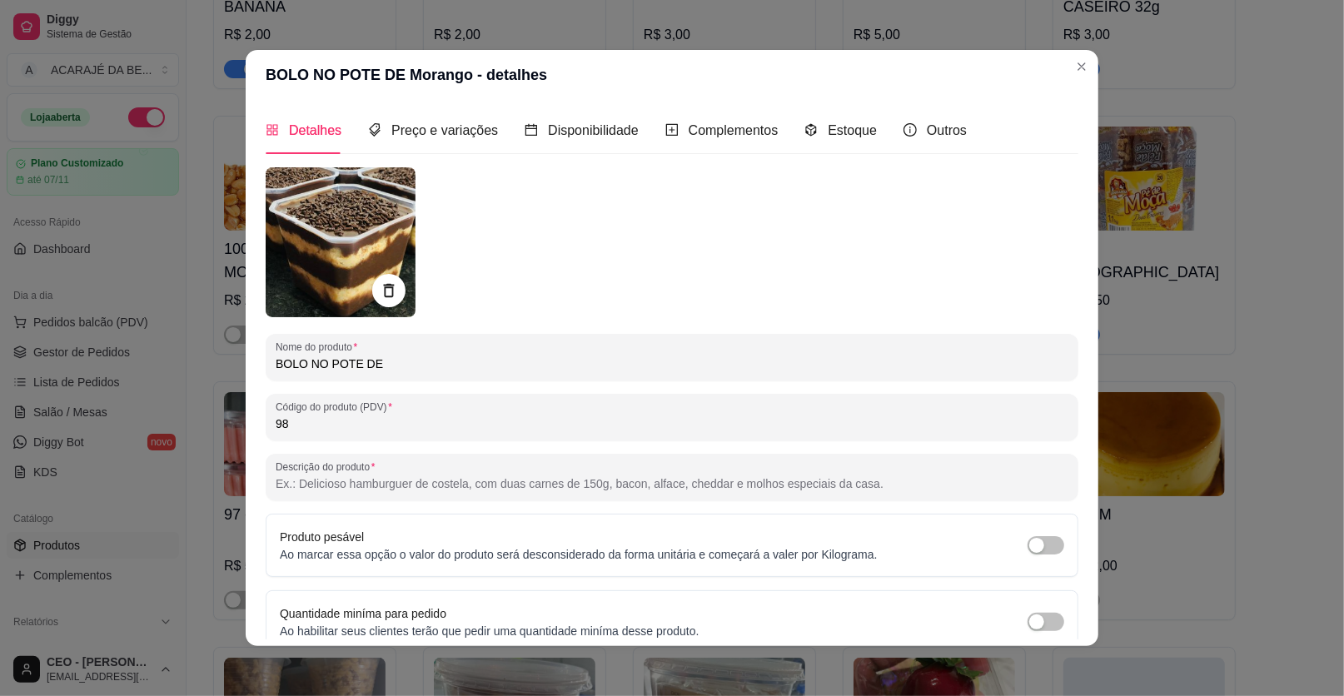
type input "BOLO NO POTE D"
type input "BOLO NO POTE"
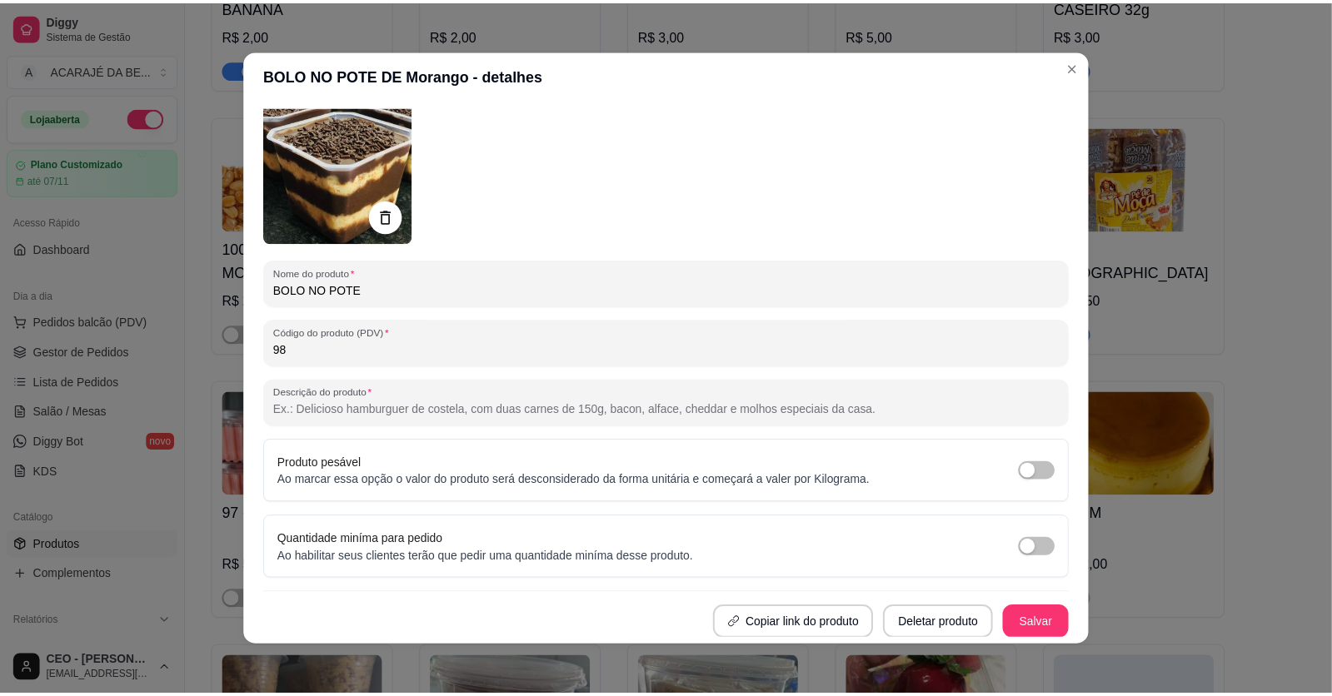
scroll to position [3, 0]
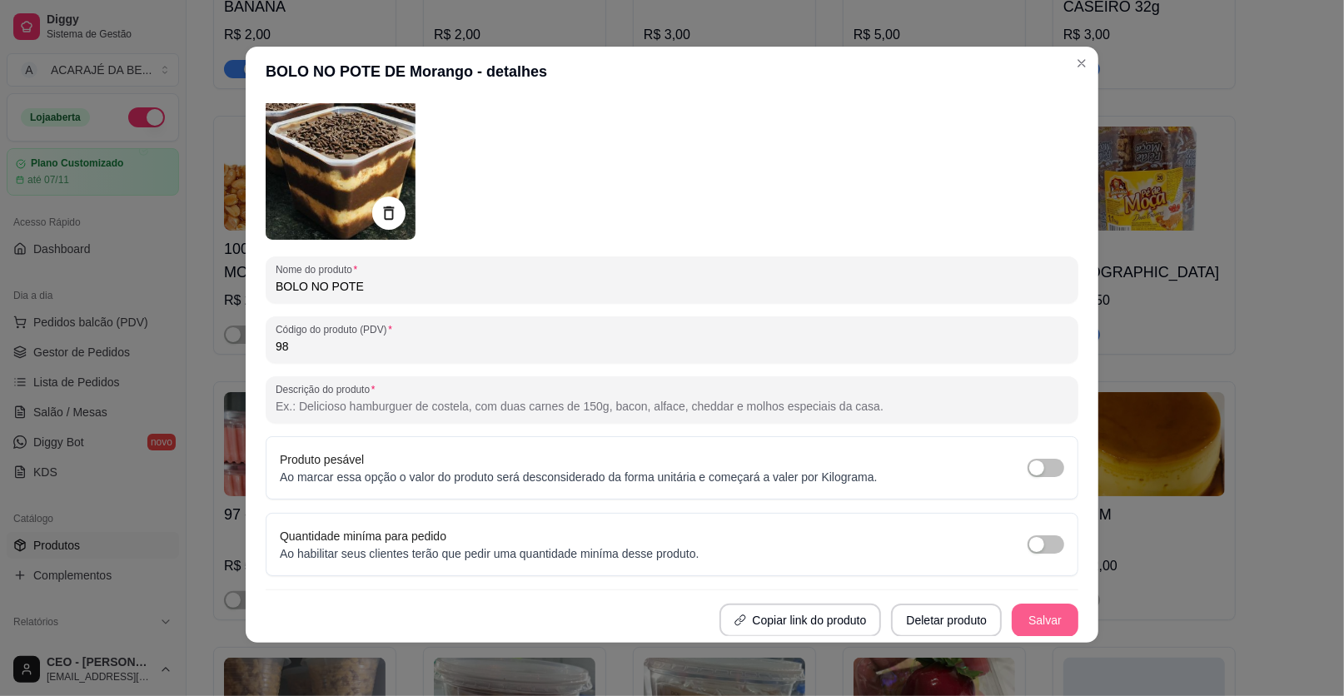
type input "BOLO NO POTE"
click at [1029, 610] on button "Salvar" at bounding box center [1045, 621] width 65 height 32
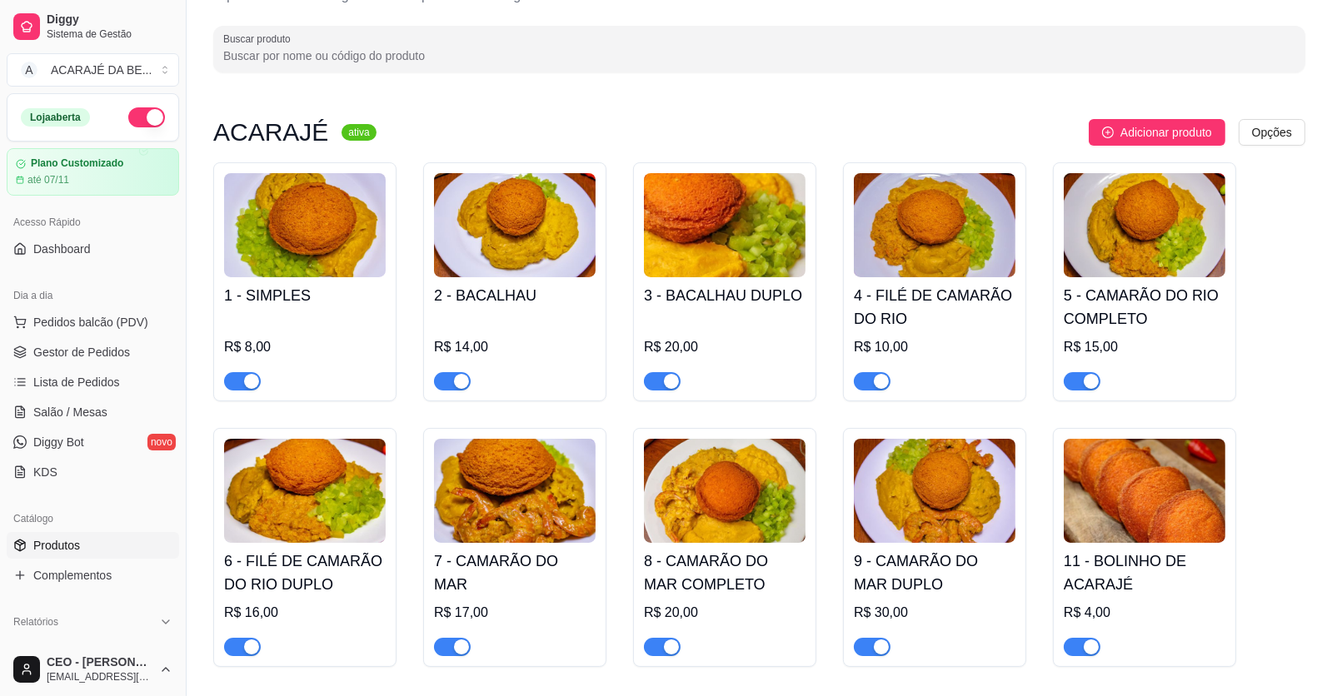
scroll to position [0, 0]
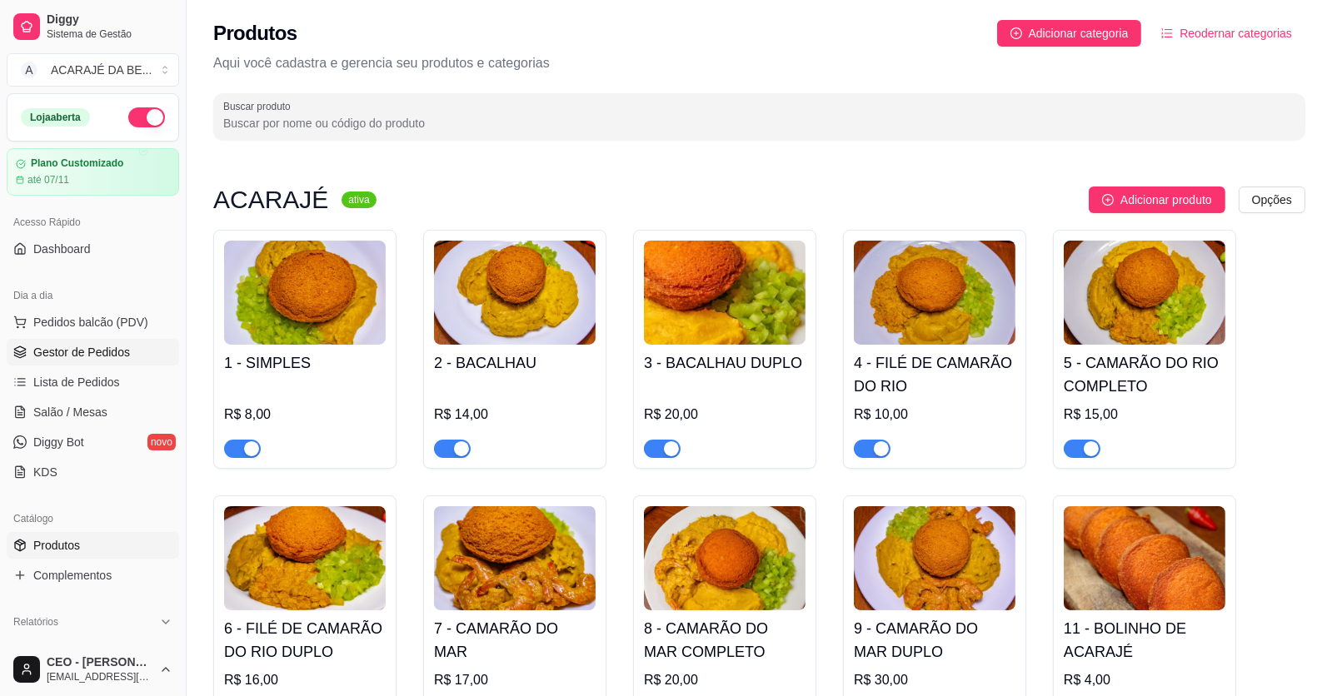
click at [108, 346] on span "Gestor de Pedidos" at bounding box center [81, 352] width 97 height 17
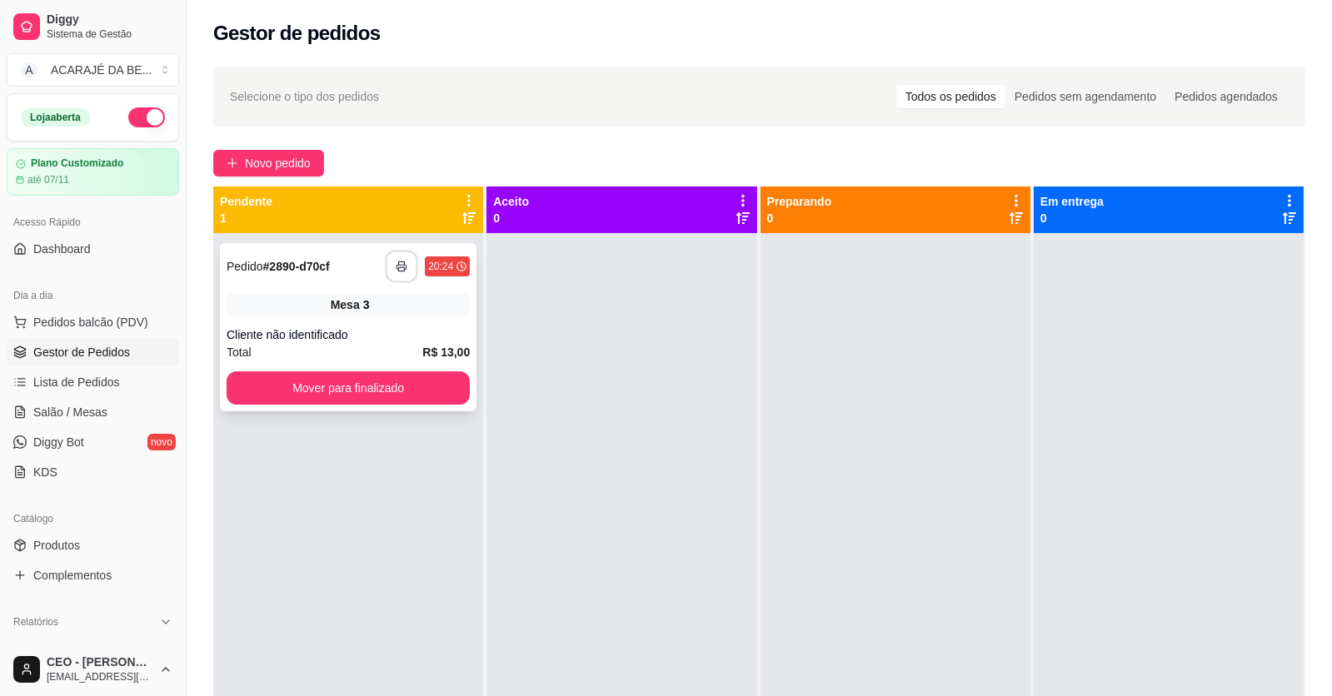
click at [401, 263] on icon "button" at bounding box center [402, 267] width 12 height 12
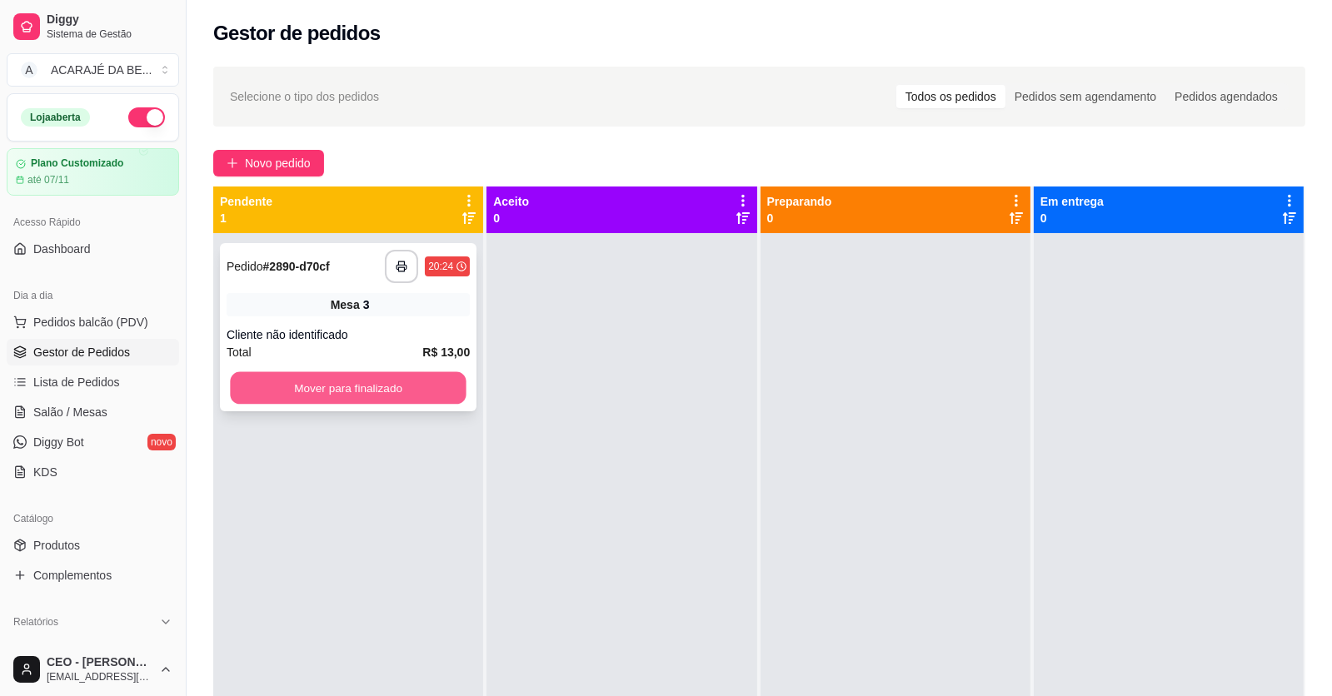
click at [362, 387] on button "Mover para finalizado" at bounding box center [348, 388] width 236 height 32
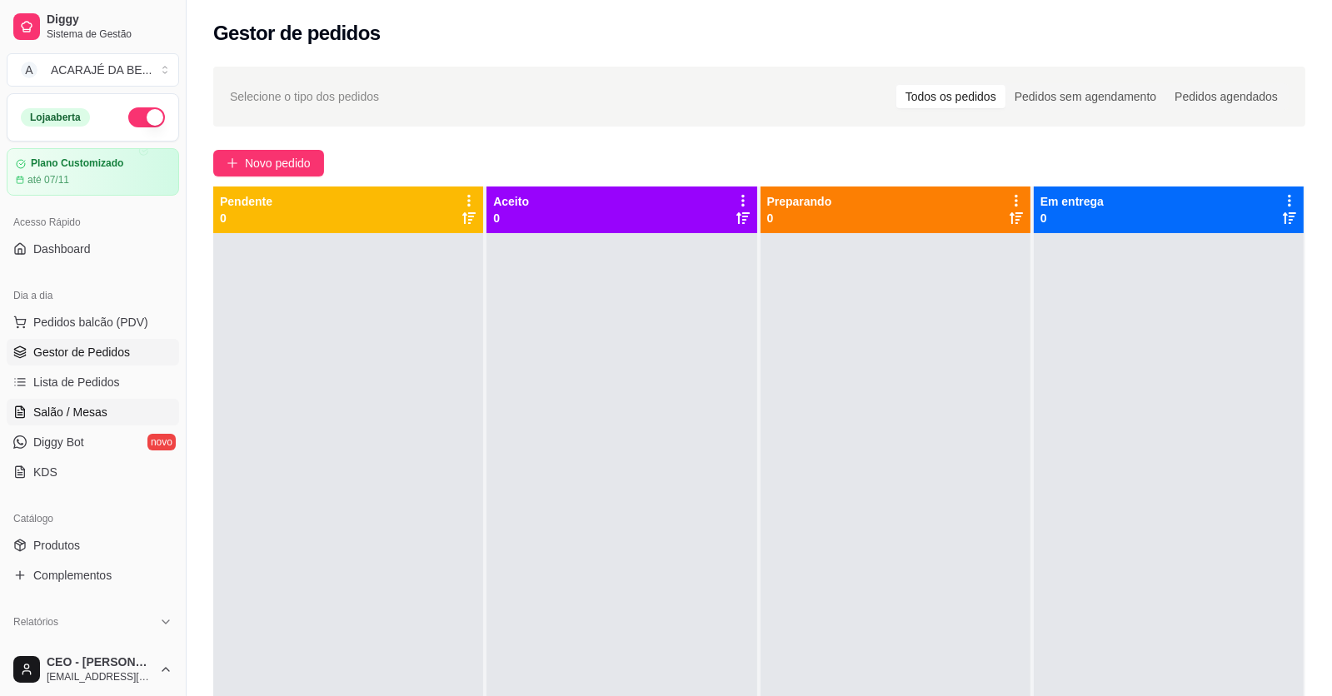
click at [82, 411] on span "Salão / Mesas" at bounding box center [70, 412] width 74 height 17
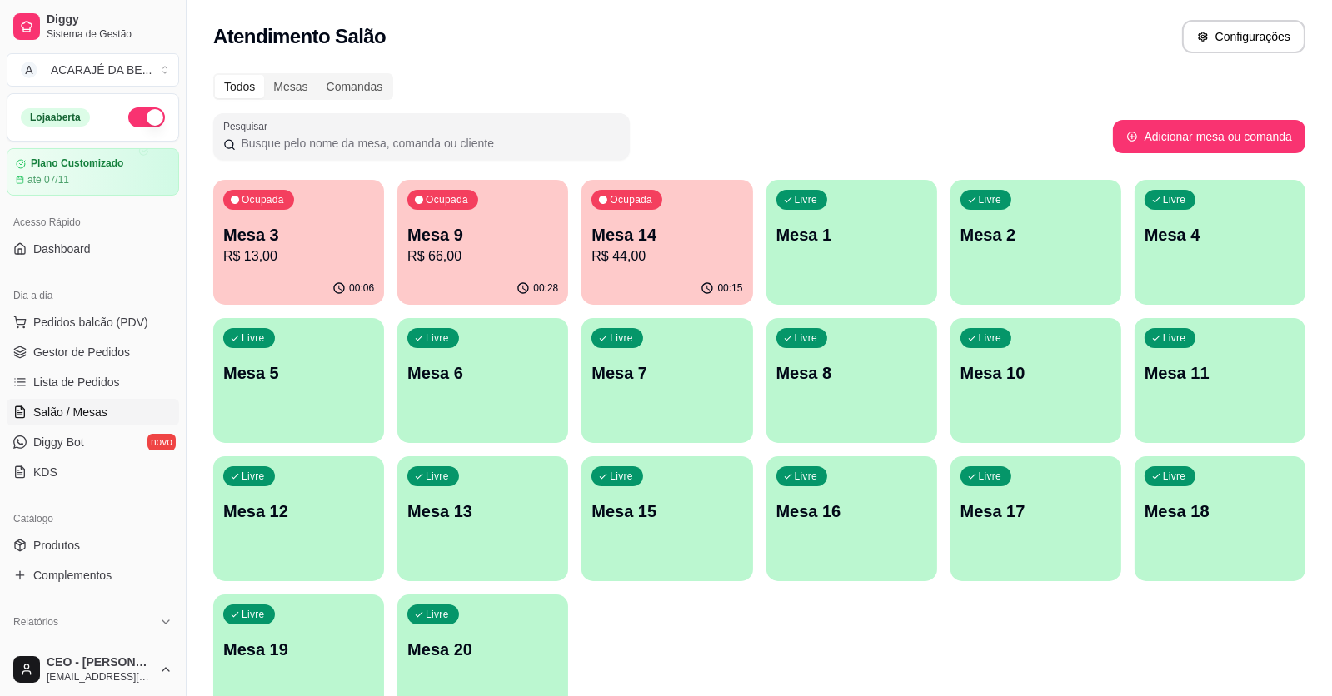
click at [293, 275] on div "00:06" at bounding box center [298, 288] width 171 height 32
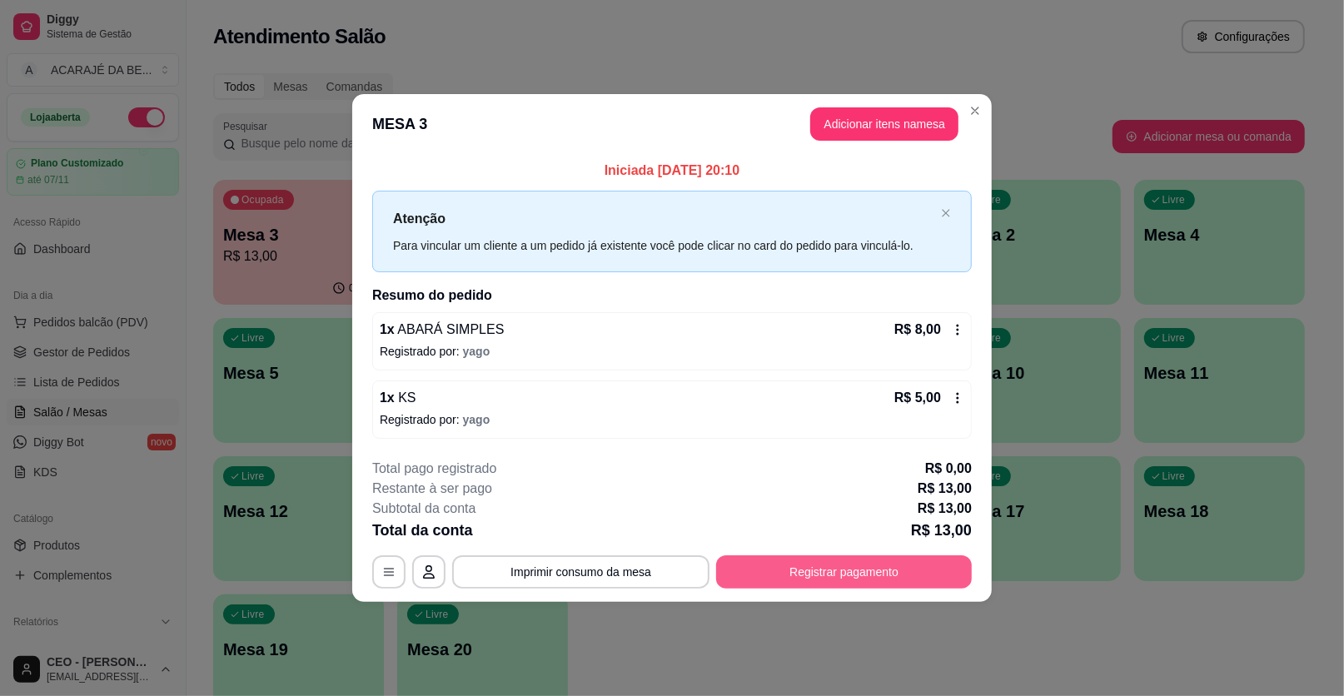
click at [838, 576] on button "Registrar pagamento" at bounding box center [844, 572] width 256 height 33
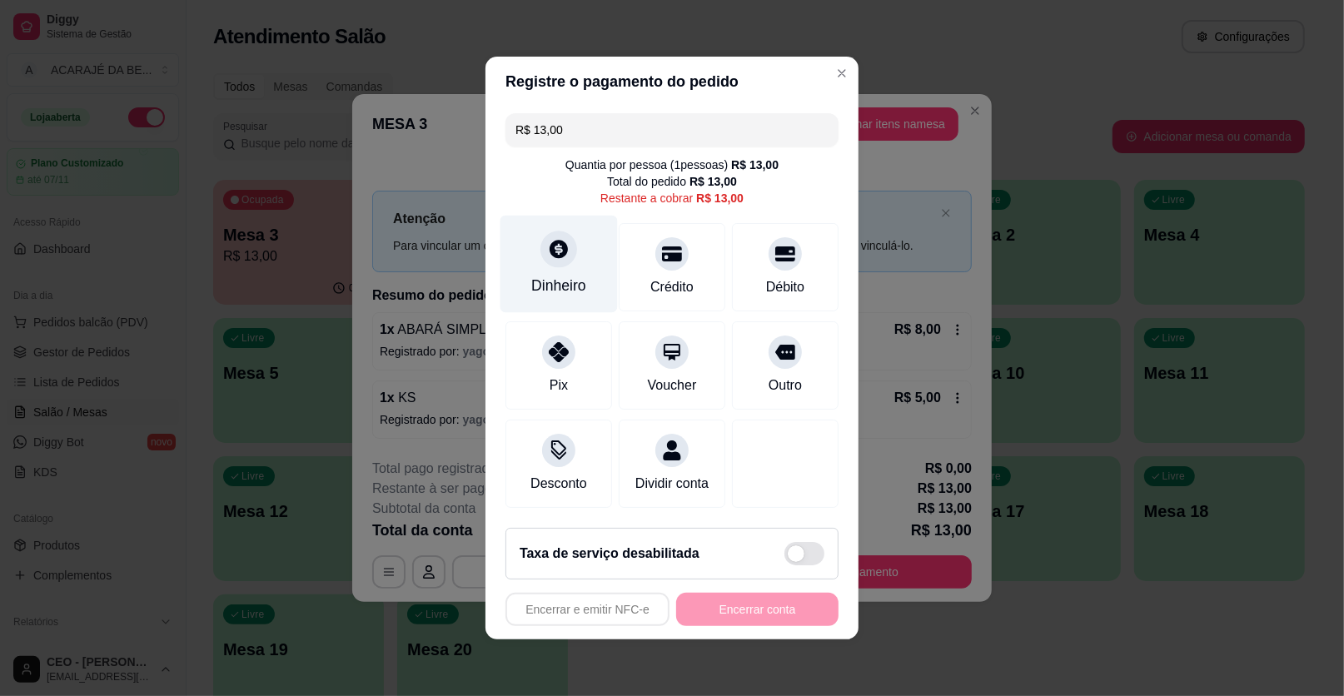
click at [582, 276] on div "Dinheiro" at bounding box center [559, 264] width 117 height 97
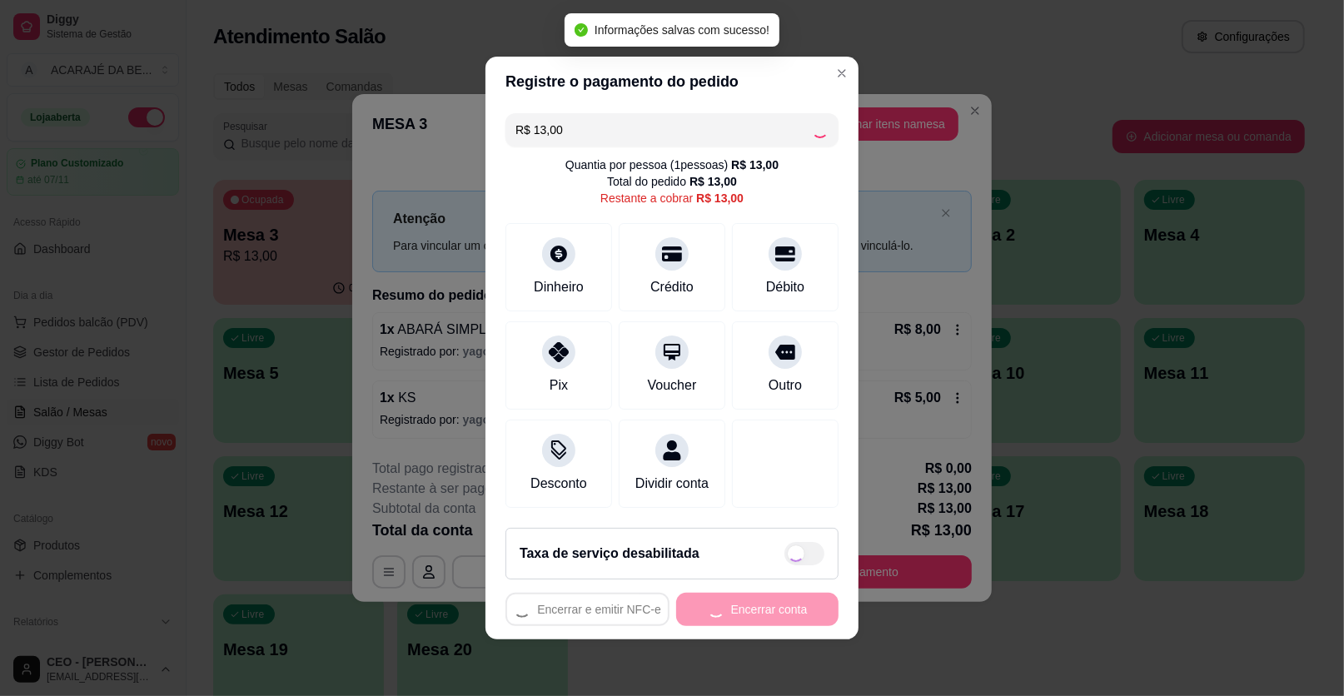
type input "R$ 0,00"
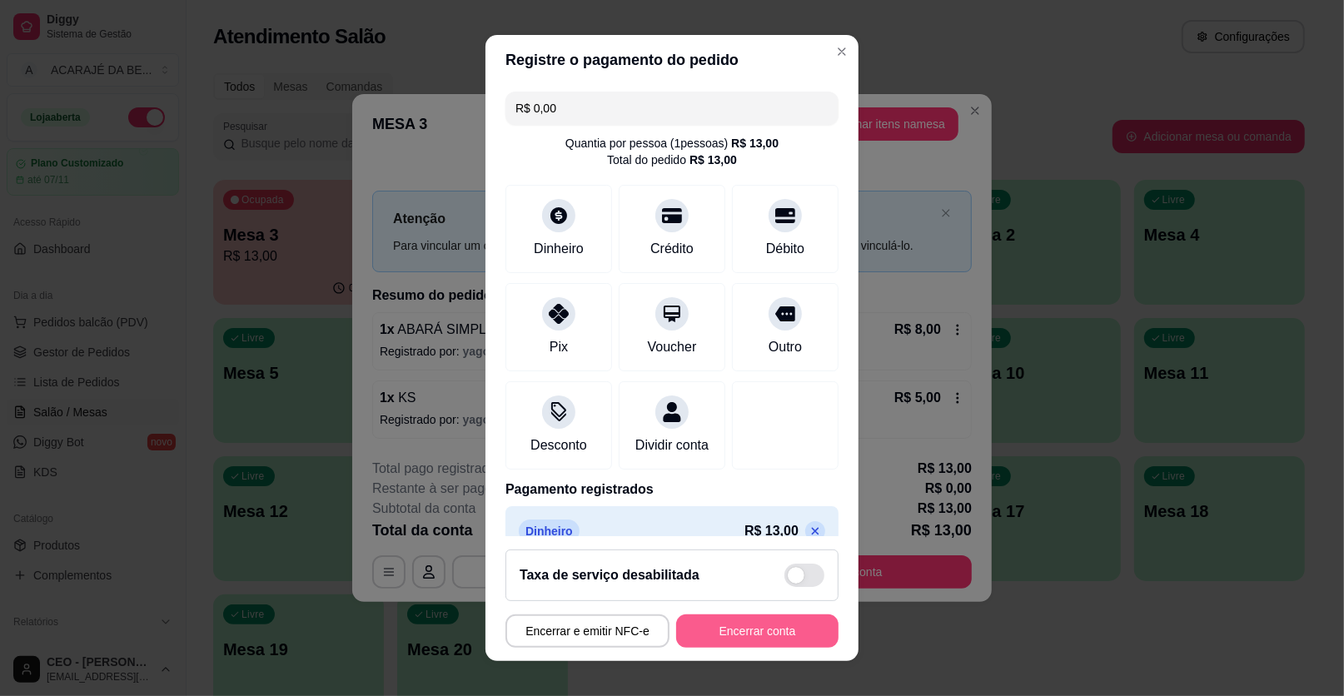
click at [729, 642] on button "Encerrar conta" at bounding box center [757, 631] width 162 height 33
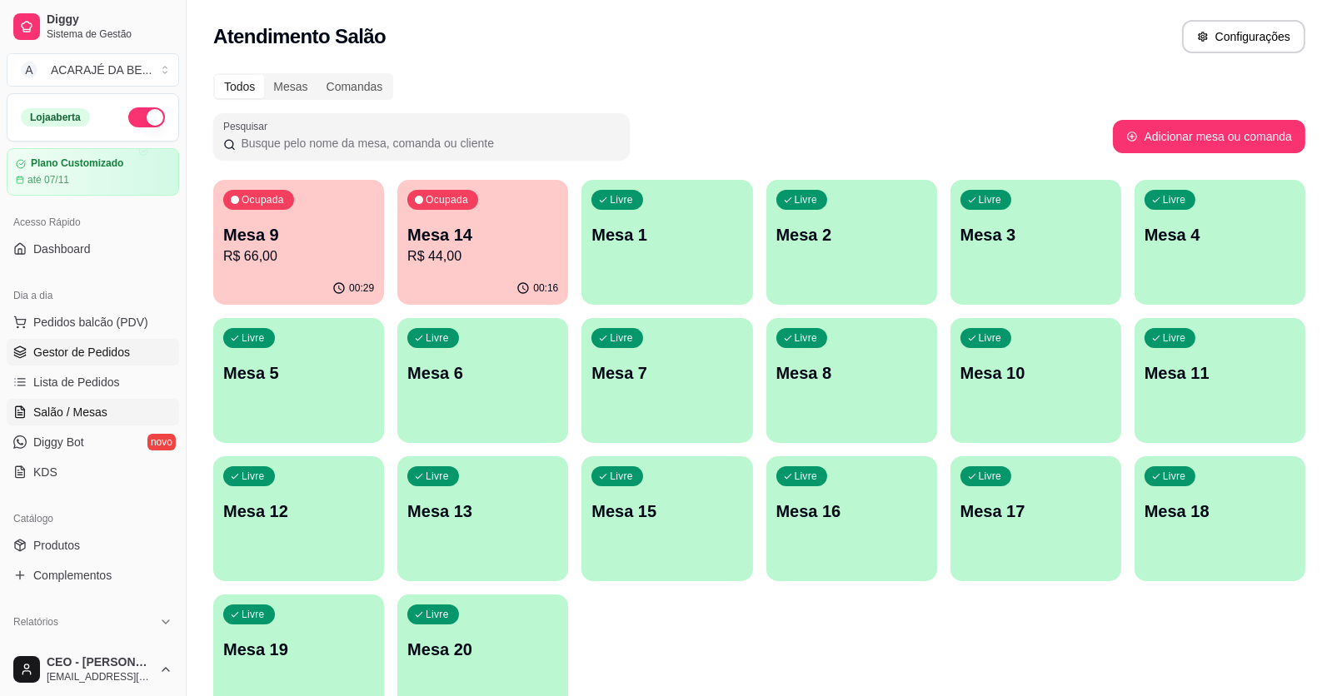
click at [118, 350] on span "Gestor de Pedidos" at bounding box center [81, 352] width 97 height 17
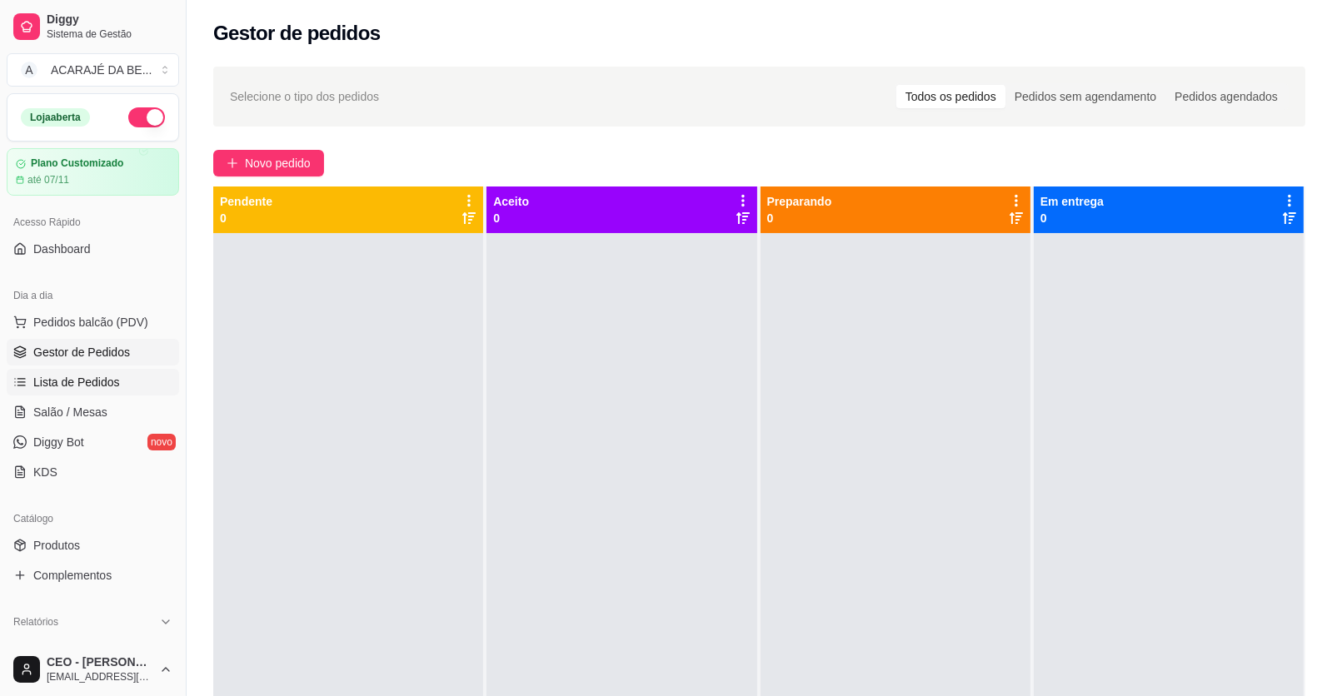
click at [114, 389] on span "Lista de Pedidos" at bounding box center [76, 382] width 87 height 17
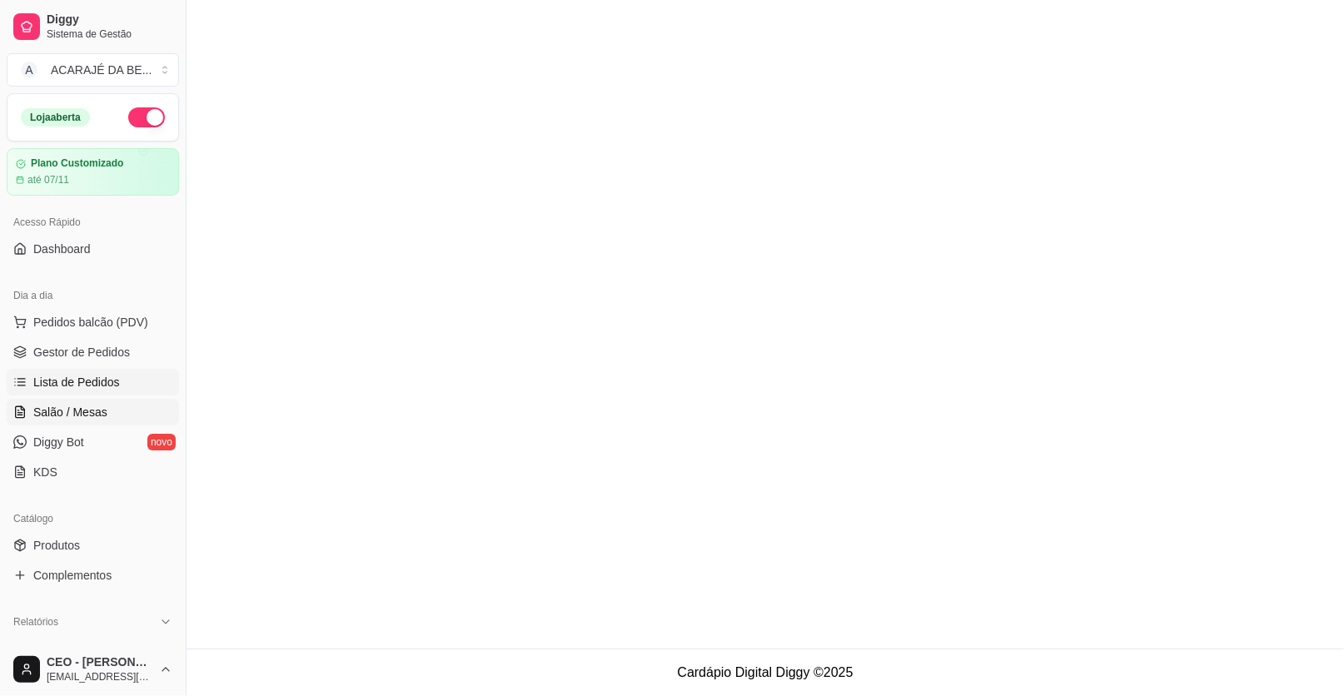
click at [99, 418] on span "Salão / Mesas" at bounding box center [70, 412] width 74 height 17
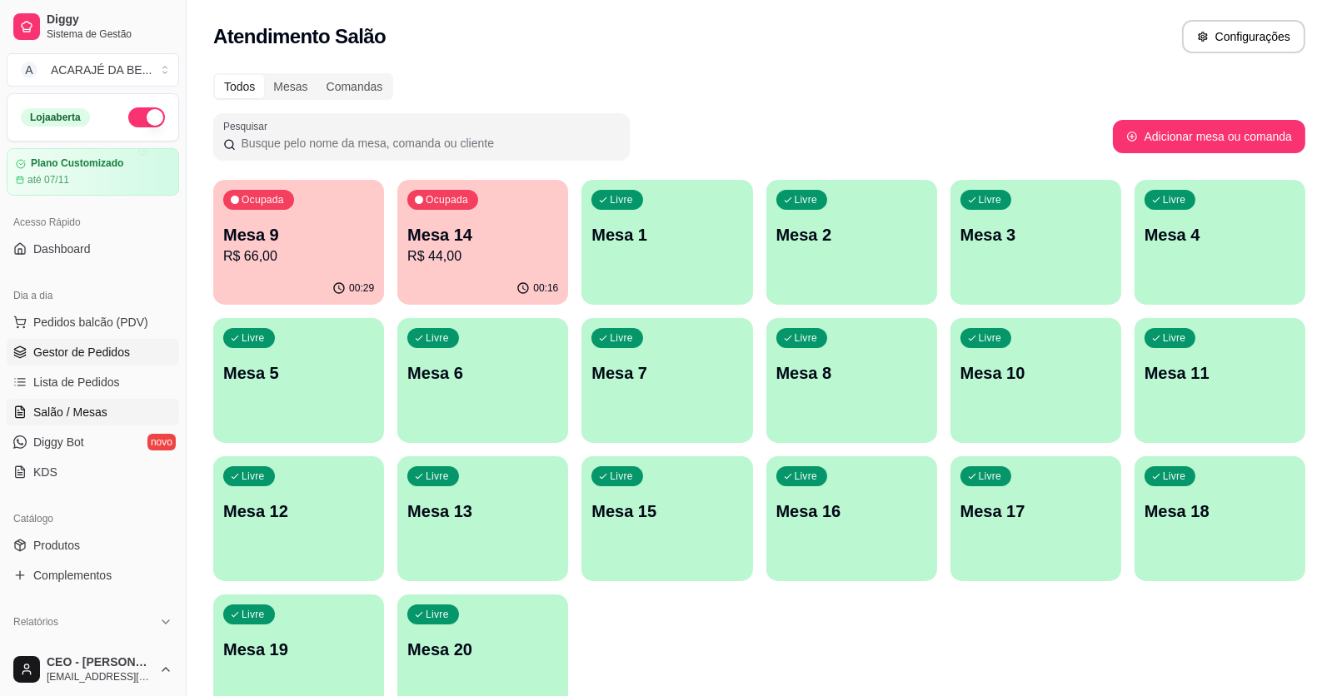
click at [109, 356] on span "Gestor de Pedidos" at bounding box center [81, 352] width 97 height 17
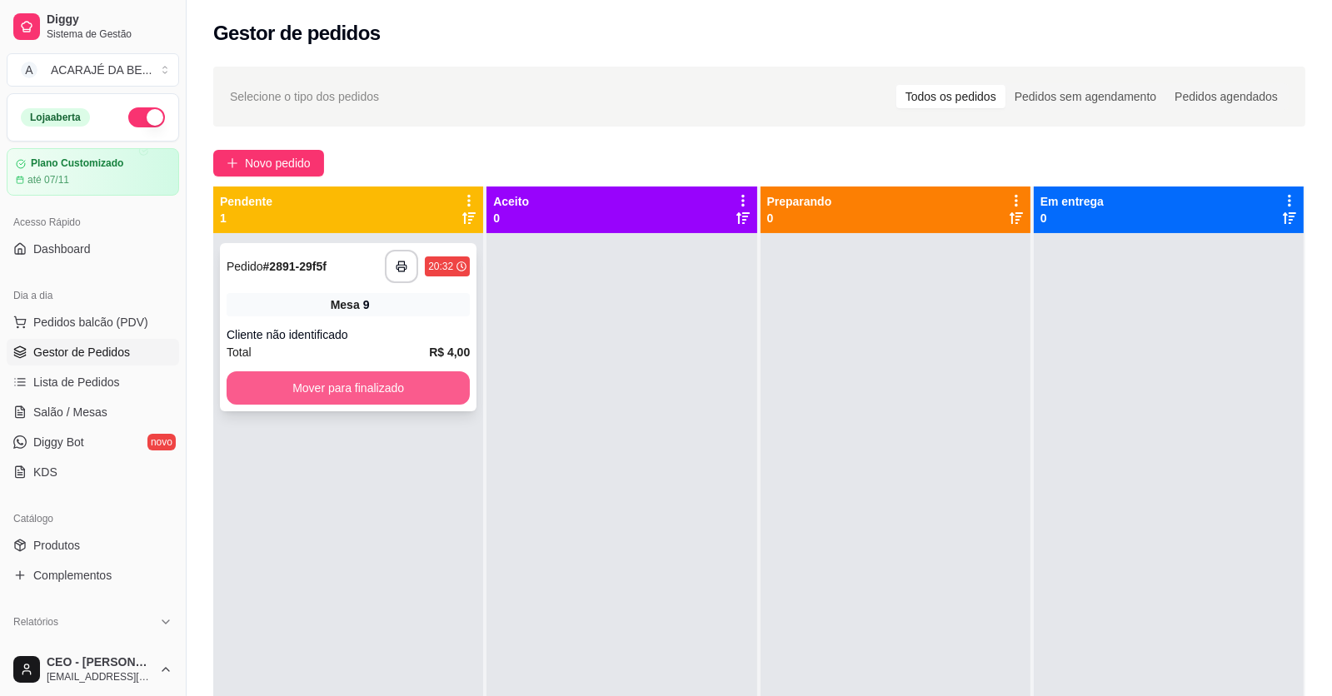
click at [320, 378] on button "Mover para finalizado" at bounding box center [348, 387] width 243 height 33
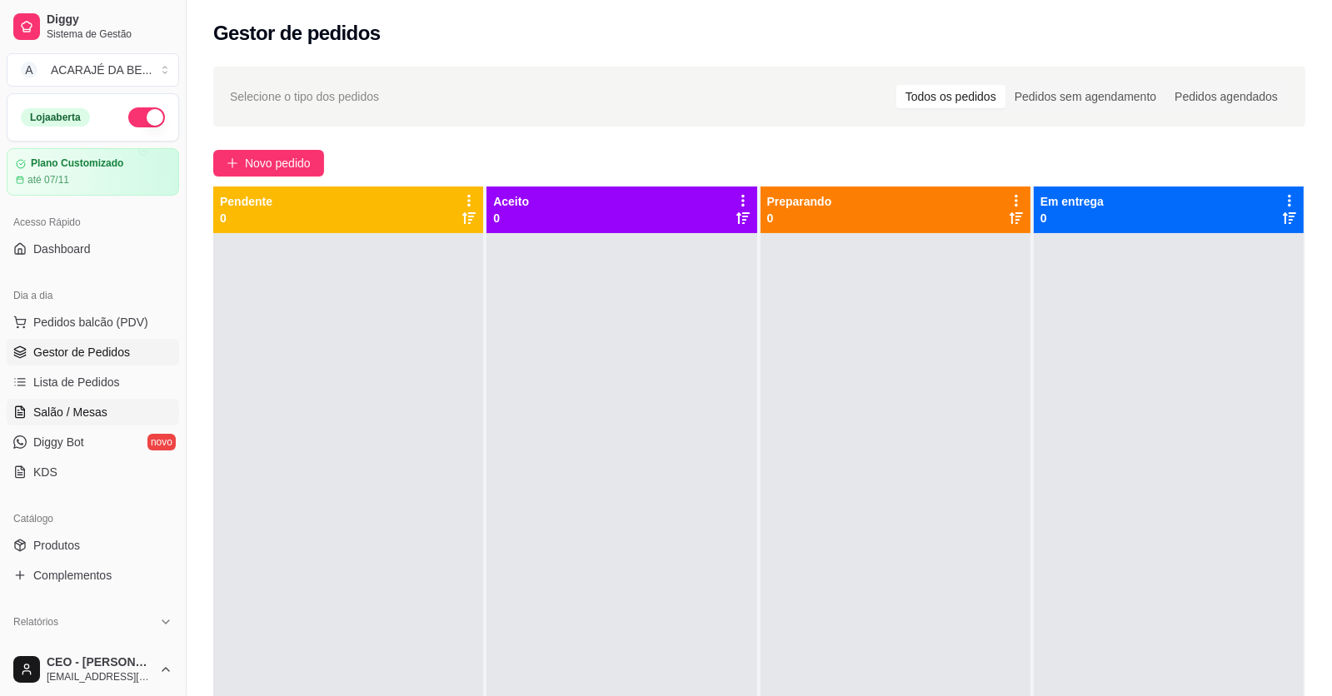
click at [79, 404] on span "Salão / Mesas" at bounding box center [70, 412] width 74 height 17
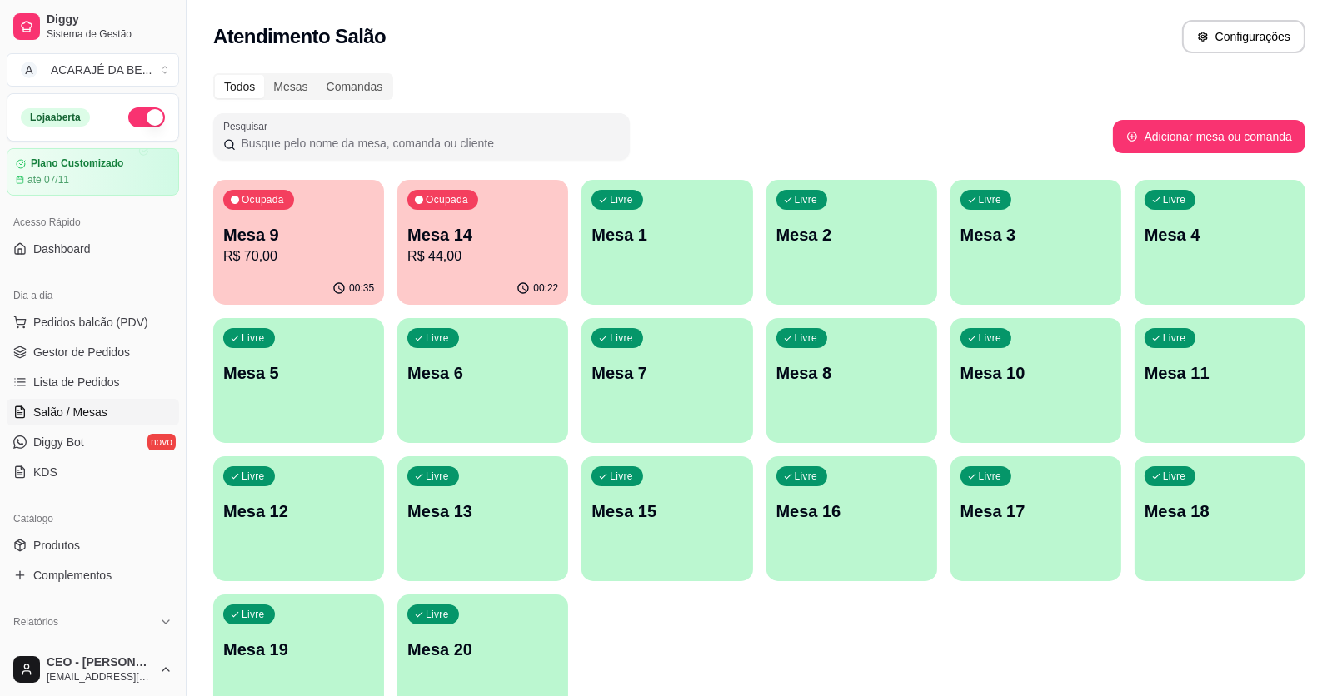
click at [104, 404] on span "Salão / Mesas" at bounding box center [70, 412] width 74 height 17
click at [308, 271] on div "Ocupada Mesa 9 R$ 70,00" at bounding box center [299, 227] width 166 height 90
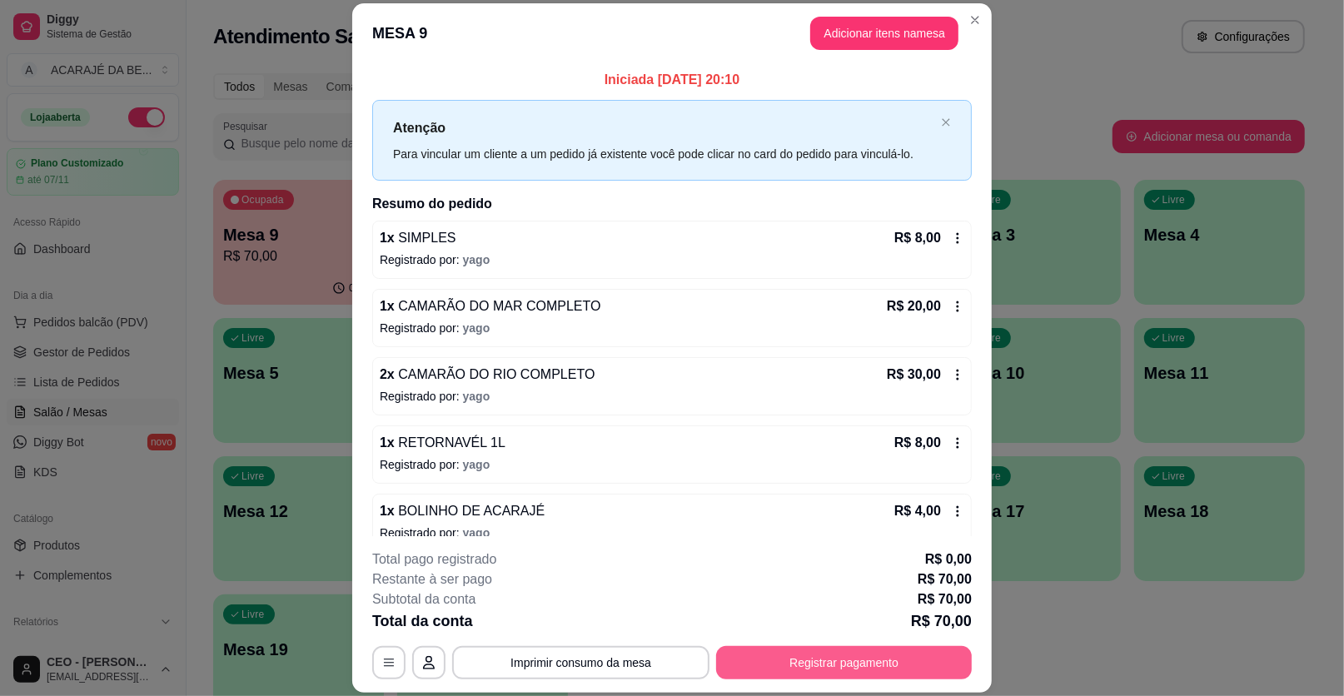
click at [750, 655] on button "Registrar pagamento" at bounding box center [844, 662] width 256 height 33
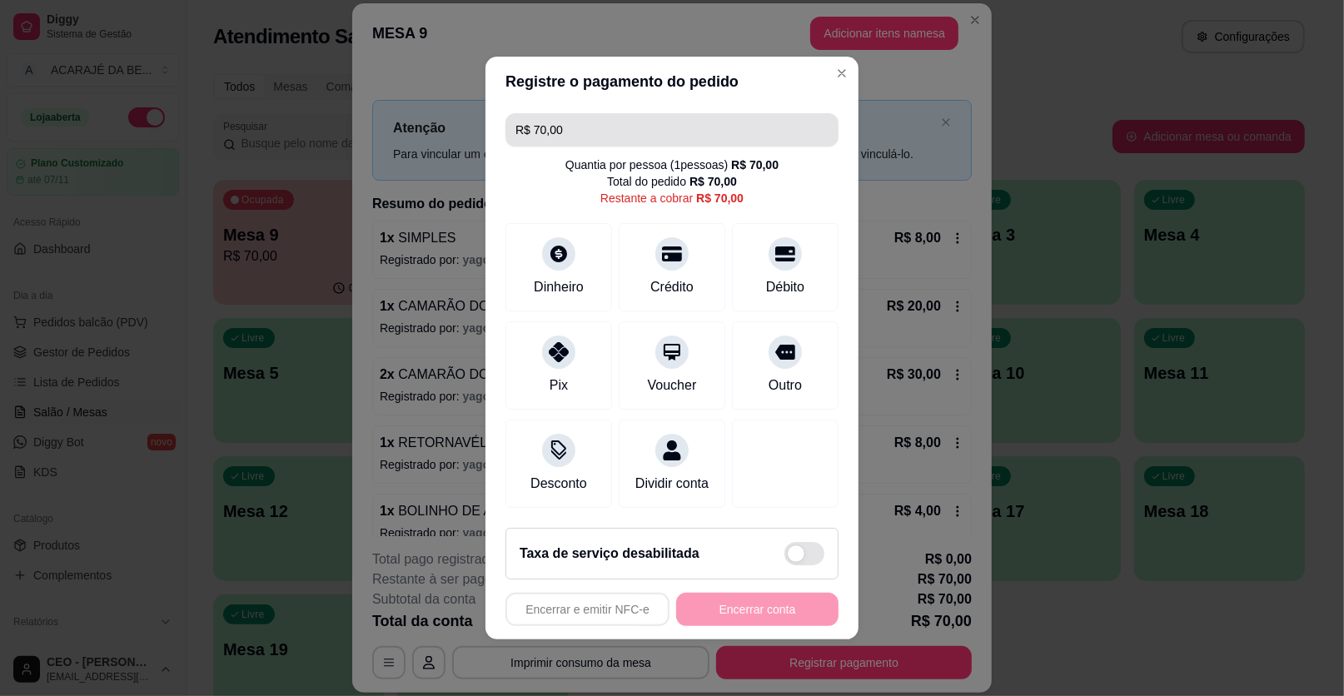
click at [671, 131] on input "R$ 70,00" at bounding box center [672, 129] width 313 height 33
drag, startPoint x: 671, startPoint y: 131, endPoint x: 532, endPoint y: 138, distance: 139.3
click at [532, 138] on input "R$ 70,00" at bounding box center [672, 129] width 313 height 33
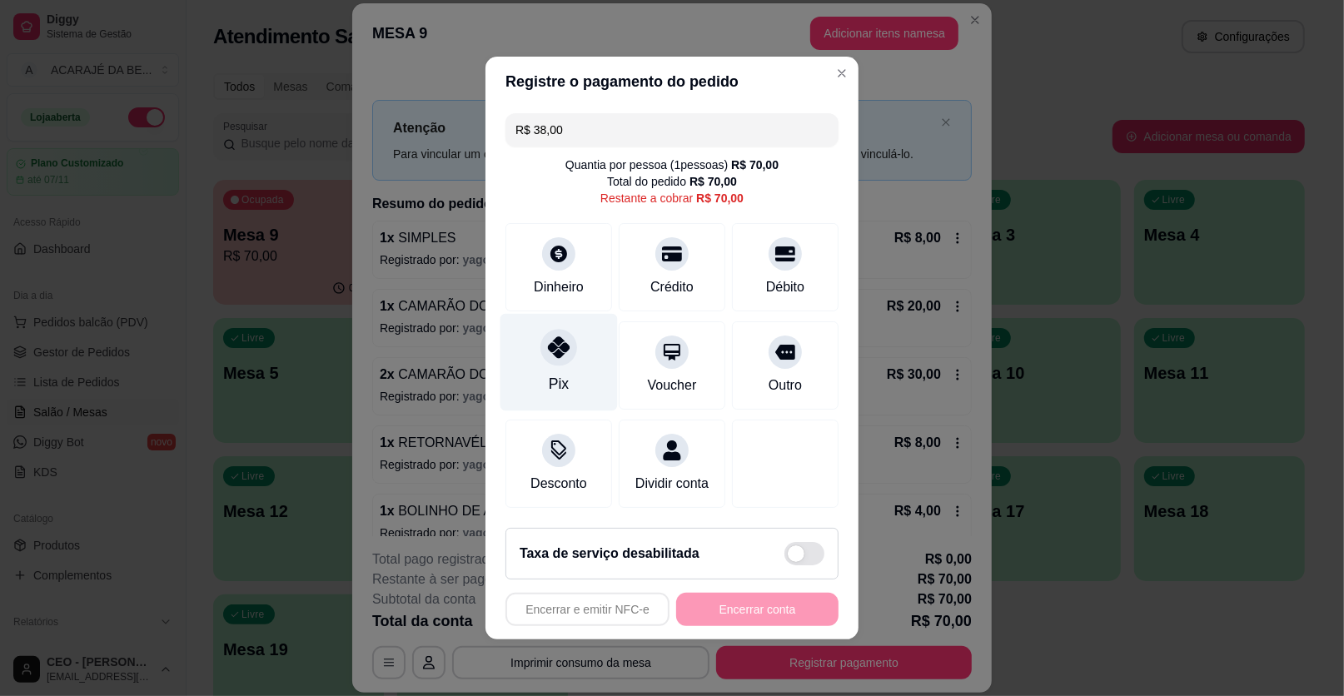
click at [583, 363] on div "Pix" at bounding box center [559, 362] width 117 height 97
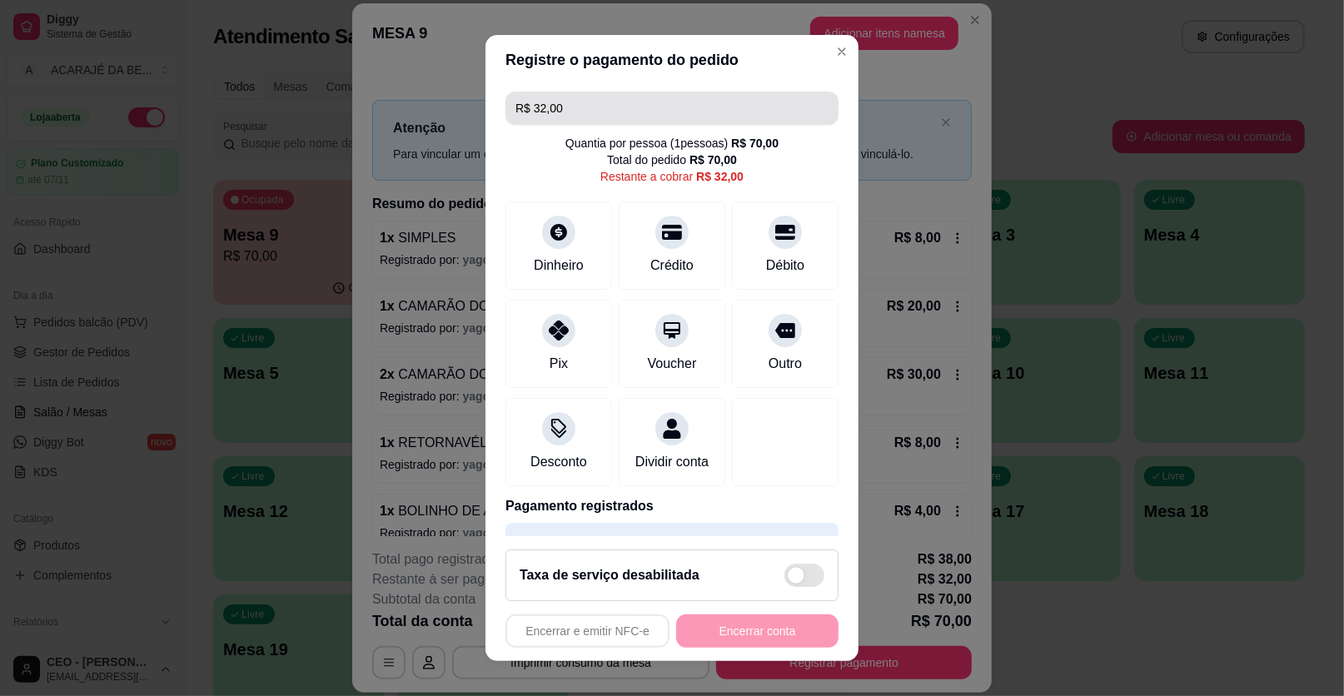
click at [579, 97] on input "R$ 32,00" at bounding box center [672, 108] width 313 height 33
click at [566, 109] on input "R$ 32,00" at bounding box center [672, 108] width 313 height 33
drag, startPoint x: 566, startPoint y: 109, endPoint x: 531, endPoint y: 108, distance: 35.0
click at [531, 108] on input "R$ 32,00" at bounding box center [672, 108] width 313 height 33
click at [750, 96] on input "R$ 32,00" at bounding box center [672, 108] width 313 height 33
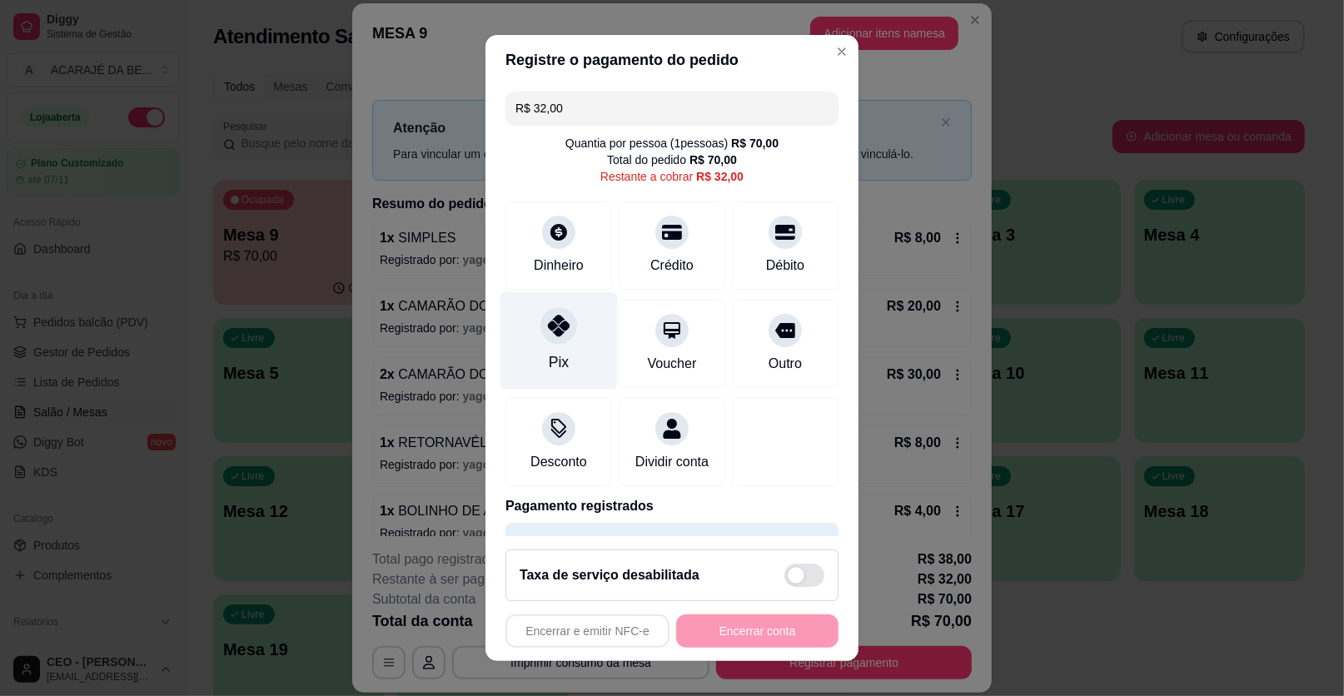
click at [584, 335] on div "Pix" at bounding box center [559, 340] width 117 height 97
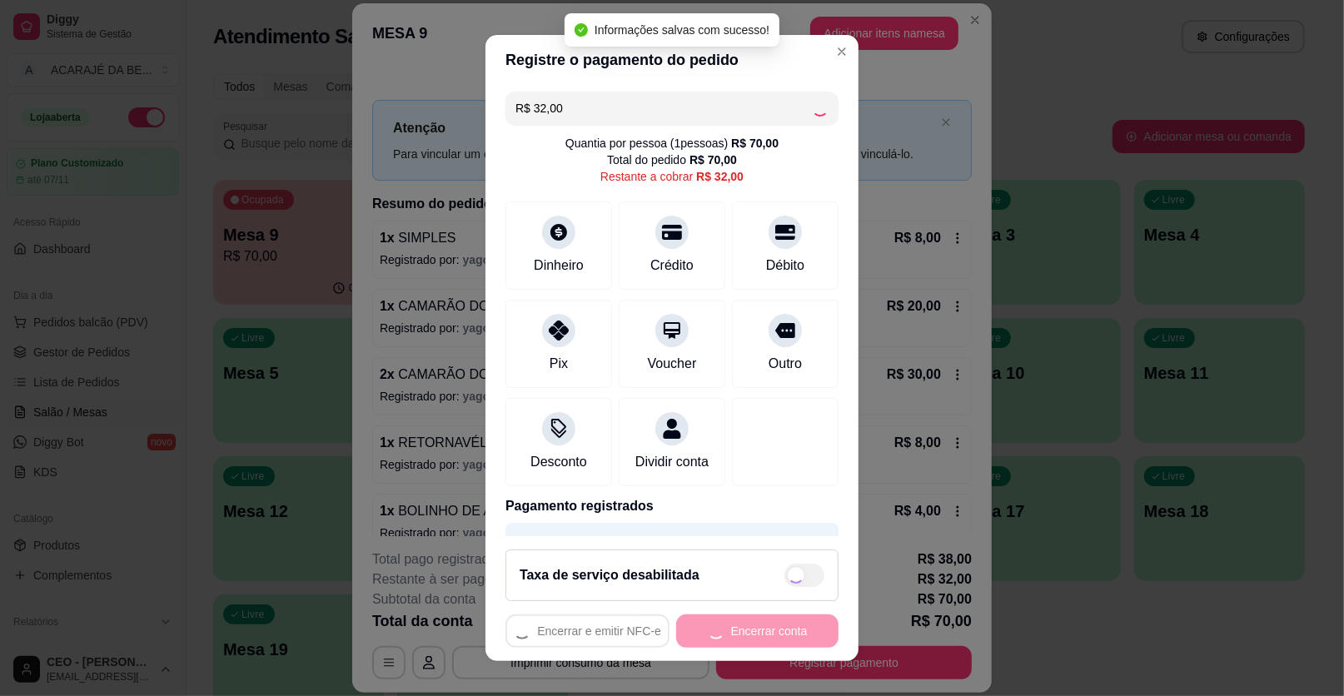
type input "R$ 0,00"
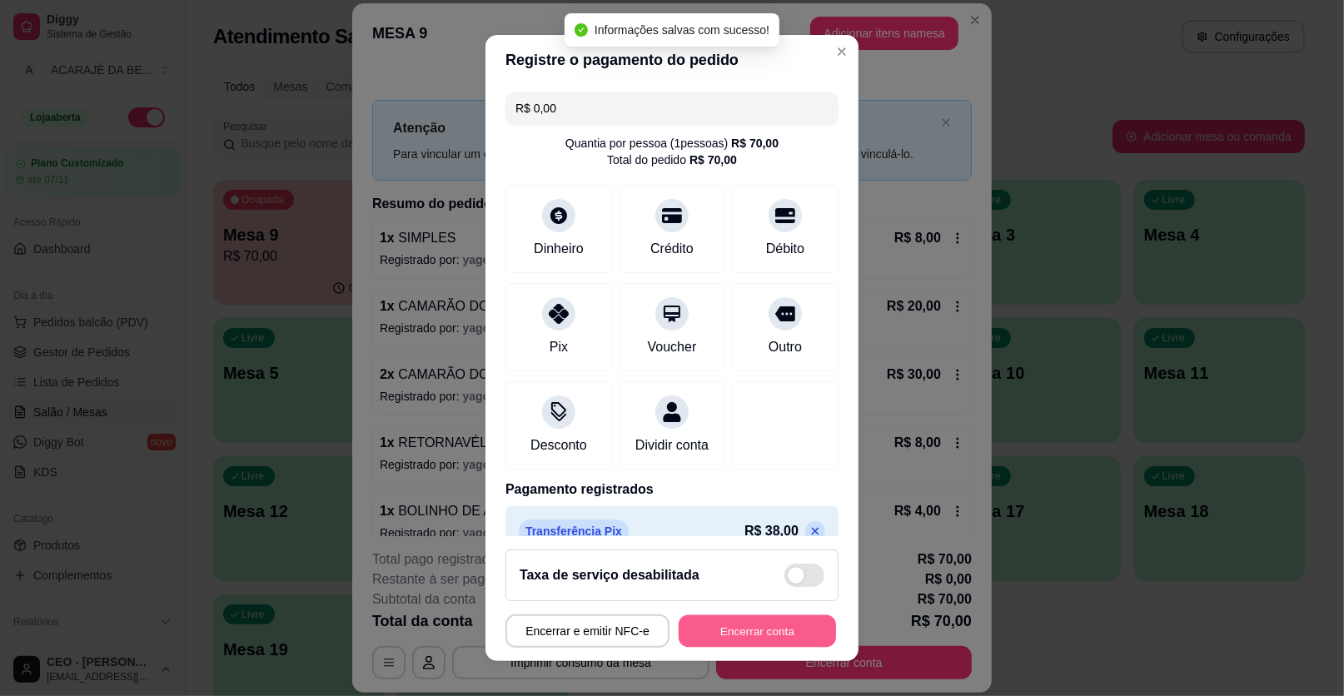
click at [740, 640] on button "Encerrar conta" at bounding box center [757, 631] width 157 height 32
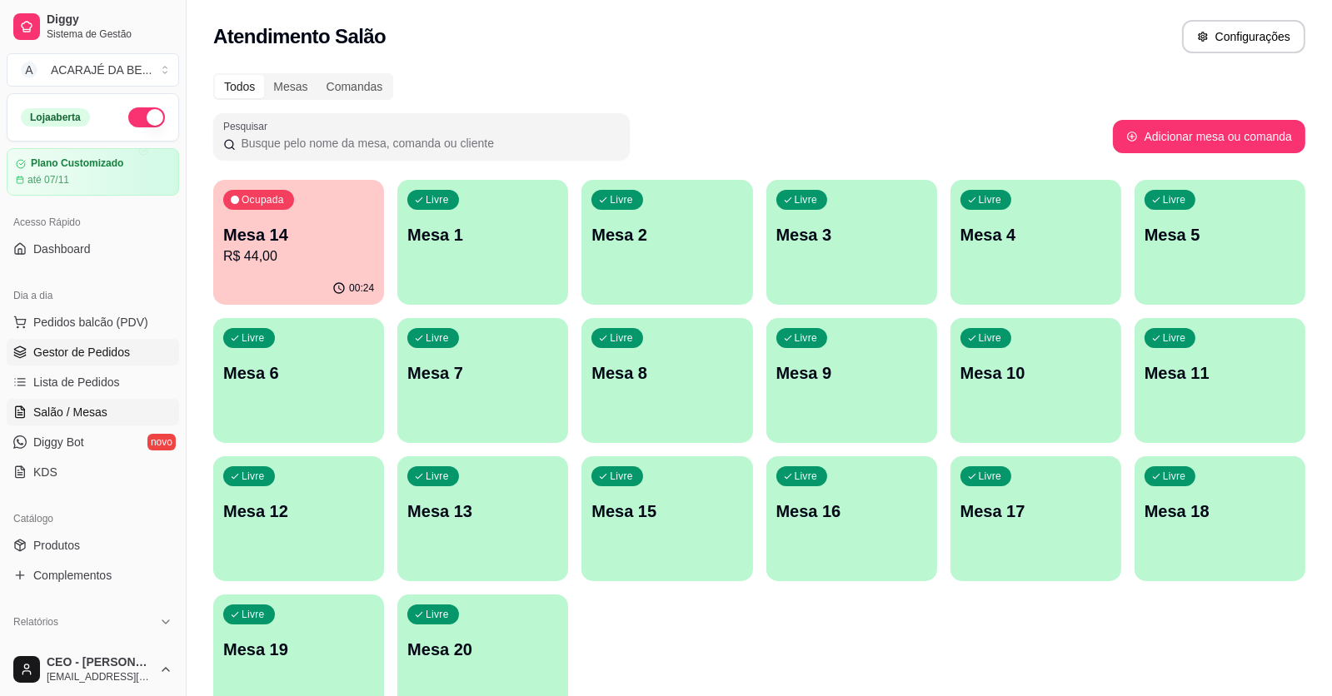
click at [78, 359] on span "Gestor de Pedidos" at bounding box center [81, 352] width 97 height 17
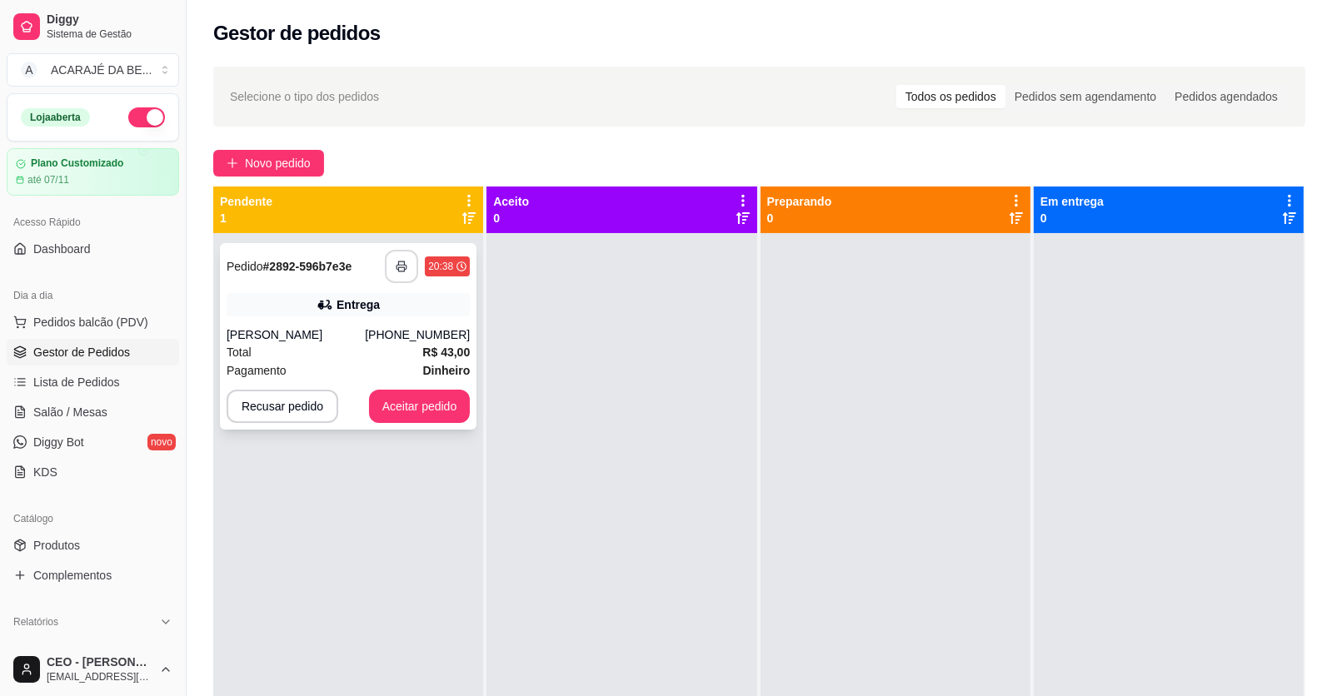
click at [396, 268] on icon "button" at bounding box center [402, 267] width 12 height 12
click at [387, 416] on button "Aceitar pedido" at bounding box center [420, 407] width 98 height 32
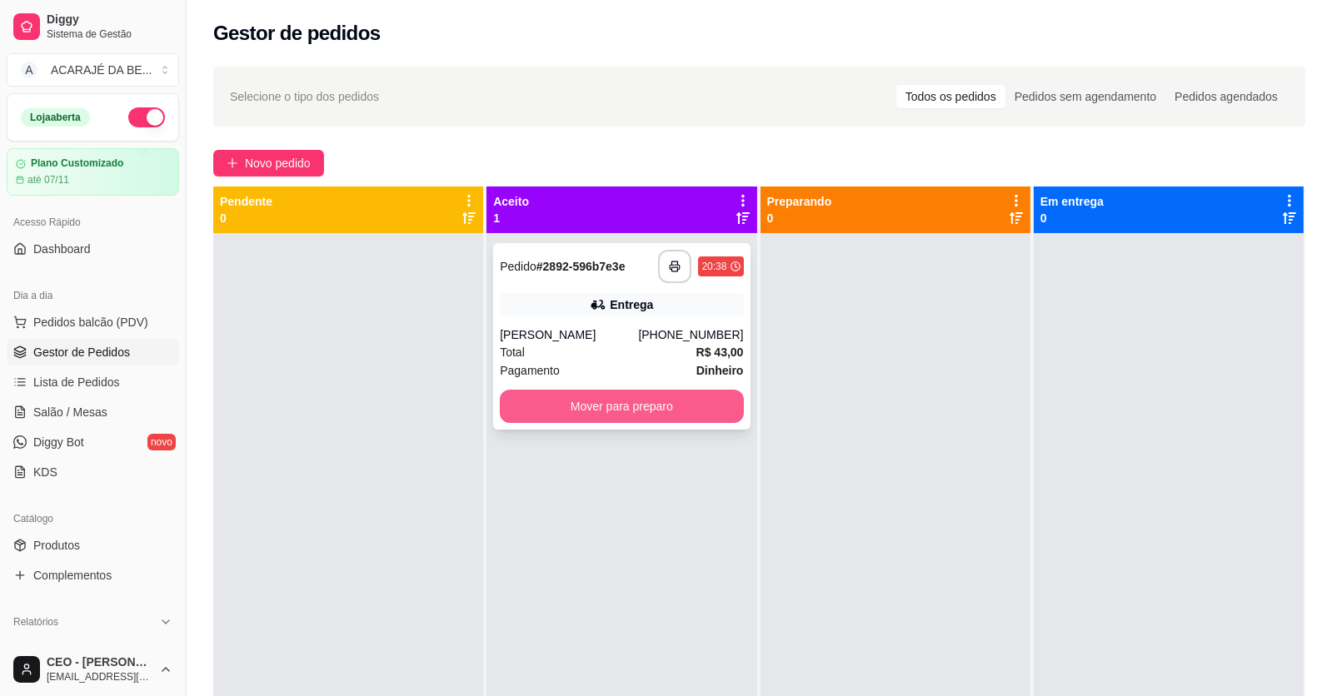
click at [588, 403] on button "Mover para preparo" at bounding box center [621, 406] width 243 height 33
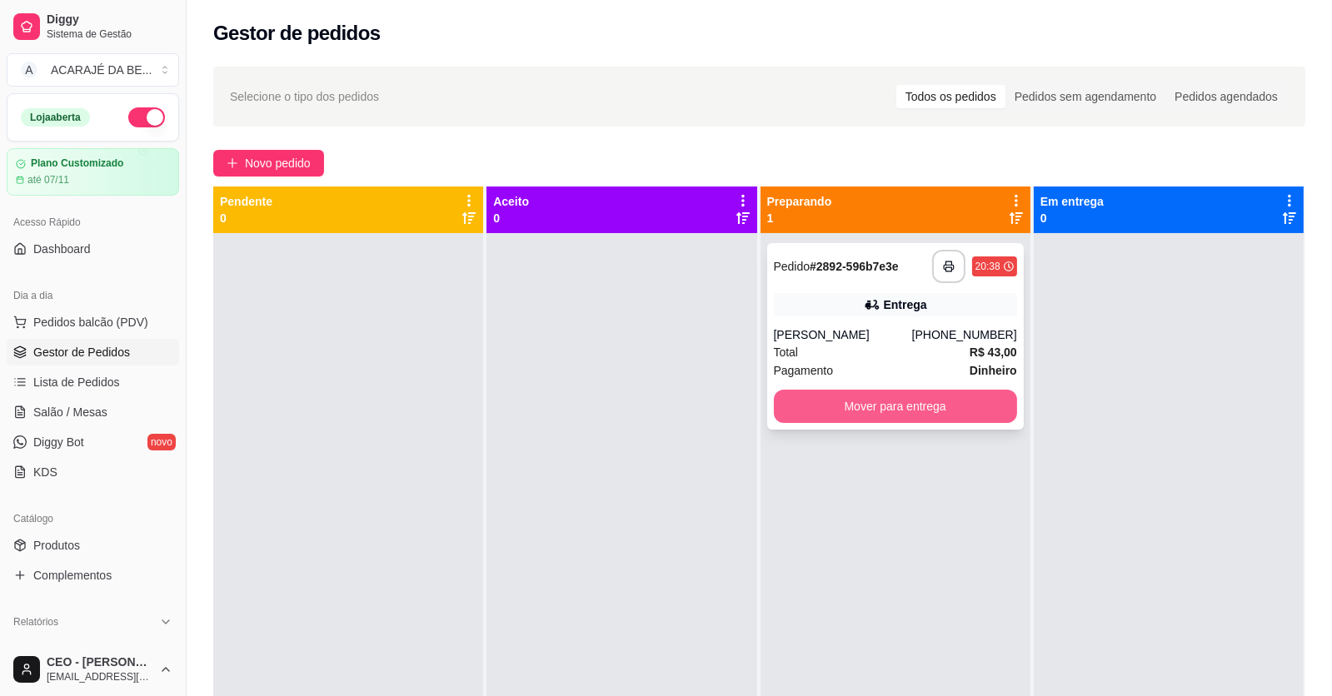
click at [906, 420] on button "Mover para entrega" at bounding box center [895, 406] width 243 height 33
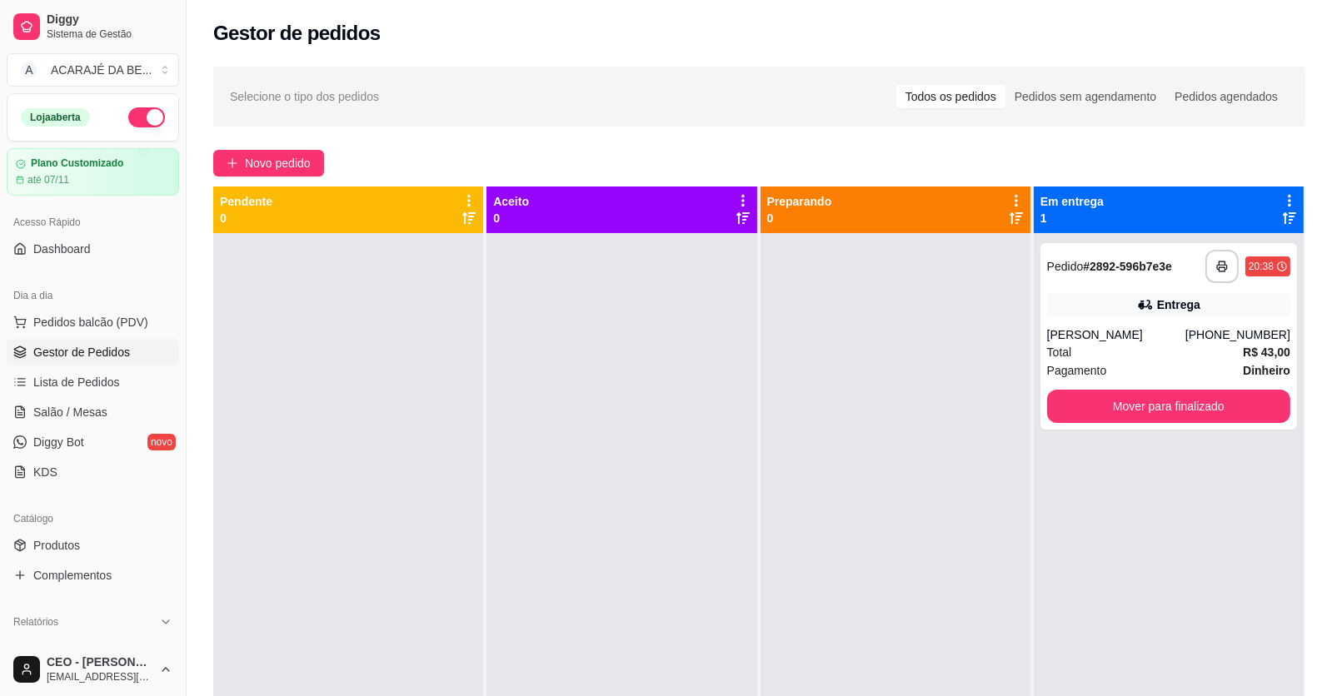
click at [964, 403] on div at bounding box center [895, 581] width 270 height 696
click at [1062, 411] on button "Mover para finalizado" at bounding box center [1168, 406] width 243 height 33
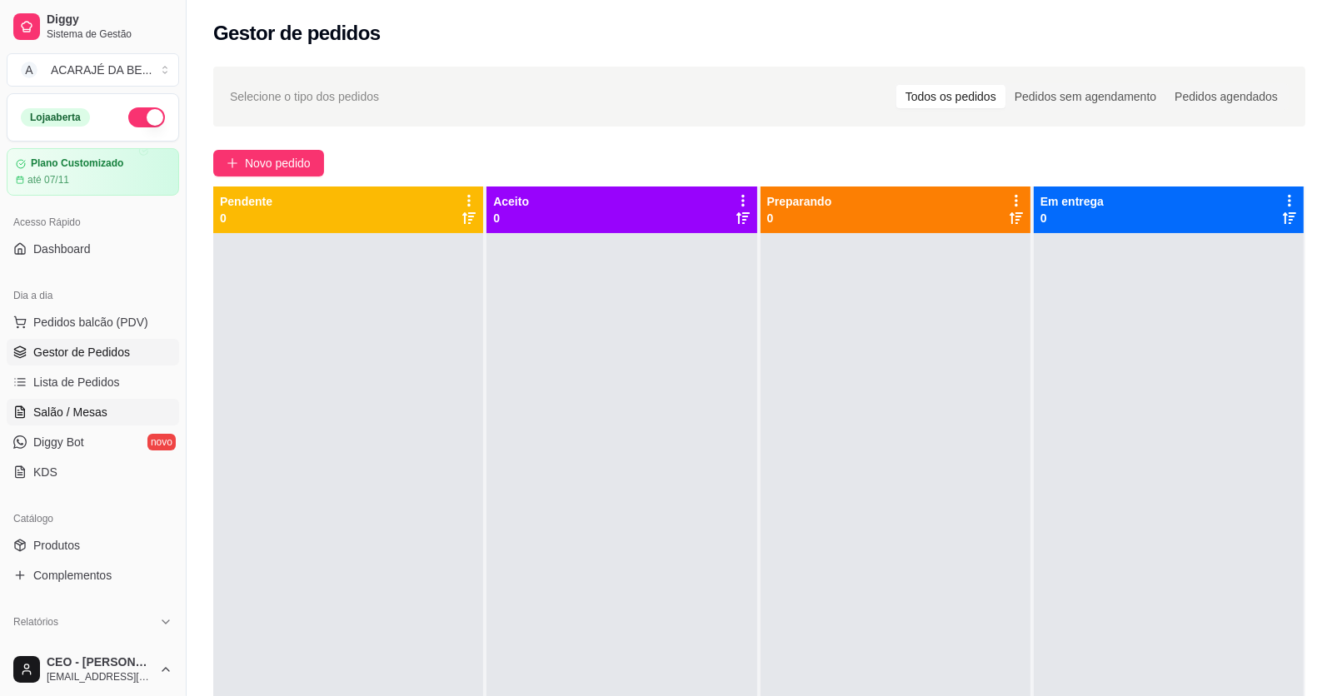
click at [92, 420] on span "Salão / Mesas" at bounding box center [70, 412] width 74 height 17
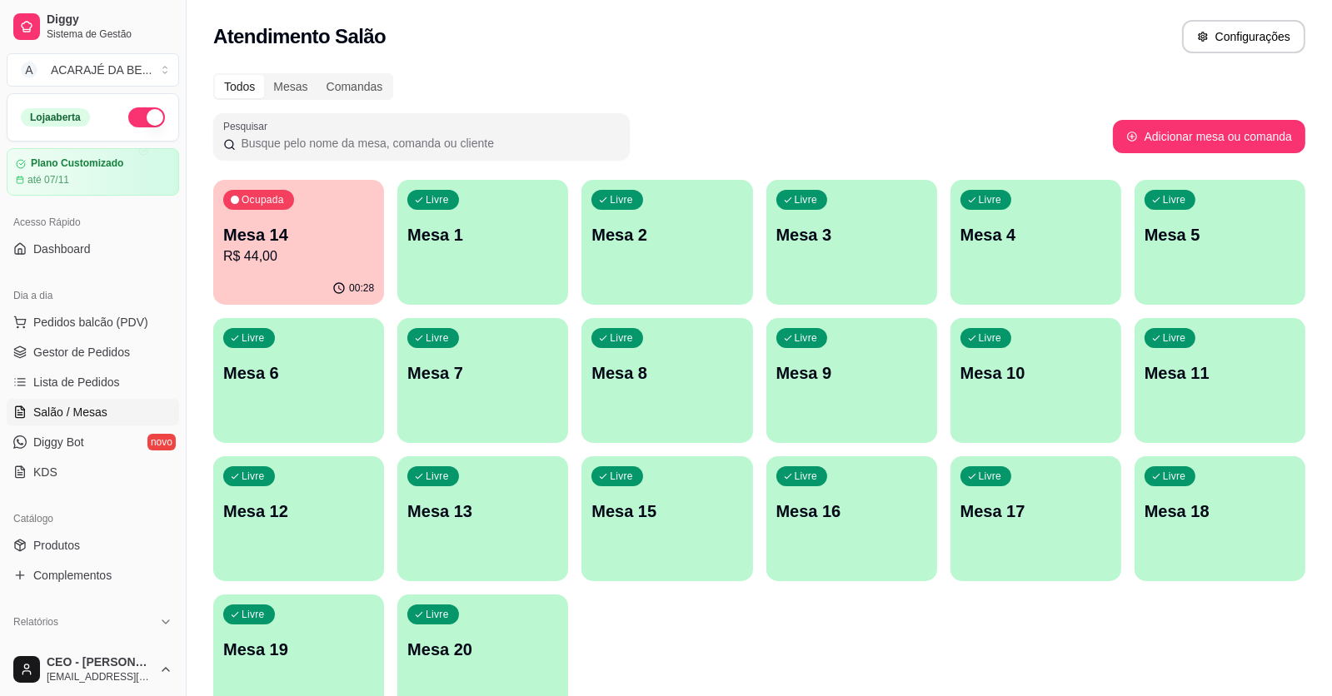
click at [341, 253] on p "R$ 44,00" at bounding box center [298, 257] width 151 height 20
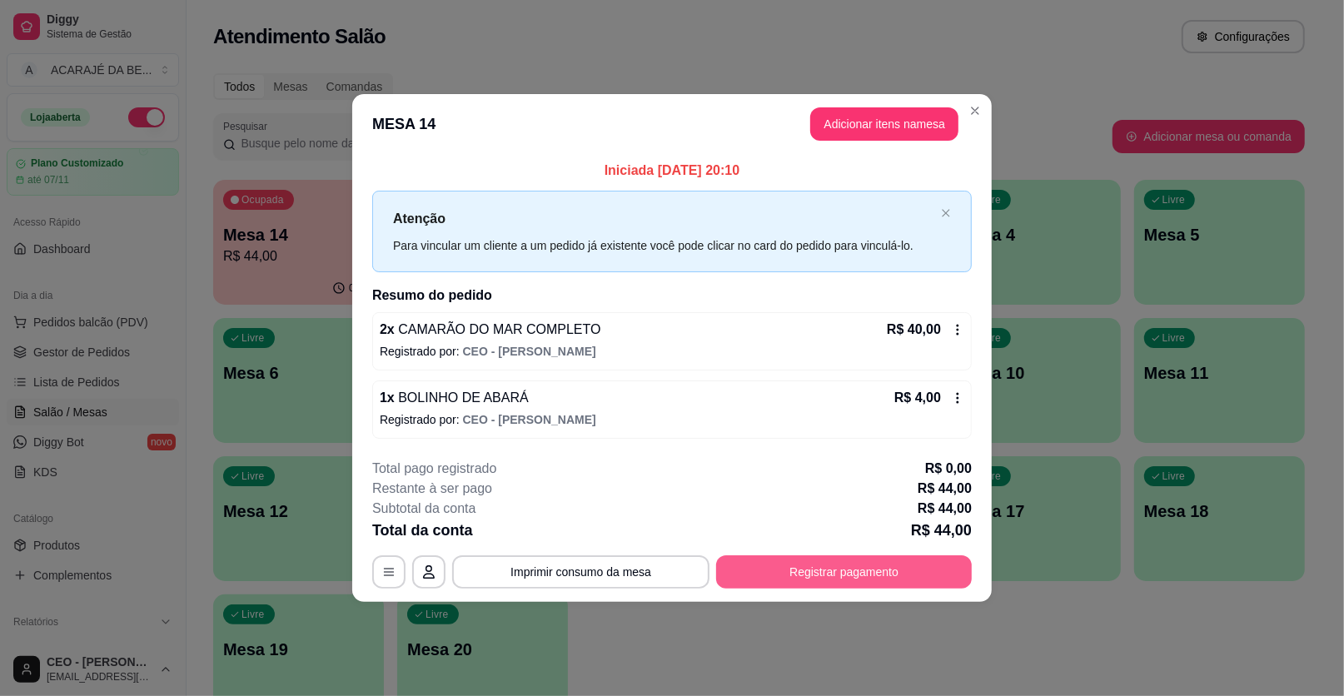
click at [820, 565] on button "Registrar pagamento" at bounding box center [844, 572] width 256 height 33
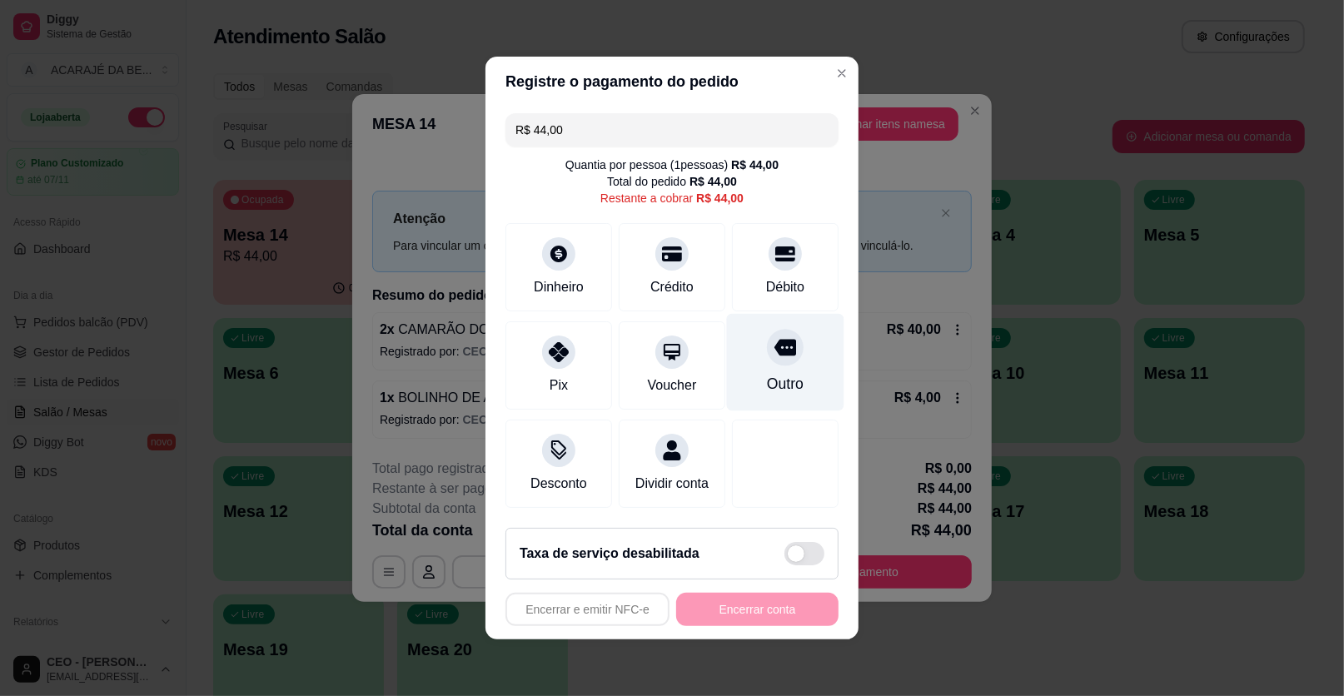
click at [780, 362] on div at bounding box center [785, 347] width 37 height 37
type input "R$ 0,00"
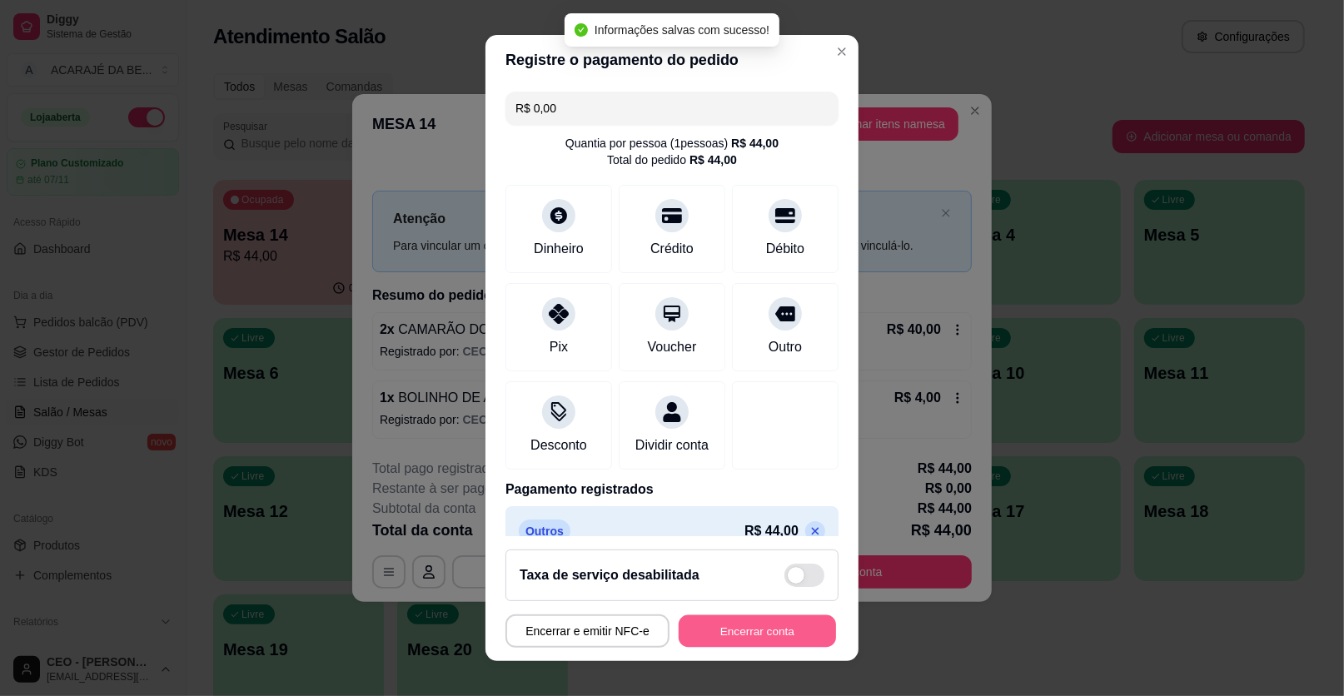
click at [767, 630] on button "Encerrar conta" at bounding box center [757, 631] width 157 height 32
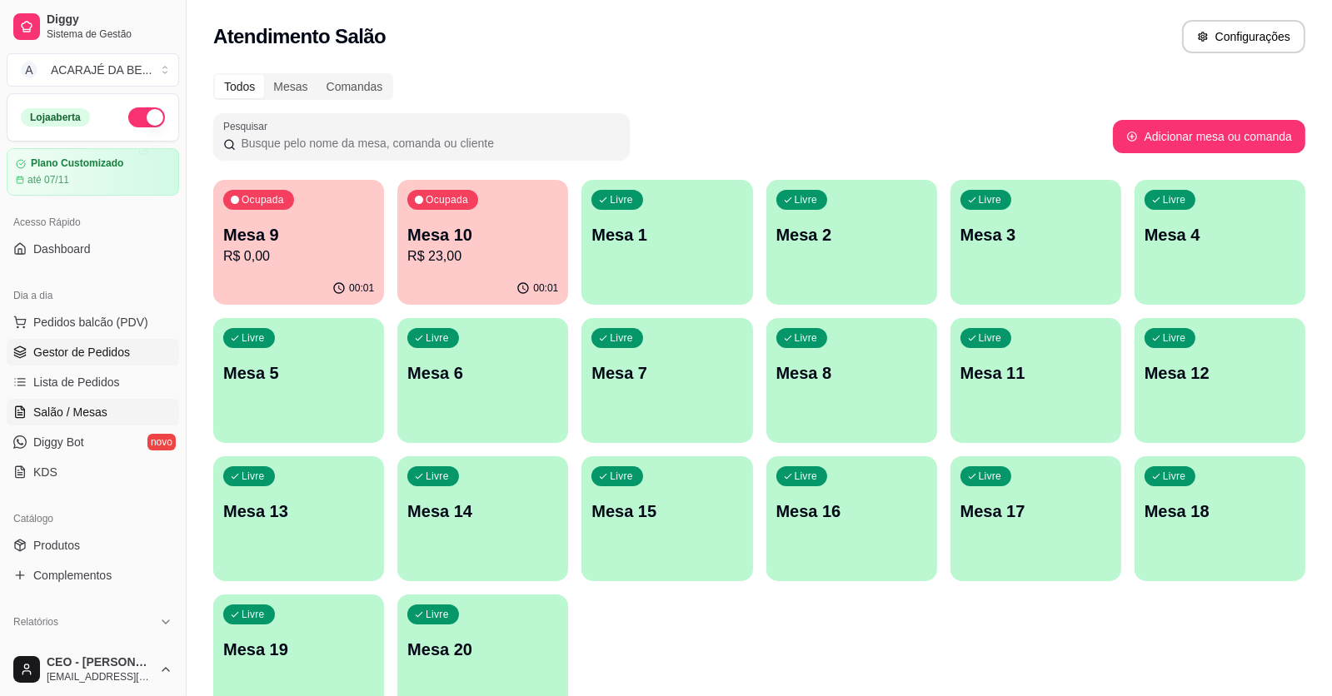
click at [91, 341] on link "Gestor de Pedidos" at bounding box center [93, 352] width 172 height 27
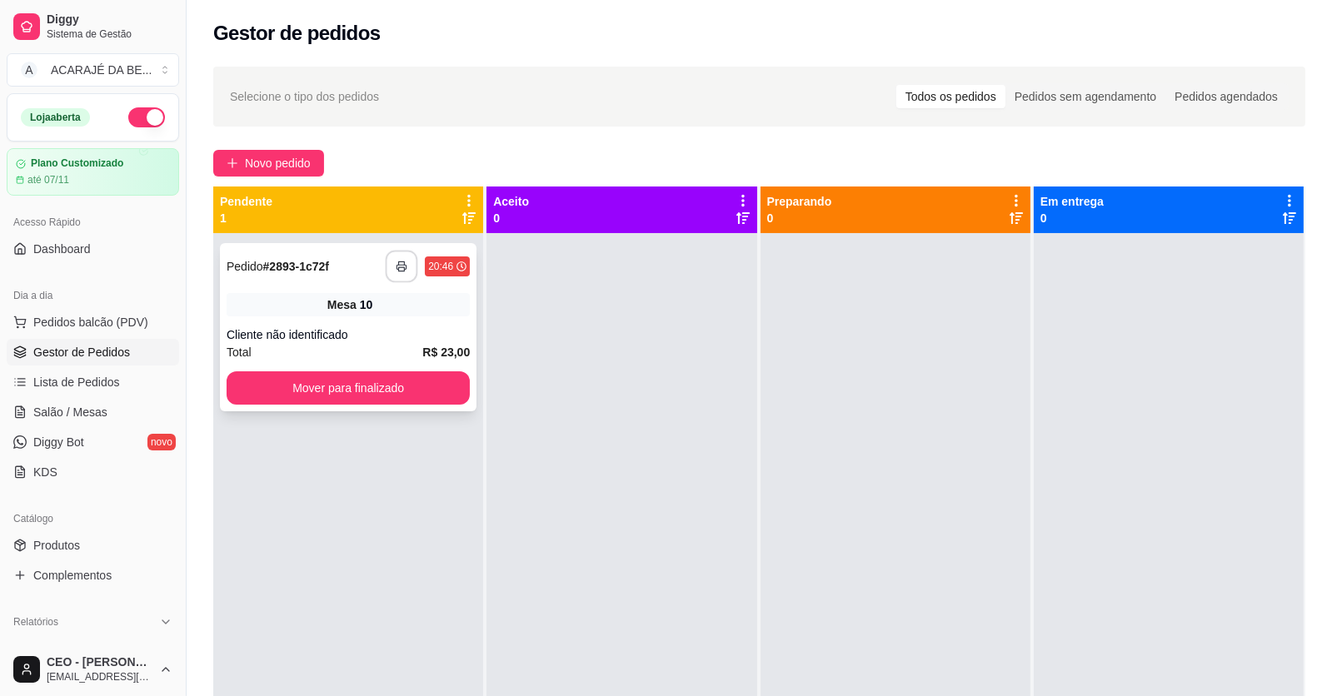
click at [406, 265] on button "button" at bounding box center [402, 267] width 32 height 32
click at [390, 389] on button "Mover para finalizado" at bounding box center [348, 388] width 236 height 32
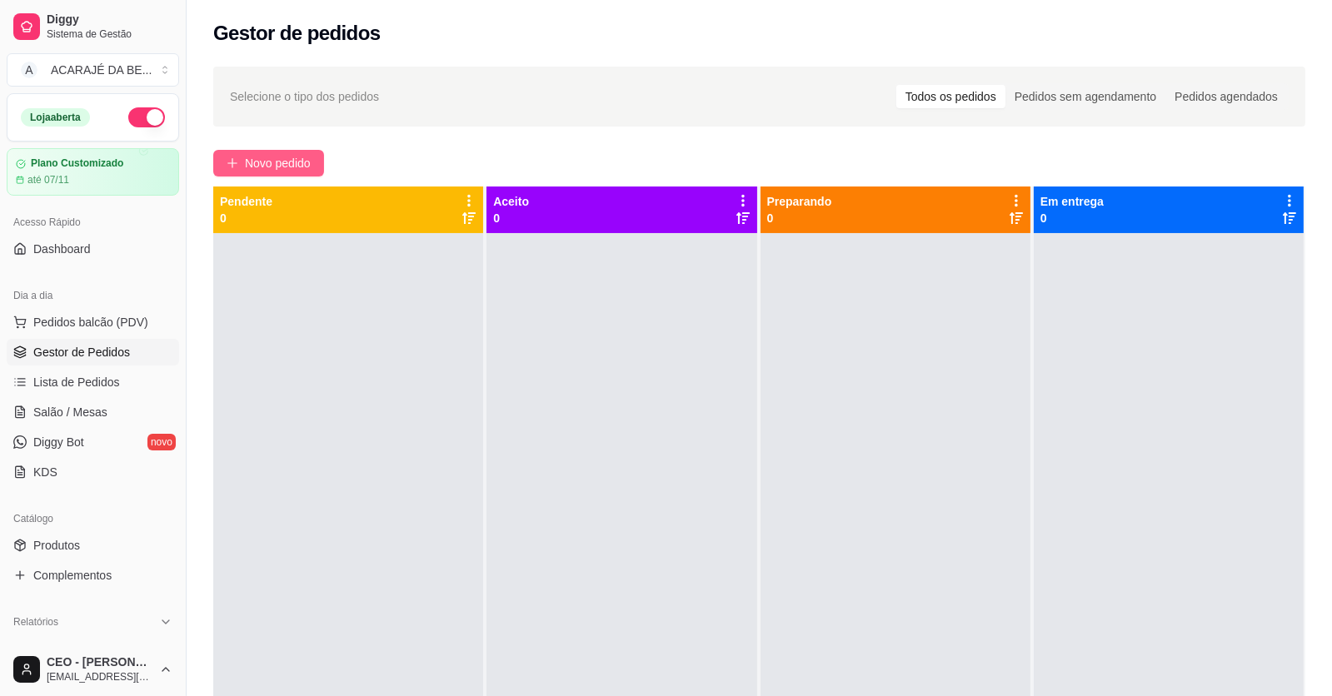
click at [297, 167] on span "Novo pedido" at bounding box center [278, 163] width 66 height 18
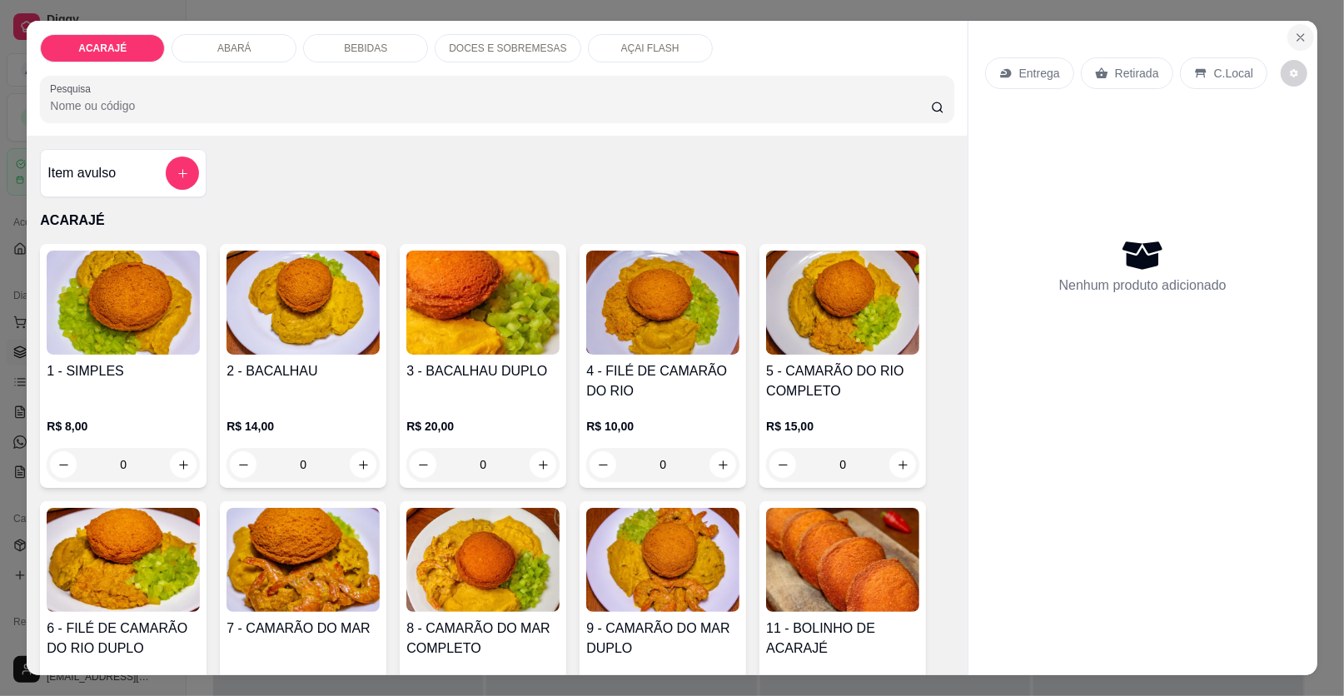
click at [1288, 34] on button "Close" at bounding box center [1301, 37] width 27 height 27
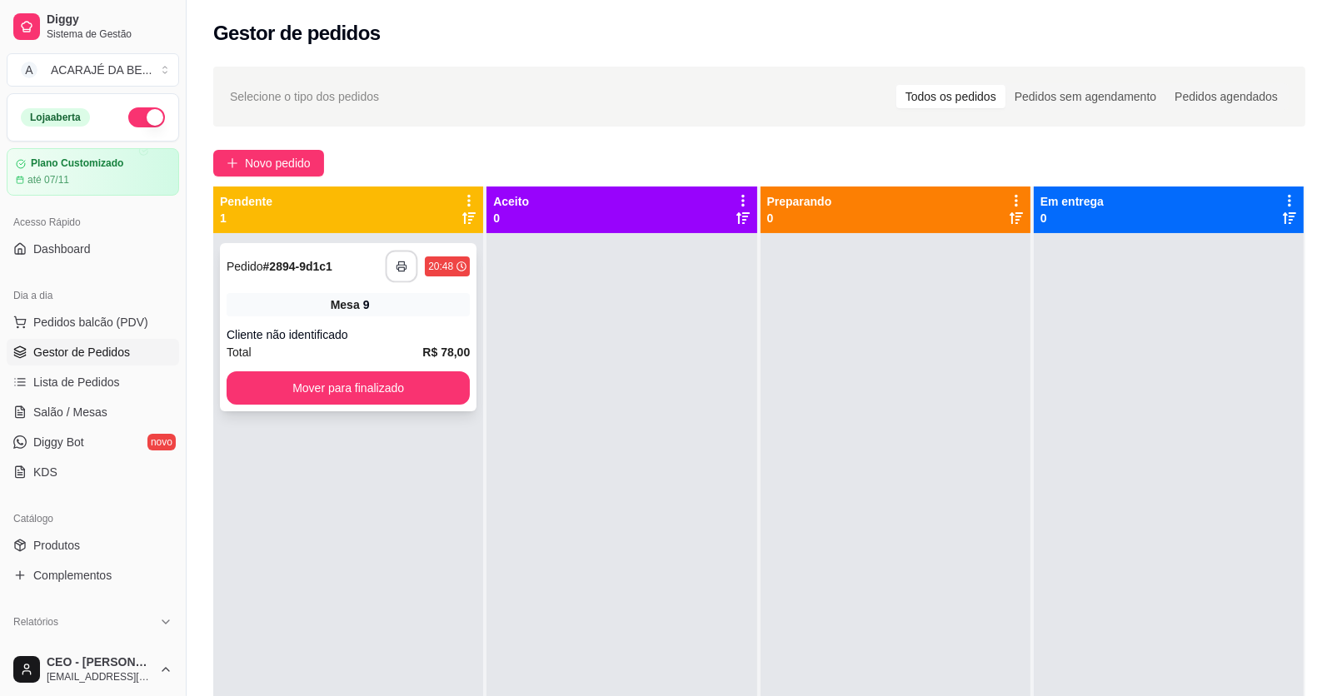
click at [411, 268] on button "button" at bounding box center [402, 267] width 32 height 32
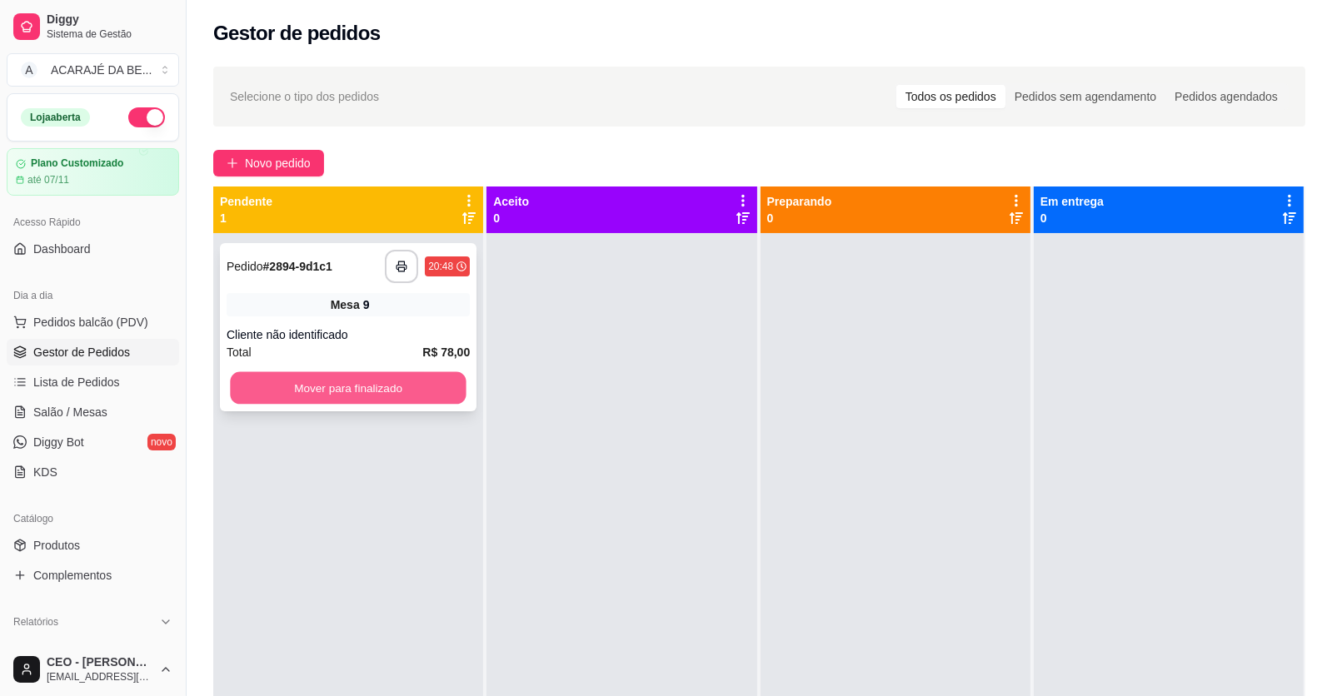
click at [378, 384] on button "Mover para finalizado" at bounding box center [348, 388] width 236 height 32
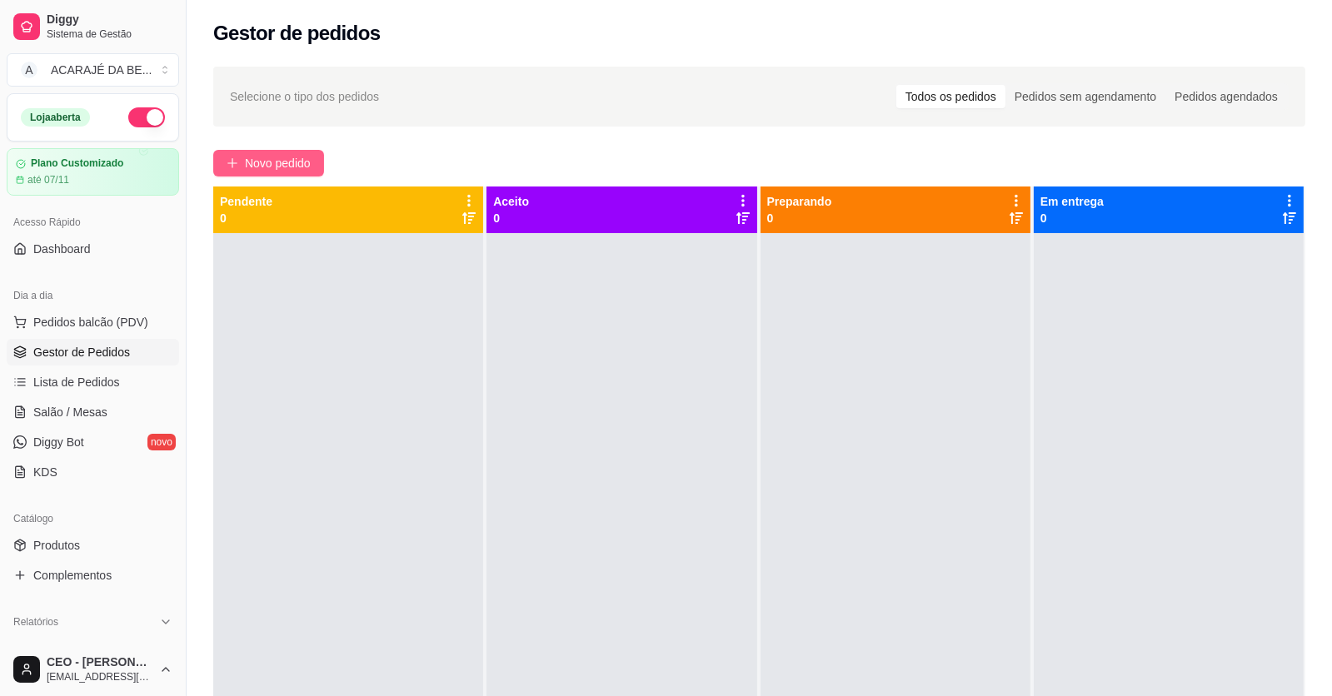
click at [292, 157] on span "Novo pedido" at bounding box center [278, 163] width 66 height 18
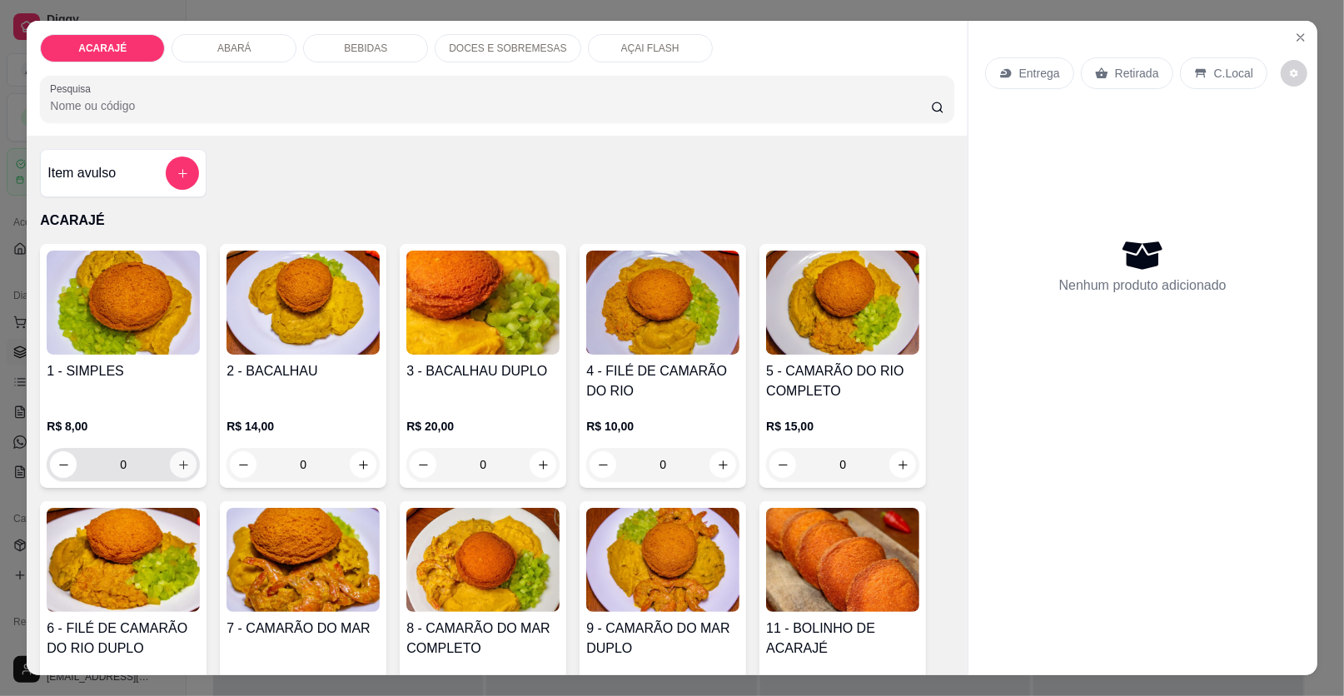
click at [184, 464] on button "increase-product-quantity" at bounding box center [183, 464] width 27 height 27
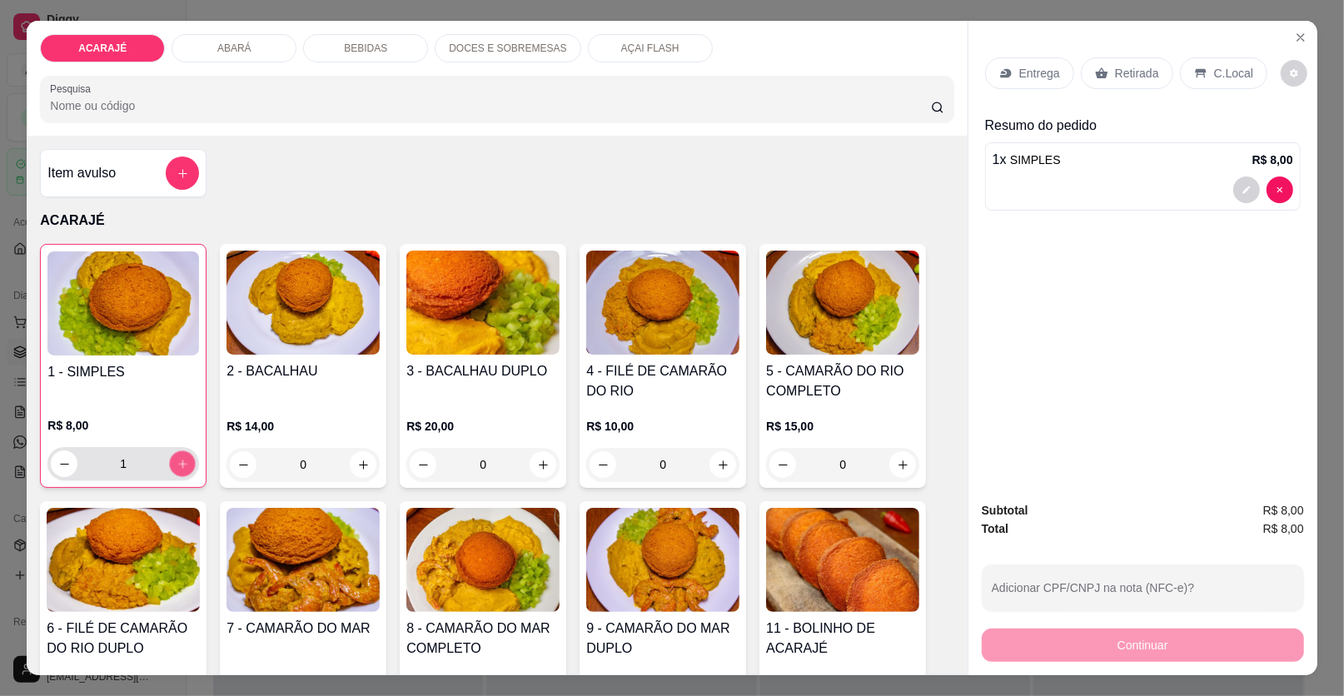
click at [184, 464] on button "increase-product-quantity" at bounding box center [183, 464] width 26 height 26
type input "2"
click at [1019, 68] on p "Entrega" at bounding box center [1039, 73] width 41 height 17
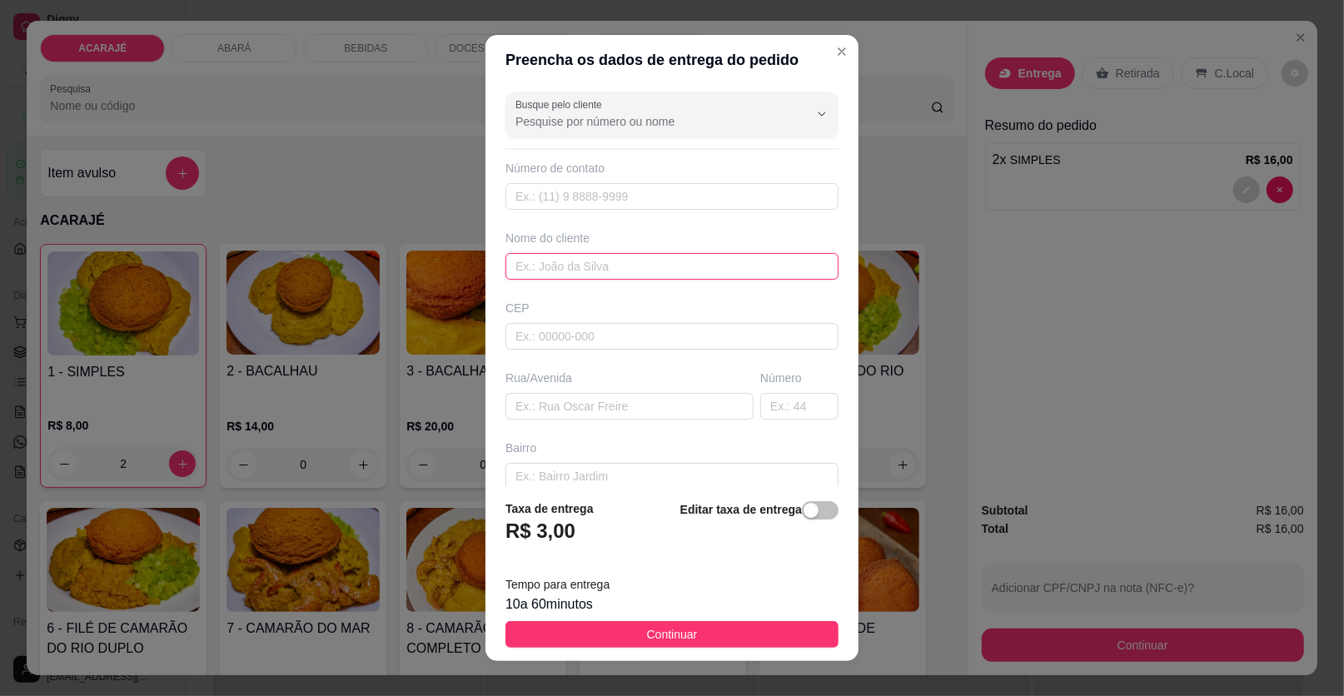
click at [609, 265] on input "text" at bounding box center [672, 266] width 333 height 27
type input "Thamara"
paste input "Rua Durval César de Oliveira, número 10. Centro"
type input "Rua Durval César de Oliveira, número 10. Centro"
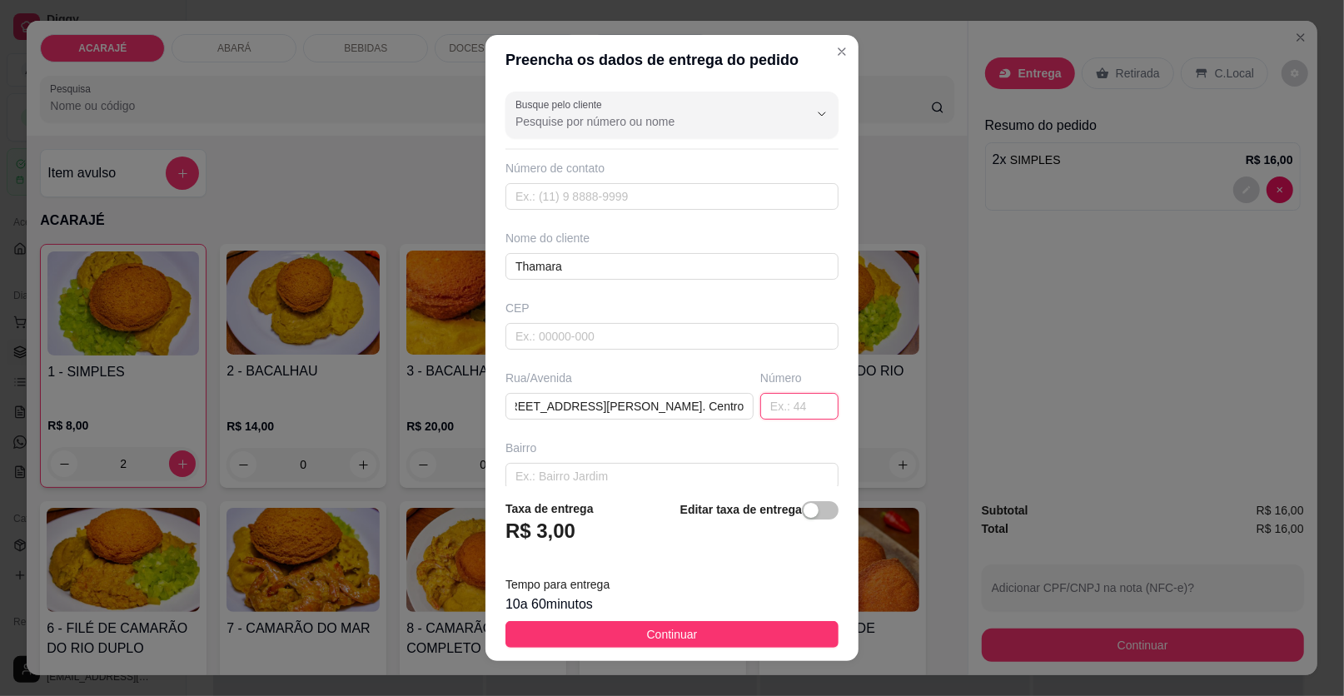
click at [760, 404] on input "text" at bounding box center [799, 406] width 78 height 27
type input "10"
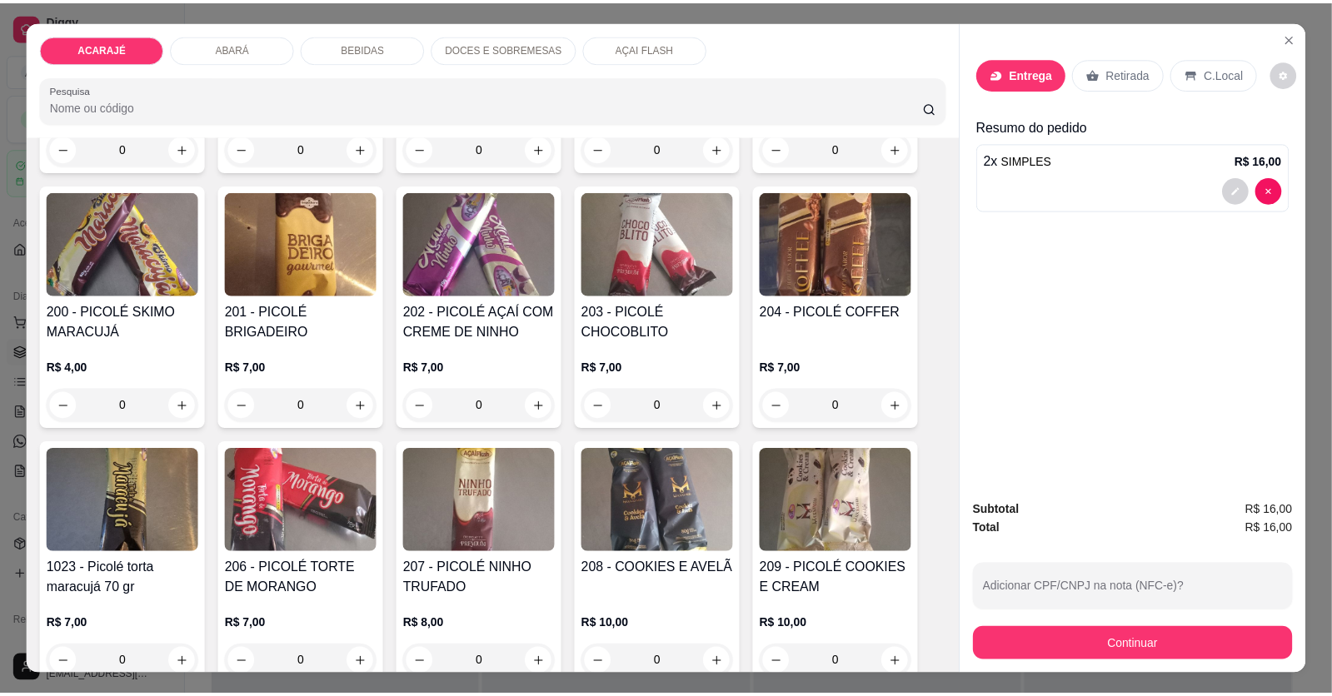
scroll to position [3038, 0]
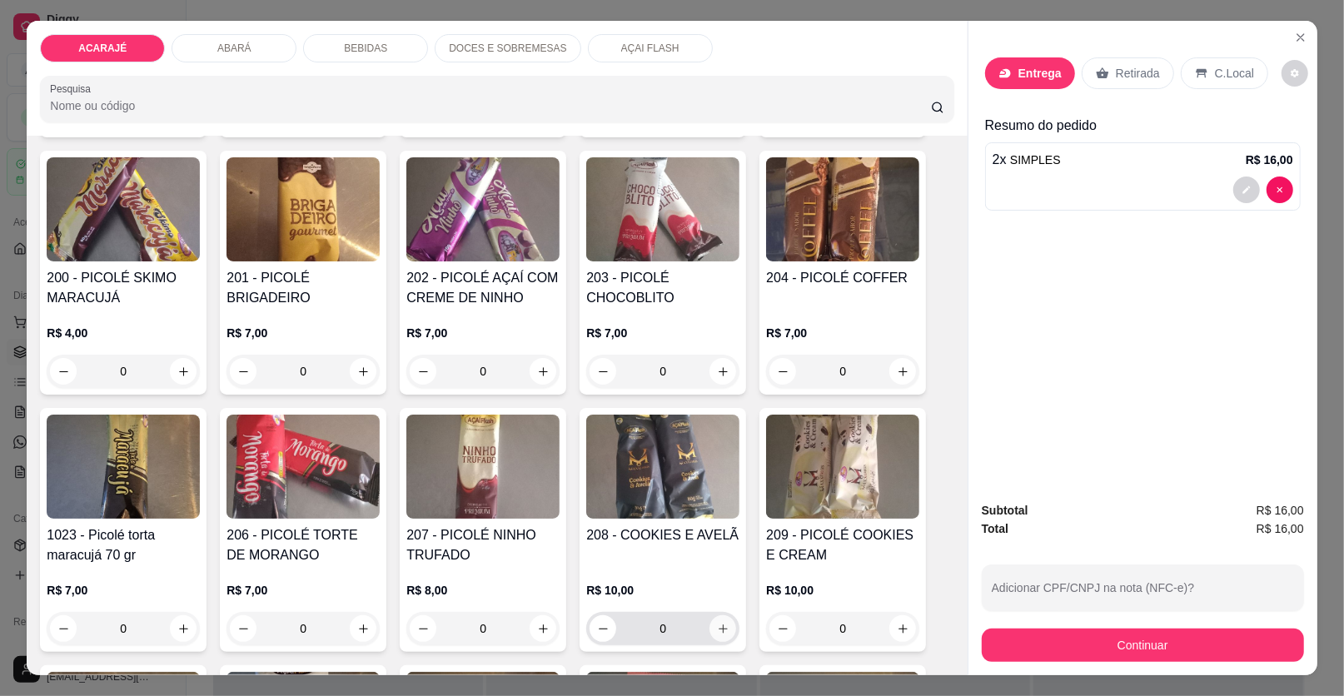
click at [710, 615] on button "increase-product-quantity" at bounding box center [723, 628] width 27 height 27
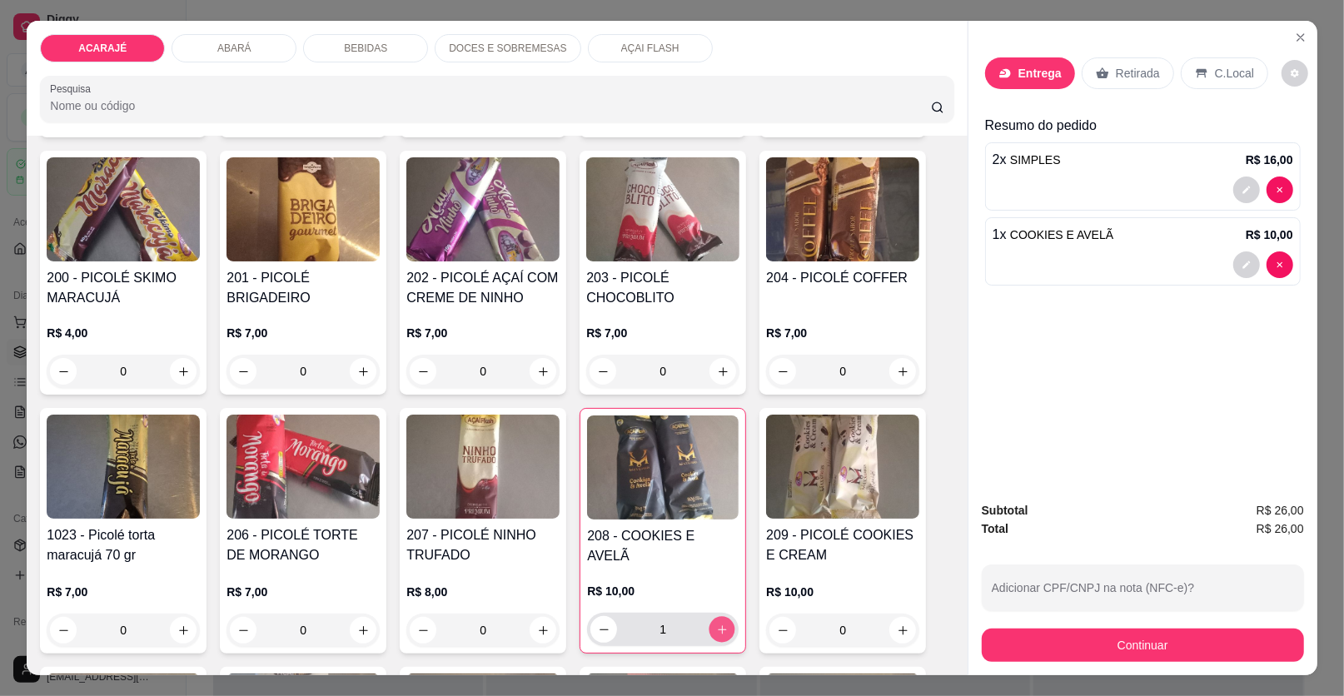
click at [710, 617] on button "increase-product-quantity" at bounding box center [723, 630] width 26 height 26
type input "2"
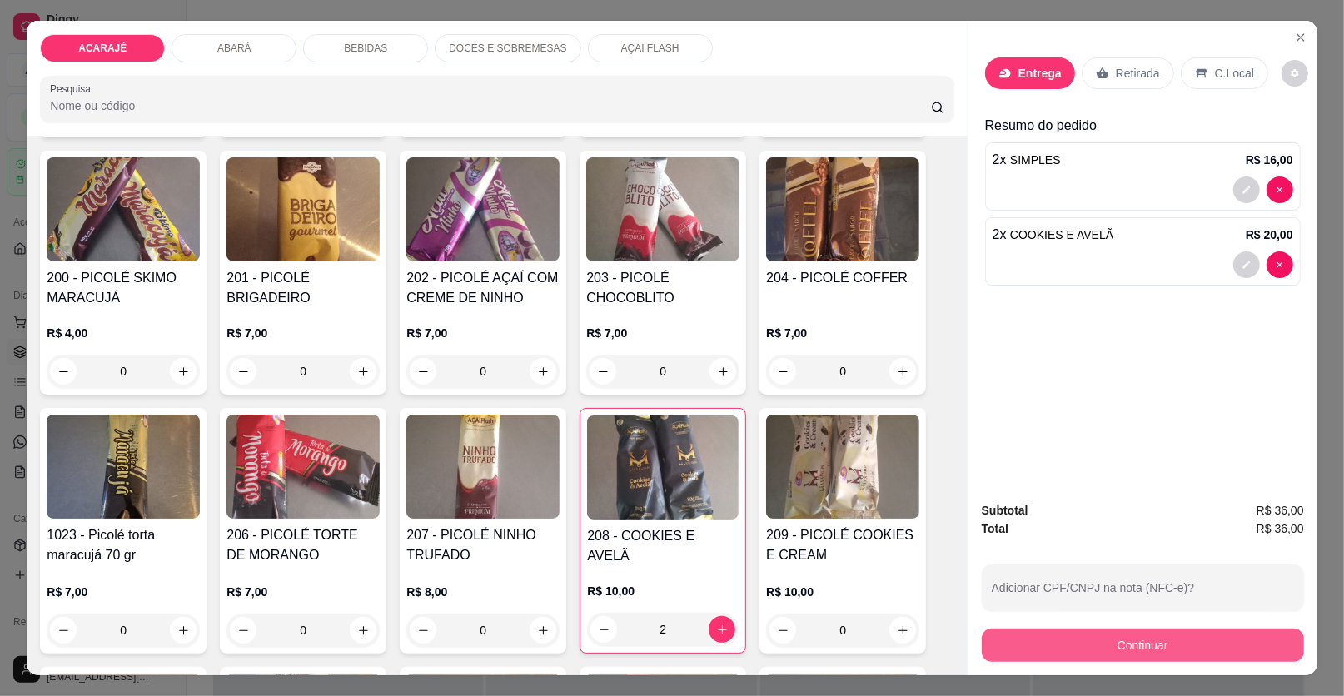
click at [1004, 648] on button "Continuar" at bounding box center [1143, 645] width 322 height 33
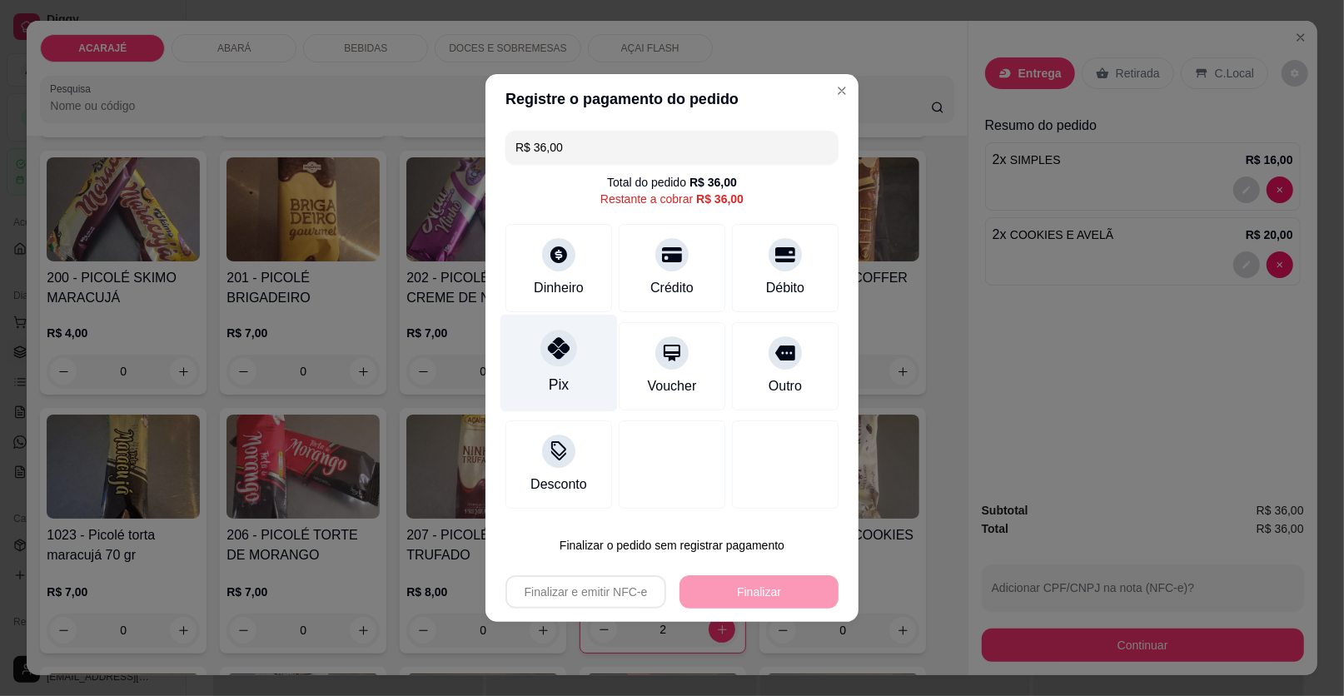
click at [563, 357] on icon at bounding box center [559, 348] width 22 height 22
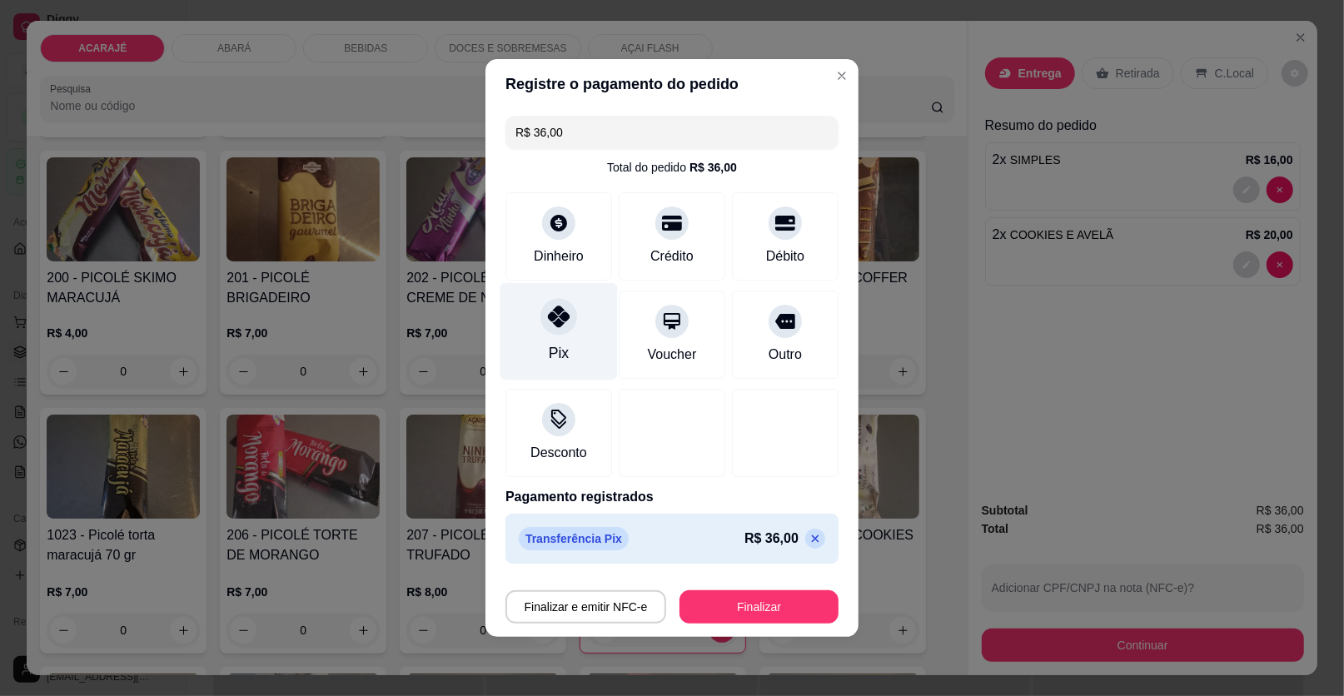
type input "R$ 0,00"
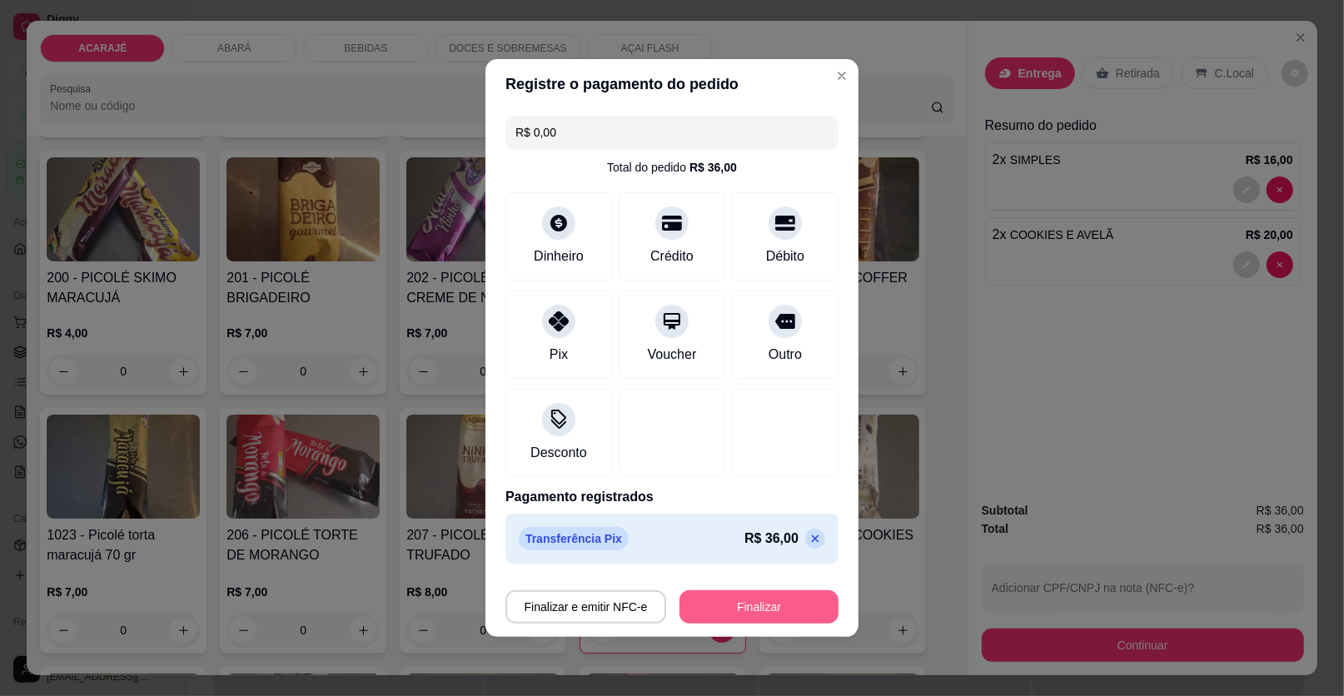
click at [732, 610] on button "Finalizar" at bounding box center [759, 607] width 159 height 33
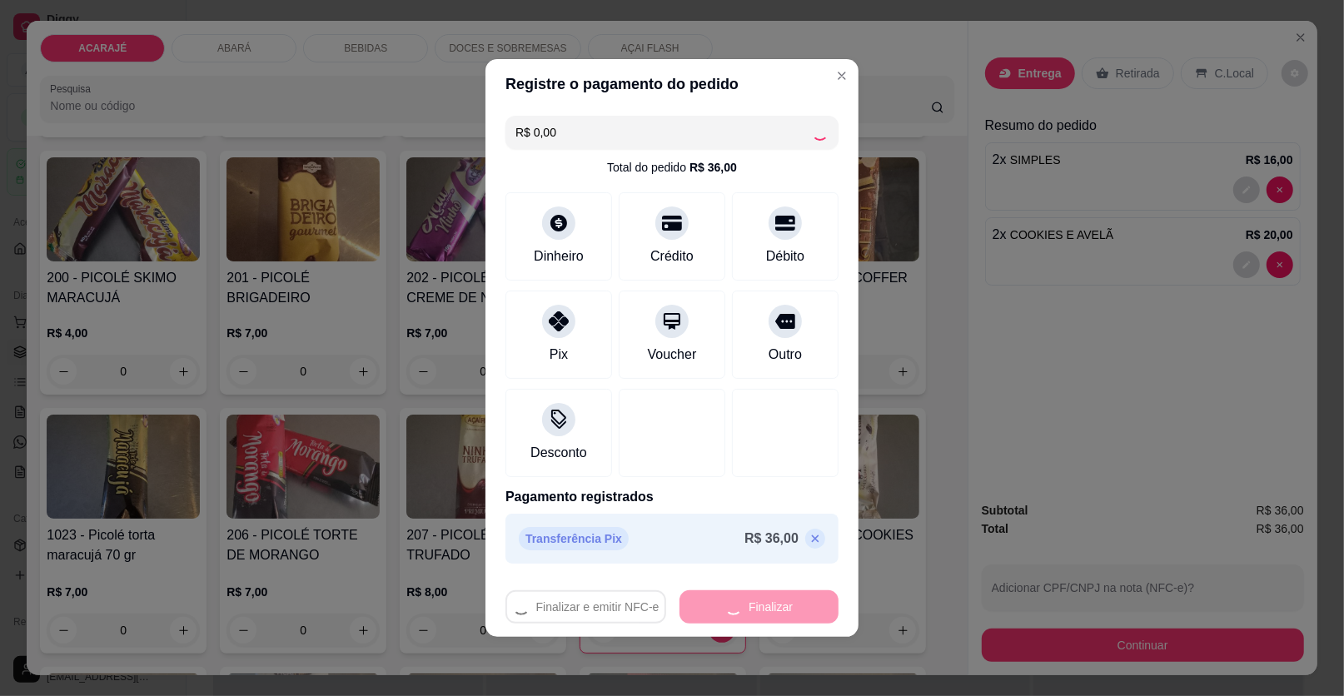
type input "0"
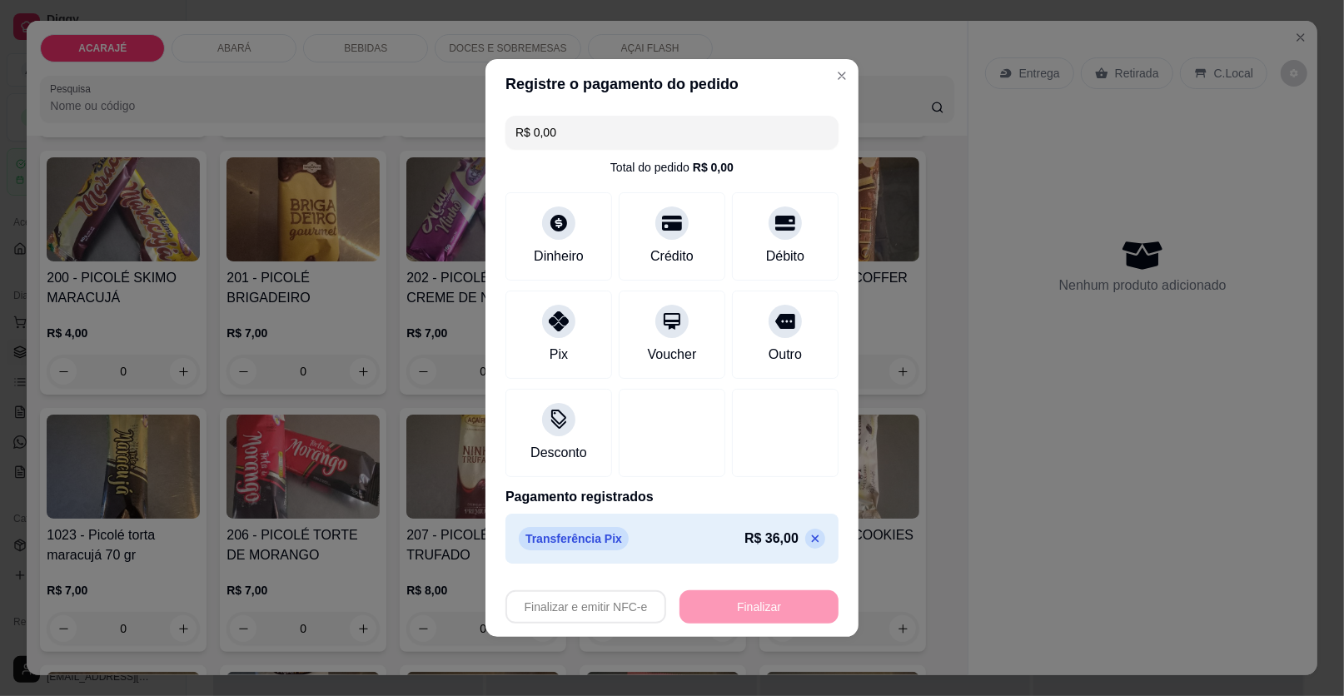
type input "-R$ 36,00"
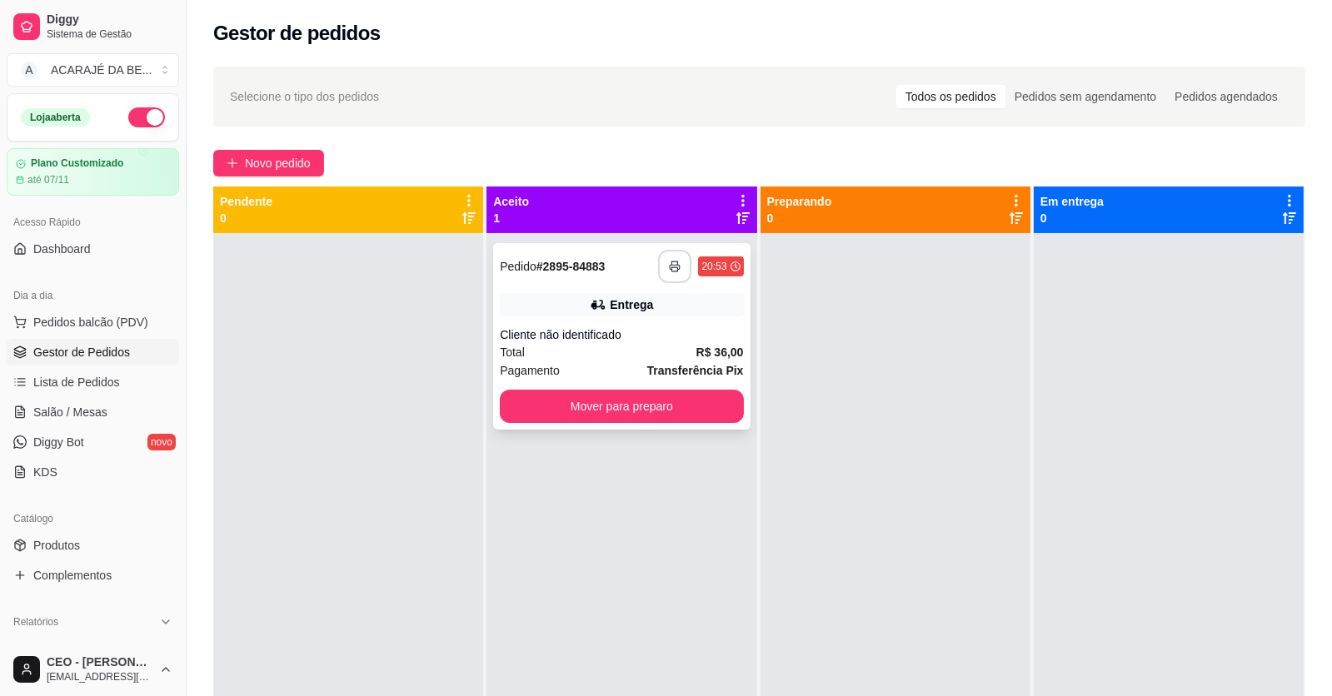
click at [669, 277] on button "button" at bounding box center [674, 266] width 33 height 33
click at [680, 402] on button "Mover para preparo" at bounding box center [622, 407] width 236 height 32
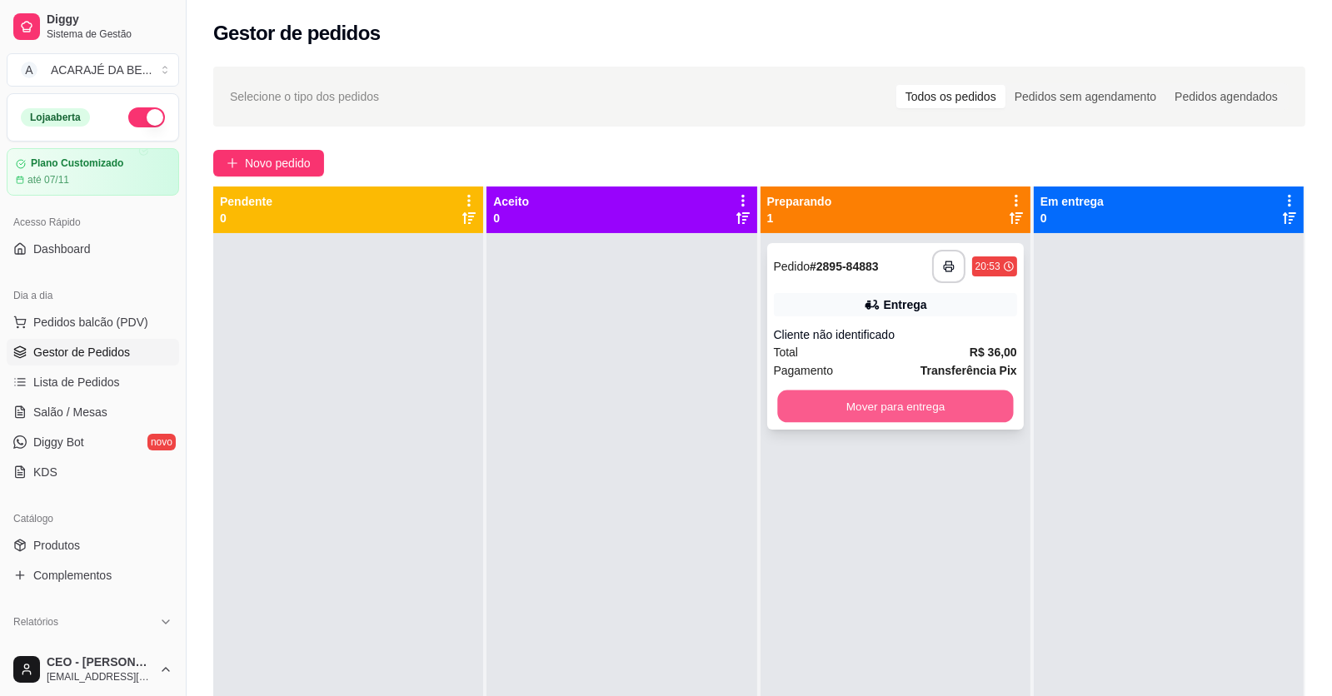
click at [865, 412] on button "Mover para entrega" at bounding box center [895, 407] width 236 height 32
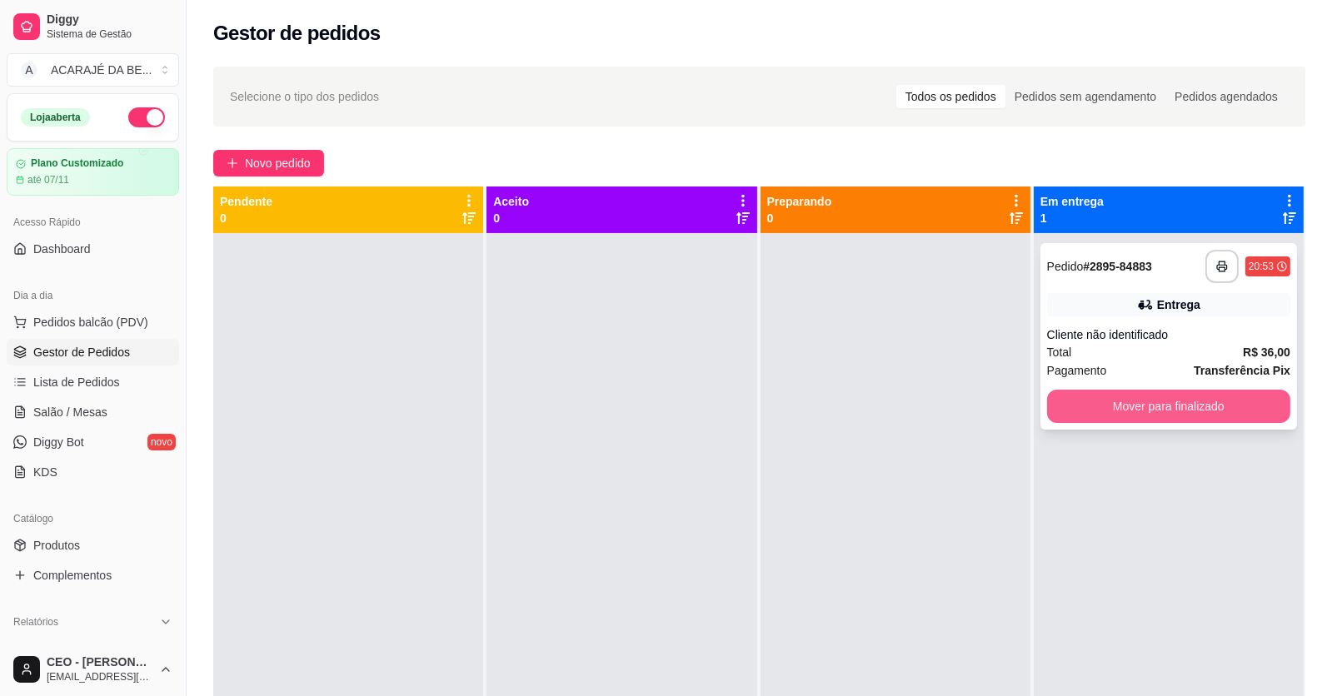
click at [1082, 406] on button "Mover para finalizado" at bounding box center [1168, 406] width 243 height 33
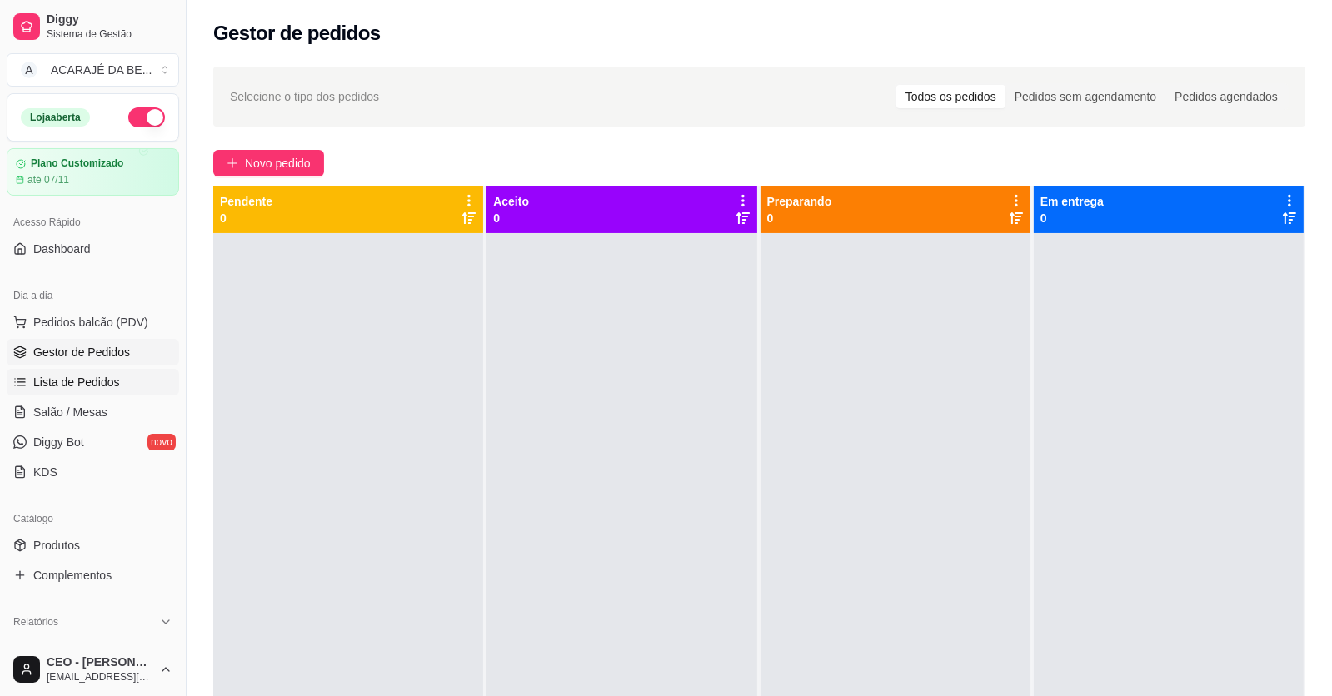
click at [57, 384] on span "Lista de Pedidos" at bounding box center [76, 382] width 87 height 17
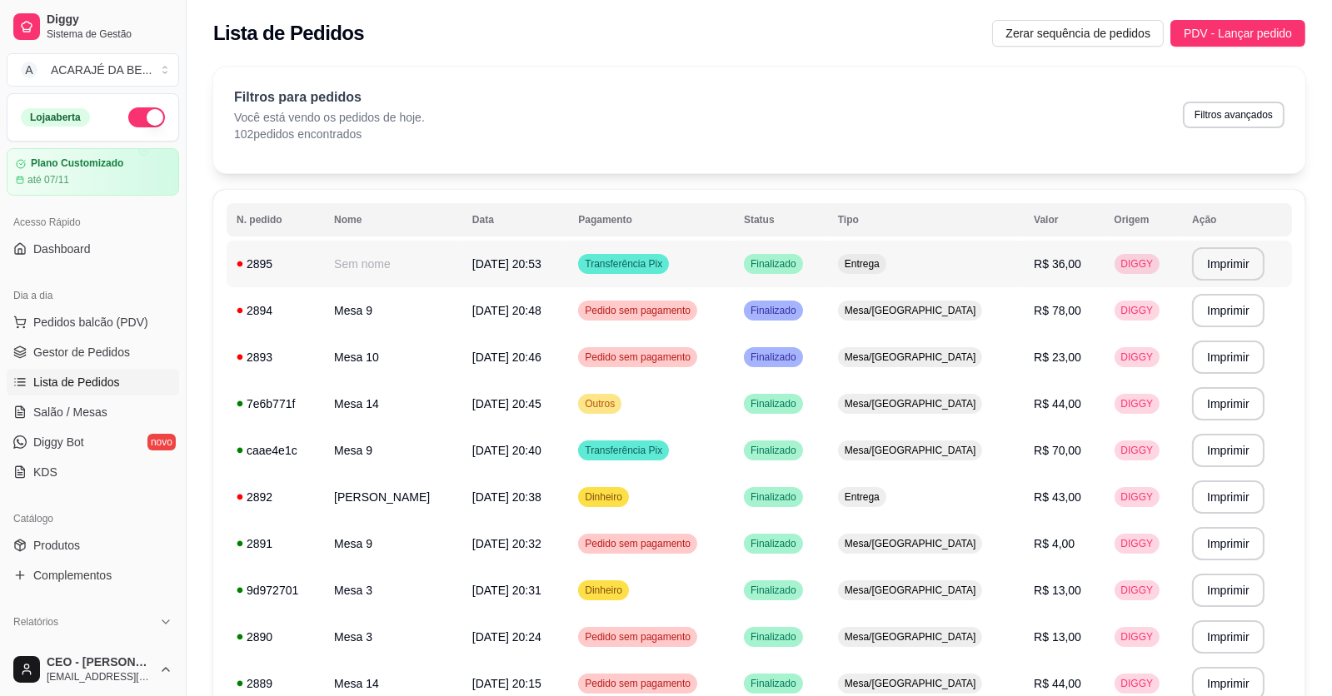
click at [653, 272] on div "Transferência Pix" at bounding box center [623, 264] width 91 height 20
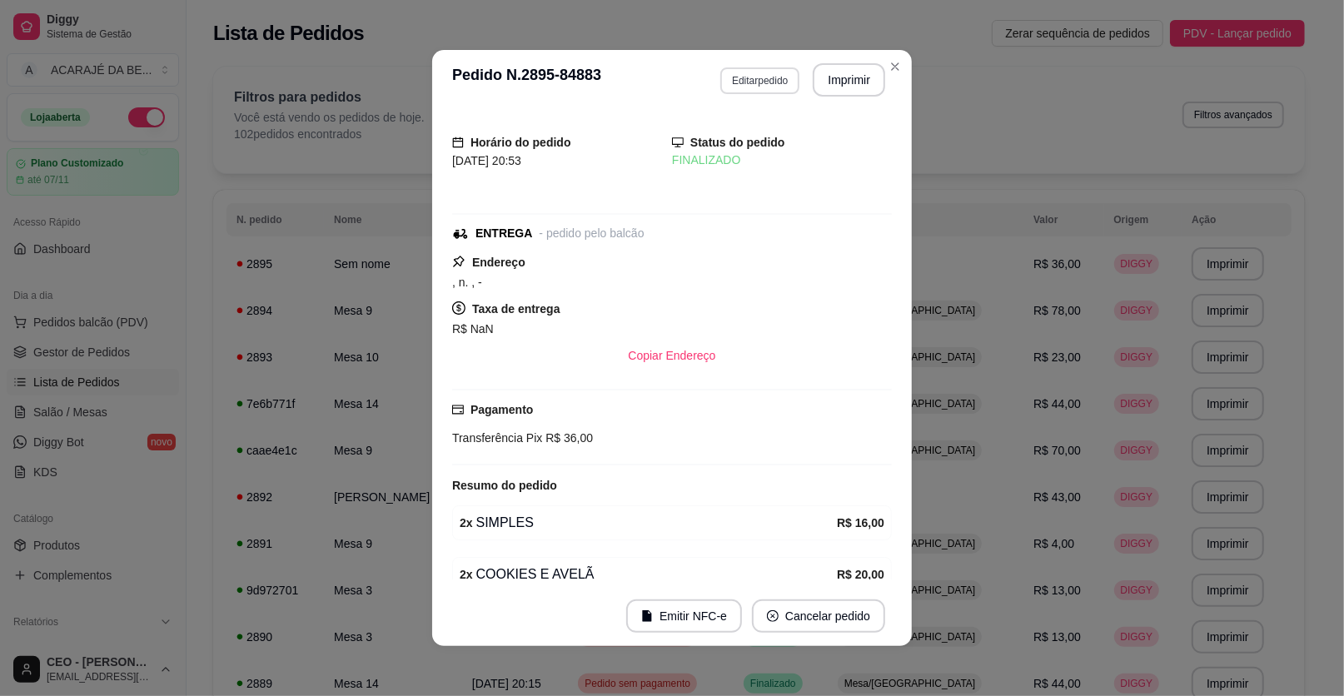
click at [760, 78] on button "Editar pedido" at bounding box center [759, 80] width 79 height 27
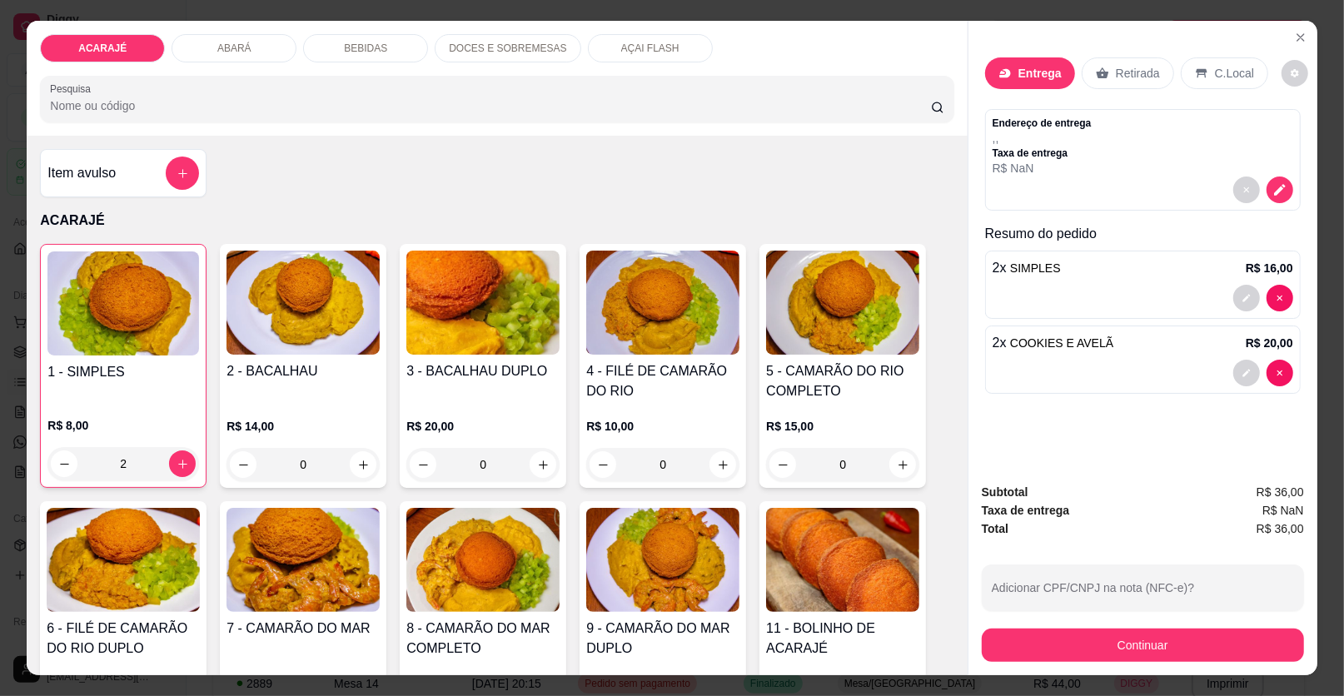
click at [1029, 73] on p "Entrega" at bounding box center [1040, 73] width 43 height 17
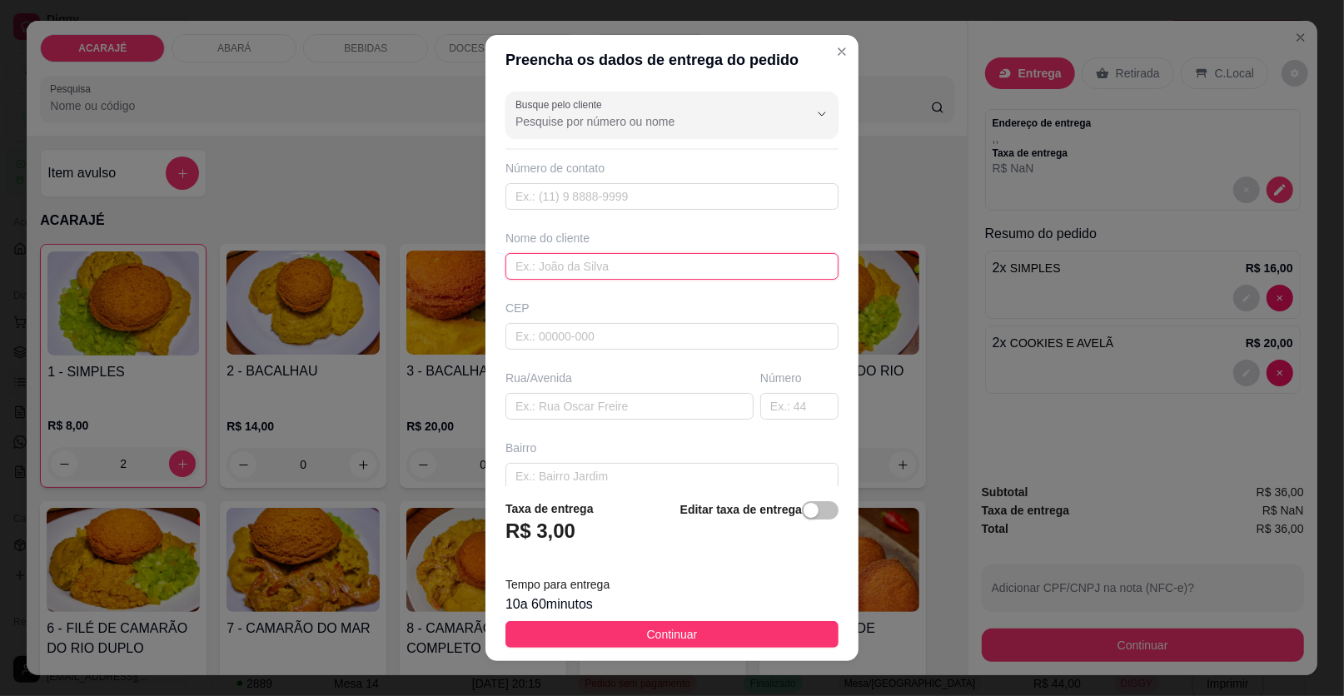
click at [586, 261] on input "text" at bounding box center [672, 266] width 333 height 27
type input "Thamara"
click at [794, 406] on input "text" at bounding box center [799, 406] width 78 height 27
type input "10"
click at [591, 393] on input "text" at bounding box center [630, 406] width 248 height 27
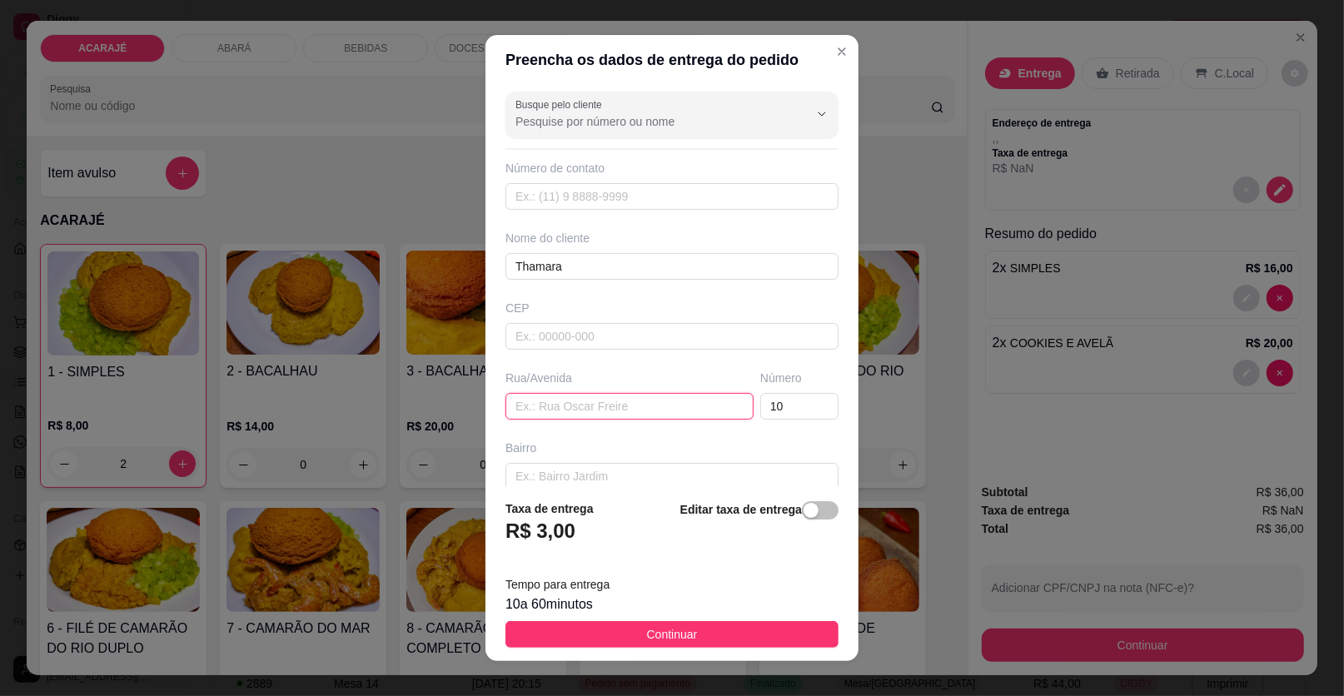
paste input "Rua Durval César de Oliveira, número 10. Centro"
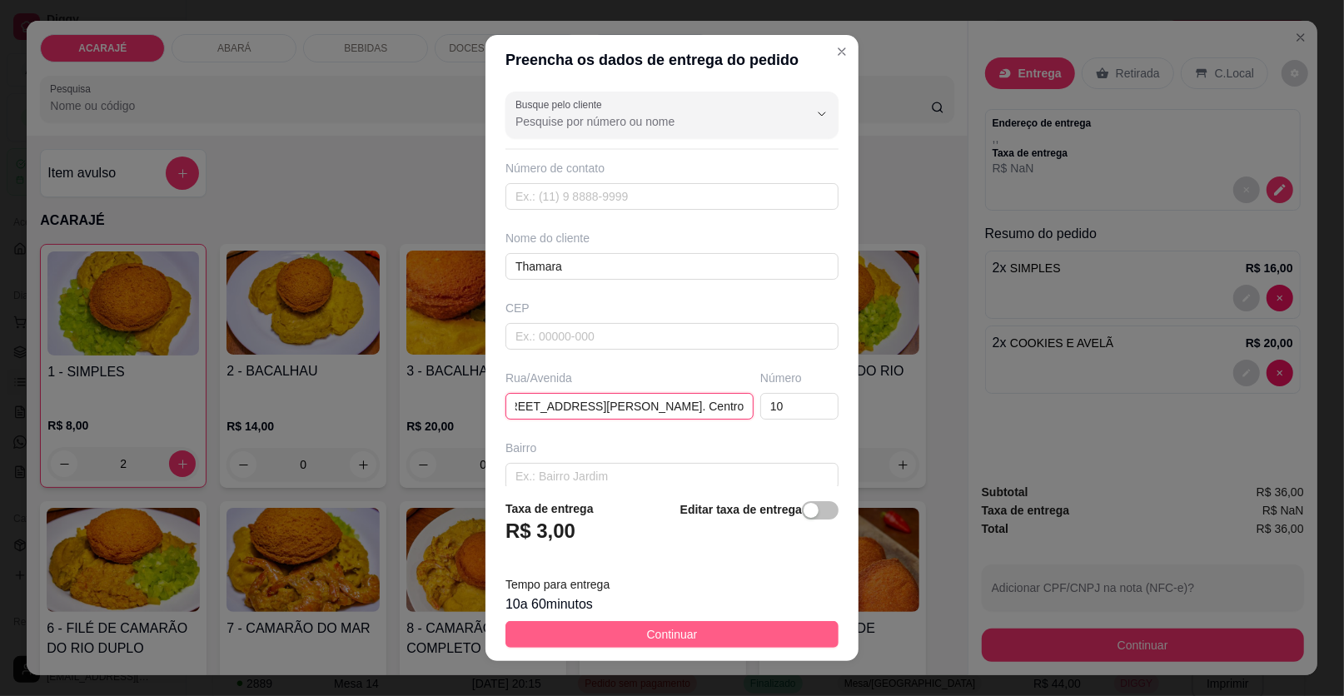
type input "Rua Durval César de Oliveira, número 10. Centro"
click at [660, 640] on span "Continuar" at bounding box center [672, 634] width 51 height 18
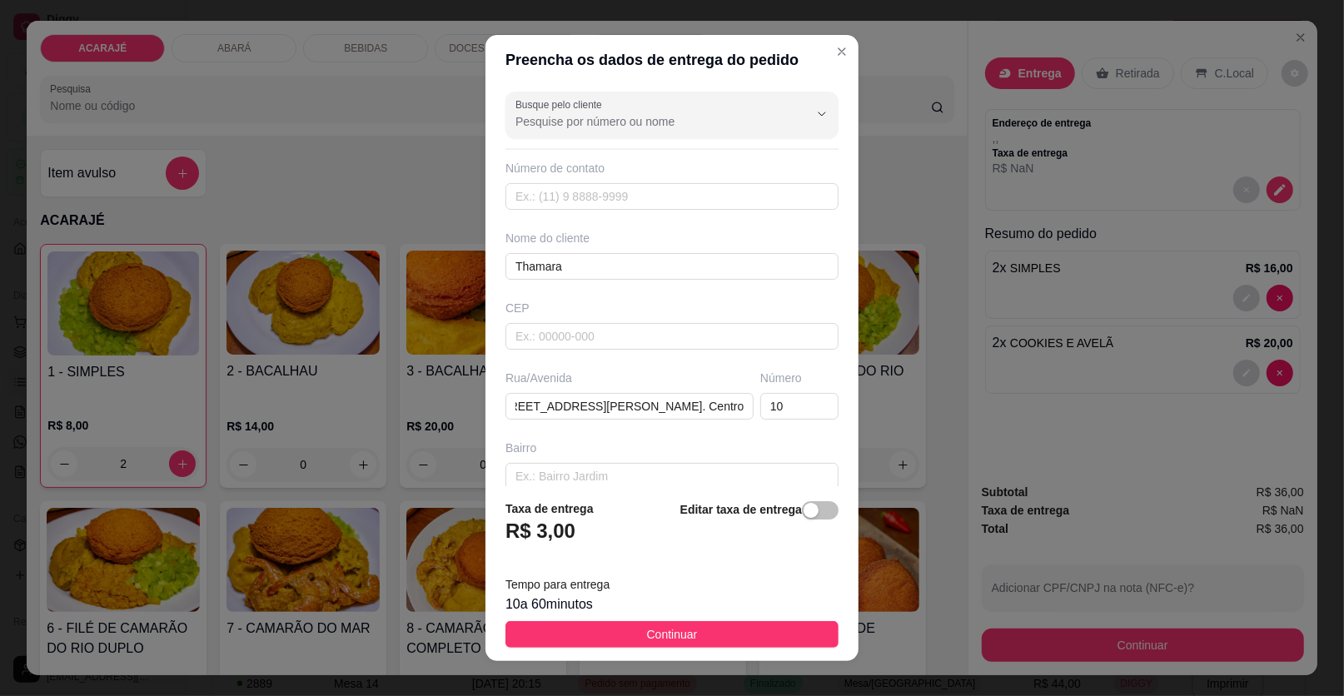
scroll to position [0, 0]
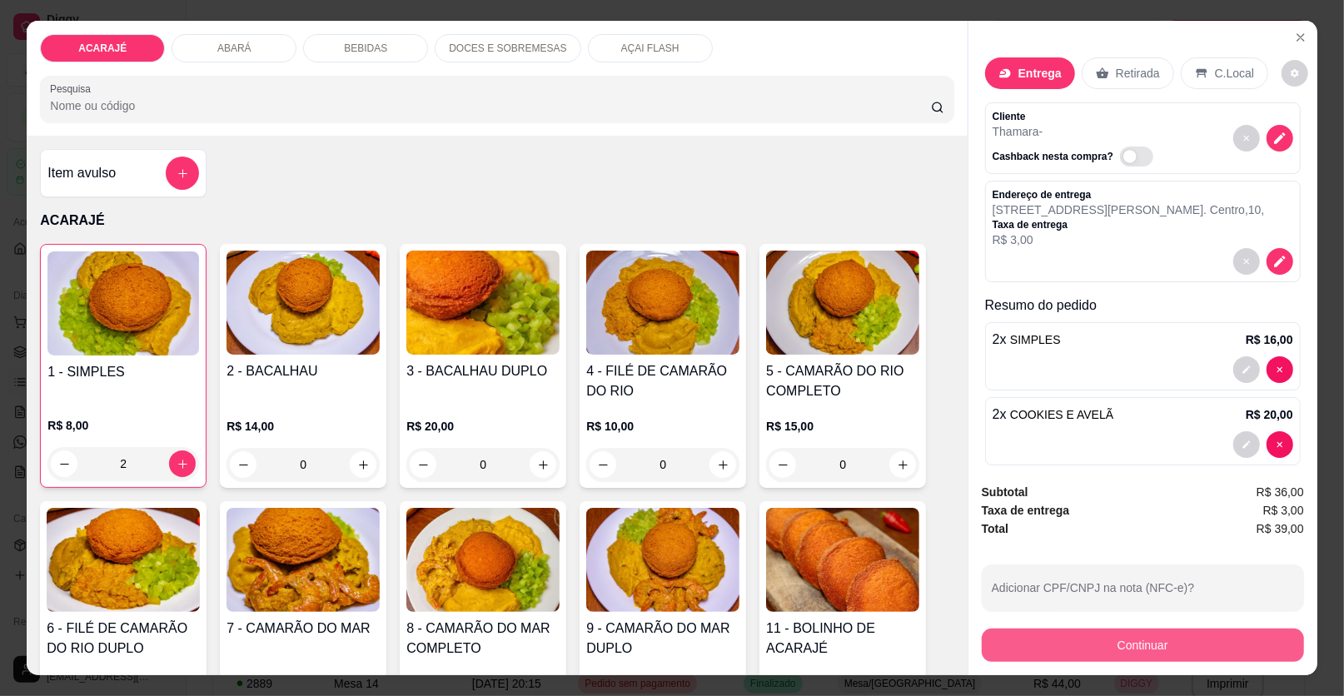
click at [997, 645] on button "Continuar" at bounding box center [1143, 645] width 322 height 33
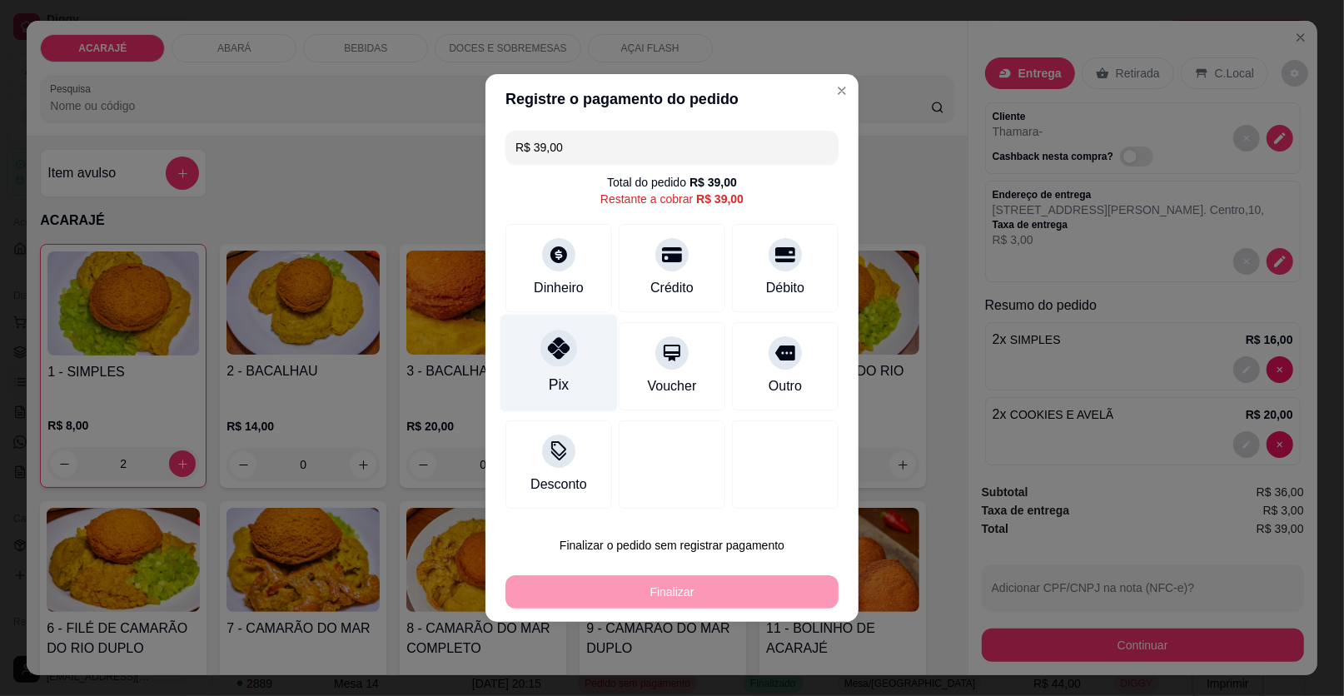
click at [546, 371] on div "Pix" at bounding box center [559, 363] width 117 height 97
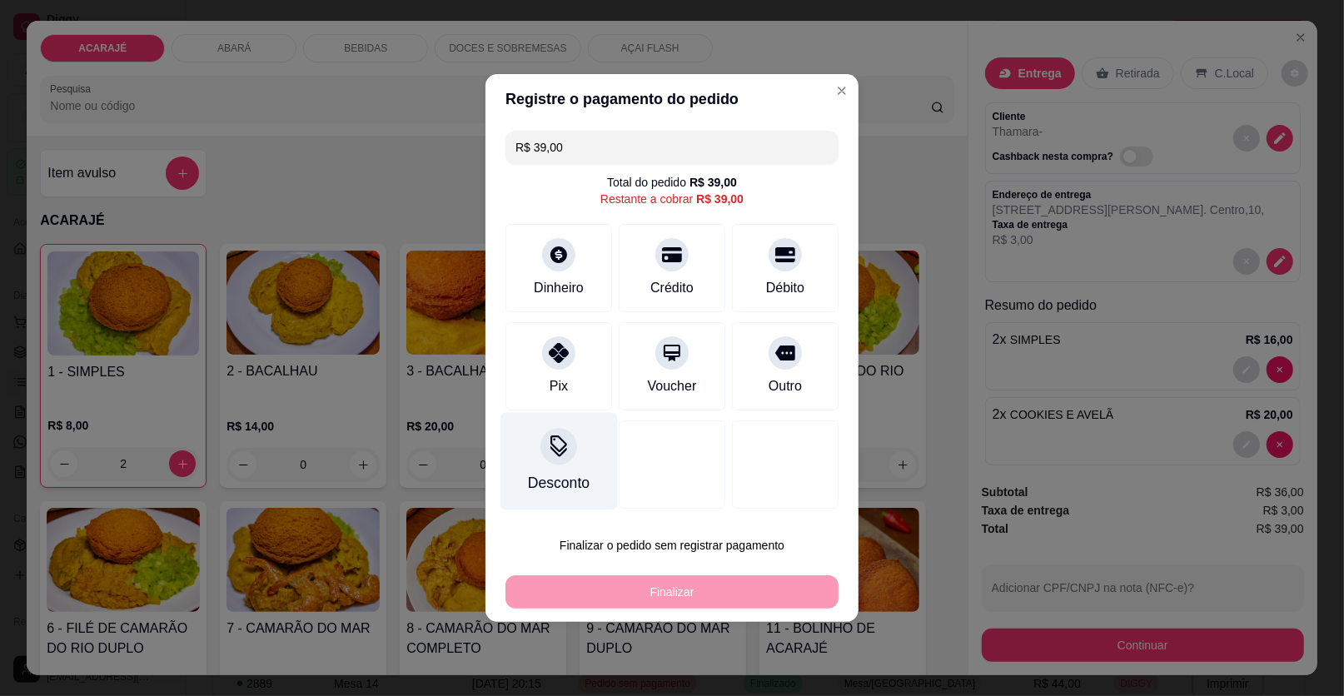
type input "R$ 0,00"
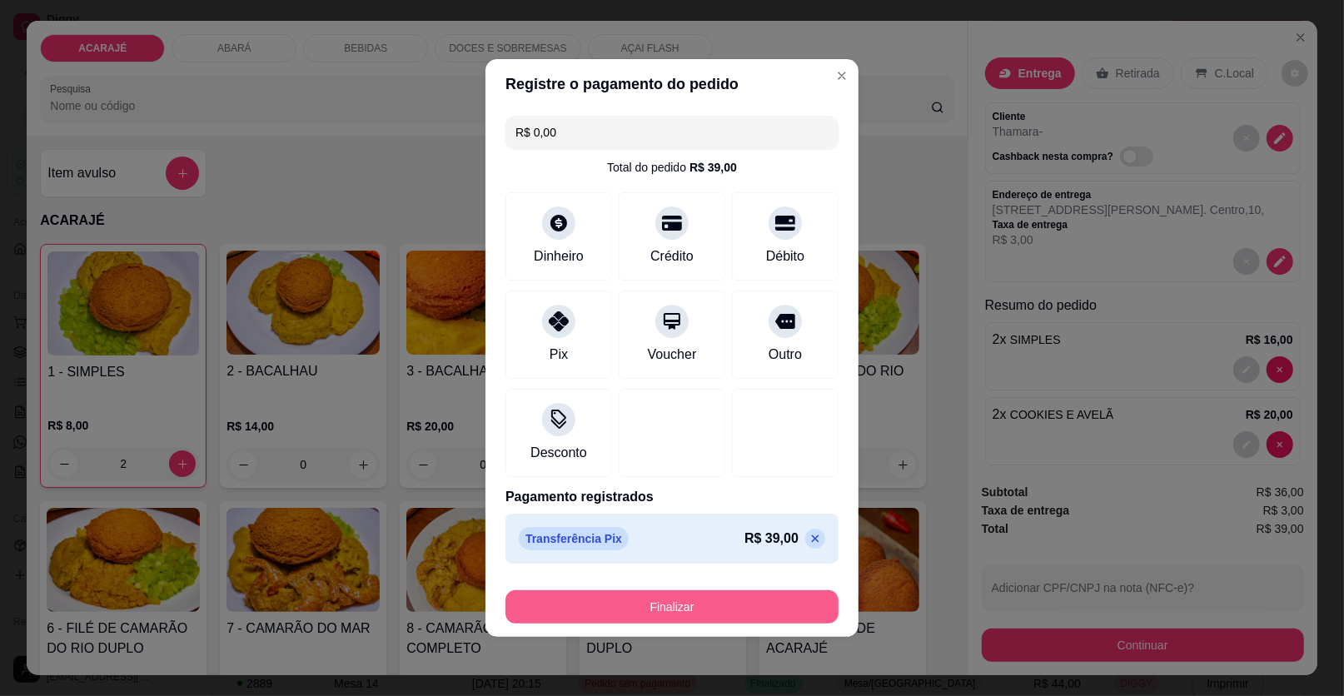
click at [723, 599] on button "Finalizar" at bounding box center [672, 607] width 333 height 33
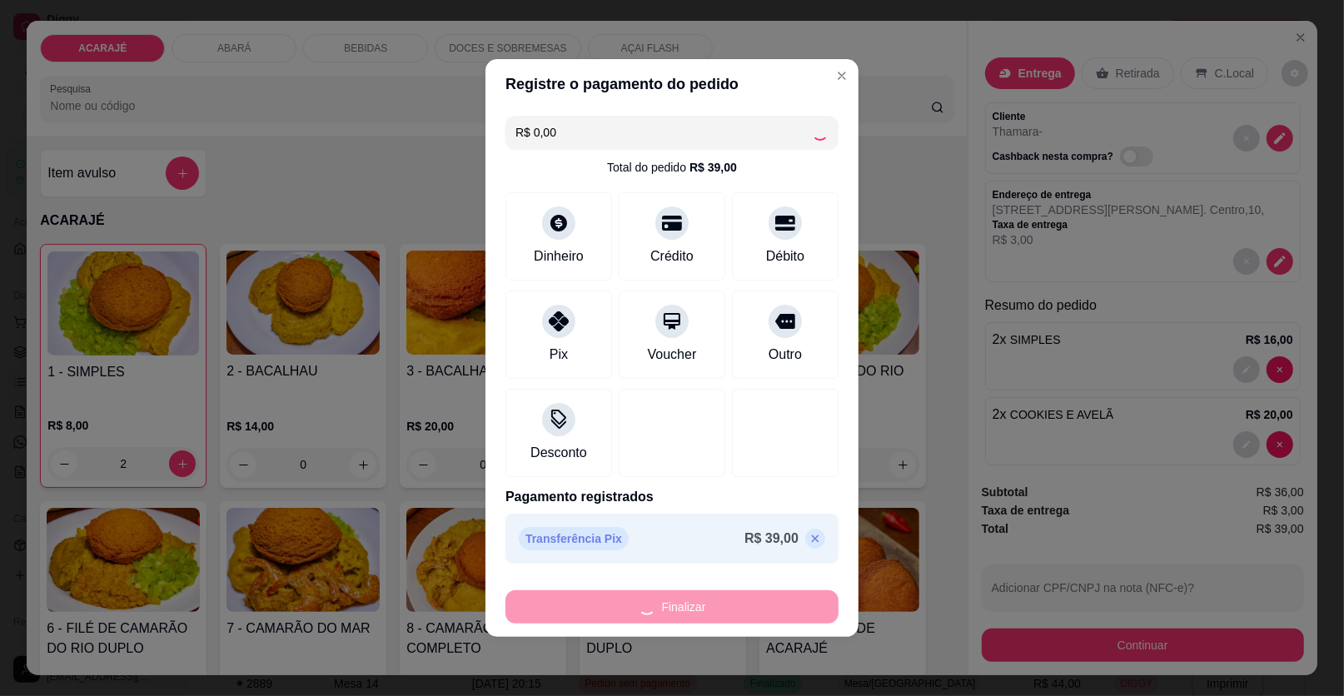
type input "0"
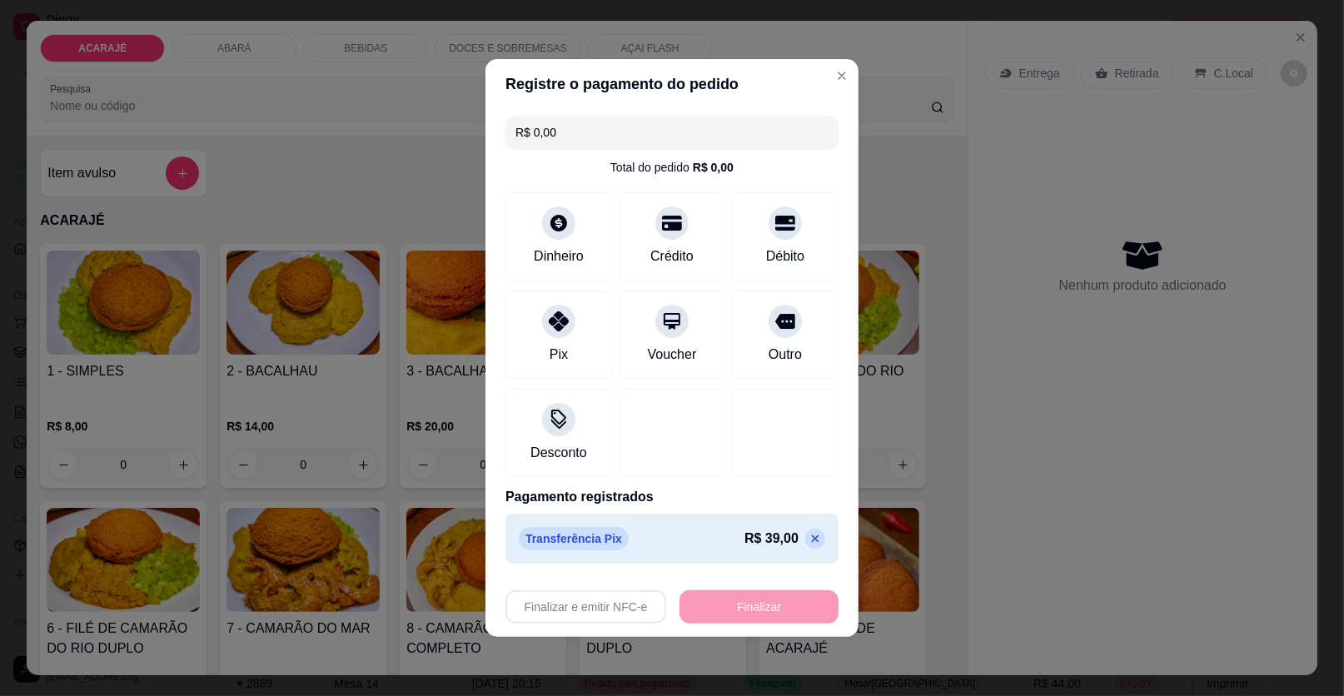
type input "-R$ 39,00"
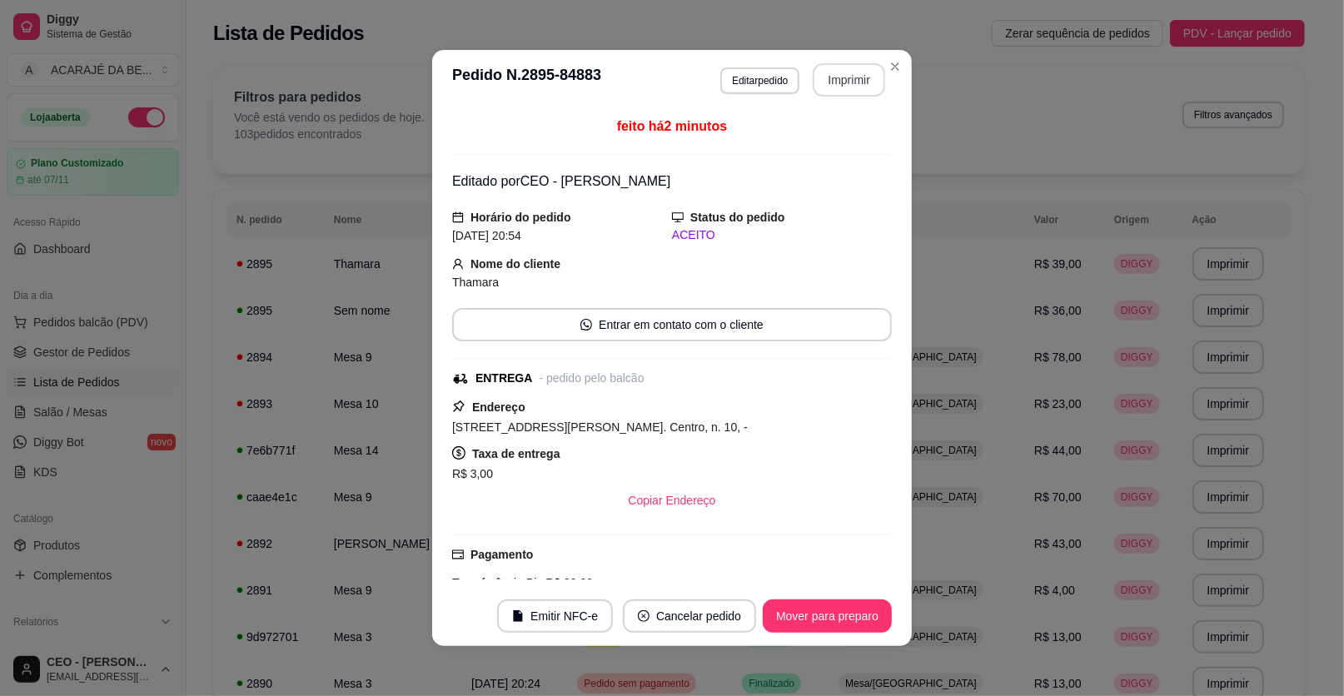
click at [830, 75] on button "Imprimir" at bounding box center [849, 79] width 72 height 33
click at [848, 618] on button "Mover para preparo" at bounding box center [827, 616] width 129 height 33
click at [837, 616] on button "Mover para entrega" at bounding box center [828, 616] width 128 height 33
click at [844, 626] on button "Mover para finalizado" at bounding box center [823, 616] width 138 height 33
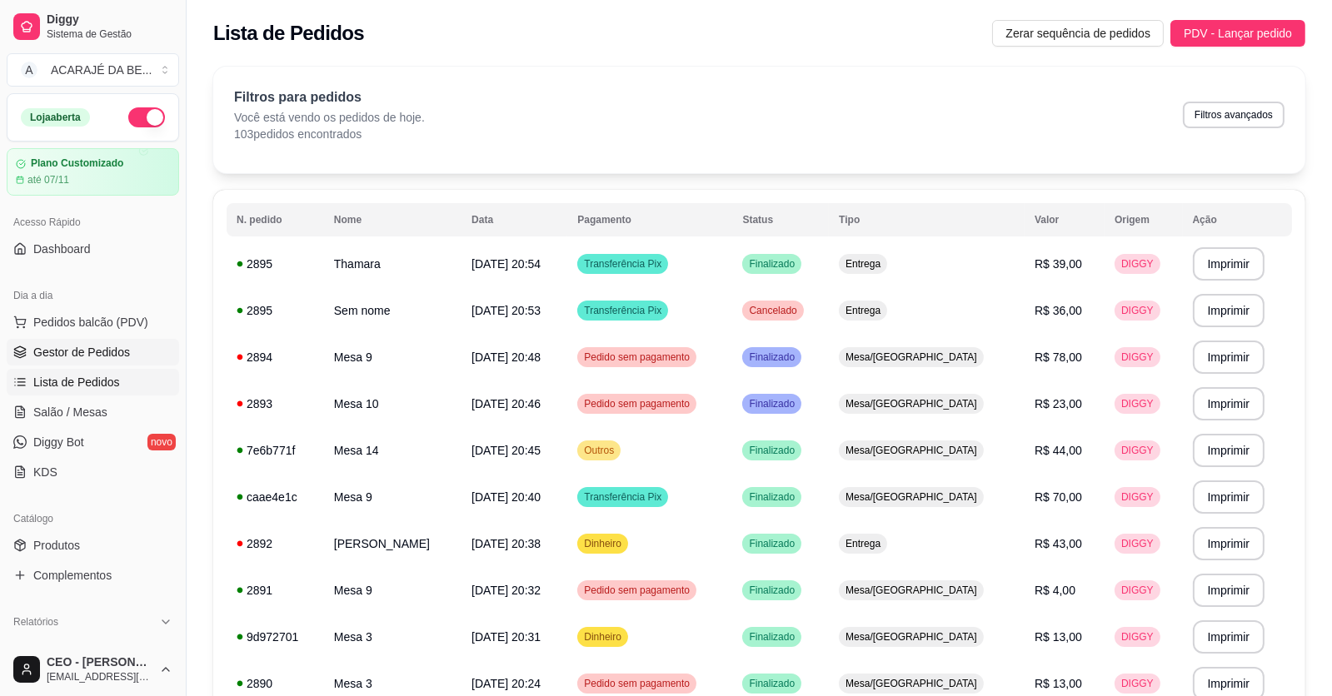
click at [46, 345] on span "Gestor de Pedidos" at bounding box center [81, 352] width 97 height 17
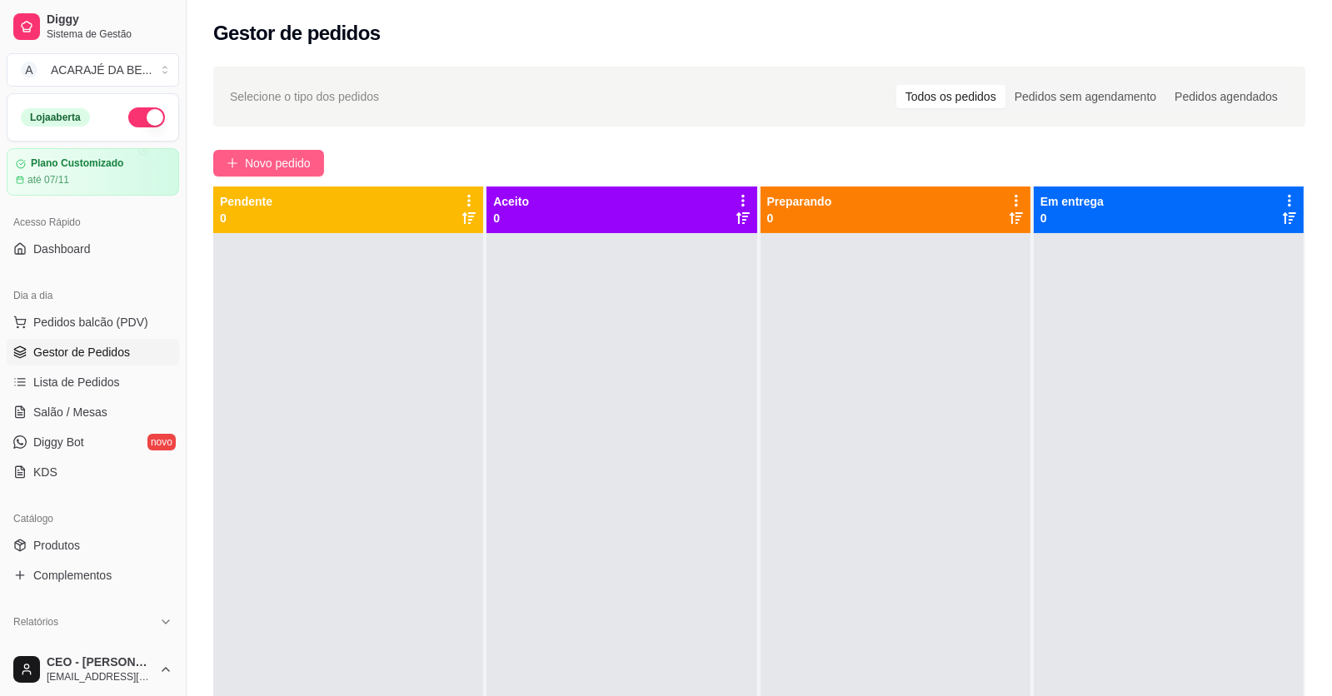
click at [288, 172] on button "Novo pedido" at bounding box center [268, 163] width 111 height 27
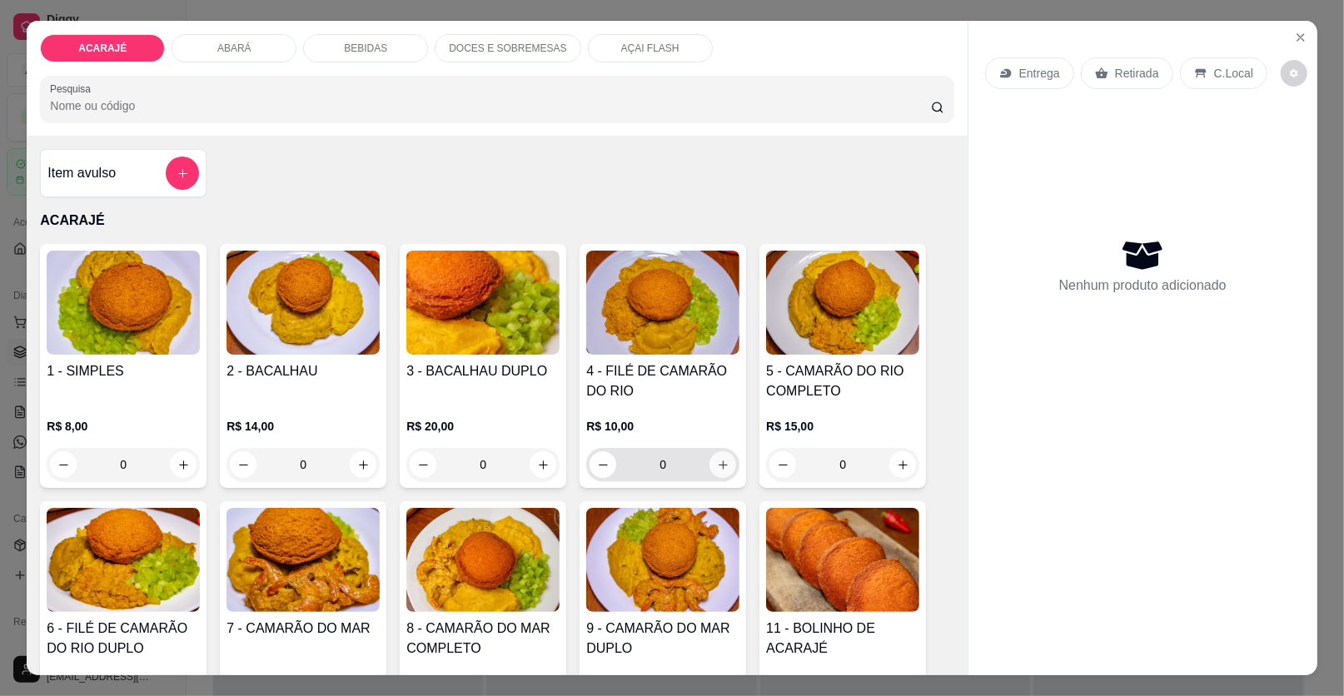
click at [717, 461] on icon "increase-product-quantity" at bounding box center [723, 465] width 12 height 12
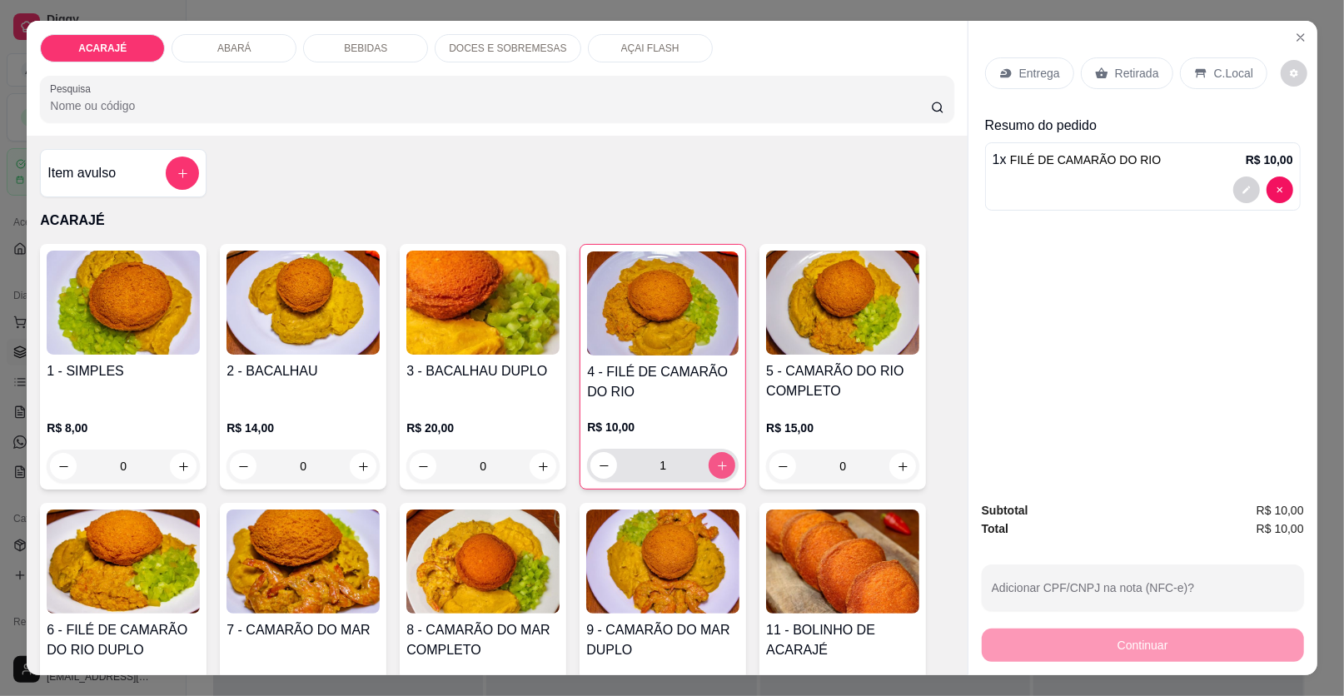
type input "1"
click at [1095, 77] on icon at bounding box center [1101, 72] width 12 height 11
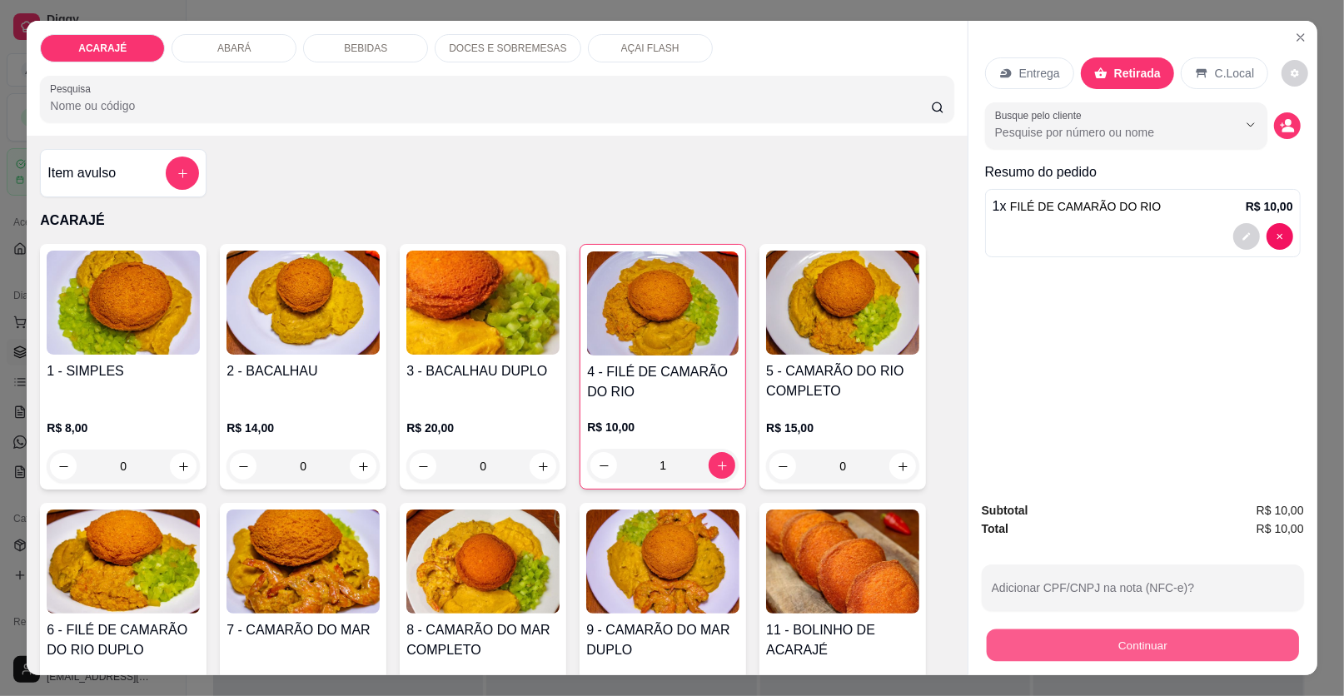
click at [1009, 641] on button "Continuar" at bounding box center [1143, 646] width 312 height 32
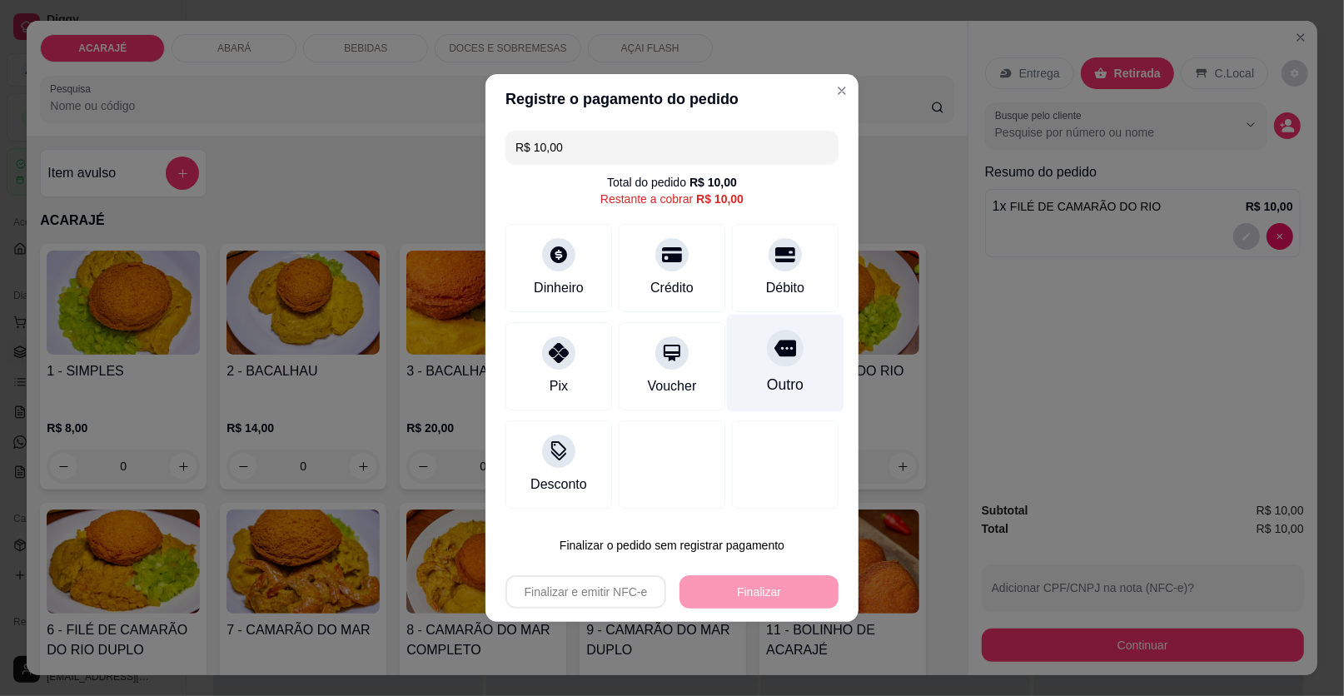
click at [754, 372] on div "Outro" at bounding box center [785, 363] width 117 height 97
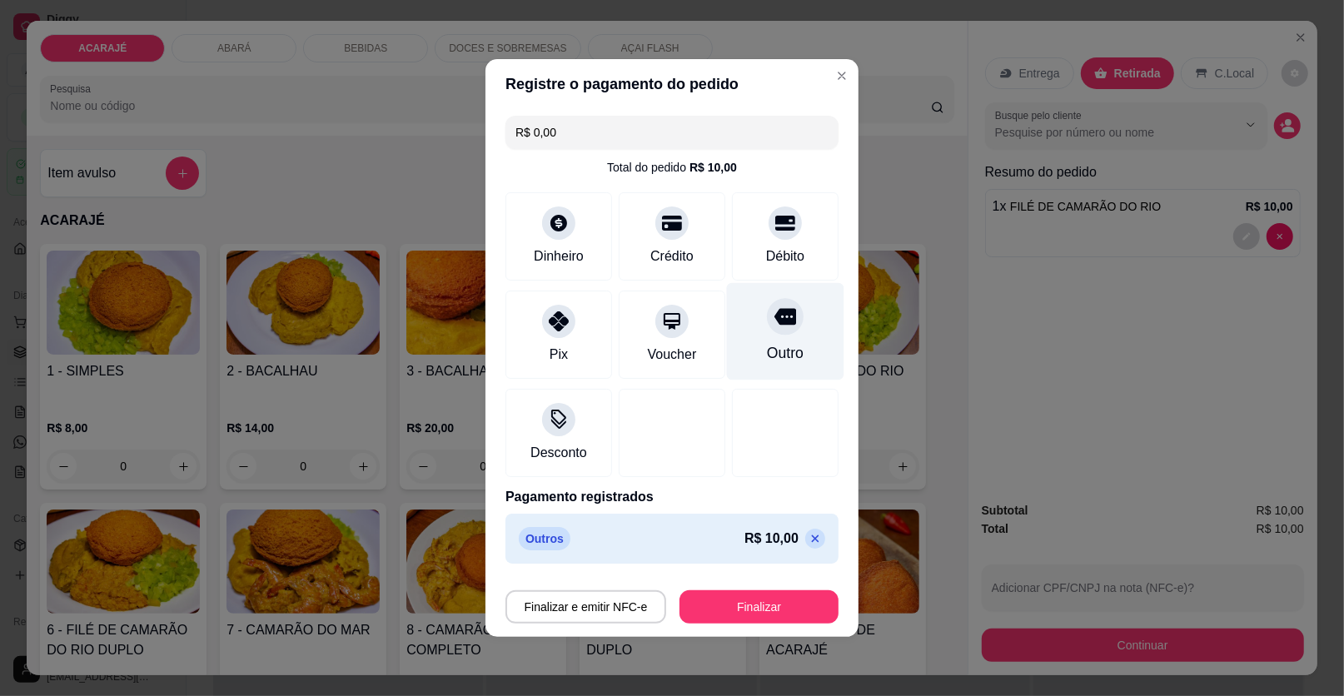
type input "R$ 0,00"
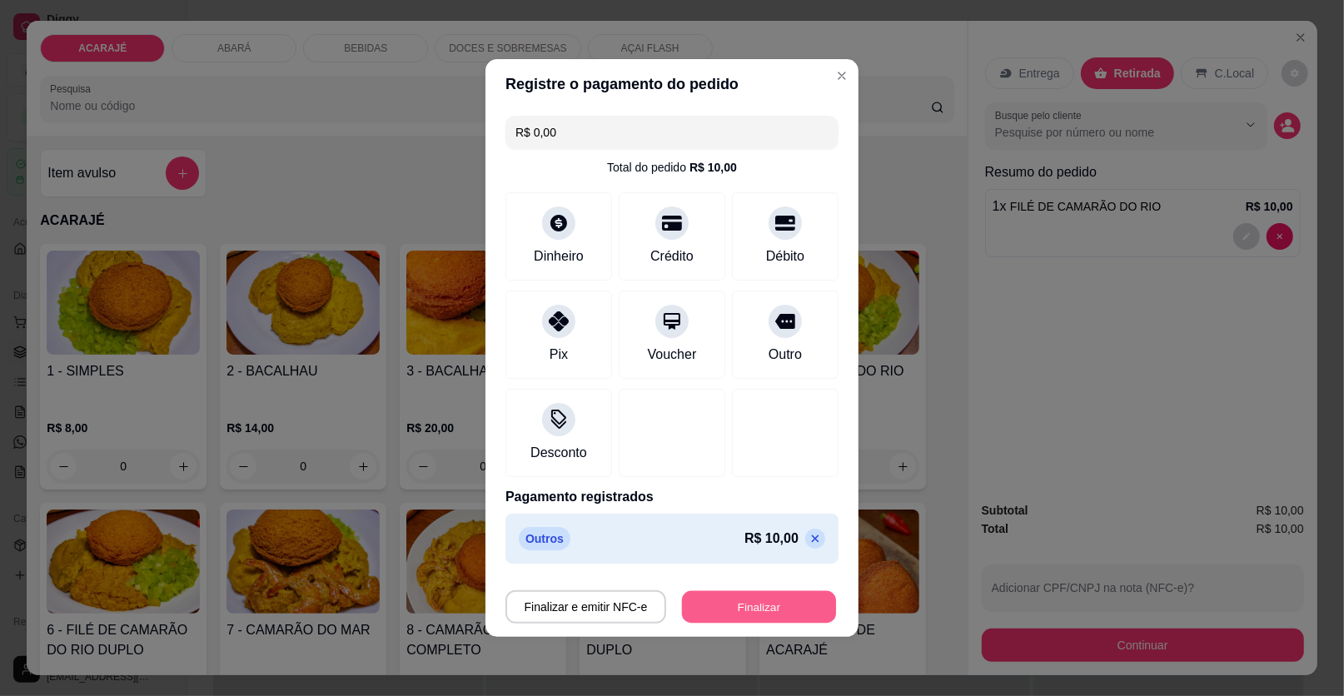
click at [760, 605] on button "Finalizar" at bounding box center [759, 607] width 154 height 32
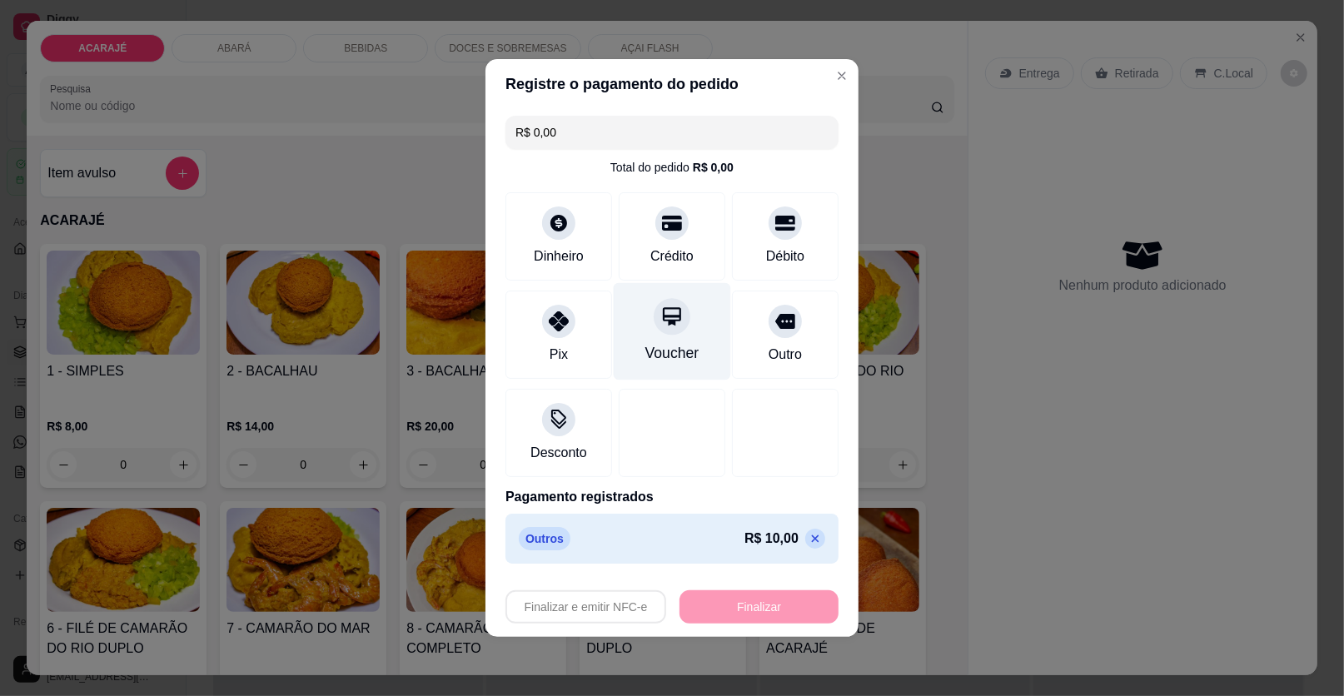
type input "0"
type input "-R$ 10,00"
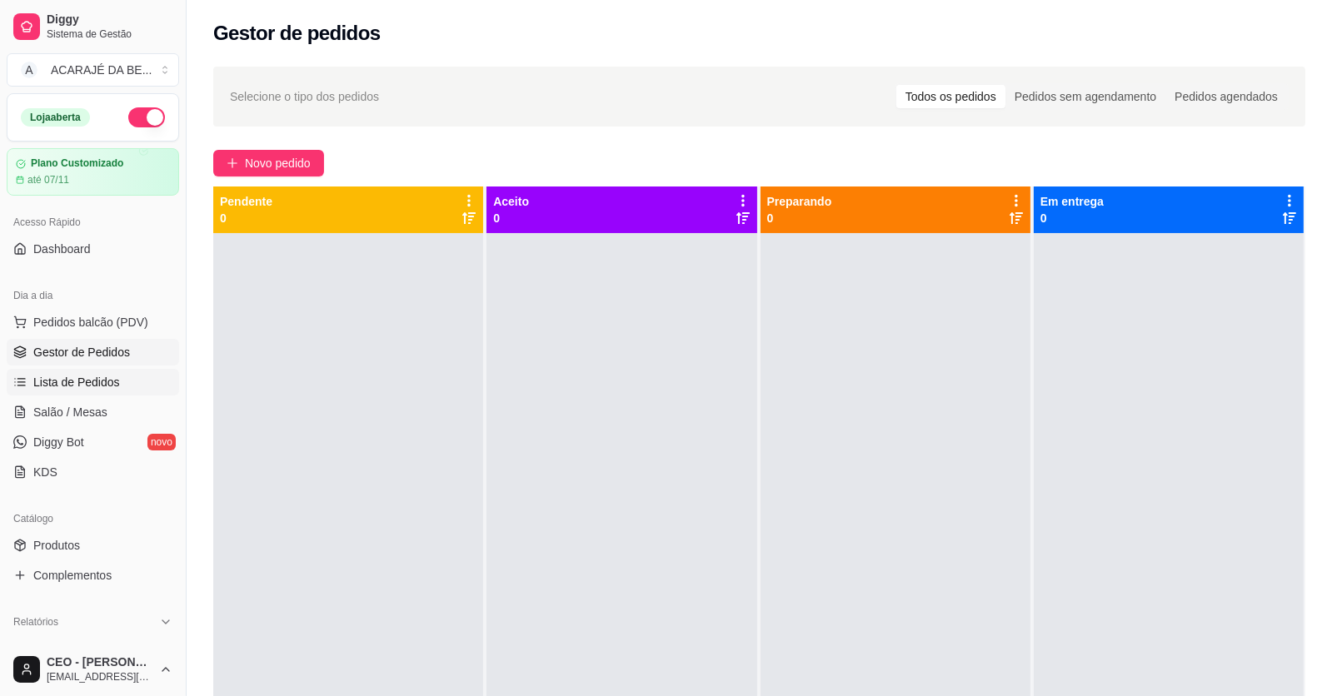
click at [101, 386] on span "Lista de Pedidos" at bounding box center [76, 382] width 87 height 17
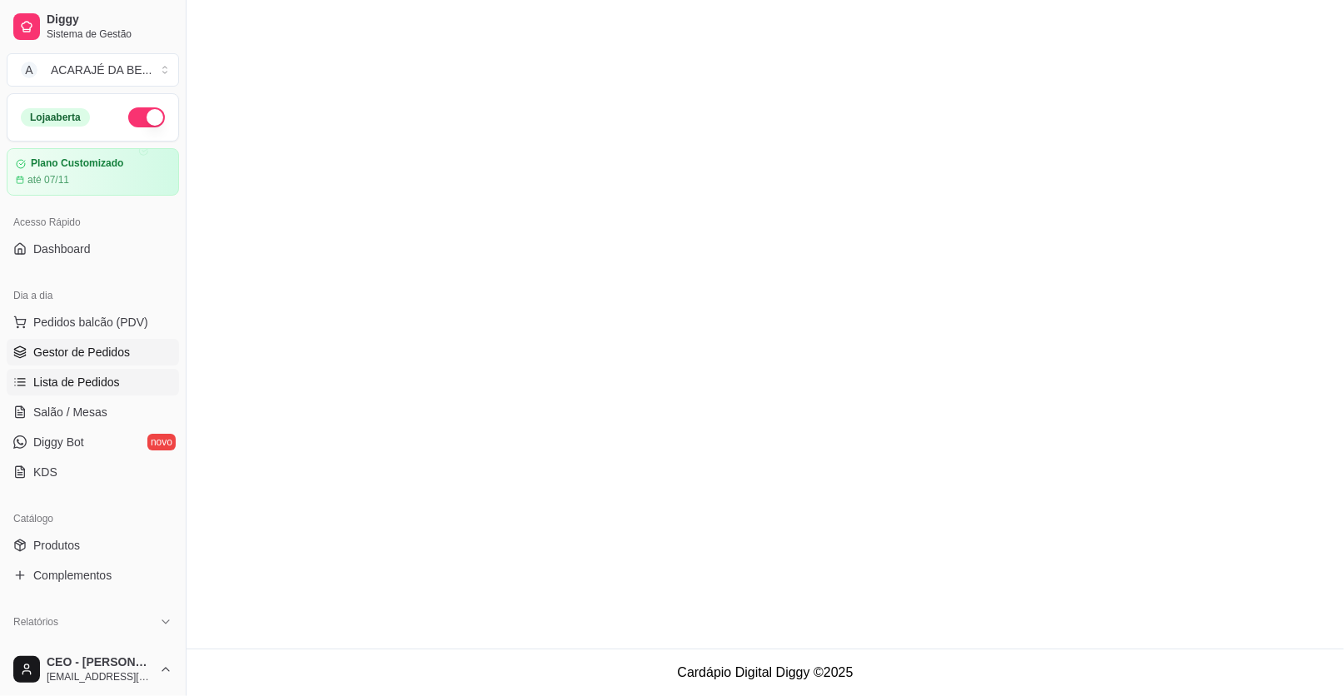
click at [94, 356] on span "Gestor de Pedidos" at bounding box center [81, 352] width 97 height 17
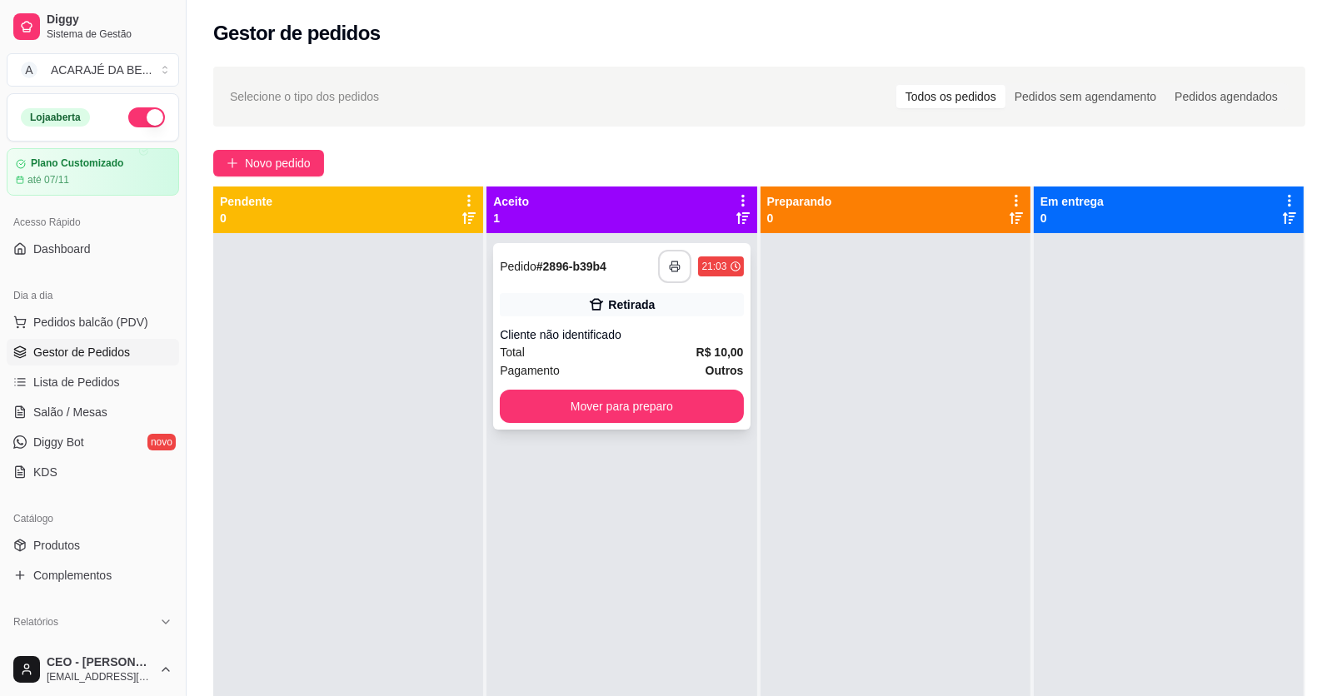
click at [673, 276] on button "button" at bounding box center [674, 266] width 33 height 33
click at [694, 406] on button "Mover para preparo" at bounding box center [622, 407] width 236 height 32
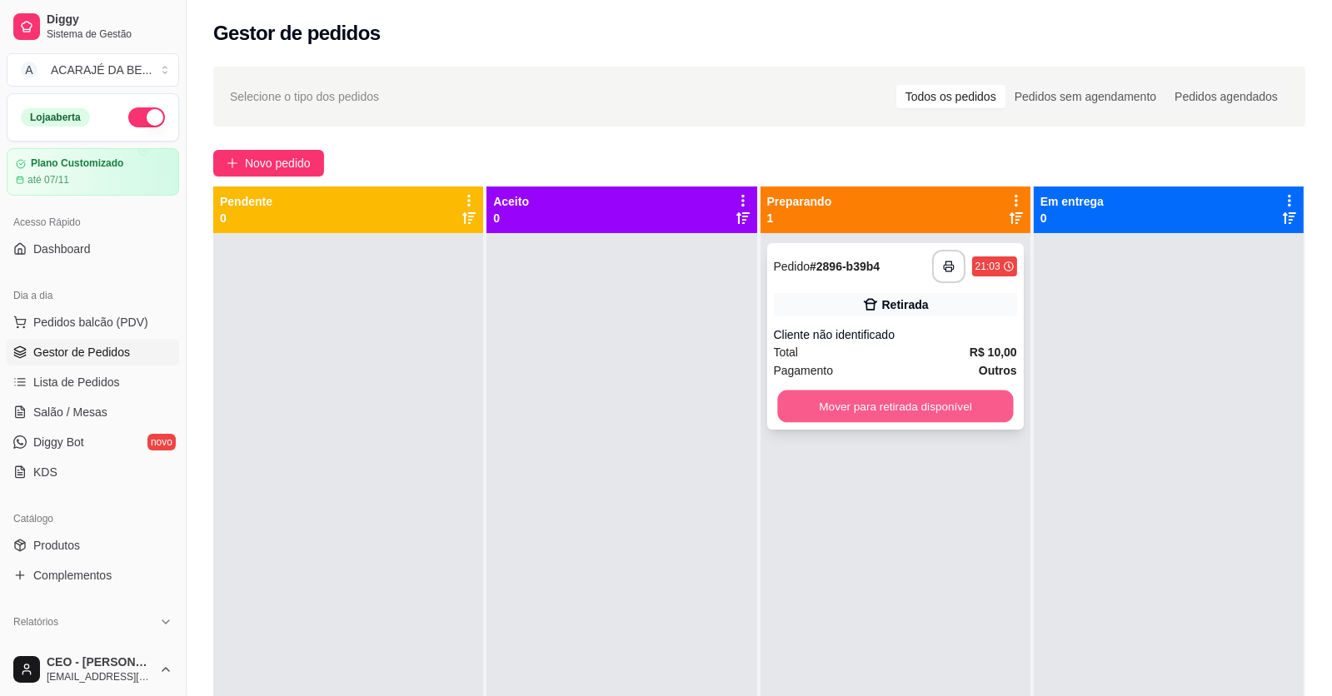
click at [885, 402] on button "Mover para retirada disponível" at bounding box center [895, 407] width 236 height 32
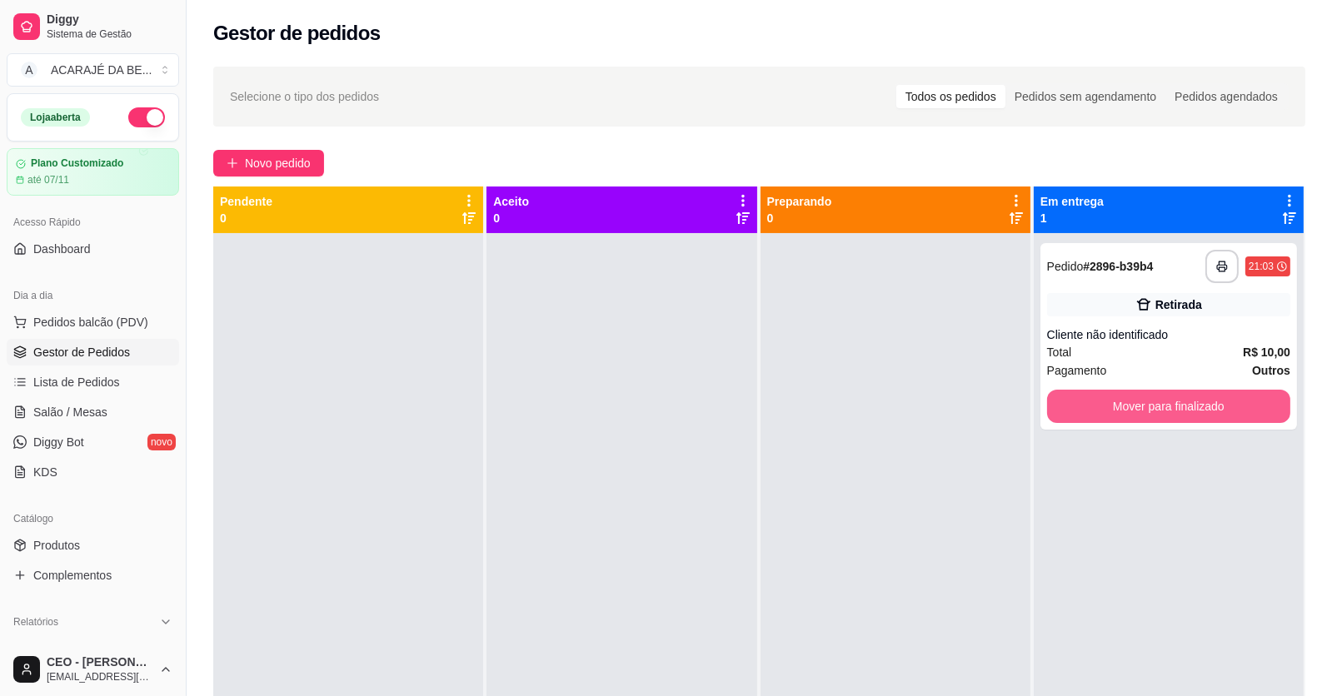
click at [1064, 407] on button "Mover para finalizado" at bounding box center [1168, 406] width 243 height 33
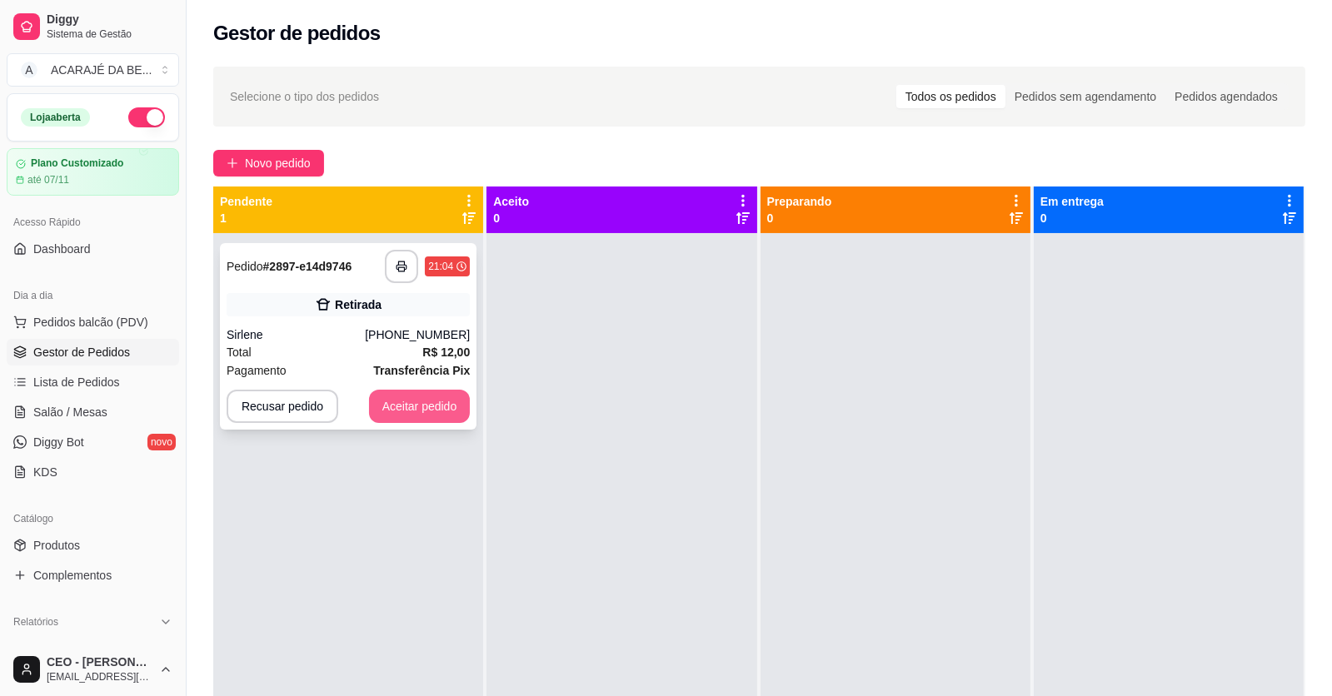
click at [391, 414] on button "Aceitar pedido" at bounding box center [420, 406] width 102 height 33
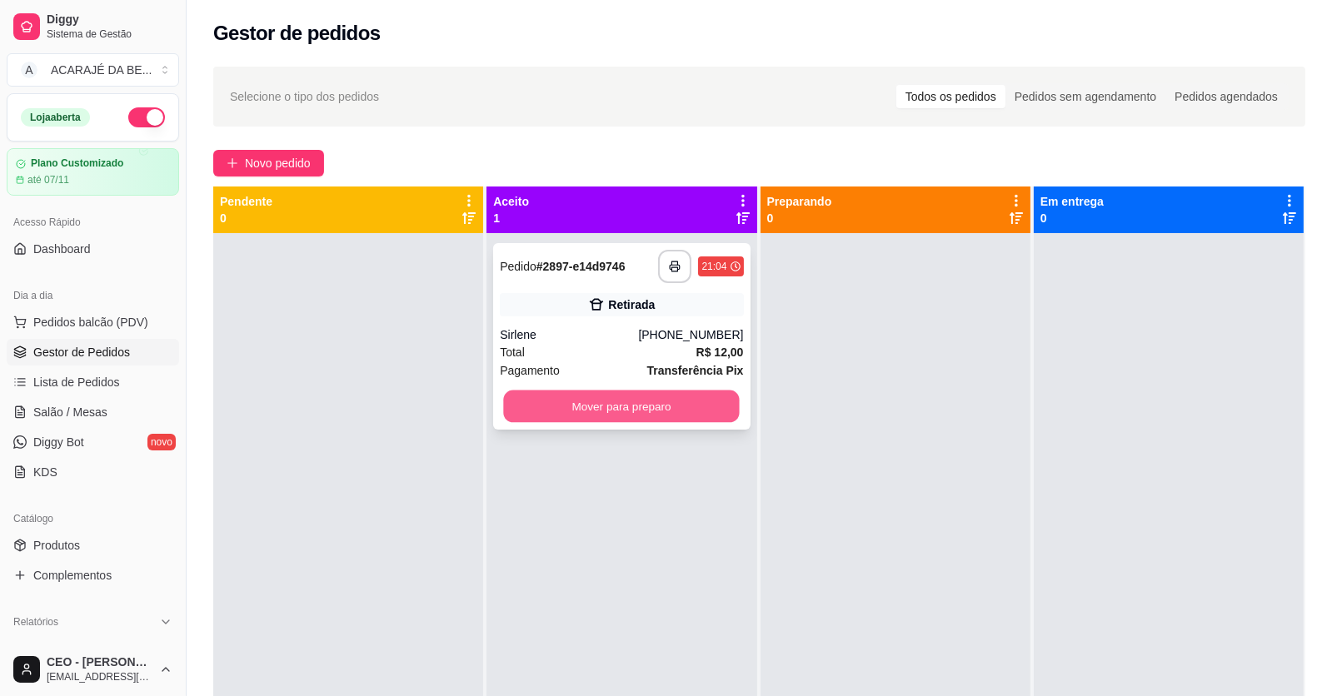
click at [591, 395] on button "Mover para preparo" at bounding box center [622, 407] width 236 height 32
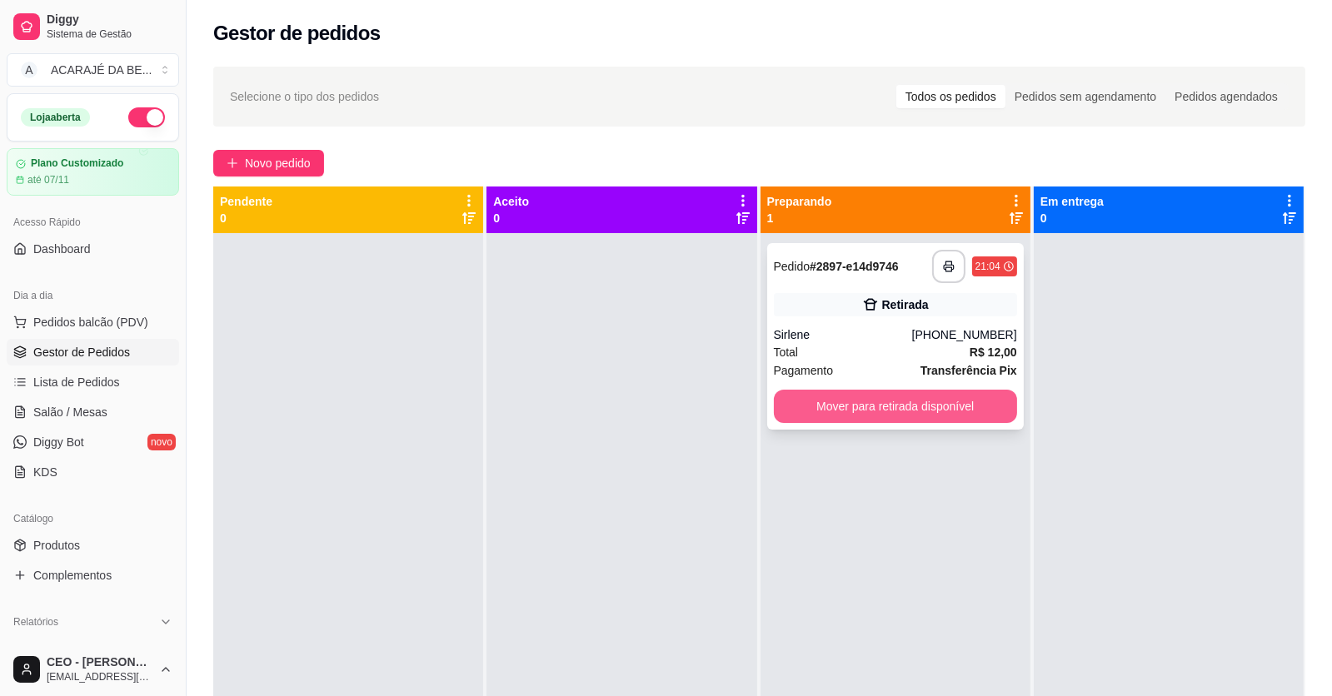
click at [795, 396] on button "Mover para retirada disponível" at bounding box center [895, 406] width 243 height 33
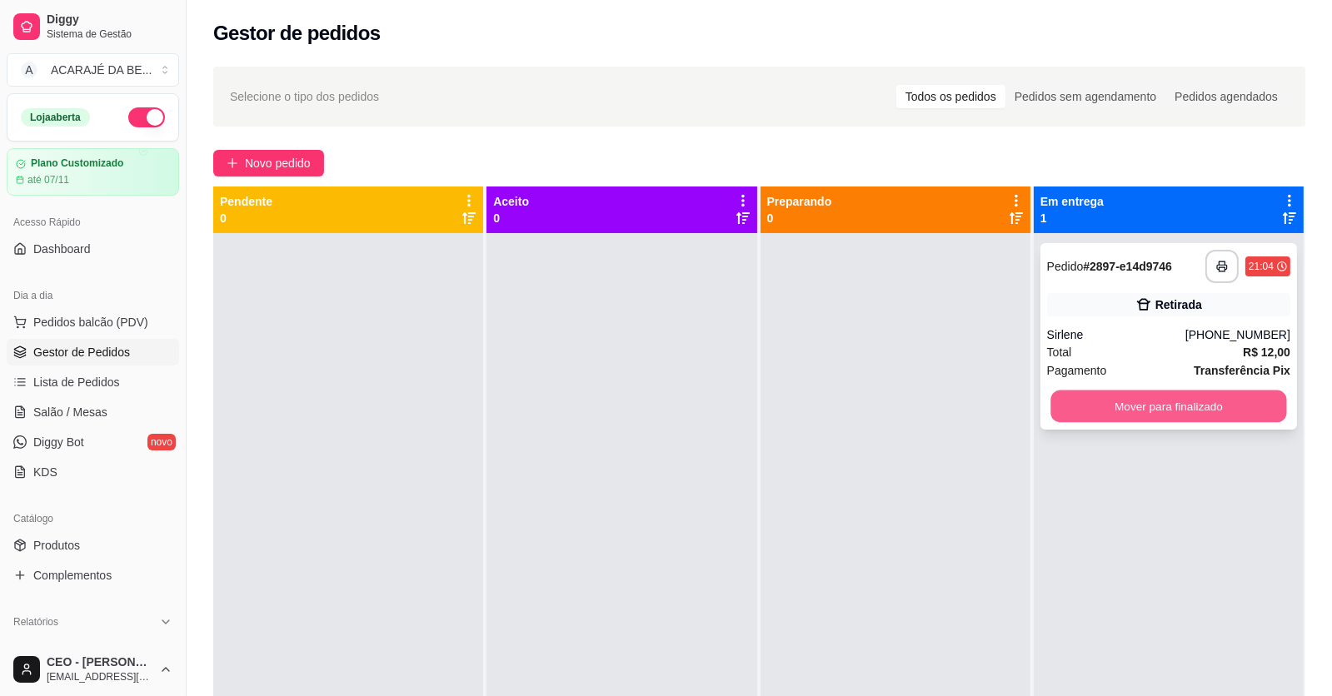
click at [1098, 416] on button "Mover para finalizado" at bounding box center [1168, 407] width 236 height 32
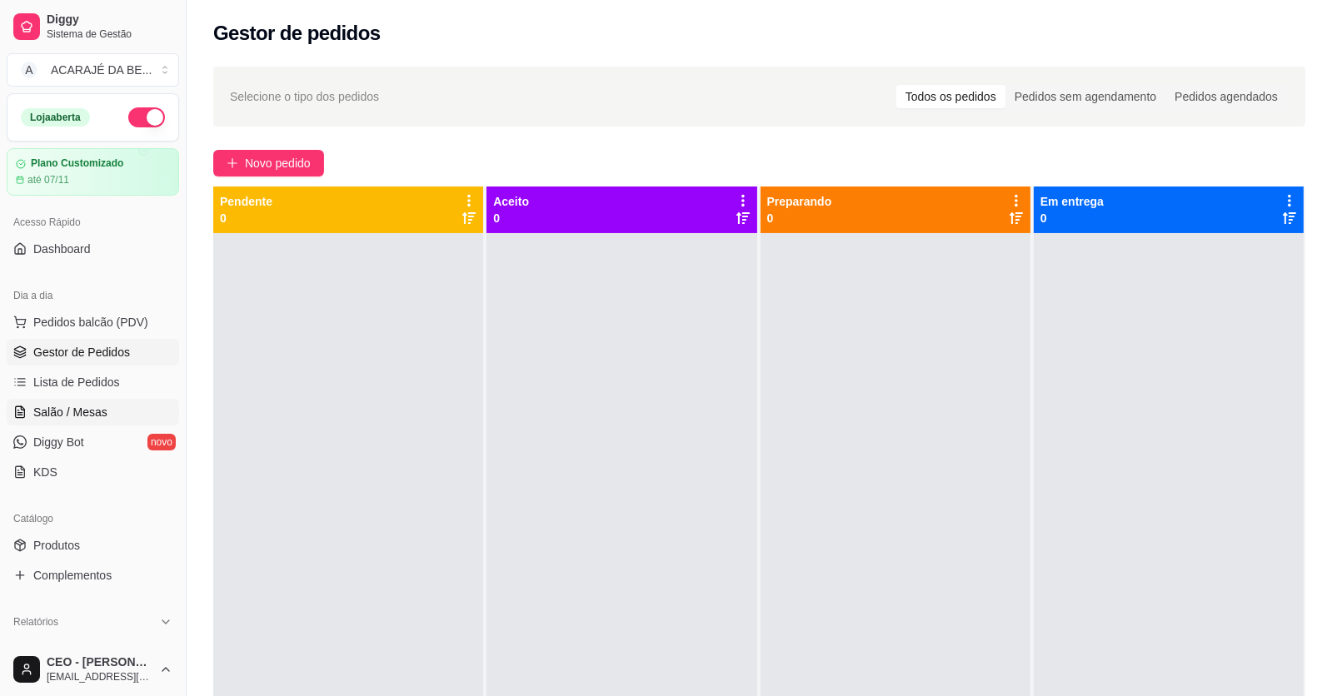
click at [111, 405] on link "Salão / Mesas" at bounding box center [93, 412] width 172 height 27
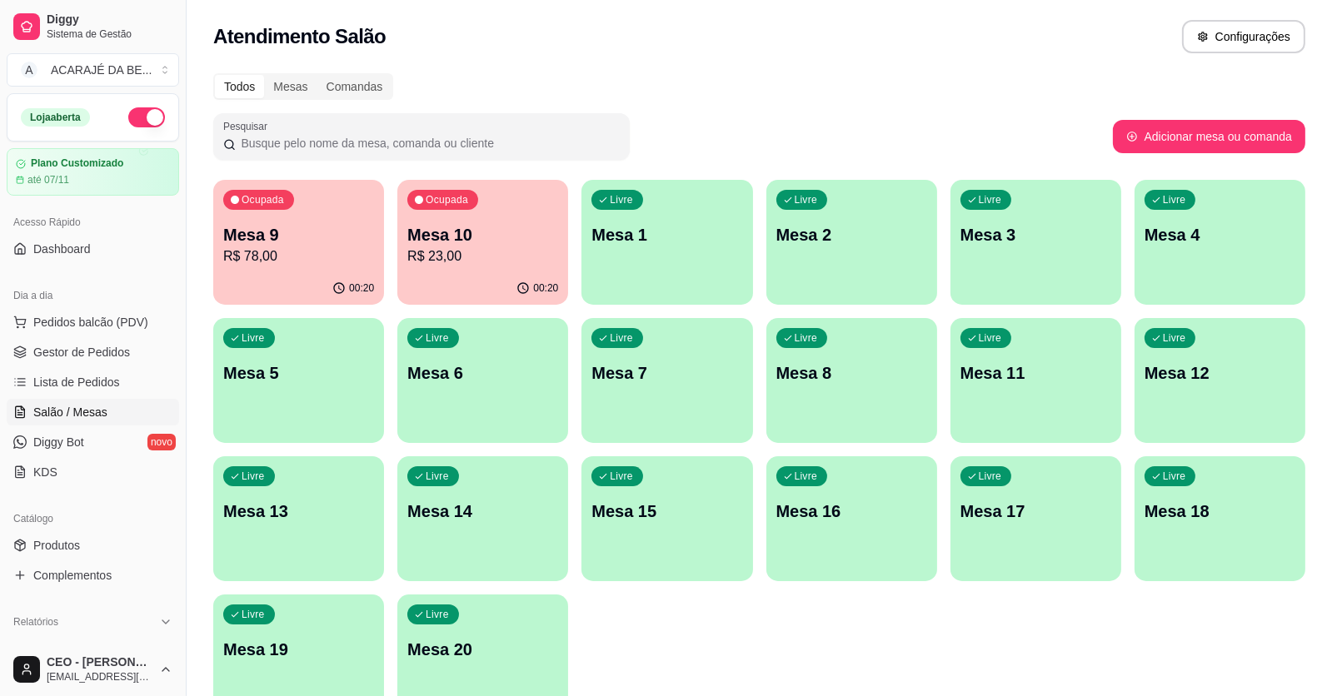
click at [454, 243] on p "Mesa 10" at bounding box center [482, 234] width 151 height 23
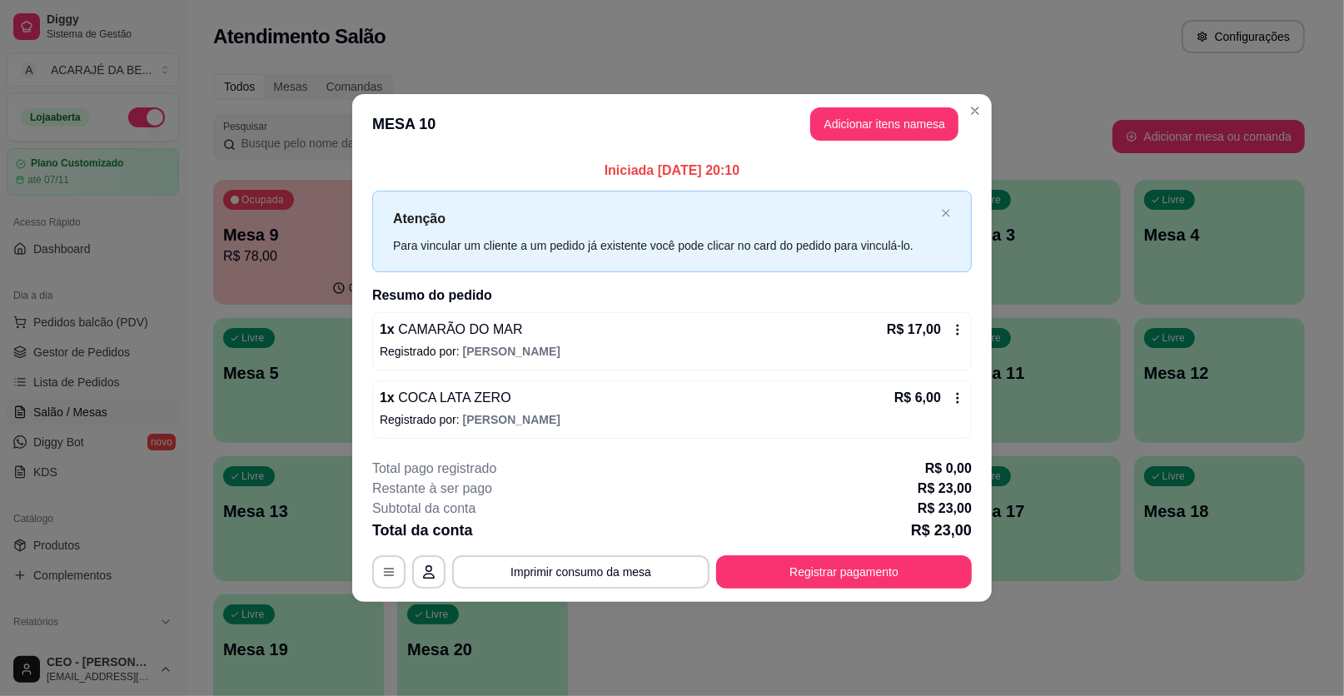
click at [800, 587] on footer "**********" at bounding box center [672, 524] width 640 height 157
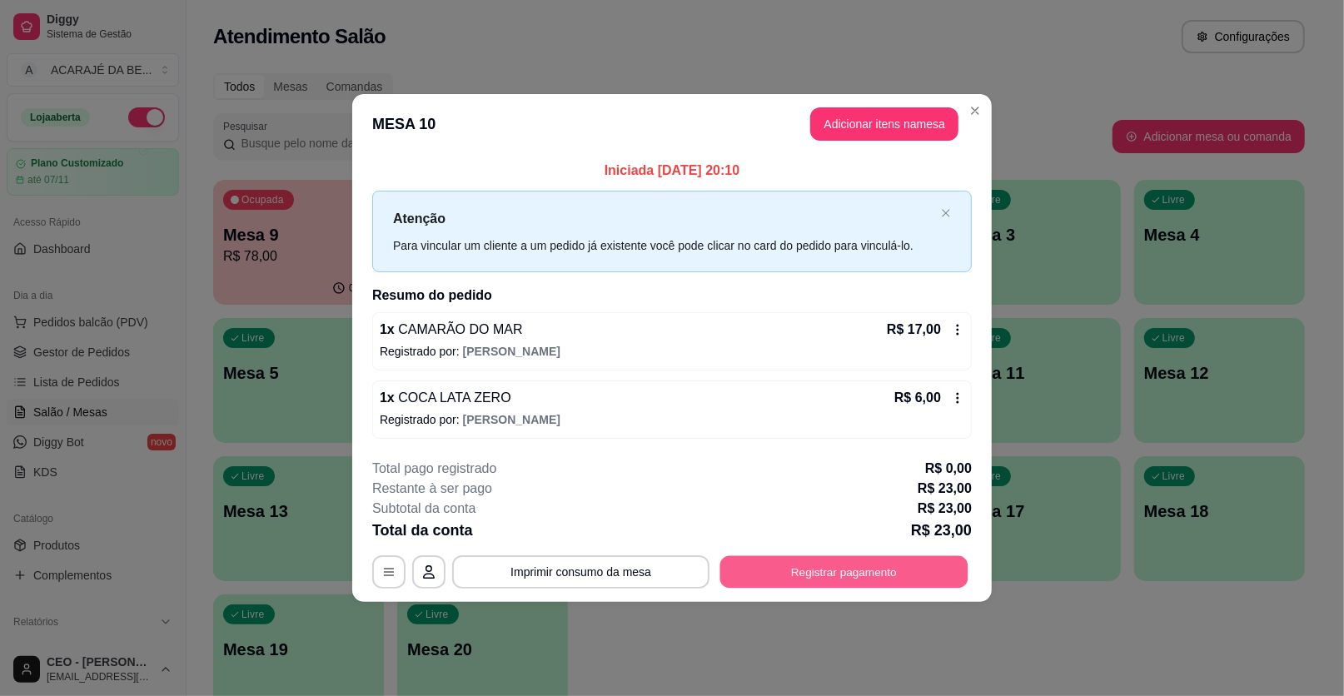
click at [800, 576] on button "Registrar pagamento" at bounding box center [844, 572] width 248 height 32
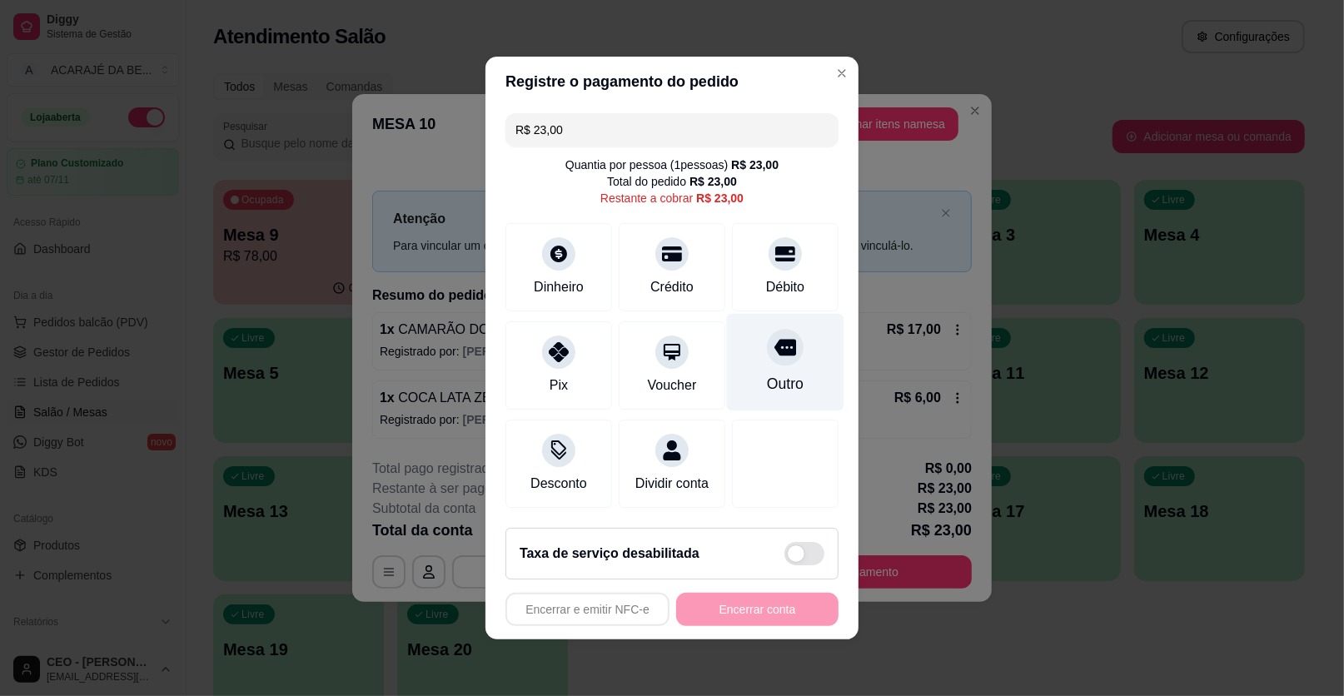
click at [749, 349] on div "Outro" at bounding box center [785, 362] width 117 height 97
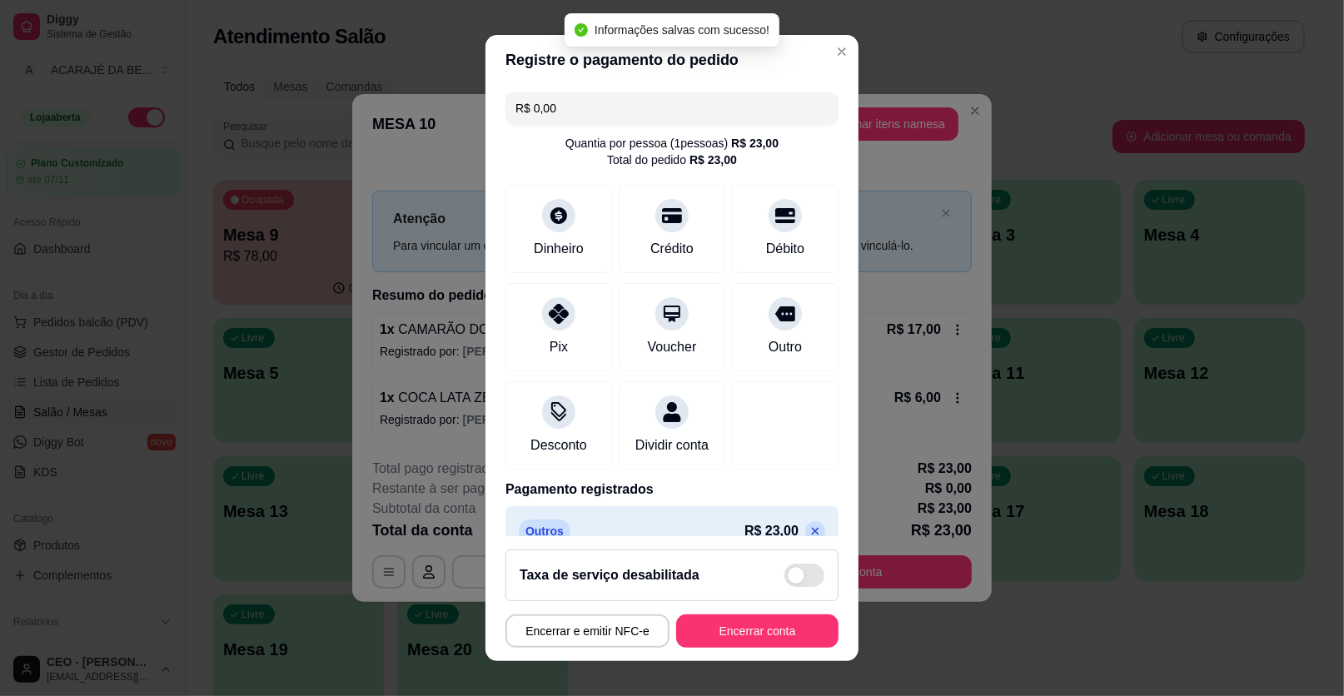
type input "R$ 0,00"
click at [766, 635] on button "Encerrar conta" at bounding box center [757, 631] width 162 height 33
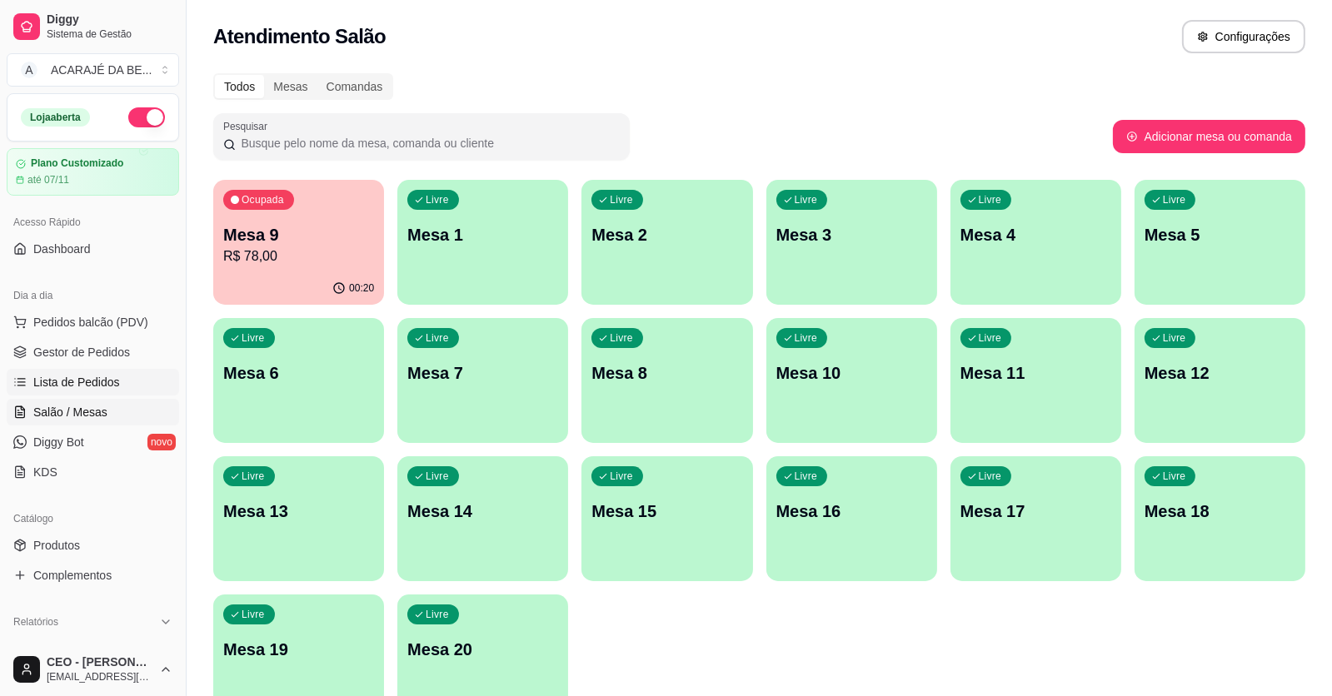
click at [84, 374] on span "Lista de Pedidos" at bounding box center [76, 382] width 87 height 17
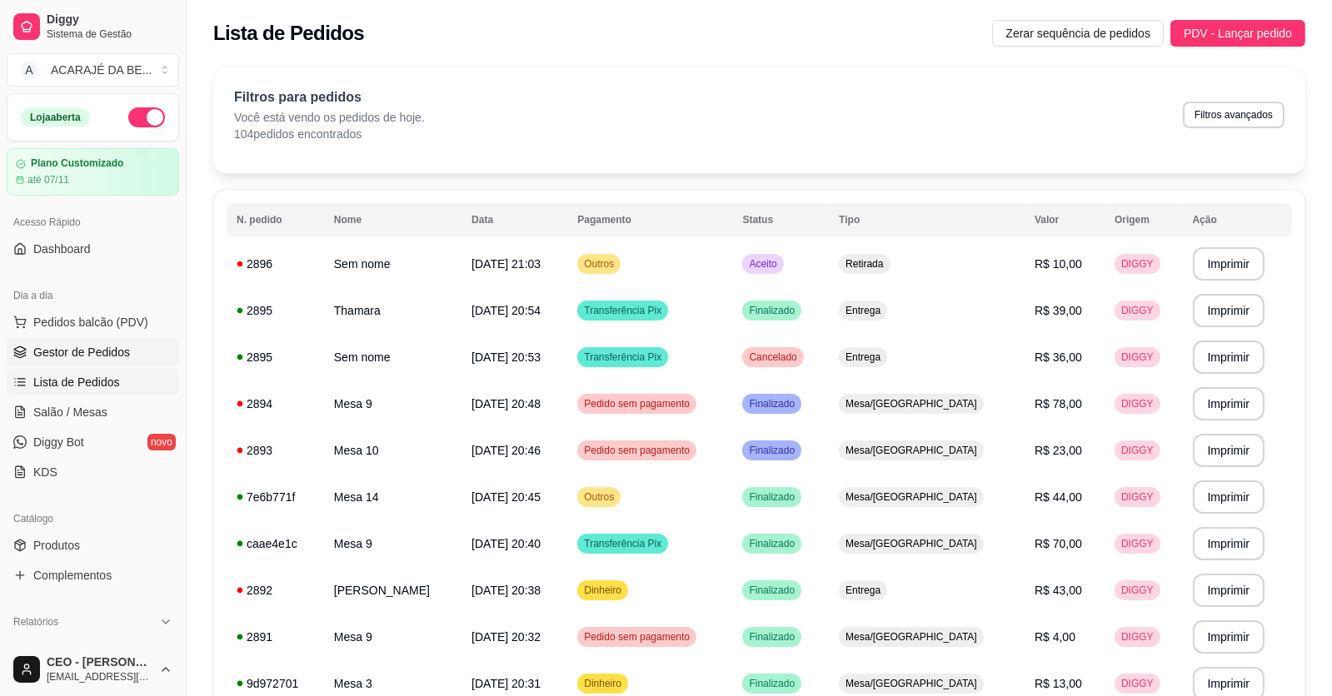
click at [84, 354] on span "Gestor de Pedidos" at bounding box center [81, 352] width 97 height 17
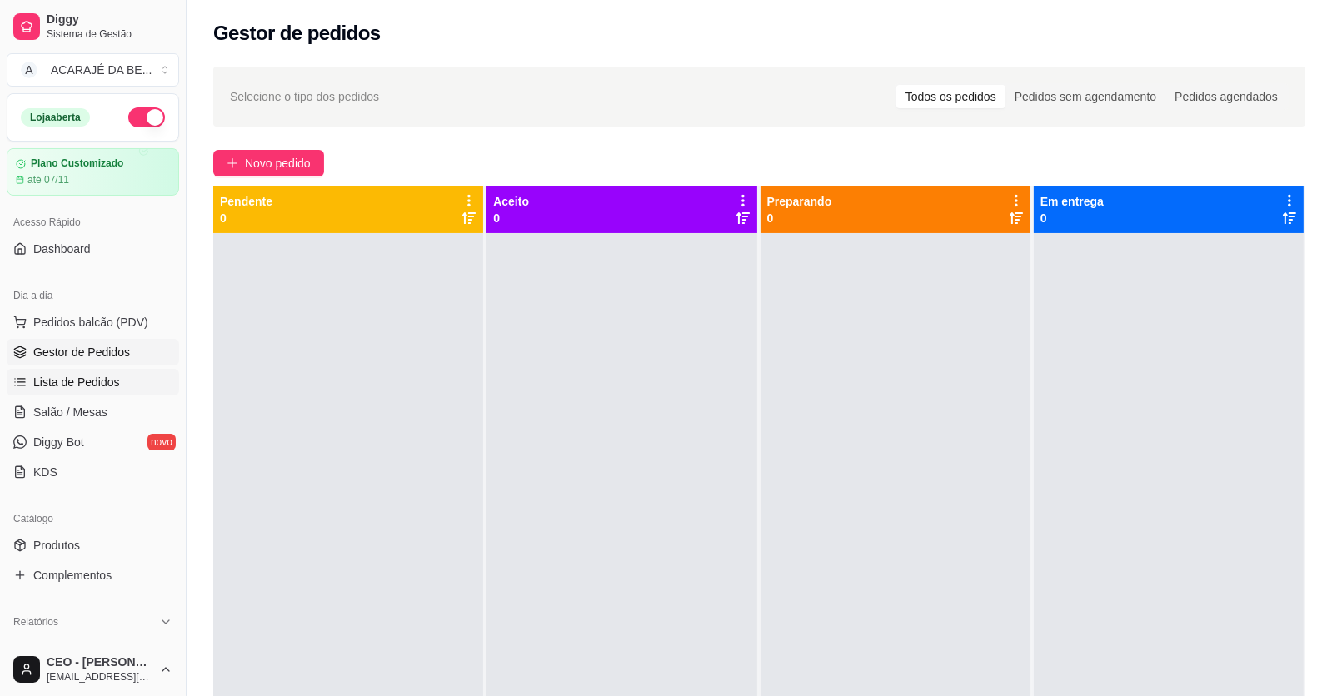
click at [77, 385] on span "Lista de Pedidos" at bounding box center [76, 382] width 87 height 17
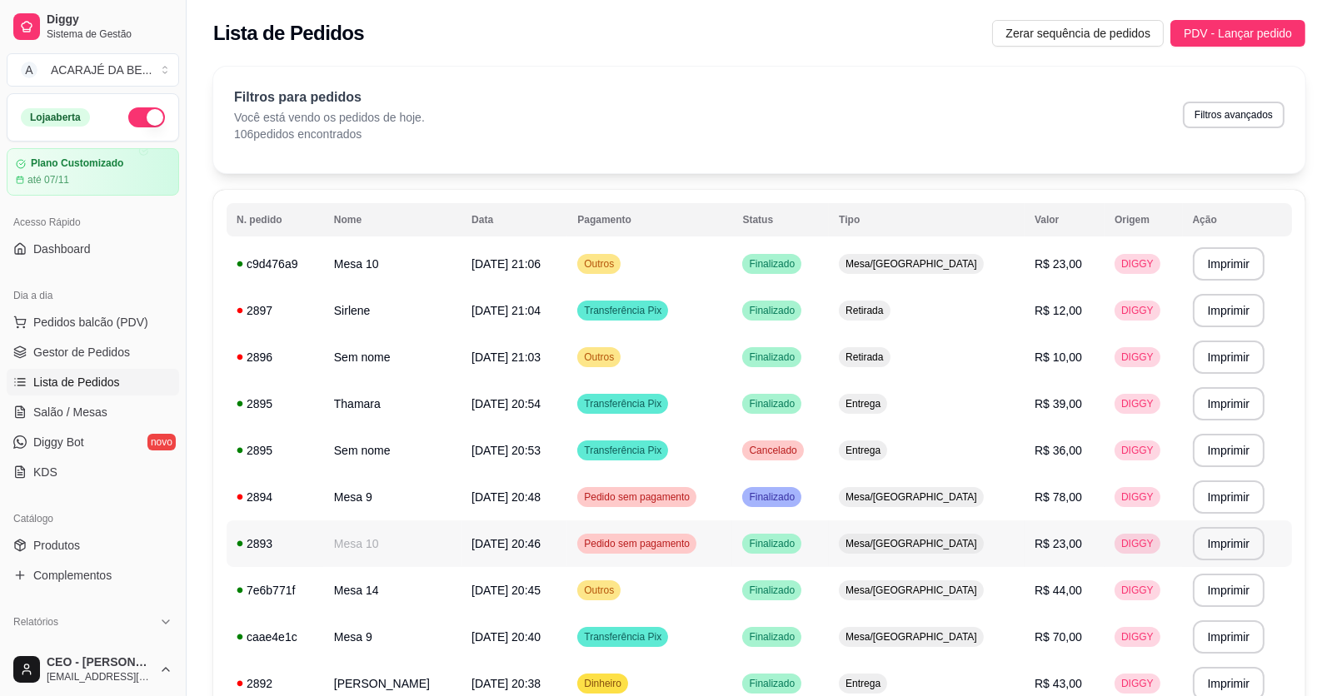
click at [395, 548] on td "Mesa 10" at bounding box center [392, 544] width 137 height 47
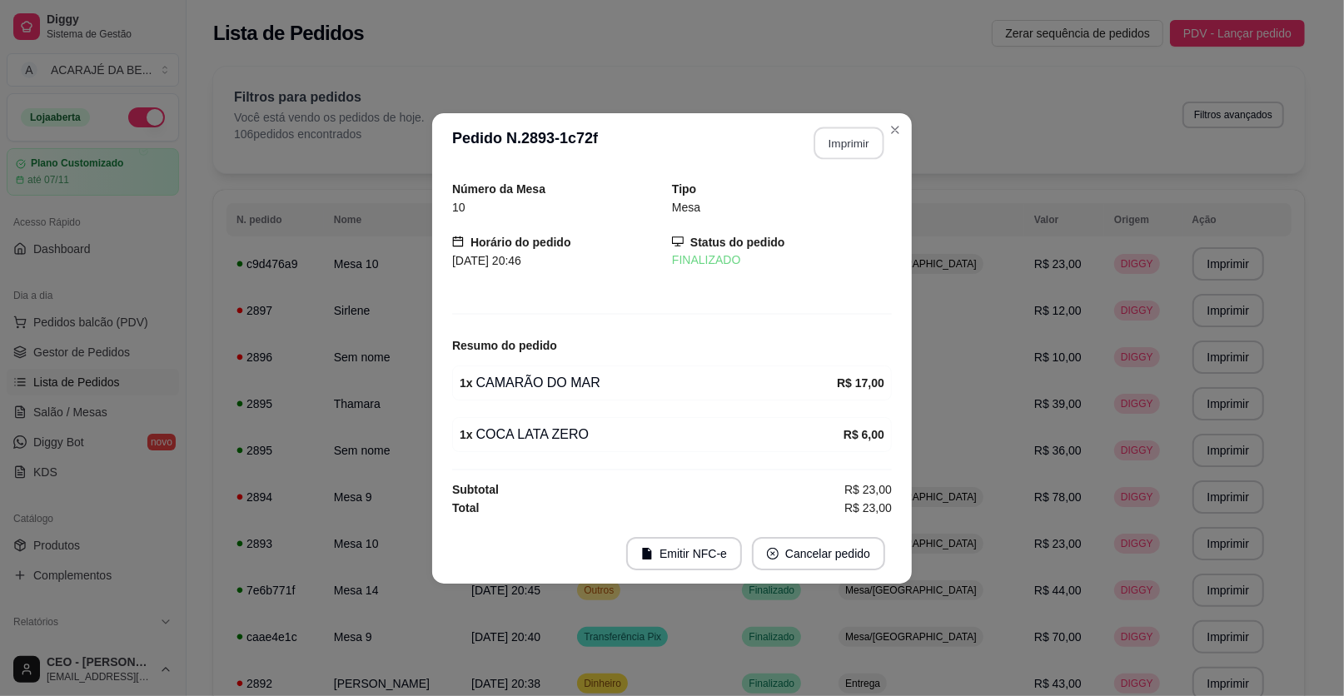
click at [836, 146] on button "Imprimir" at bounding box center [850, 143] width 70 height 32
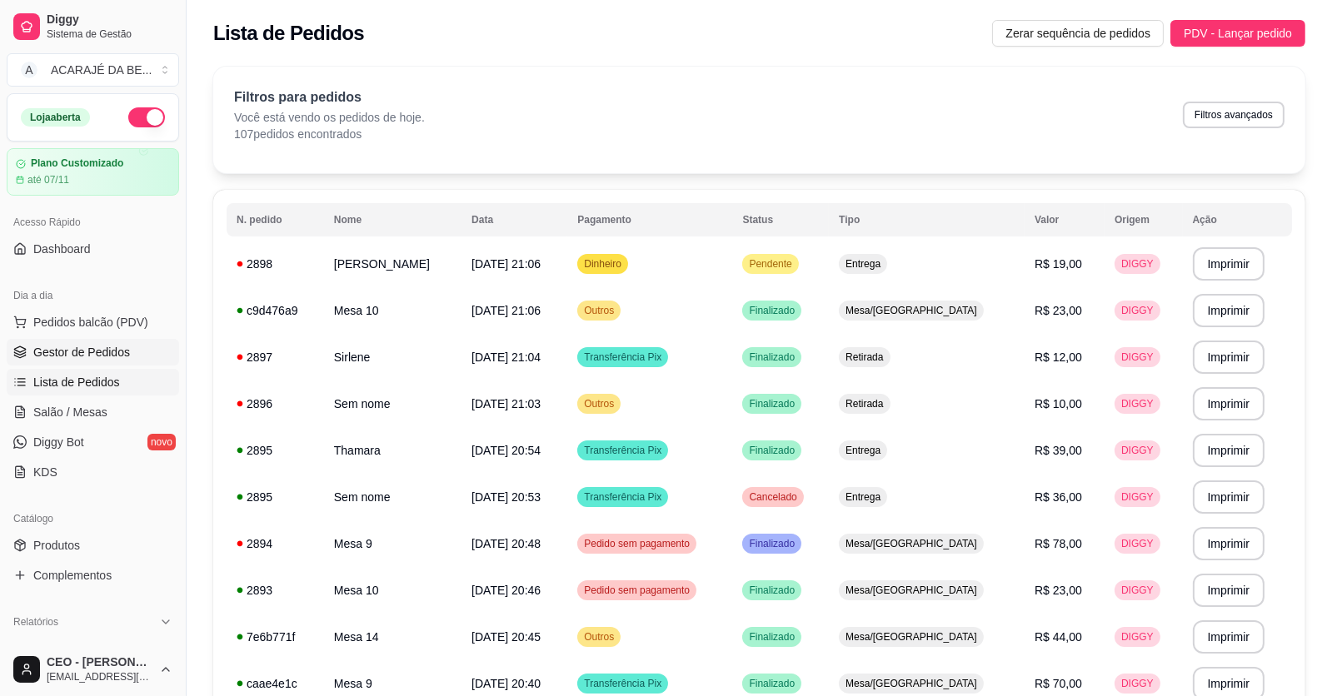
click at [82, 356] on span "Gestor de Pedidos" at bounding box center [81, 352] width 97 height 17
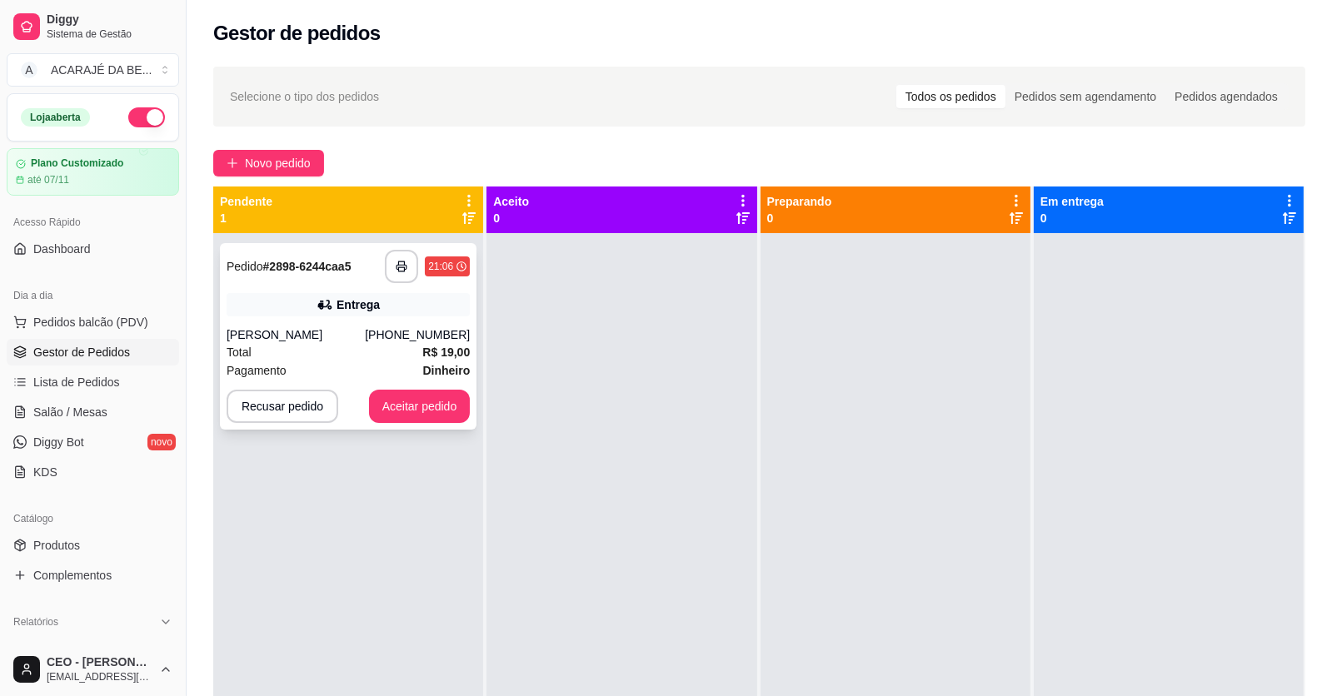
click at [365, 341] on div "Raiza Cardim Costa" at bounding box center [296, 334] width 138 height 17
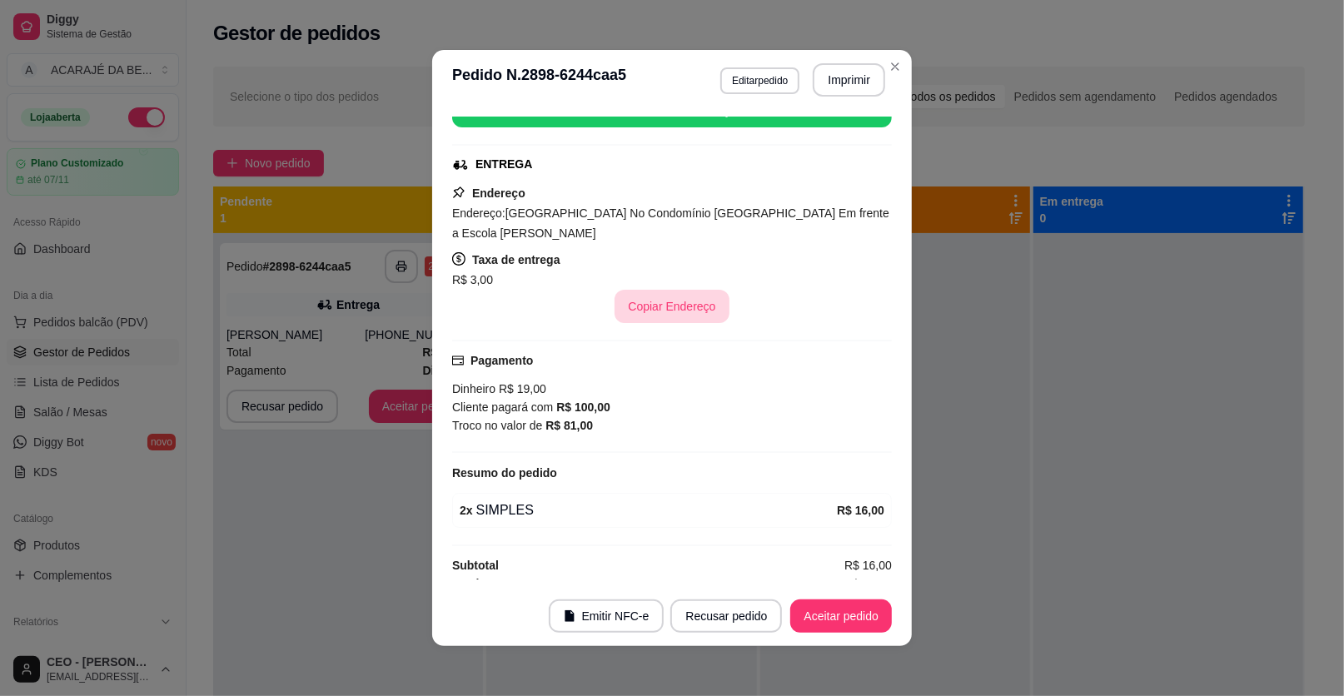
scroll to position [238, 0]
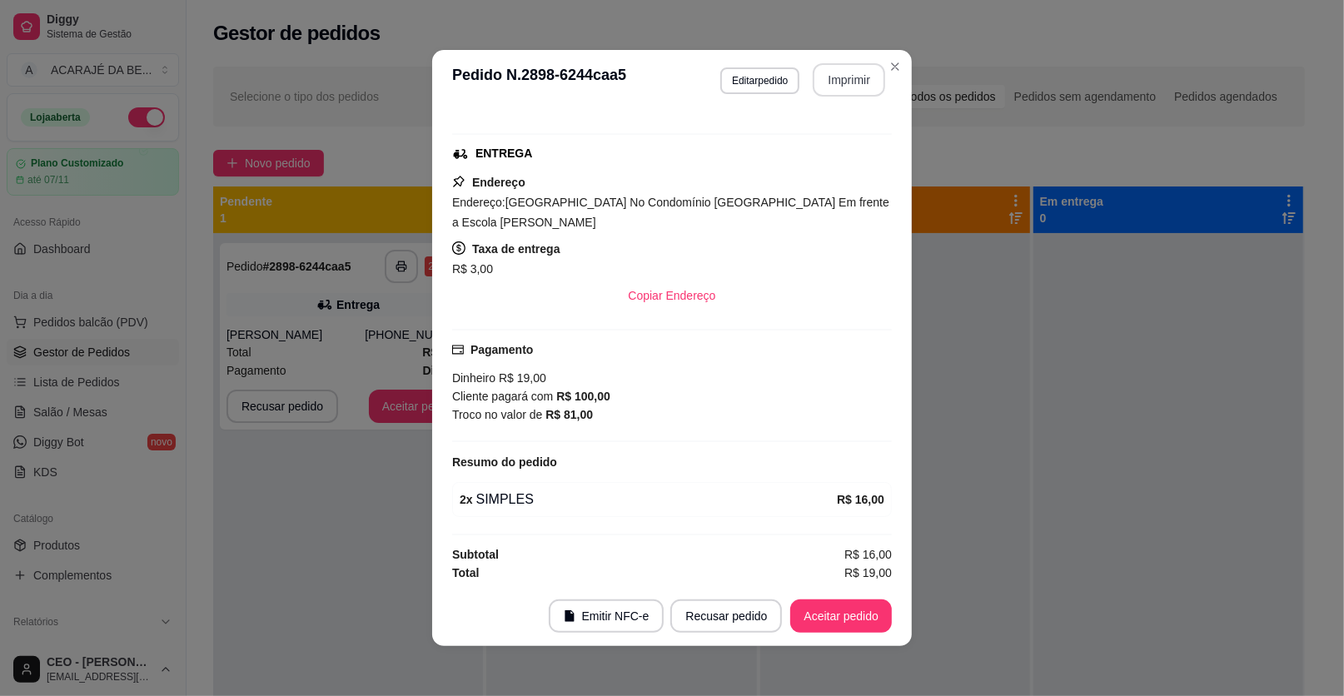
click at [845, 85] on button "Imprimir" at bounding box center [849, 79] width 72 height 33
click at [814, 611] on button "Aceitar pedido" at bounding box center [841, 616] width 102 height 33
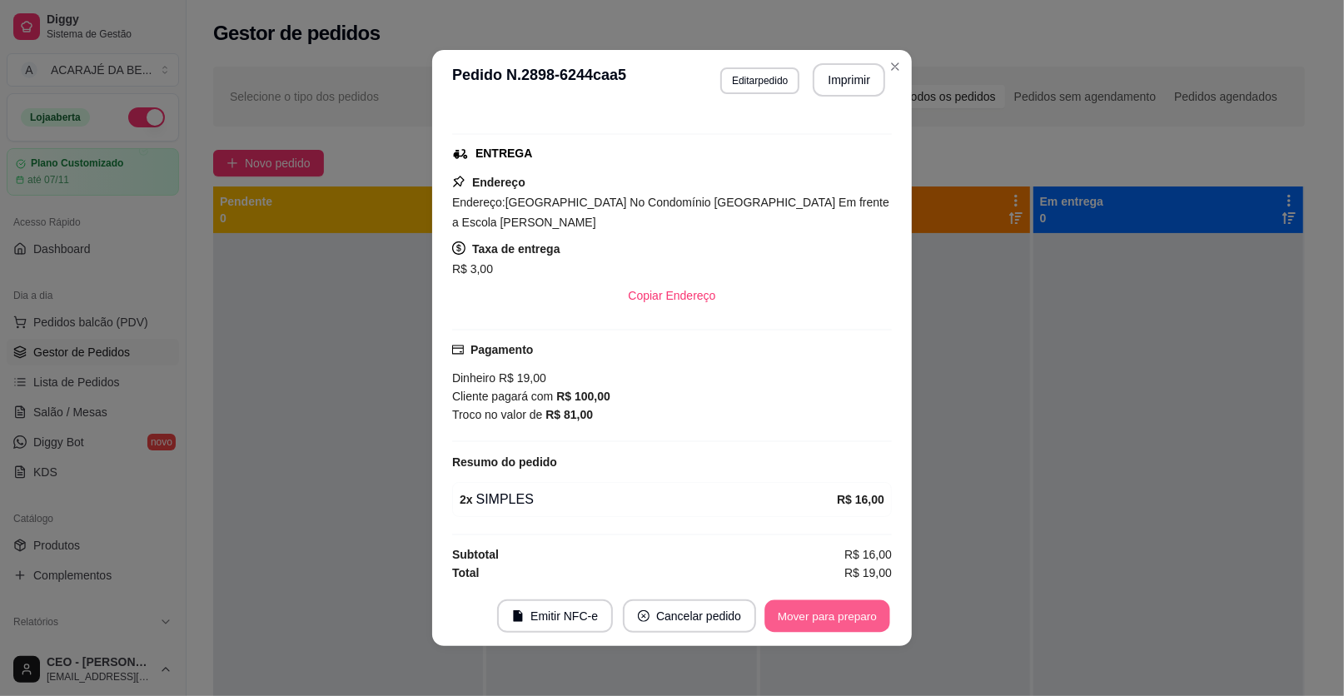
click at [814, 620] on button "Mover para preparo" at bounding box center [827, 617] width 125 height 32
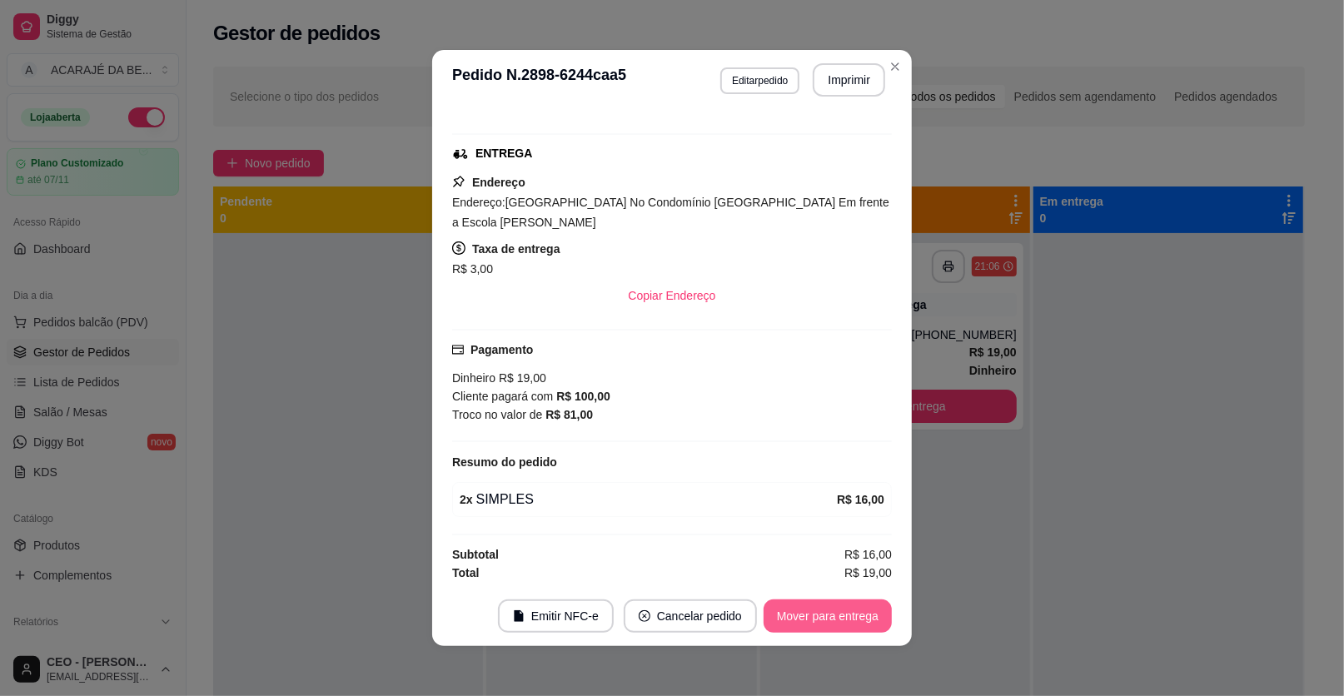
click at [828, 618] on button "Mover para entrega" at bounding box center [828, 616] width 128 height 33
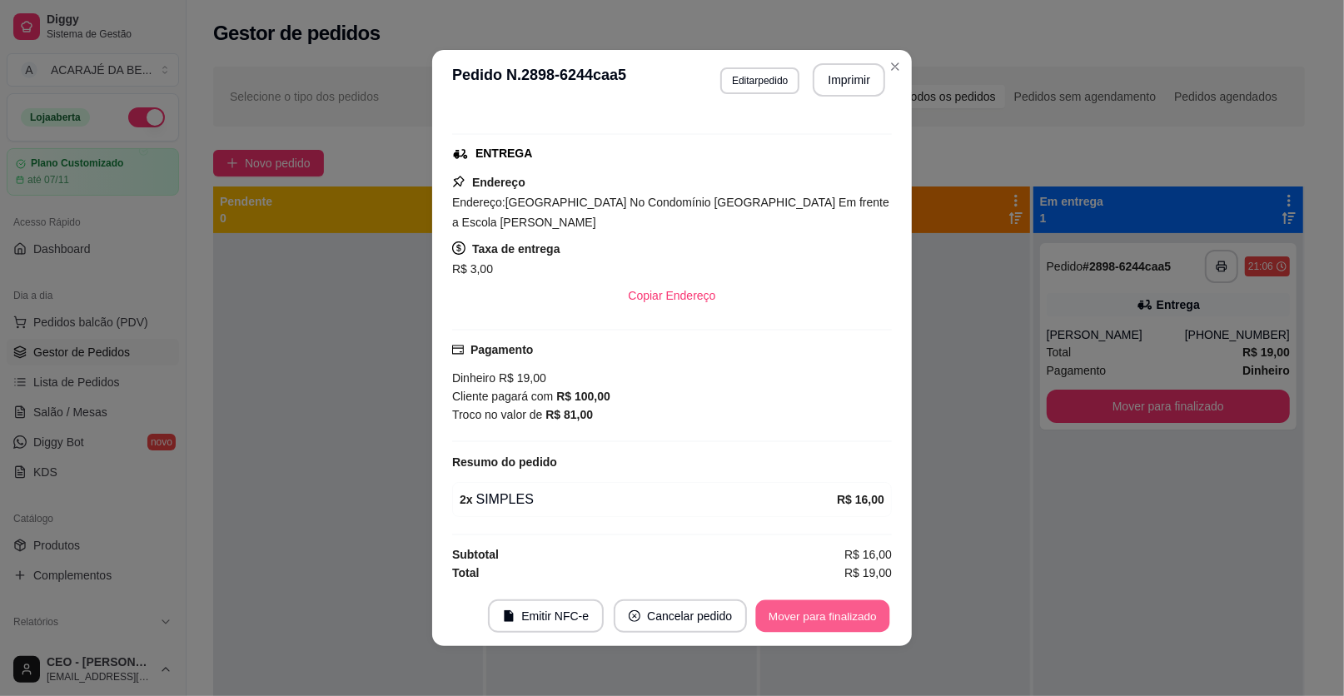
click at [829, 617] on button "Mover para finalizado" at bounding box center [823, 617] width 134 height 32
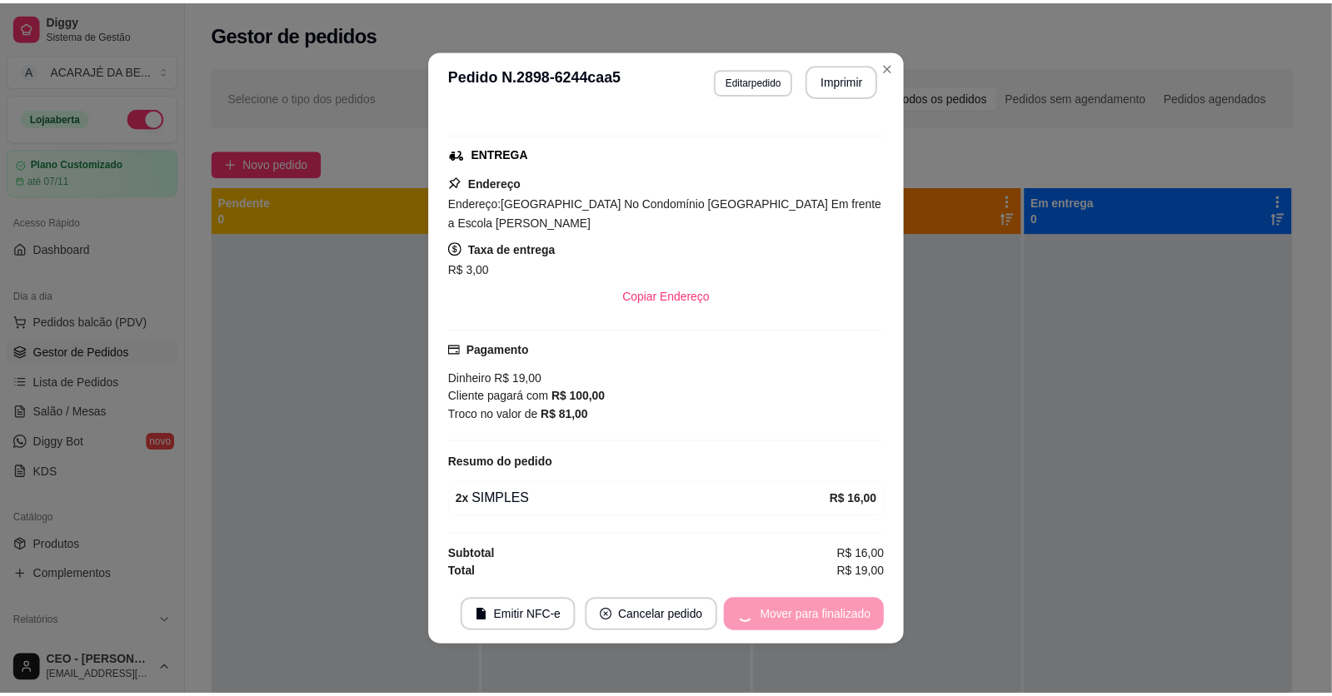
scroll to position [200, 0]
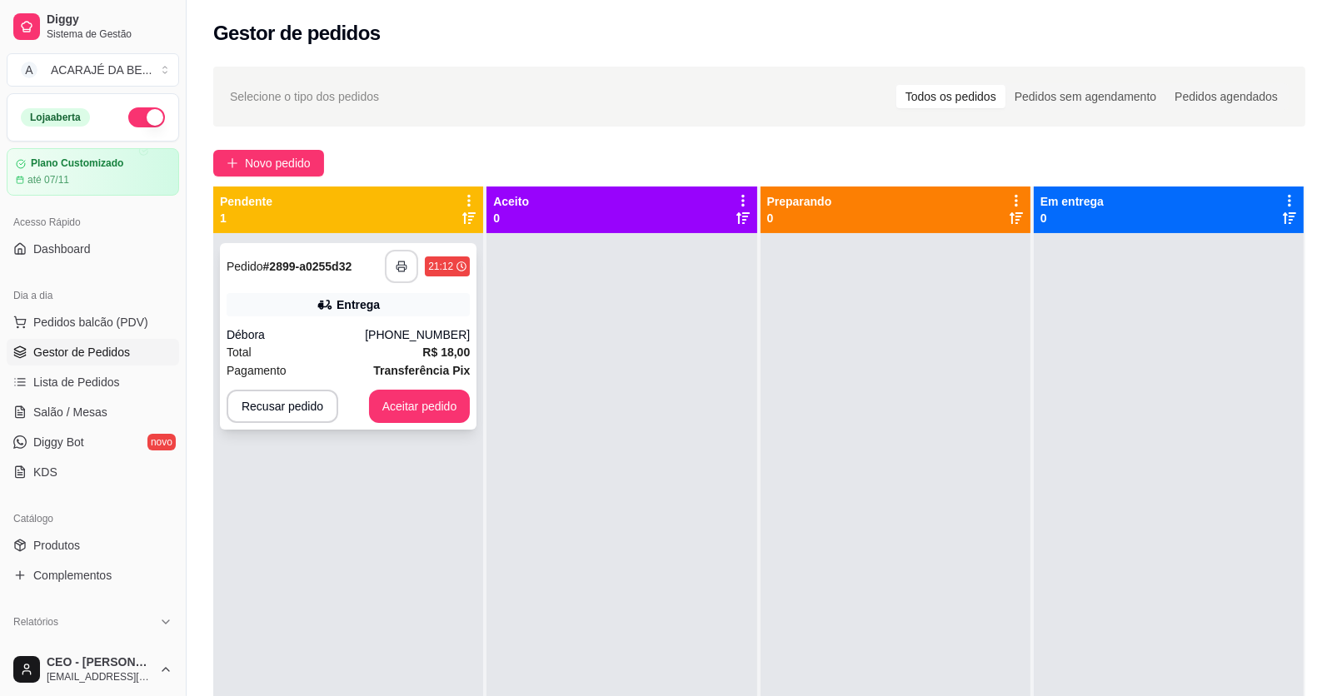
click at [396, 266] on icon "button" at bounding box center [402, 267] width 12 height 12
click at [407, 402] on button "Aceitar pedido" at bounding box center [420, 407] width 98 height 32
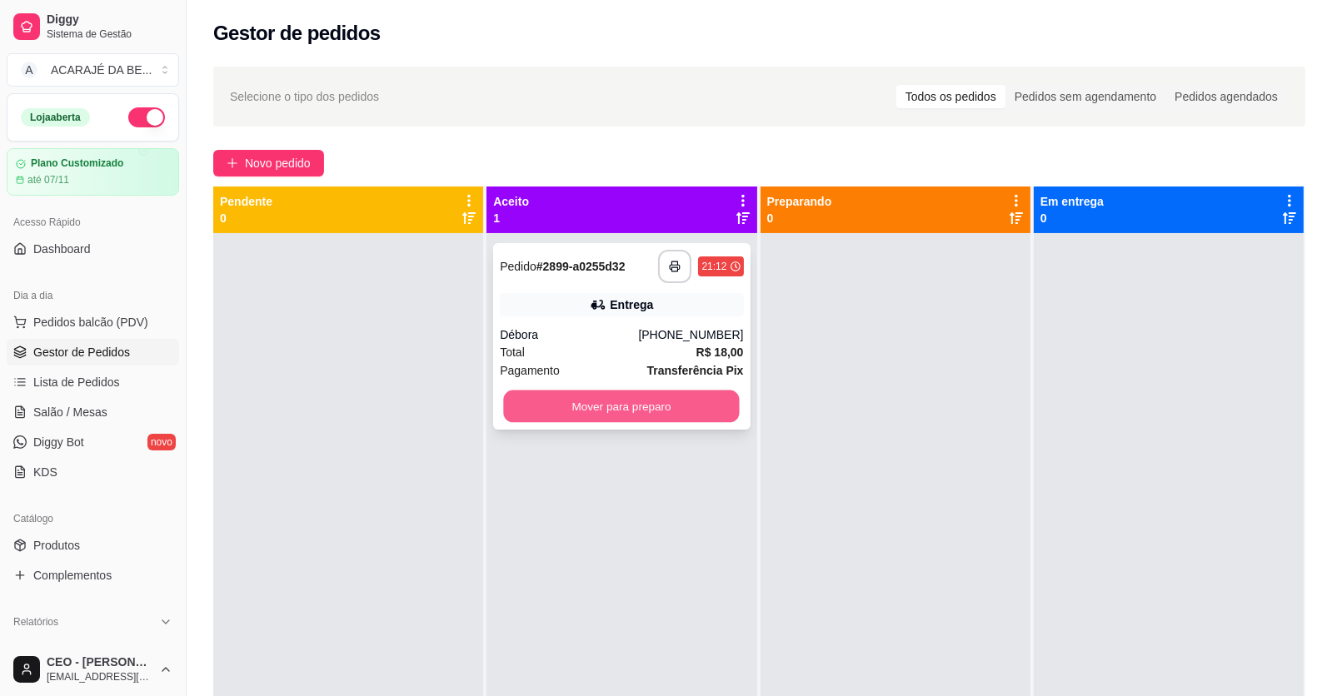
click at [630, 398] on button "Mover para preparo" at bounding box center [622, 407] width 236 height 32
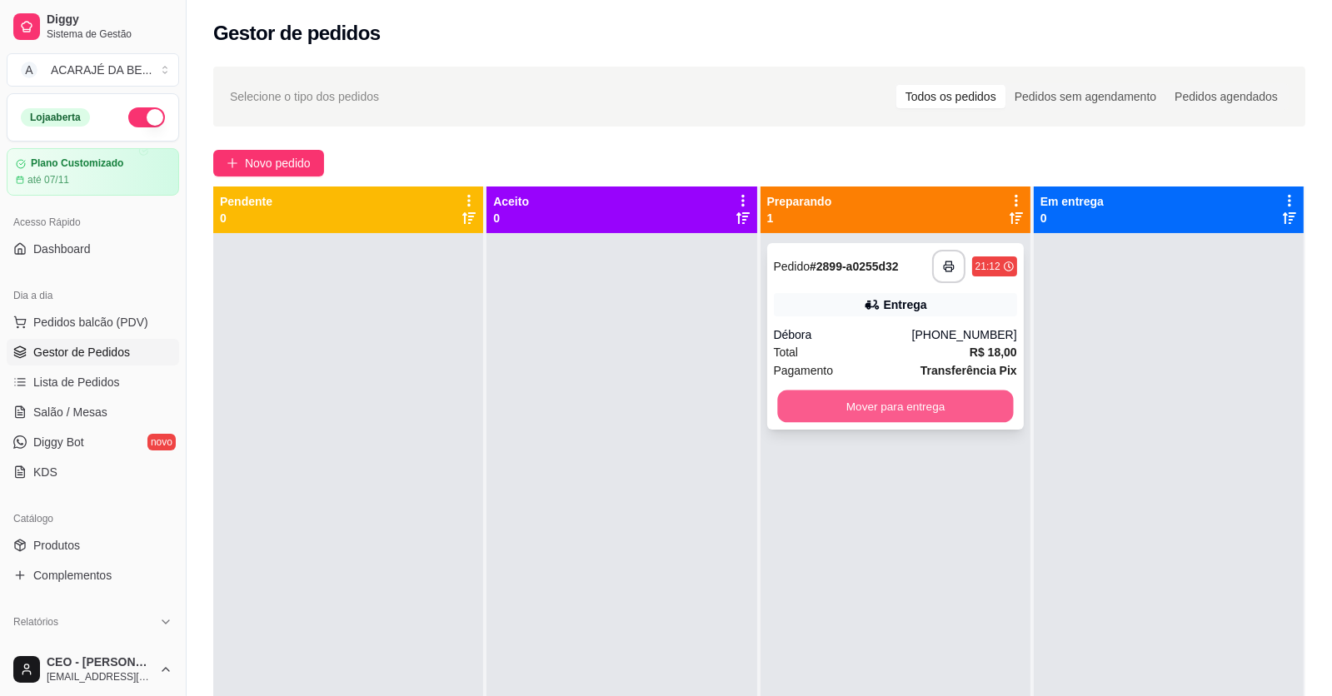
click at [987, 416] on button "Mover para entrega" at bounding box center [895, 407] width 236 height 32
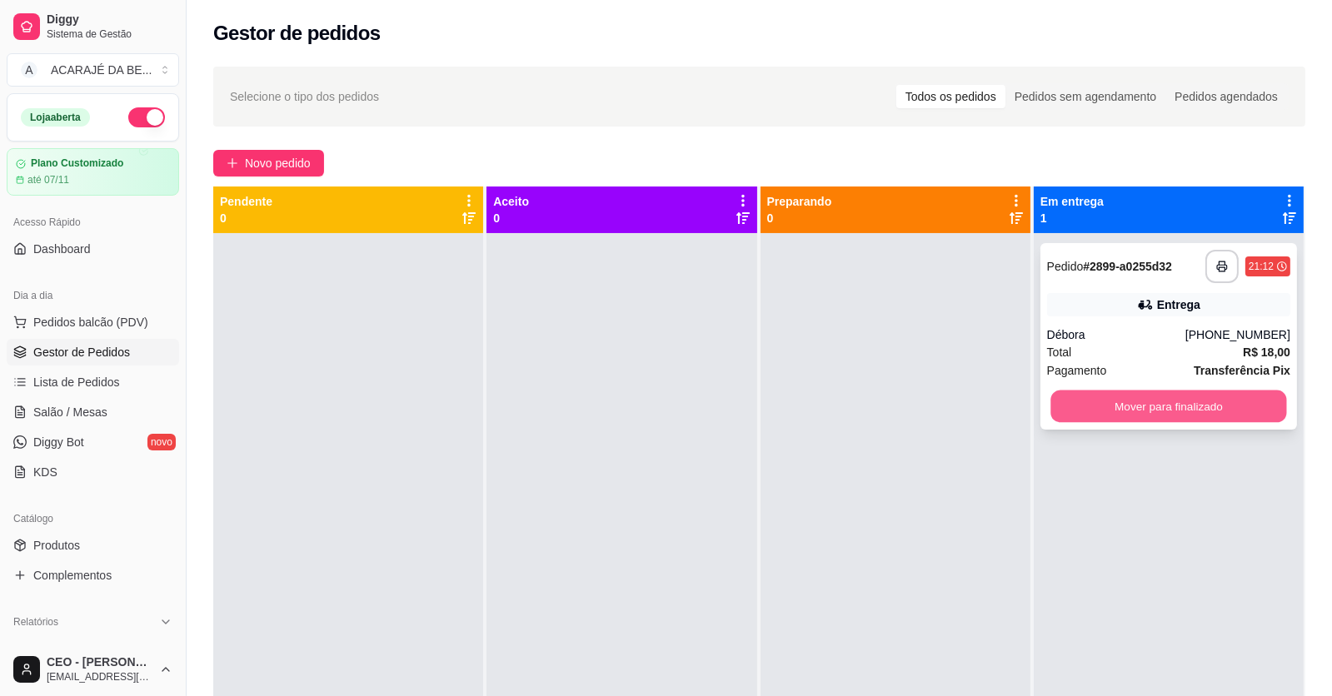
click at [1103, 394] on button "Mover para finalizado" at bounding box center [1168, 407] width 236 height 32
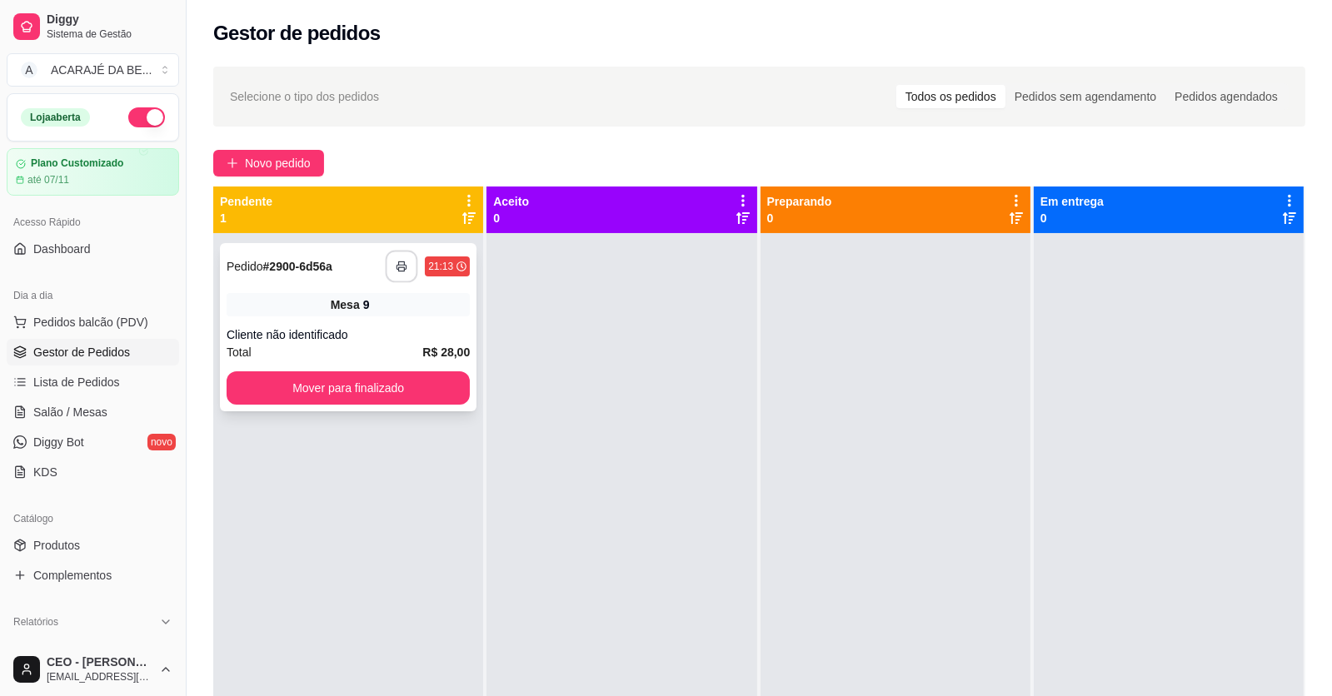
click at [399, 266] on icon "button" at bounding box center [402, 267] width 12 height 12
click at [397, 386] on button "Mover para finalizado" at bounding box center [348, 387] width 243 height 33
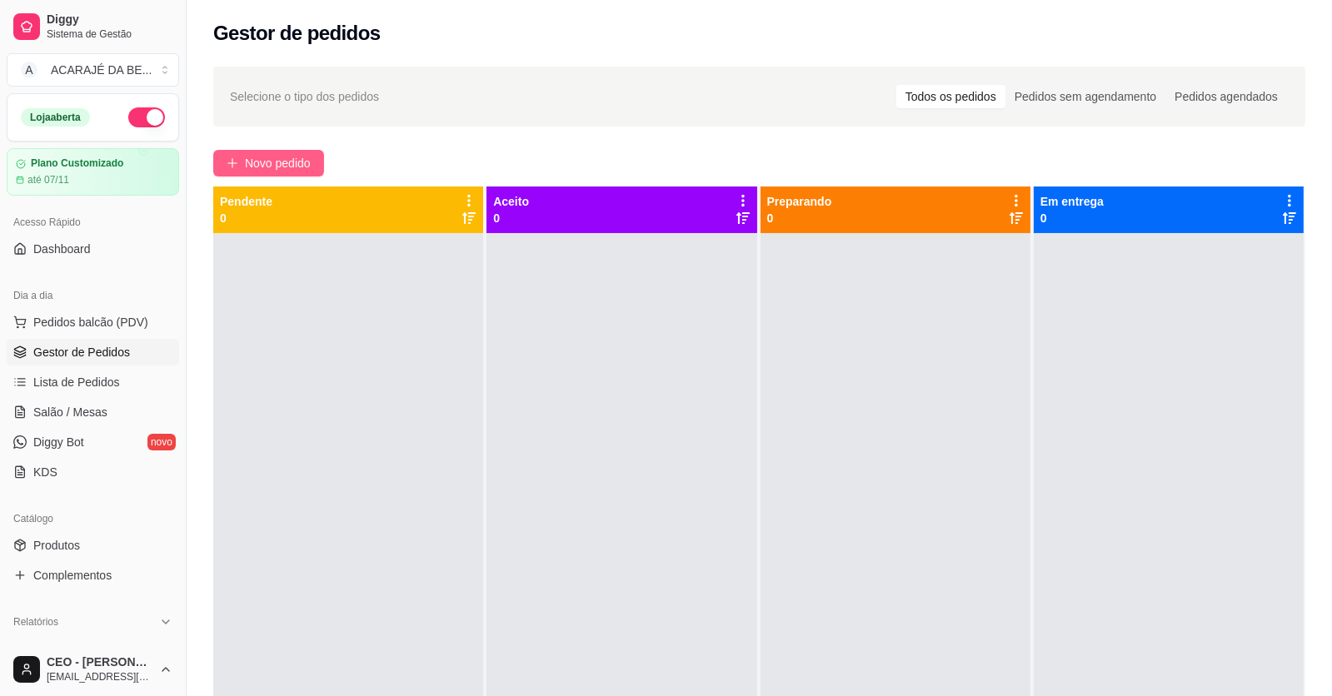
click at [237, 170] on button "Novo pedido" at bounding box center [268, 163] width 111 height 27
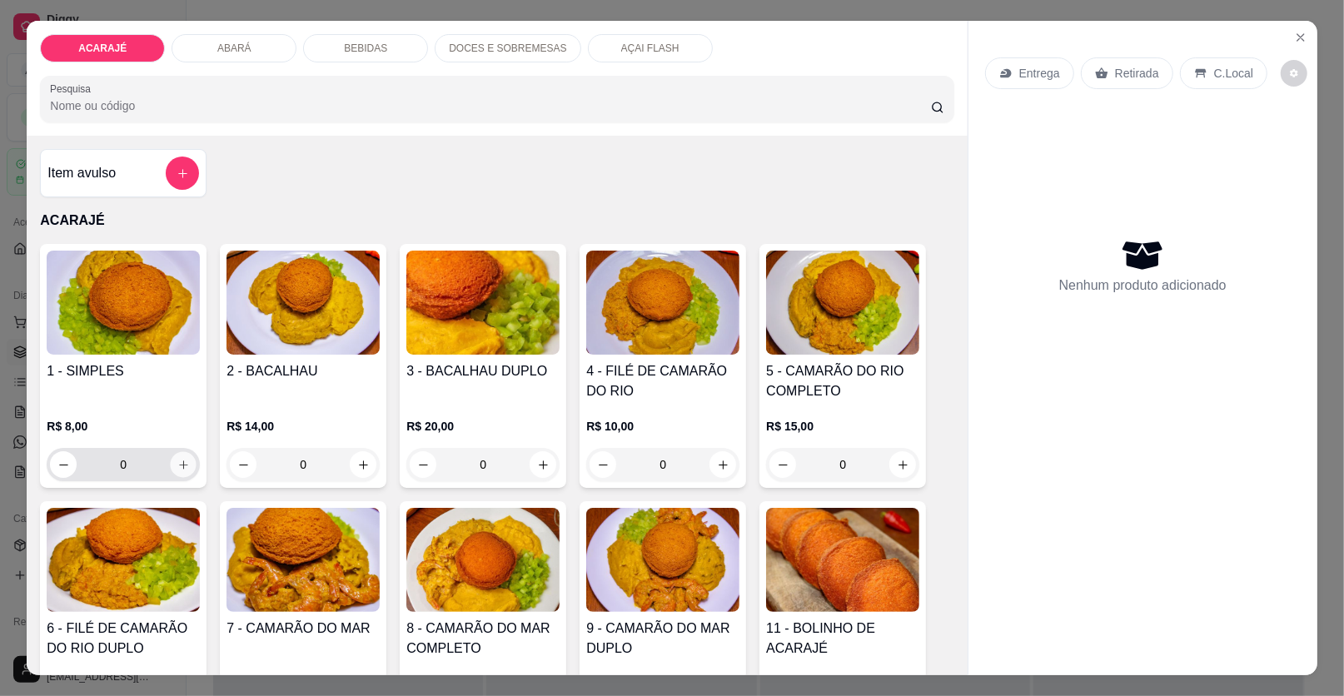
click at [177, 461] on icon "increase-product-quantity" at bounding box center [183, 465] width 12 height 12
type input "1"
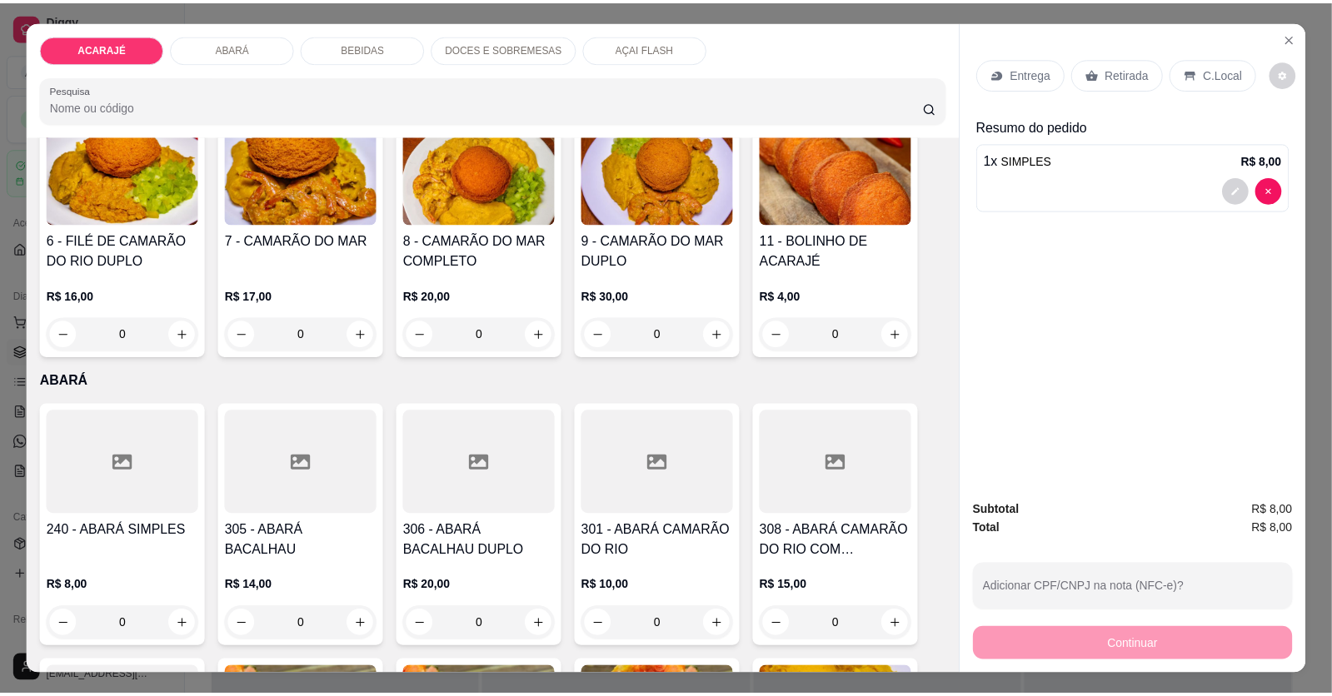
scroll to position [416, 0]
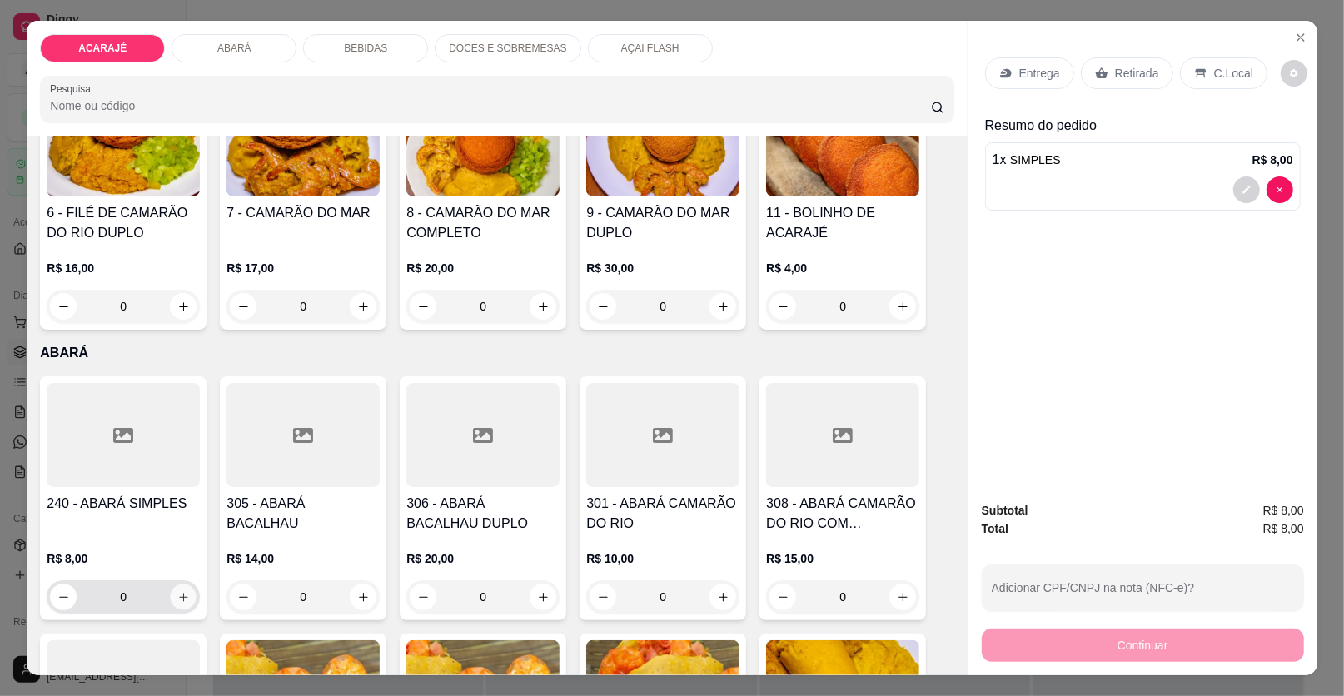
click at [171, 586] on button "increase-product-quantity" at bounding box center [184, 598] width 26 height 26
type input "1"
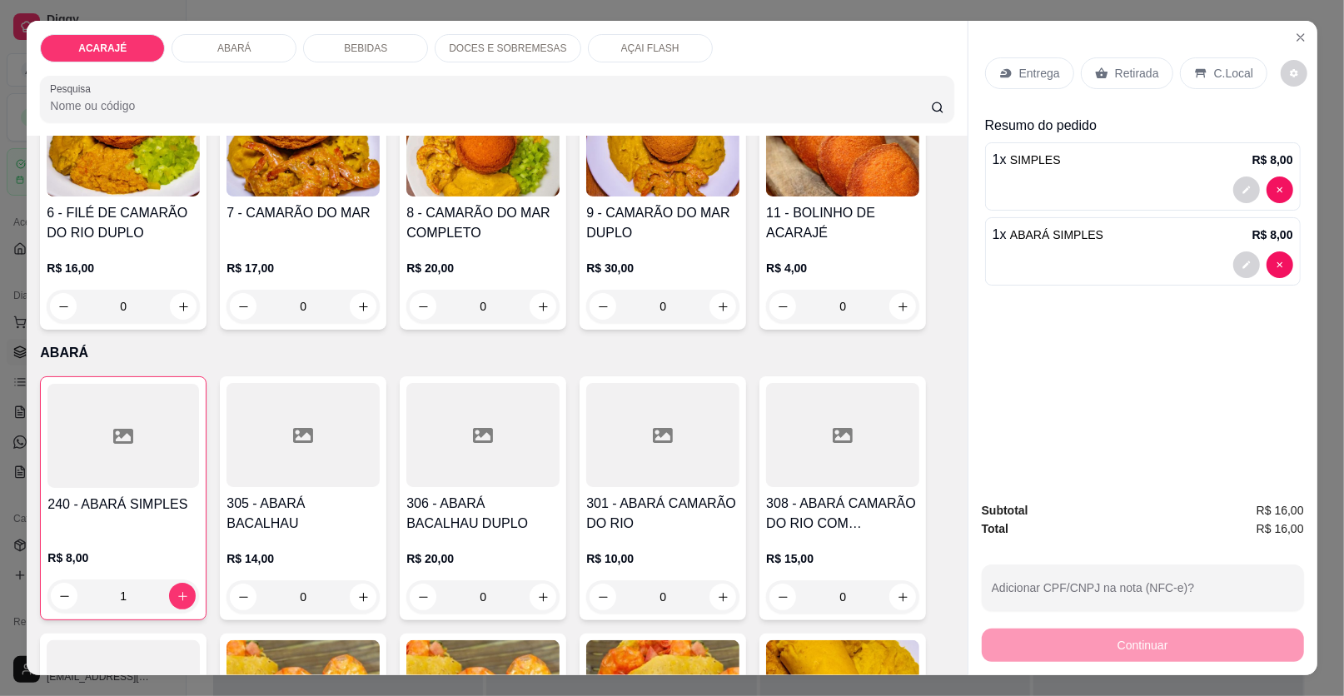
click at [1105, 72] on div "Retirada" at bounding box center [1127, 73] width 92 height 32
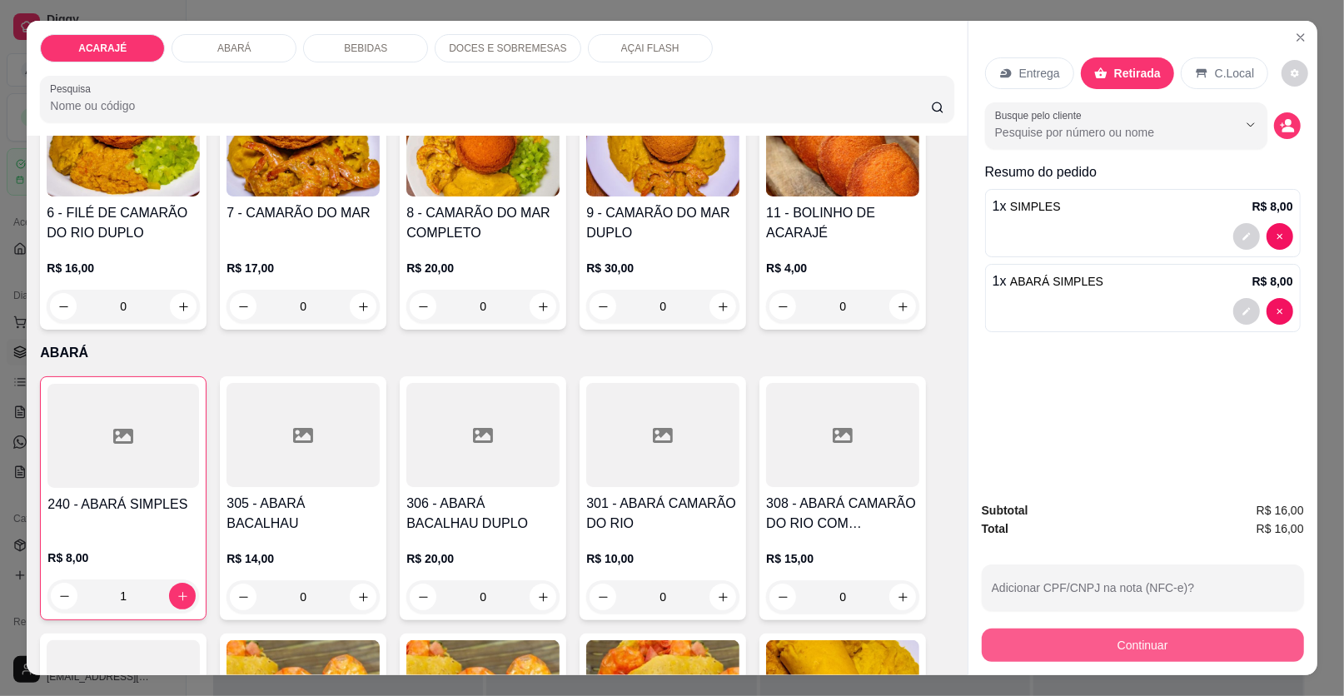
click at [1040, 646] on button "Continuar" at bounding box center [1143, 645] width 322 height 33
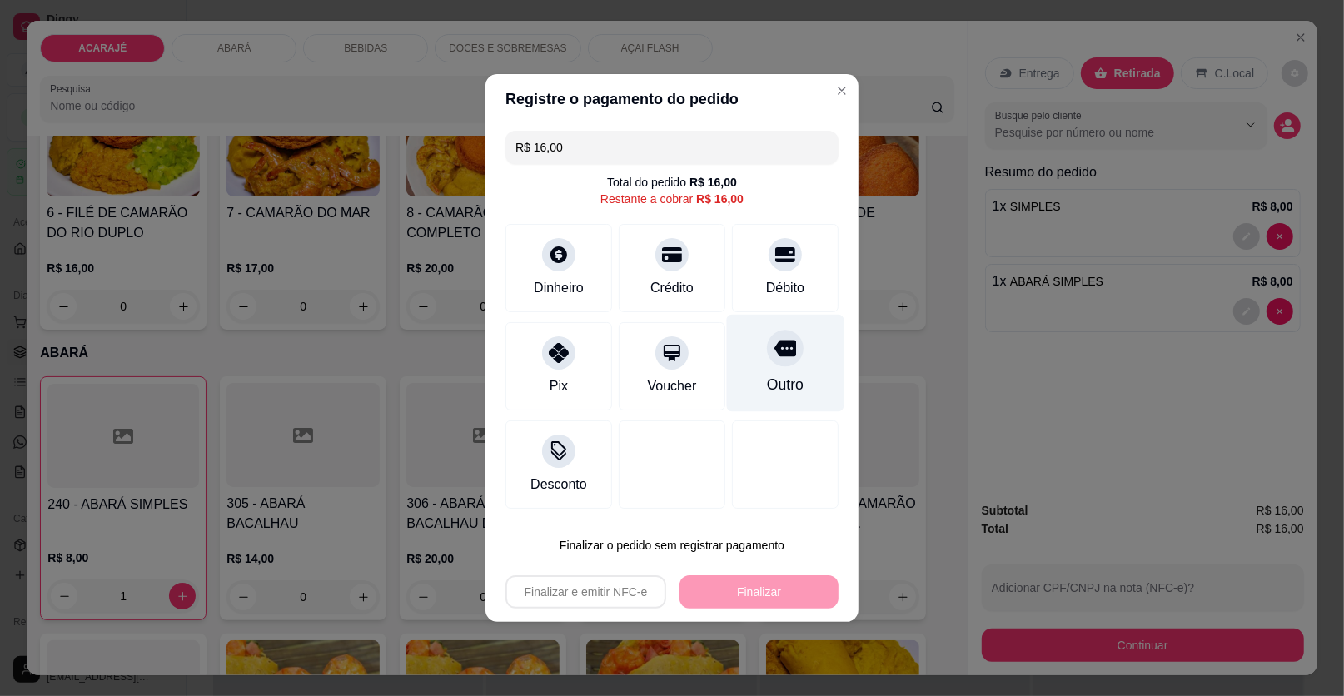
click at [775, 366] on div at bounding box center [785, 348] width 37 height 37
type input "R$ 0,00"
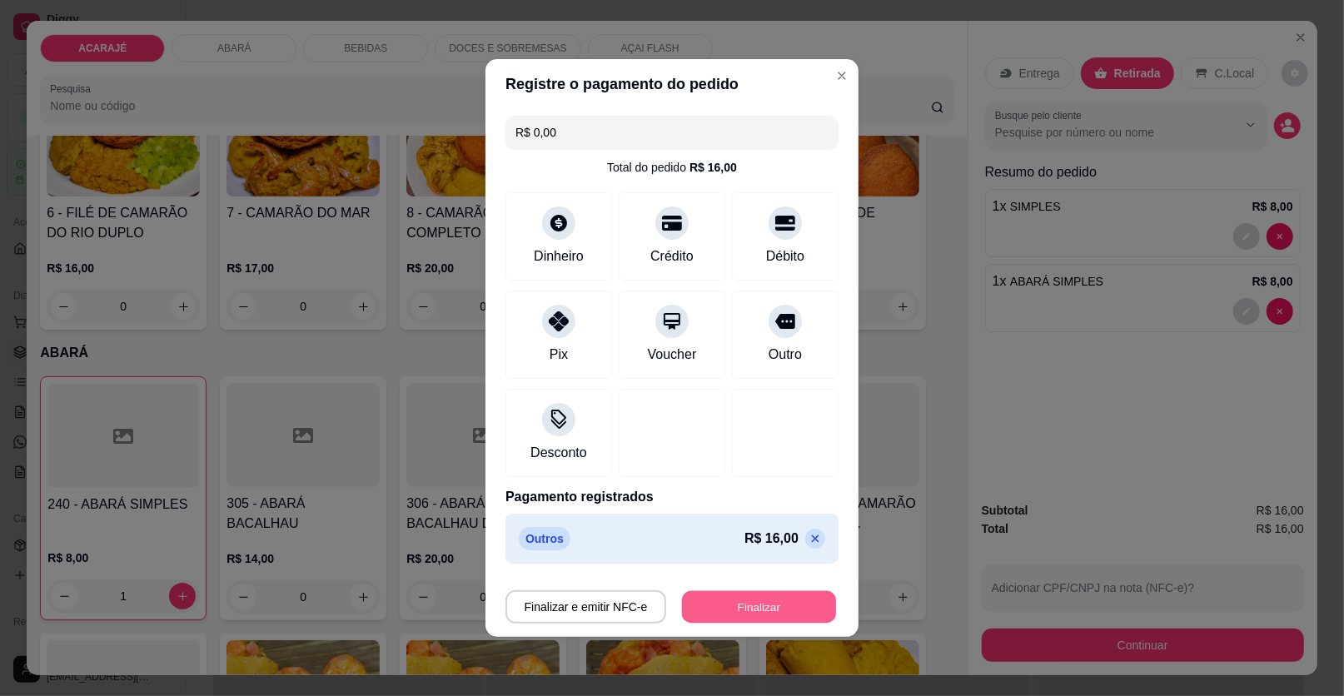
click at [755, 613] on button "Finalizar" at bounding box center [759, 607] width 154 height 32
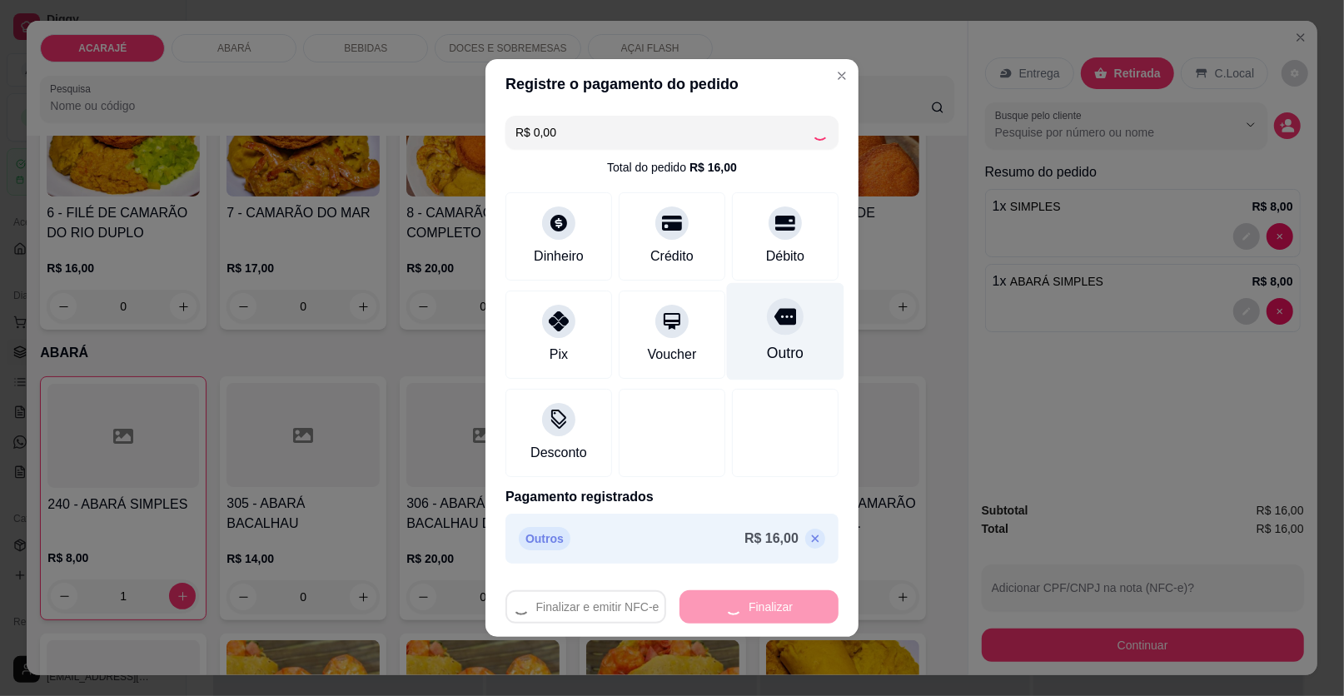
type input "0"
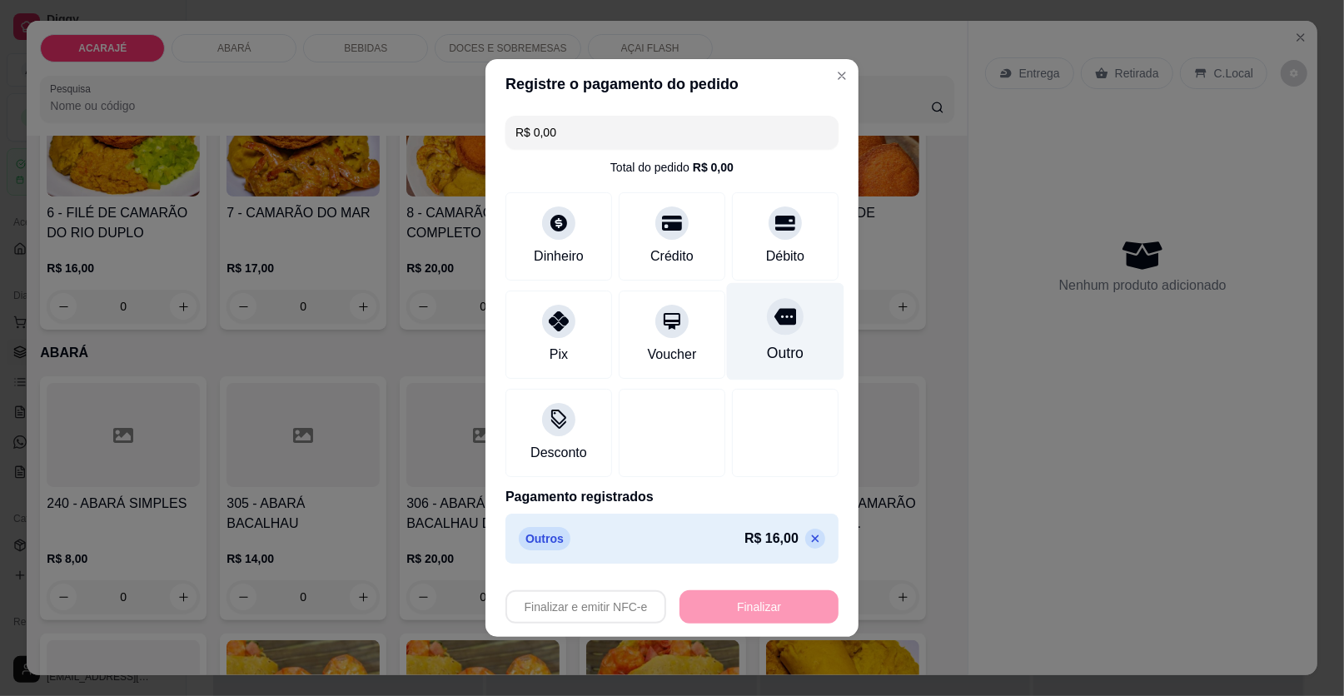
type input "-R$ 16,00"
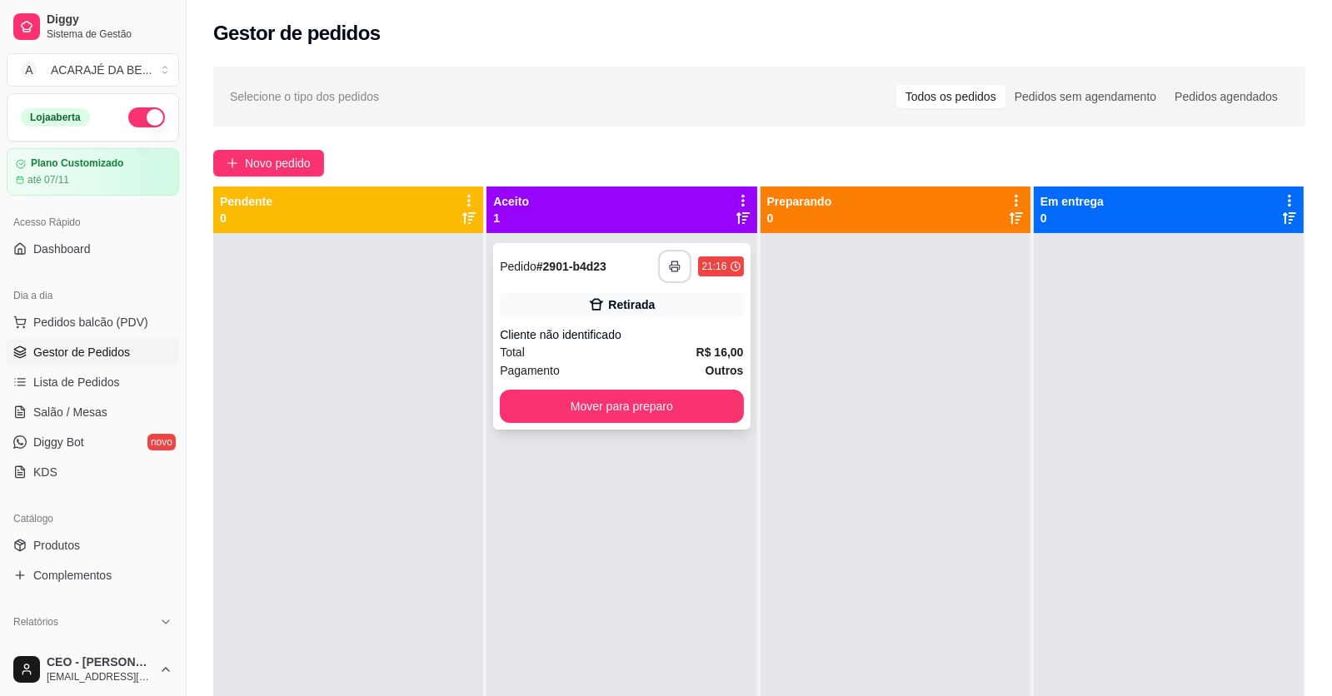
click at [678, 262] on button "button" at bounding box center [674, 266] width 33 height 33
click at [615, 405] on button "Mover para preparo" at bounding box center [622, 407] width 236 height 32
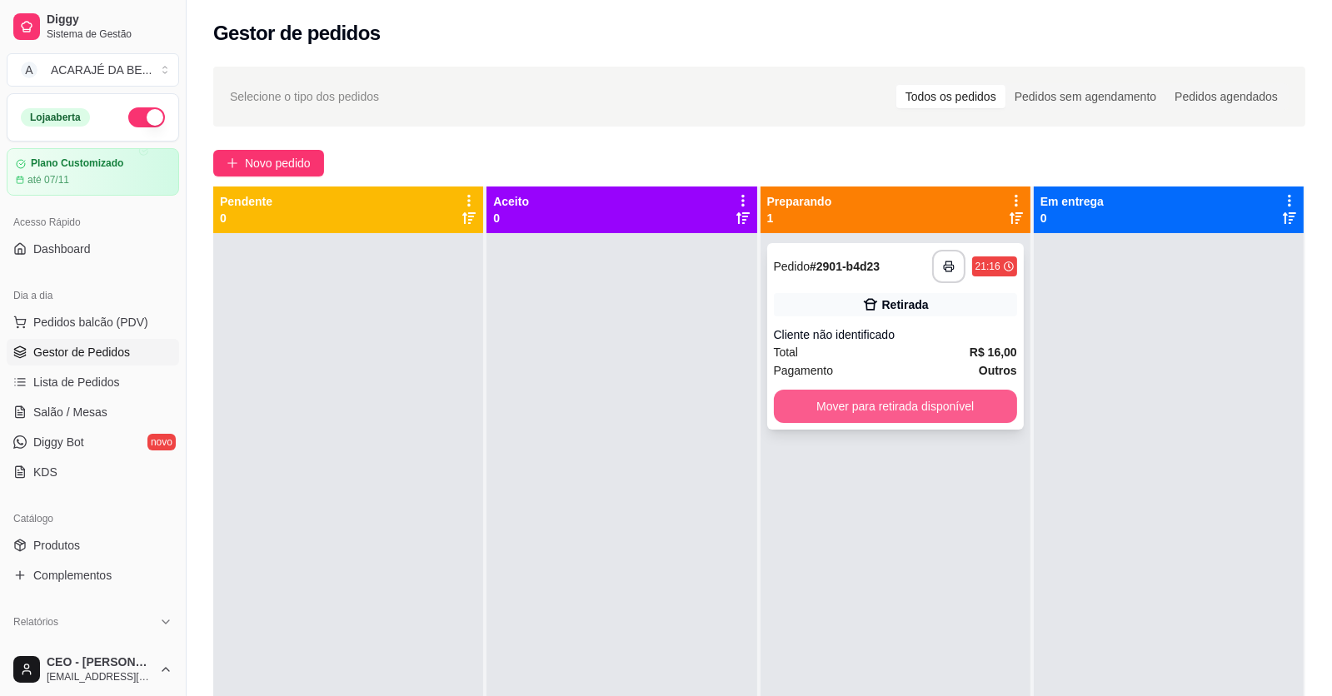
click at [779, 398] on button "Mover para retirada disponível" at bounding box center [895, 406] width 243 height 33
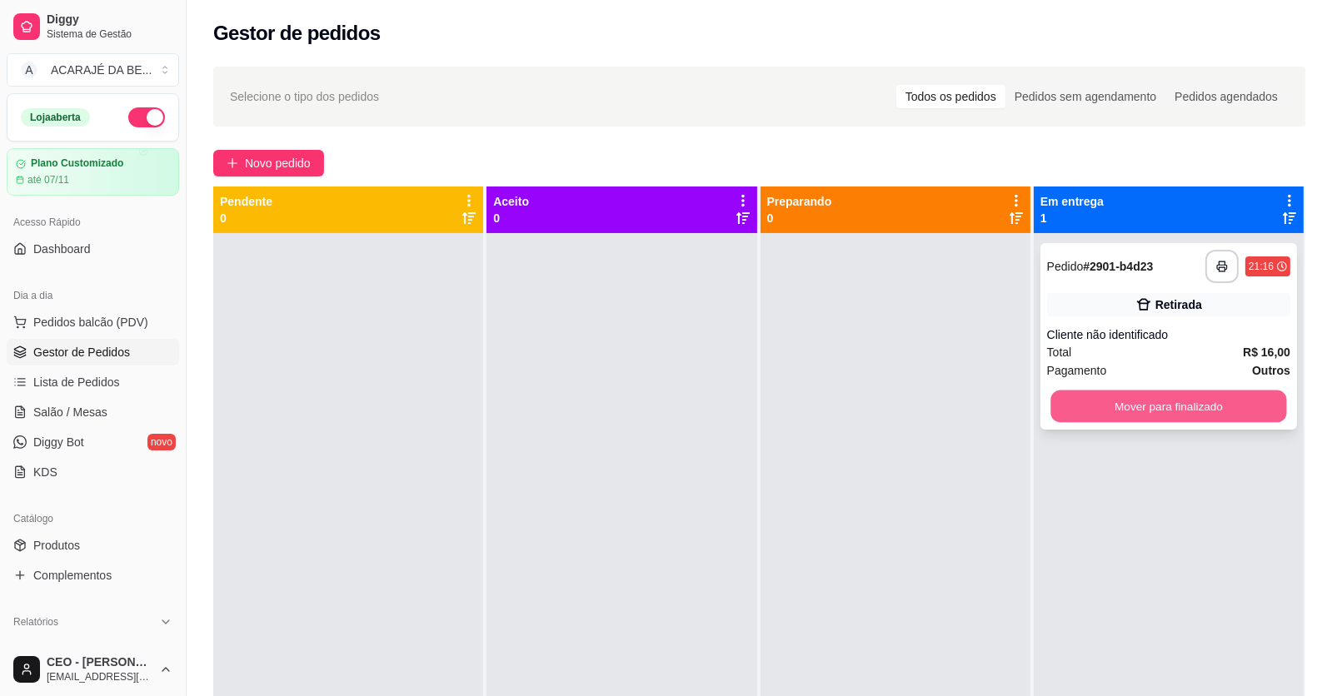
click at [1154, 401] on button "Mover para finalizado" at bounding box center [1168, 407] width 236 height 32
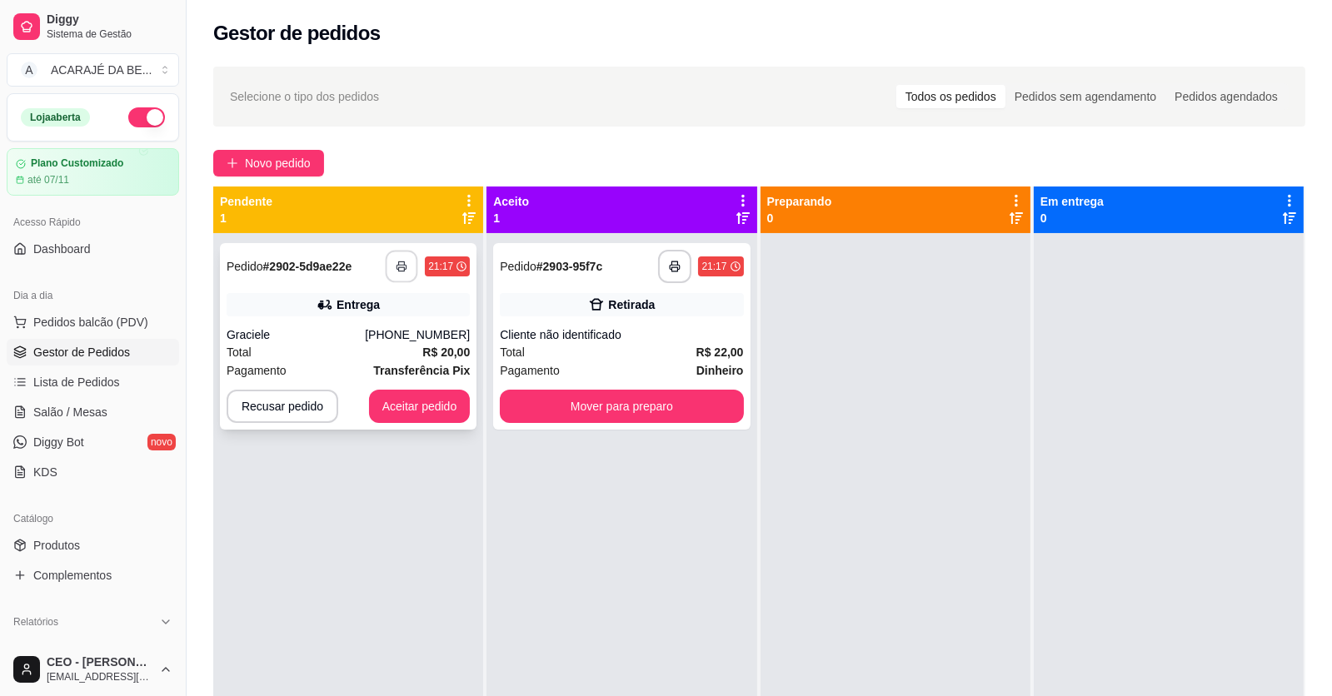
click at [394, 277] on button "button" at bounding box center [402, 267] width 32 height 32
click at [381, 399] on button "Aceitar pedido" at bounding box center [420, 406] width 102 height 33
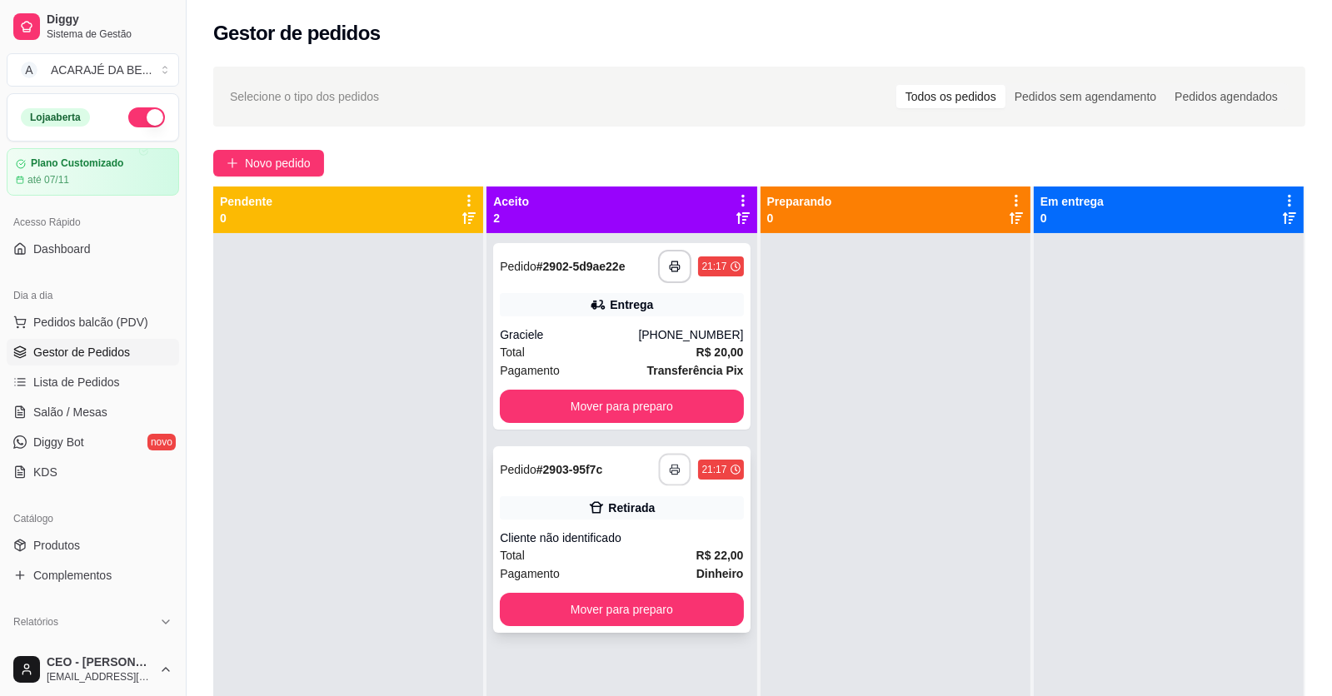
click at [670, 472] on icon "button" at bounding box center [676, 470] width 12 height 12
click at [600, 416] on button "Mover para preparo" at bounding box center [621, 406] width 243 height 33
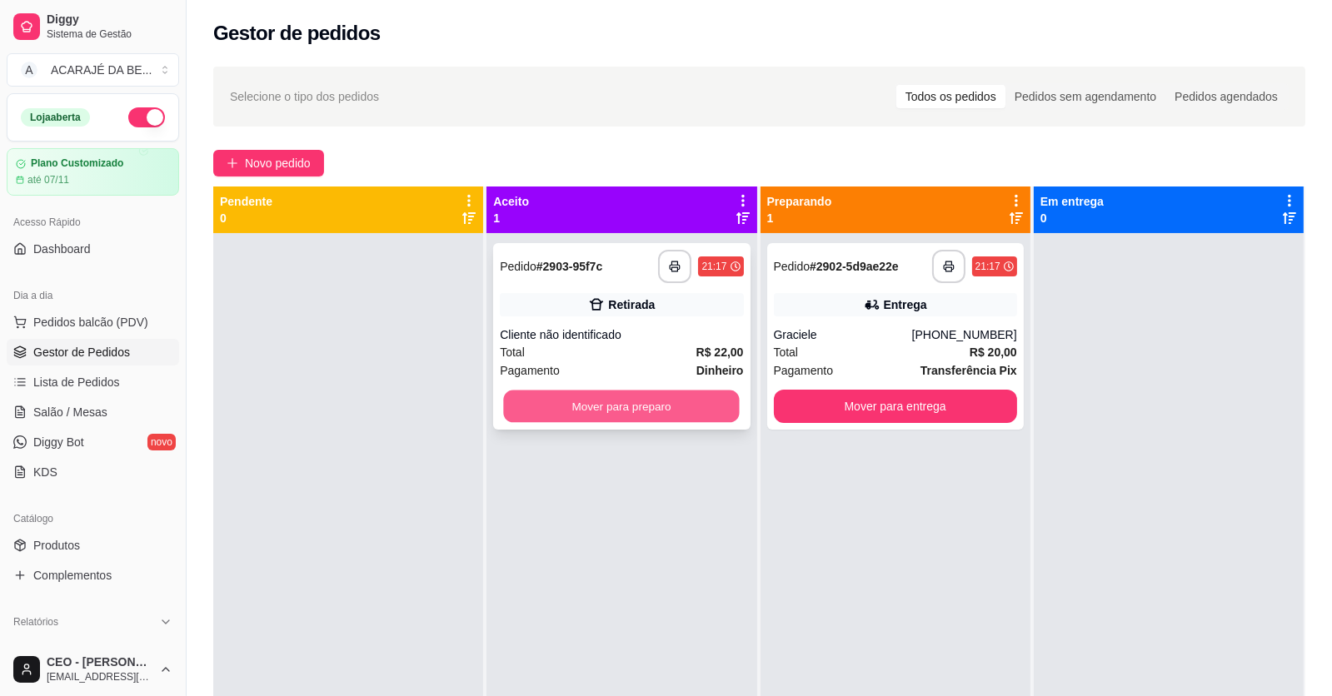
click at [680, 412] on button "Mover para preparo" at bounding box center [622, 407] width 236 height 32
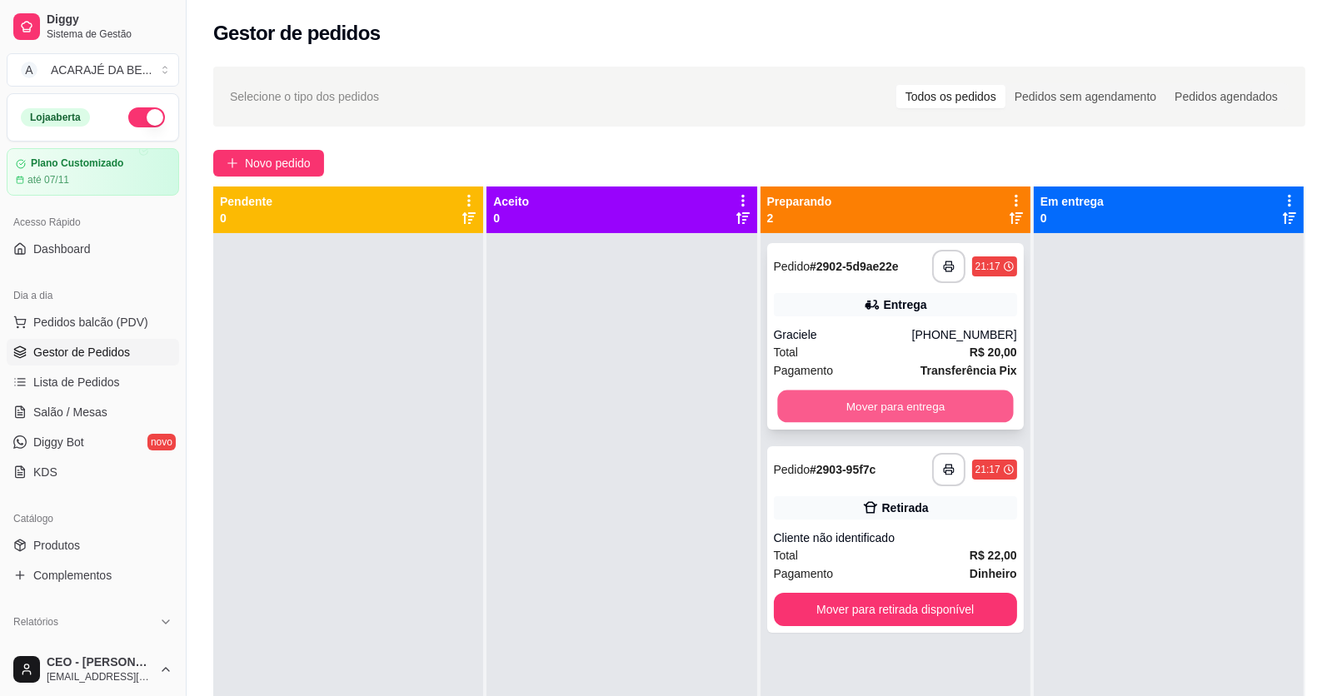
click at [855, 411] on button "Mover para entrega" at bounding box center [895, 407] width 236 height 32
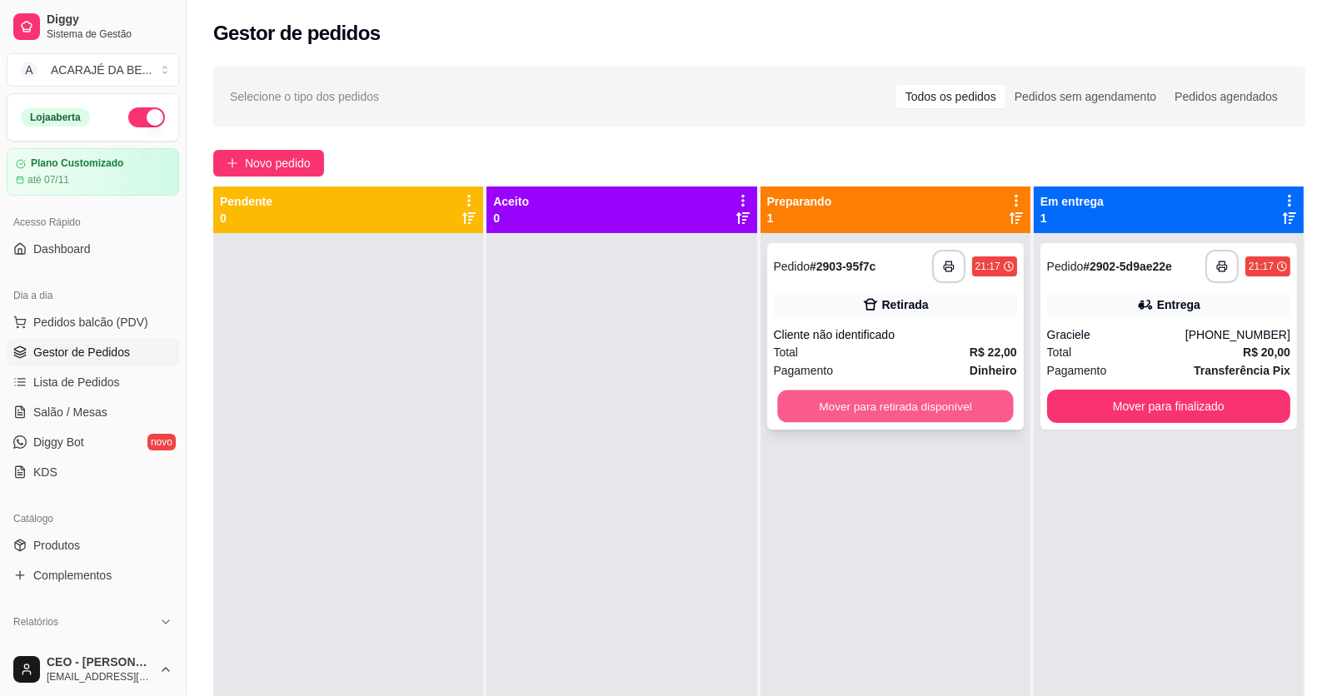
click at [968, 401] on button "Mover para retirada disponível" at bounding box center [895, 407] width 236 height 32
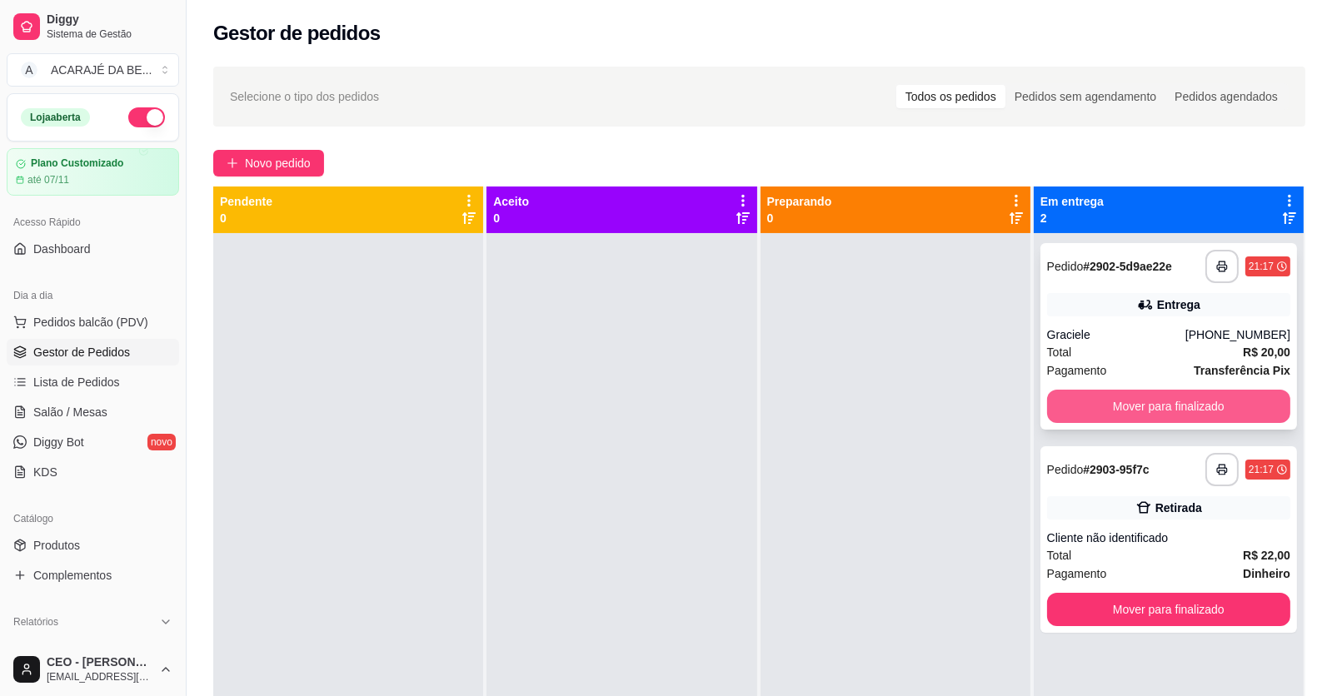
click at [1094, 396] on button "Mover para finalizado" at bounding box center [1168, 406] width 243 height 33
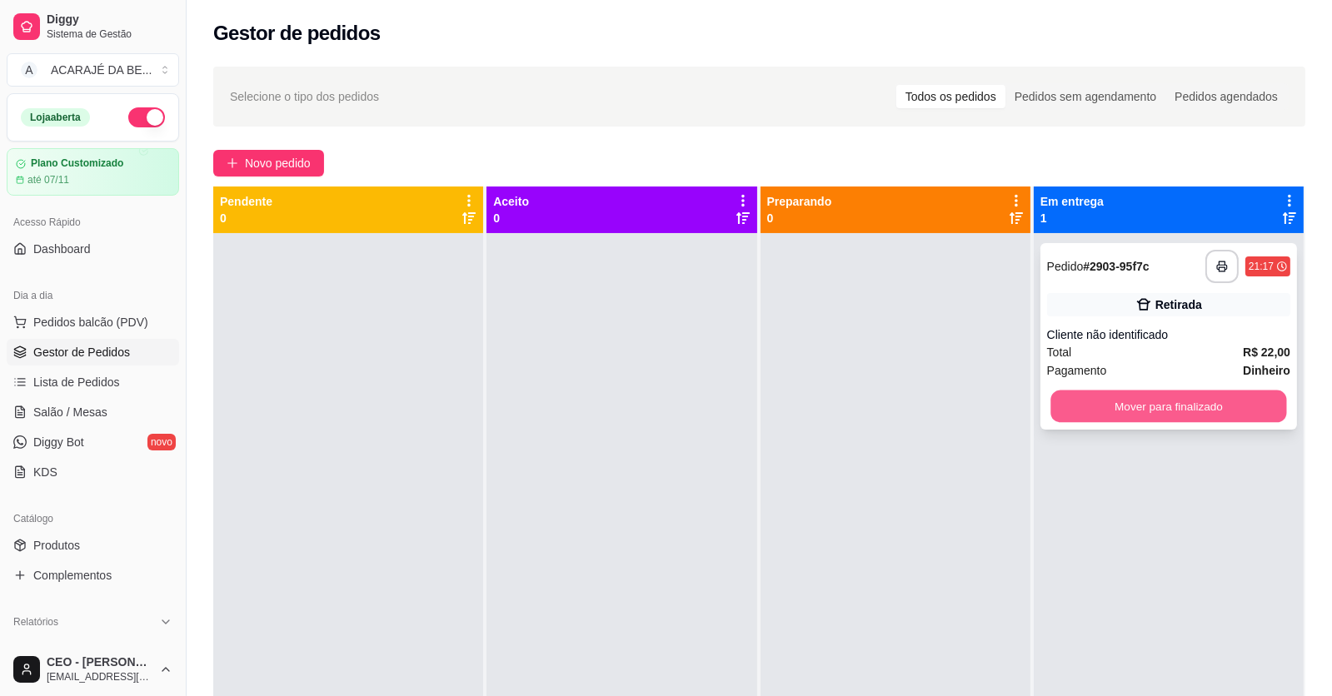
click at [1097, 399] on button "Mover para finalizado" at bounding box center [1168, 407] width 236 height 32
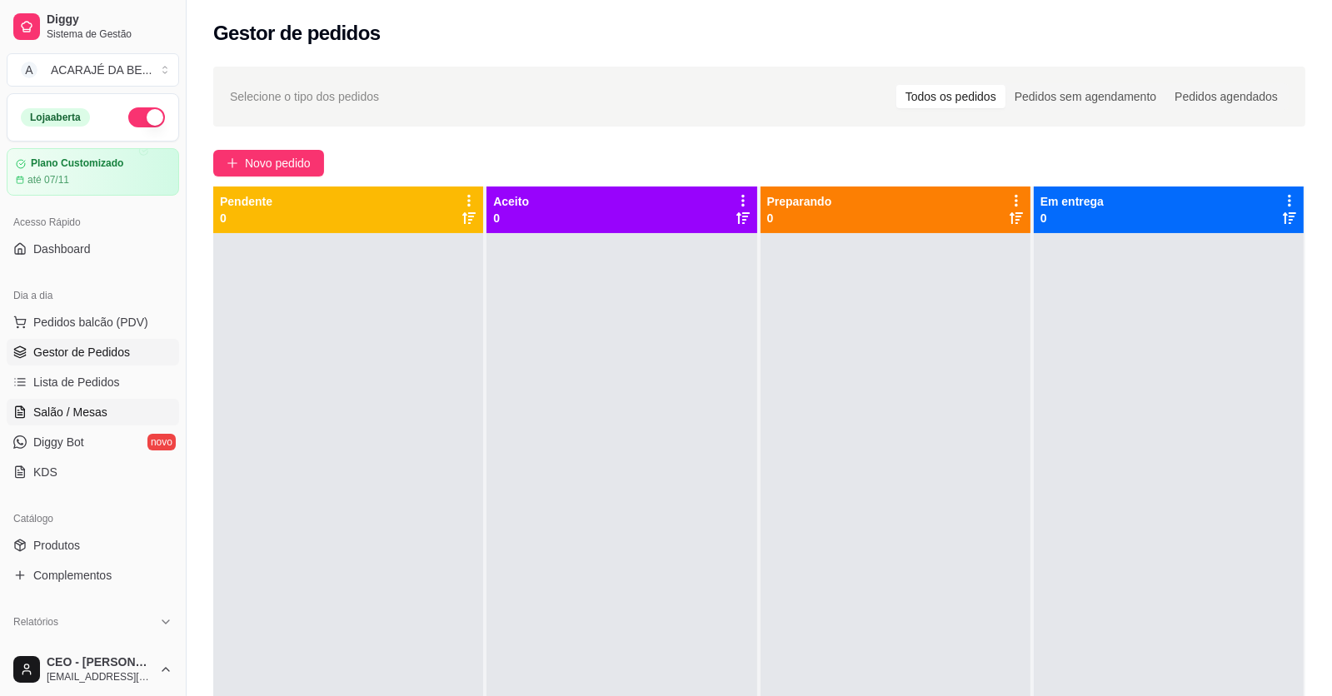
click at [70, 420] on span "Salão / Mesas" at bounding box center [70, 412] width 74 height 17
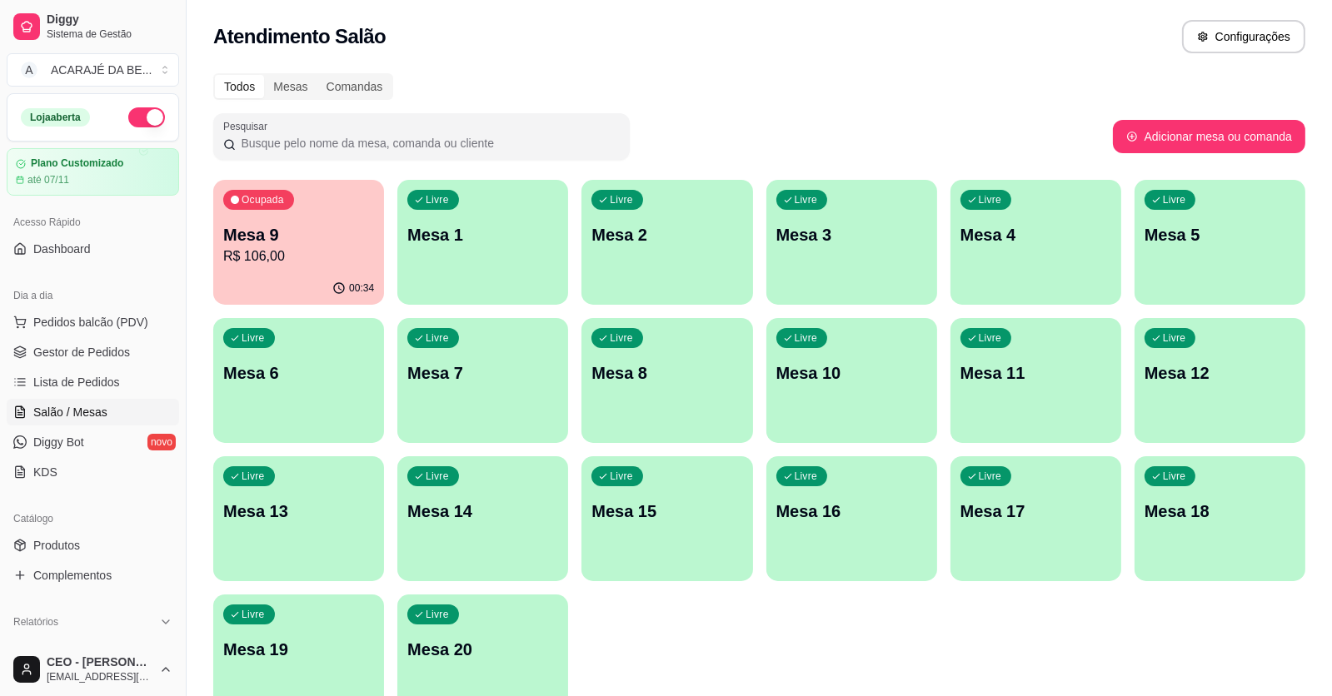
click at [291, 262] on p "R$ 106,00" at bounding box center [298, 257] width 151 height 20
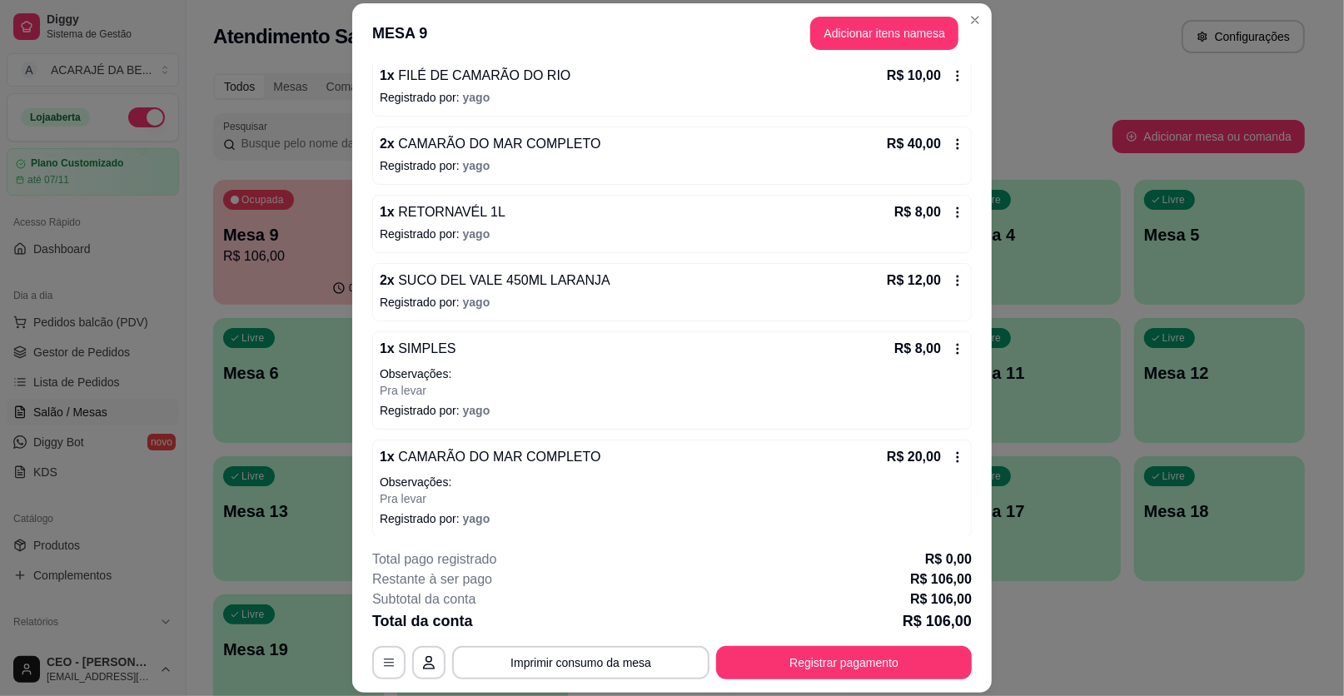
scroll to position [237, 0]
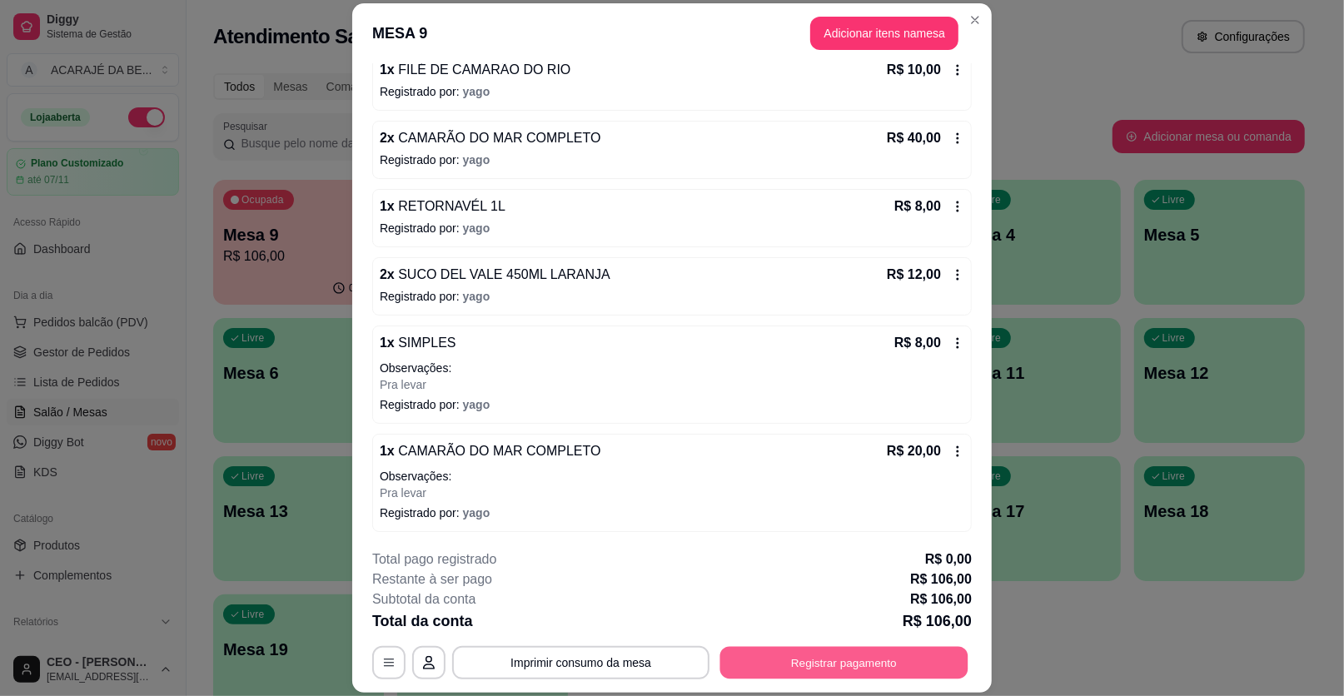
click at [819, 673] on button "Registrar pagamento" at bounding box center [844, 662] width 248 height 32
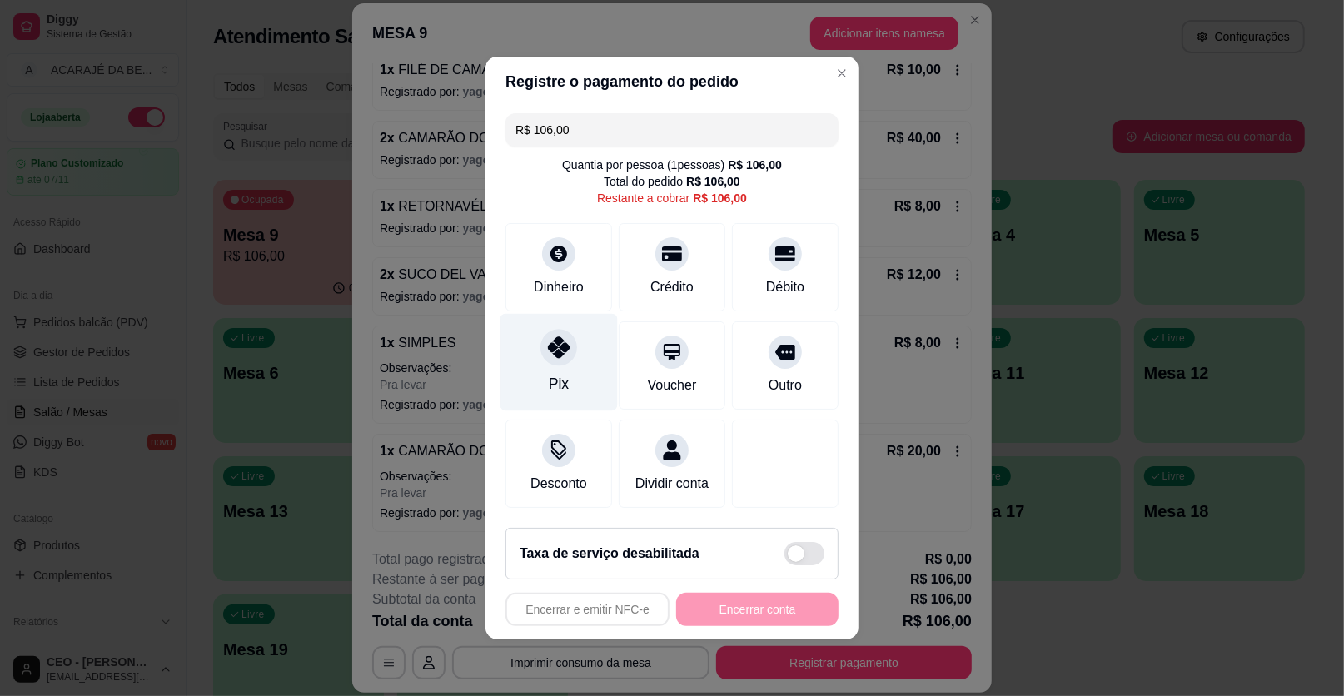
click at [571, 369] on div "Pix" at bounding box center [559, 362] width 117 height 97
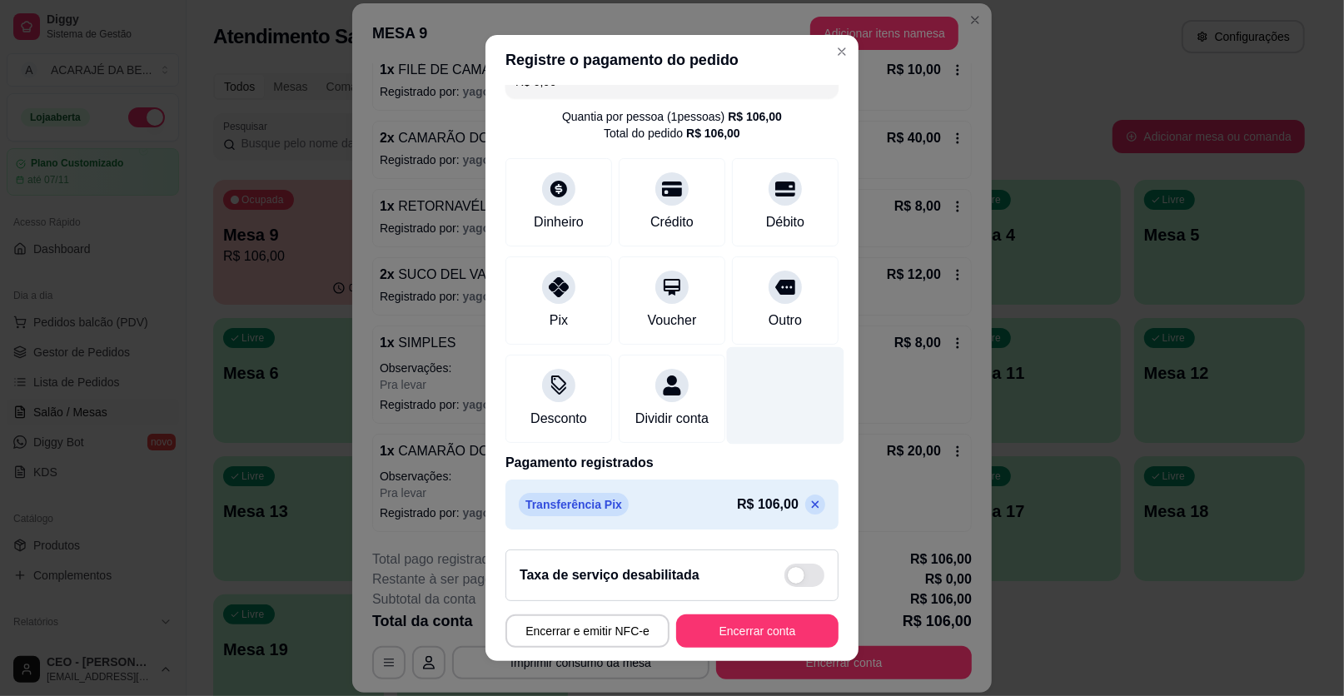
scroll to position [44, 0]
click at [809, 501] on icon at bounding box center [815, 504] width 13 height 13
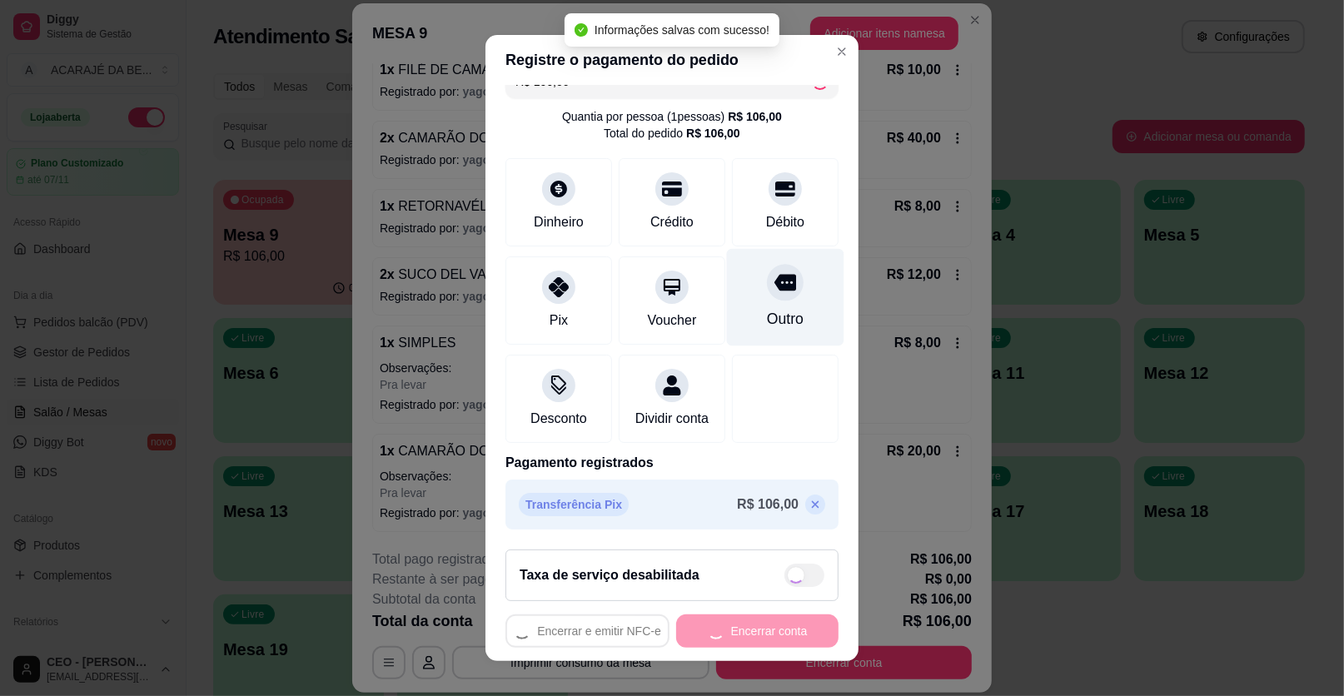
scroll to position [0, 0]
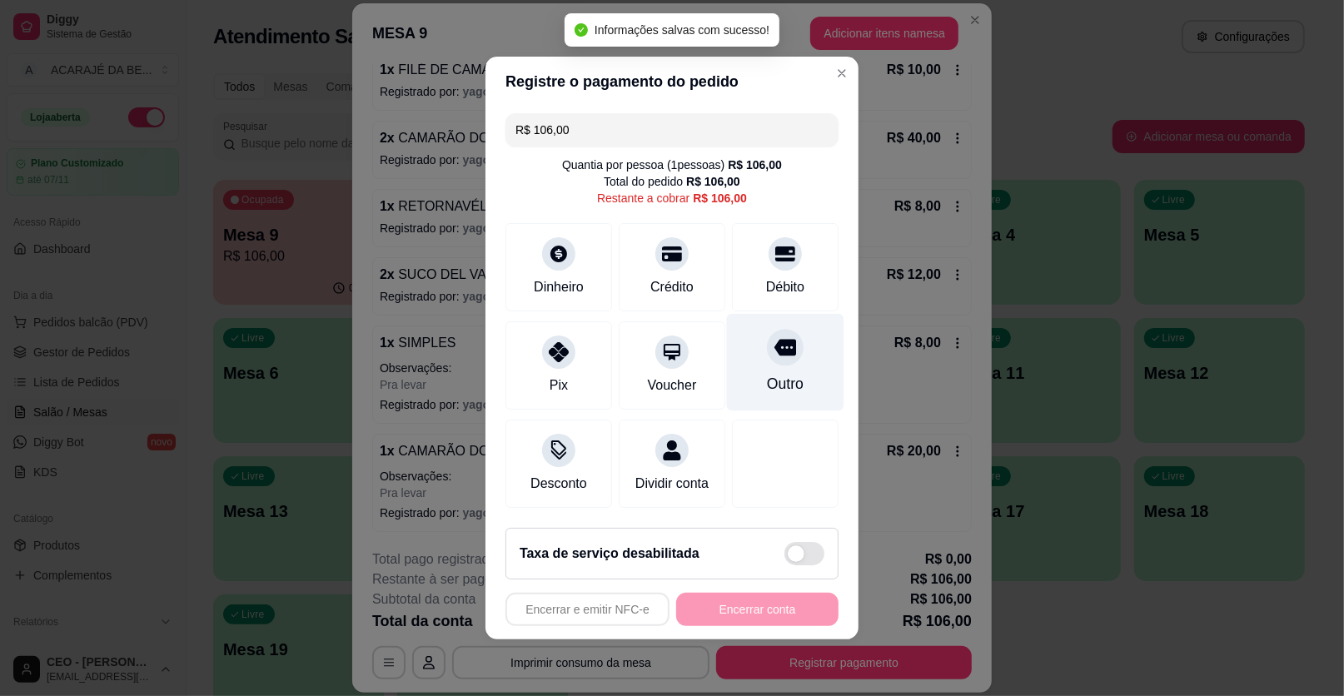
click at [775, 353] on icon at bounding box center [786, 347] width 22 height 22
type input "R$ 0,00"
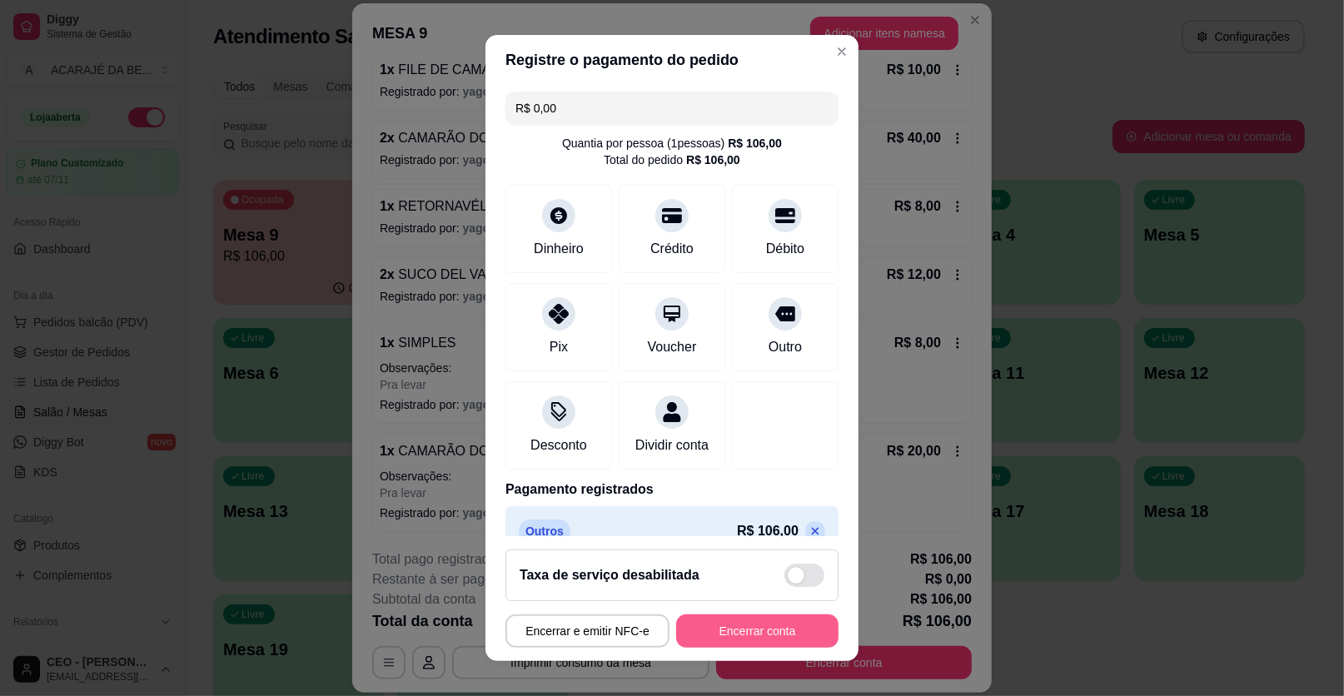
click at [785, 630] on button "Encerrar conta" at bounding box center [757, 631] width 162 height 33
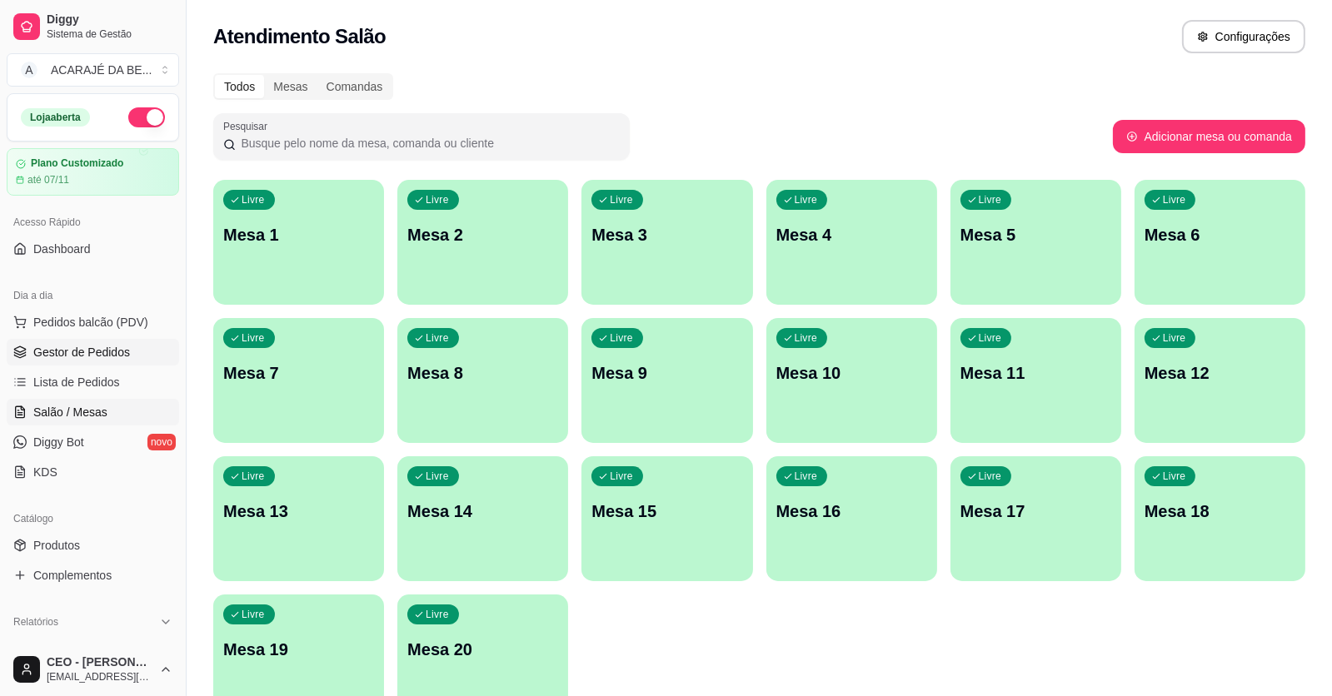
click at [49, 341] on link "Gestor de Pedidos" at bounding box center [93, 352] width 172 height 27
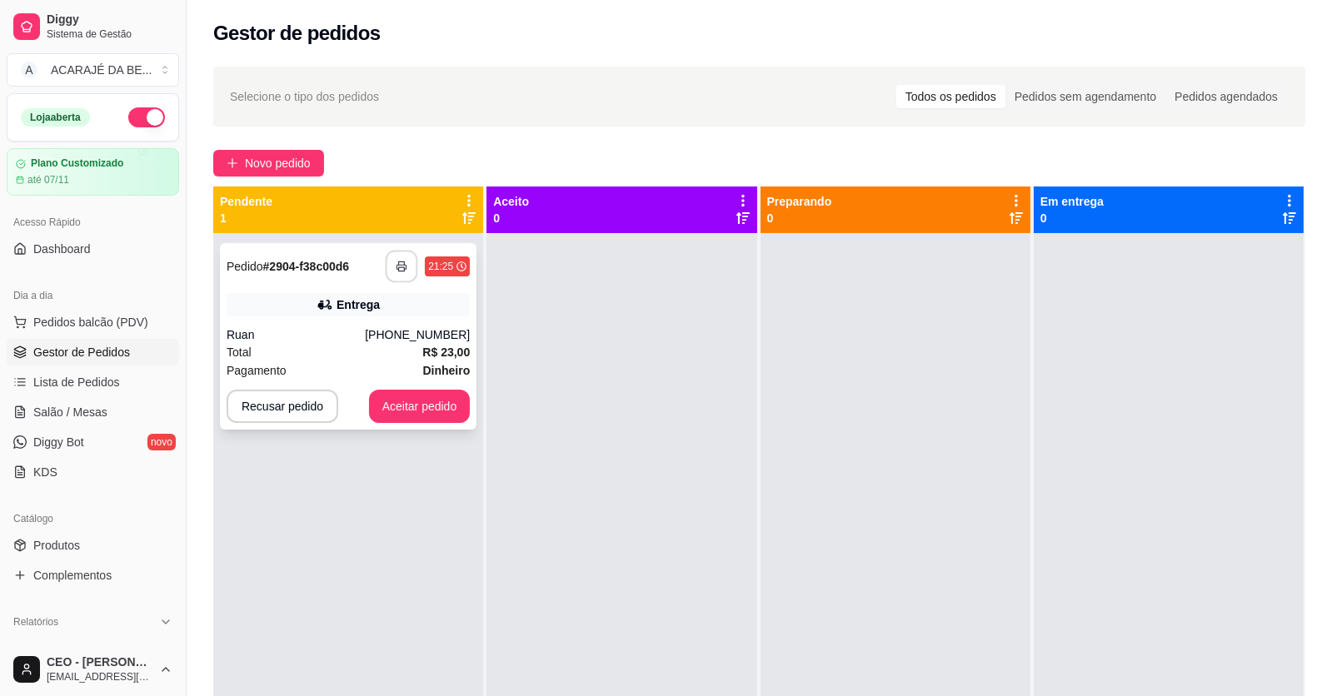
click at [406, 277] on button "button" at bounding box center [402, 267] width 32 height 32
click at [404, 419] on button "Aceitar pedido" at bounding box center [420, 407] width 98 height 32
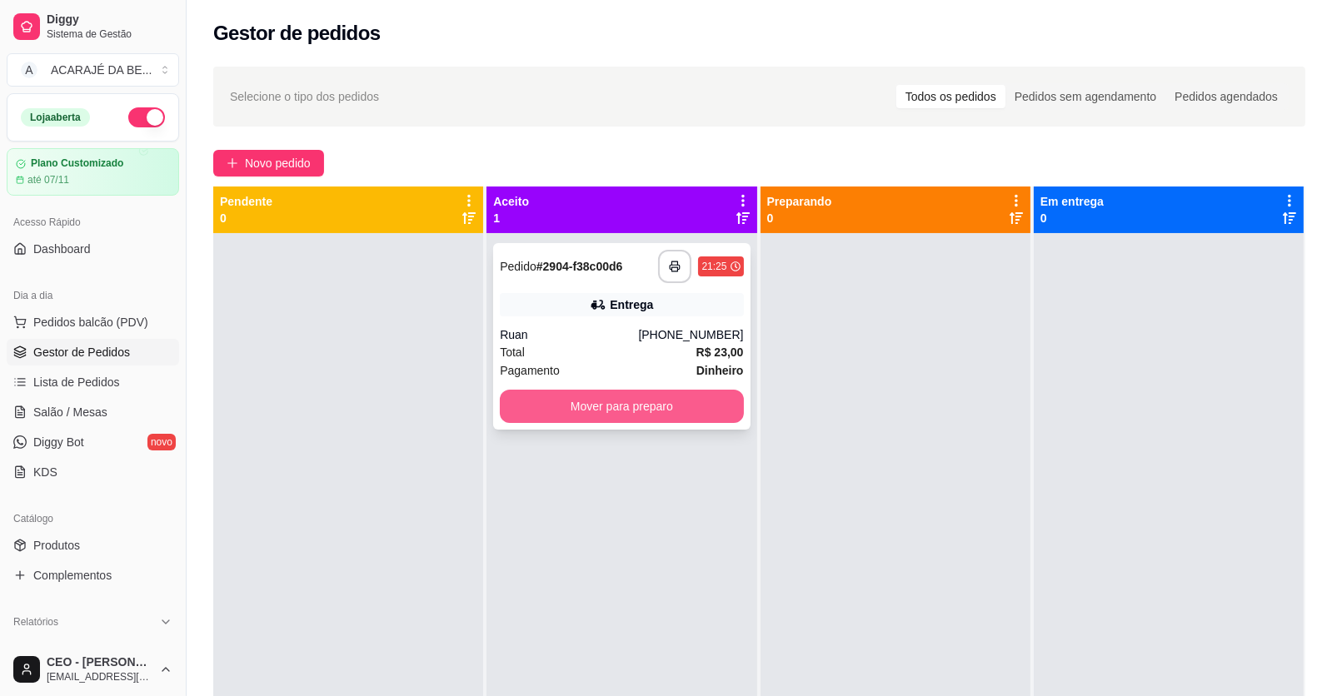
click at [590, 411] on button "Mover para preparo" at bounding box center [621, 406] width 243 height 33
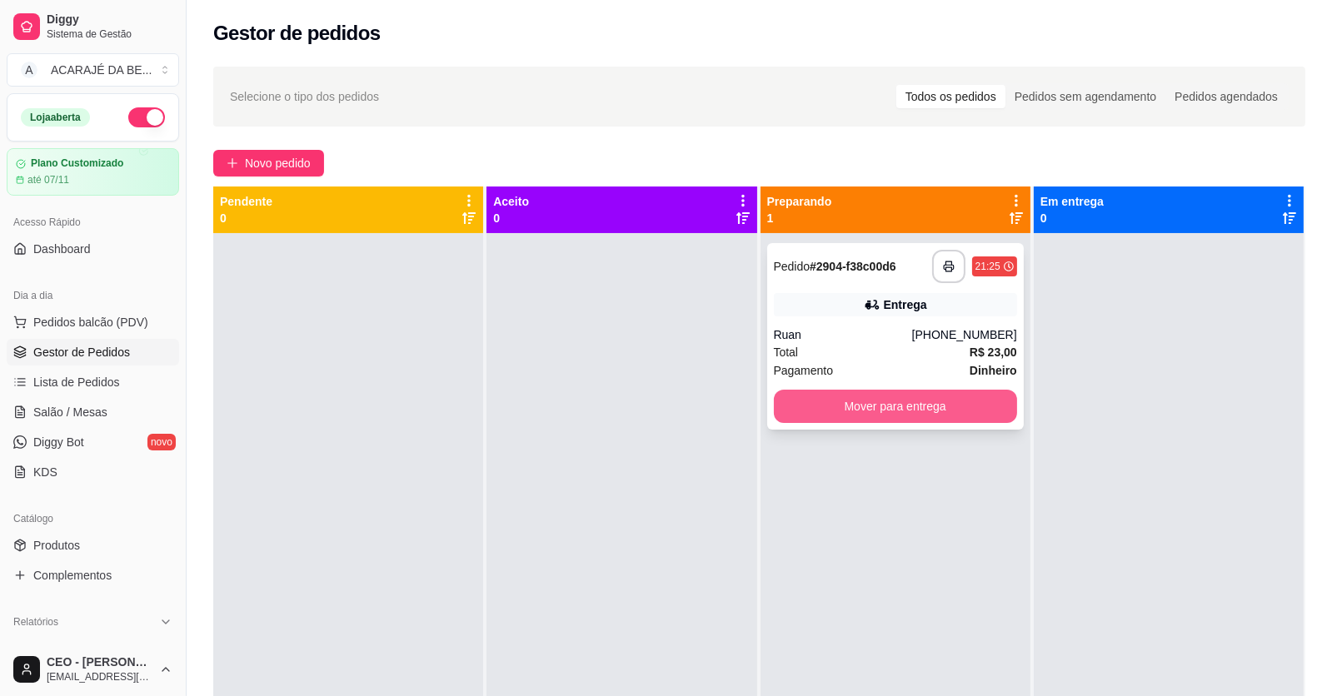
click at [908, 403] on button "Mover para entrega" at bounding box center [895, 406] width 243 height 33
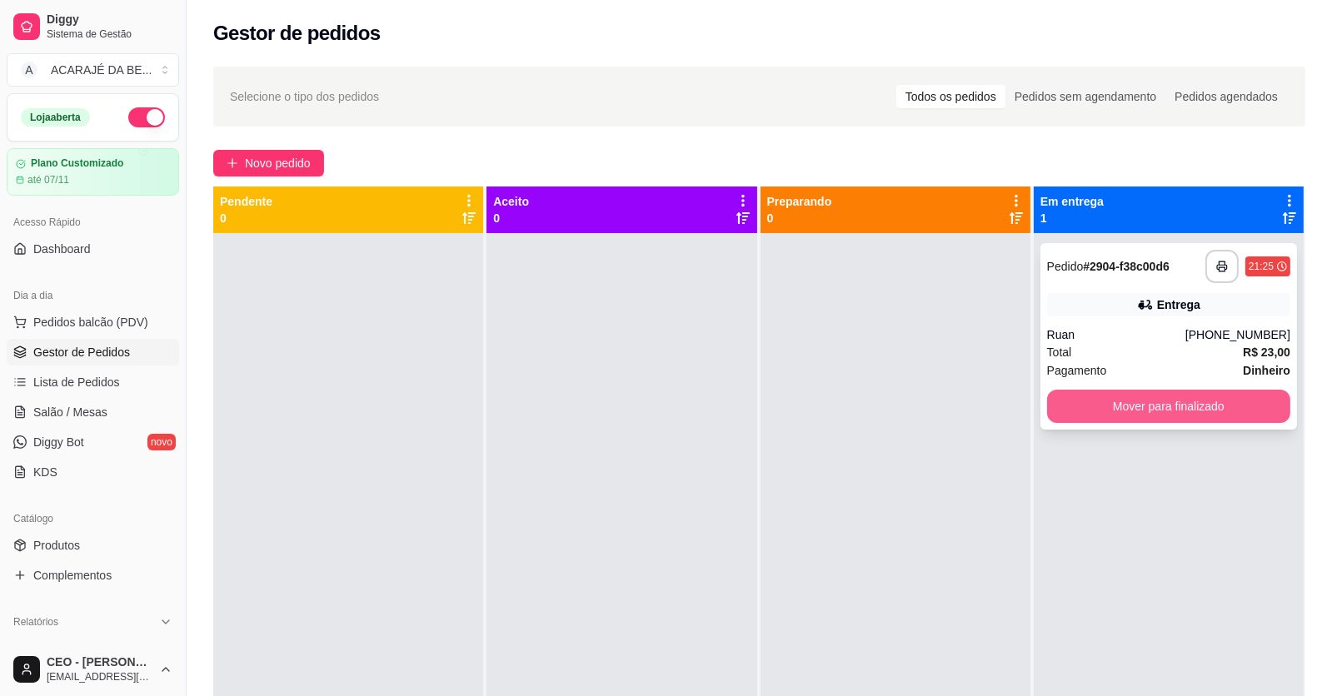
click at [1132, 407] on button "Mover para finalizado" at bounding box center [1168, 406] width 243 height 33
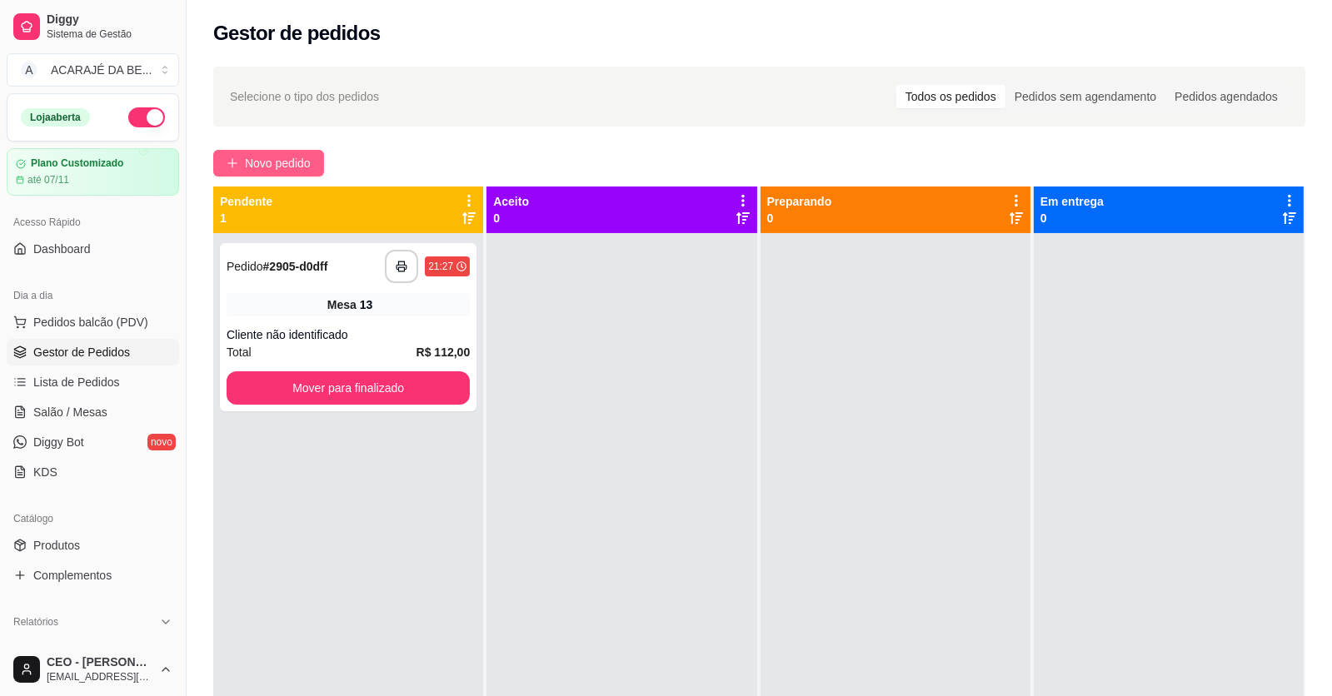
click at [276, 165] on span "Novo pedido" at bounding box center [278, 163] width 66 height 18
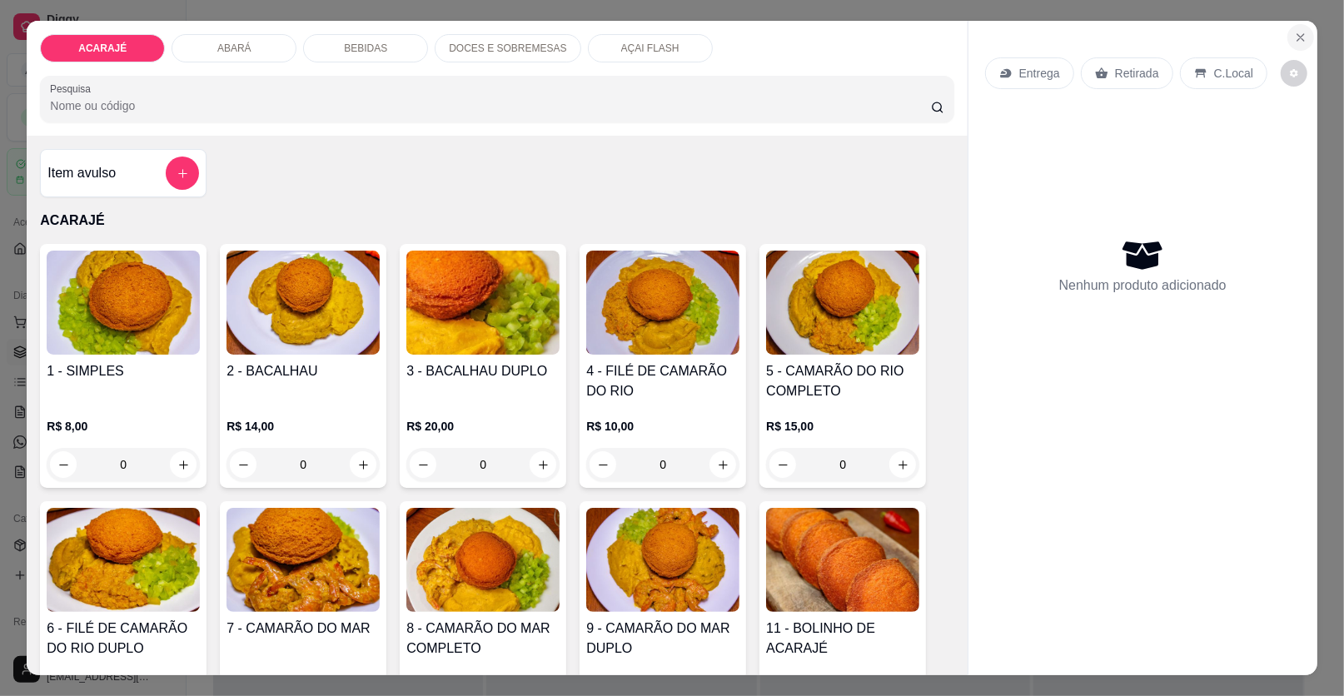
click at [1298, 41] on icon "Close" at bounding box center [1301, 37] width 7 height 7
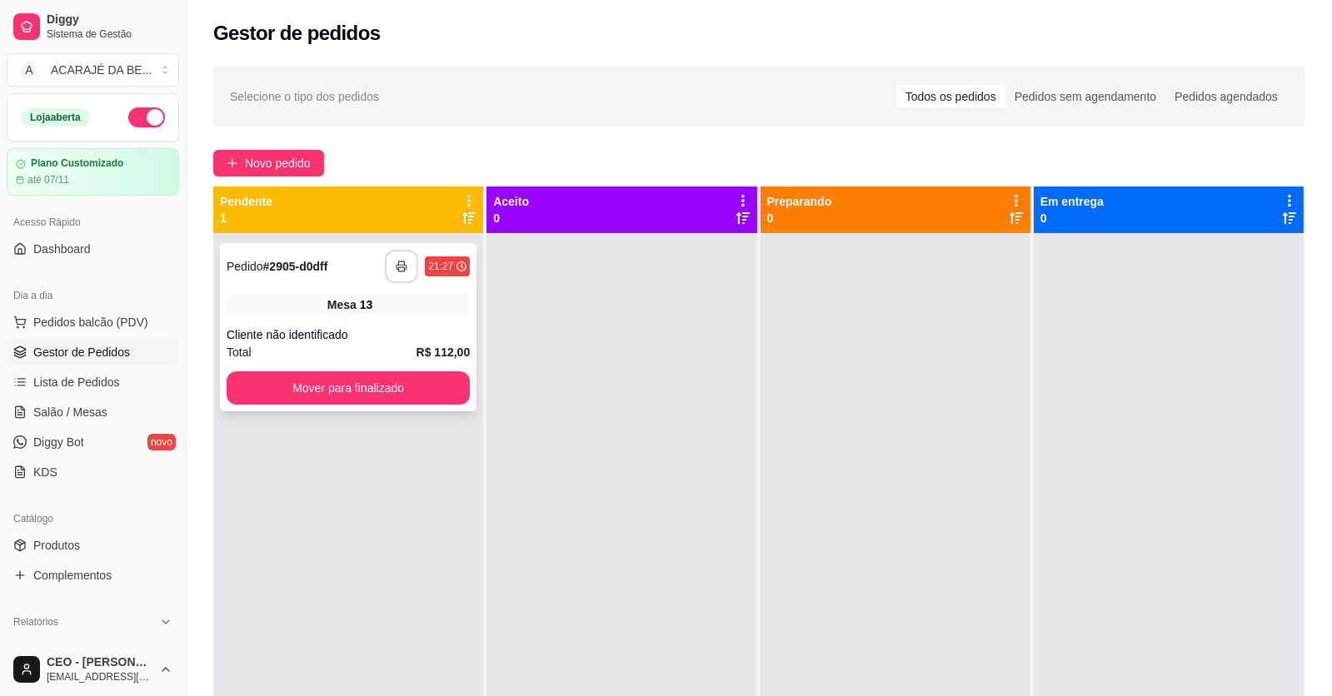
click at [407, 257] on button "button" at bounding box center [401, 266] width 33 height 33
click at [369, 392] on button "Mover para finalizado" at bounding box center [348, 387] width 243 height 33
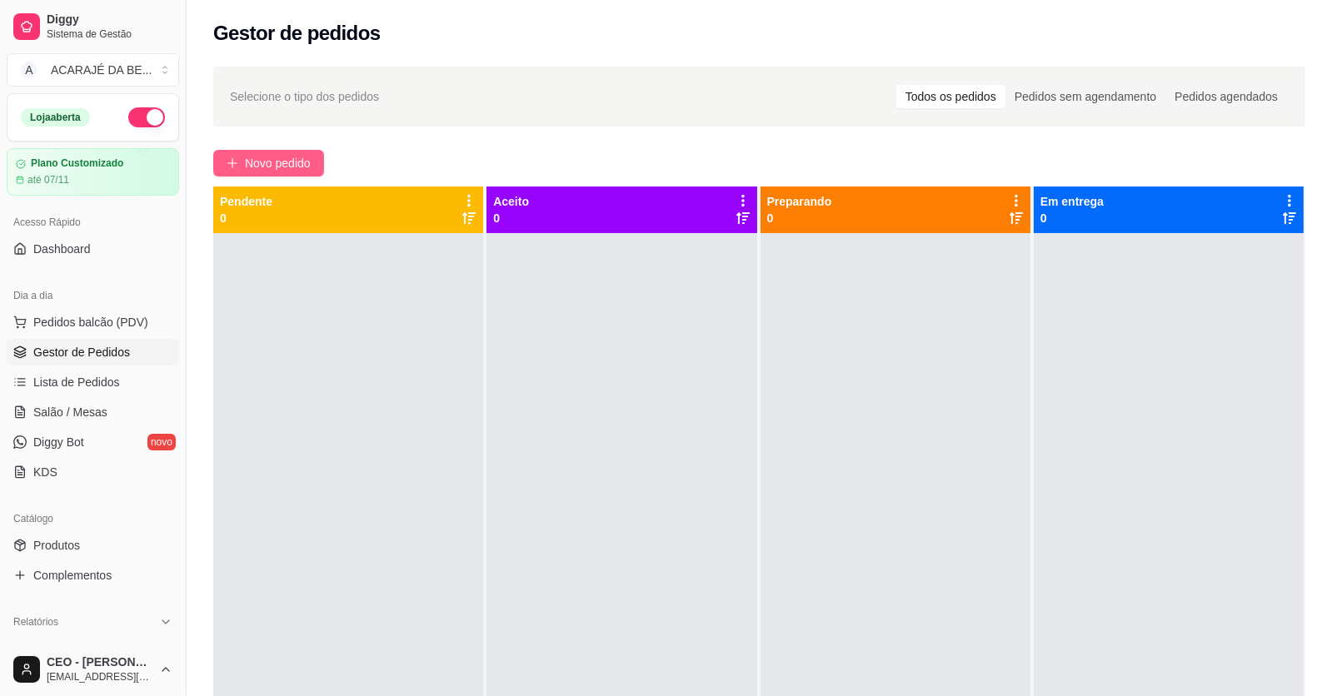
click at [246, 152] on button "Novo pedido" at bounding box center [268, 163] width 111 height 27
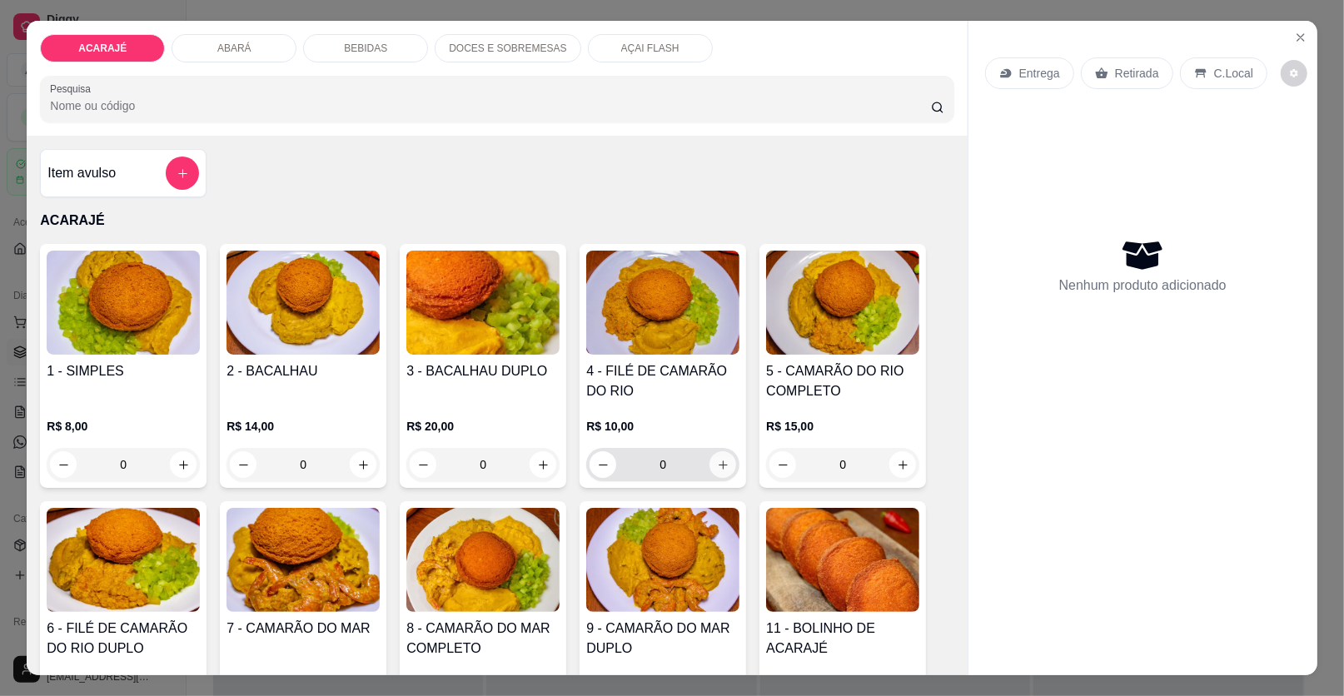
click at [712, 471] on button "increase-product-quantity" at bounding box center [723, 464] width 27 height 27
click at [717, 462] on button "increase-product-quantity" at bounding box center [723, 464] width 27 height 27
type input "2"
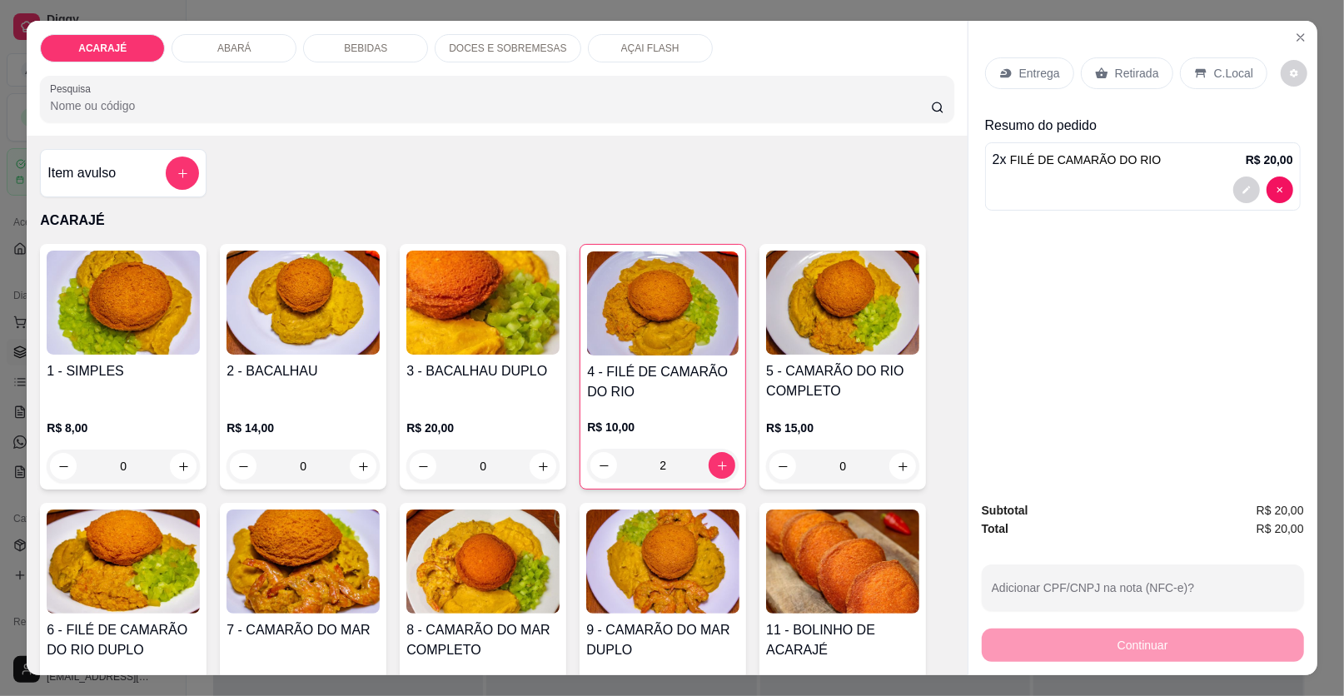
drag, startPoint x: 1088, startPoint y: 72, endPoint x: 1079, endPoint y: 90, distance: 20.1
click at [1095, 72] on icon at bounding box center [1101, 72] width 12 height 11
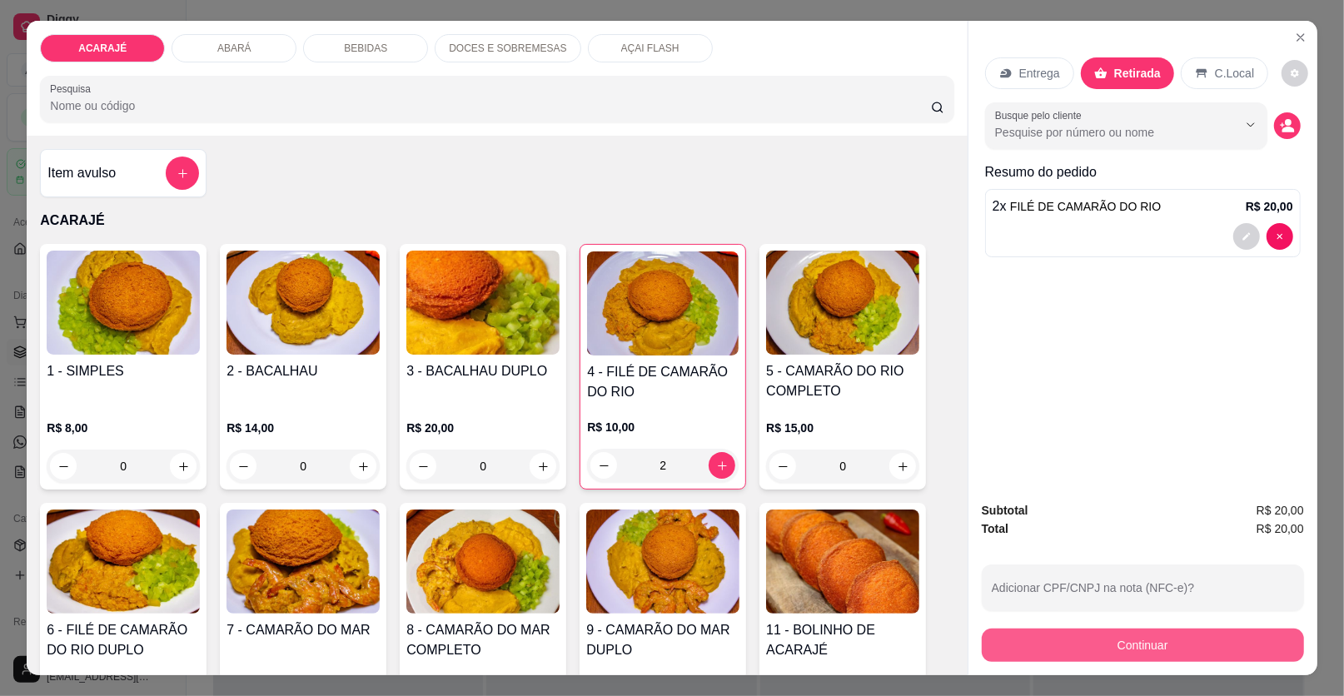
click at [1002, 635] on button "Continuar" at bounding box center [1143, 645] width 322 height 33
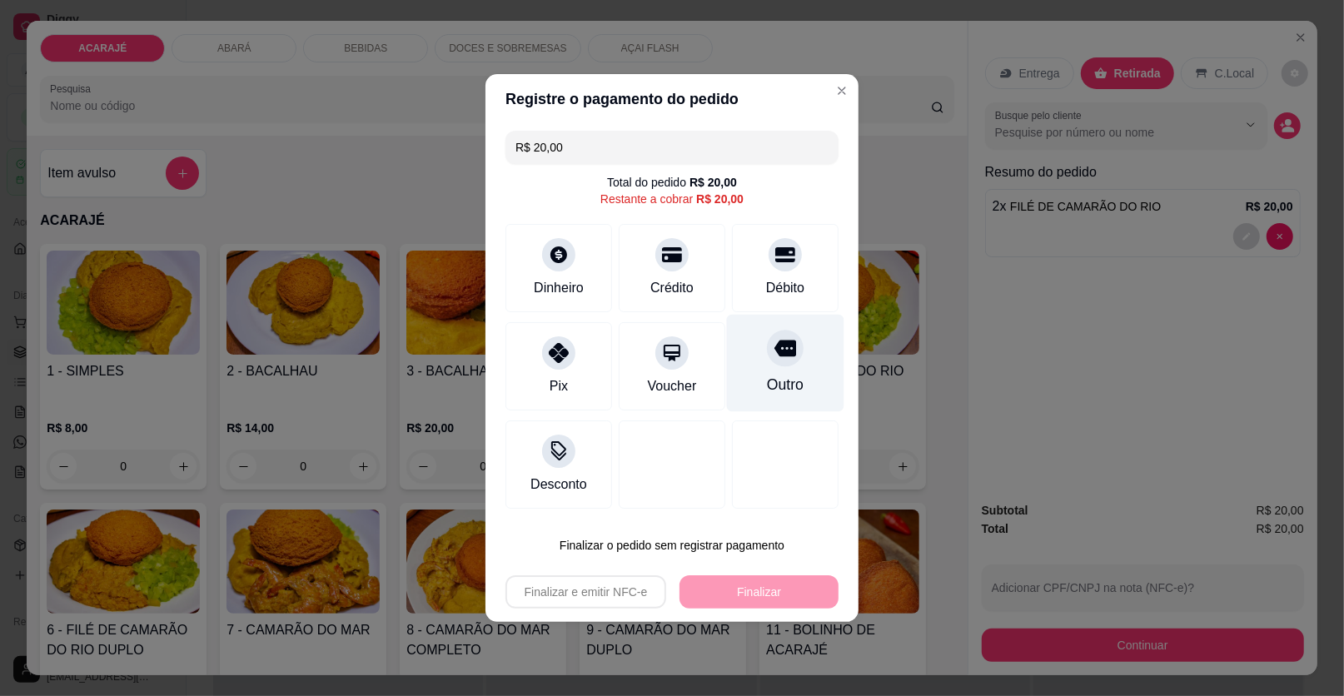
click at [796, 374] on div "Outro" at bounding box center [785, 363] width 117 height 97
type input "R$ 0,00"
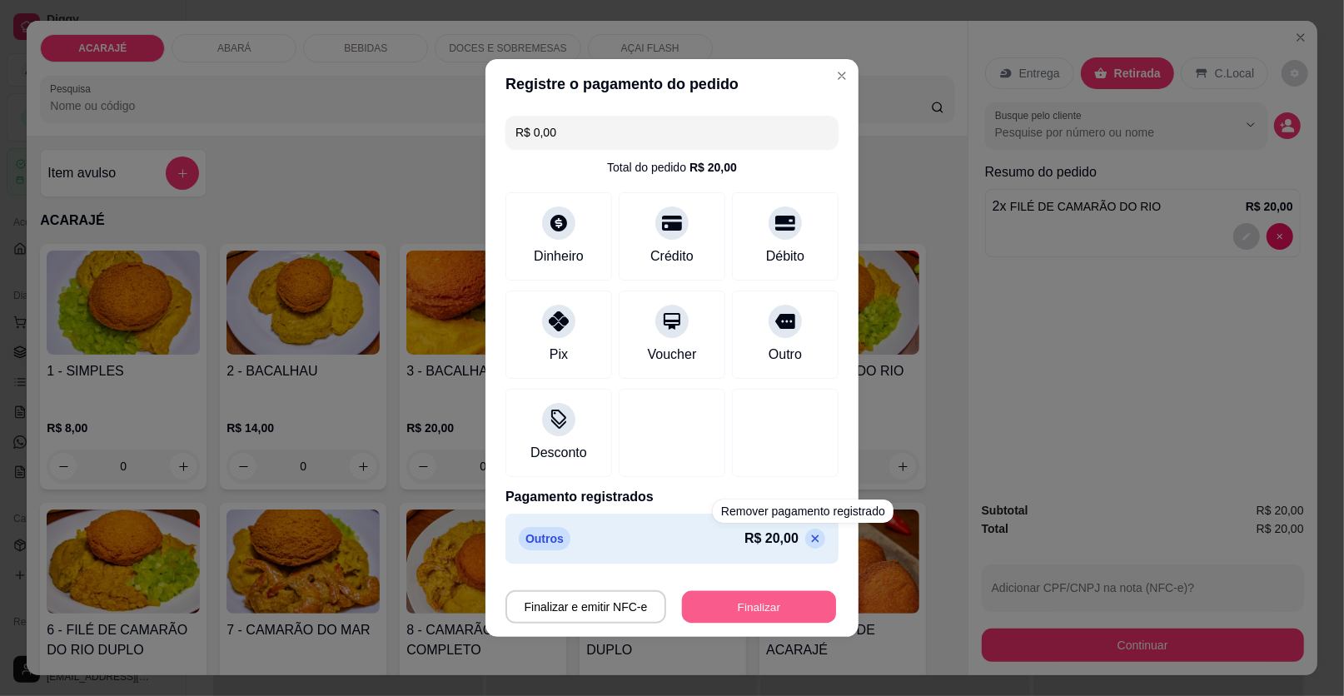
click at [784, 613] on button "Finalizar" at bounding box center [759, 607] width 154 height 32
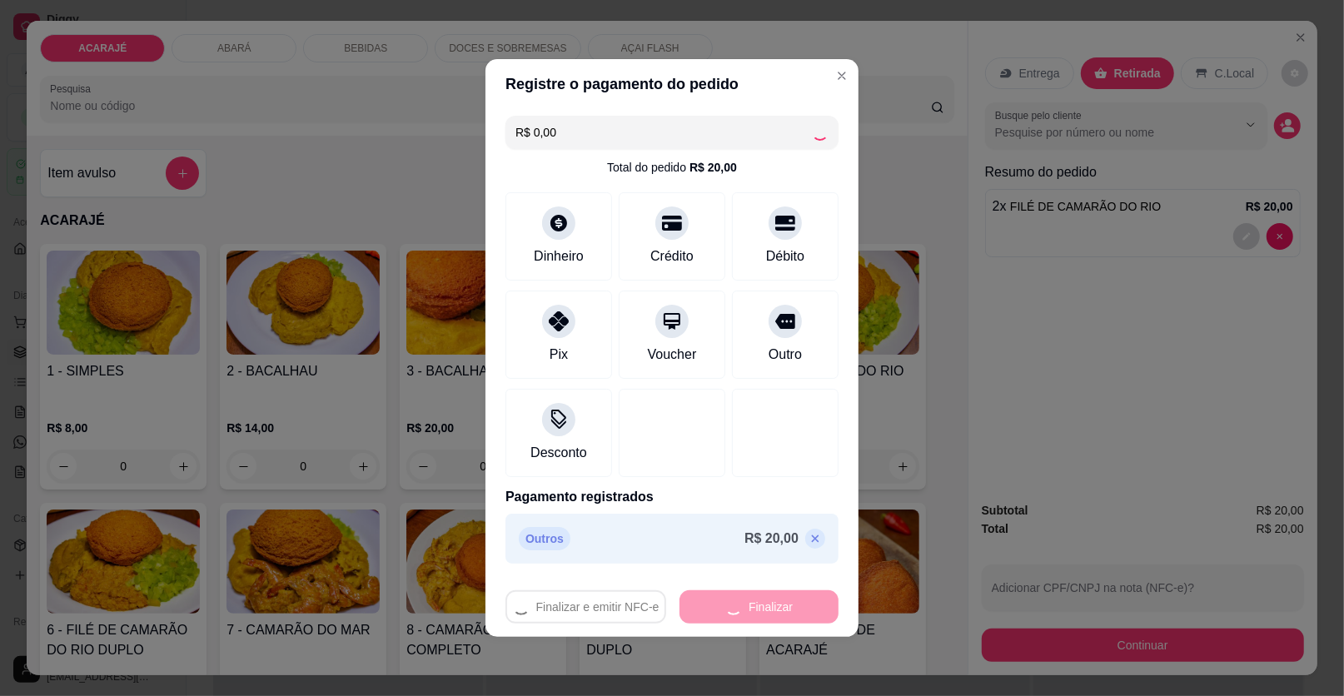
type input "0"
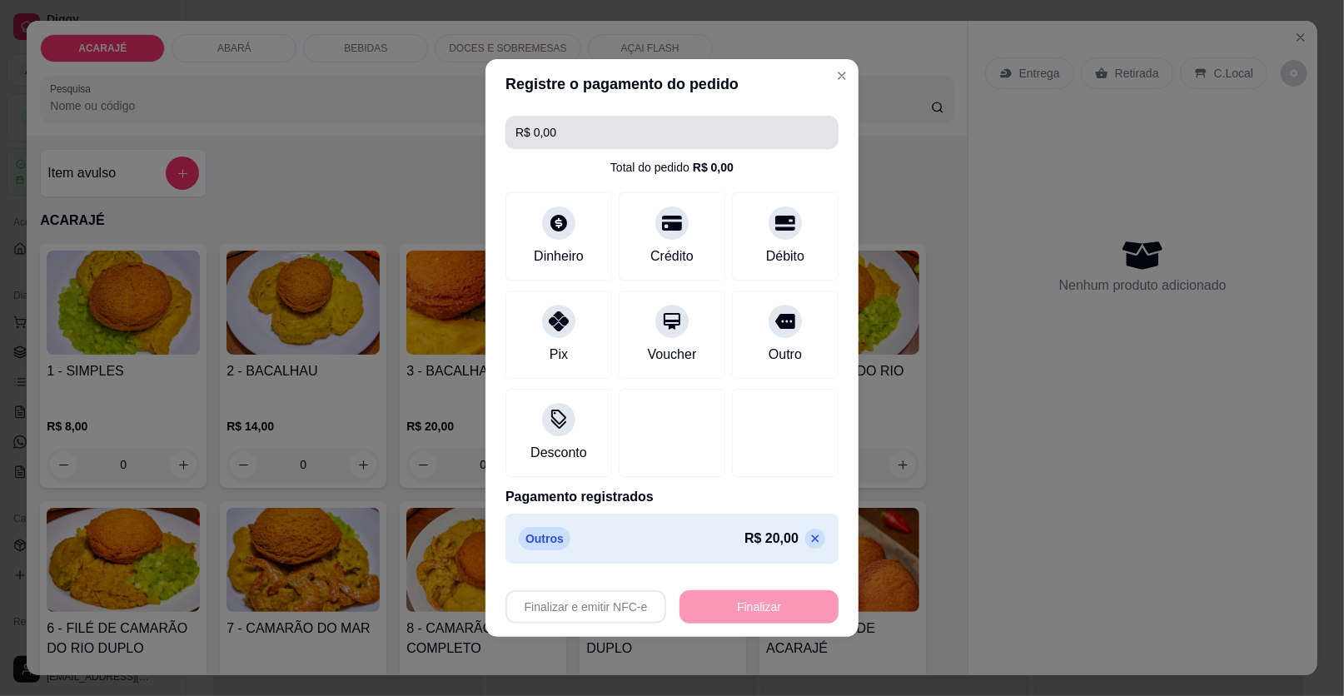
type input "-R$ 20,00"
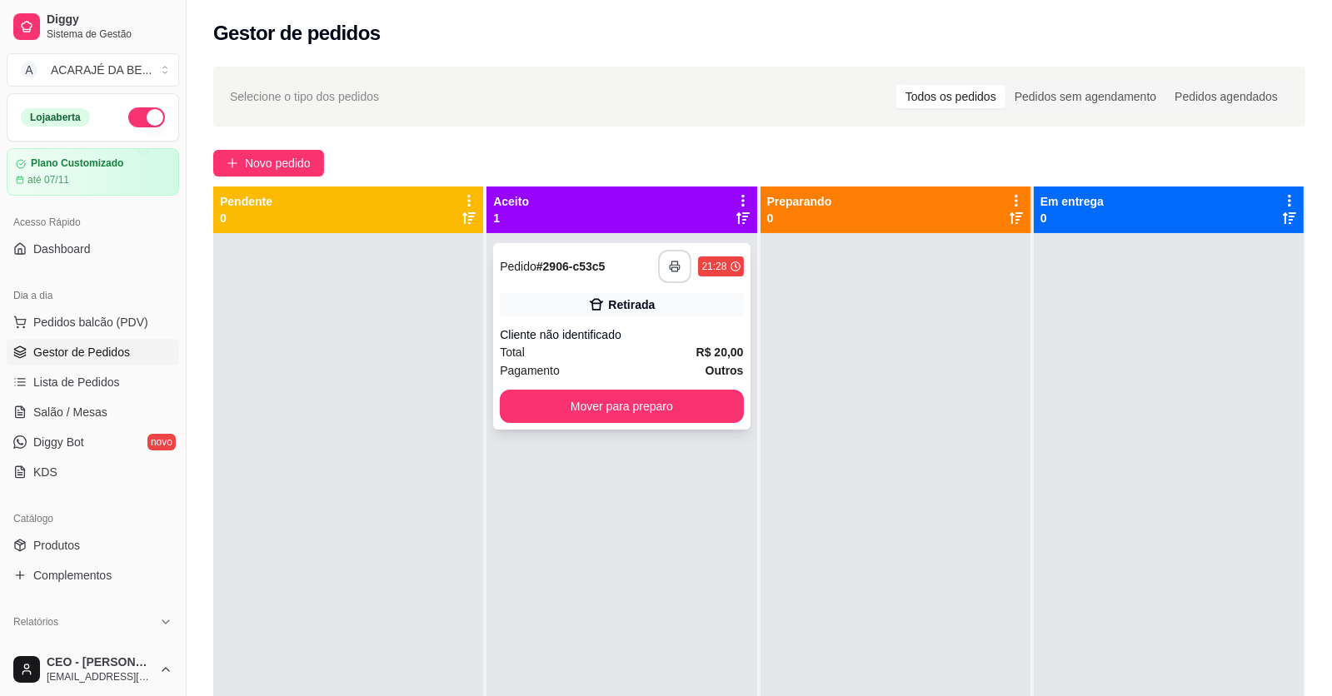
click at [659, 262] on button "button" at bounding box center [674, 266] width 33 height 33
click at [635, 423] on div "**********" at bounding box center [621, 336] width 257 height 187
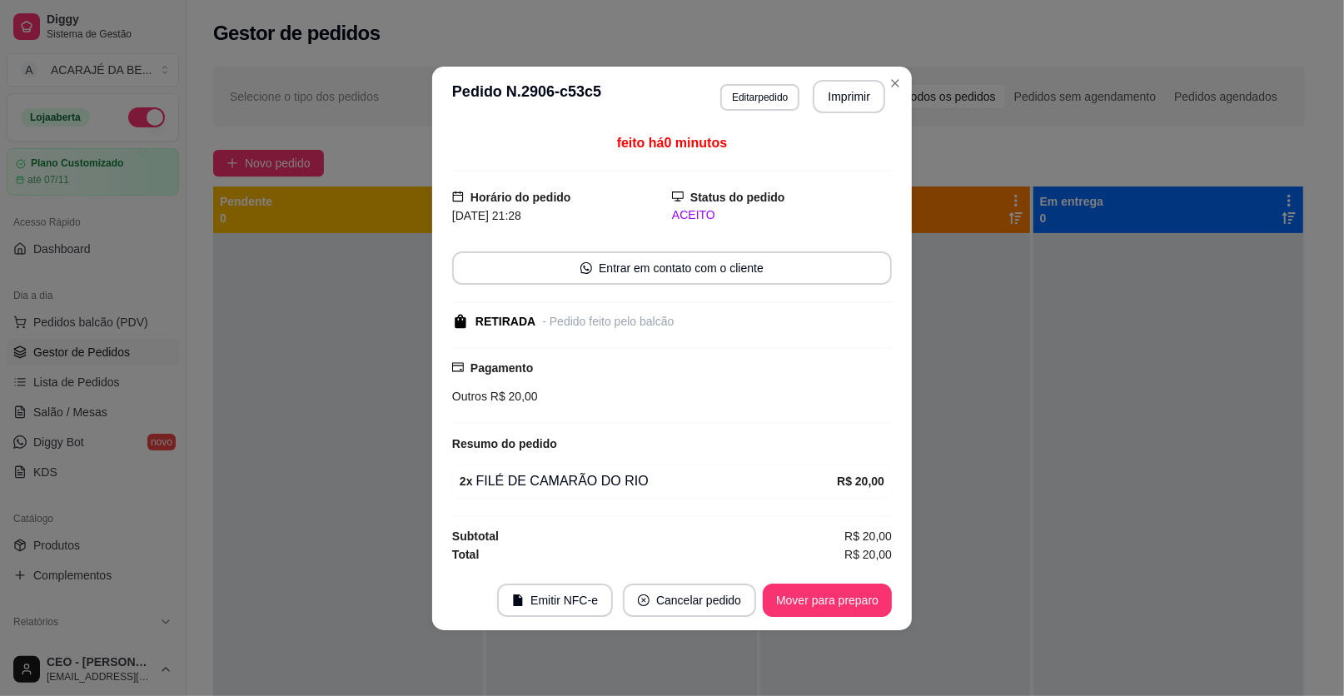
click at [634, 415] on div "Pagamento Outros R$ 20,00" at bounding box center [672, 384] width 440 height 77
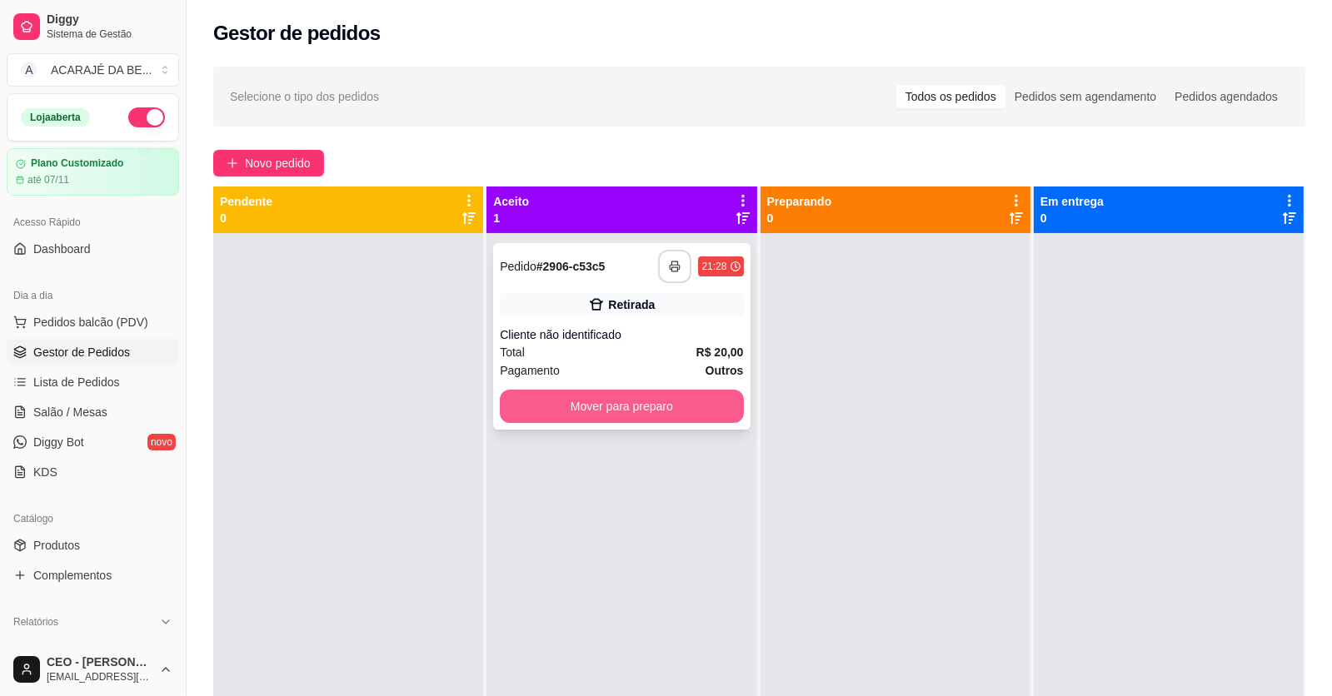
click at [631, 407] on button "Mover para preparo" at bounding box center [621, 406] width 243 height 33
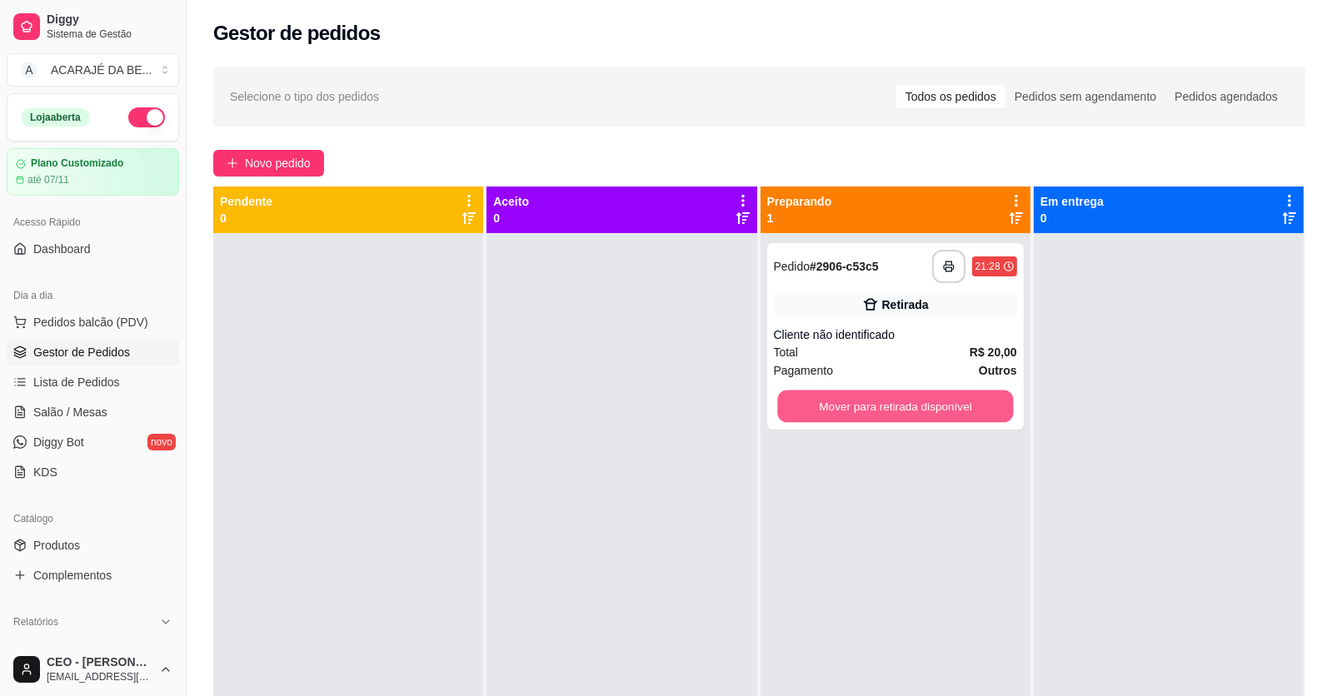
click at [909, 407] on button "Mover para retirada disponível" at bounding box center [895, 407] width 236 height 32
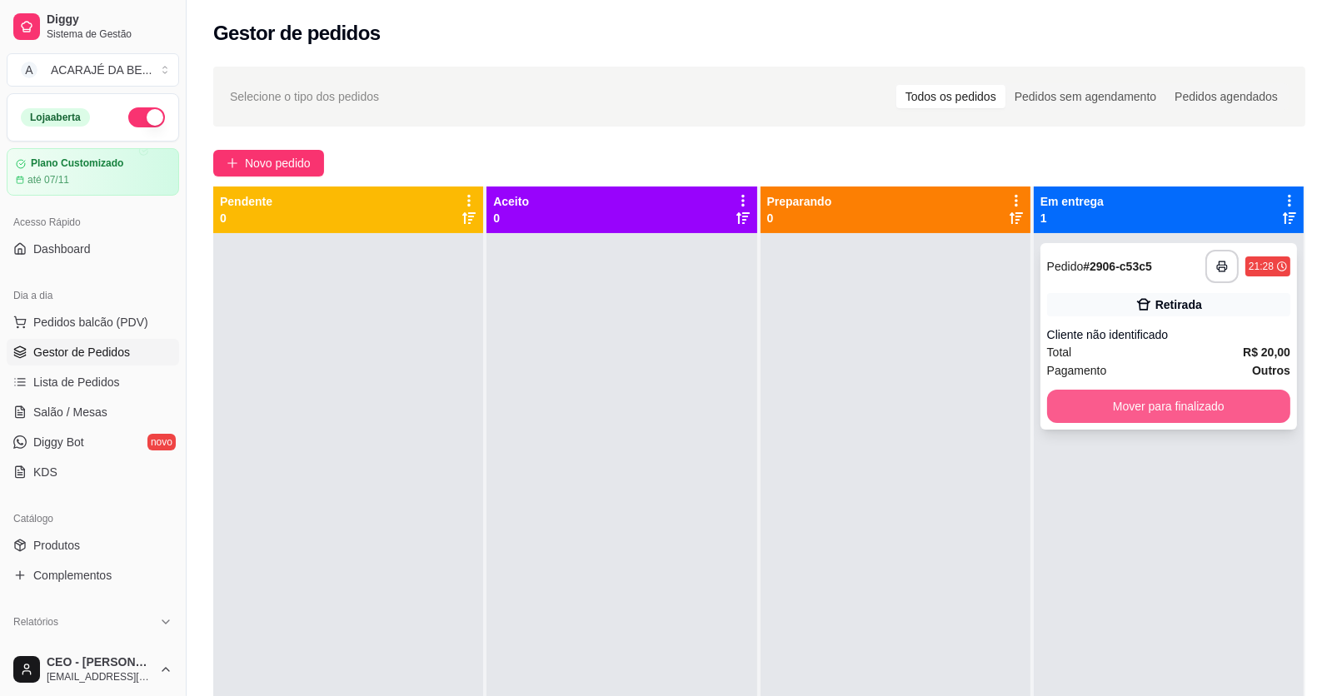
click at [1057, 409] on button "Mover para finalizado" at bounding box center [1168, 406] width 243 height 33
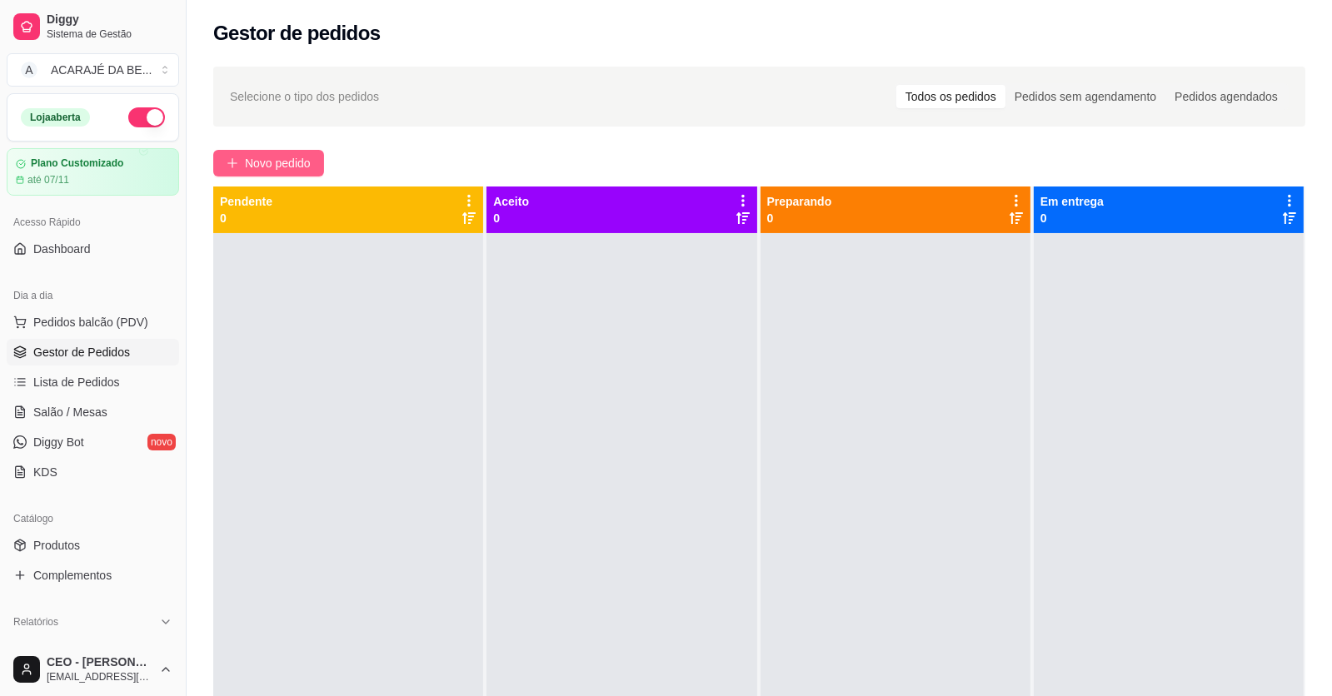
click at [287, 164] on span "Novo pedido" at bounding box center [278, 163] width 66 height 18
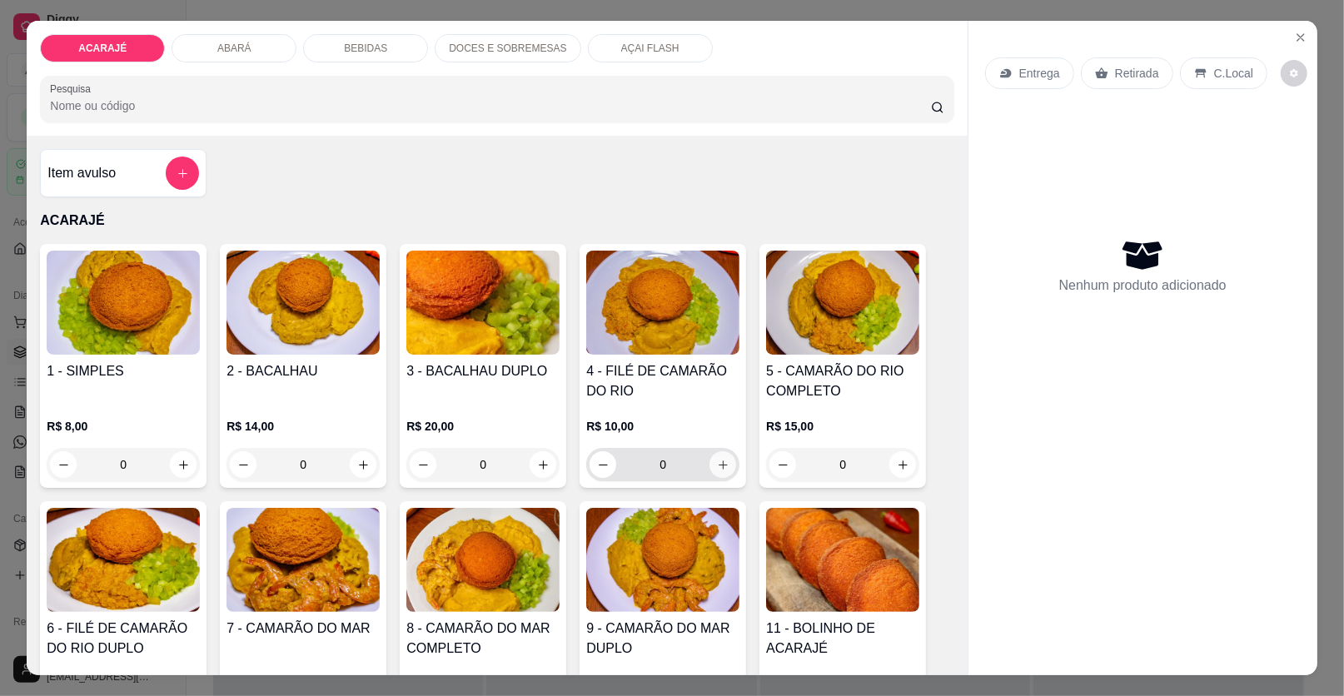
click at [719, 455] on button "increase-product-quantity" at bounding box center [723, 464] width 27 height 27
type input "1"
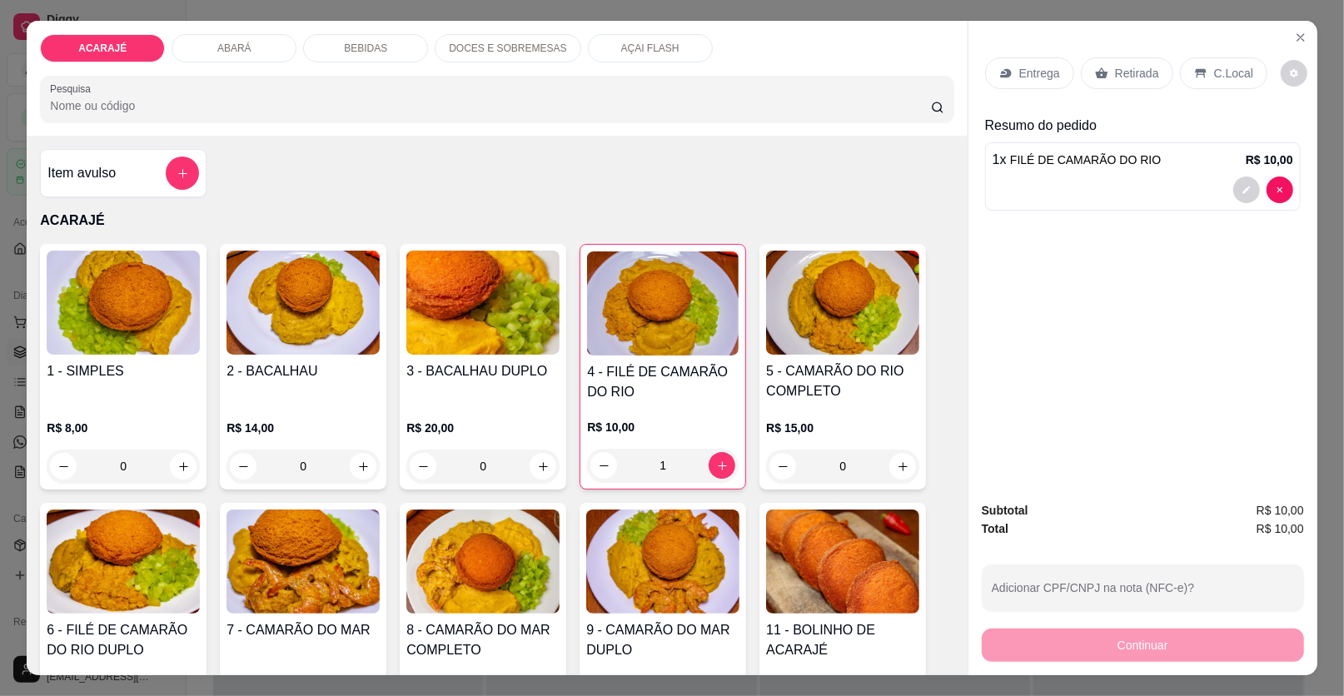
click at [1115, 69] on p "Retirada" at bounding box center [1137, 73] width 44 height 17
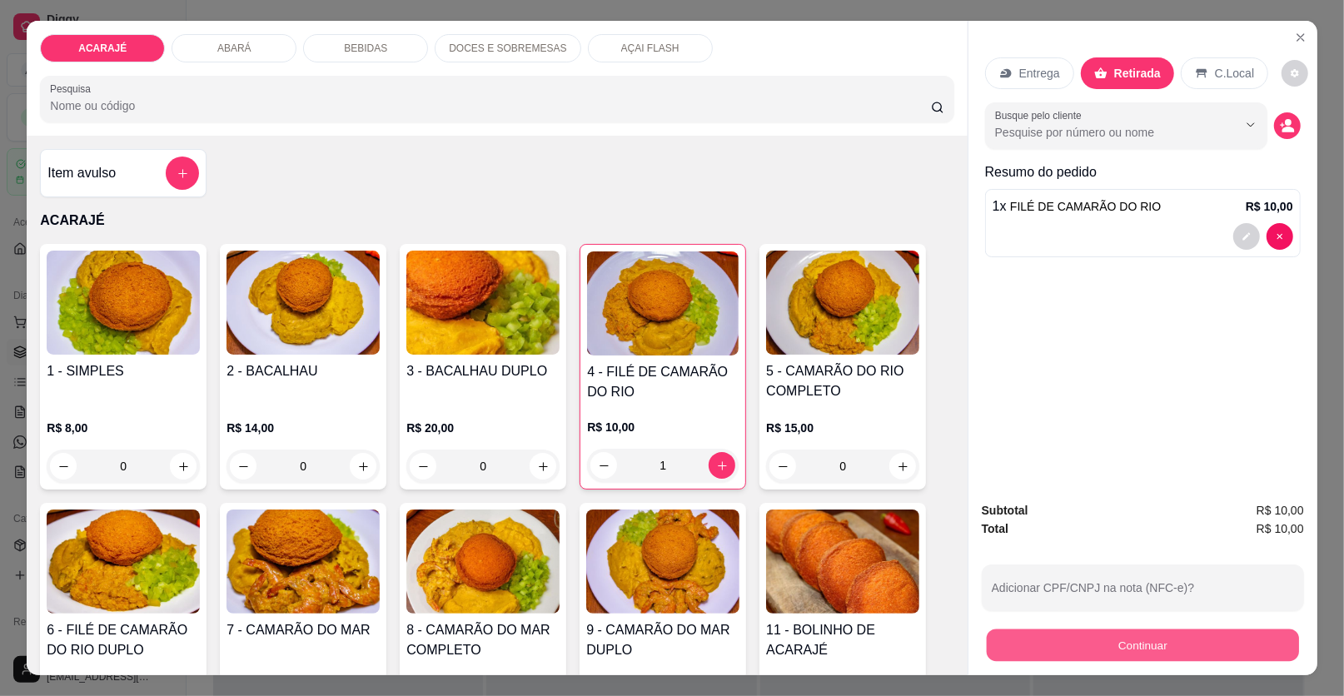
click at [1018, 630] on button "Continuar" at bounding box center [1143, 646] width 312 height 32
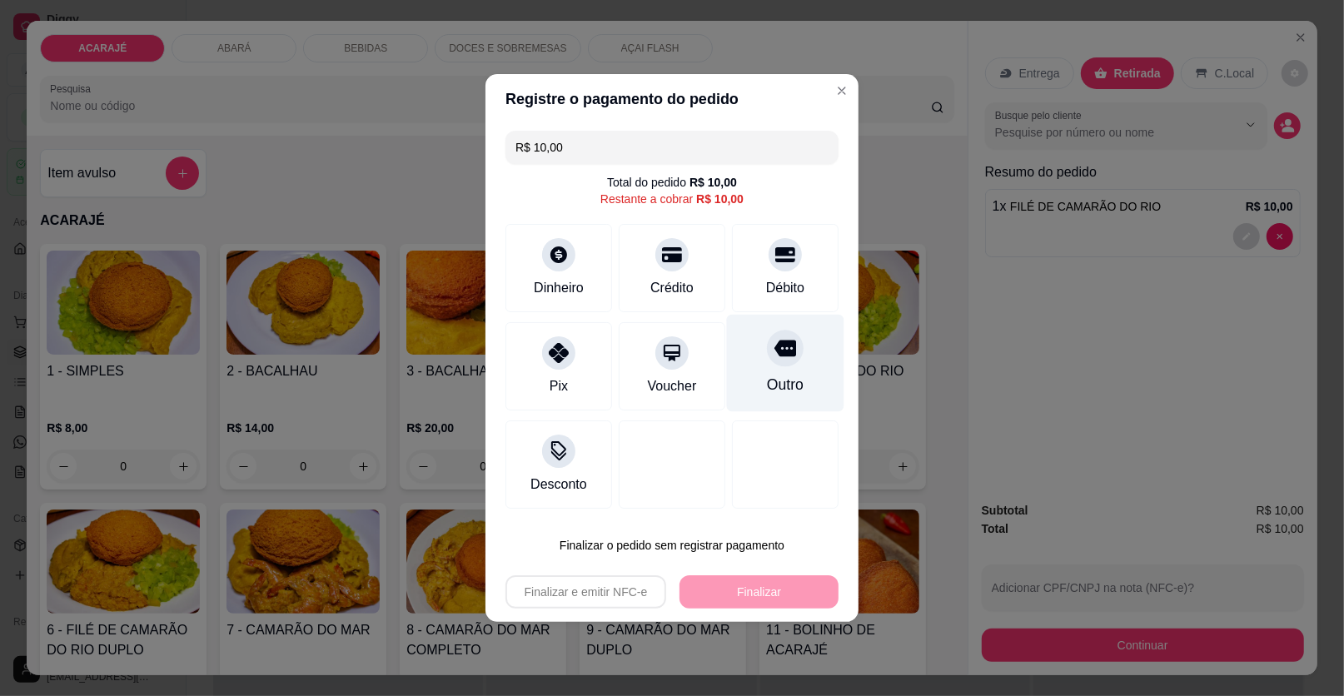
click at [772, 371] on div "Outro" at bounding box center [785, 363] width 117 height 97
type input "R$ 0,00"
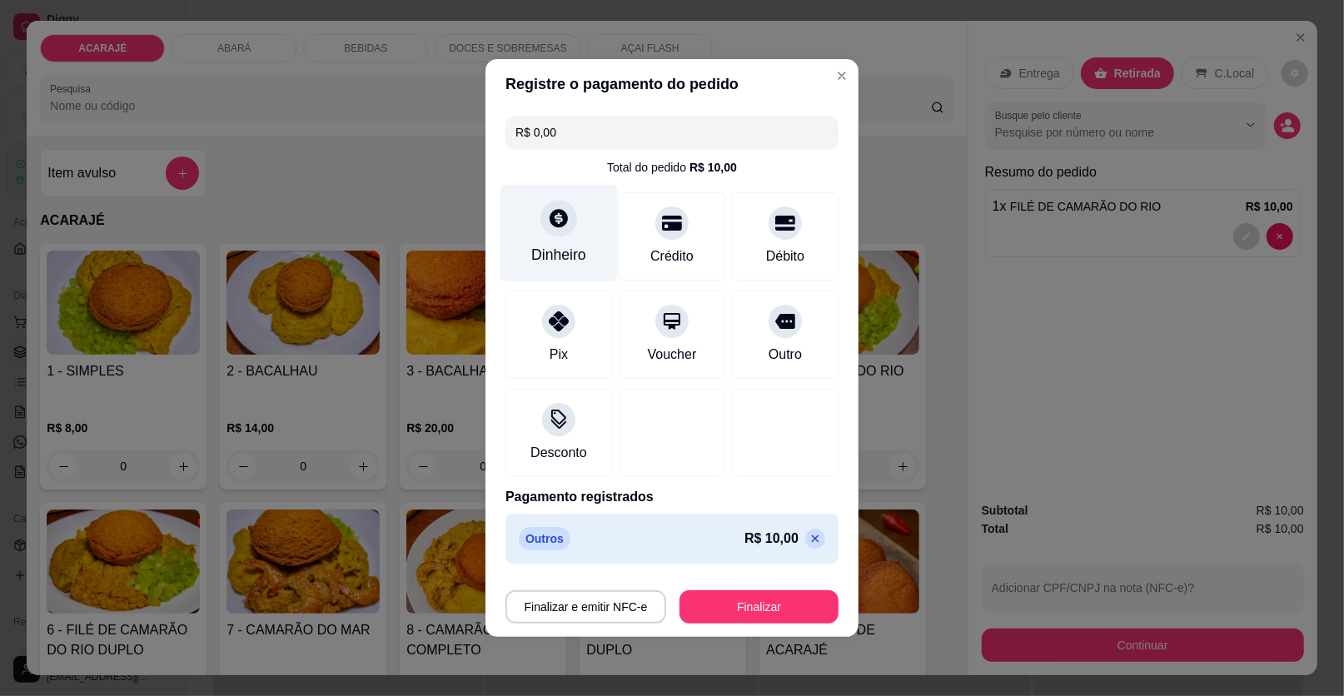
click at [533, 222] on div "Dinheiro" at bounding box center [559, 233] width 117 height 97
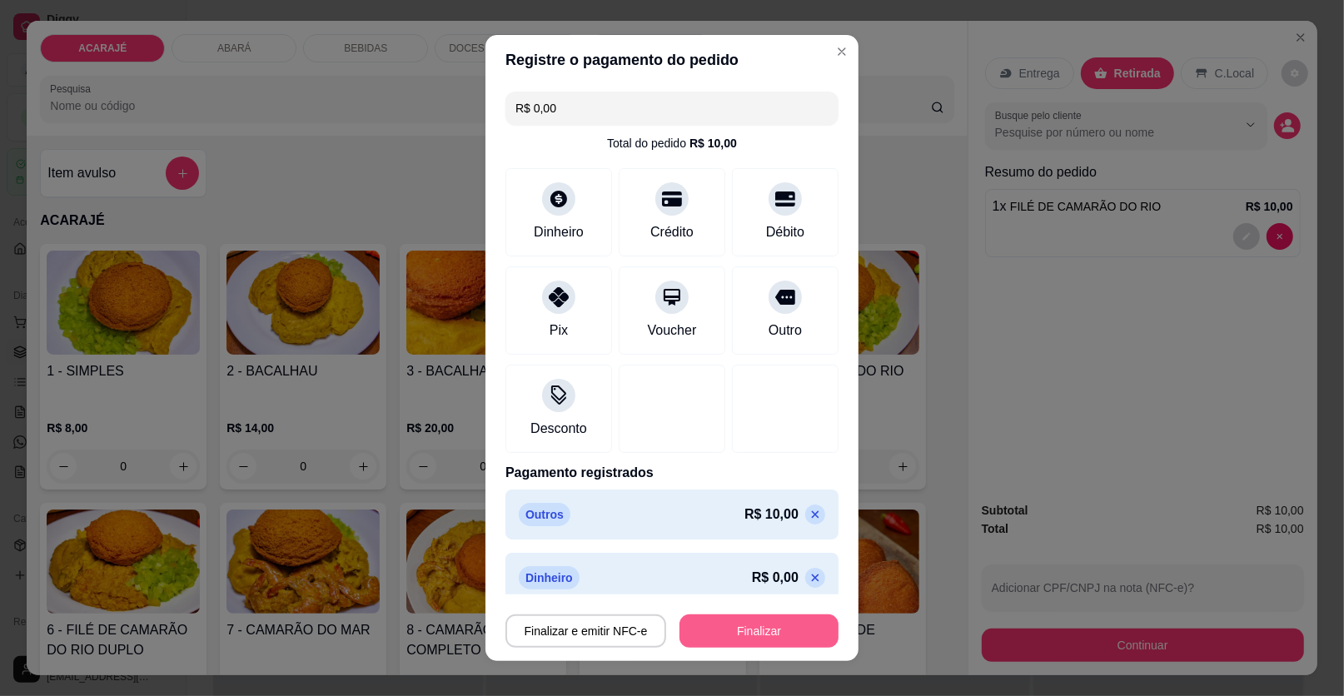
click at [758, 633] on button "Finalizar" at bounding box center [759, 631] width 159 height 33
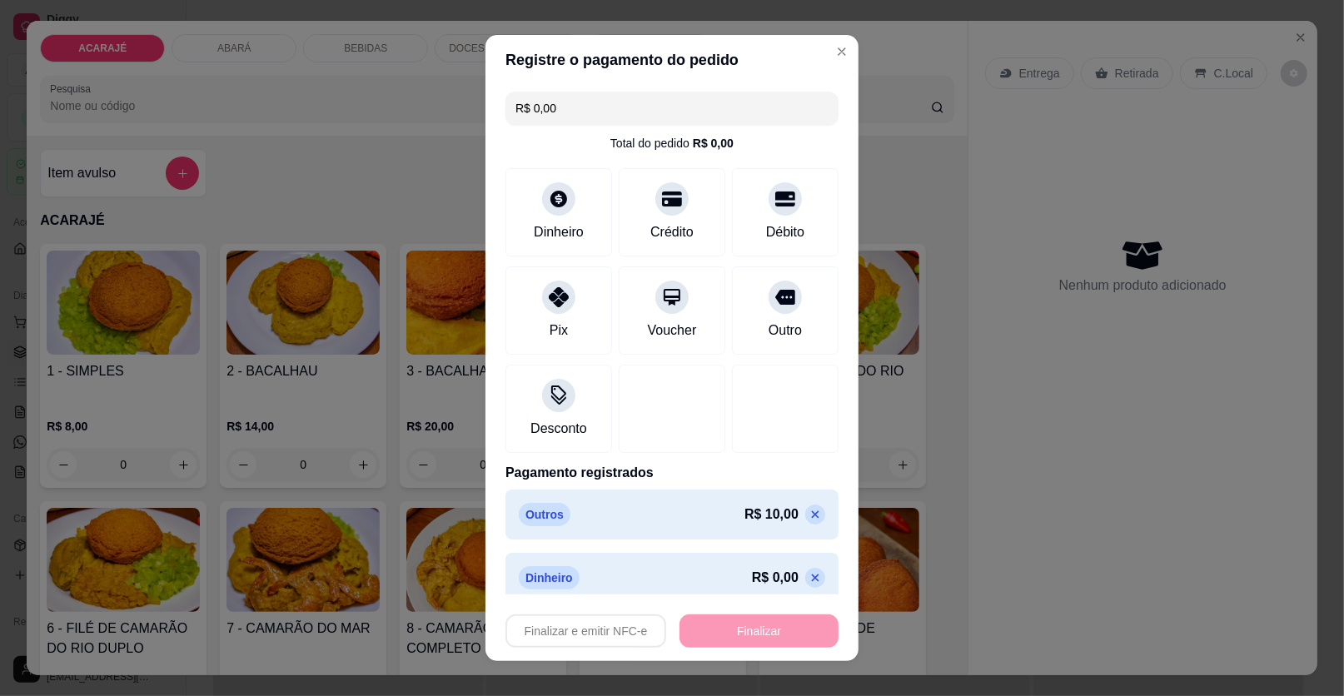
type input "0"
type input "-R$ 10,00"
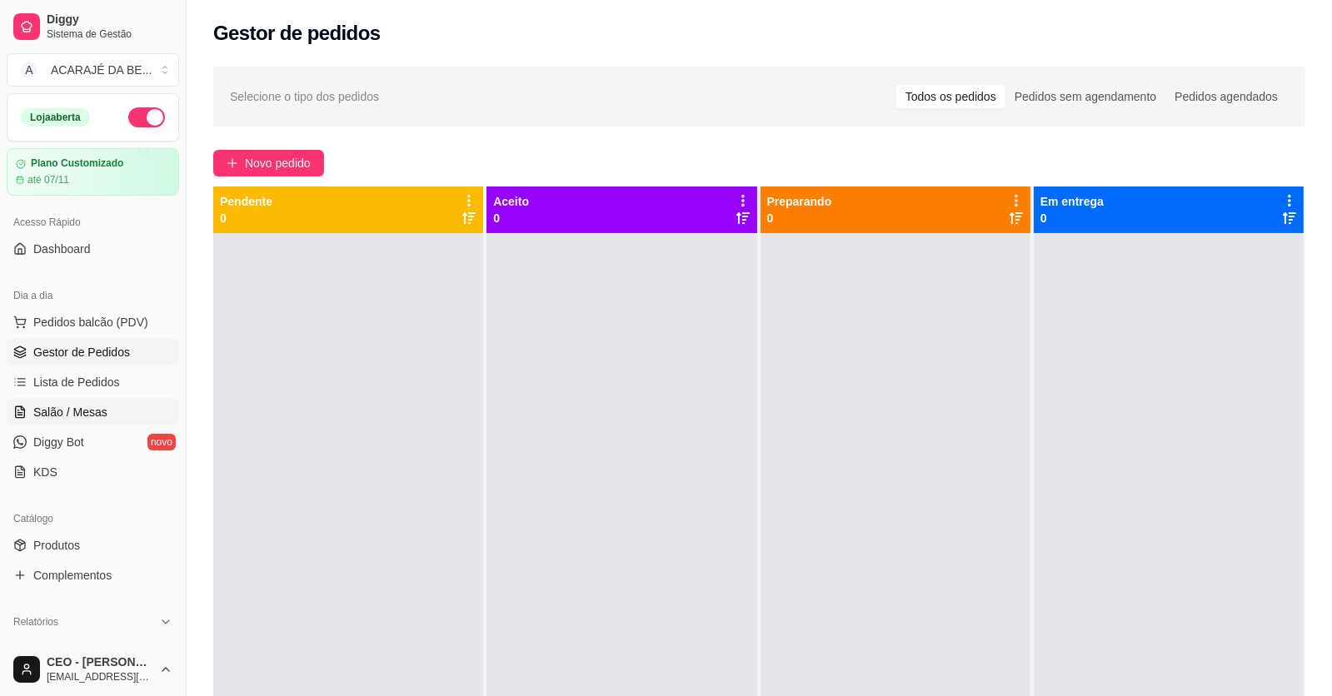
click at [107, 406] on link "Salão / Mesas" at bounding box center [93, 412] width 172 height 27
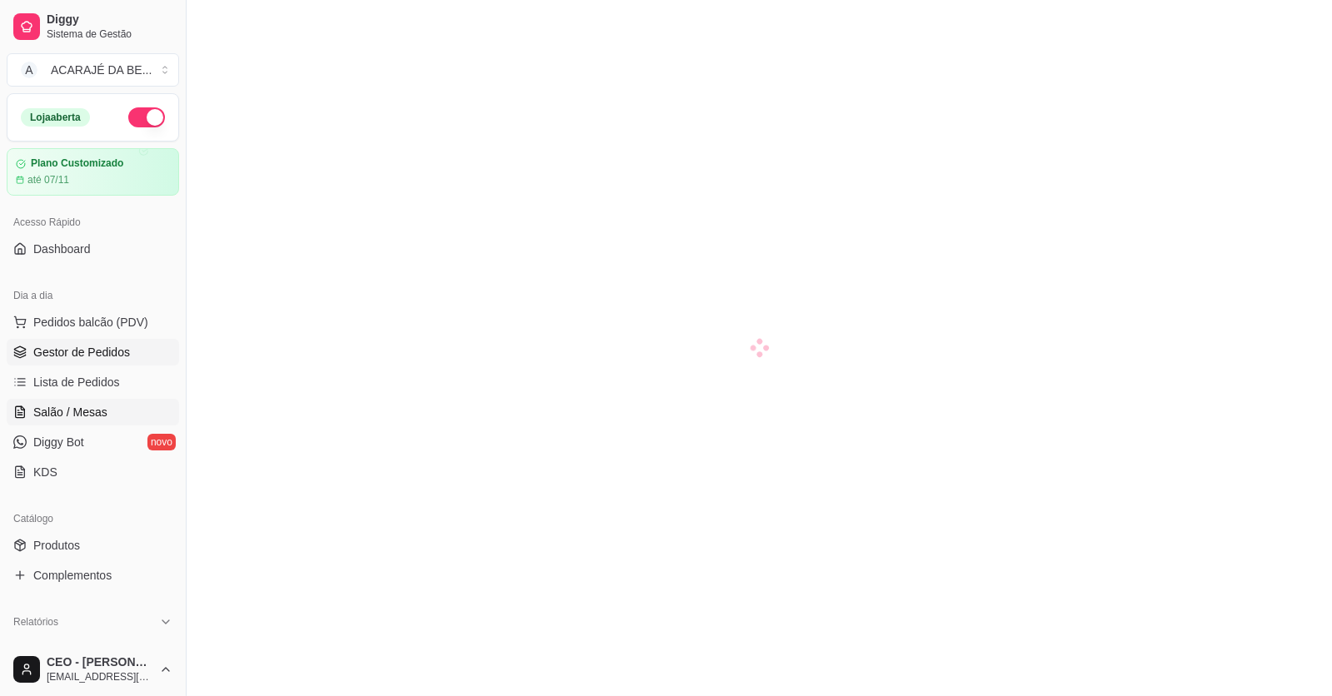
click at [94, 351] on span "Gestor de Pedidos" at bounding box center [81, 352] width 97 height 17
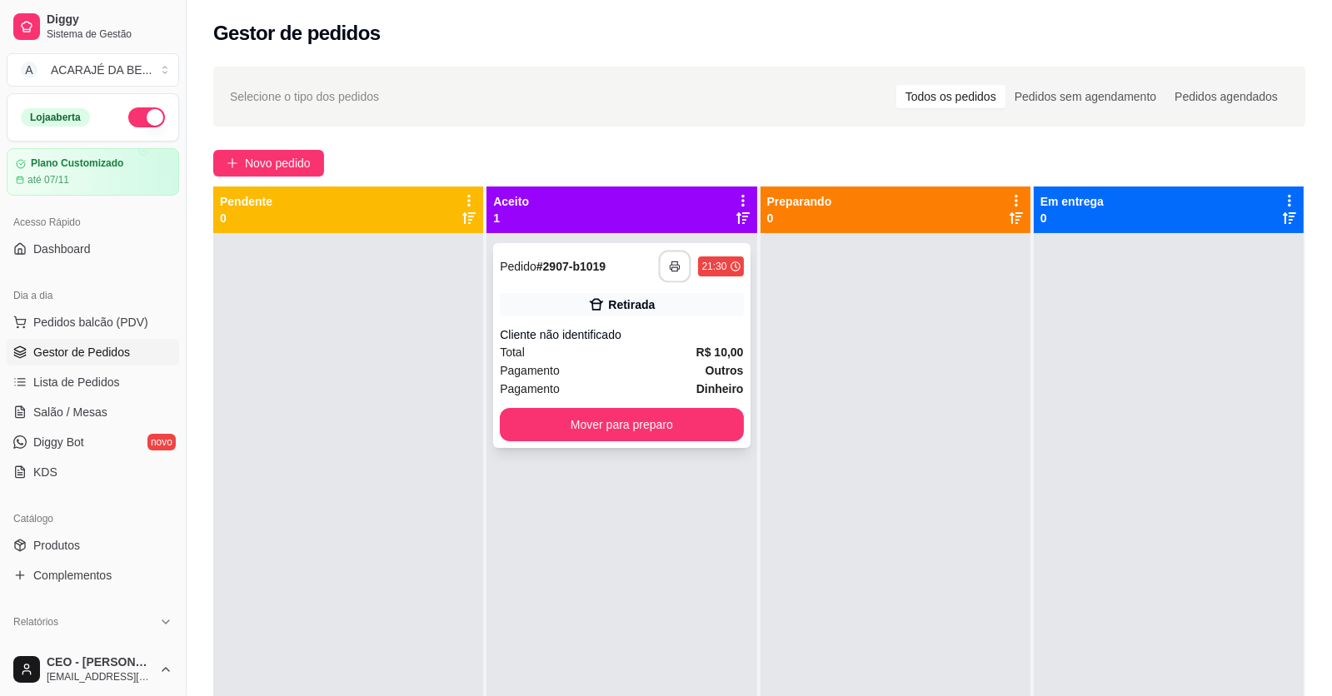
click at [675, 262] on button "button" at bounding box center [675, 267] width 32 height 32
click at [606, 421] on button "Mover para preparo" at bounding box center [622, 425] width 236 height 32
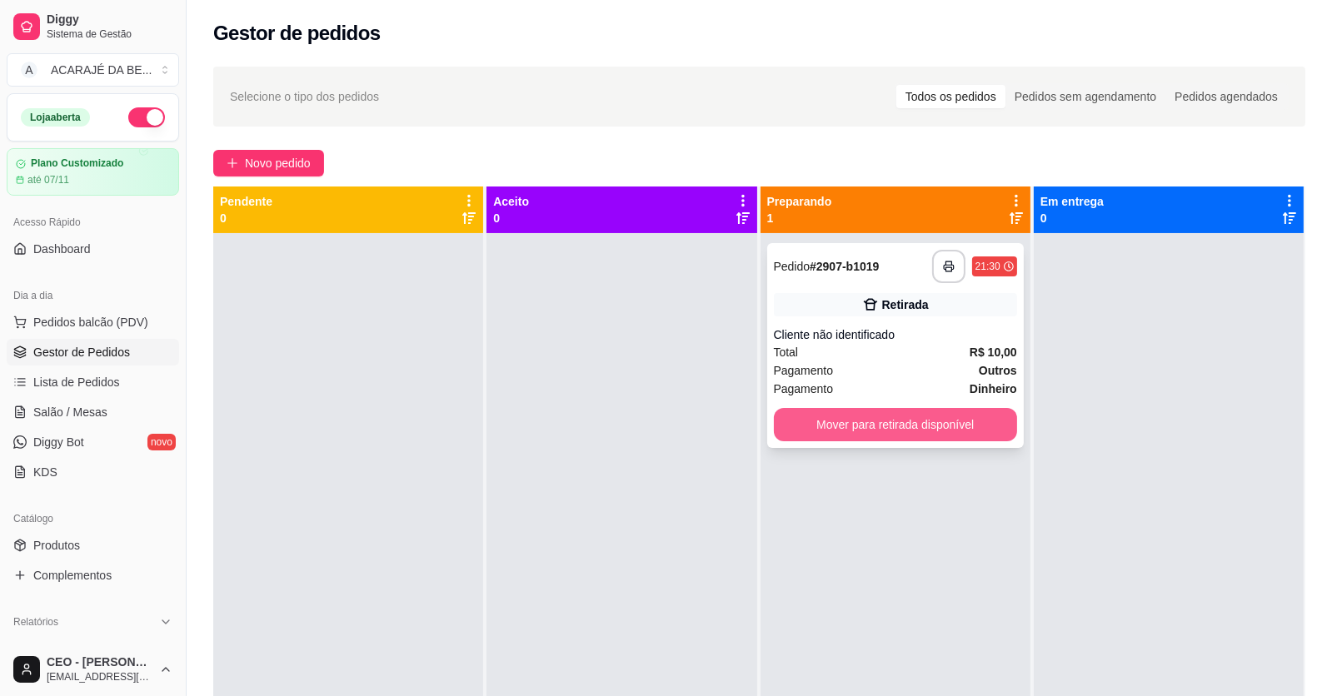
click at [837, 416] on button "Mover para retirada disponível" at bounding box center [895, 424] width 243 height 33
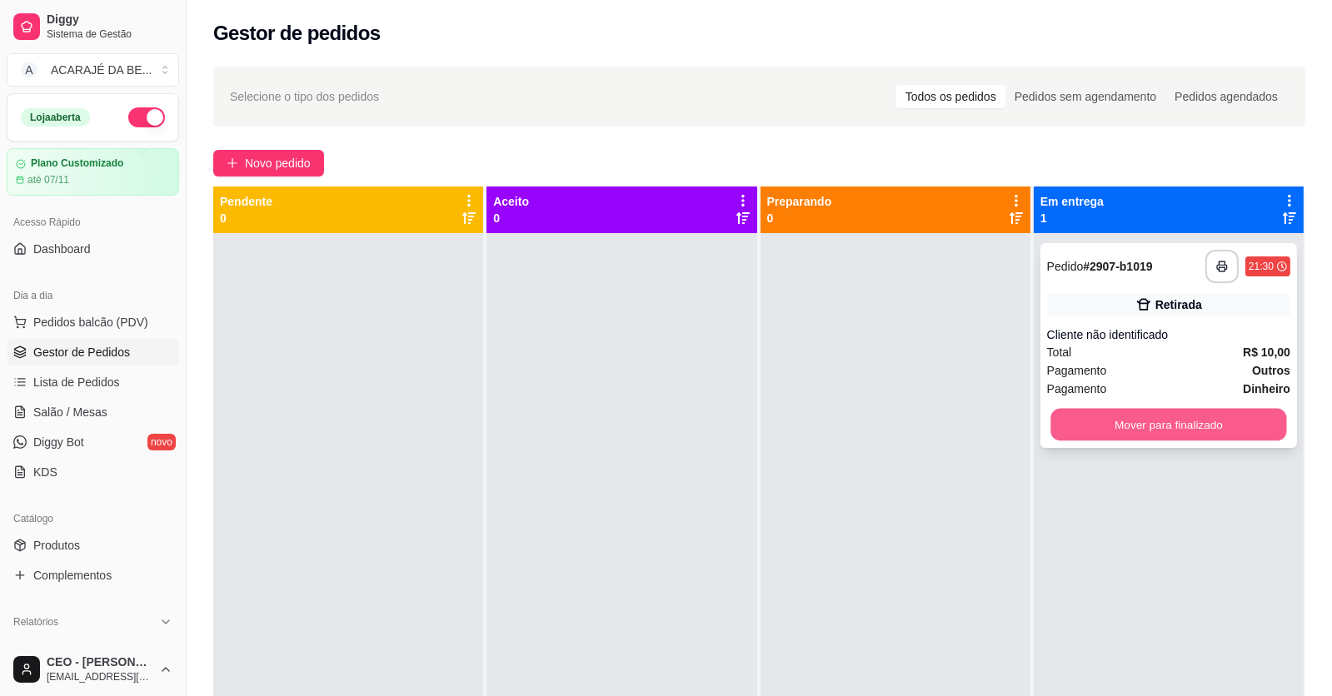
click at [1077, 433] on button "Mover para finalizado" at bounding box center [1168, 425] width 236 height 32
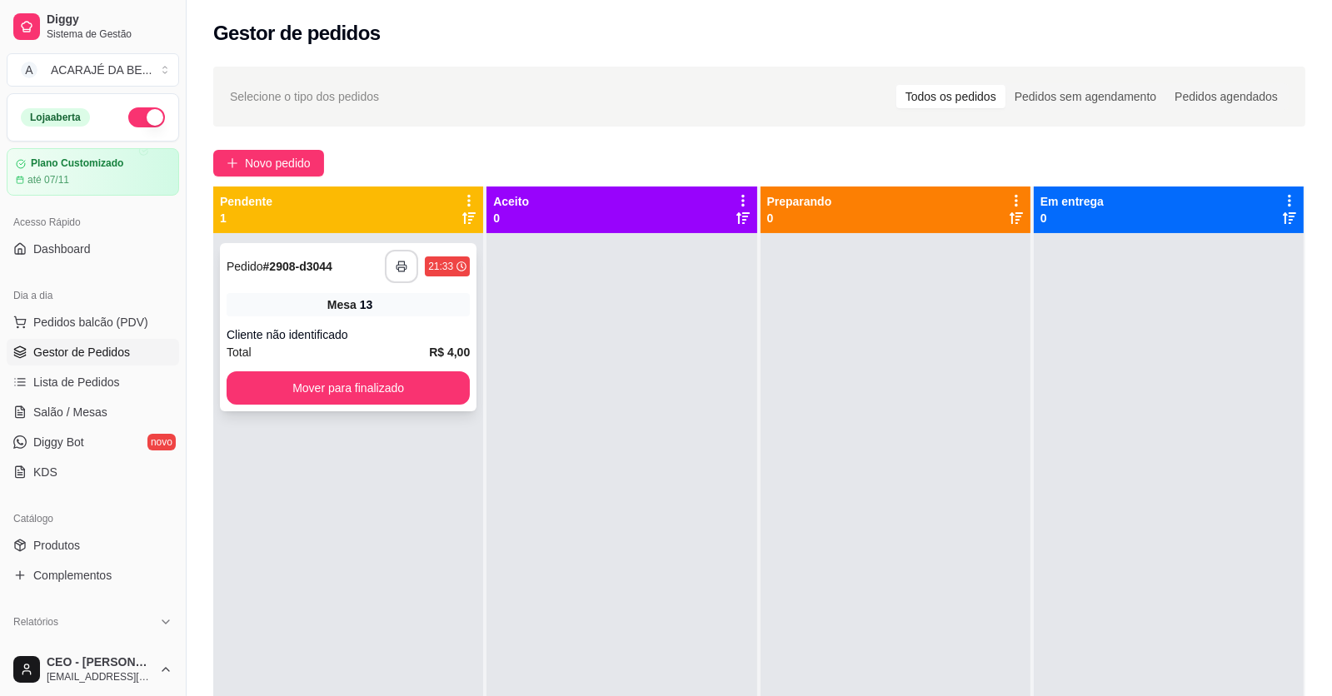
click at [391, 268] on button "button" at bounding box center [401, 266] width 33 height 33
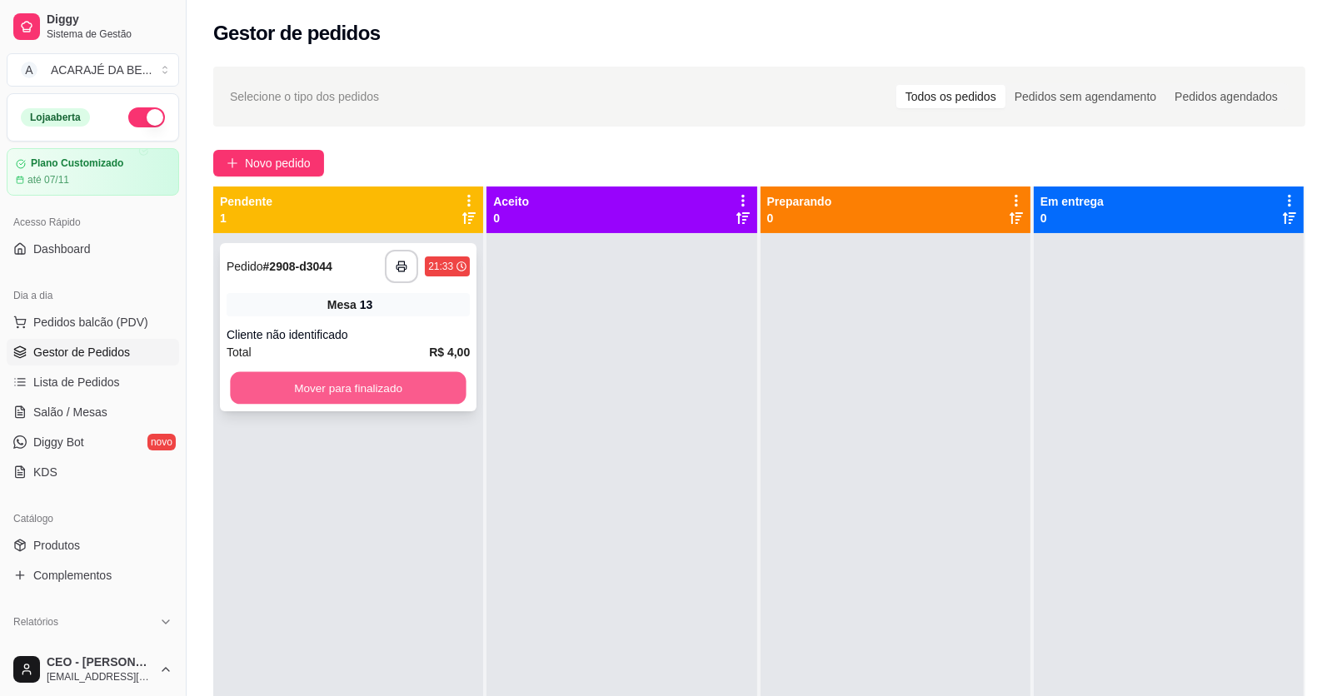
click at [450, 387] on button "Mover para finalizado" at bounding box center [348, 388] width 236 height 32
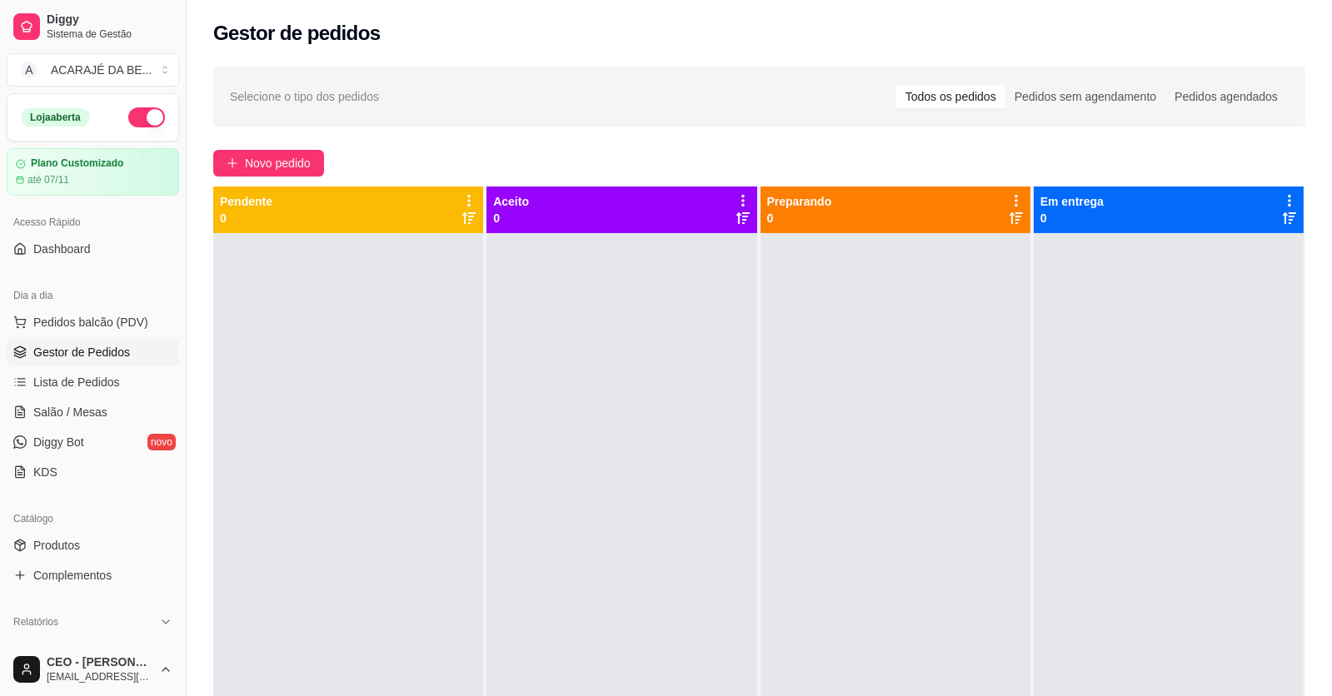
click at [795, 693] on div at bounding box center [895, 581] width 270 height 696
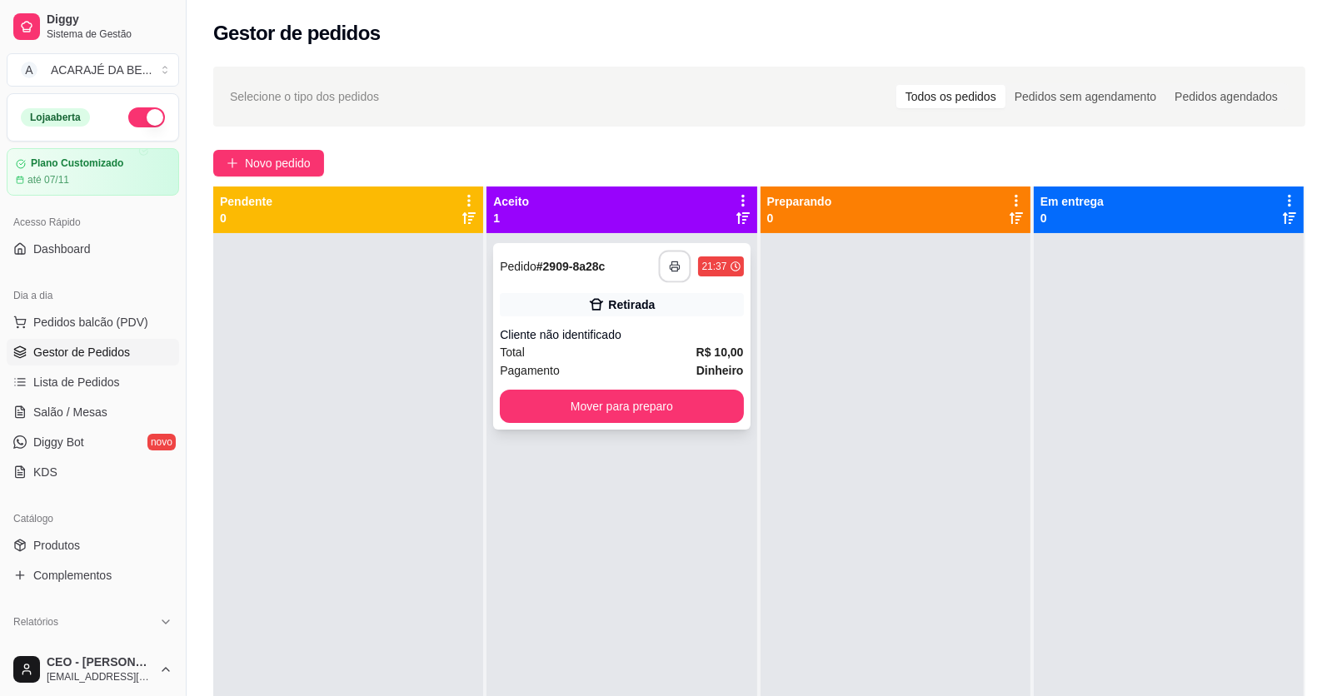
click at [671, 259] on button "button" at bounding box center [675, 267] width 32 height 32
click at [644, 411] on button "Mover para preparo" at bounding box center [621, 406] width 243 height 33
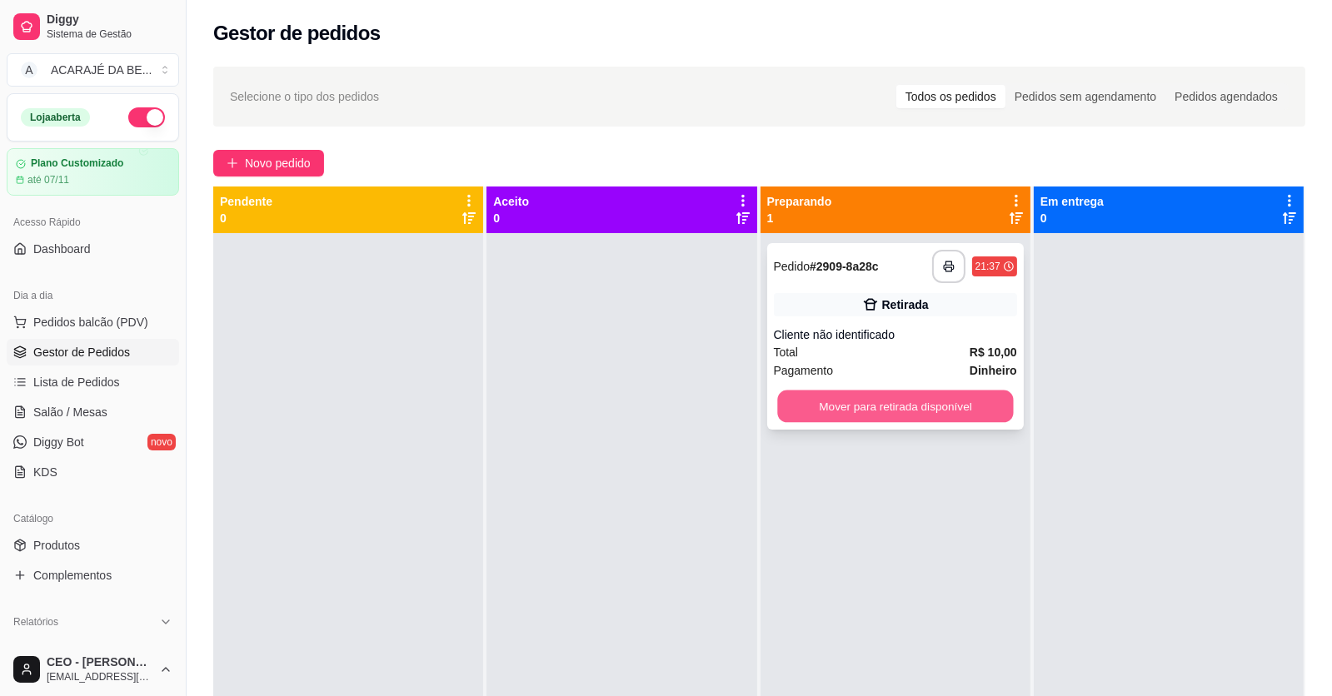
click at [855, 414] on button "Mover para retirada disponível" at bounding box center [895, 407] width 236 height 32
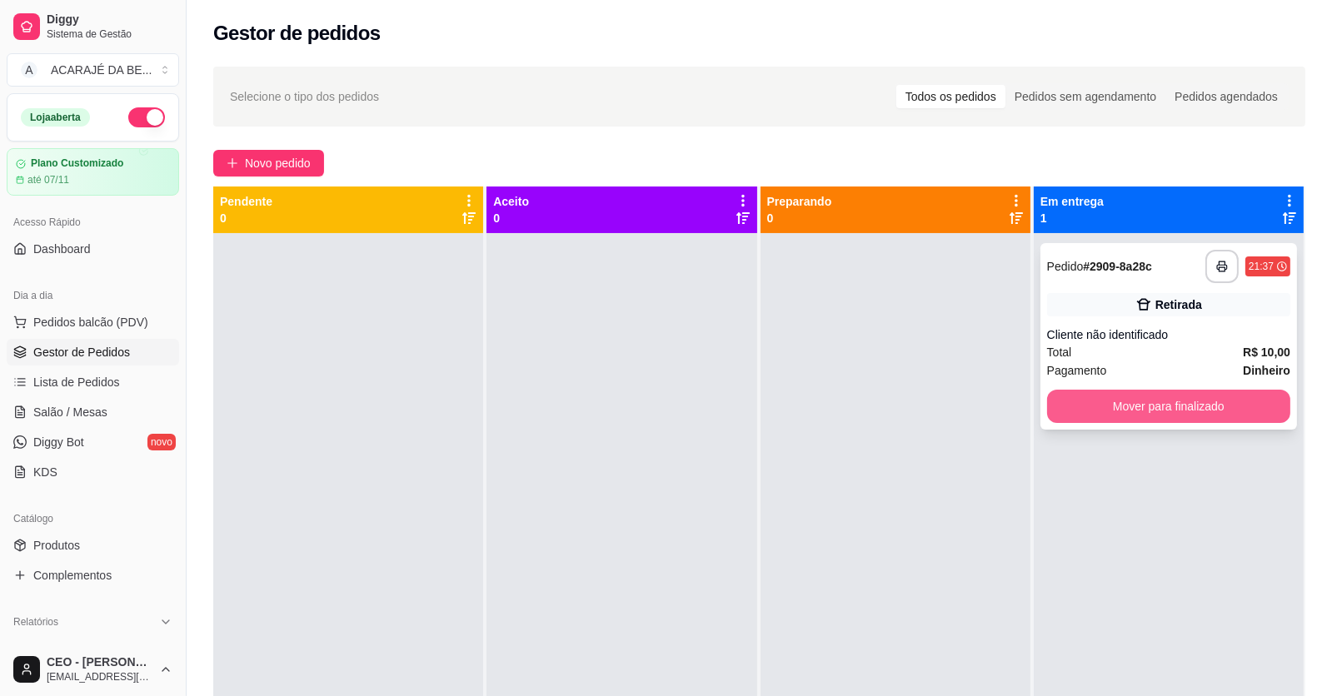
click at [1074, 416] on button "Mover para finalizado" at bounding box center [1168, 406] width 243 height 33
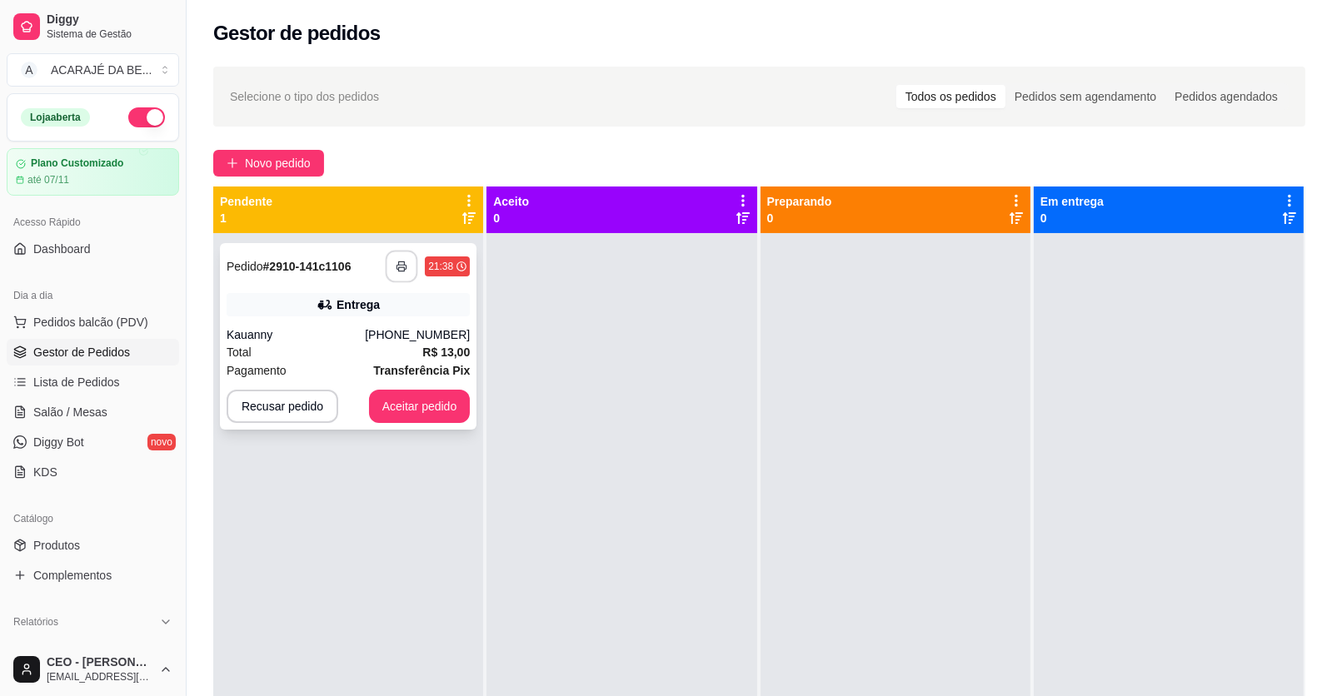
click at [408, 276] on button "button" at bounding box center [402, 267] width 32 height 32
click at [456, 406] on button "Aceitar pedido" at bounding box center [420, 406] width 102 height 33
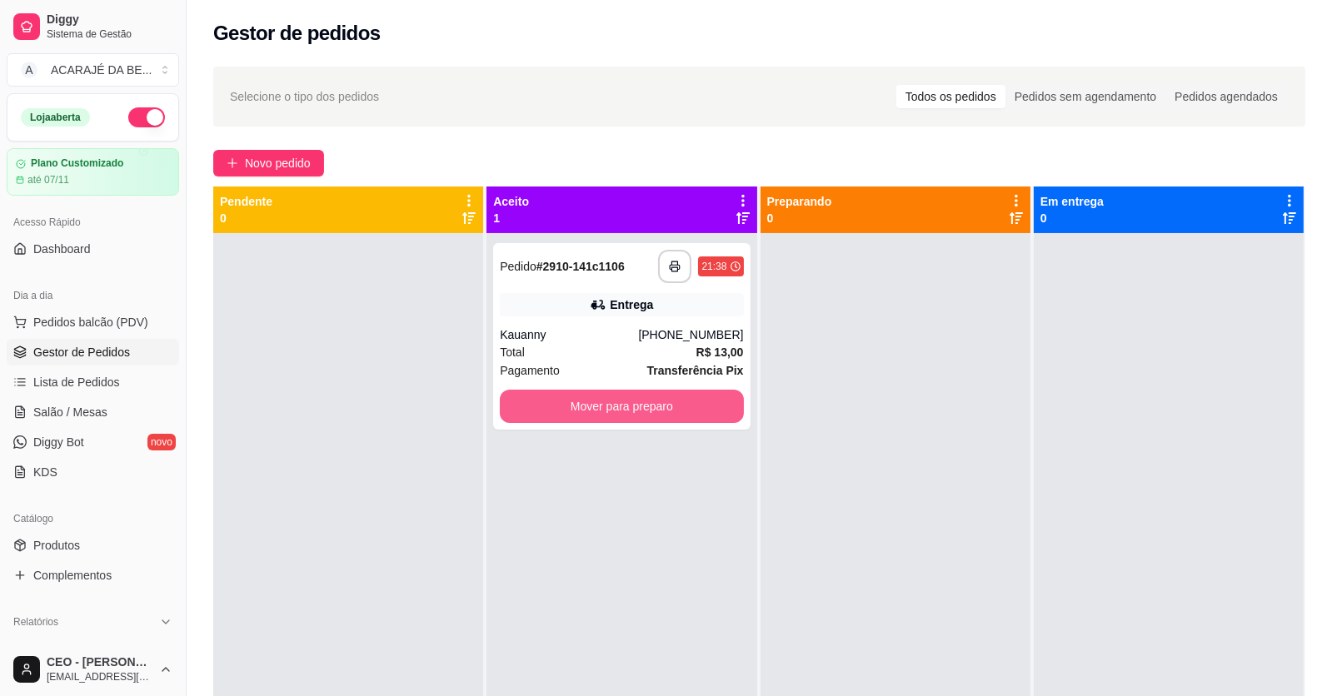
click at [646, 411] on button "Mover para preparo" at bounding box center [621, 406] width 243 height 33
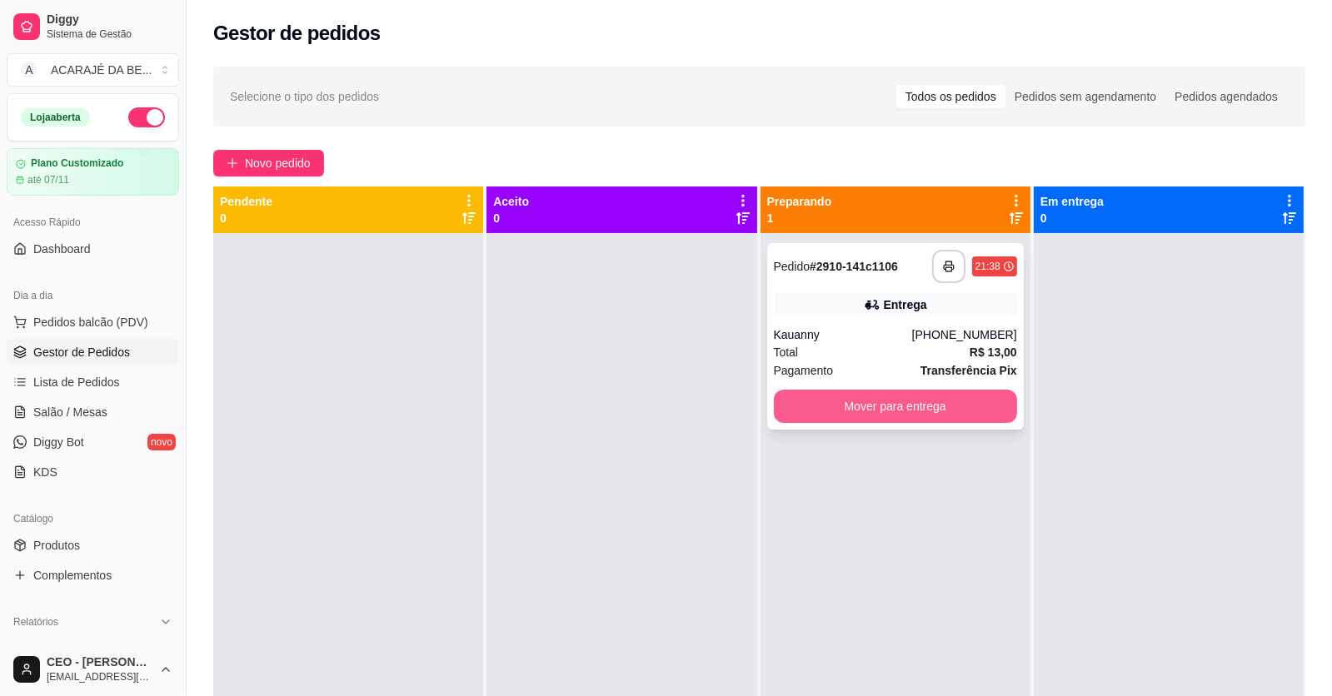
click at [832, 394] on button "Mover para entrega" at bounding box center [895, 406] width 243 height 33
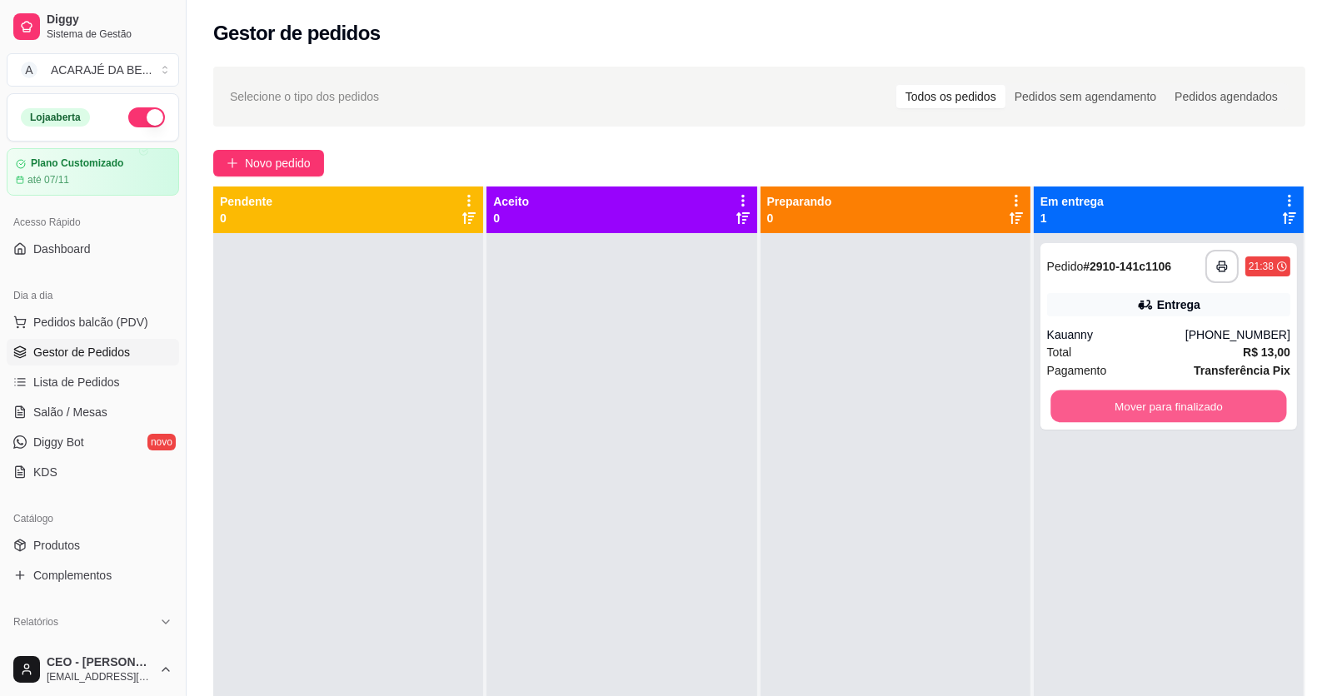
click at [1053, 408] on button "Mover para finalizado" at bounding box center [1168, 407] width 236 height 32
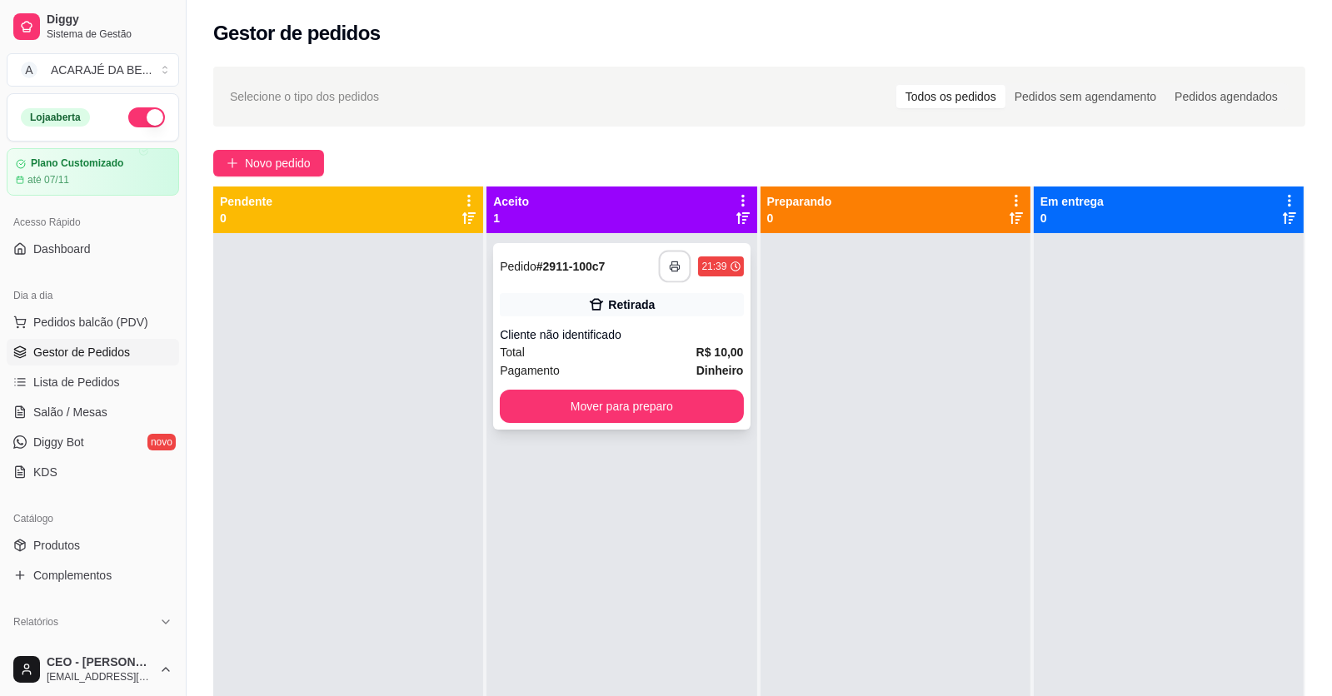
click at [667, 274] on button "button" at bounding box center [675, 267] width 32 height 32
click at [661, 406] on button "Mover para preparo" at bounding box center [621, 406] width 243 height 33
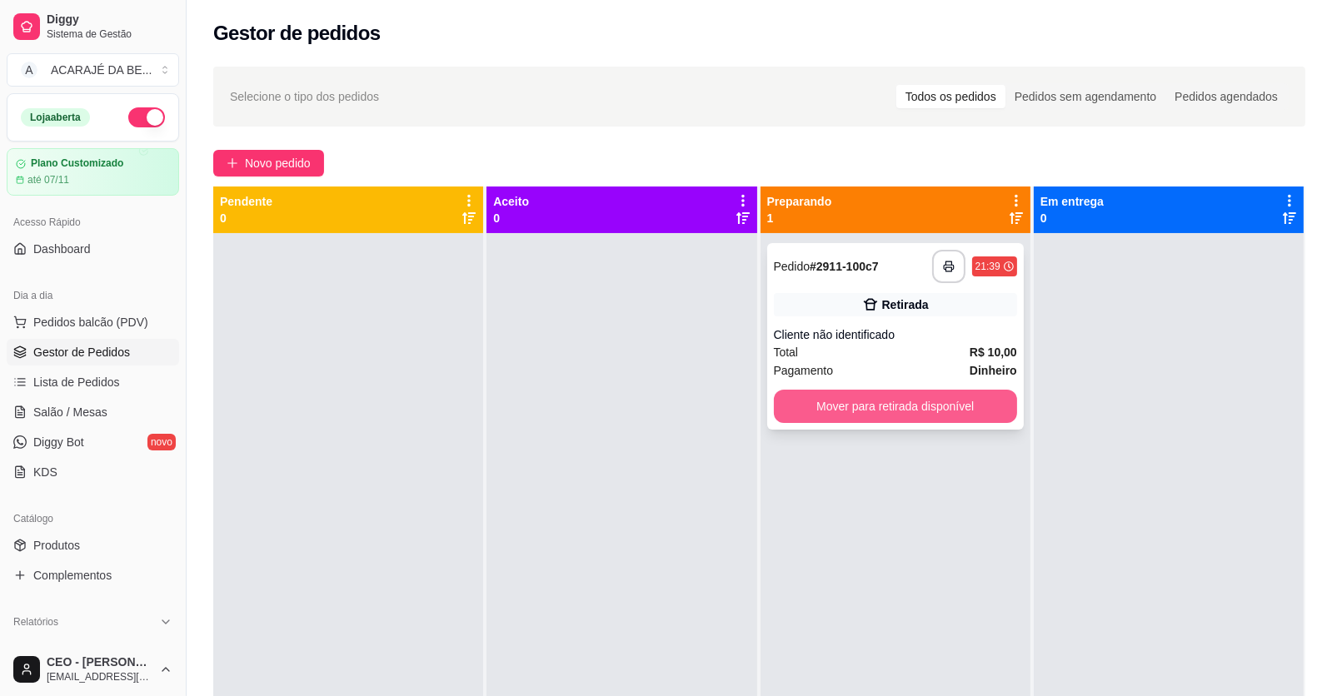
click at [986, 411] on button "Mover para retirada disponível" at bounding box center [895, 406] width 243 height 33
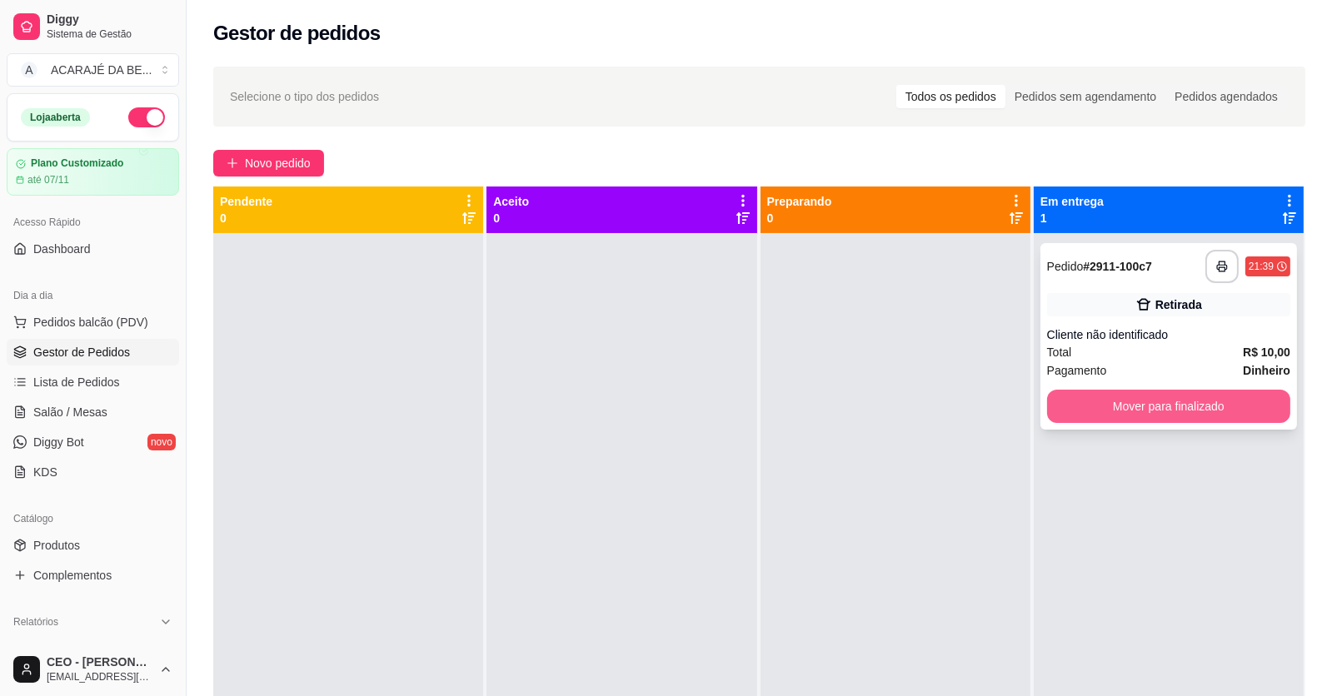
click at [1114, 401] on button "Mover para finalizado" at bounding box center [1168, 406] width 243 height 33
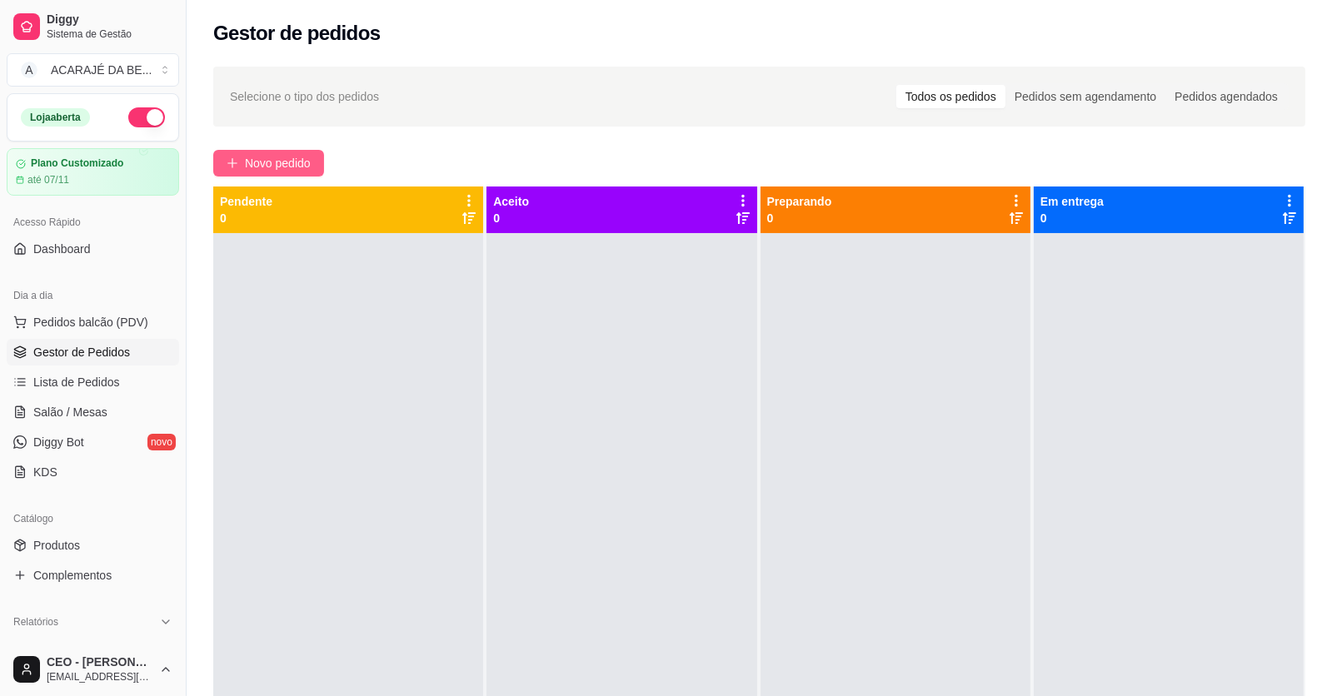
click at [302, 162] on span "Novo pedido" at bounding box center [278, 163] width 66 height 18
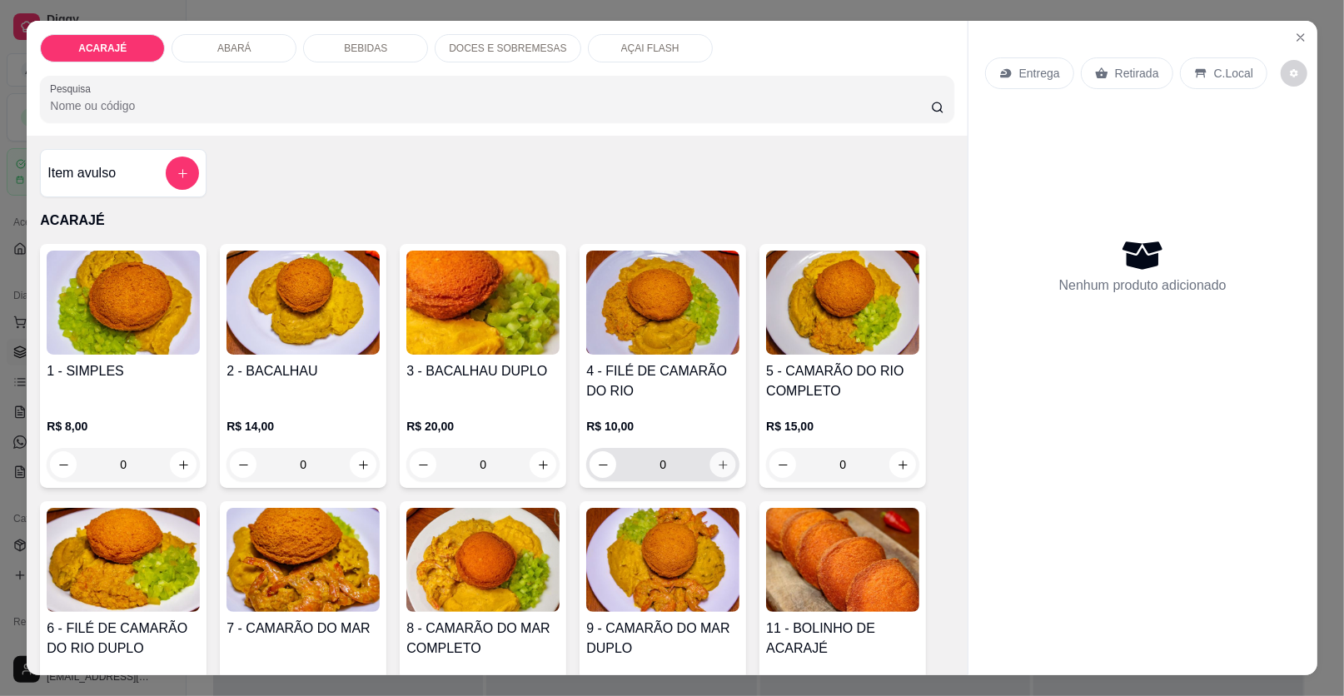
click at [717, 467] on icon "increase-product-quantity" at bounding box center [723, 465] width 12 height 12
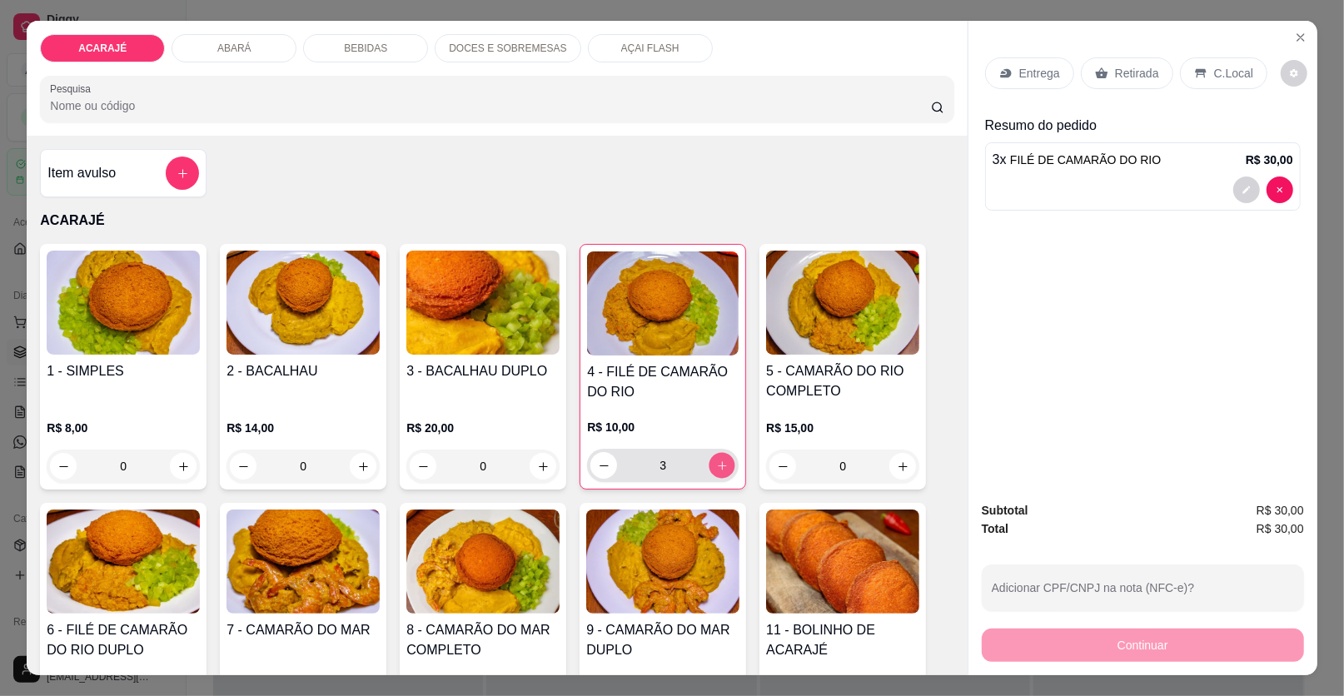
click at [716, 467] on icon "increase-product-quantity" at bounding box center [722, 466] width 12 height 12
type input "4"
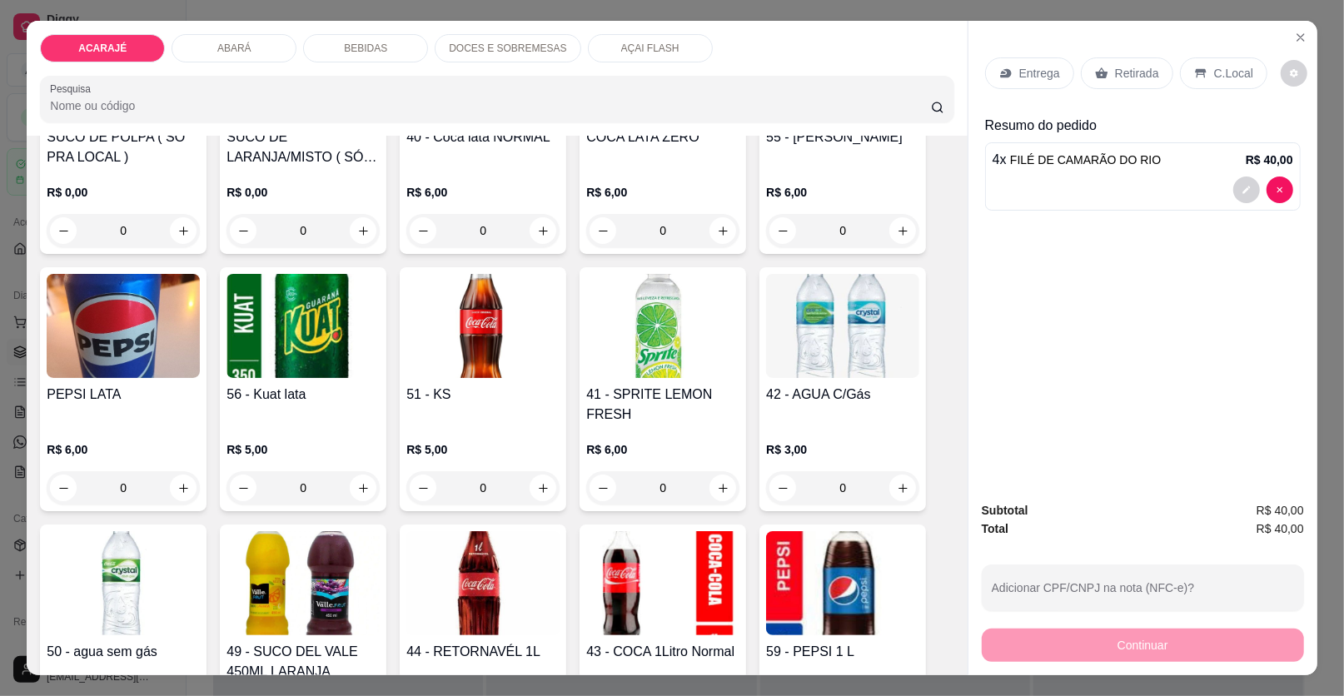
scroll to position [1749, 0]
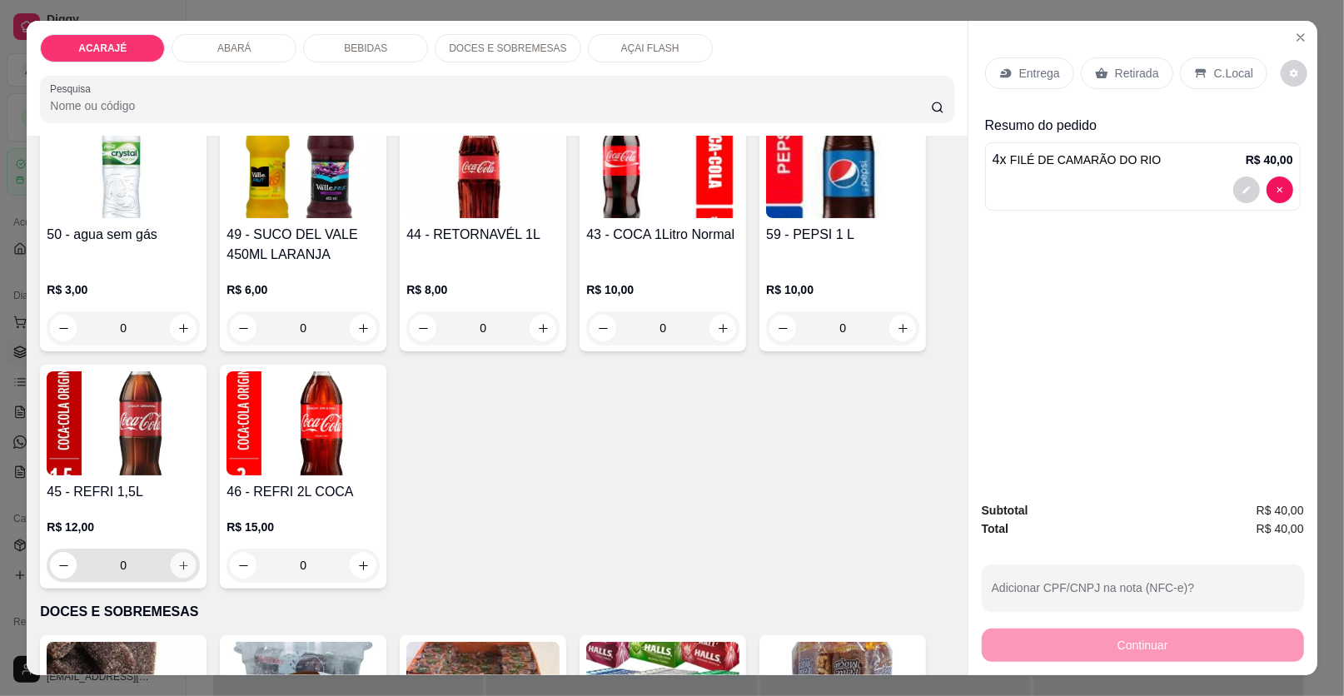
click at [171, 570] on button "increase-product-quantity" at bounding box center [184, 566] width 26 height 26
type input "1"
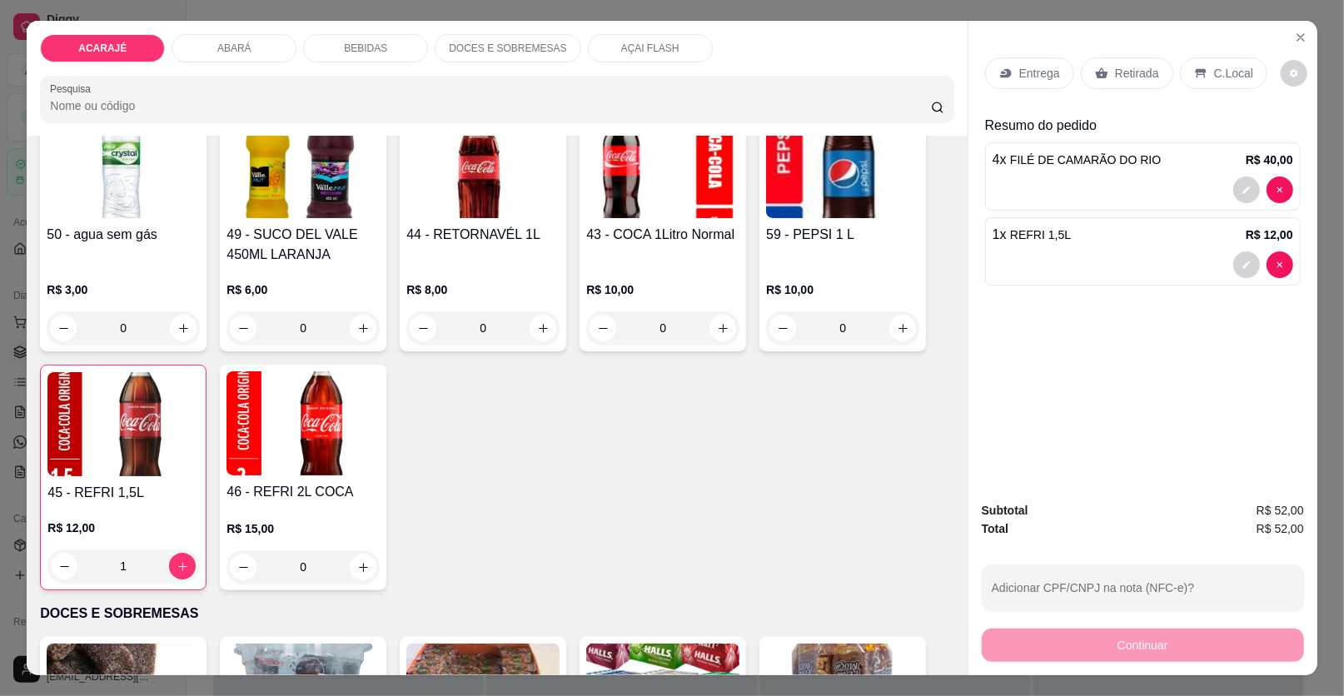
click at [1012, 72] on div "Entrega" at bounding box center [1029, 73] width 89 height 32
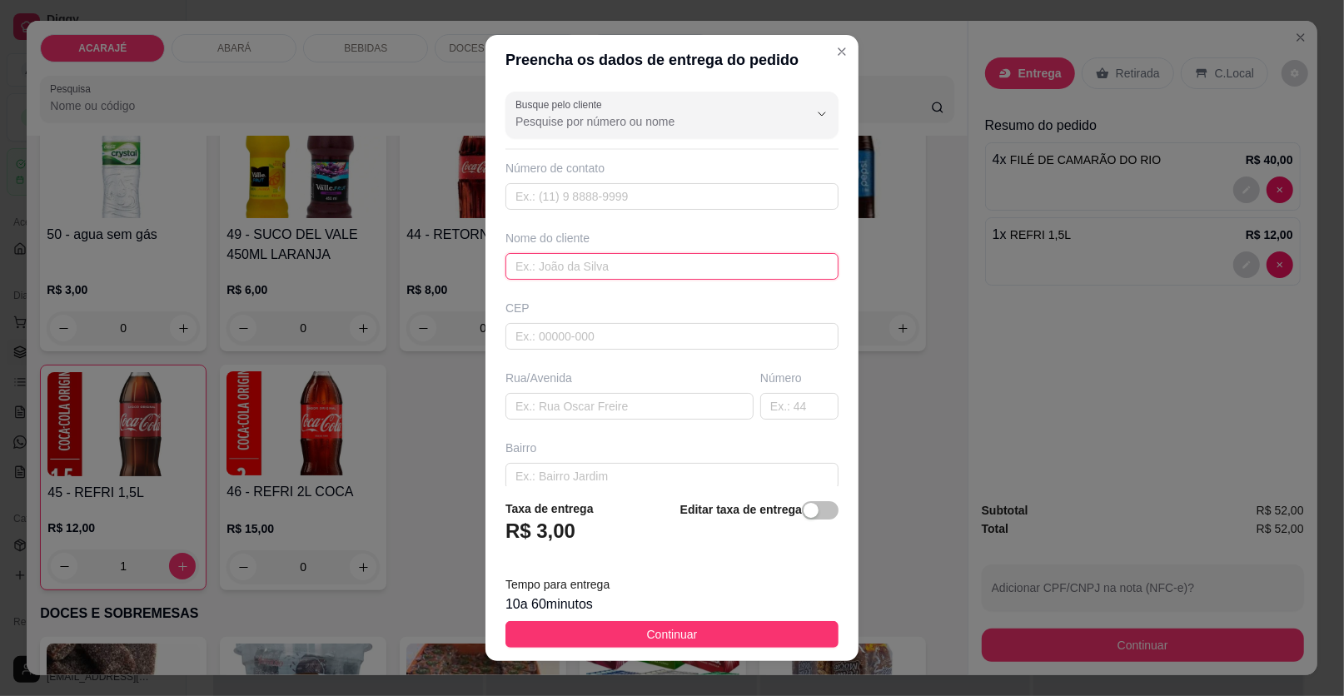
click at [626, 263] on input "text" at bounding box center [672, 266] width 333 height 27
type input "Luana"
paste input "48135337000132 ZENILDA DE JESUS SANTANA Chave Pix CNPJ MANDAR COMPROVANTE POR G…"
type input "48135337000132 ZENILDA DE JESUS SANTANA Chave Pix CNPJ MANDAR COMPROVANTE POR G…"
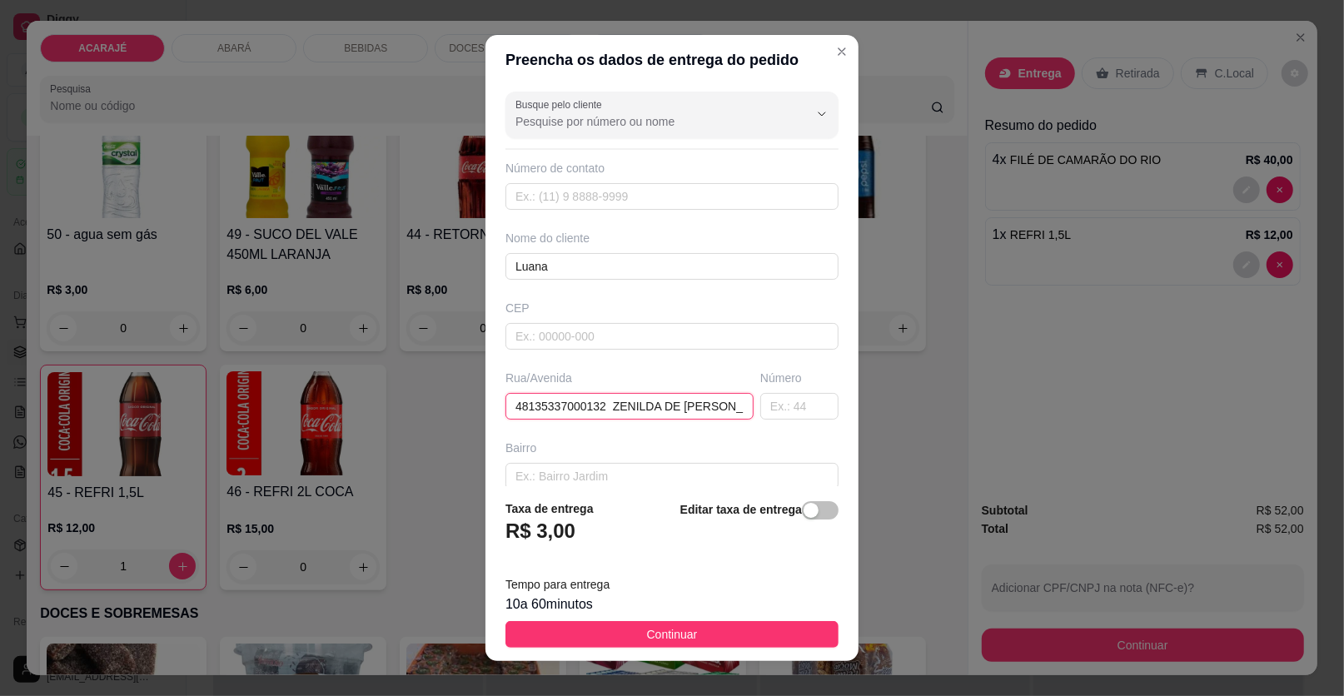
drag, startPoint x: 720, startPoint y: 407, endPoint x: 348, endPoint y: 416, distance: 371.6
click at [356, 420] on div "Preencha os dados de entrega do pedido Busque pelo cliente Número de contato No…" at bounding box center [672, 348] width 1344 height 696
paste input "Rua São Luiz Camamuzinho ñ 40 Luana"
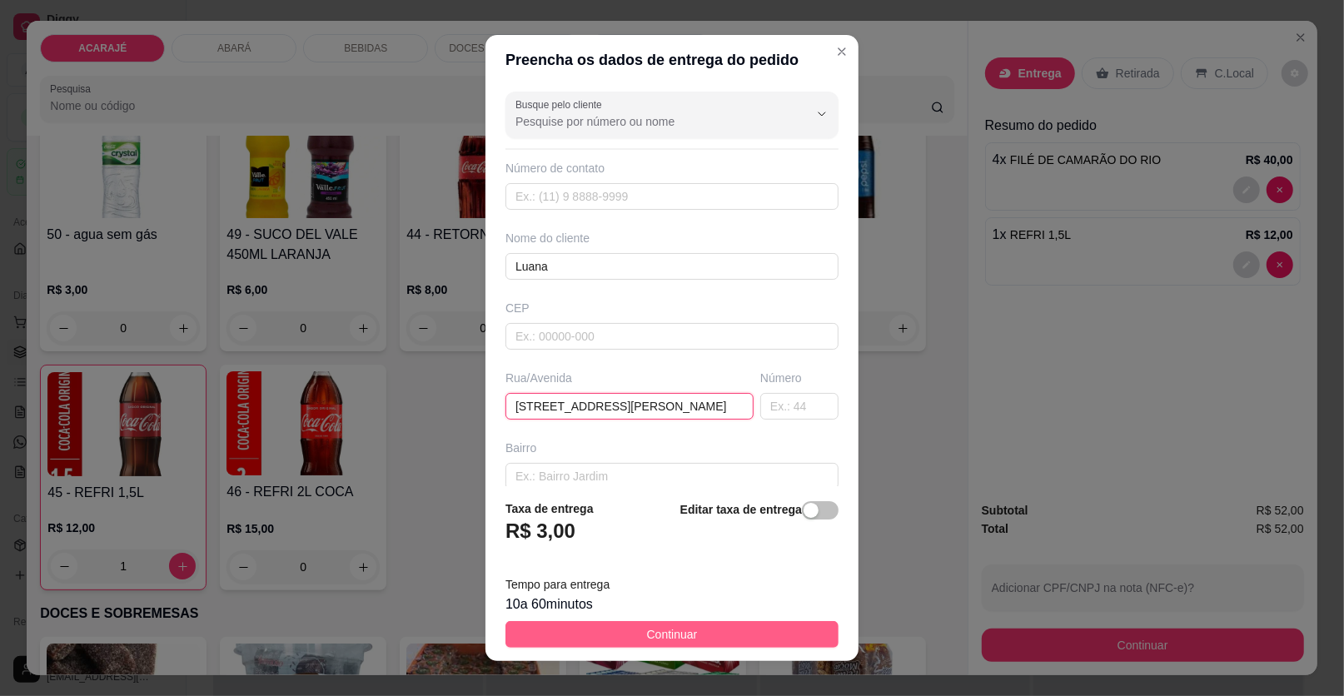
type input "Rua São Luiz Camamuzinho ñ 40 Luana"
click at [626, 639] on button "Continuar" at bounding box center [672, 634] width 333 height 27
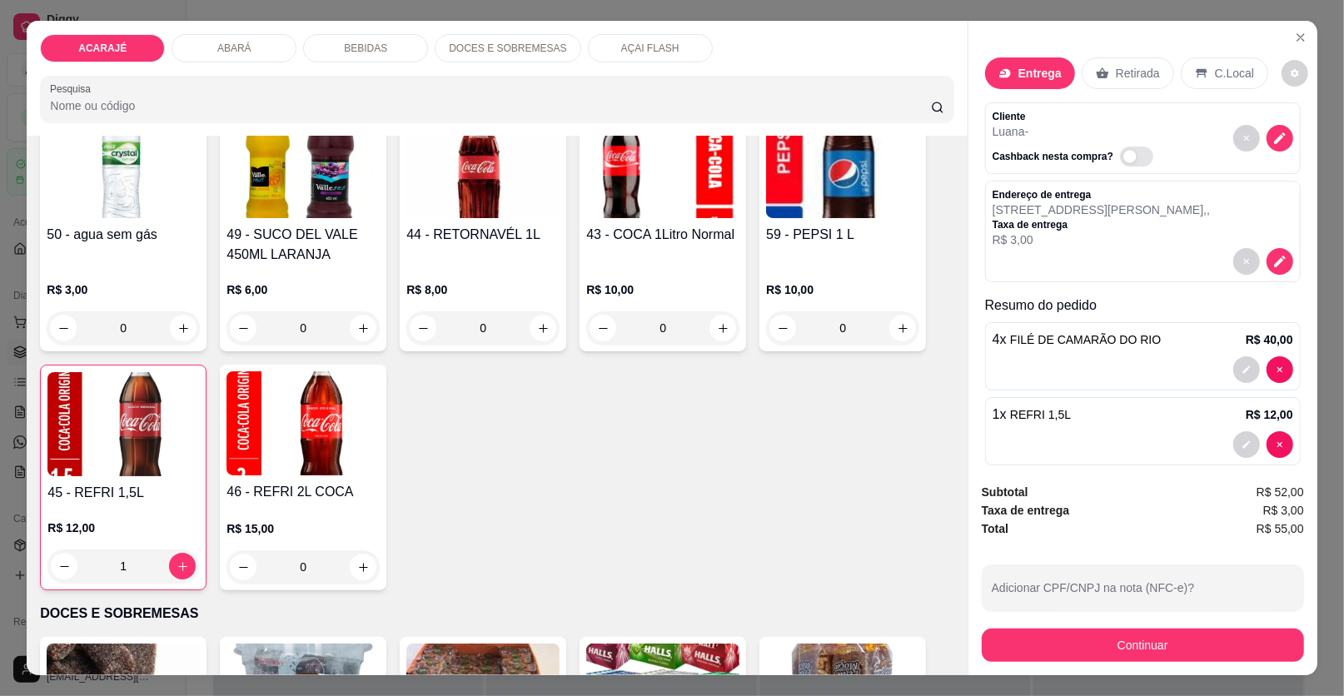
scroll to position [17, 0]
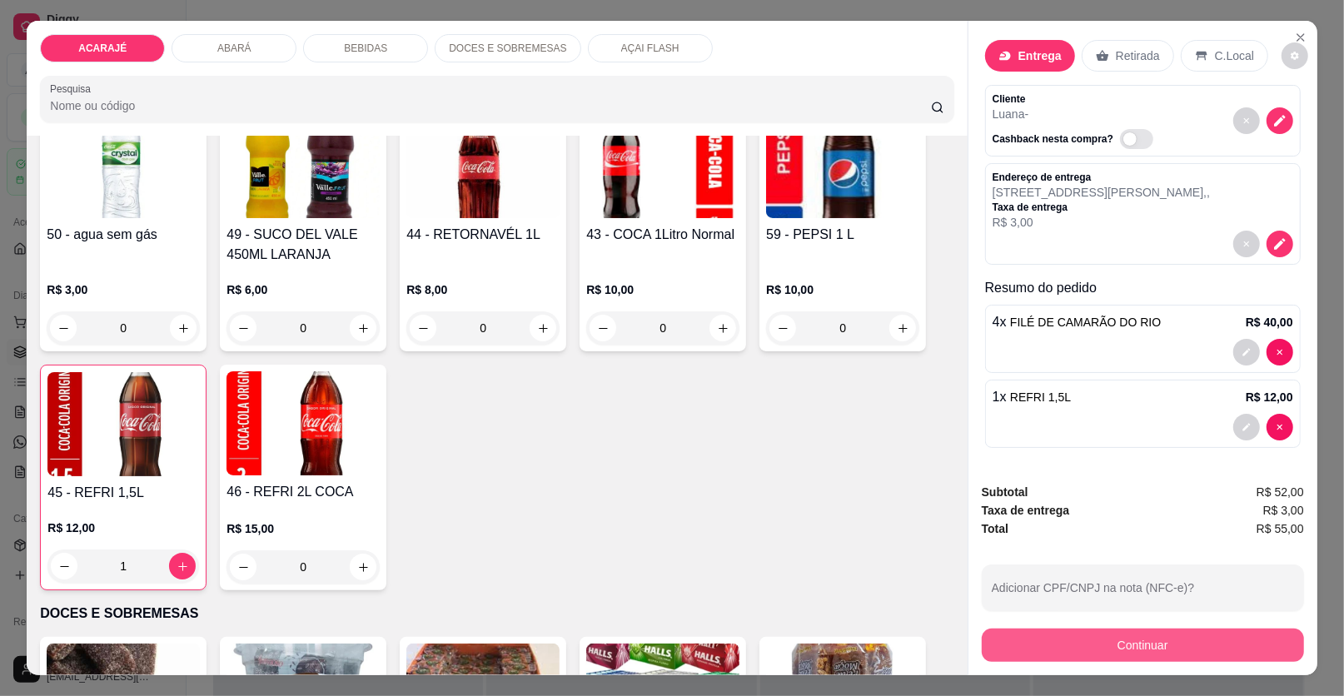
click at [1026, 640] on button "Continuar" at bounding box center [1143, 645] width 322 height 33
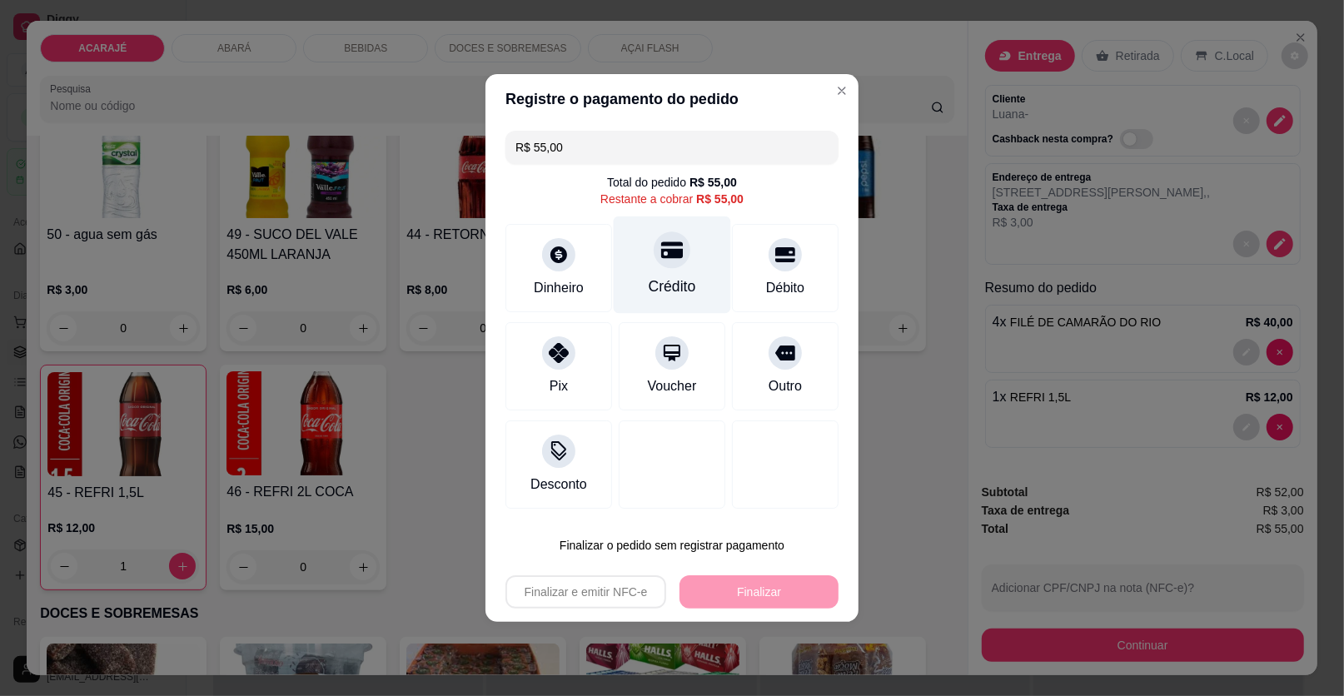
click at [688, 289] on div "Crédito" at bounding box center [672, 287] width 47 height 22
type input "R$ 0,00"
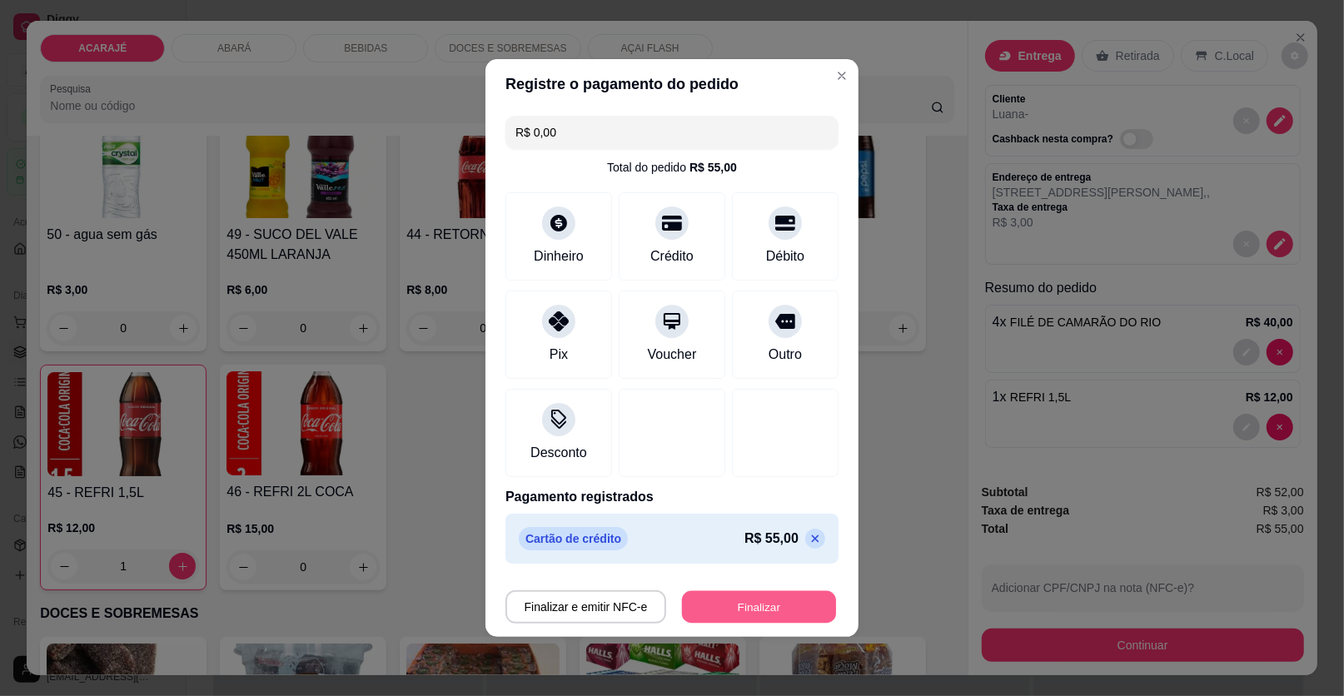
click at [735, 604] on button "Finalizar" at bounding box center [759, 607] width 154 height 32
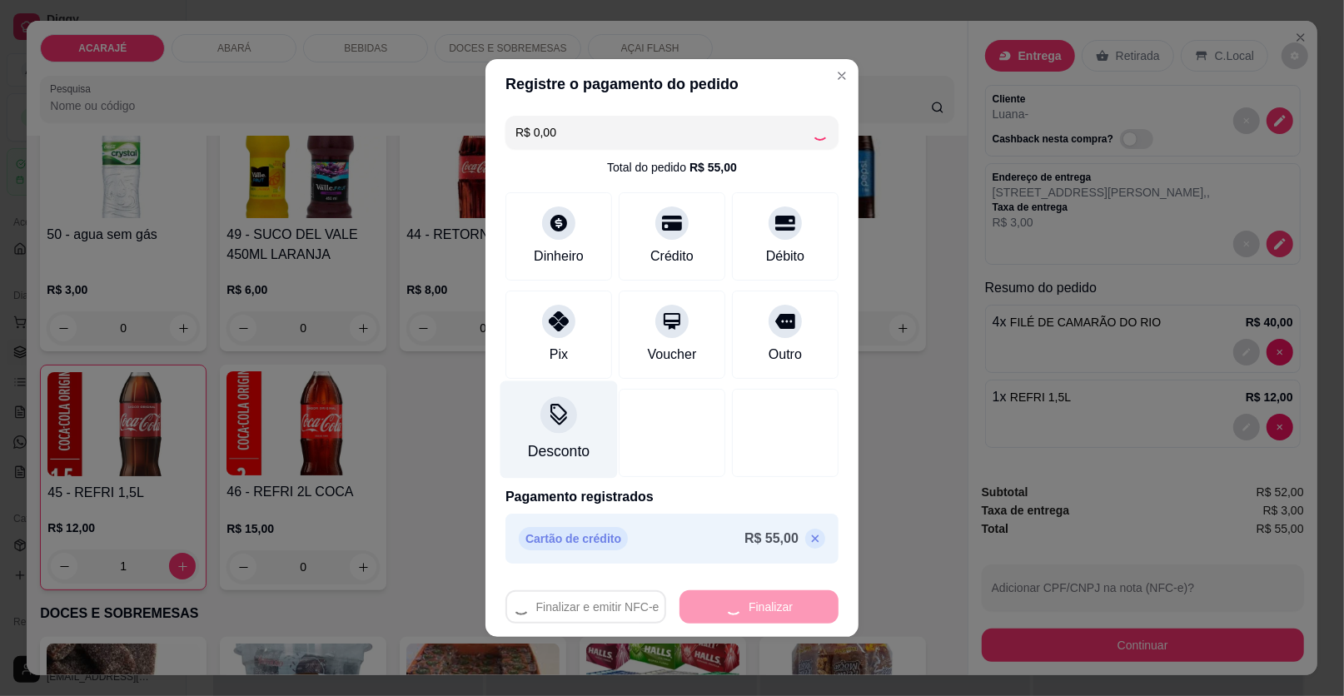
type input "0"
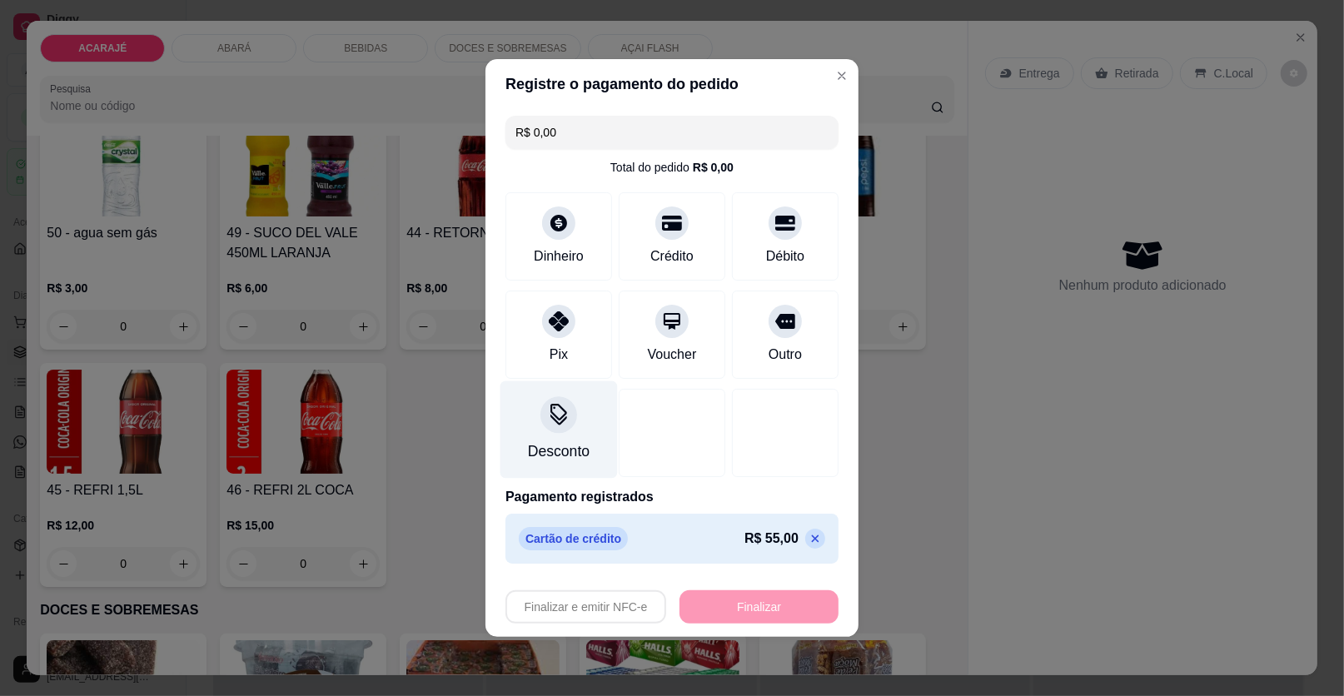
type input "-R$ 55,00"
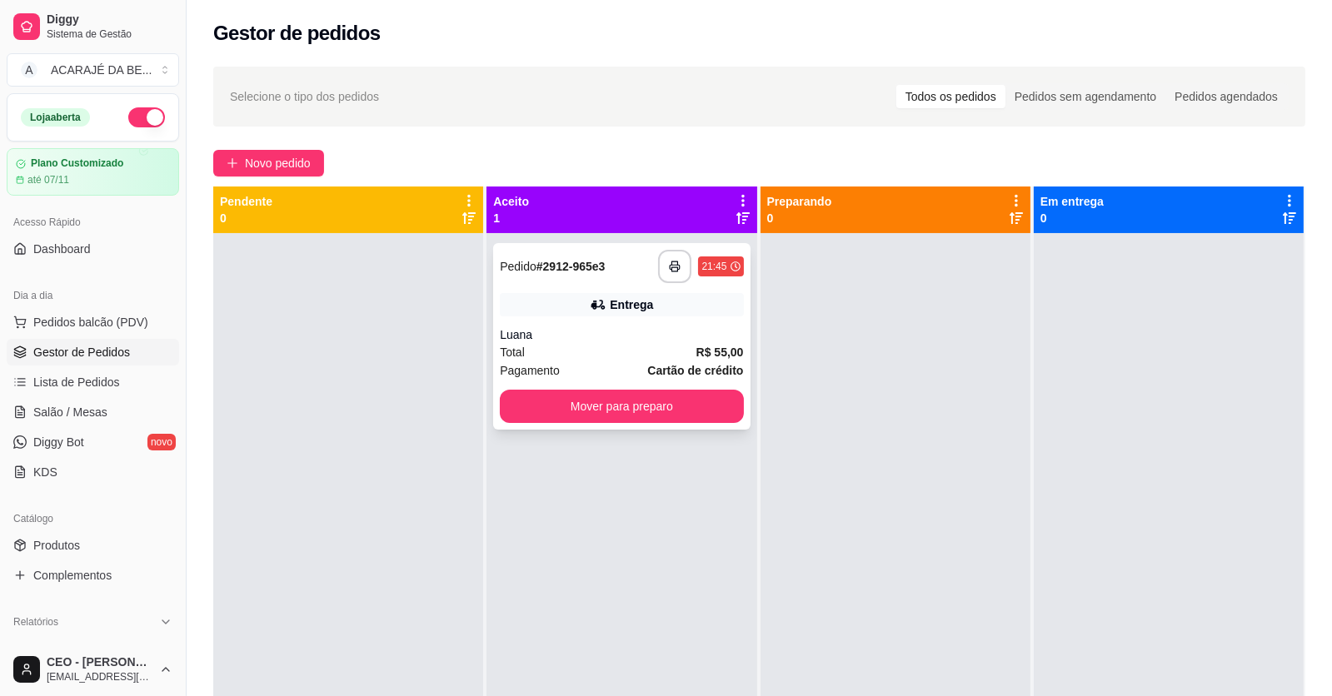
click at [651, 267] on div "**********" at bounding box center [621, 266] width 243 height 33
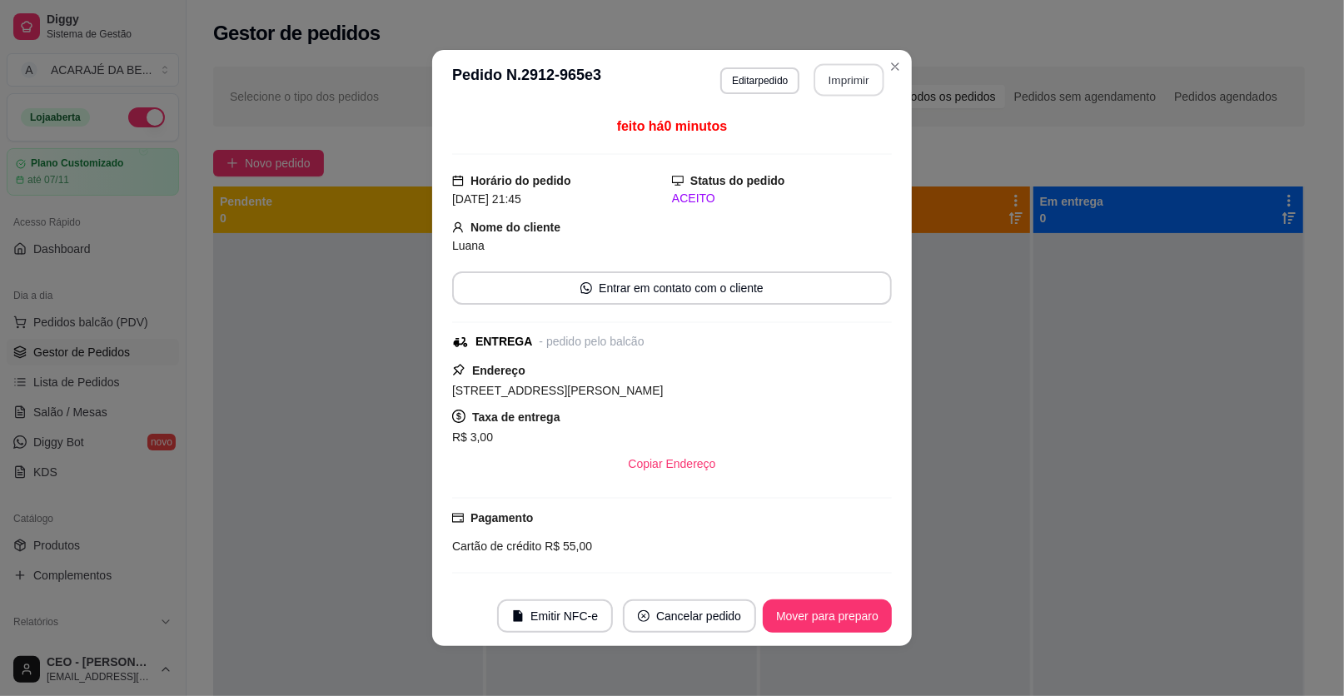
click at [831, 72] on button "Imprimir" at bounding box center [850, 80] width 70 height 32
click at [828, 617] on button "Mover para preparo" at bounding box center [827, 617] width 125 height 32
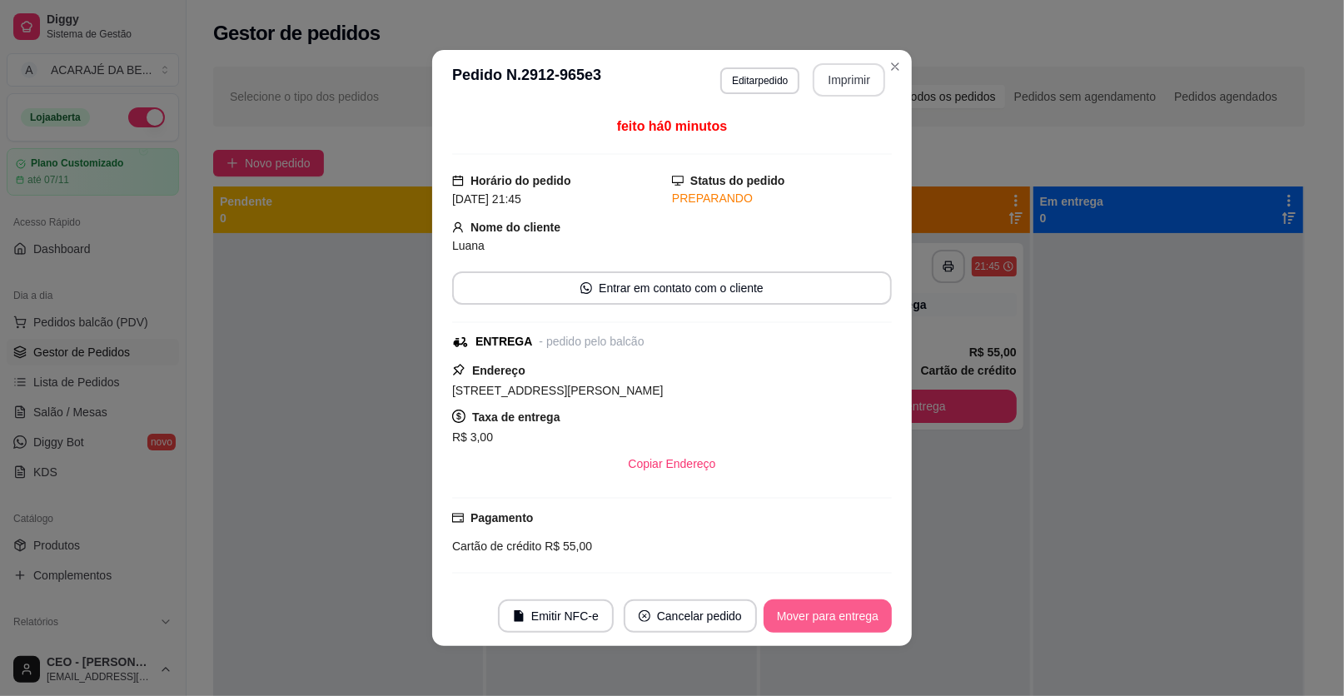
click at [855, 611] on button "Mover para entrega" at bounding box center [828, 616] width 128 height 33
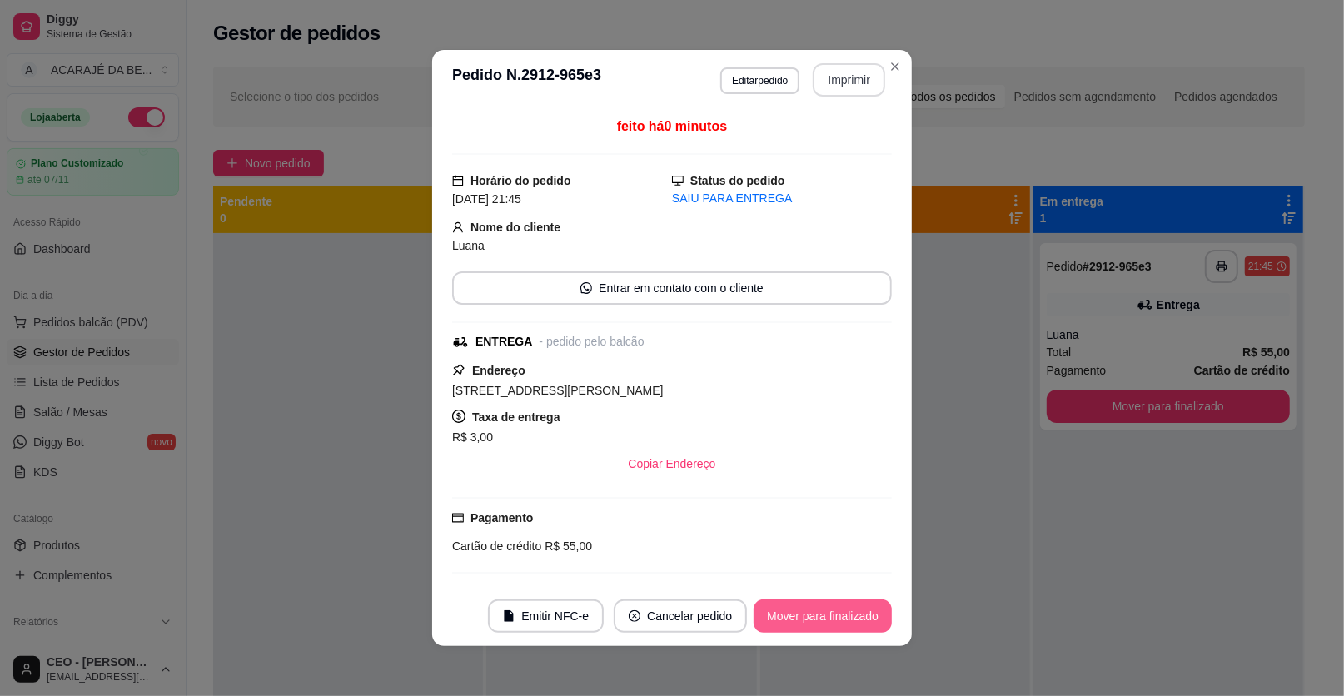
click at [855, 611] on button "Mover para finalizado" at bounding box center [823, 616] width 138 height 33
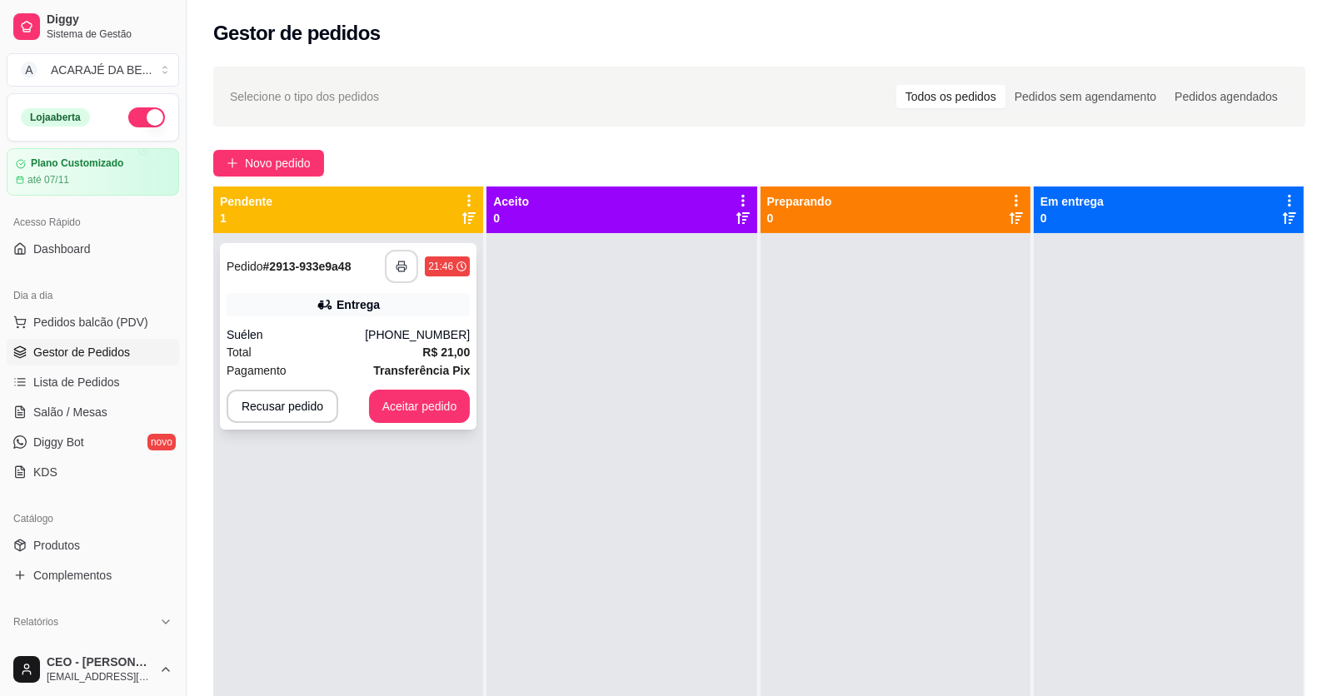
click at [407, 272] on button "button" at bounding box center [401, 266] width 33 height 33
click at [428, 402] on button "Aceitar pedido" at bounding box center [420, 406] width 102 height 33
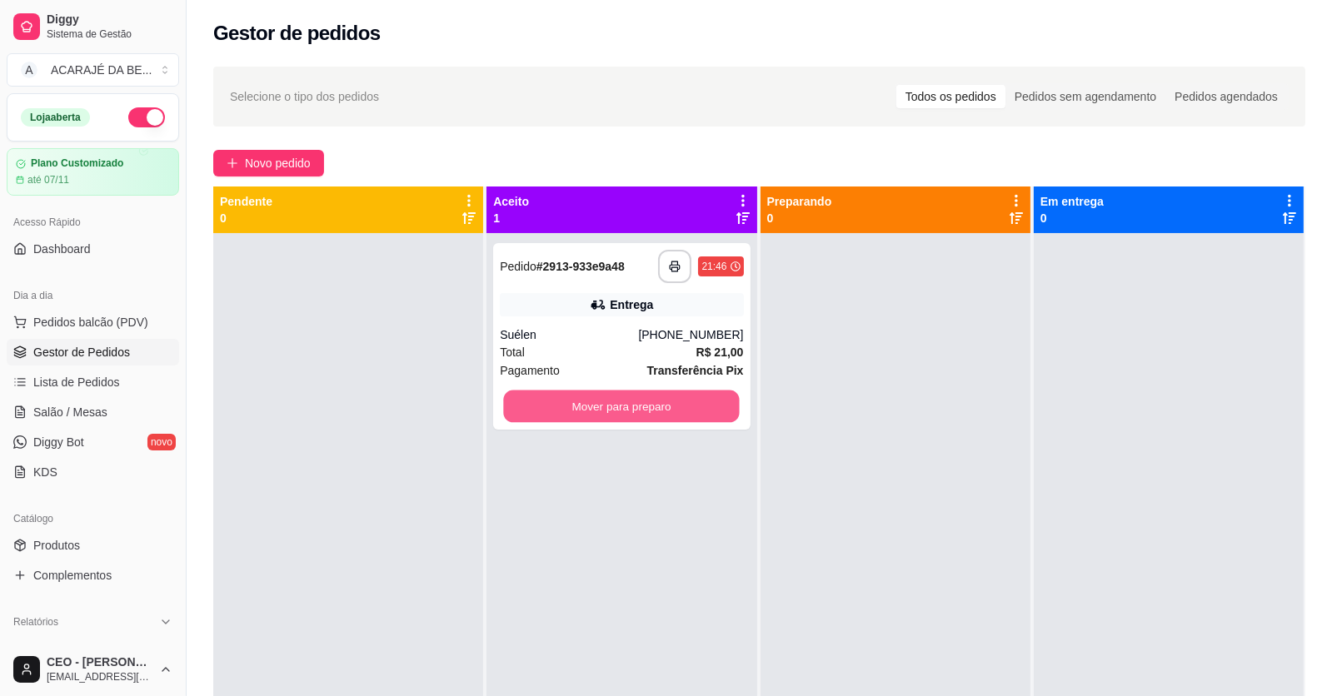
click at [629, 420] on button "Mover para preparo" at bounding box center [622, 407] width 236 height 32
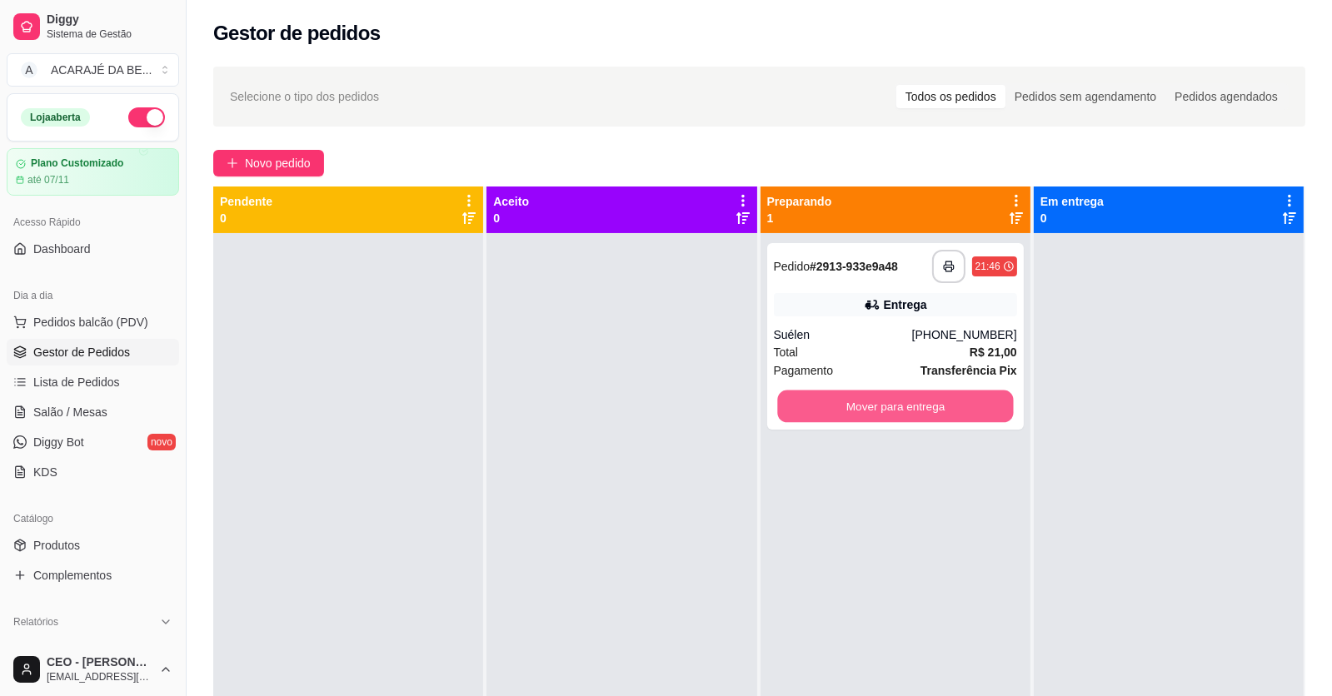
click at [782, 407] on button "Mover para entrega" at bounding box center [895, 407] width 236 height 32
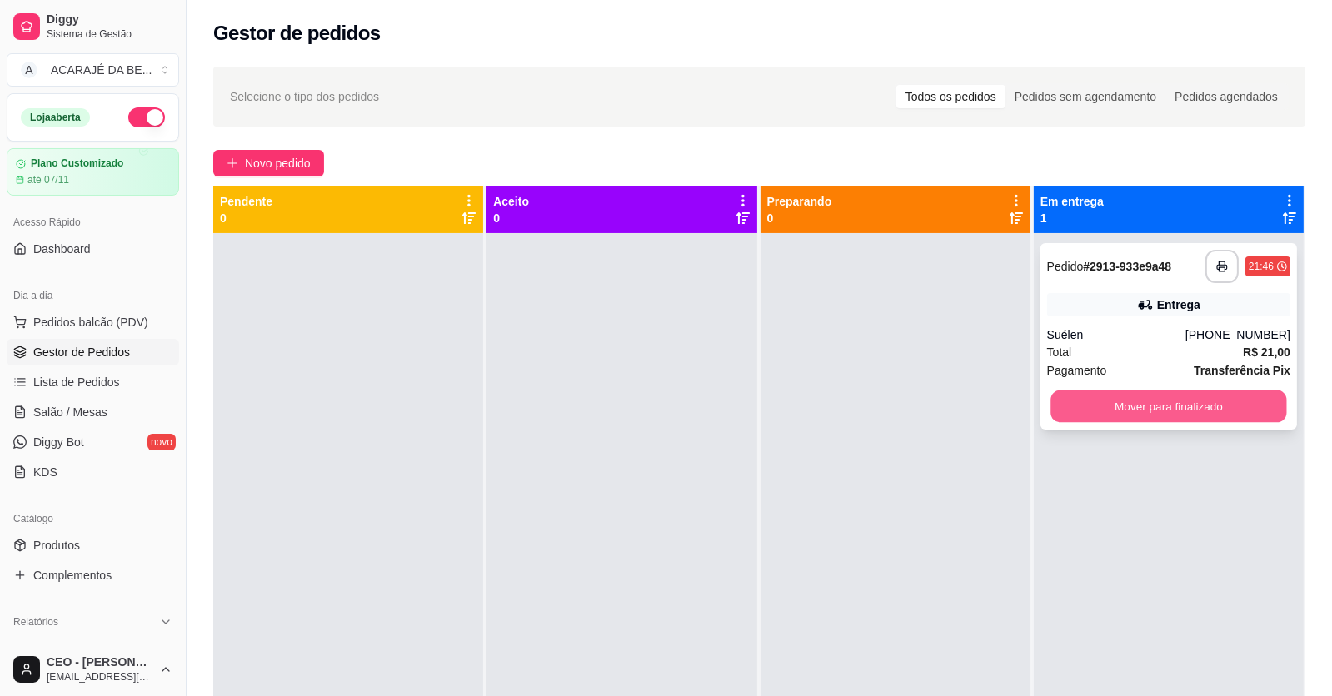
click at [1085, 407] on button "Mover para finalizado" at bounding box center [1168, 407] width 236 height 32
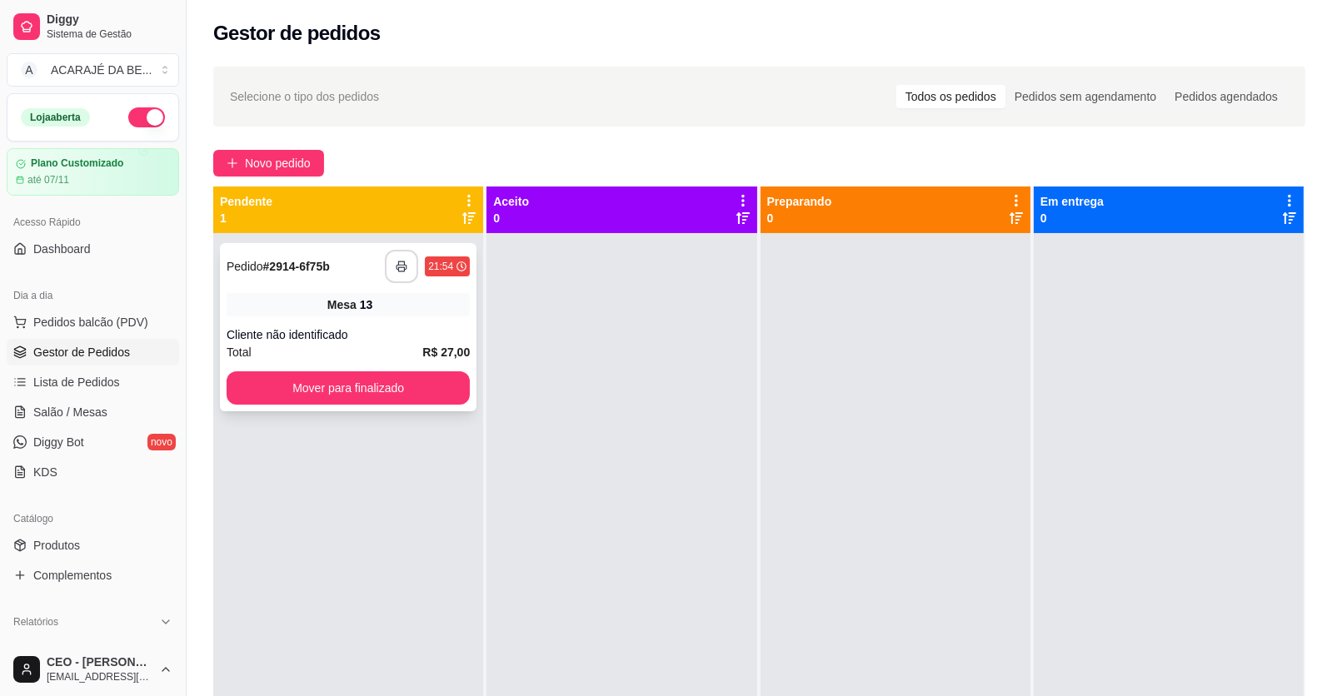
click at [397, 264] on icon "button" at bounding box center [402, 267] width 12 height 12
click at [324, 377] on button "Mover para finalizado" at bounding box center [348, 387] width 243 height 33
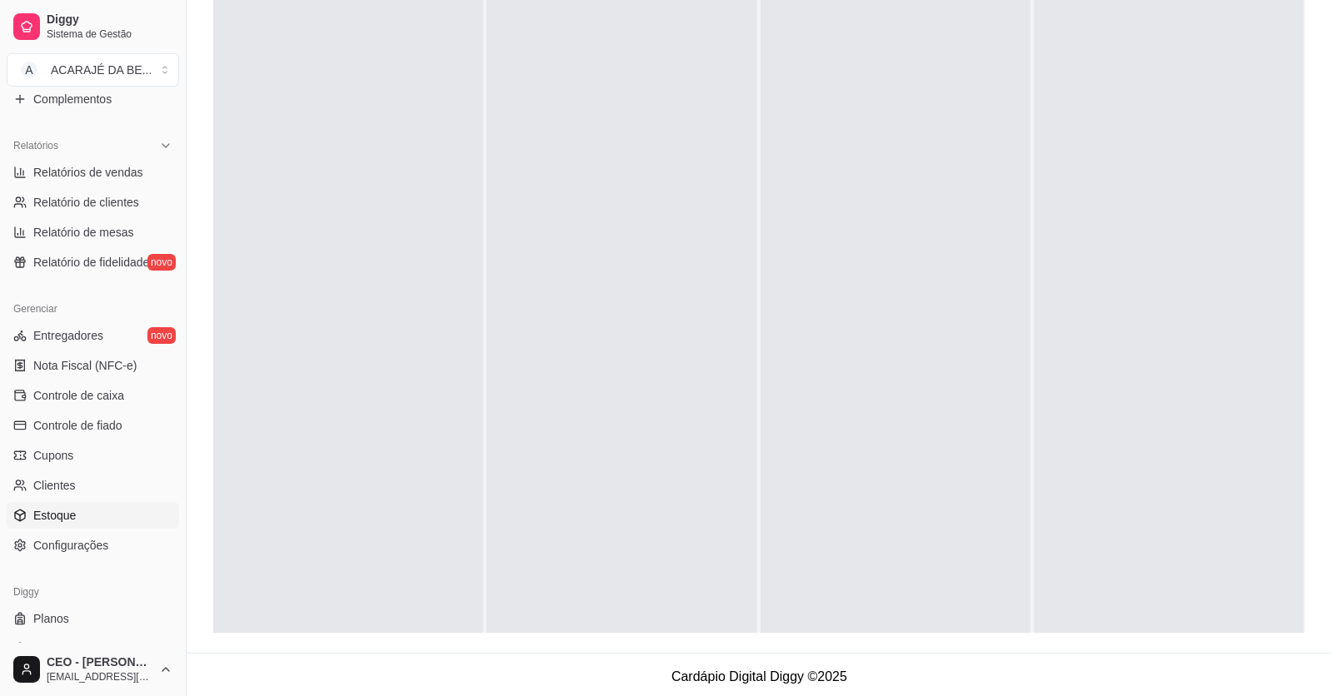
scroll to position [500, 0]
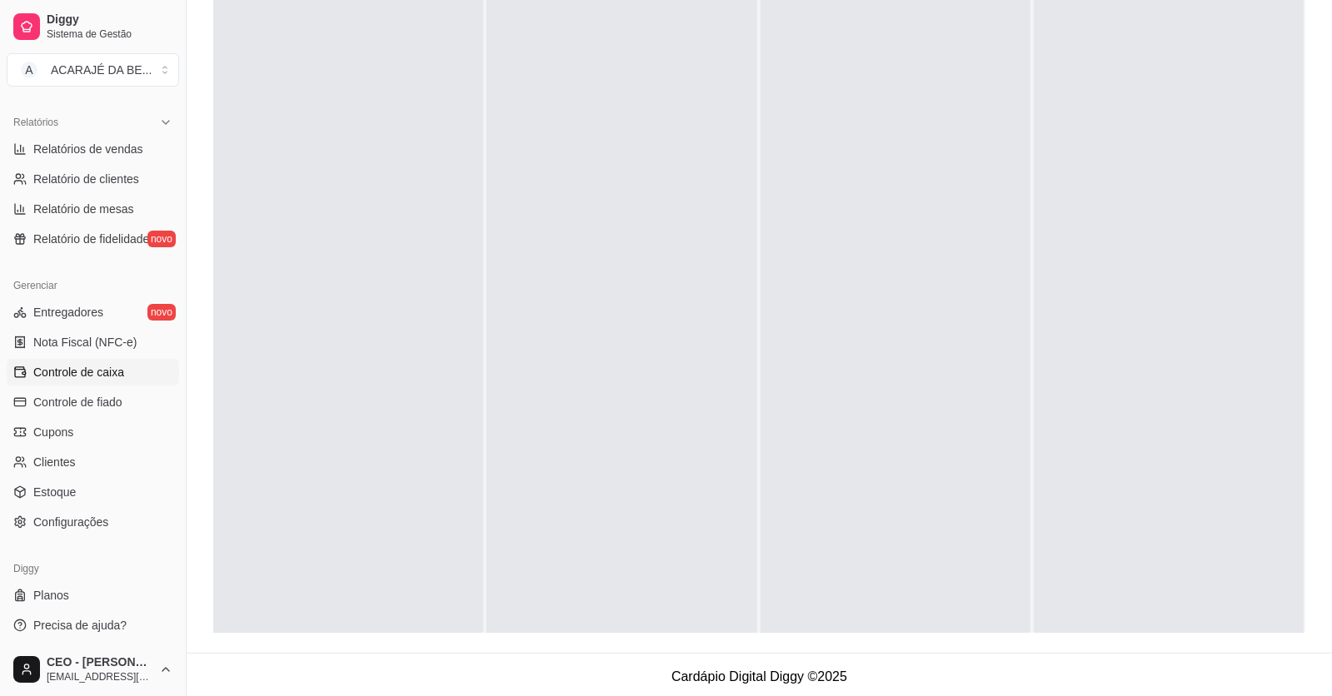
click at [112, 375] on span "Controle de caixa" at bounding box center [78, 372] width 91 height 17
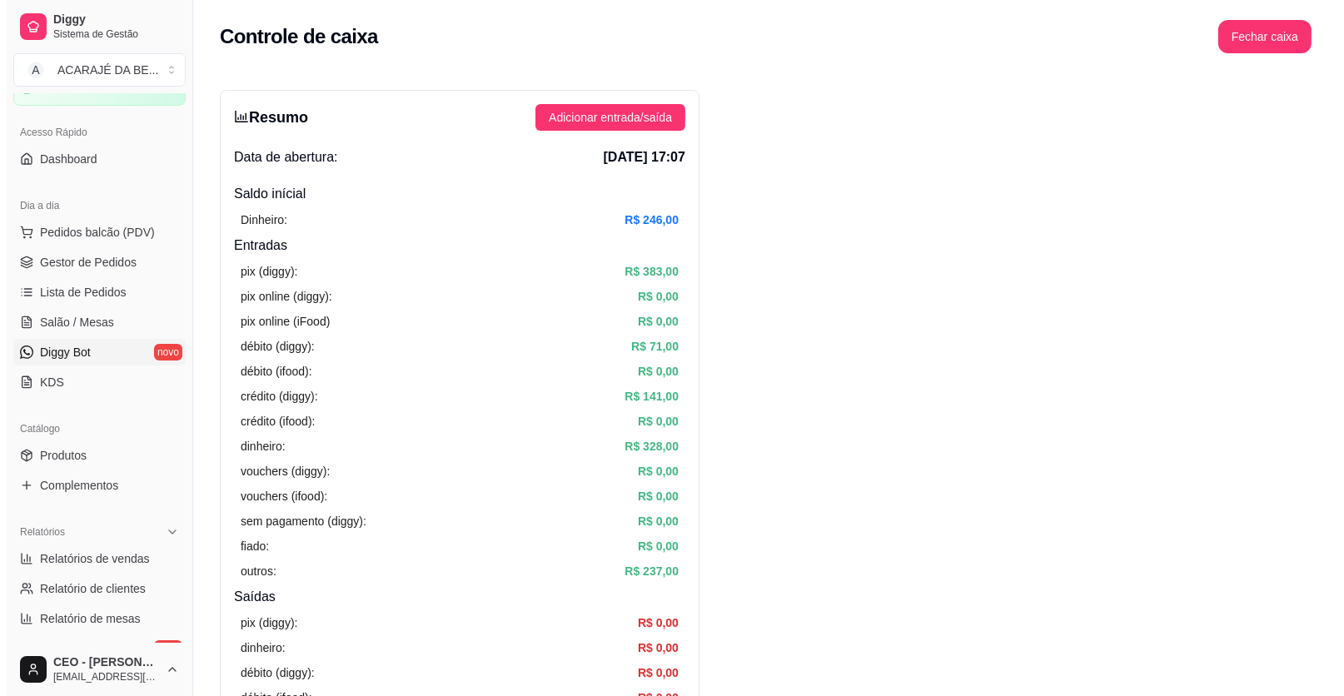
scroll to position [82, 0]
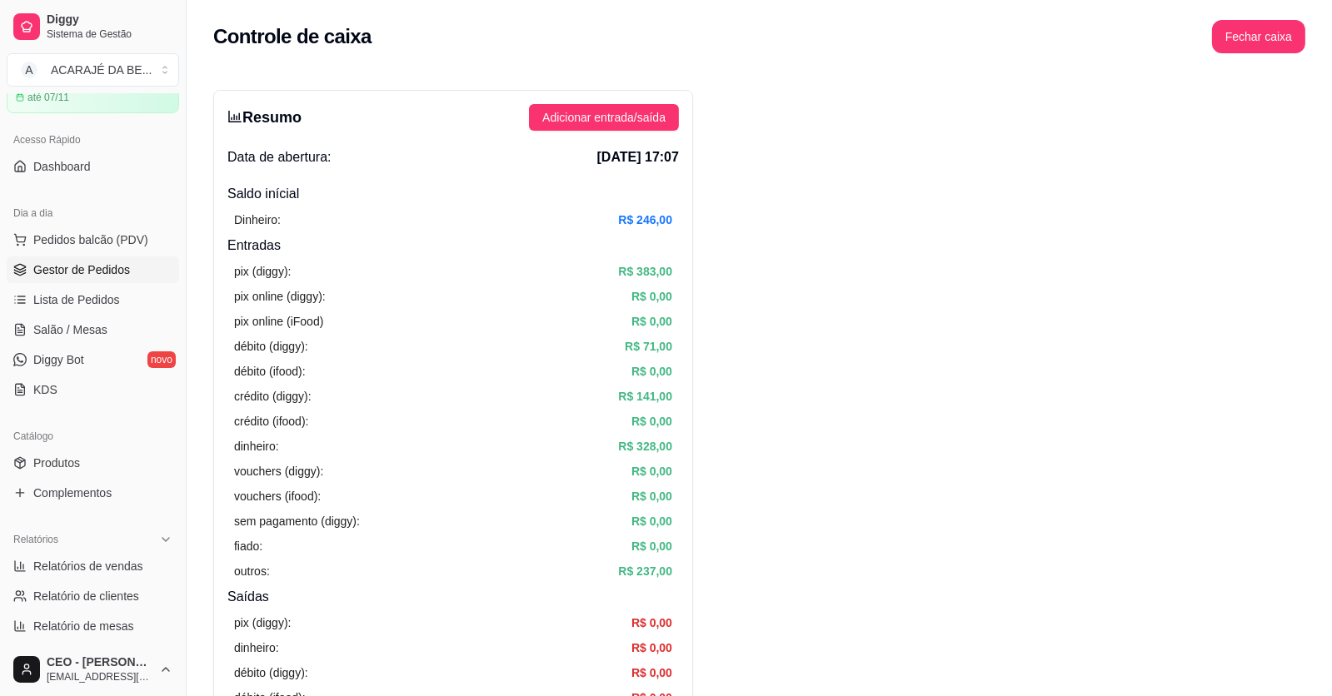
click at [82, 269] on span "Gestor de Pedidos" at bounding box center [81, 270] width 97 height 17
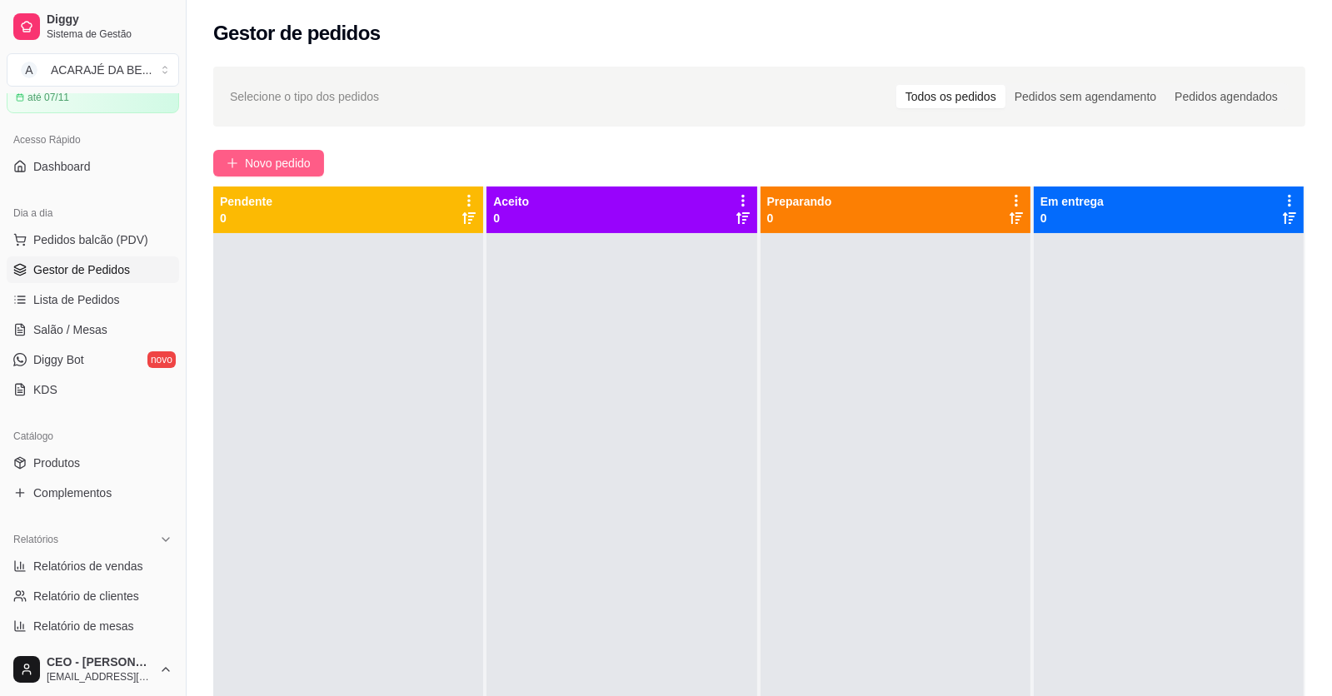
click at [313, 158] on button "Novo pedido" at bounding box center [268, 163] width 111 height 27
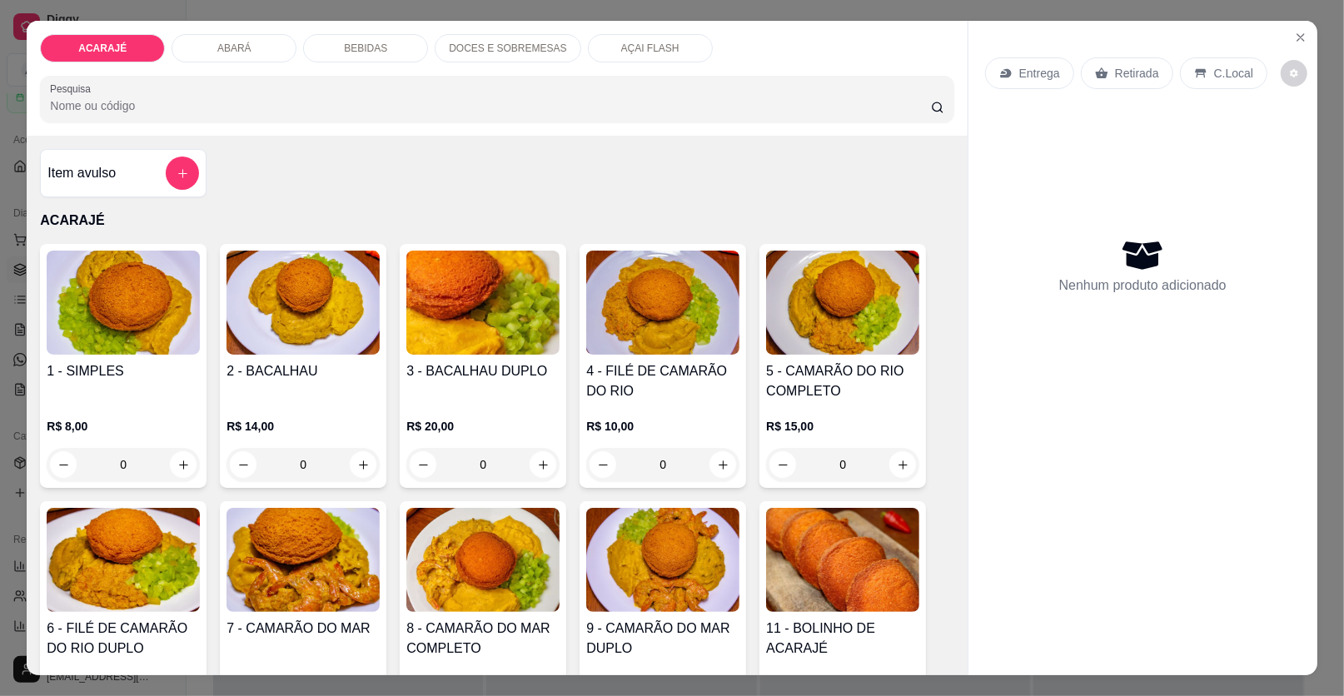
scroll to position [166, 0]
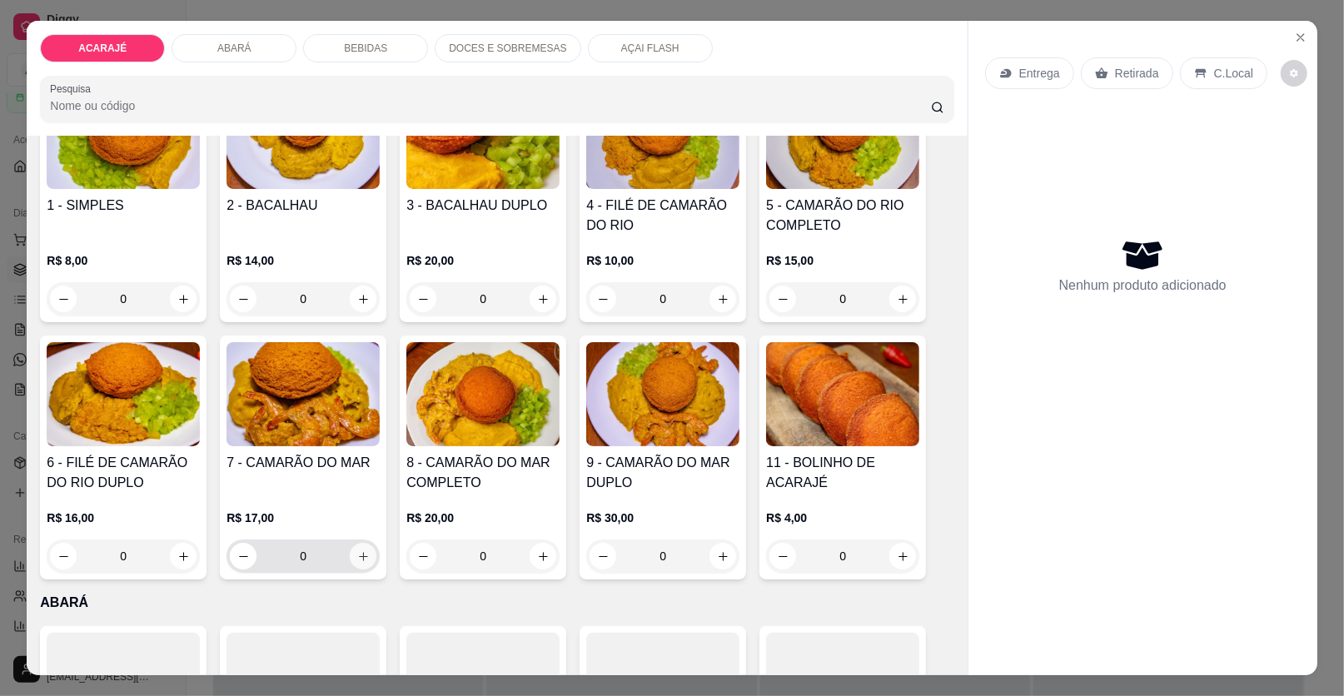
click at [359, 559] on icon "increase-product-quantity" at bounding box center [363, 556] width 9 height 9
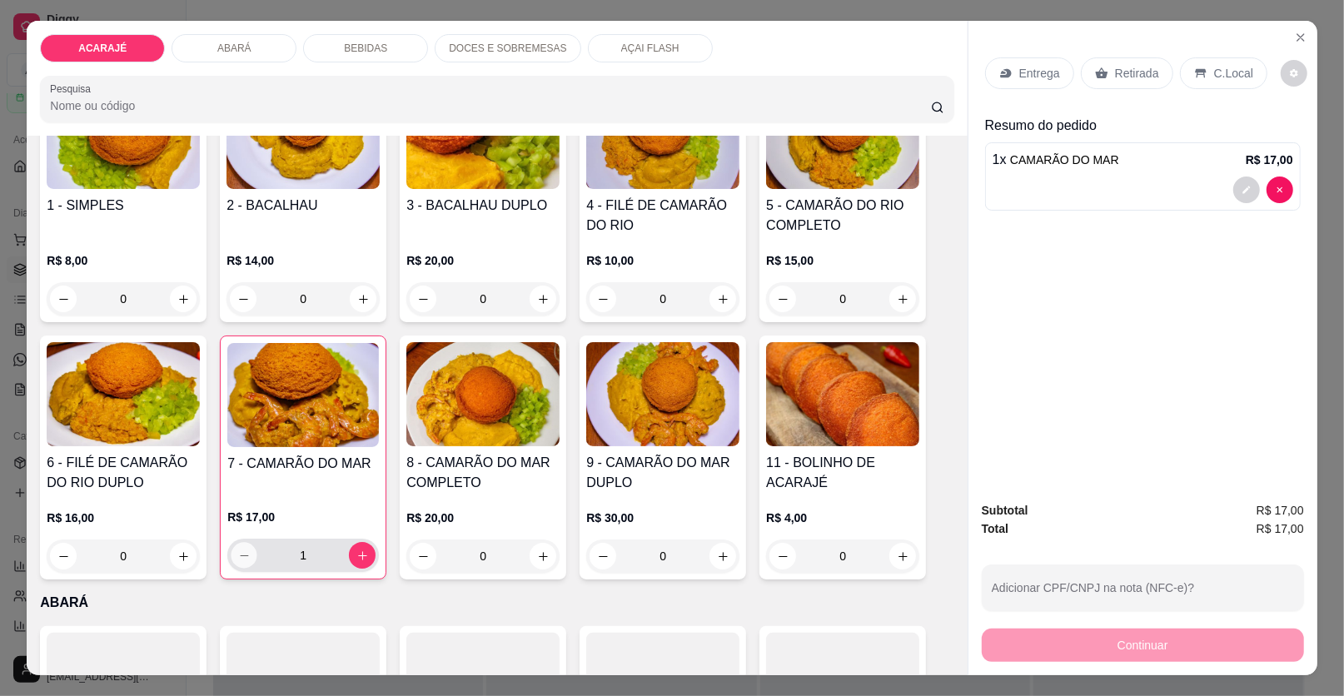
click at [232, 554] on button "decrease-product-quantity" at bounding box center [245, 556] width 26 height 26
type input "0"
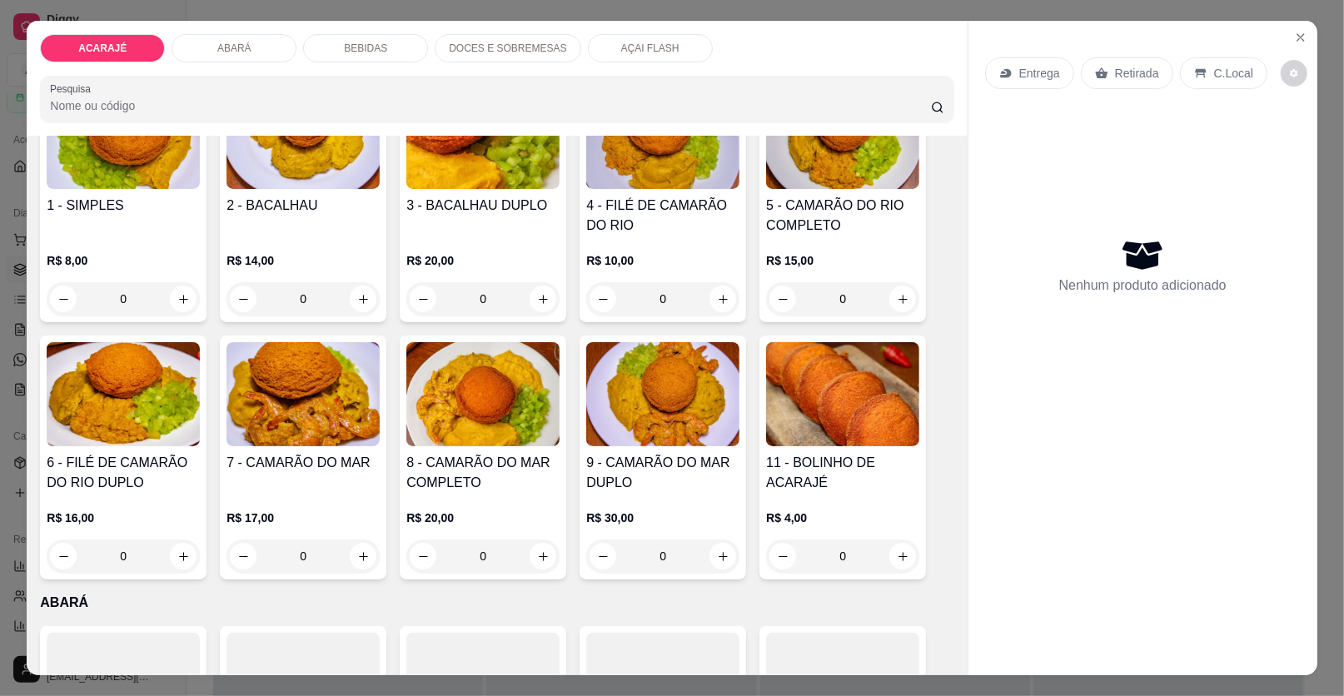
click at [543, 552] on button "increase-product-quantity" at bounding box center [543, 556] width 27 height 27
type input "1"
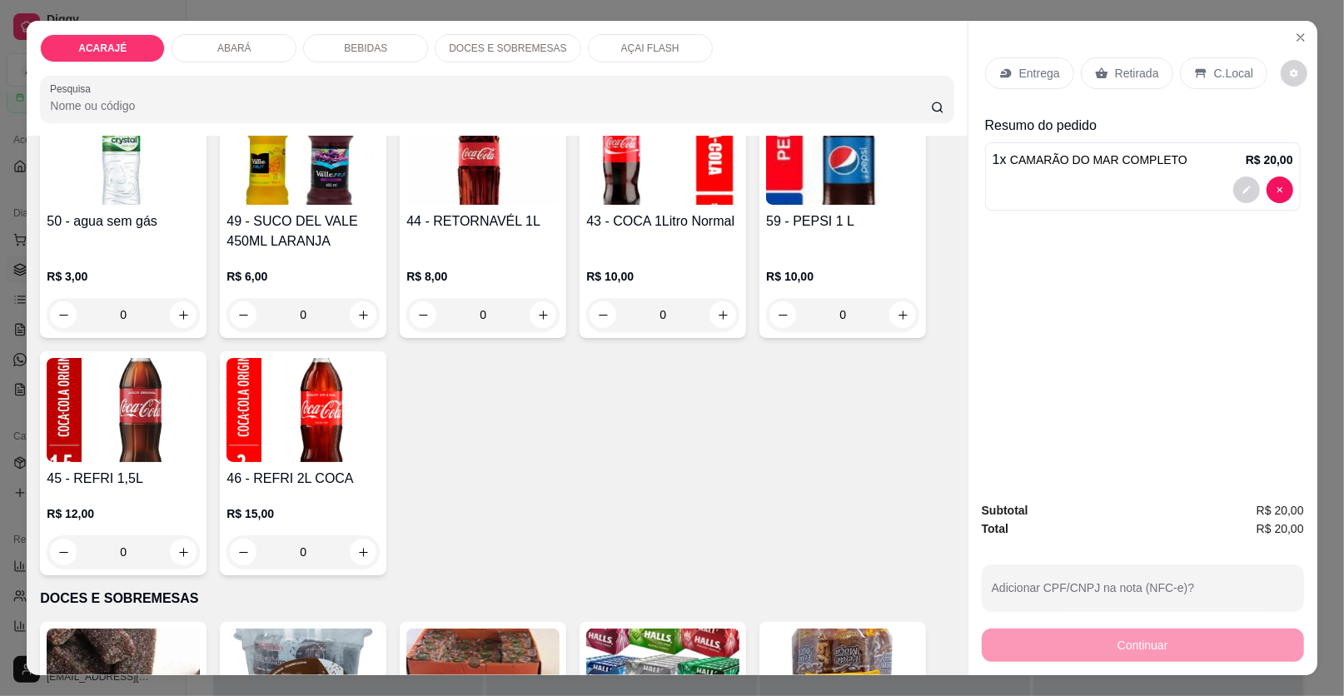
scroll to position [1665, 0]
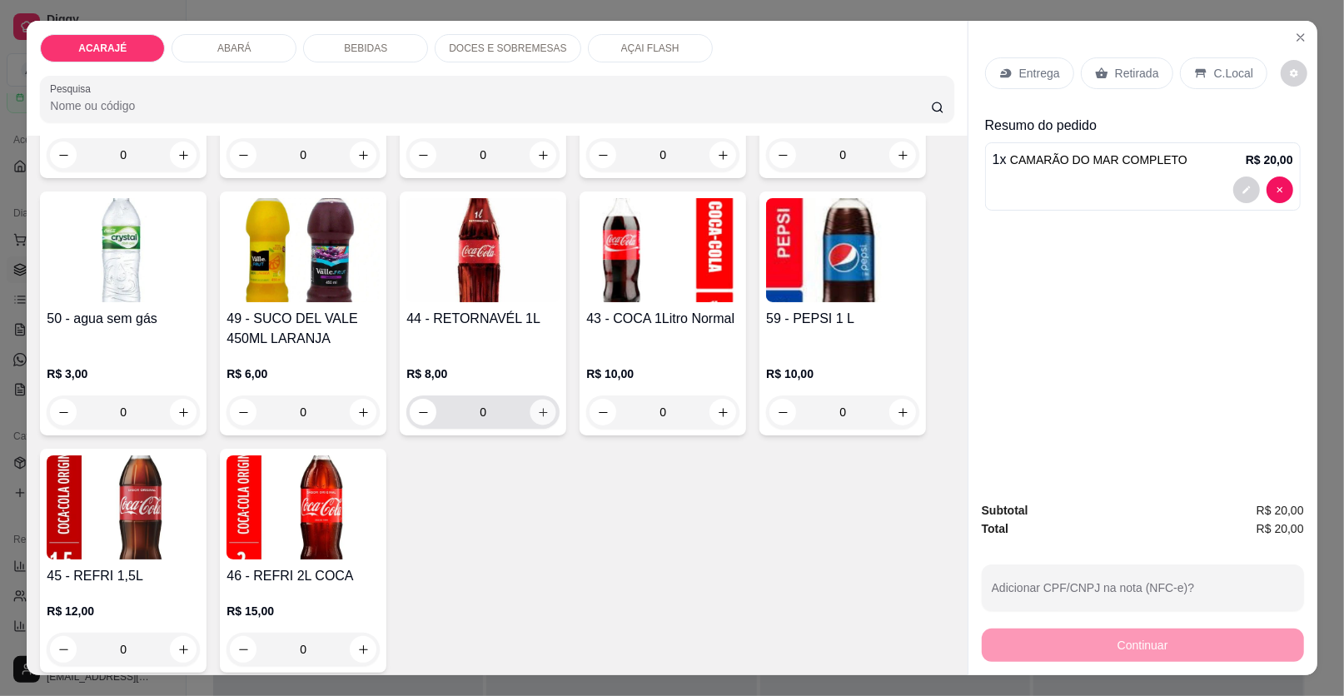
click at [540, 409] on icon "increase-product-quantity" at bounding box center [543, 412] width 12 height 12
type input "1"
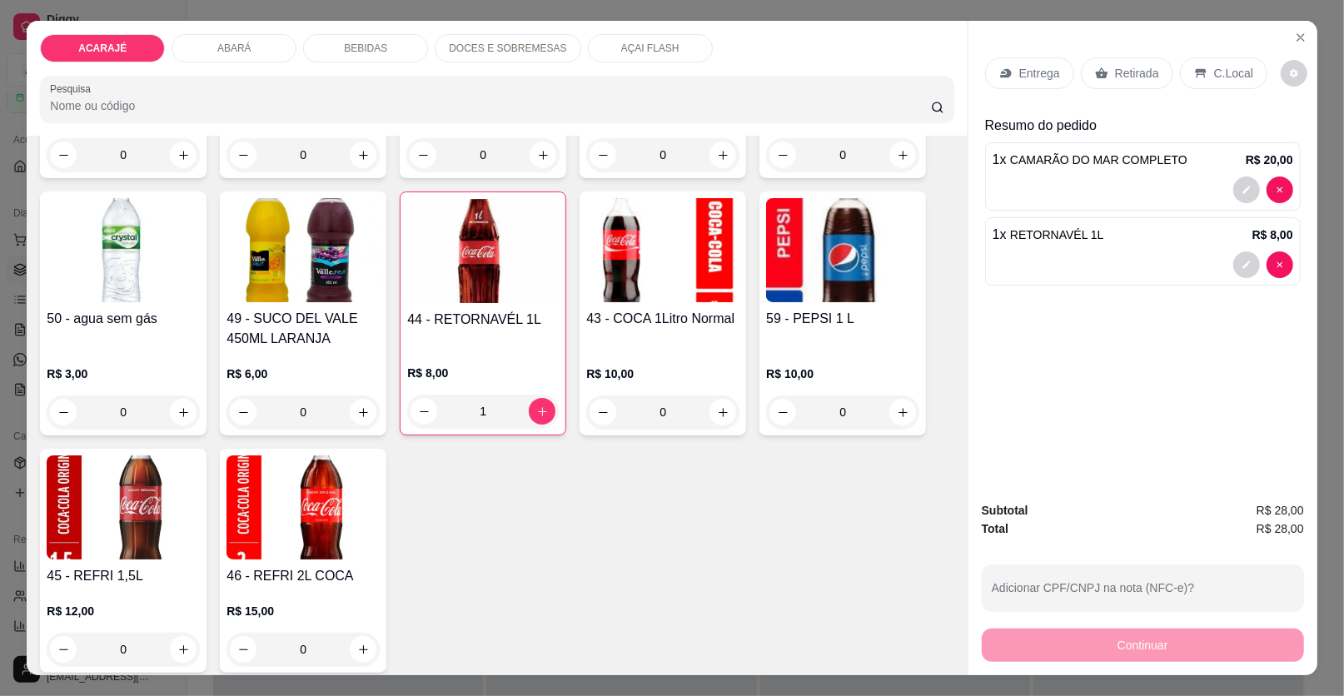
click at [1104, 71] on div "Retirada" at bounding box center [1127, 73] width 92 height 32
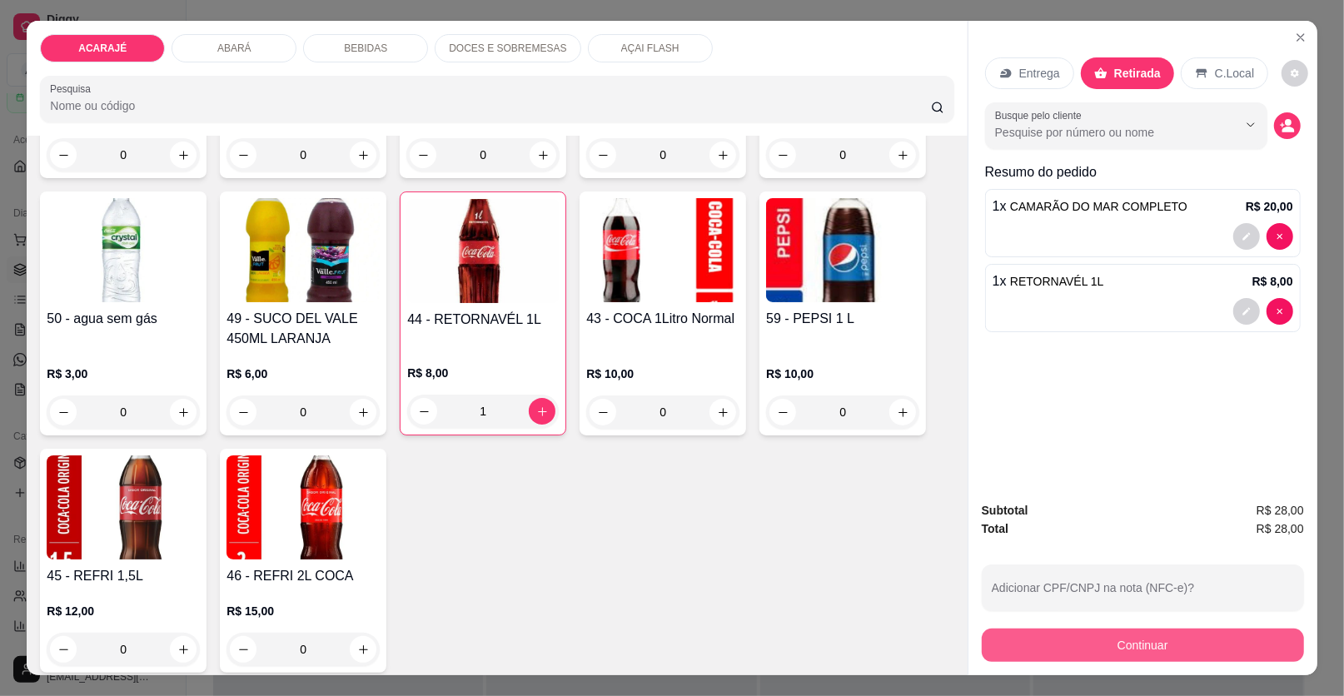
click at [1019, 658] on button "Continuar" at bounding box center [1143, 645] width 322 height 33
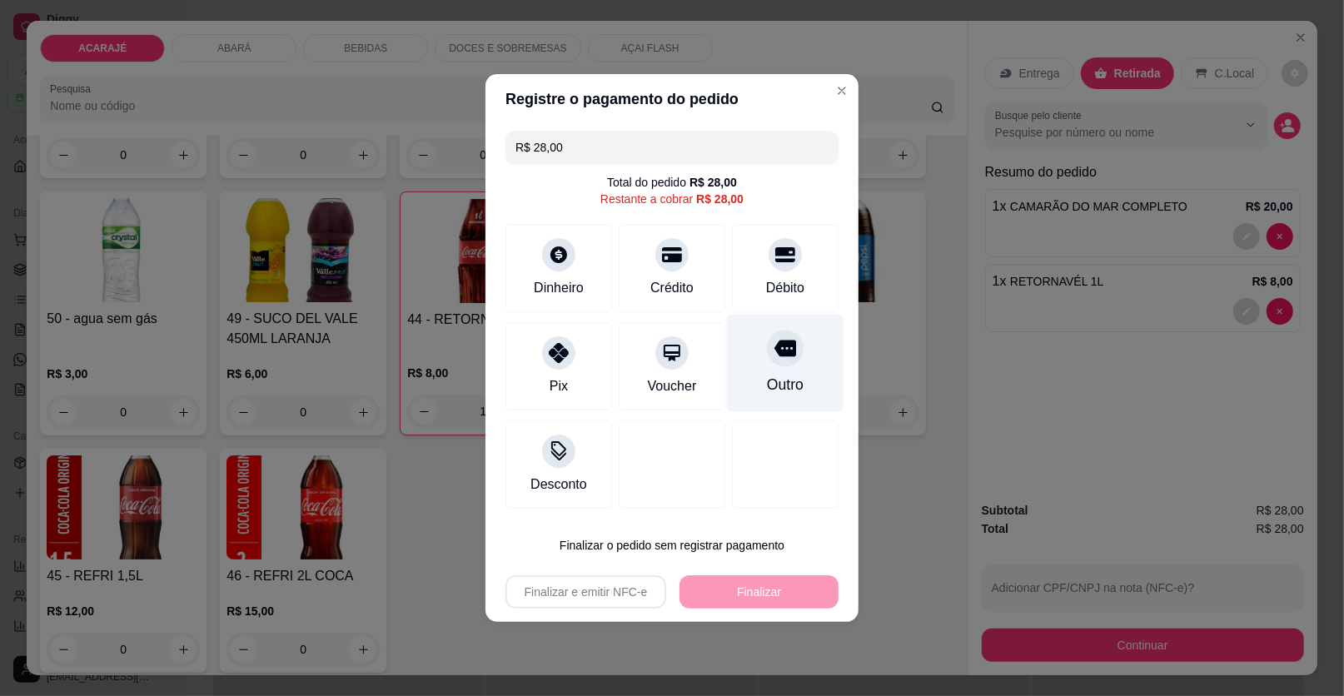
click at [751, 367] on div "Outro" at bounding box center [785, 363] width 117 height 97
type input "R$ 0,00"
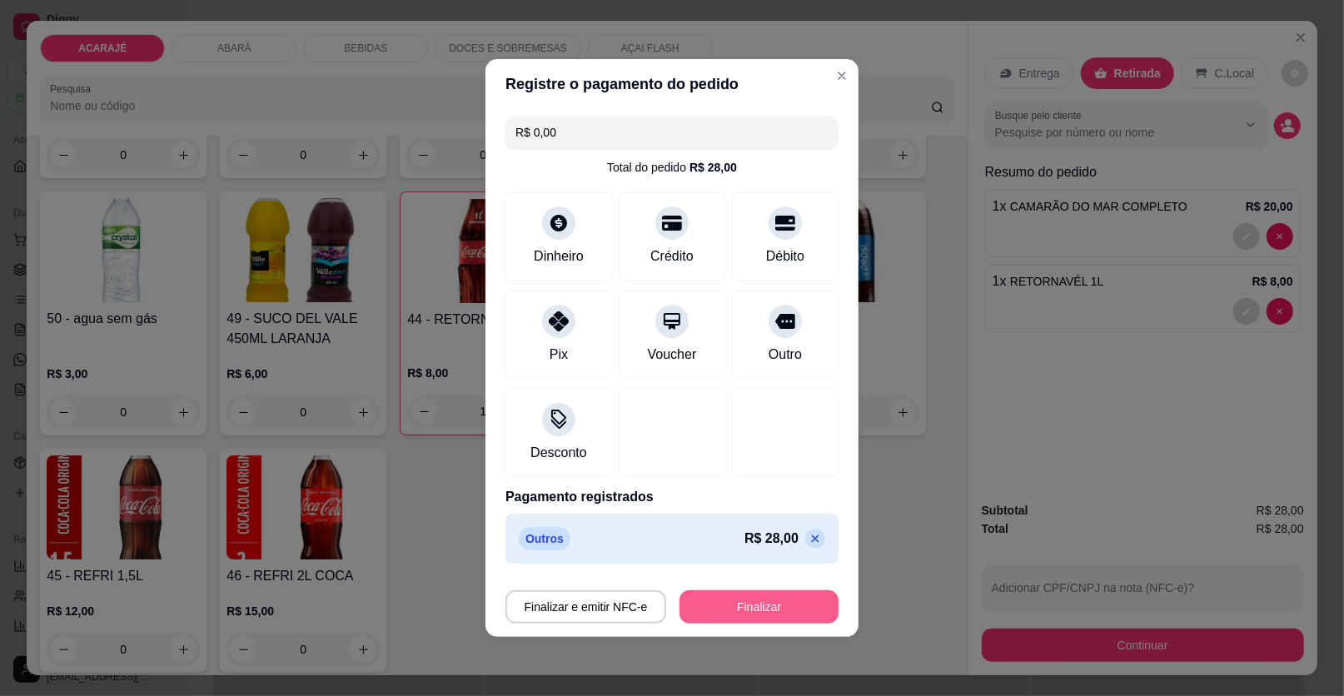
click at [719, 604] on button "Finalizar" at bounding box center [759, 607] width 159 height 33
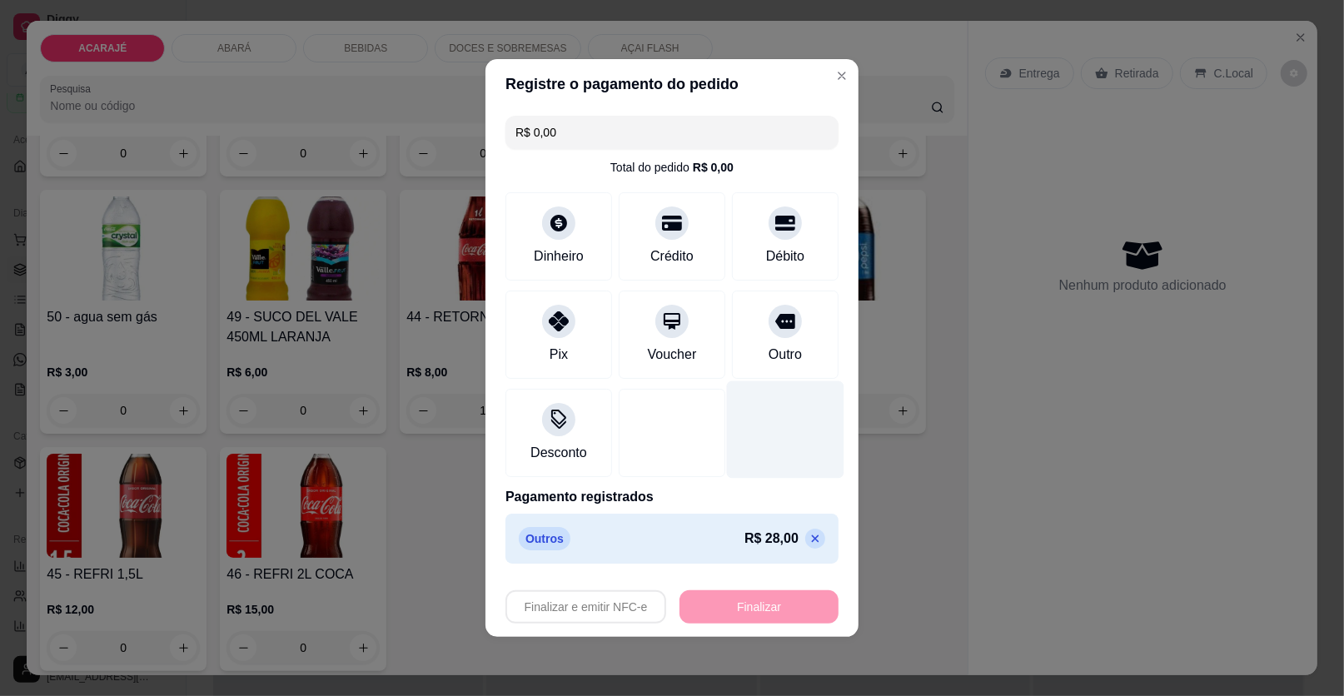
type input "0"
type input "-R$ 28,00"
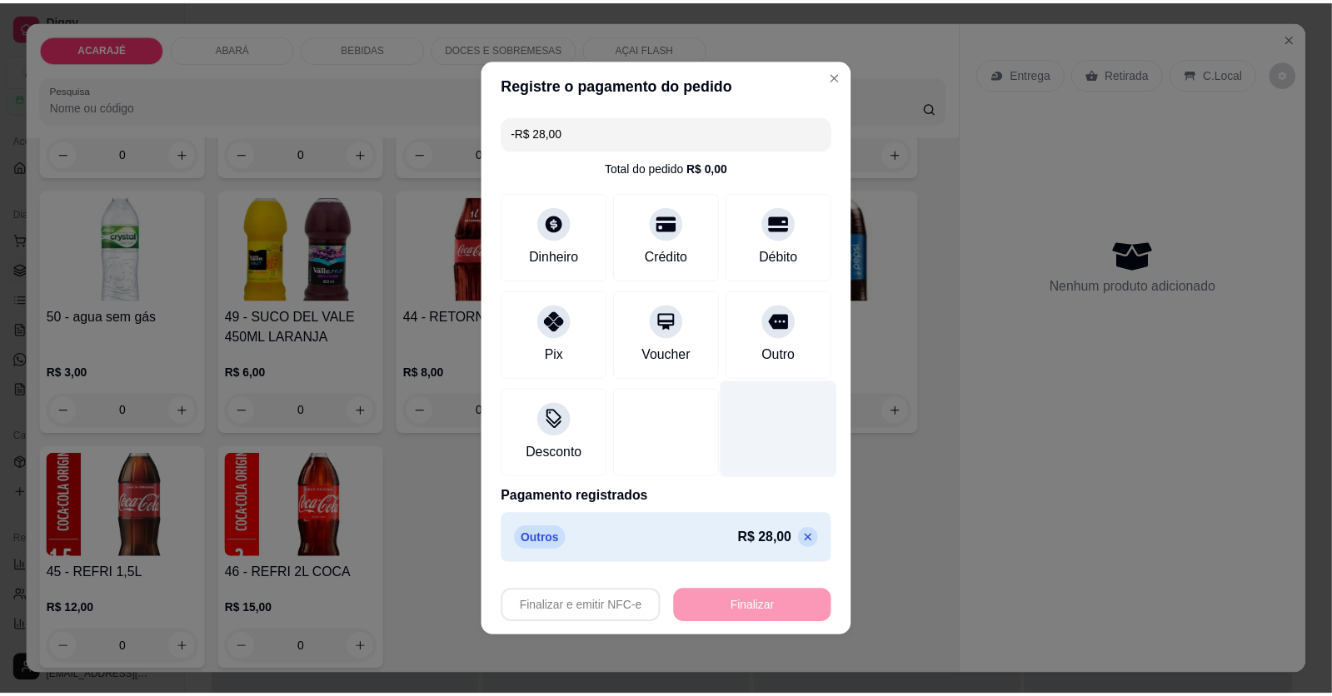
scroll to position [1664, 0]
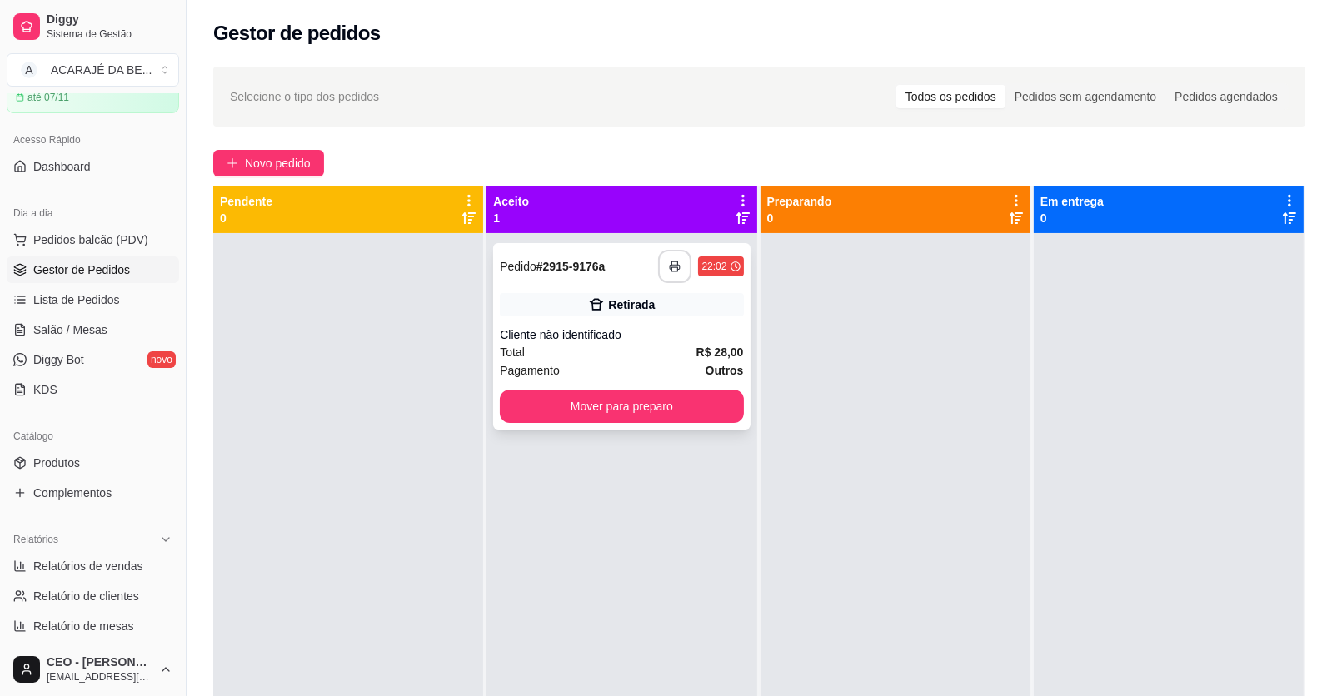
click at [670, 279] on button "button" at bounding box center [674, 266] width 33 height 33
click at [620, 402] on button "Mover para preparo" at bounding box center [621, 406] width 243 height 33
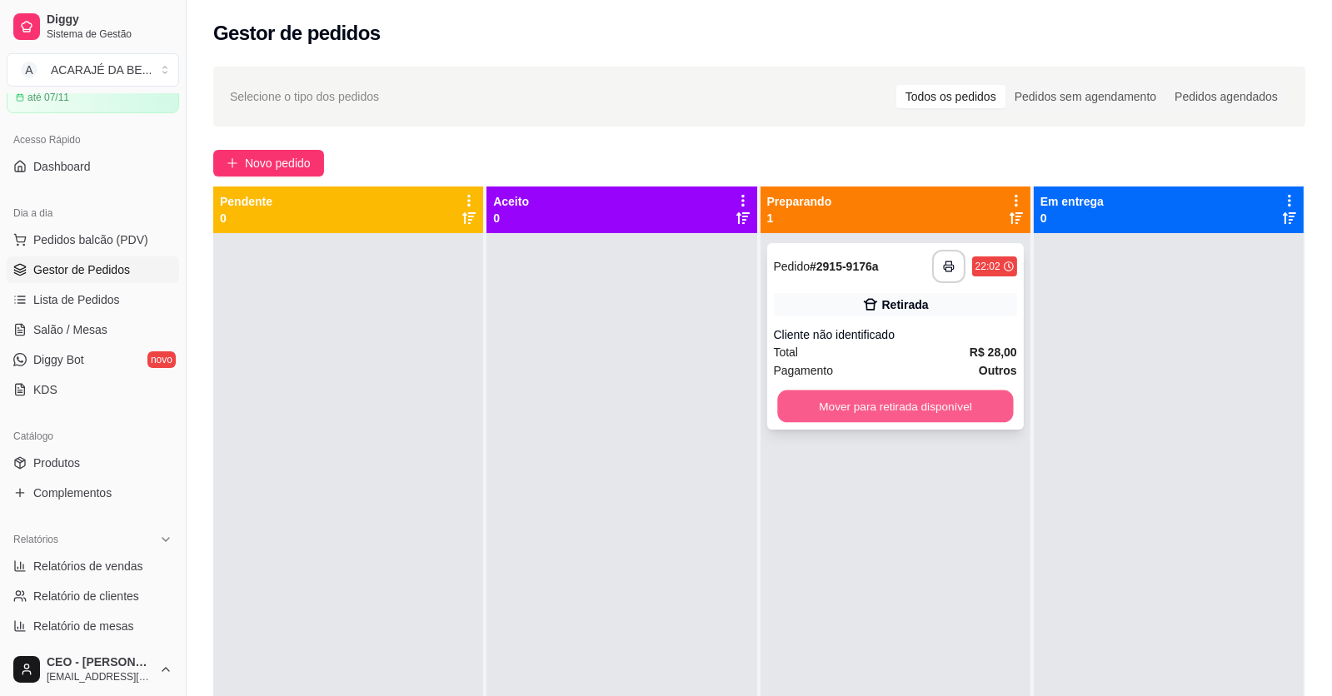
click at [777, 410] on button "Mover para retirada disponível" at bounding box center [895, 407] width 236 height 32
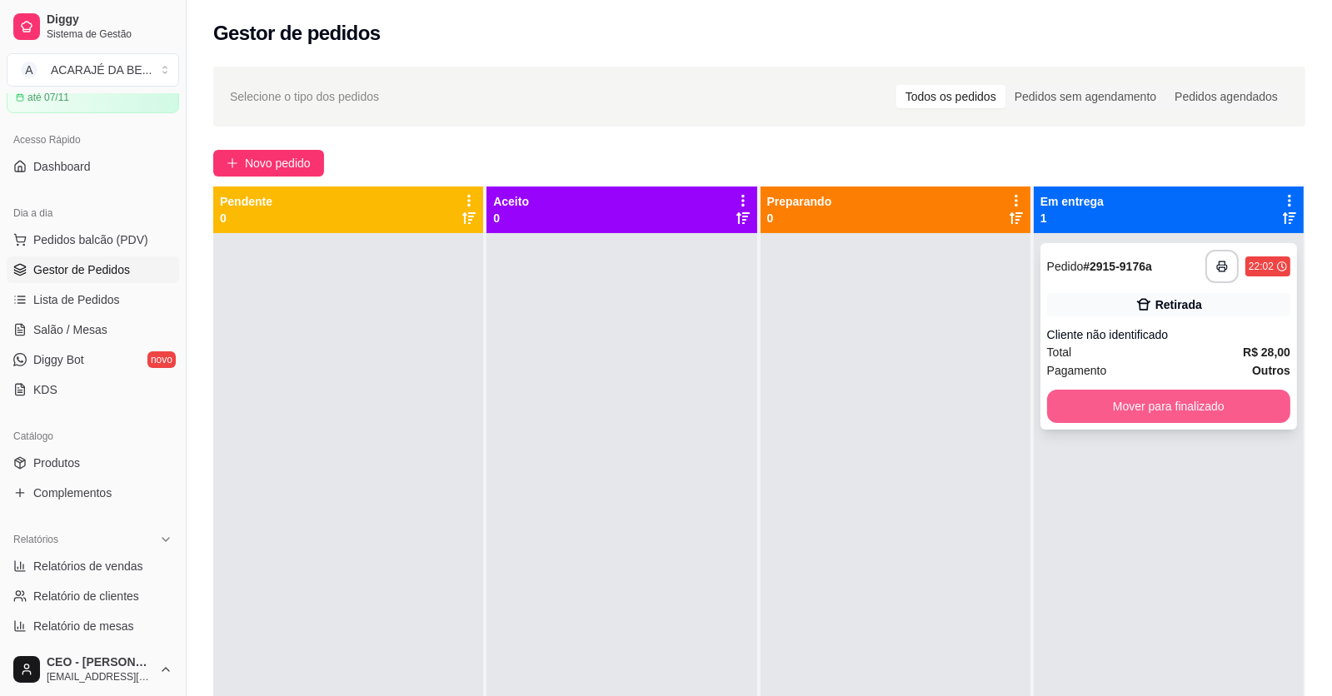
click at [1047, 401] on button "Mover para finalizado" at bounding box center [1168, 406] width 243 height 33
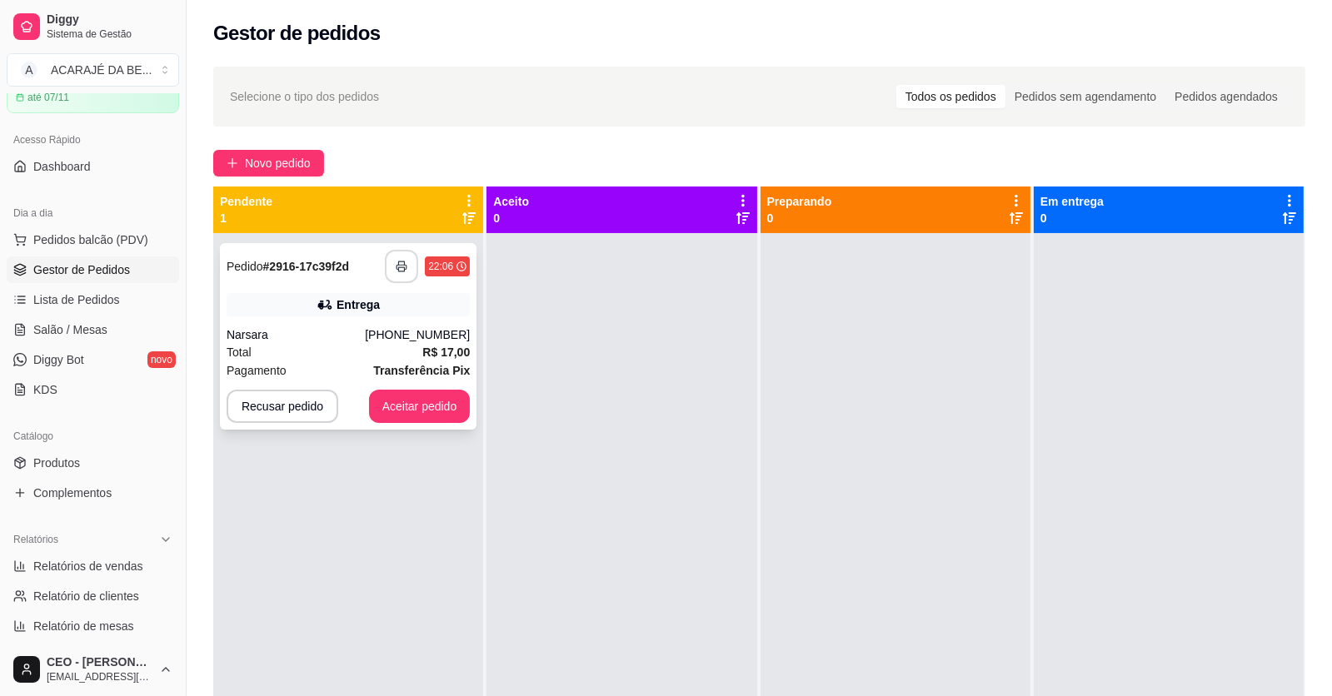
click at [405, 276] on button "button" at bounding box center [401, 266] width 33 height 33
click at [376, 408] on button "Aceitar pedido" at bounding box center [420, 406] width 102 height 33
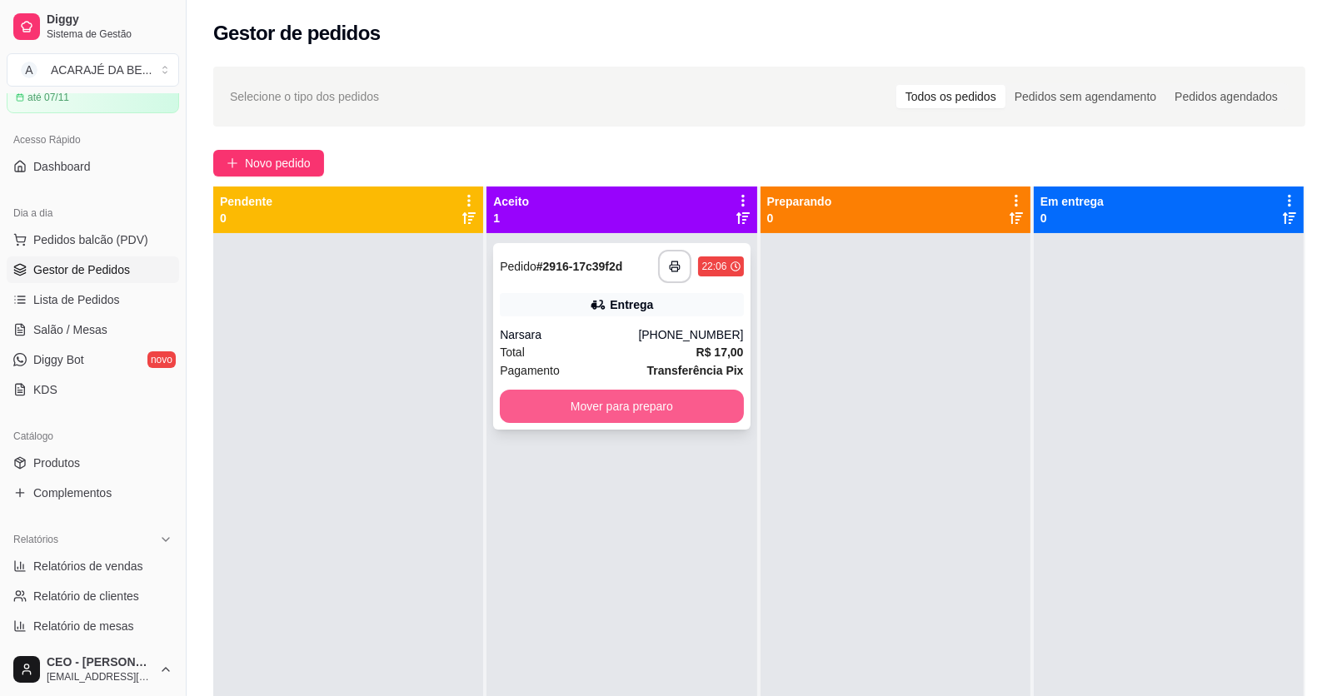
click at [518, 401] on button "Mover para preparo" at bounding box center [621, 406] width 243 height 33
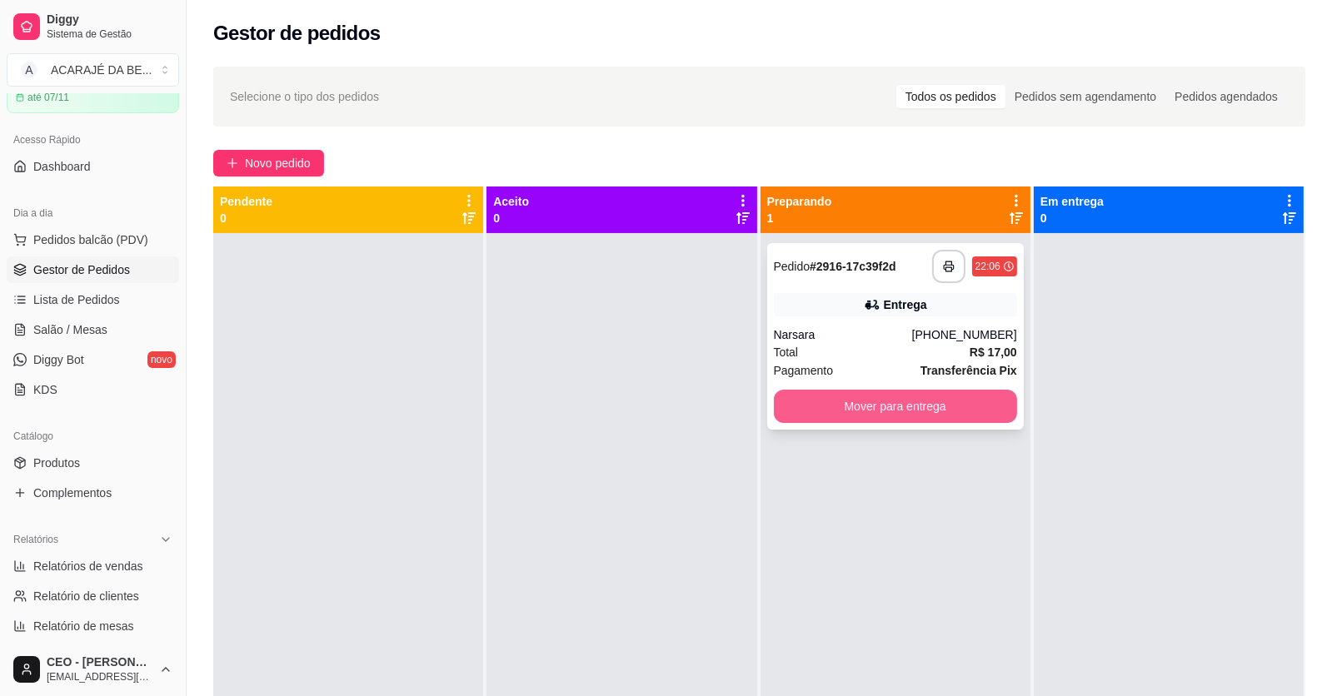
click at [812, 398] on button "Mover para entrega" at bounding box center [895, 406] width 243 height 33
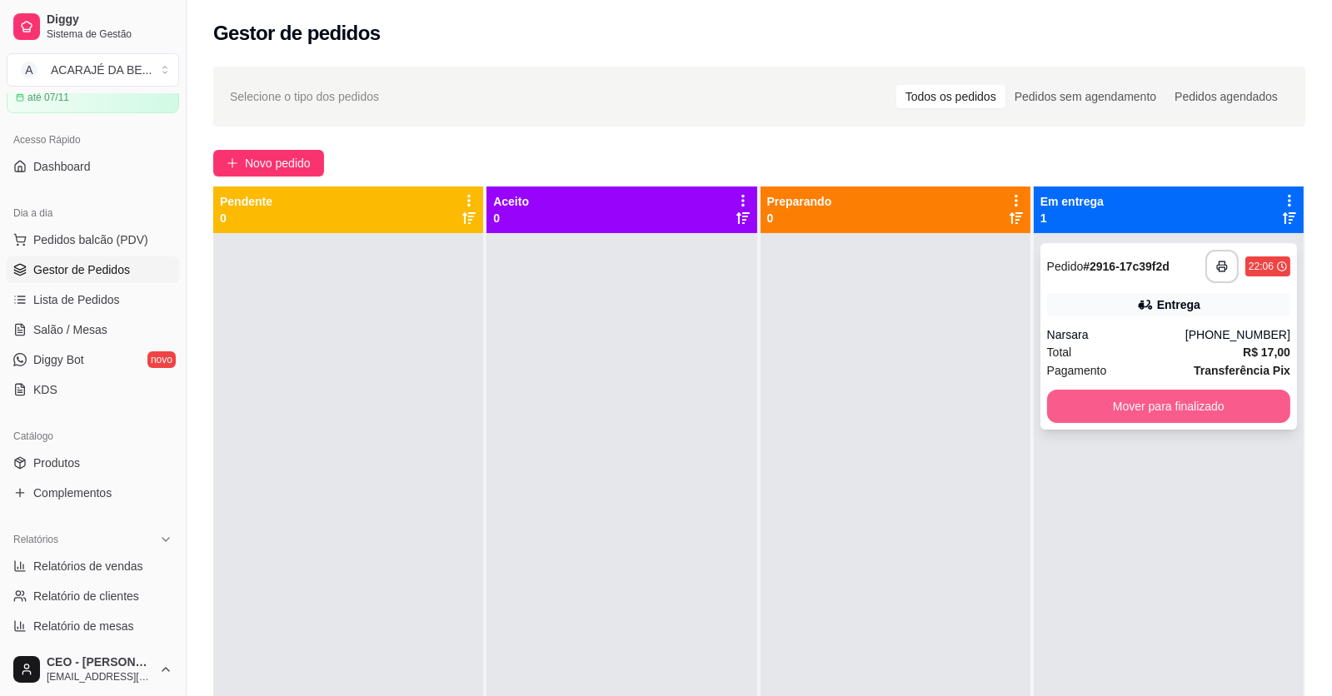
click at [1078, 404] on button "Mover para finalizado" at bounding box center [1168, 406] width 243 height 33
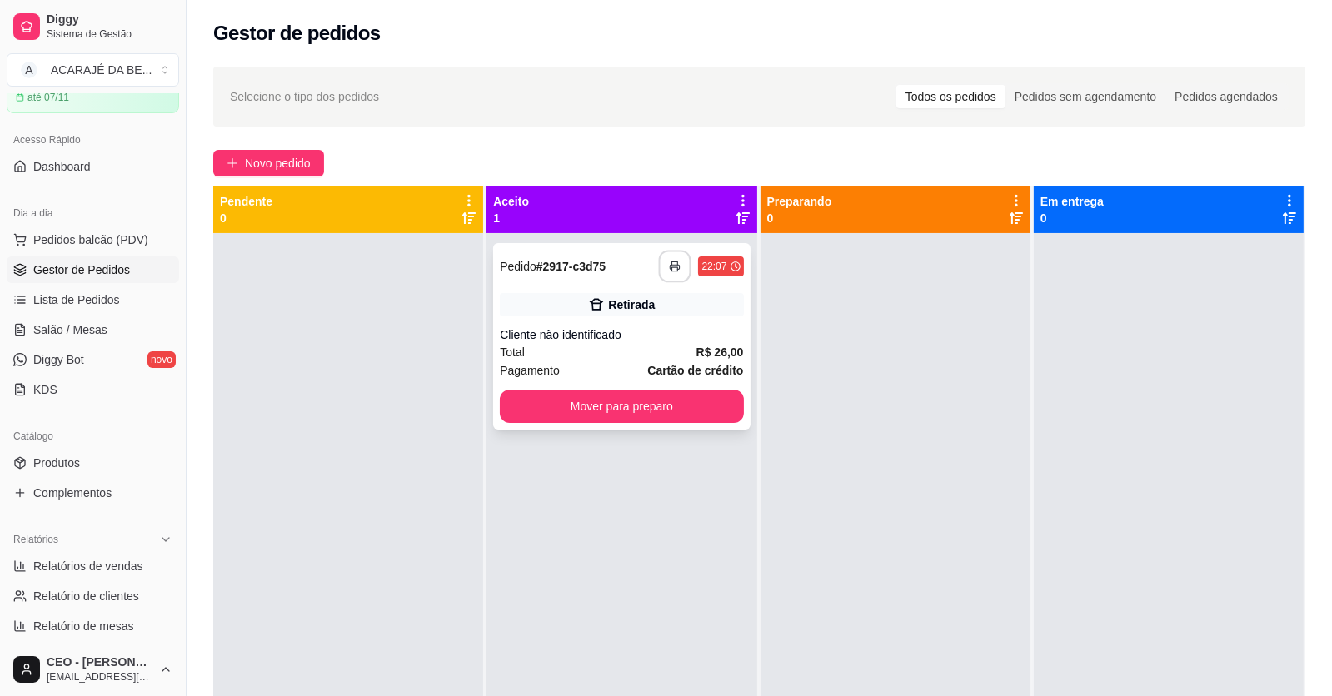
click at [675, 257] on button "button" at bounding box center [675, 267] width 32 height 32
click at [701, 404] on button "Mover para preparo" at bounding box center [621, 406] width 243 height 33
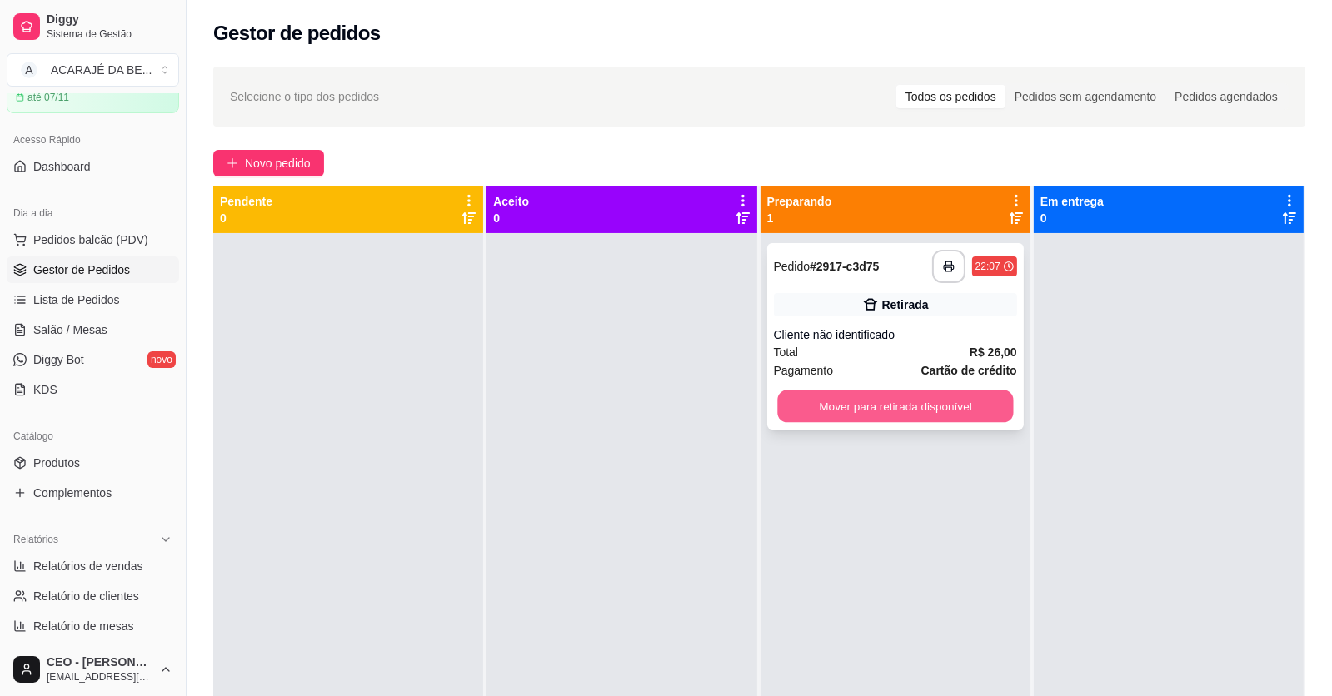
click at [810, 393] on button "Mover para retirada disponível" at bounding box center [895, 407] width 236 height 32
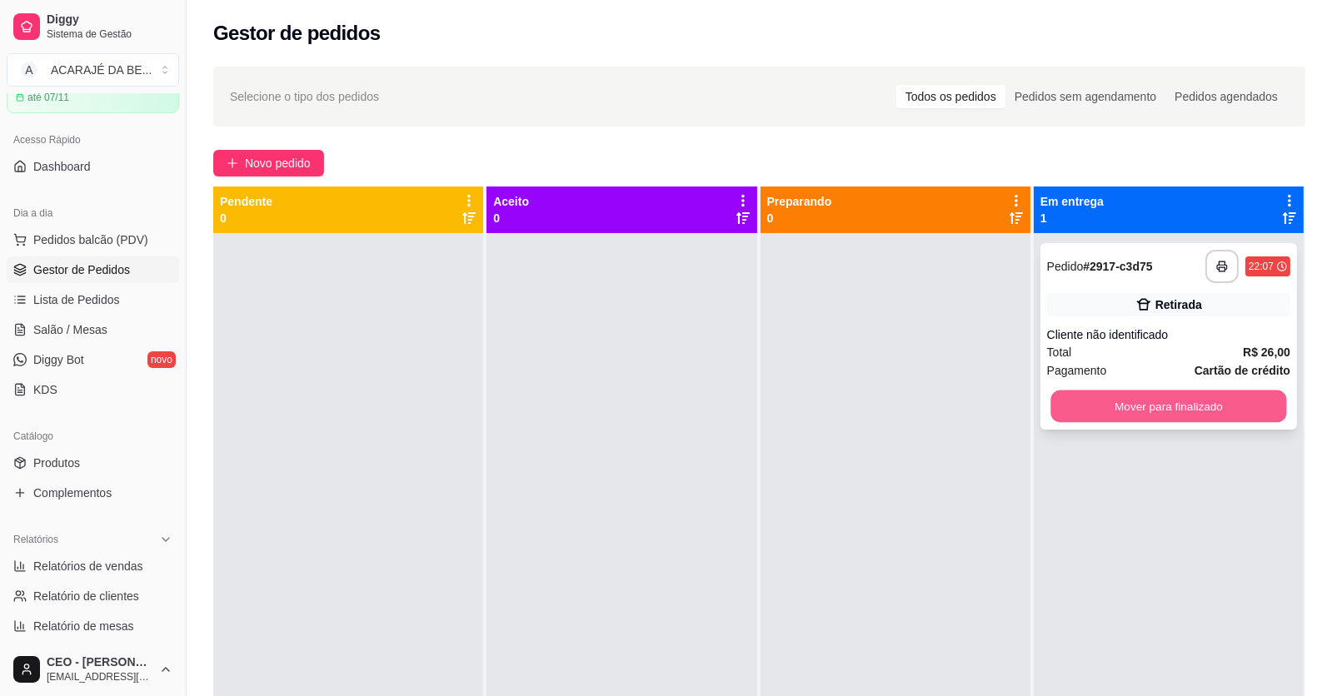
click at [1065, 397] on button "Mover para finalizado" at bounding box center [1168, 407] width 236 height 32
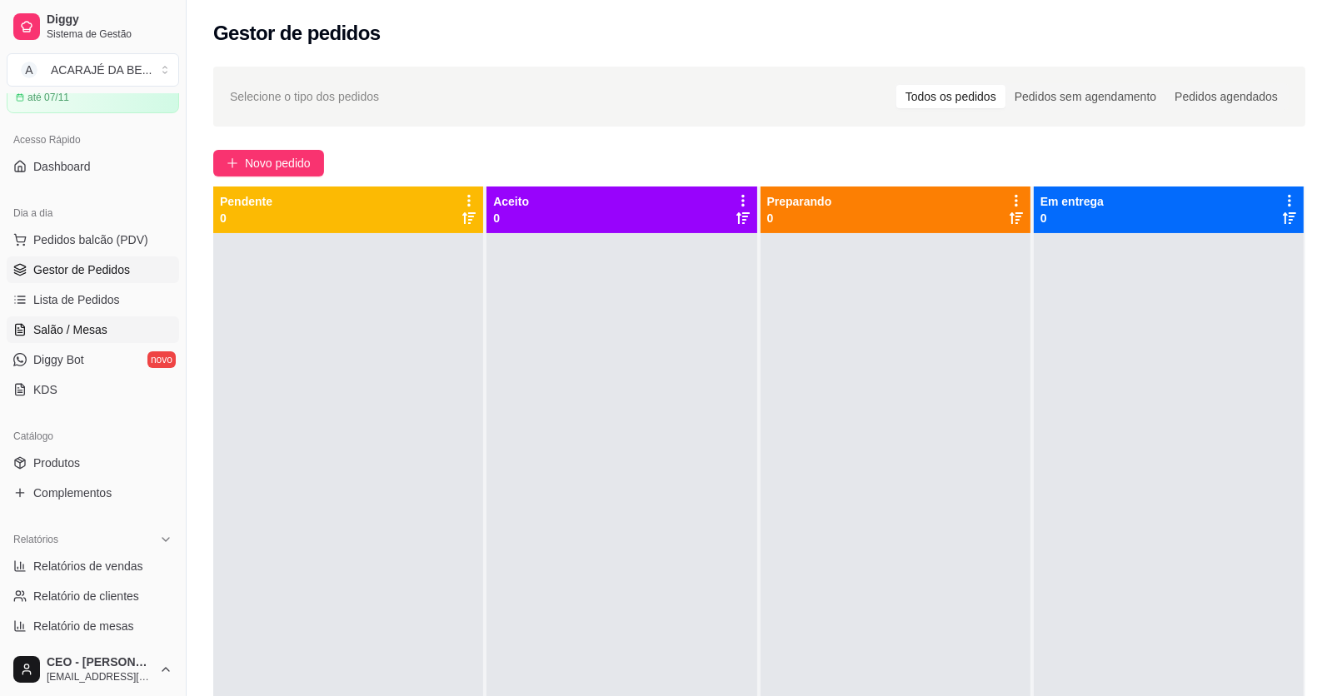
click at [54, 325] on span "Salão / Mesas" at bounding box center [70, 329] width 74 height 17
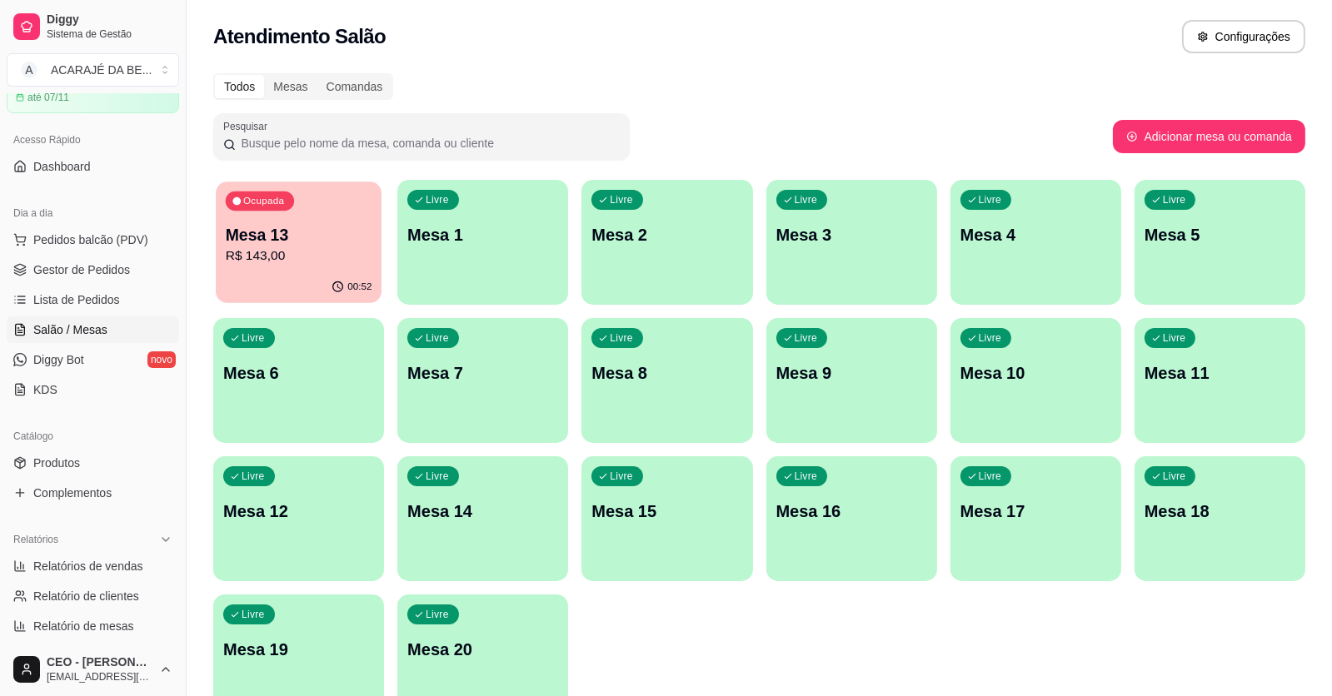
click at [301, 280] on div "00:52" at bounding box center [299, 288] width 166 height 32
click at [297, 275] on div "00:53" at bounding box center [299, 288] width 166 height 32
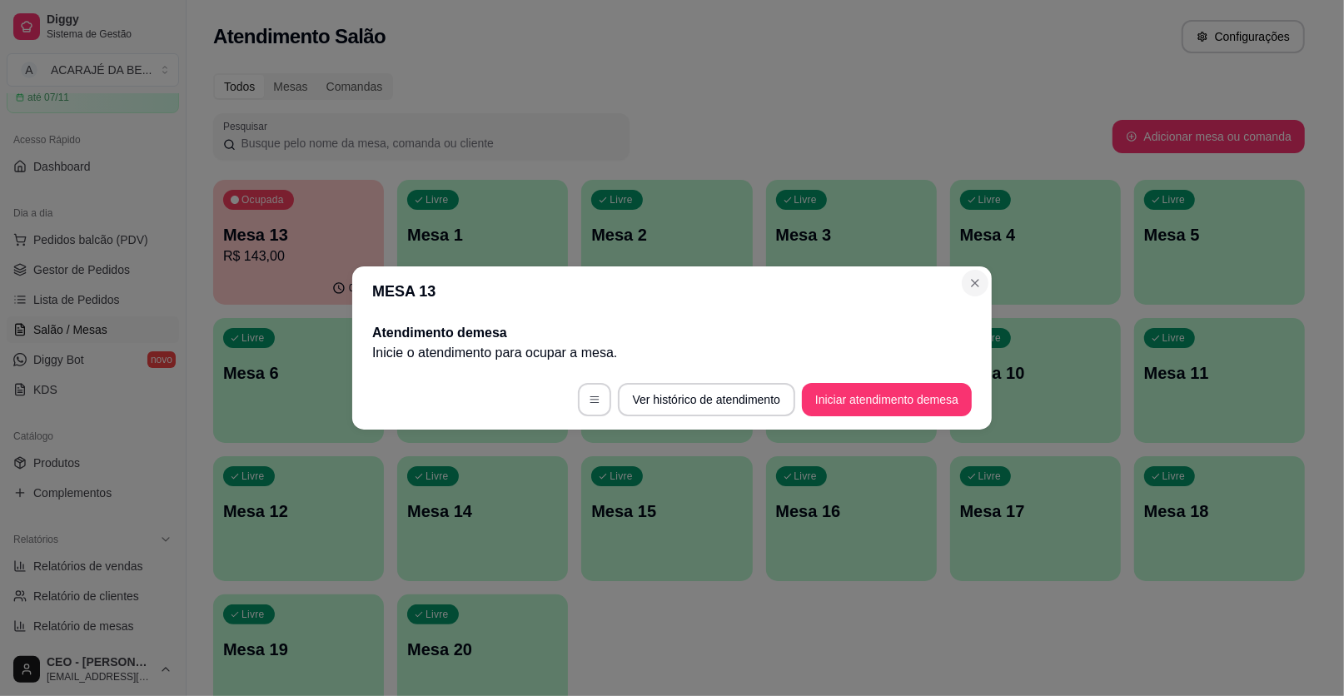
click at [973, 272] on div "Livre Mesa 4" at bounding box center [1035, 232] width 171 height 105
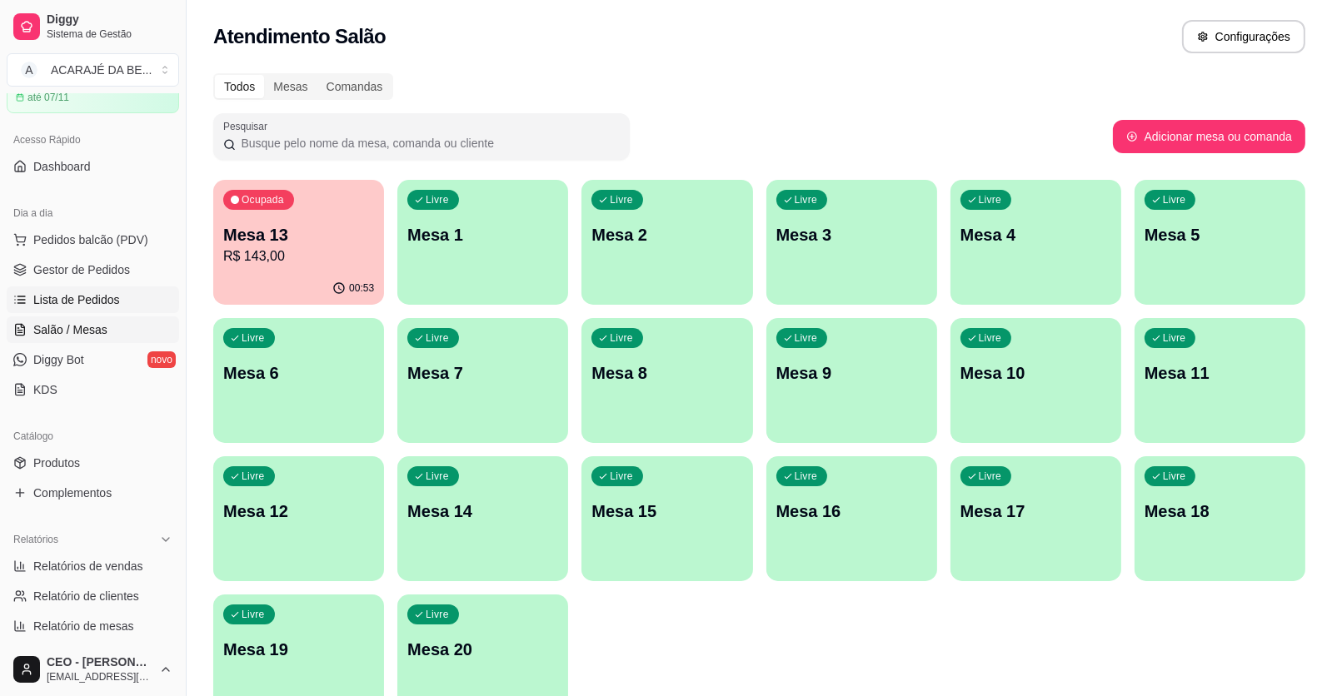
click at [95, 299] on span "Lista de Pedidos" at bounding box center [76, 300] width 87 height 17
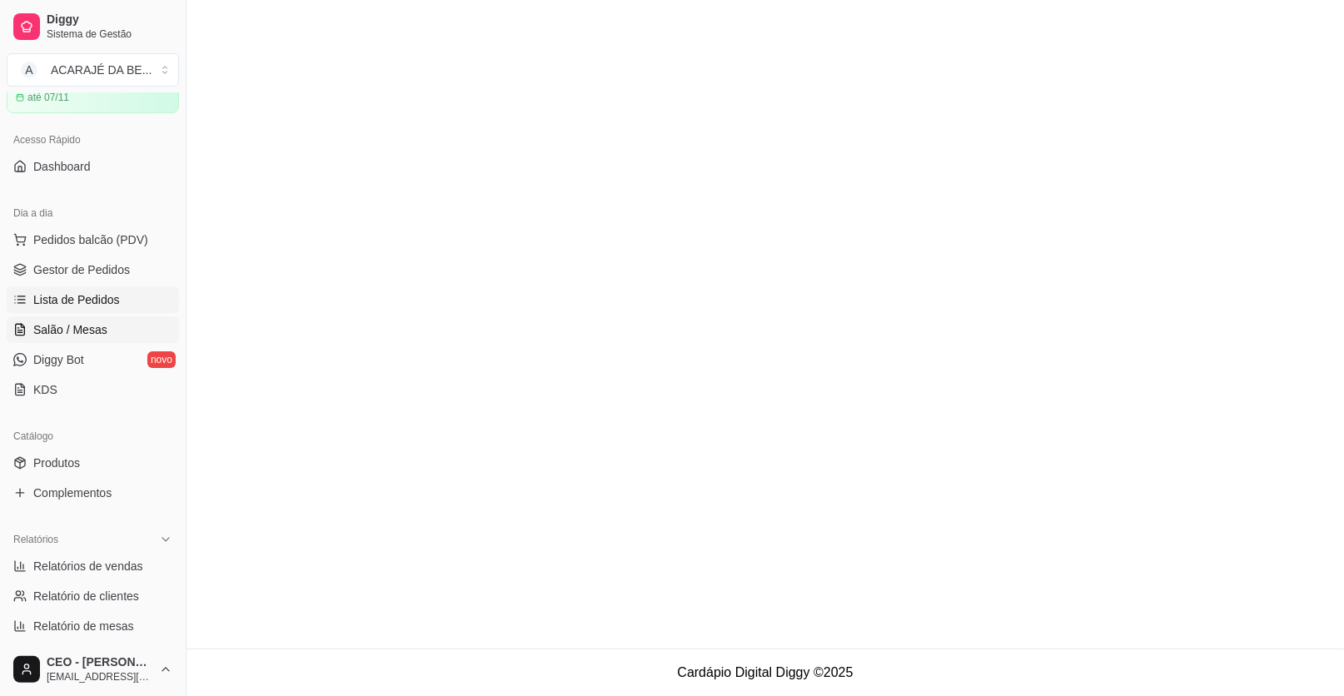
click at [97, 334] on span "Salão / Mesas" at bounding box center [70, 329] width 74 height 17
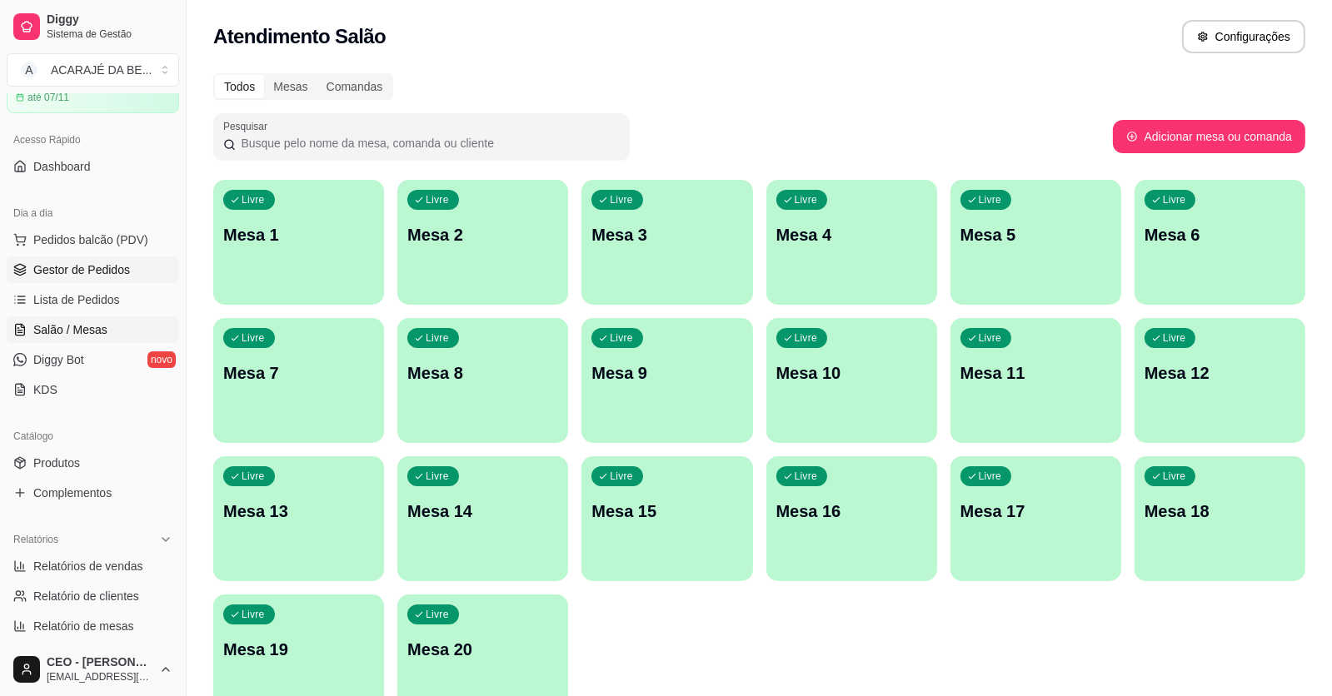
click at [101, 267] on span "Gestor de Pedidos" at bounding box center [81, 270] width 97 height 17
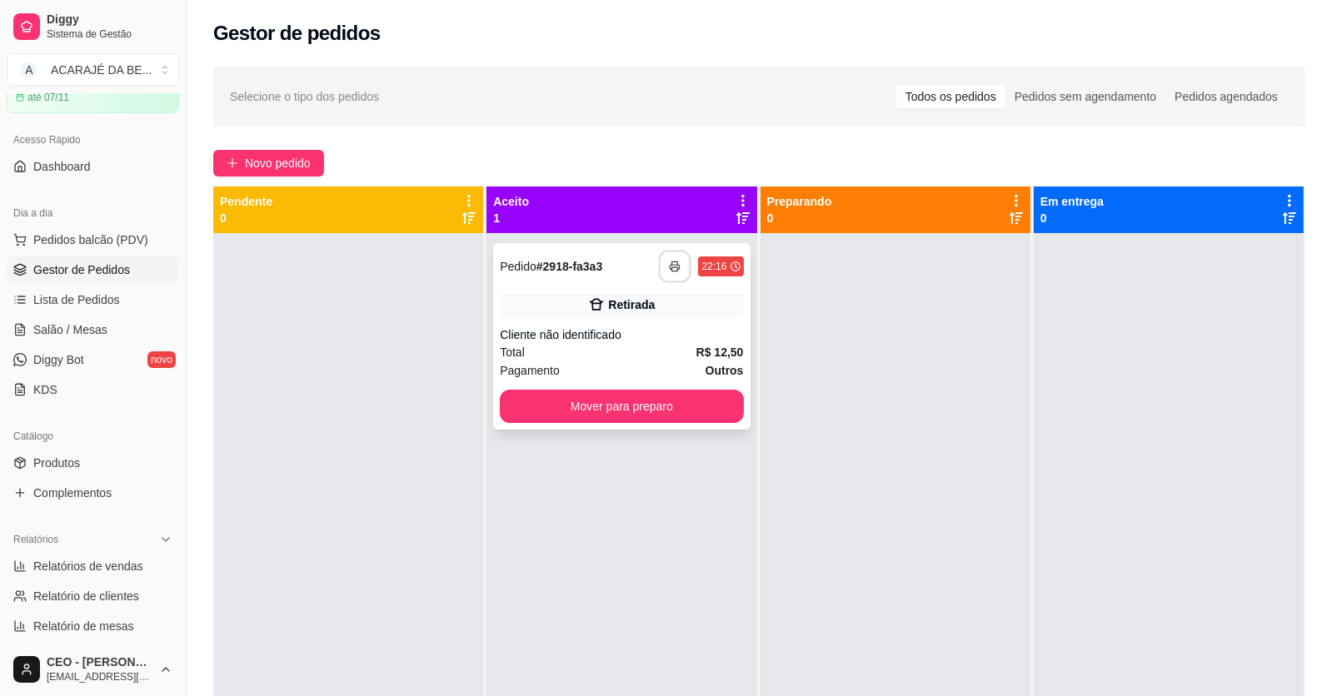
click at [660, 252] on button "button" at bounding box center [675, 267] width 32 height 32
click at [213, 600] on div at bounding box center [348, 581] width 270 height 696
click at [655, 409] on button "Mover para preparo" at bounding box center [622, 407] width 236 height 32
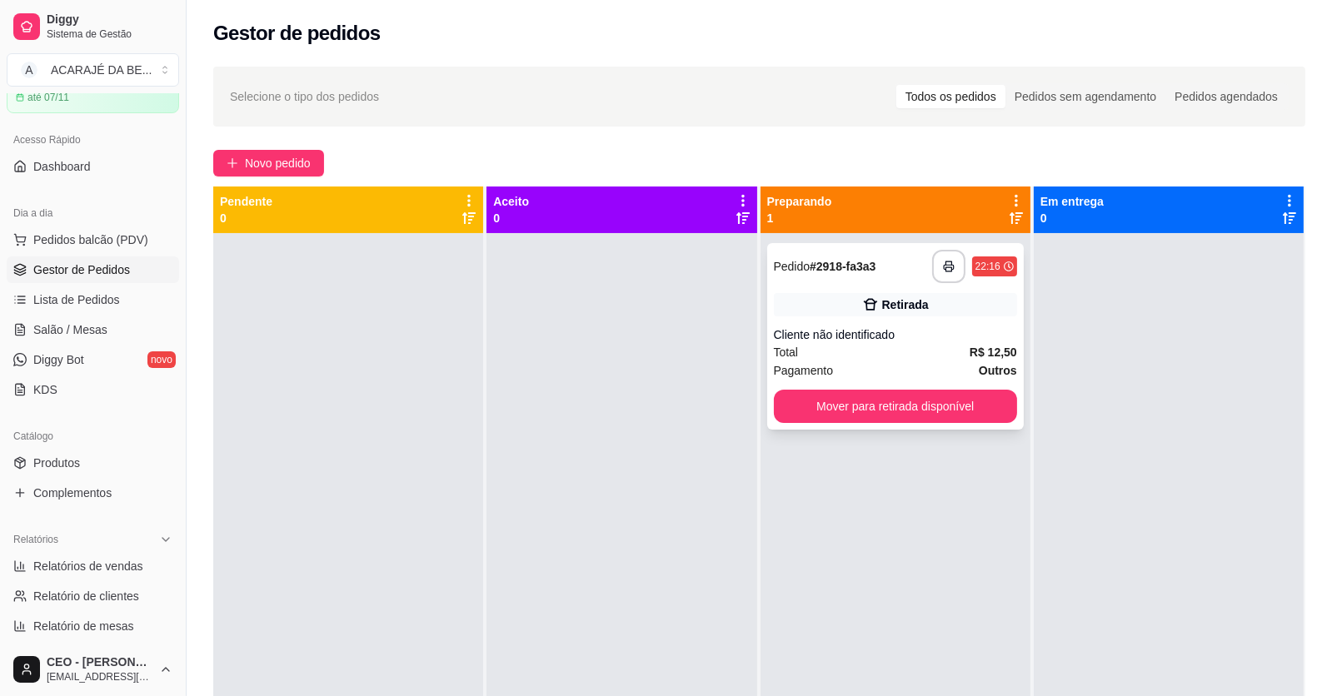
click at [901, 385] on div "**********" at bounding box center [895, 336] width 257 height 187
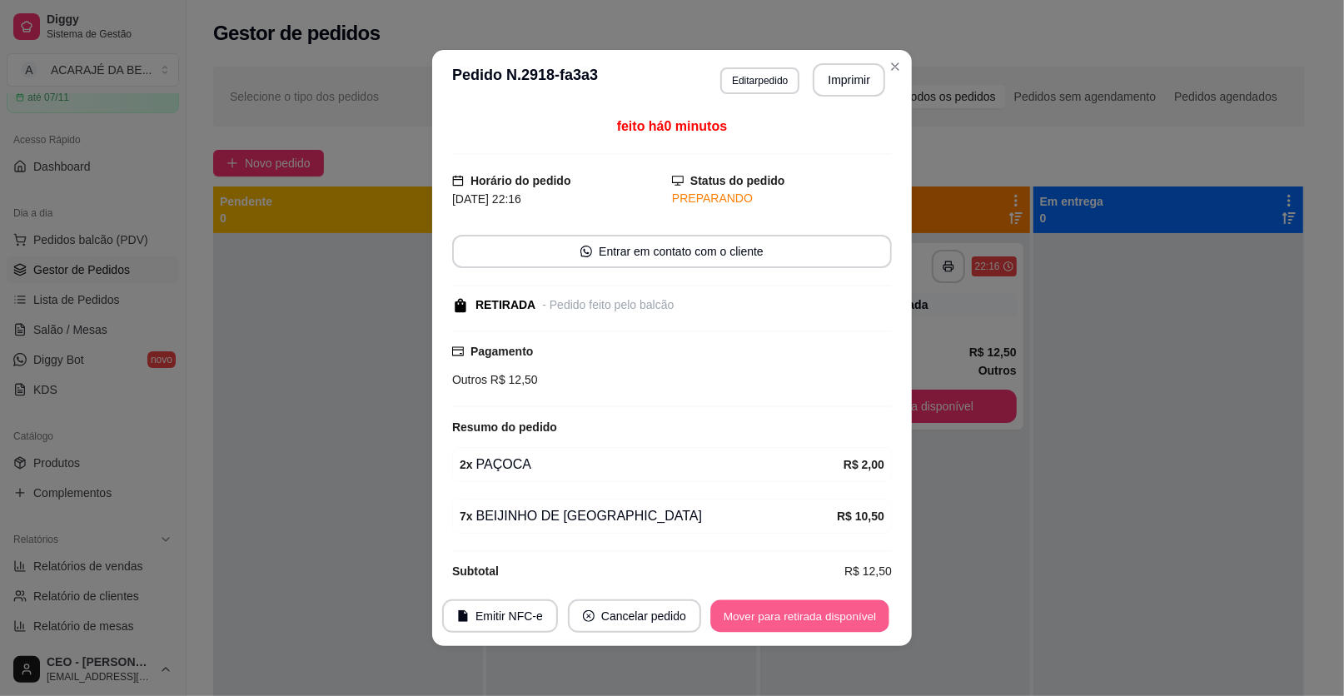
click at [767, 608] on button "Mover para retirada disponível" at bounding box center [799, 617] width 178 height 32
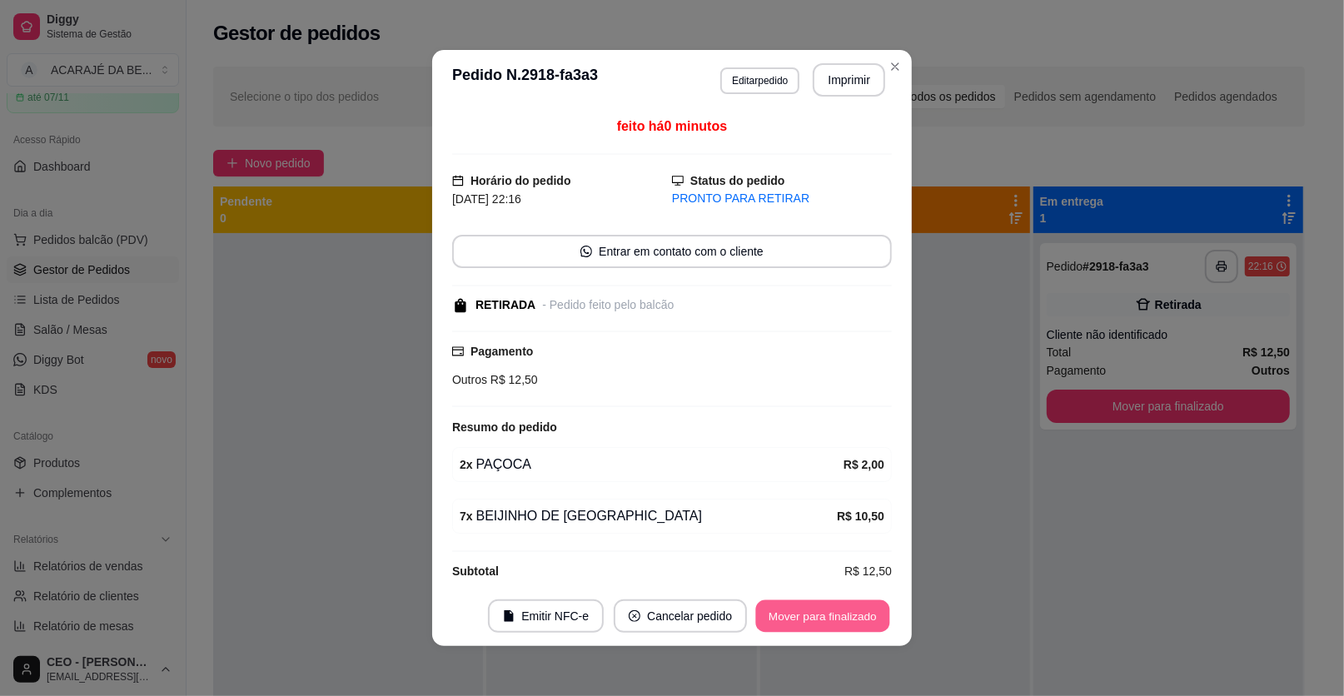
click at [815, 604] on button "Mover para finalizado" at bounding box center [823, 617] width 134 height 32
click at [815, 604] on div "Mover para finalizado" at bounding box center [823, 616] width 138 height 33
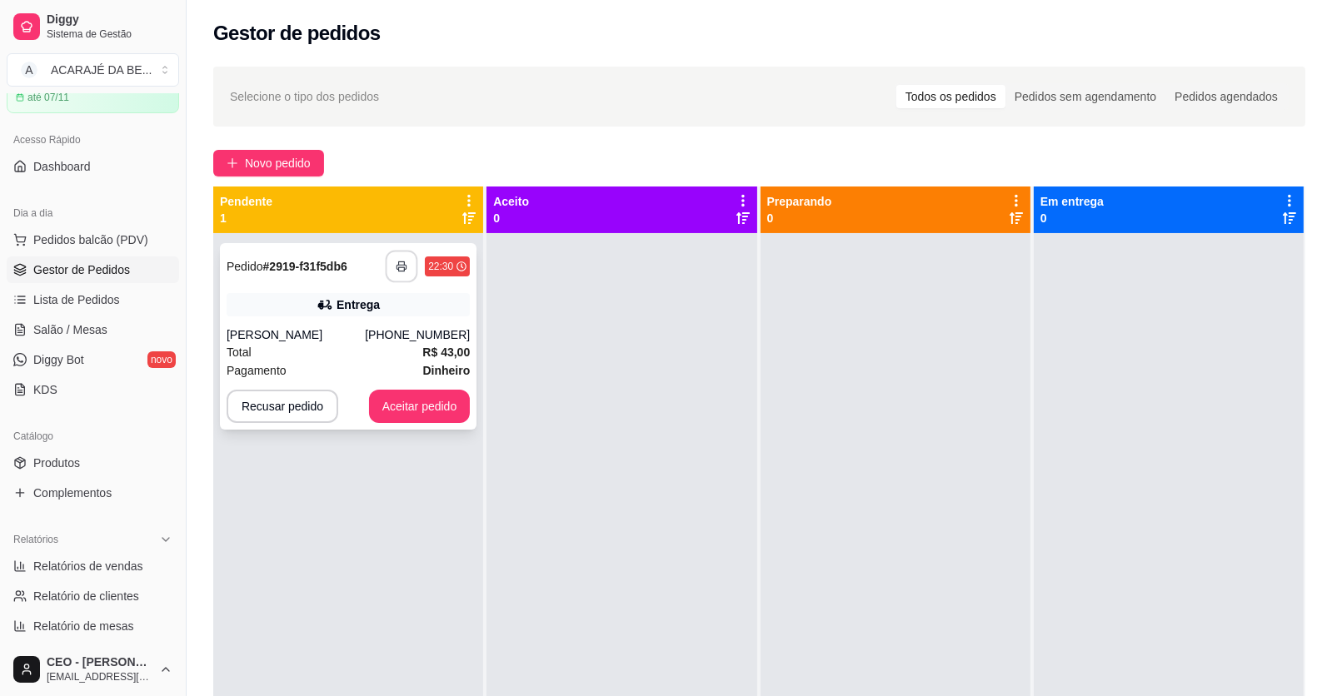
click at [390, 258] on button "button" at bounding box center [402, 267] width 32 height 32
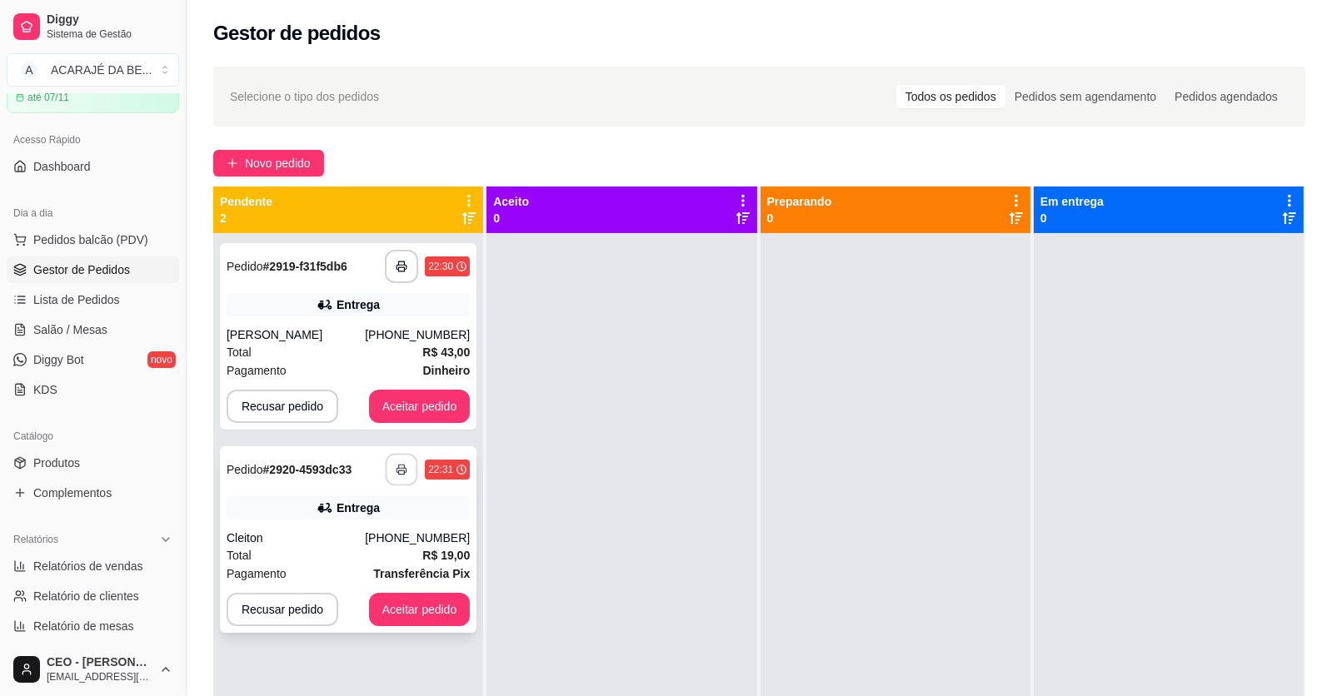
click at [396, 464] on icon "button" at bounding box center [402, 470] width 12 height 12
click at [421, 403] on button "Aceitar pedido" at bounding box center [420, 407] width 98 height 32
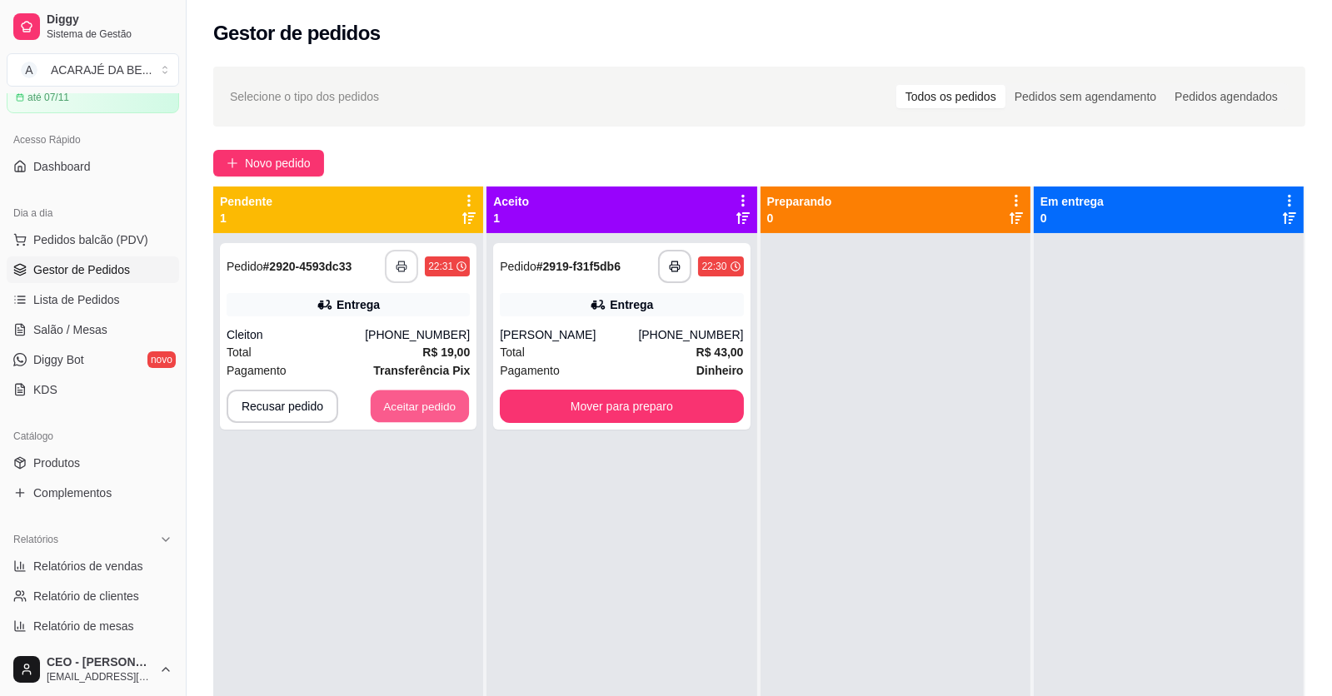
click at [421, 403] on button "Aceitar pedido" at bounding box center [420, 407] width 98 height 32
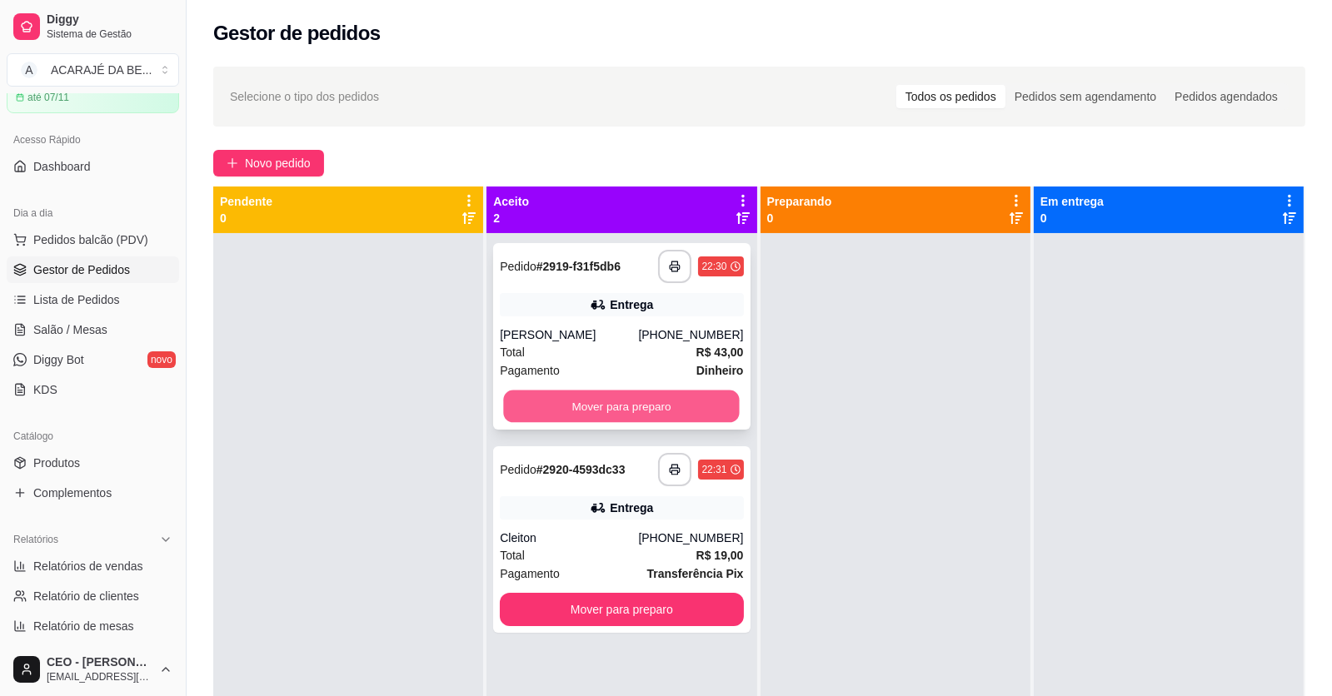
click at [570, 406] on button "Mover para preparo" at bounding box center [622, 407] width 236 height 32
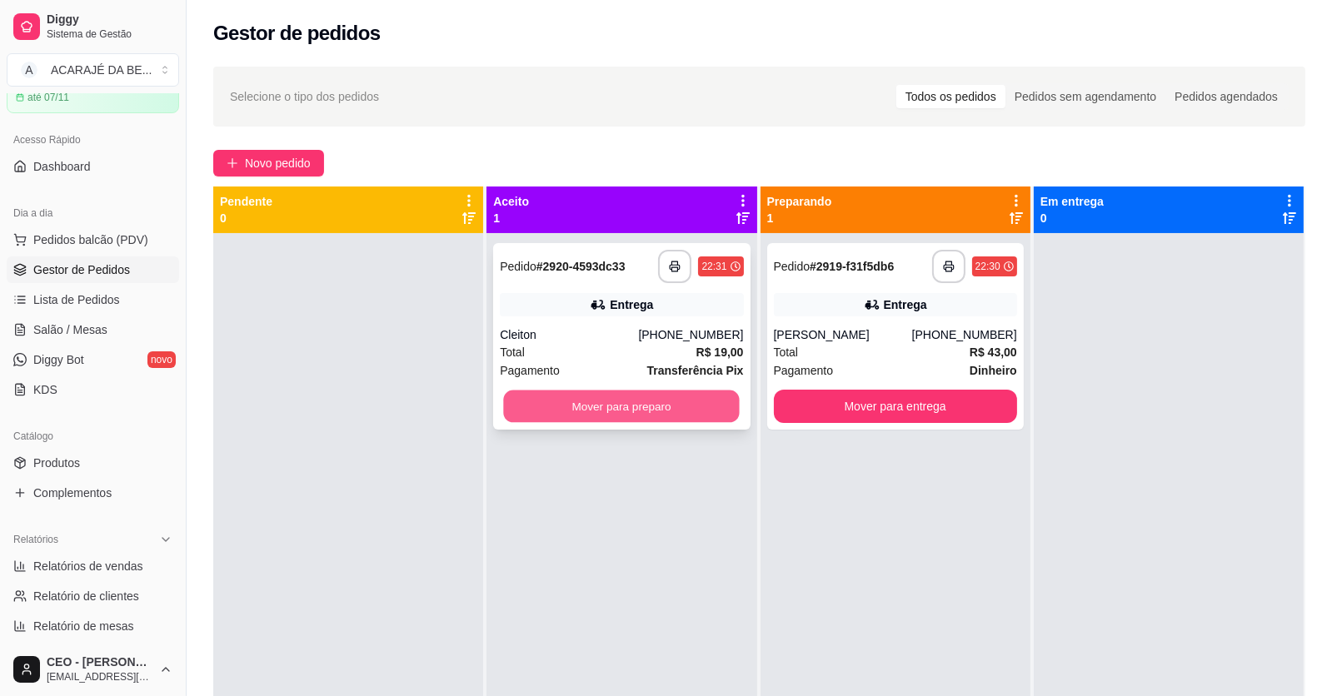
click at [578, 406] on button "Mover para preparo" at bounding box center [622, 407] width 236 height 32
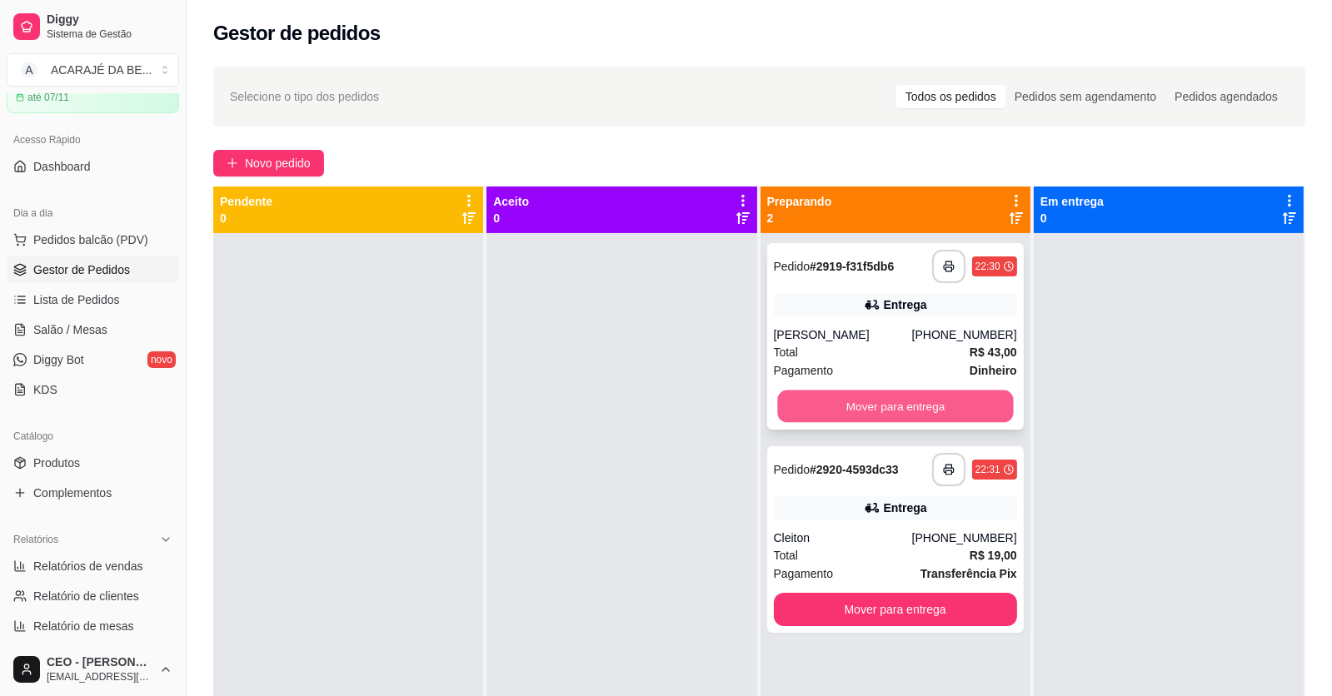
click at [855, 401] on button "Mover para entrega" at bounding box center [895, 407] width 236 height 32
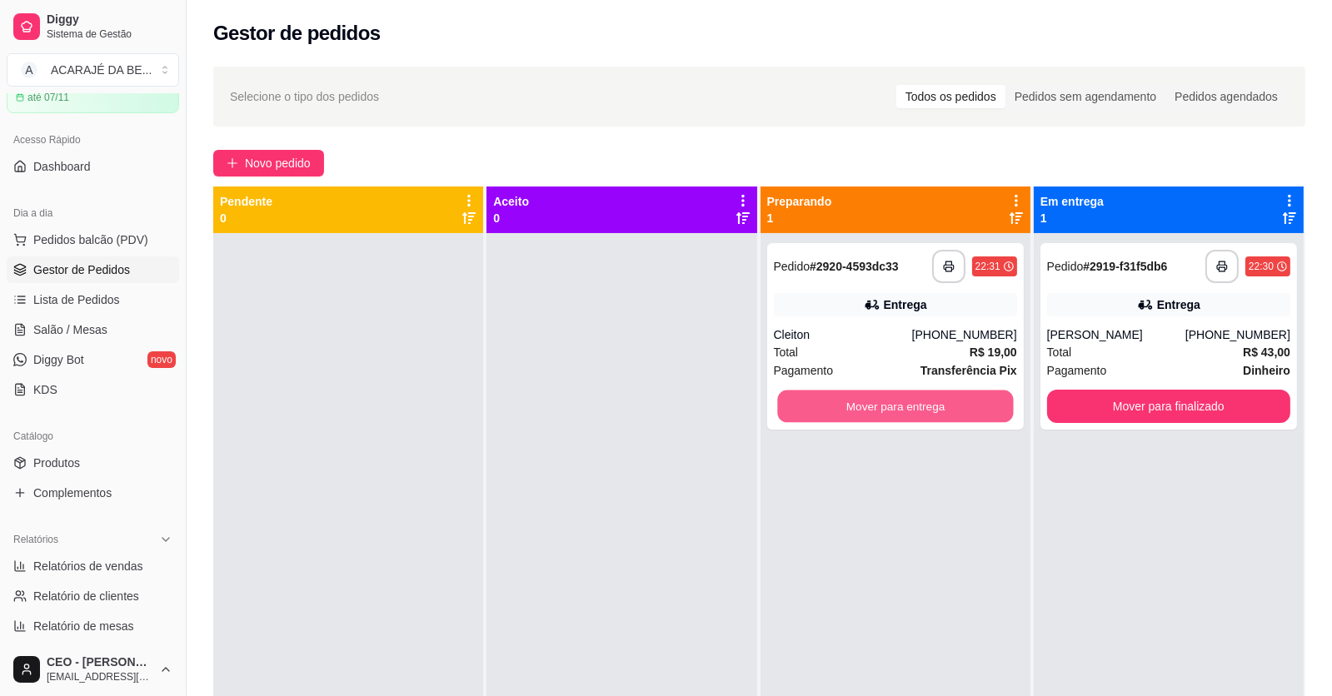
click at [854, 401] on button "Mover para entrega" at bounding box center [895, 407] width 236 height 32
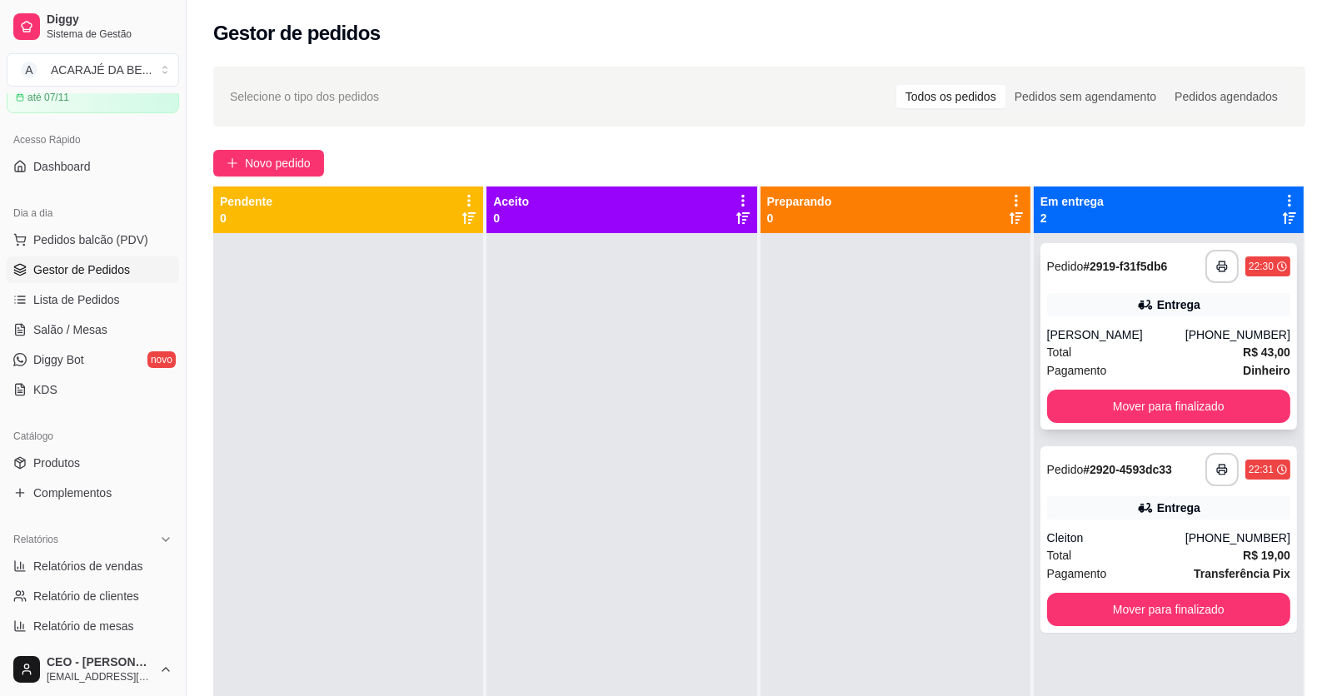
click at [1083, 376] on span "Pagamento" at bounding box center [1077, 370] width 60 height 18
click at [1083, 396] on button "Mover para finalizado" at bounding box center [1168, 406] width 243 height 33
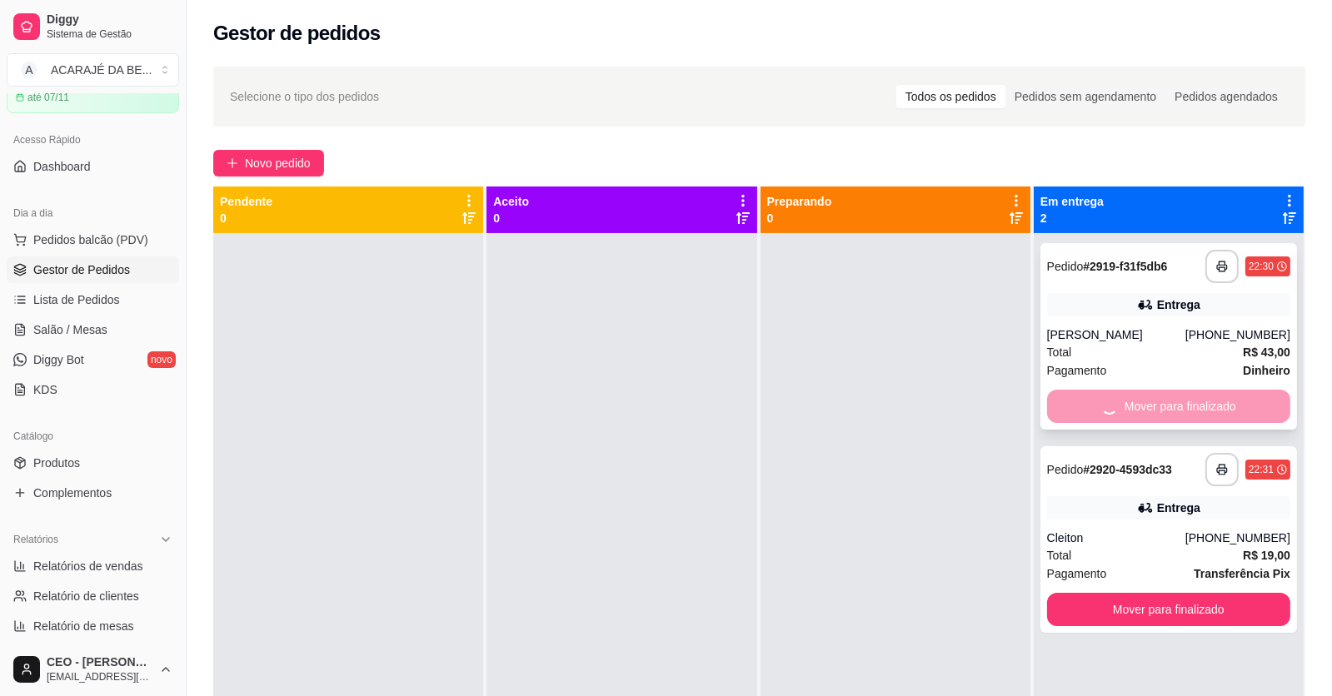
click at [1083, 396] on div "Mover para finalizado" at bounding box center [1168, 406] width 243 height 33
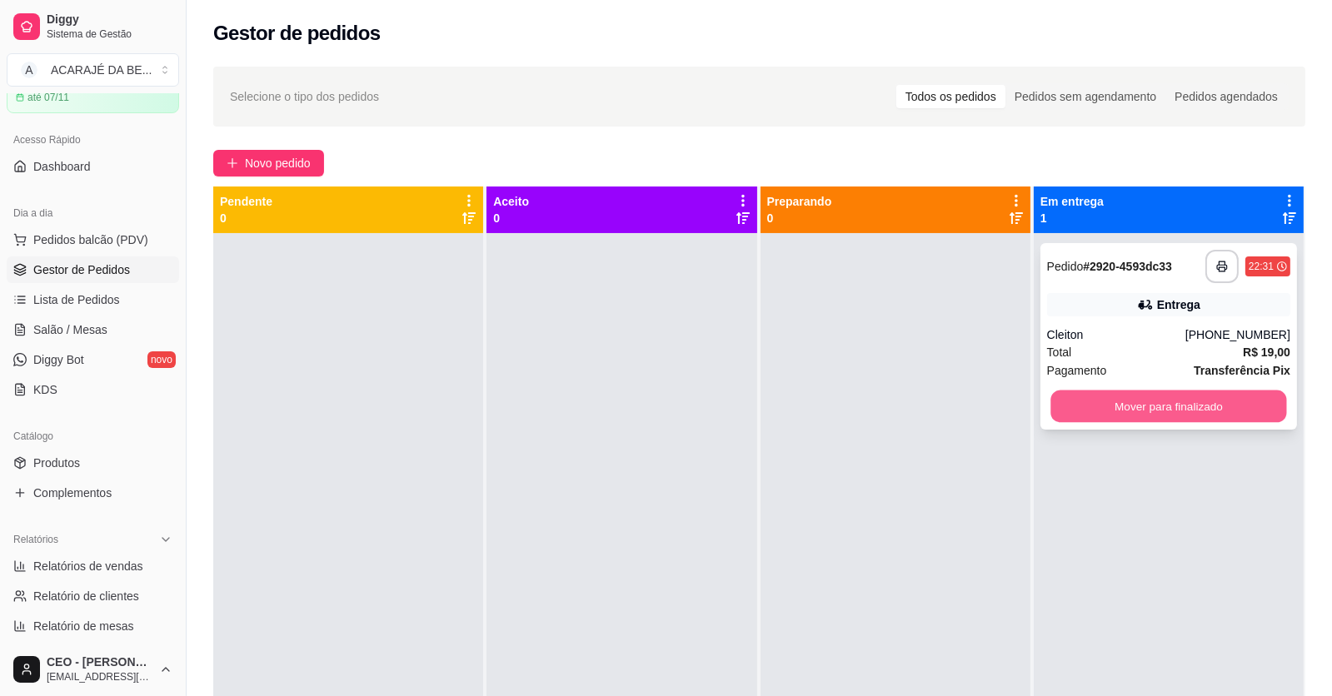
click at [1072, 411] on button "Mover para finalizado" at bounding box center [1168, 407] width 236 height 32
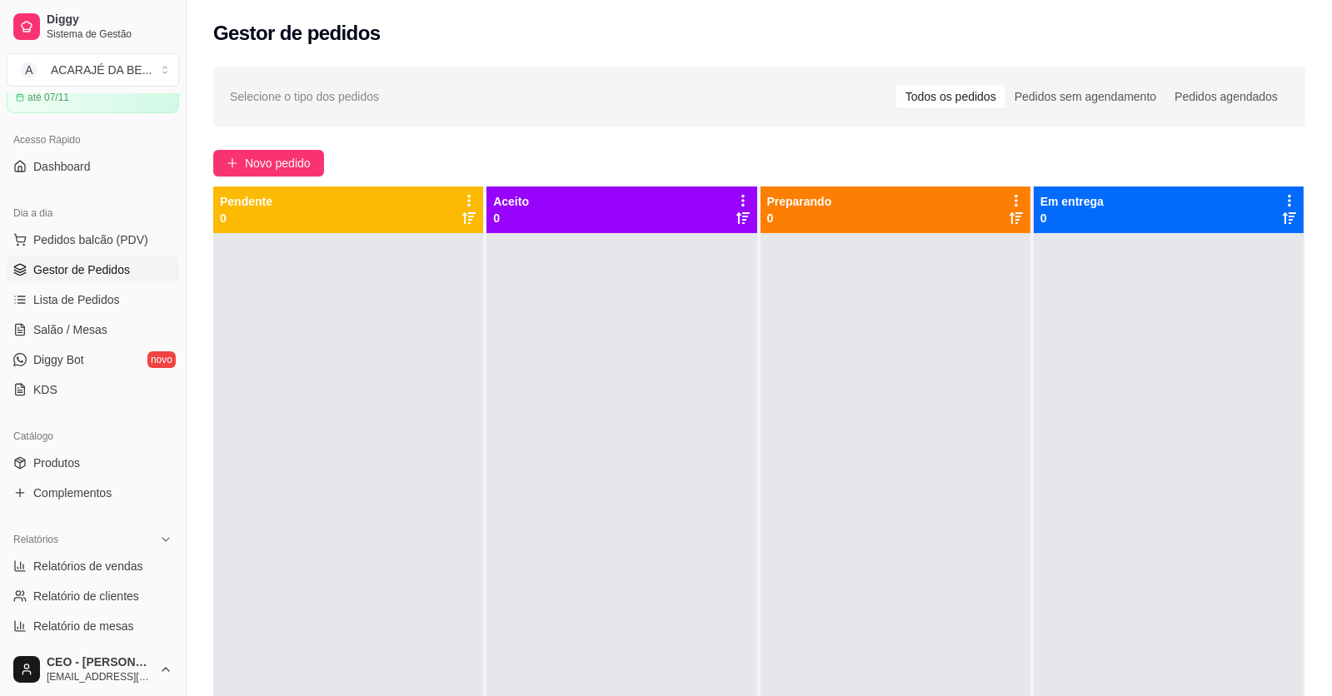
drag, startPoint x: 857, startPoint y: 571, endPoint x: 855, endPoint y: 603, distance: 31.7
click at [855, 603] on div at bounding box center [895, 581] width 270 height 696
drag, startPoint x: 855, startPoint y: 603, endPoint x: 806, endPoint y: 664, distance: 77.7
click at [823, 648] on div at bounding box center [895, 581] width 270 height 696
drag, startPoint x: 800, startPoint y: 670, endPoint x: 794, endPoint y: 675, distance: 8.9
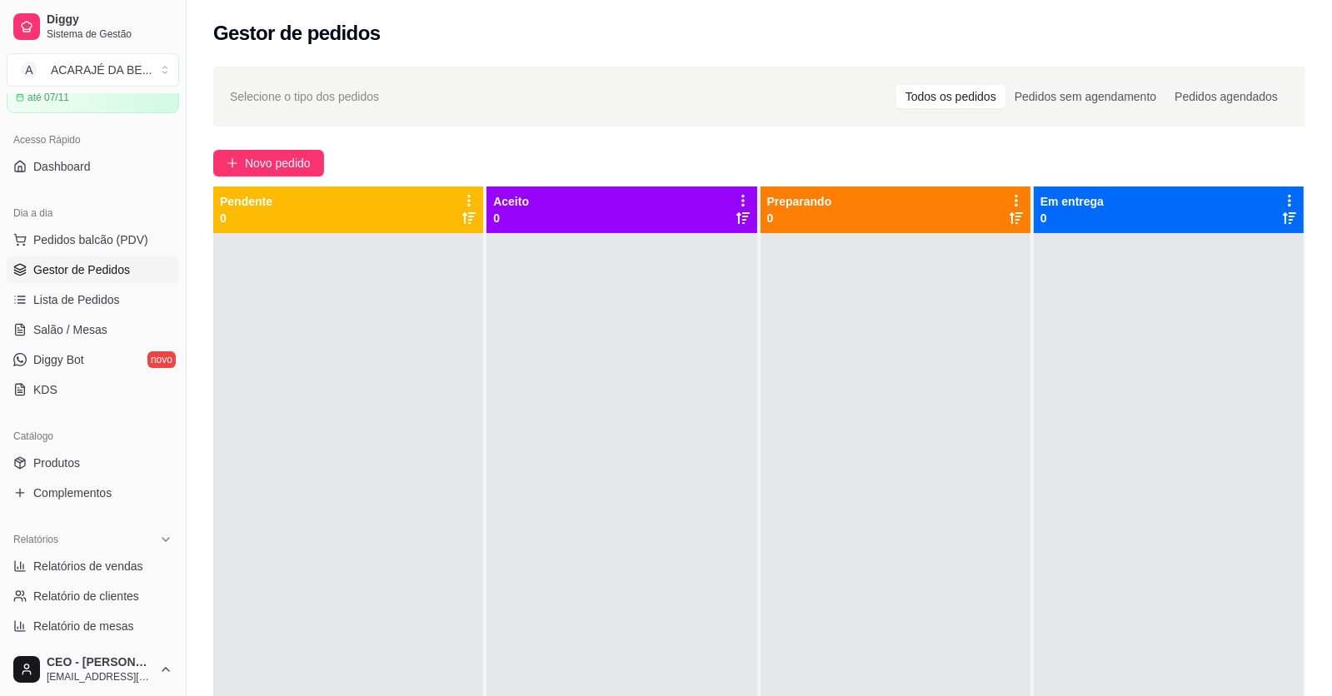
click at [797, 673] on div at bounding box center [895, 581] width 270 height 696
drag, startPoint x: 794, startPoint y: 675, endPoint x: 792, endPoint y: 708, distance: 32.5
click at [792, 695] on html "Diggy Sistema de Gestão A ACARAJÉ DA BE ... Loja aberta Plano Customizado até 0…" at bounding box center [666, 348] width 1332 height 696
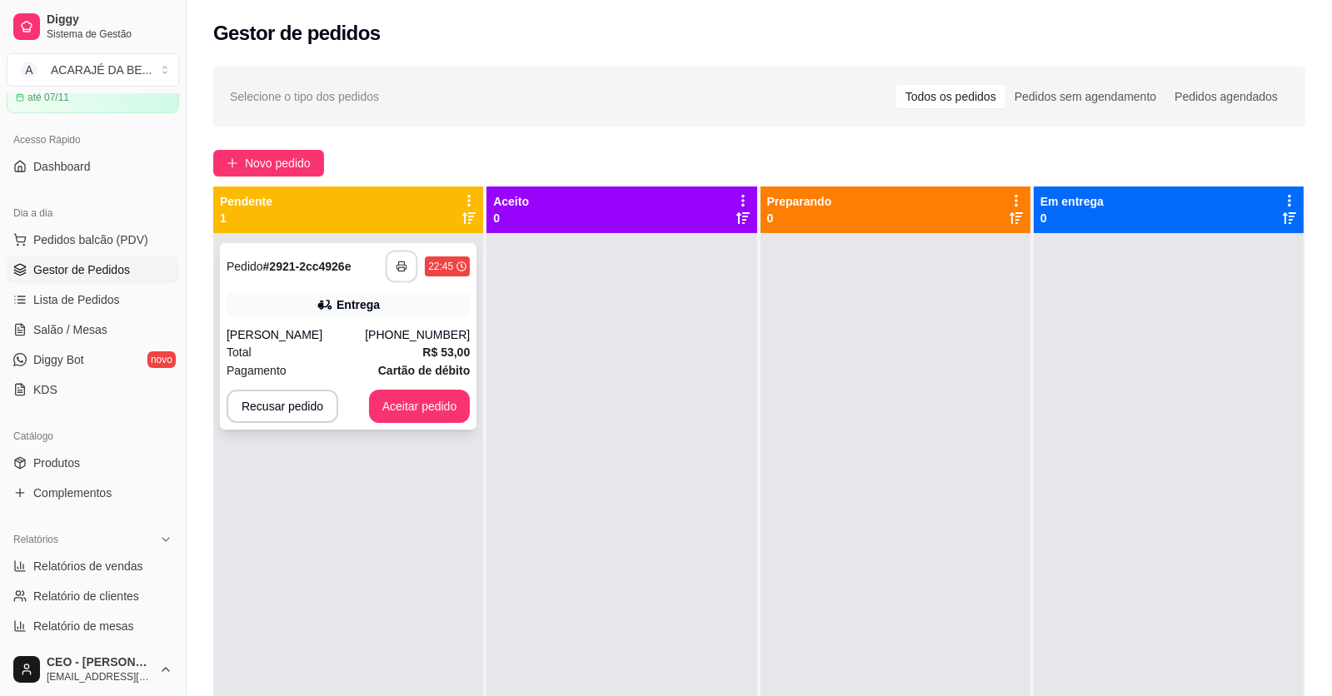
click at [393, 262] on button "button" at bounding box center [402, 267] width 32 height 32
click at [416, 405] on button "Aceitar pedido" at bounding box center [420, 406] width 102 height 33
click at [416, 405] on div "Recusar pedido Aceitar pedido" at bounding box center [348, 406] width 243 height 33
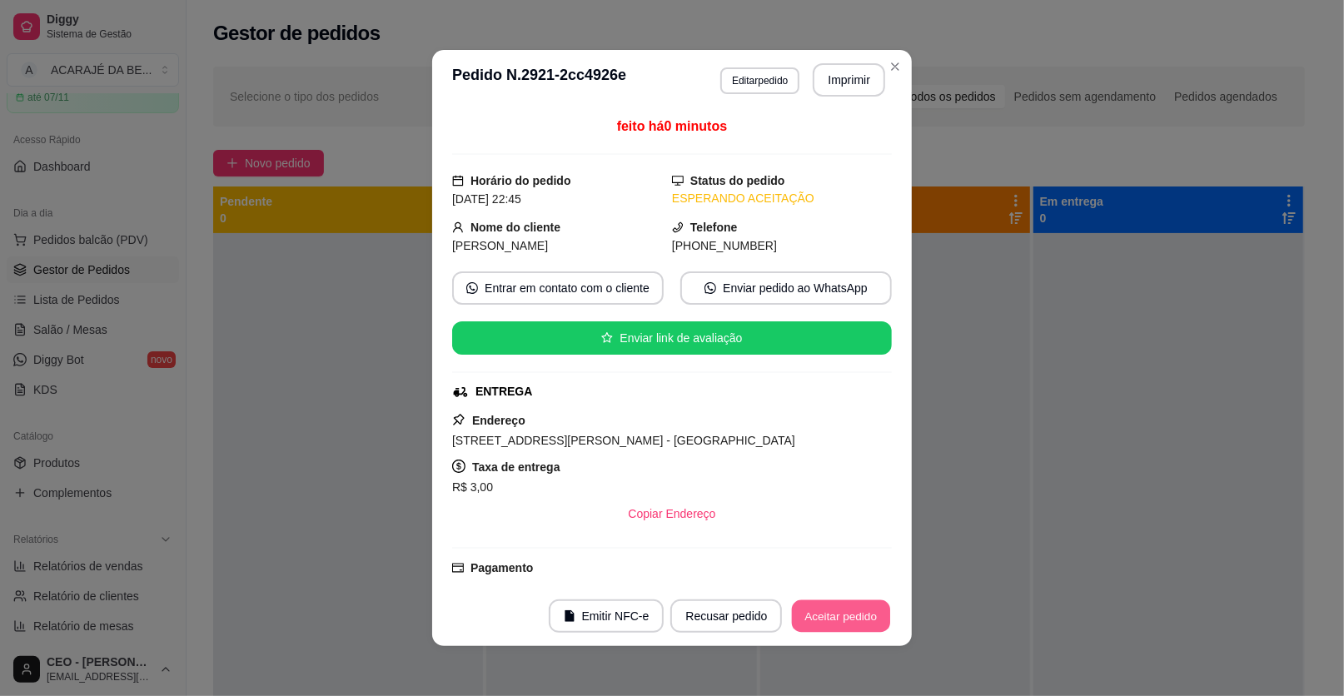
click at [836, 617] on button "Aceitar pedido" at bounding box center [841, 617] width 98 height 32
click at [836, 617] on button "Mover para preparo" at bounding box center [827, 616] width 129 height 33
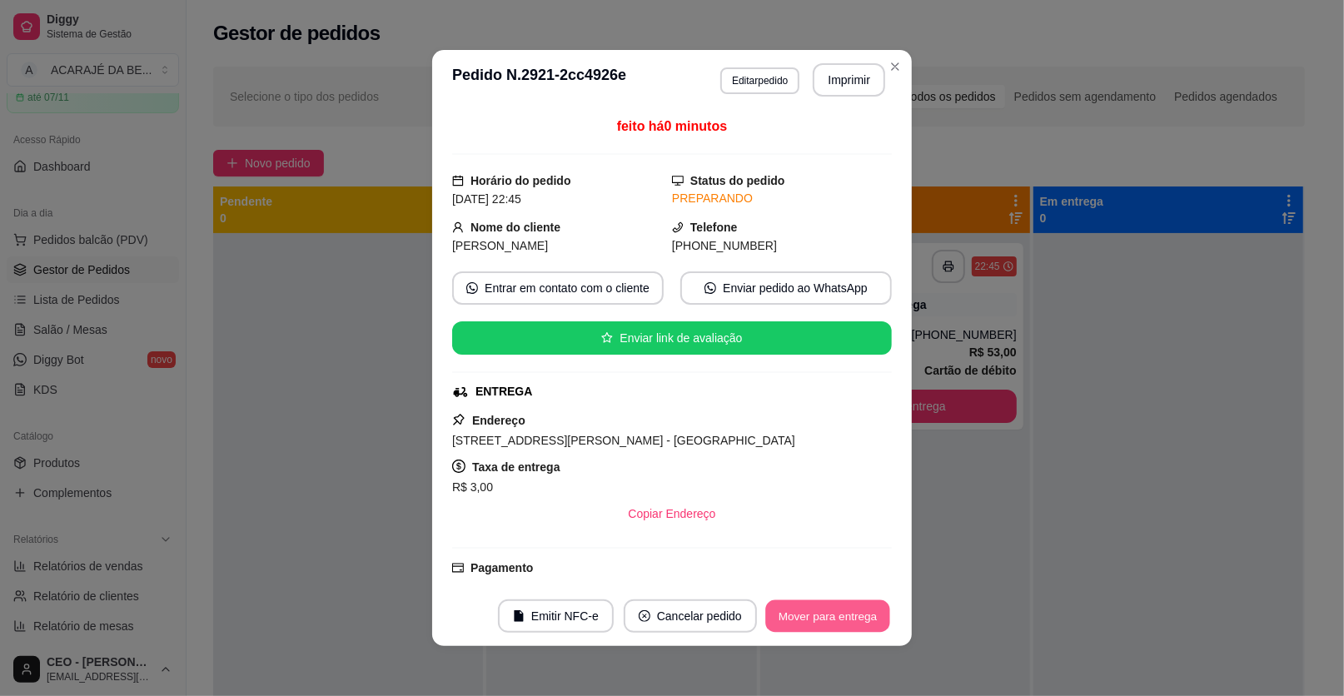
click at [836, 617] on button "Mover para entrega" at bounding box center [827, 617] width 125 height 32
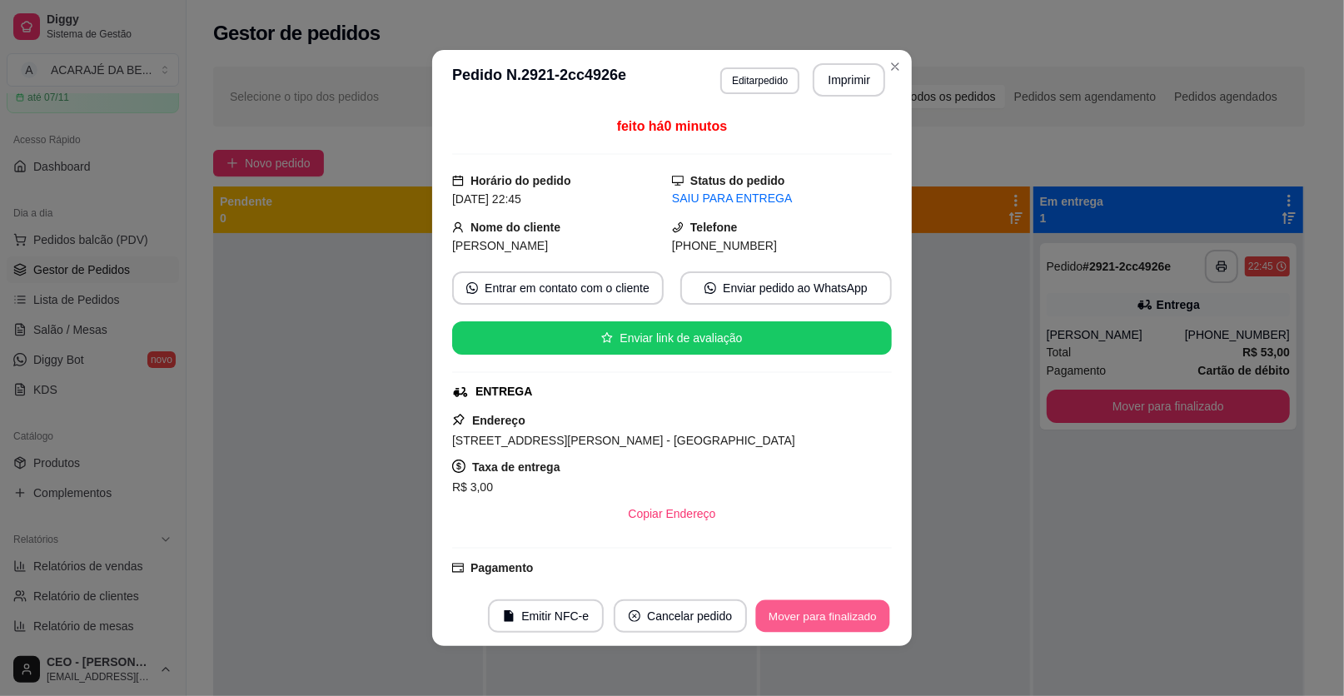
click at [836, 617] on button "Mover para finalizado" at bounding box center [823, 617] width 134 height 32
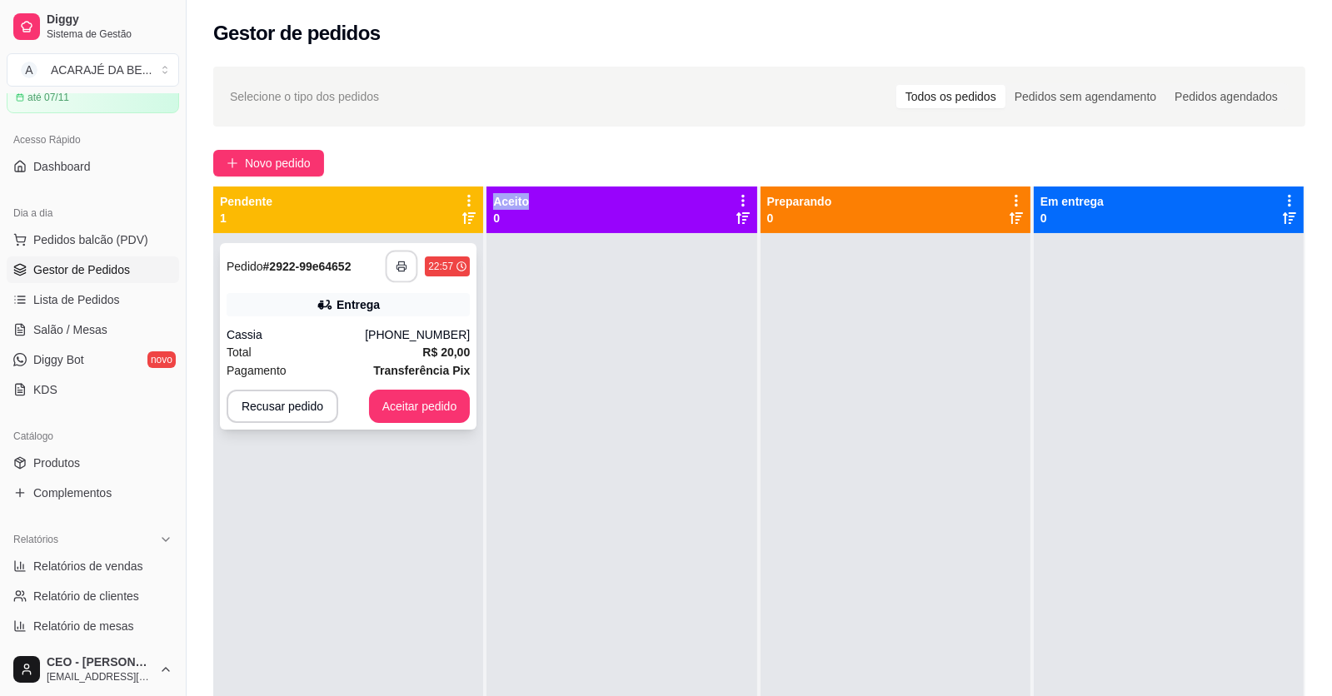
click at [406, 266] on button "button" at bounding box center [402, 267] width 32 height 32
click at [406, 413] on button "Aceitar pedido" at bounding box center [420, 406] width 102 height 33
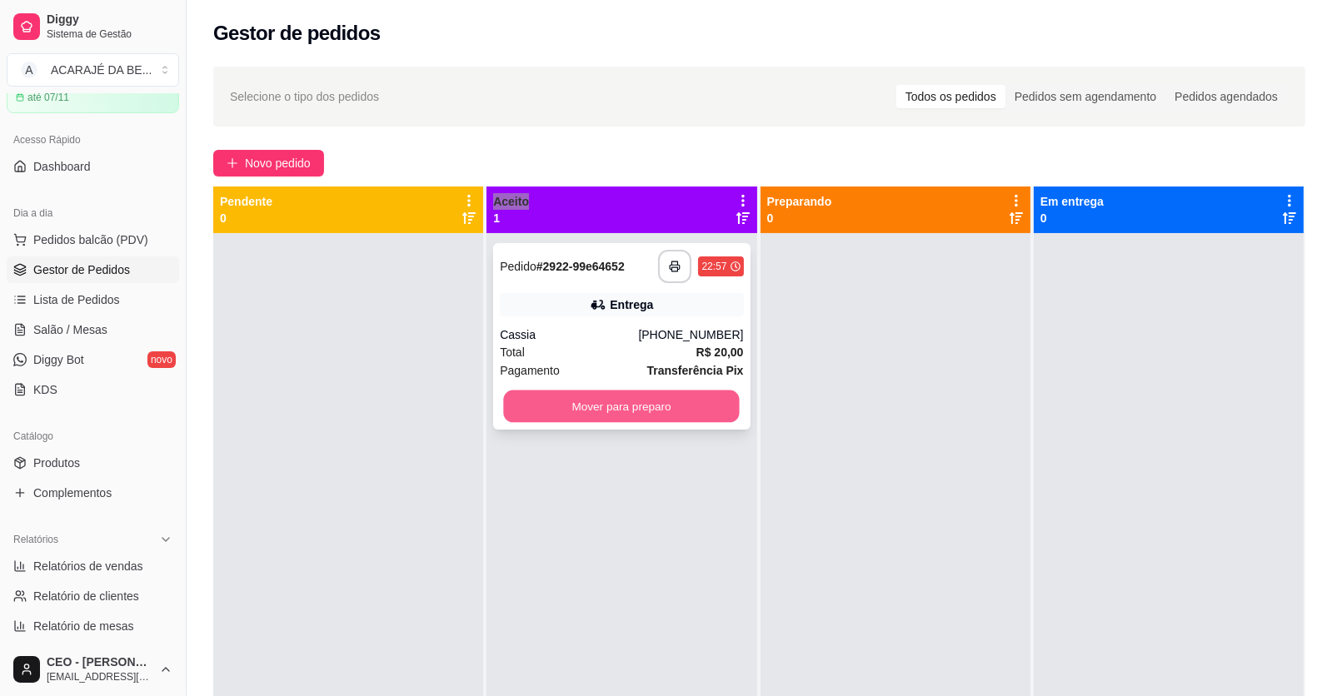
click at [638, 411] on button "Mover para preparo" at bounding box center [622, 407] width 236 height 32
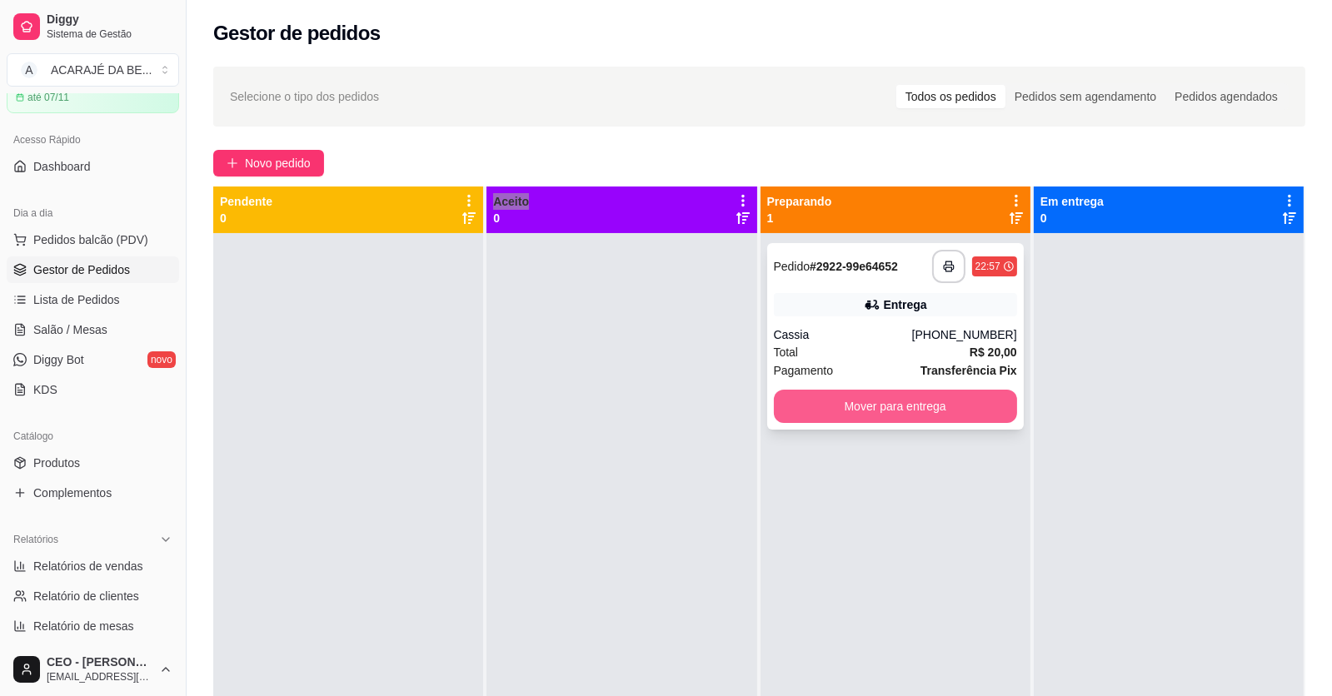
click at [907, 409] on button "Mover para entrega" at bounding box center [895, 406] width 243 height 33
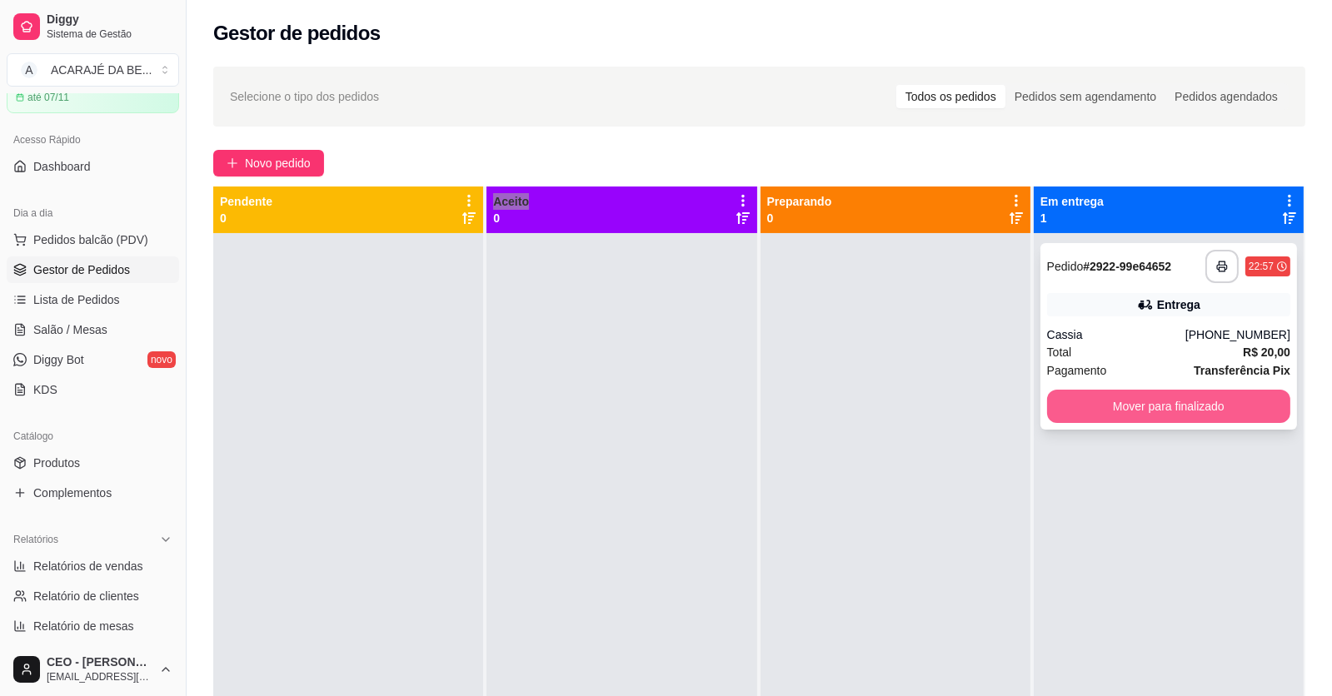
click at [1122, 398] on button "Mover para finalizado" at bounding box center [1168, 406] width 243 height 33
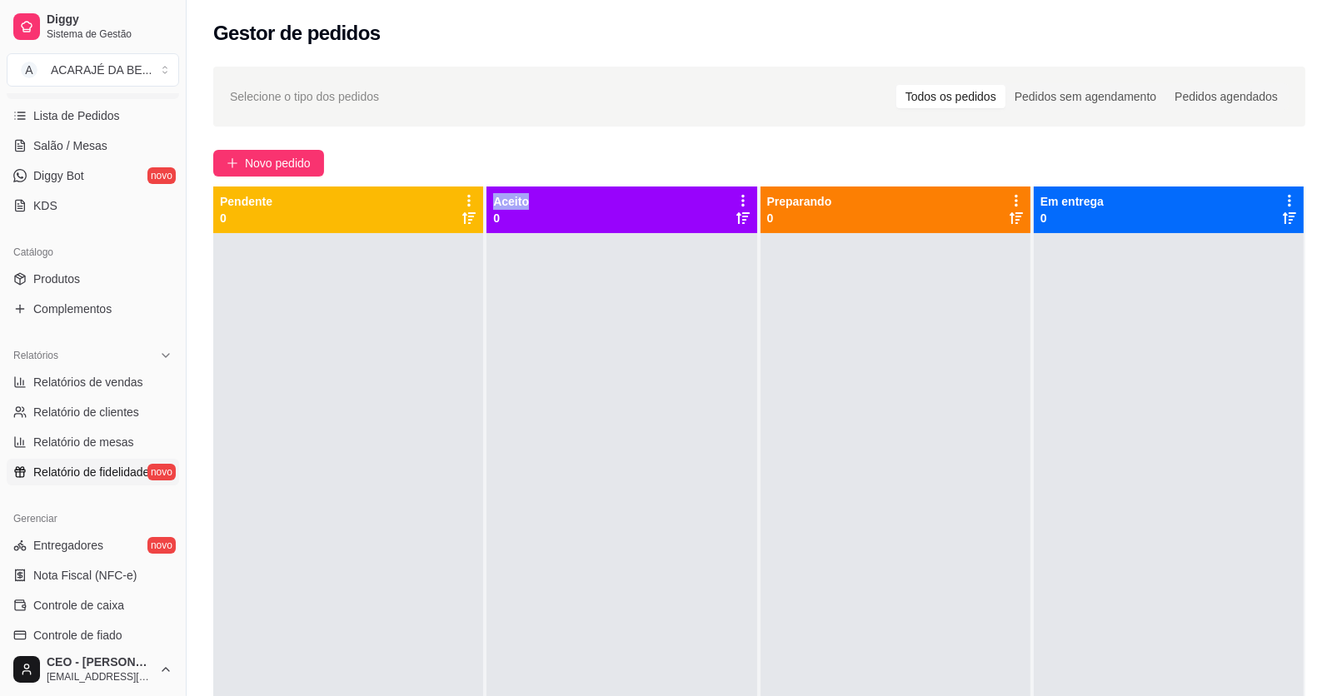
scroll to position [332, 0]
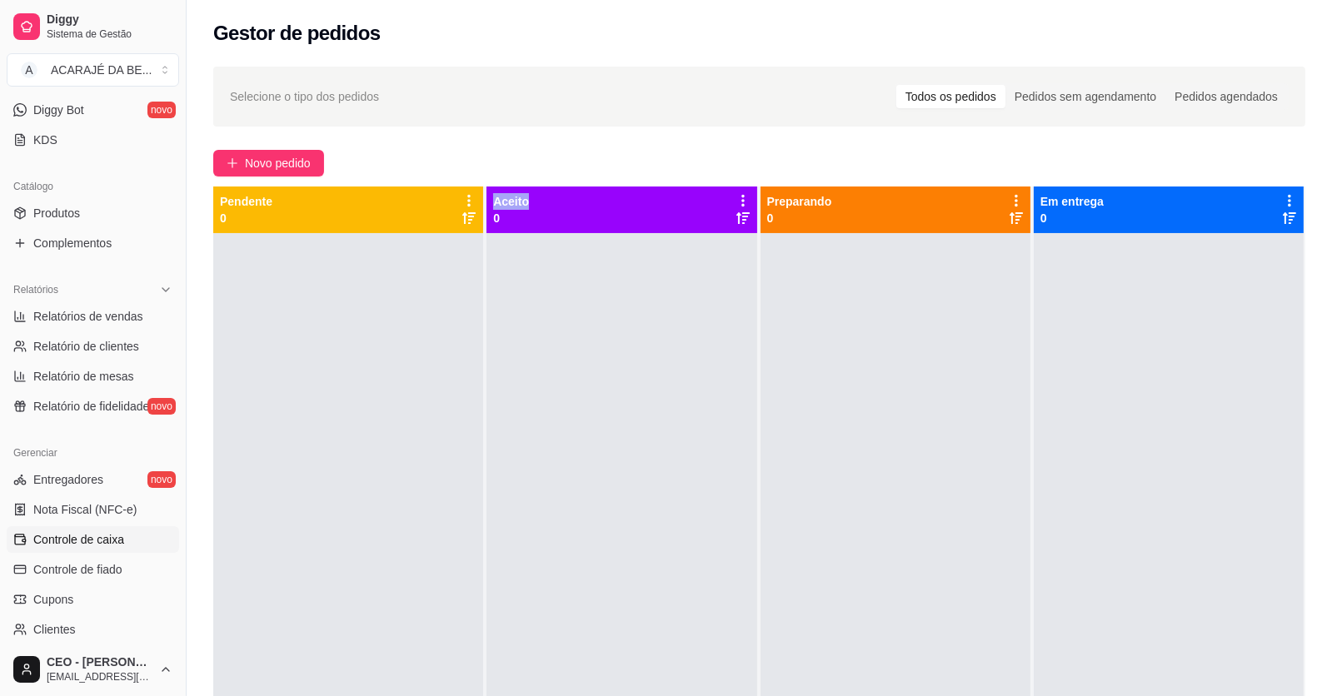
click at [131, 534] on link "Controle de caixa" at bounding box center [93, 539] width 172 height 27
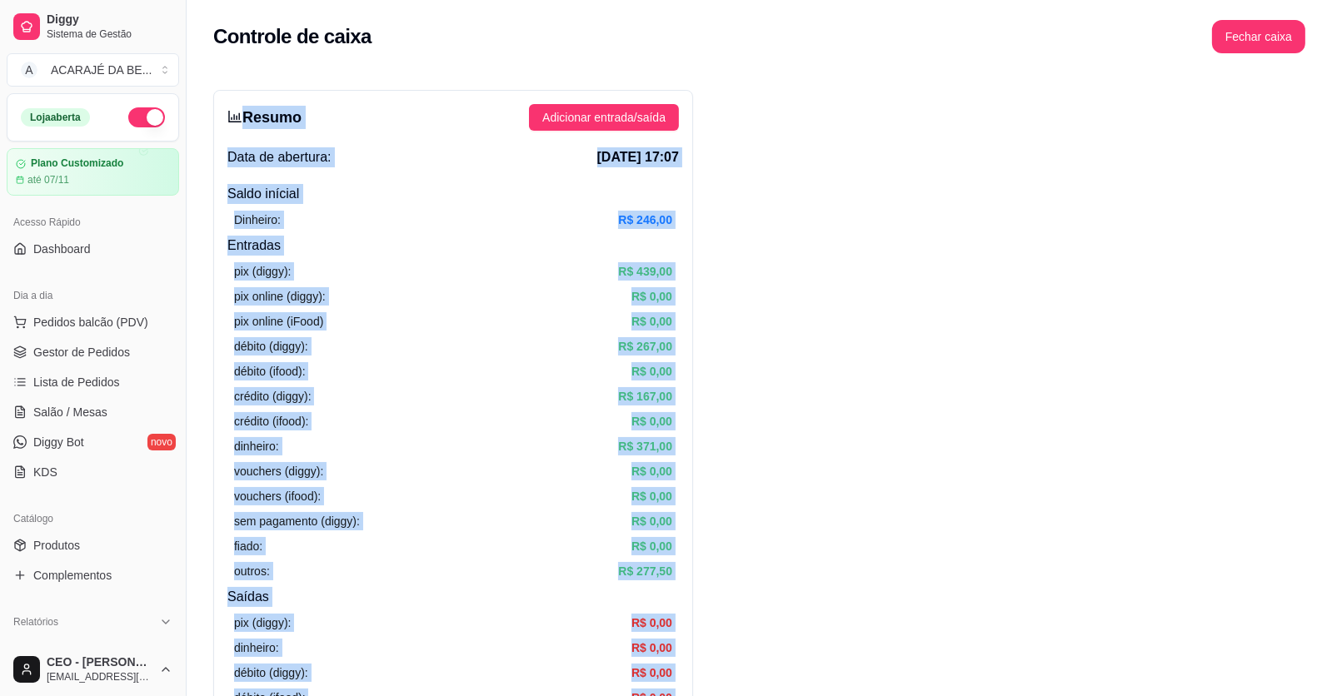
drag, startPoint x: 1088, startPoint y: 587, endPoint x: 241, endPoint y: 115, distance: 969.8
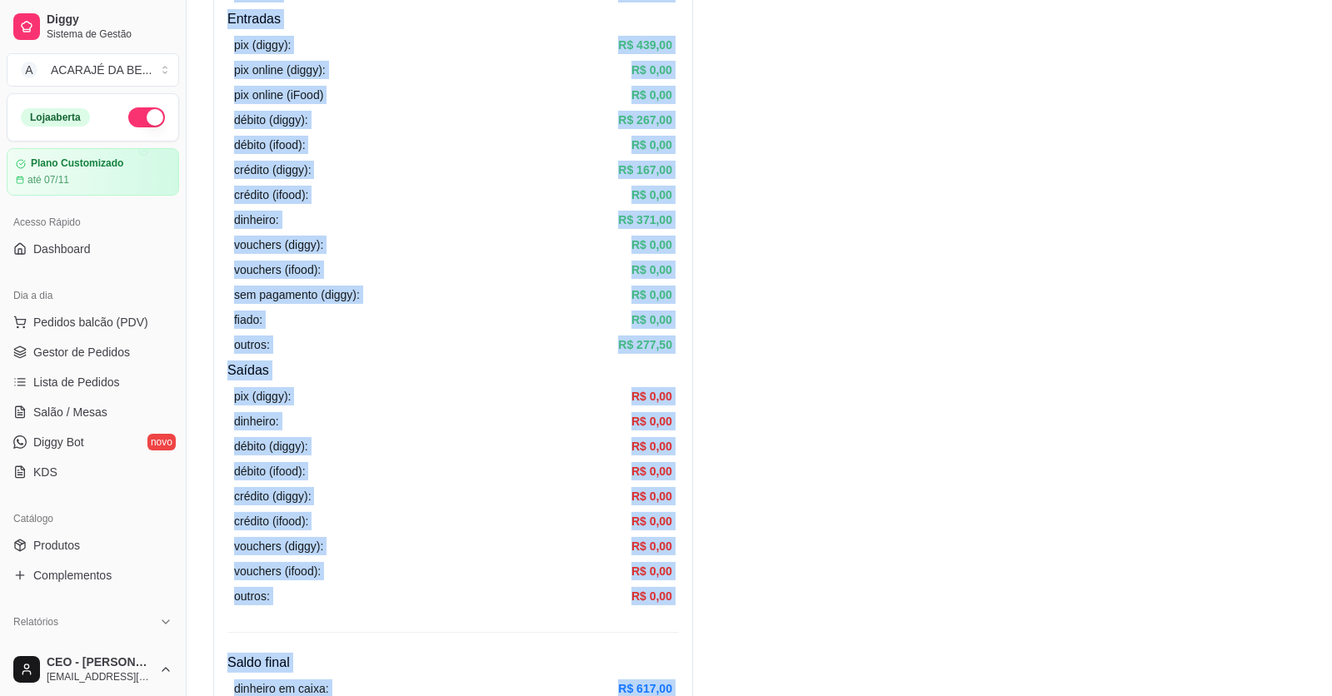
scroll to position [500, 0]
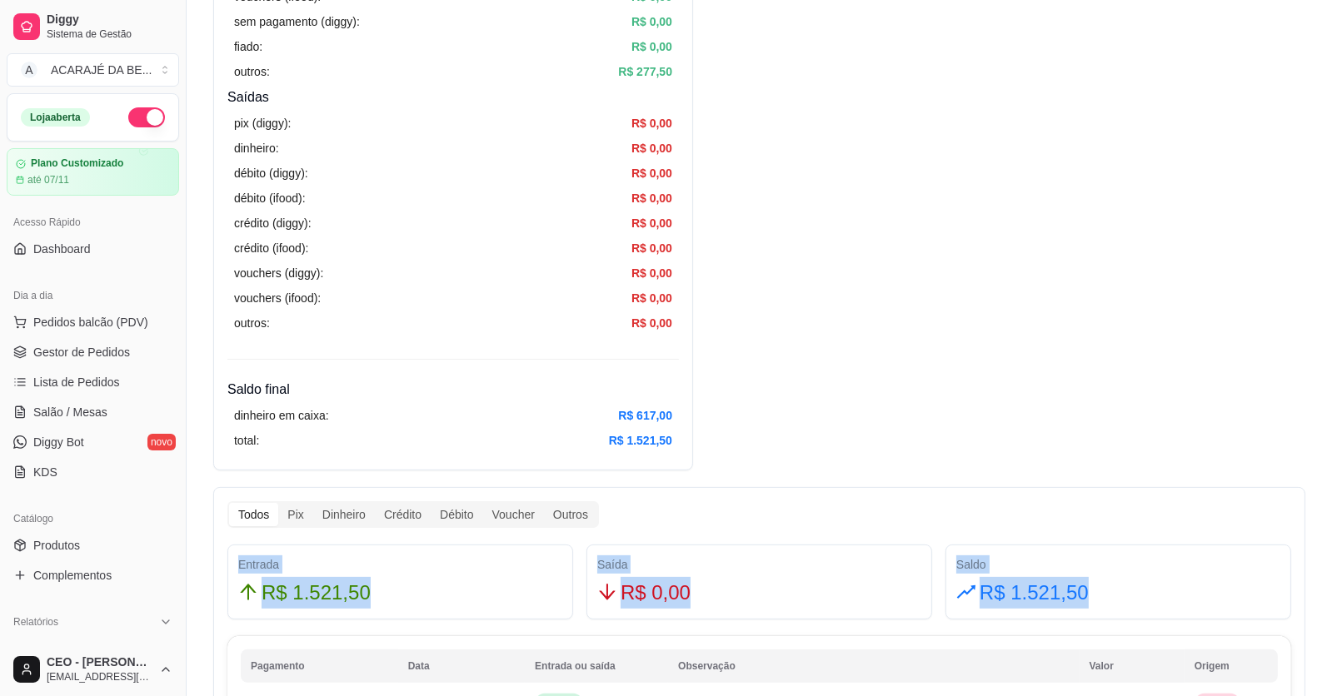
drag, startPoint x: 1092, startPoint y: 586, endPoint x: 239, endPoint y: 563, distance: 853.2
click at [239, 563] on div "Entrada R$ 1.521,50 Saída R$ 0,00 Saldo R$ 1.521,50" at bounding box center [759, 582] width 1077 height 75
copy div "Entrada R$ 1.521,50 Saída R$ 0,00 Saldo R$ 1.521,50"
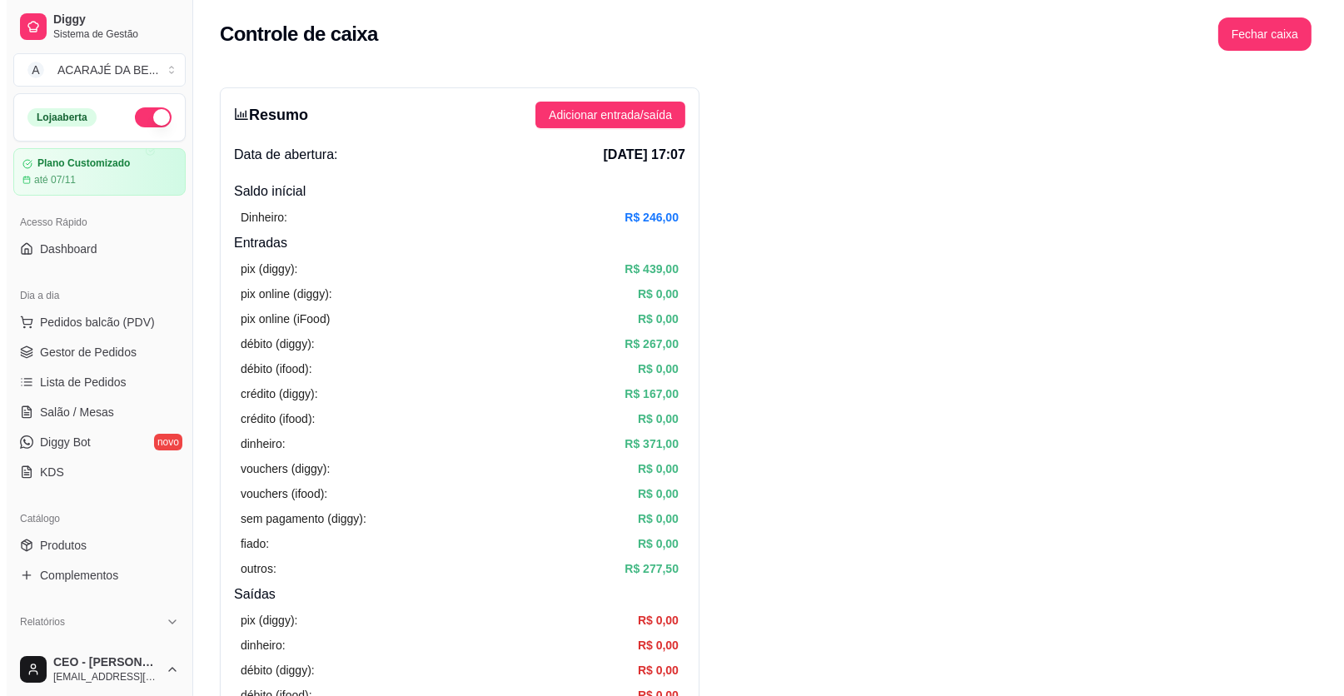
scroll to position [0, 0]
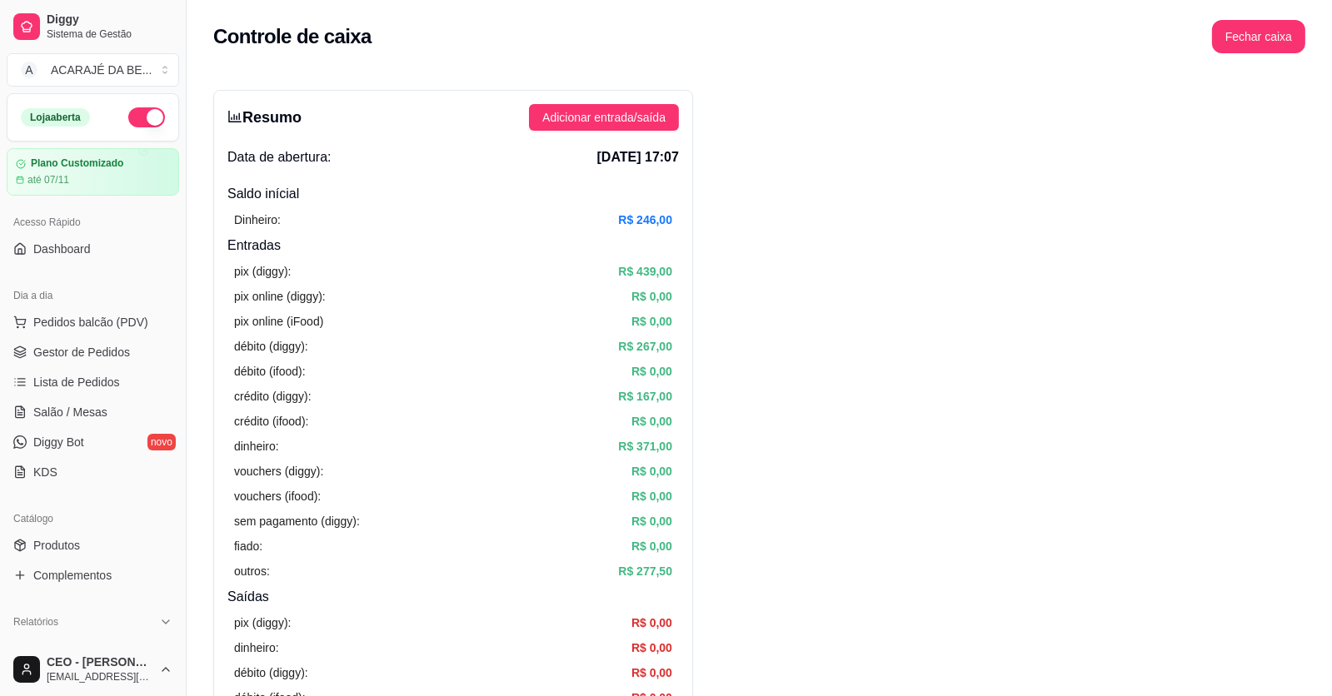
click at [1237, 28] on button "Fechar caixa" at bounding box center [1258, 36] width 93 height 33
click at [1293, 138] on button "Sim" at bounding box center [1304, 148] width 33 height 20
